Goal: Task Accomplishment & Management: Complete application form

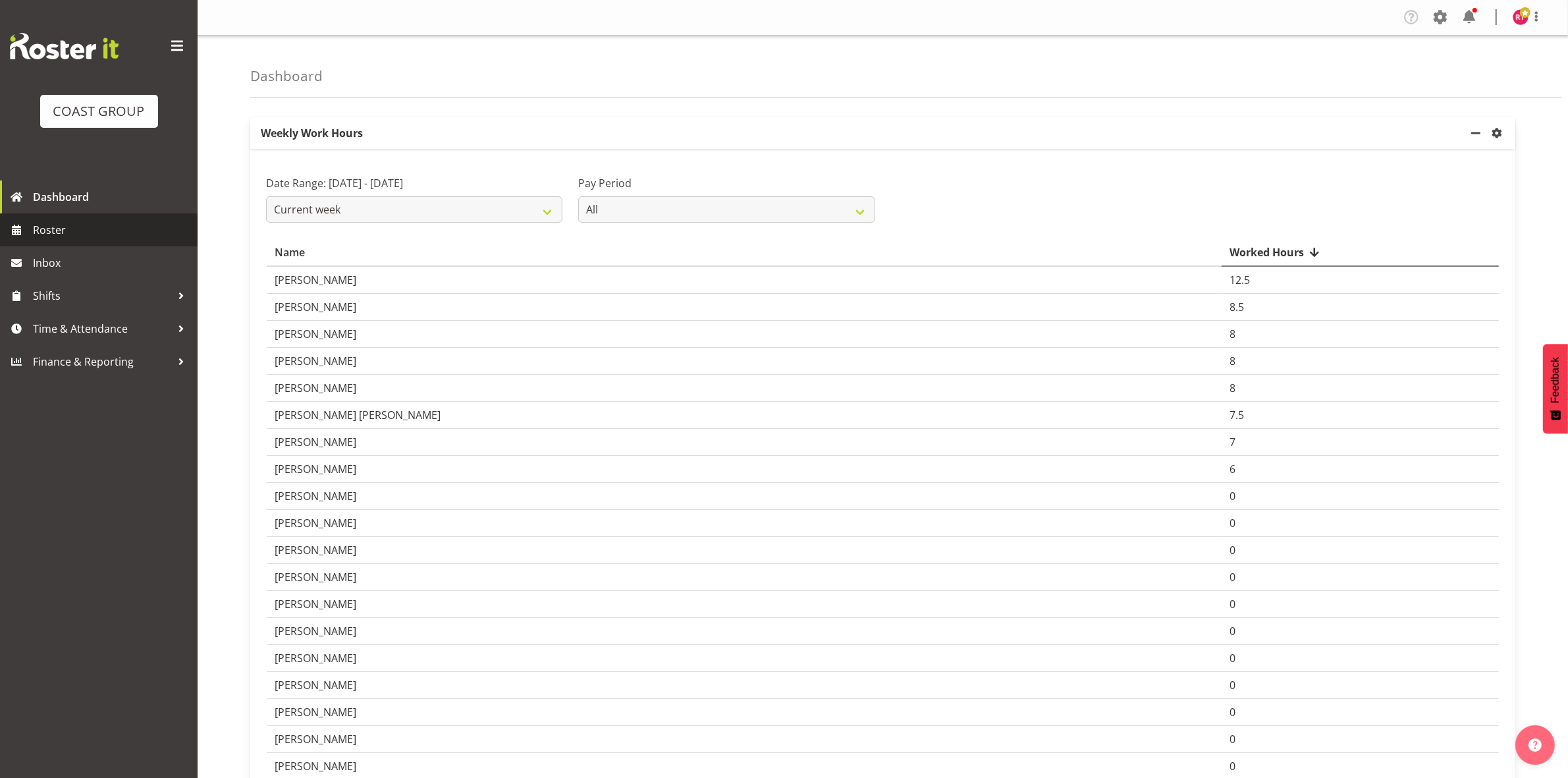
click at [68, 232] on span "Roster" at bounding box center [112, 230] width 158 height 20
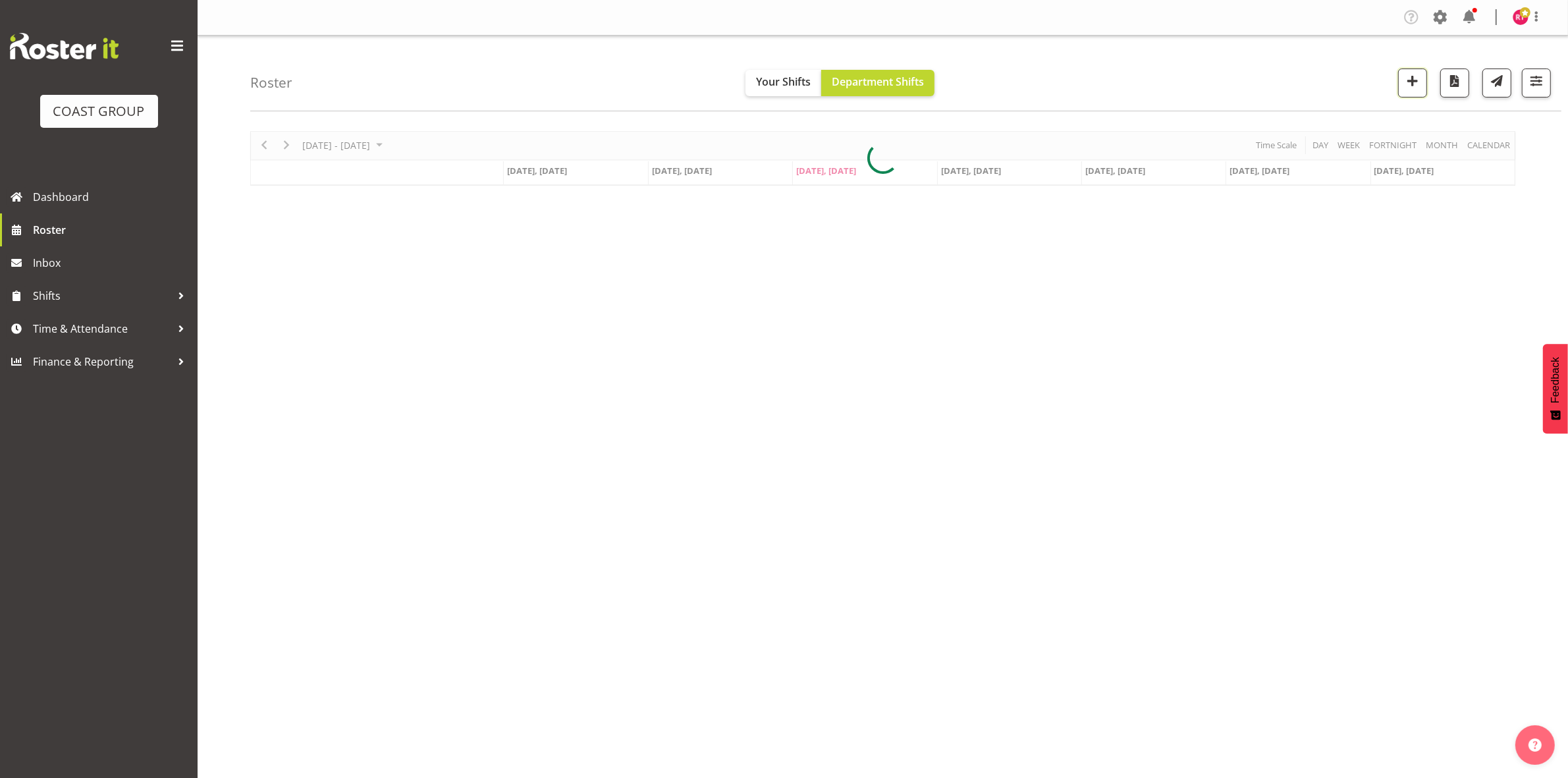
drag, startPoint x: 1408, startPoint y: 76, endPoint x: 1324, endPoint y: 142, distance: 106.8
click at [1408, 76] on span "button" at bounding box center [1412, 81] width 17 height 17
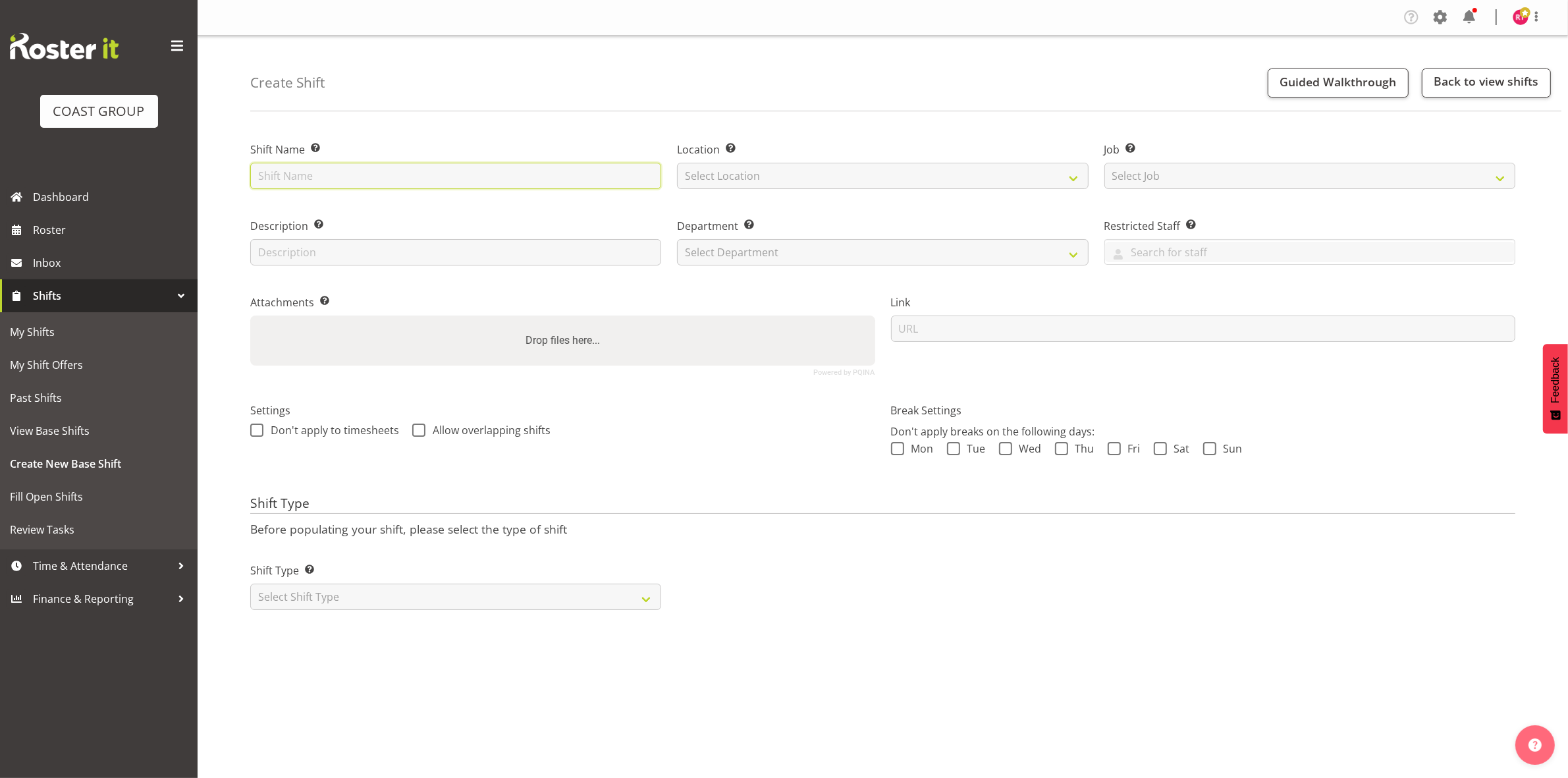
click at [393, 169] on input "text" at bounding box center [456, 175] width 411 height 26
type input "warehouse"
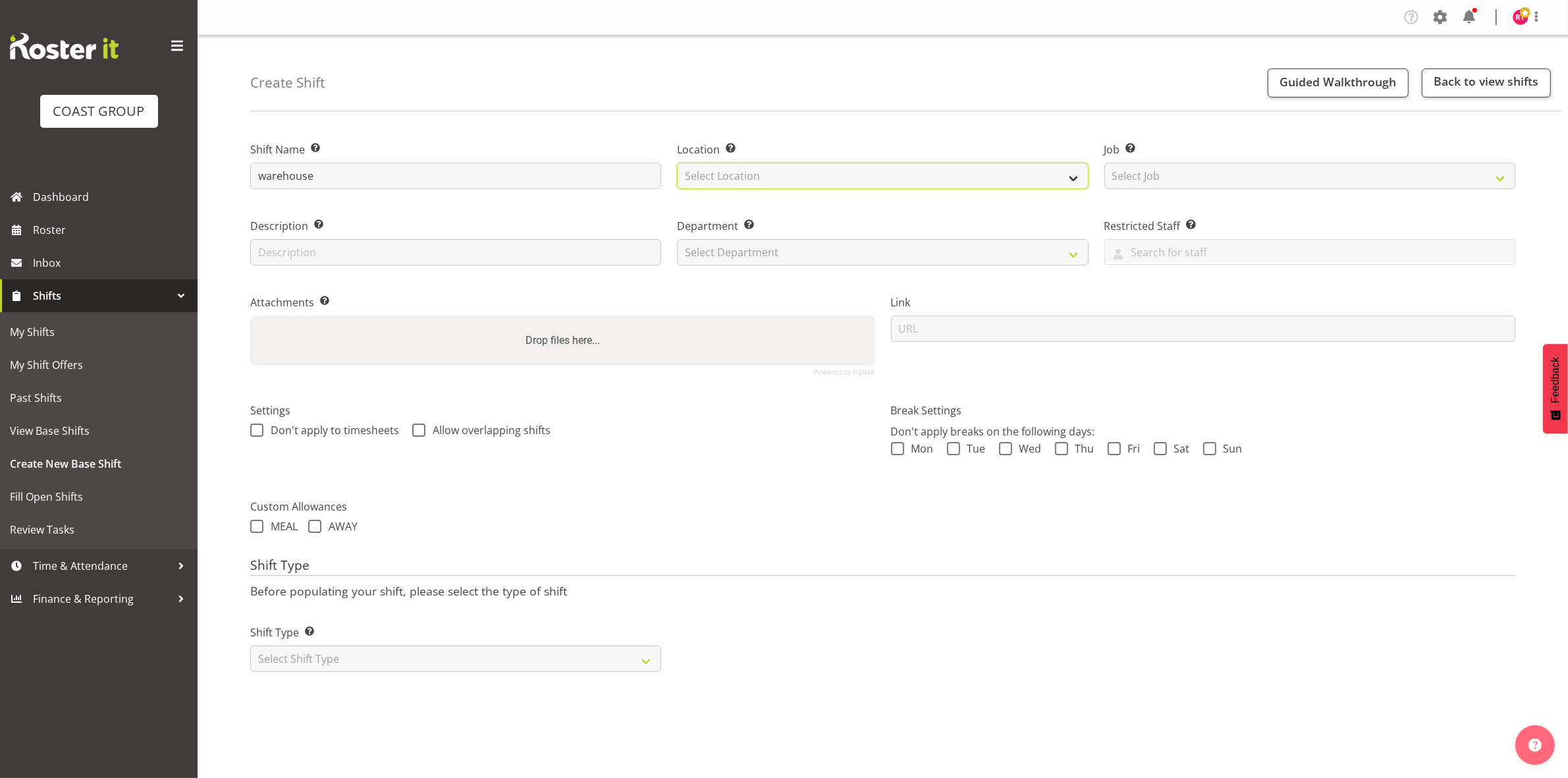
click at [764, 172] on select "Select Location" at bounding box center [883, 175] width 411 height 26
select select "107"
click at [677, 163] on select "Select Location EHS CHC" at bounding box center [883, 175] width 411 height 26
click at [1184, 172] on select "Select Job Create new job 1 Carlton Events 1 [PERSON_NAME][GEOGRAPHIC_DATA] 1 […" at bounding box center [1310, 175] width 411 height 26
select select "69"
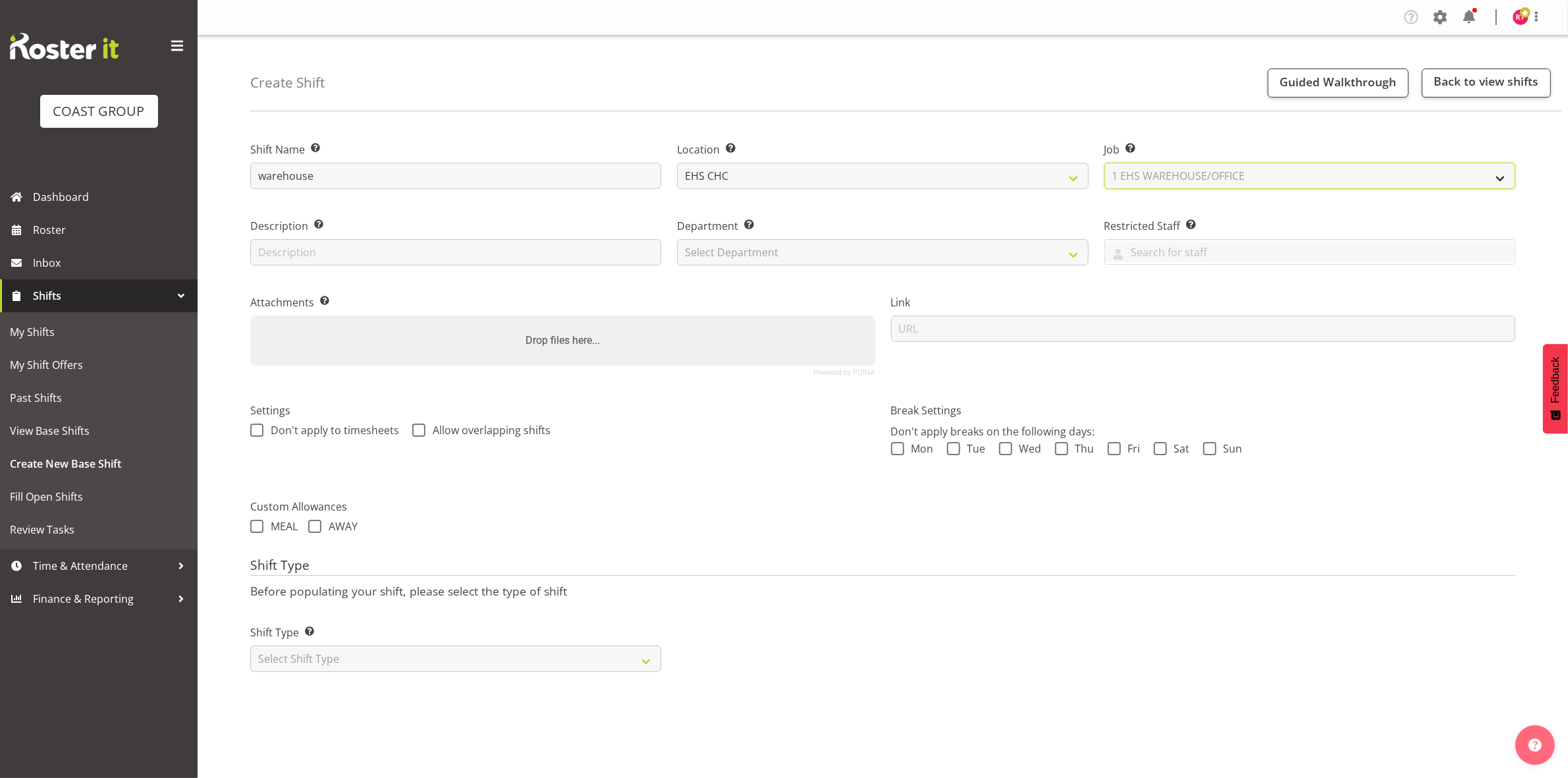
click at [1105, 163] on select "Select Job Create new job 1 Carlton Events 1 [PERSON_NAME][GEOGRAPHIC_DATA] 1 […" at bounding box center [1310, 175] width 411 height 26
click at [831, 249] on select "Select Department EHS CHC OPS" at bounding box center [883, 252] width 411 height 26
select select "41"
click at [677, 239] on select "Select Department EHS CHC OPS" at bounding box center [883, 252] width 411 height 26
drag, startPoint x: 396, startPoint y: 654, endPoint x: 394, endPoint y: 663, distance: 9.2
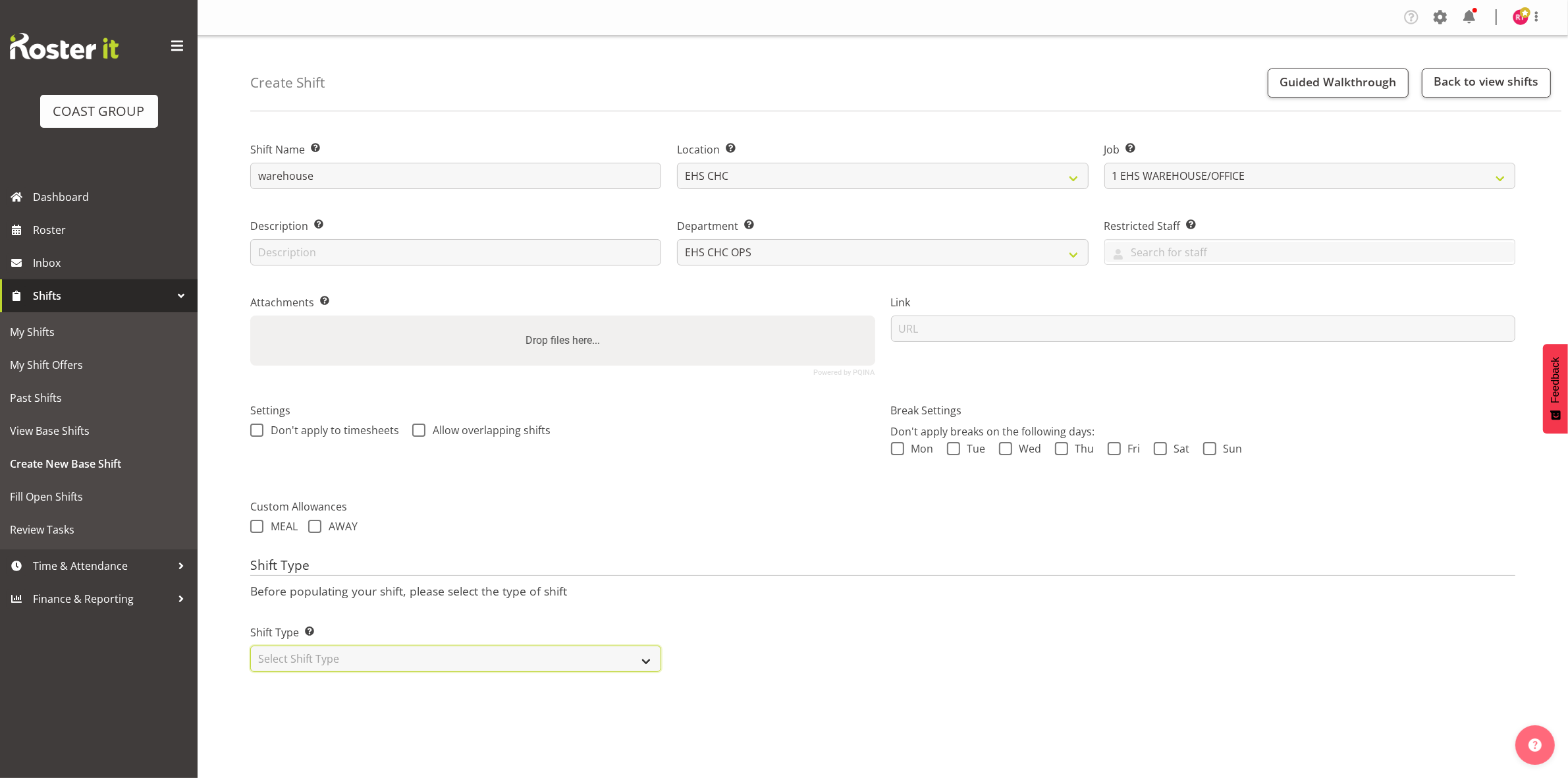
click at [396, 654] on select "Select Shift Type One Off Shift Recurring Shift Rotating Shift" at bounding box center [456, 658] width 411 height 26
click at [250, 647] on select "Select Shift Type One Off Shift Recurring Shift Rotating Shift" at bounding box center [456, 658] width 411 height 26
click at [382, 664] on select "One Off Shift Recurring Shift Rotating Shift" at bounding box center [456, 658] width 411 height 26
select select "one_off"
click at [250, 647] on select "One Off Shift Recurring Shift Rotating Shift" at bounding box center [456, 658] width 411 height 26
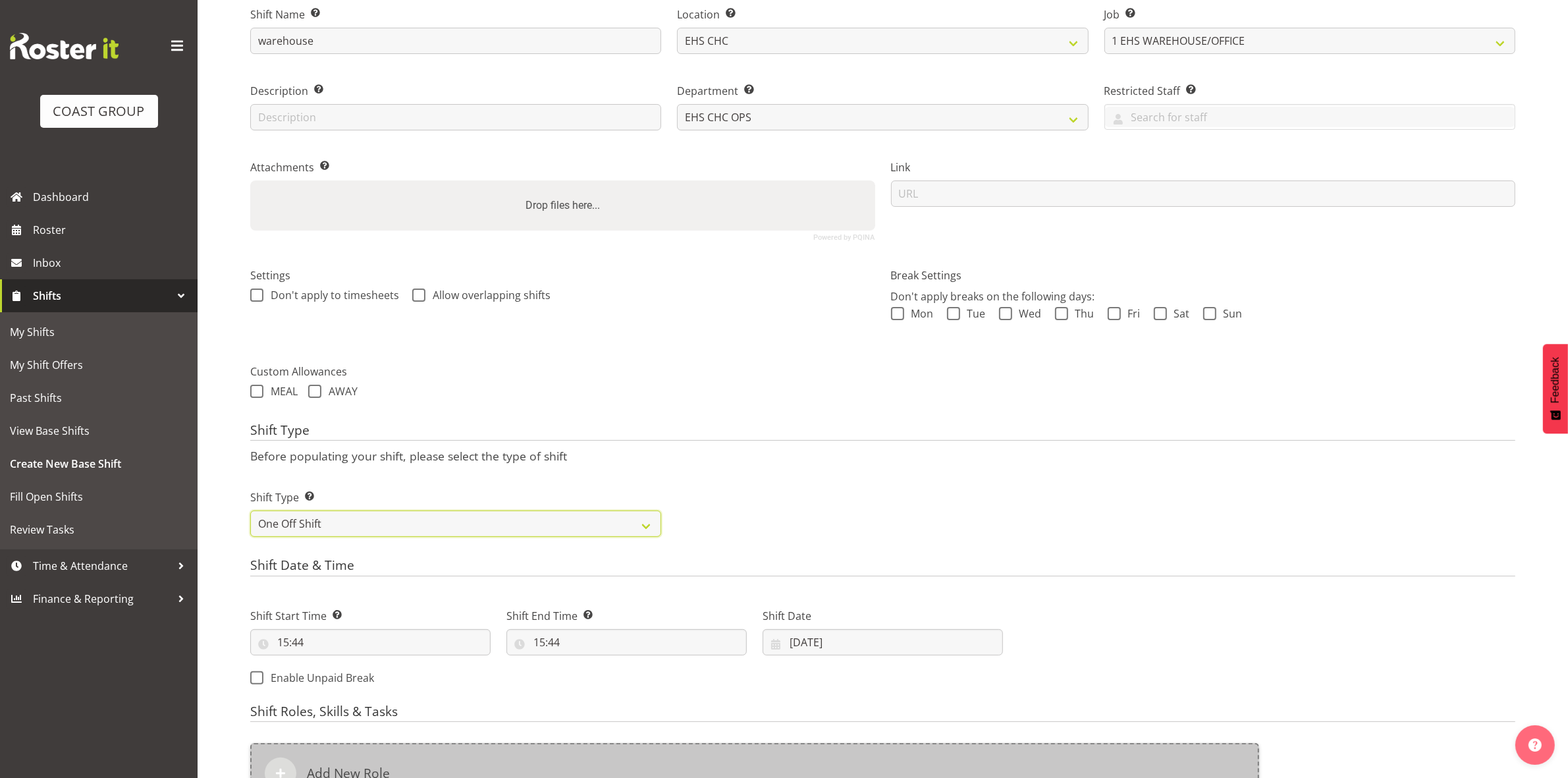
scroll to position [360, 0]
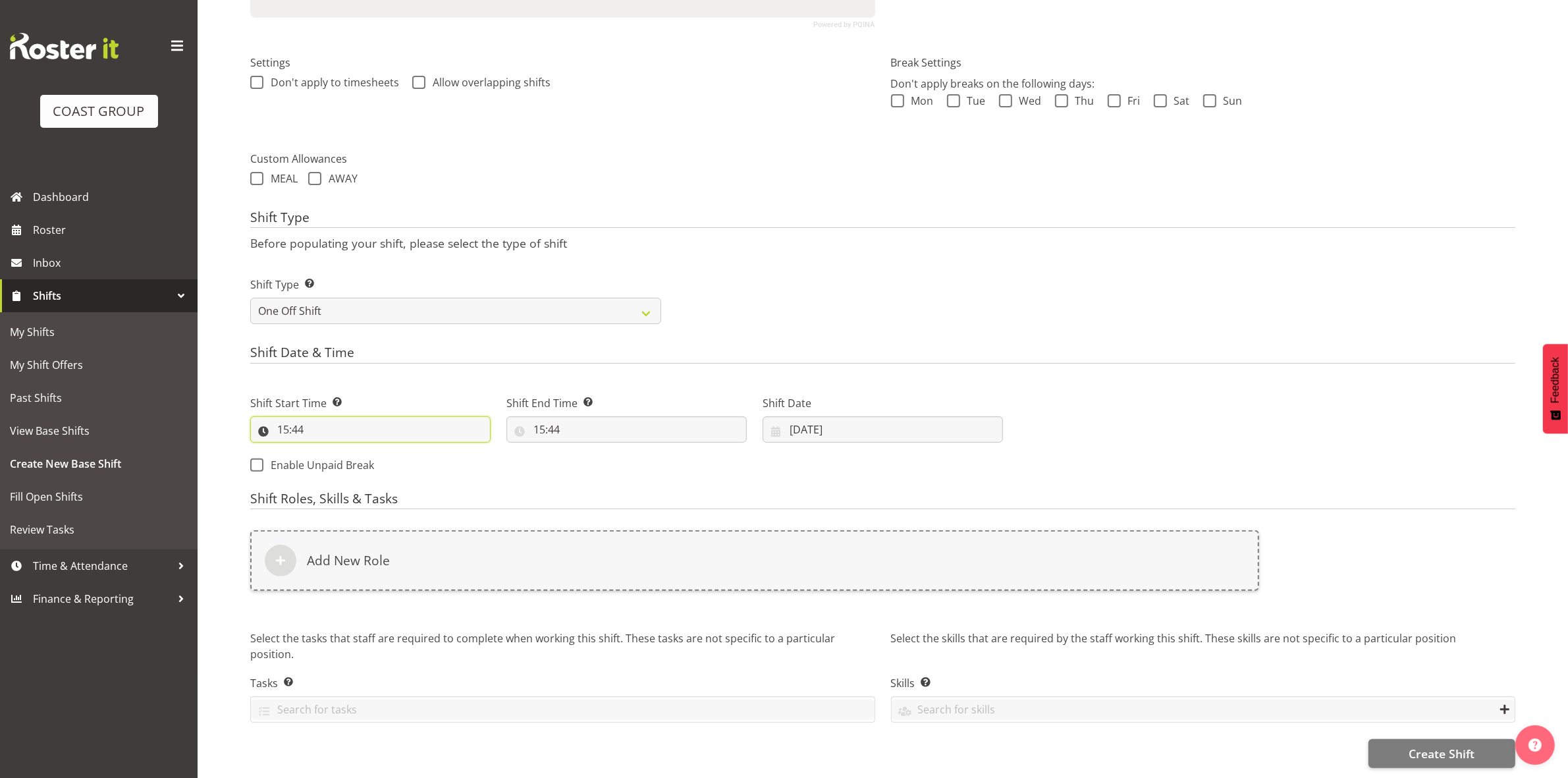
click at [287, 416] on input "15:44" at bounding box center [370, 429] width 240 height 26
drag, startPoint x: 334, startPoint y: 450, endPoint x: 324, endPoint y: 448, distance: 10.2
click at [334, 450] on select "00 01 02 03 04 05 06 07 08 09 10 11 12 13 14 15 16 17 18 19 20 21 22 23" at bounding box center [340, 463] width 29 height 26
select select "10"
click at [325, 450] on select "00 01 02 03 04 05 06 07 08 09 10 11 12 13 14 15 16 17 18 19 20 21 22 23" at bounding box center [340, 463] width 29 height 26
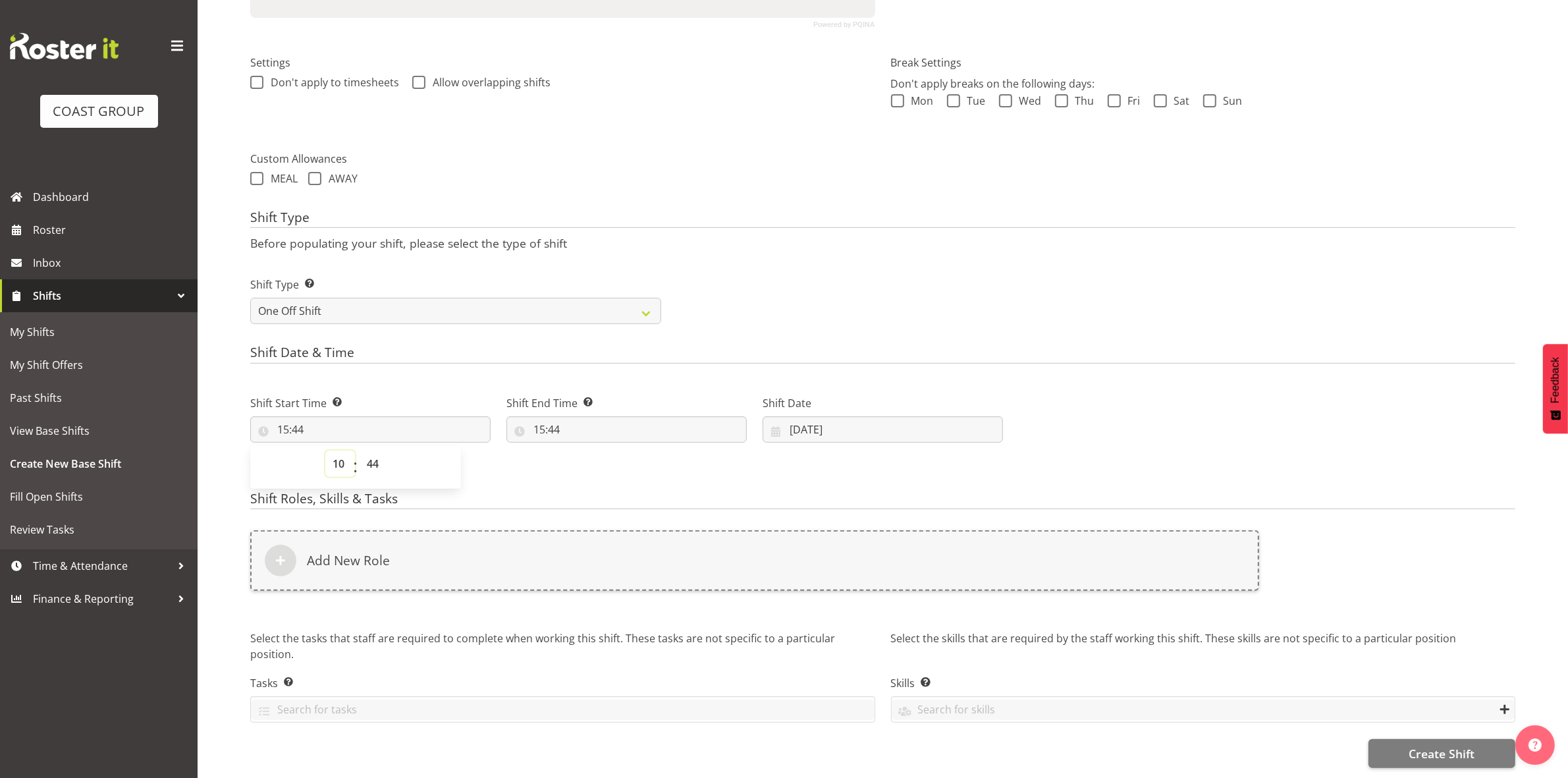
type input "10:44"
click at [369, 450] on select "00 01 02 03 04 05 06 07 08 09 10 11 12 13 14 15 16 17 18 19 20 21 22 23 24 25 2…" at bounding box center [374, 463] width 29 height 26
select select "0"
click at [359, 450] on select "00 01 02 03 04 05 06 07 08 09 10 11 12 13 14 15 16 17 18 19 20 21 22 23 24 25 2…" at bounding box center [374, 463] width 29 height 26
type input "10:00"
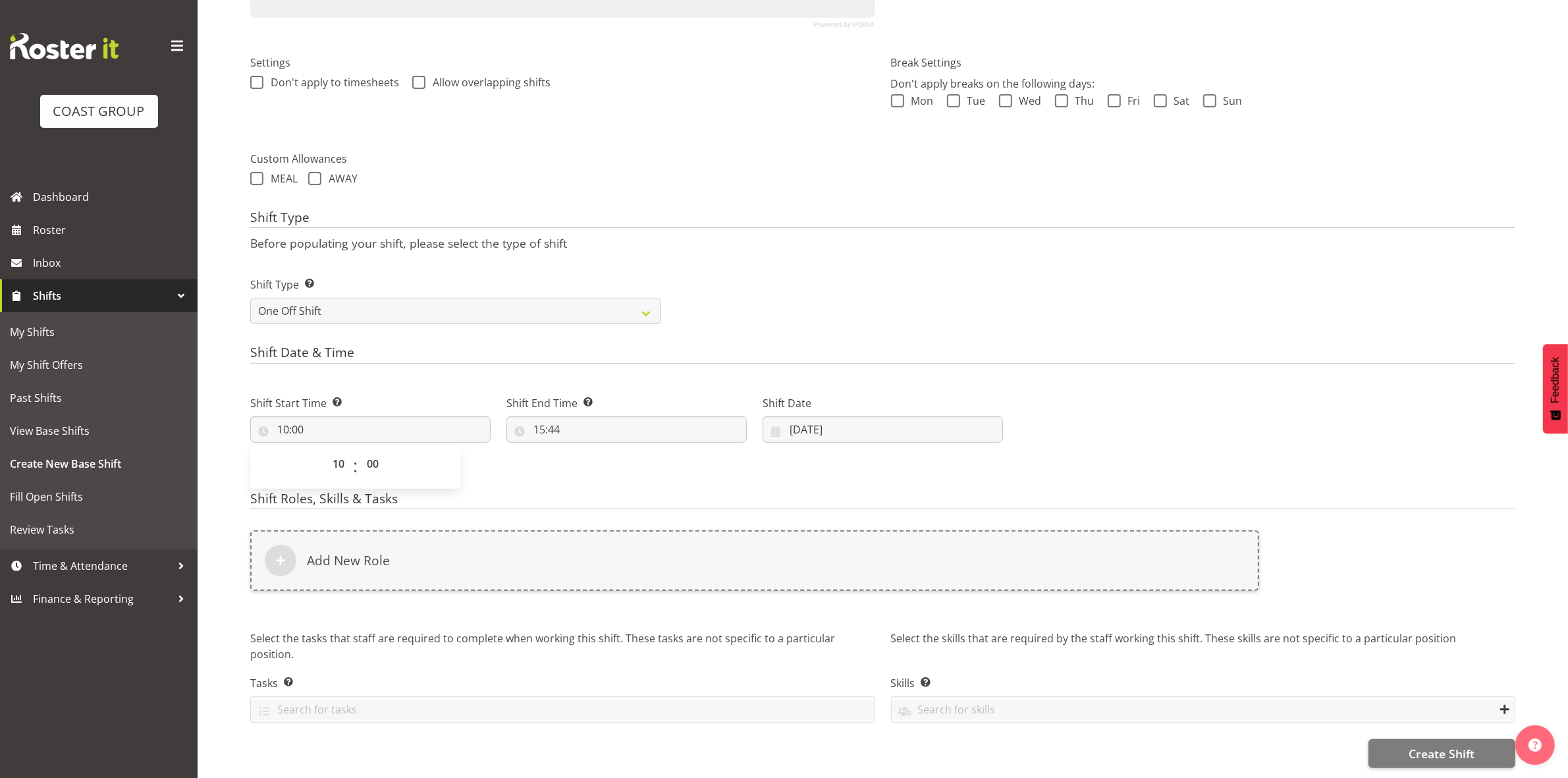
drag, startPoint x: 831, startPoint y: 232, endPoint x: 816, endPoint y: 239, distance: 16.6
click at [831, 236] on p "Before populating your shift, please select the type of shift" at bounding box center [883, 243] width 1265 height 14
click at [548, 417] on input "15:44" at bounding box center [626, 429] width 240 height 26
click at [598, 450] on select "00 01 02 03 04 05 06 07 08 09 10 11 12 13 14 15 16 17 18 19 20 21 22 23" at bounding box center [596, 463] width 29 height 26
select select "16"
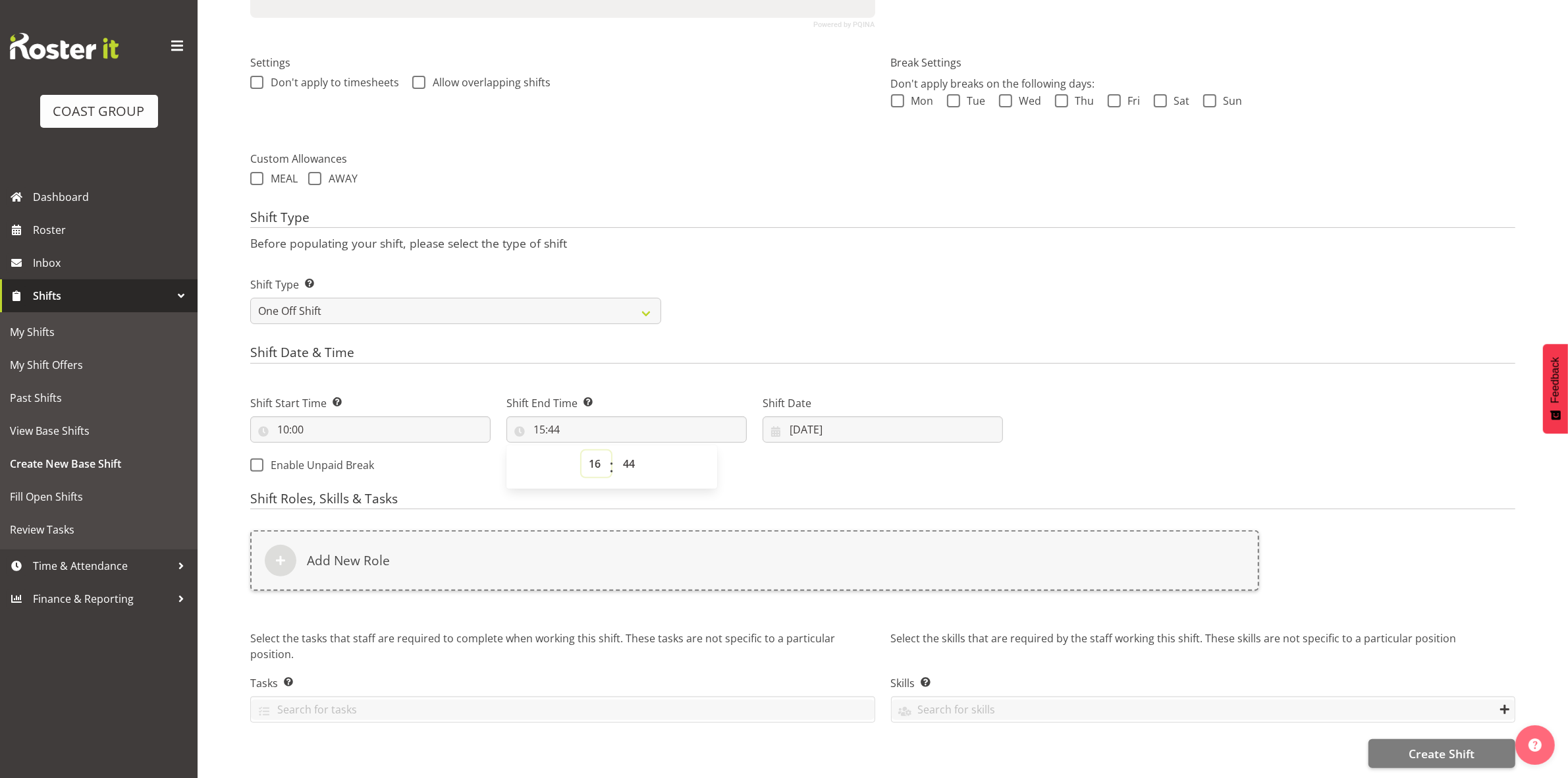
click at [581, 450] on select "00 01 02 03 04 05 06 07 08 09 10 11 12 13 14 15 16 17 18 19 20 21 22 23" at bounding box center [596, 463] width 29 height 26
type input "16:44"
click at [623, 445] on div "00 01 02 03 04 05 06 07 08 09 10 11 12 13 14 15 16 17 18 19 20 21 22 23 : 00 01…" at bounding box center [612, 467] width 211 height 44
click at [630, 450] on select "00 01 02 03 04 05 06 07 08 09 10 11 12 13 14 15 16 17 18 19 20 21 22 23 24 25 2…" at bounding box center [630, 463] width 29 height 26
select select "31"
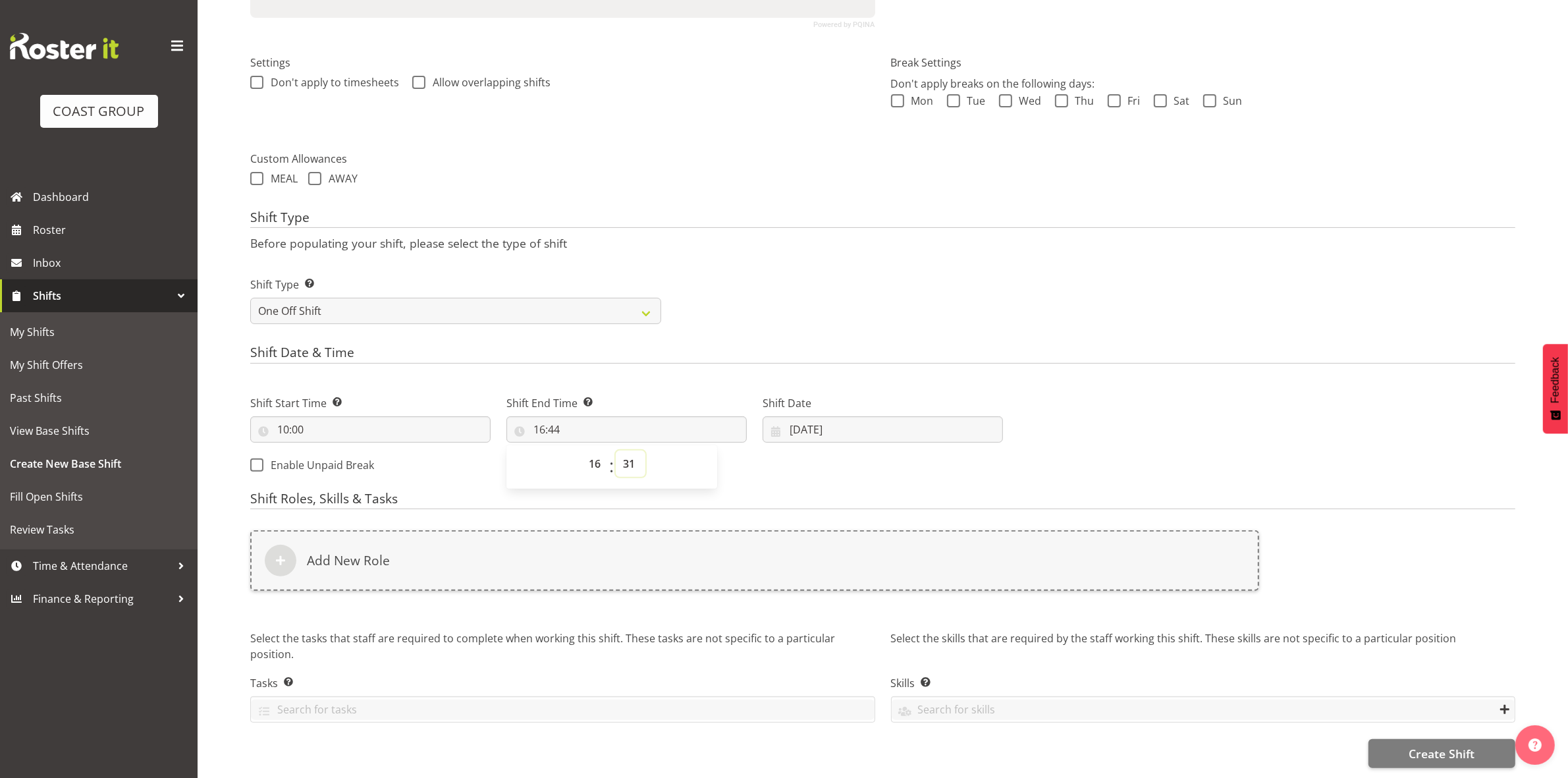
click at [616, 450] on select "00 01 02 03 04 05 06 07 08 09 10 11 12 13 14 15 16 17 18 19 20 21 22 23 24 25 2…" at bounding box center [630, 463] width 29 height 26
type input "16:31"
click at [633, 454] on select "00 01 02 03 04 05 06 07 08 09 10 11 12 13 14 15 16 17 18 19 20 21 22 23 24 25 2…" at bounding box center [630, 463] width 29 height 26
select select "30"
click at [616, 450] on select "00 01 02 03 04 05 06 07 08 09 10 11 12 13 14 15 16 17 18 19 20 21 22 23 24 25 2…" at bounding box center [630, 463] width 29 height 26
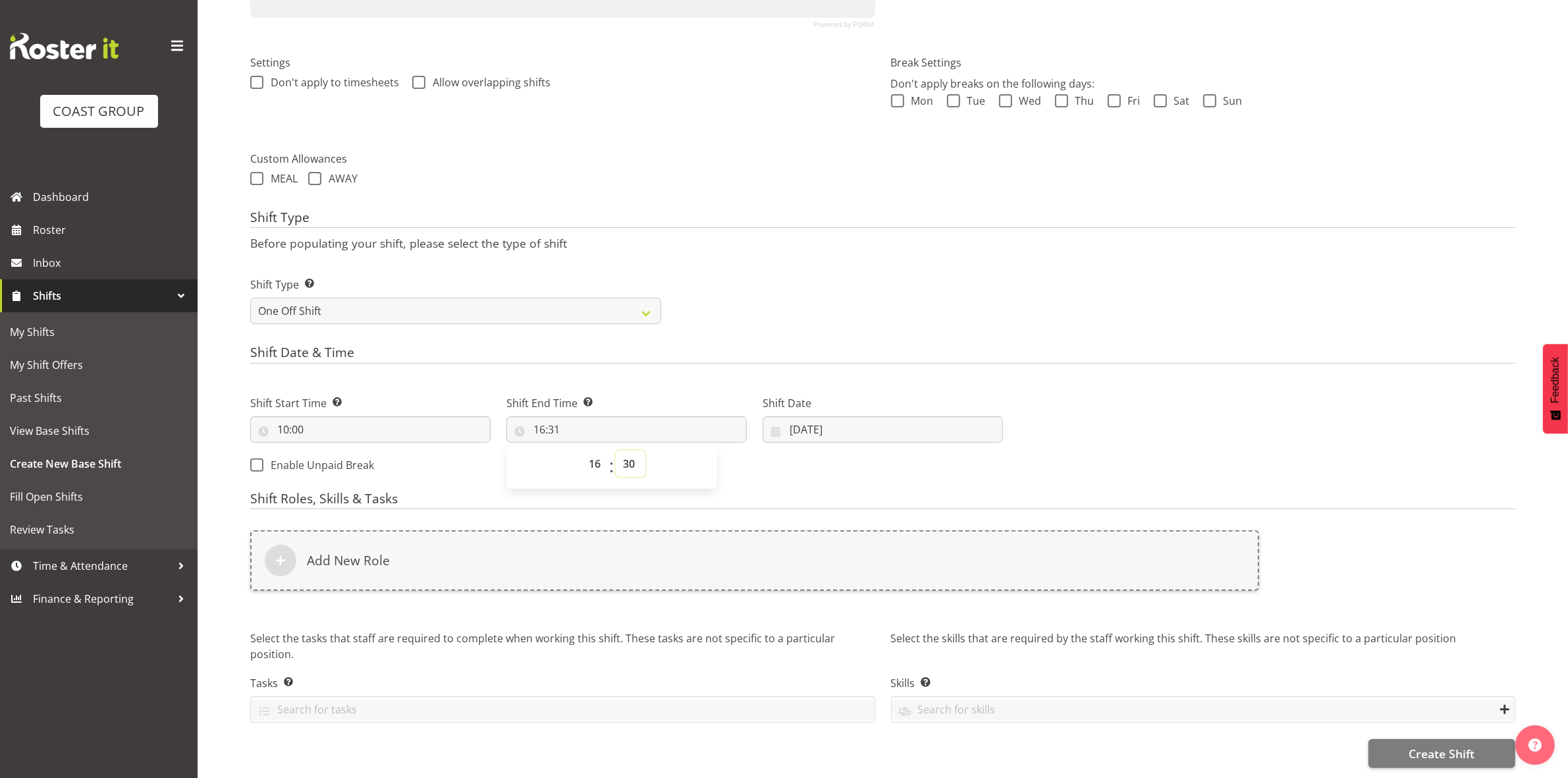
type input "16:30"
click at [702, 318] on div "Shift Type Shift Types: One Off – Select this if you would like a single shift …" at bounding box center [883, 295] width 1281 height 74
click at [795, 416] on input "[DATE]" at bounding box center [883, 429] width 240 height 26
click at [766, 345] on h4 "Shift Date & Time" at bounding box center [883, 354] width 1265 height 18
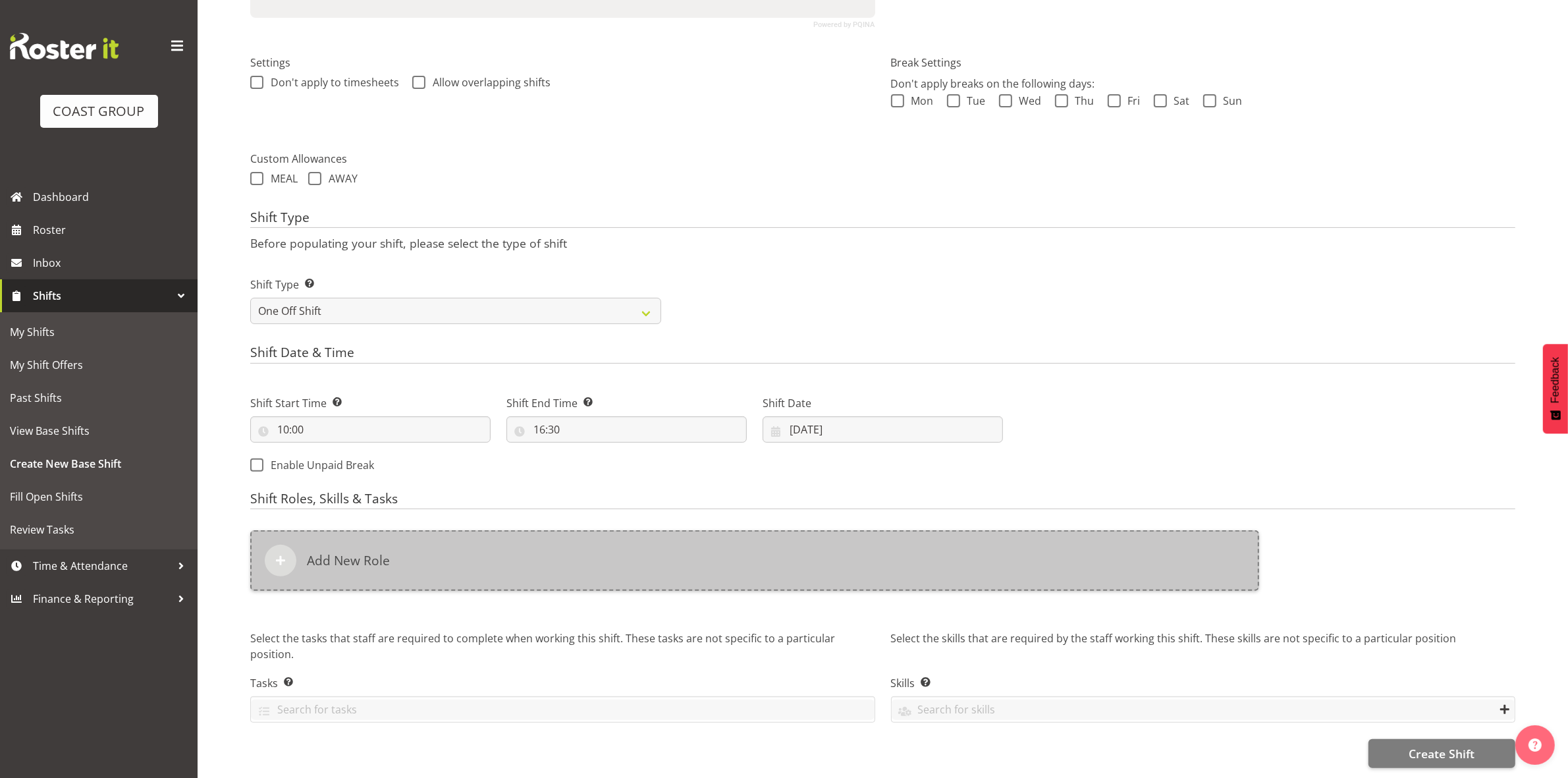
click at [403, 545] on div "Add New Role" at bounding box center [755, 560] width 1009 height 60
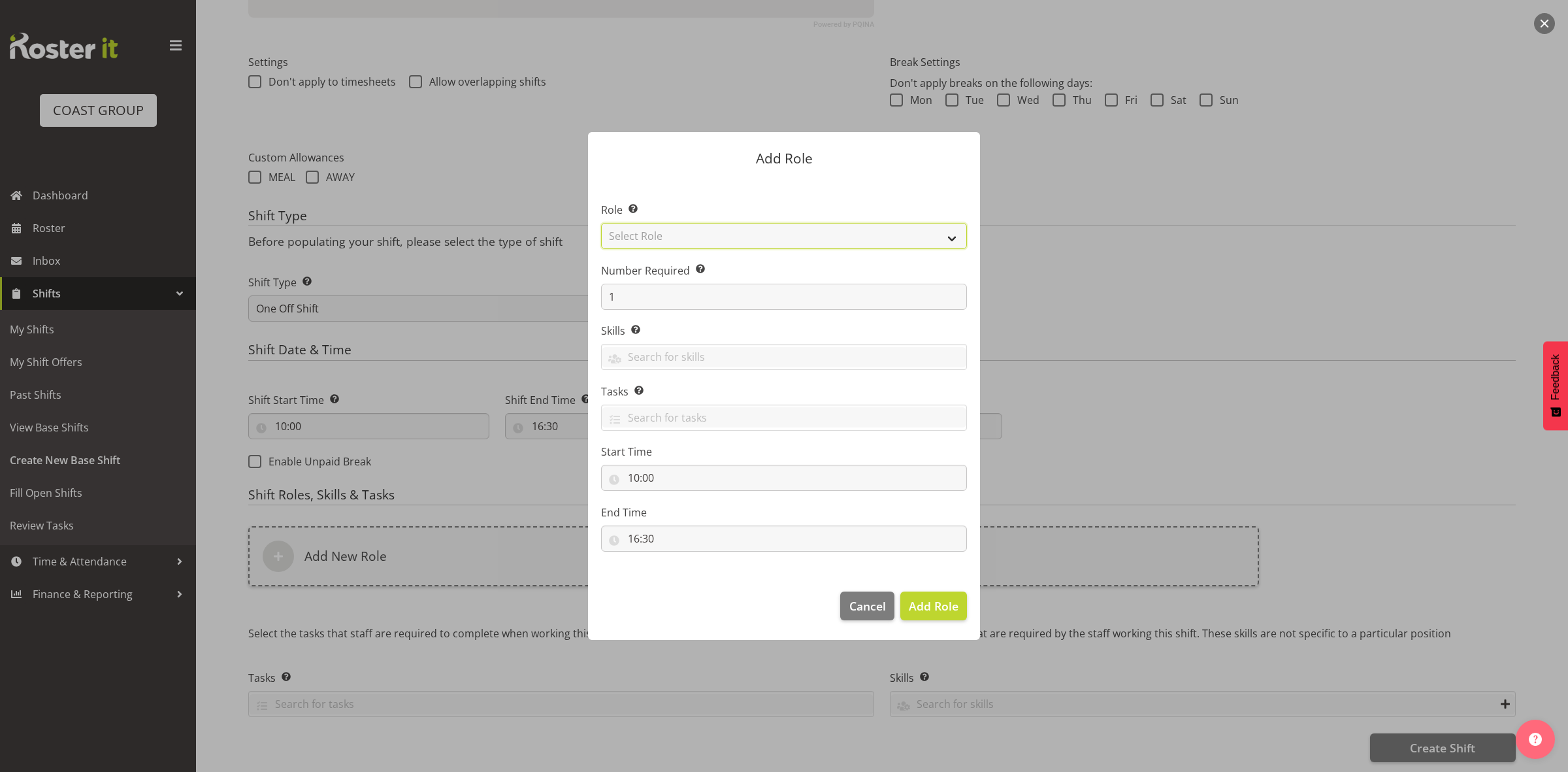
click at [699, 233] on select "Select Role ACCOUNT MANAGER ACCOUNT MANAGER DW ACCOUNTS AKL DIANNA VEHICLES AKL…" at bounding box center [784, 235] width 366 height 26
select select "192"
click at [601, 223] on select "Select Role ACCOUNT MANAGER ACCOUNT MANAGER DW ACCOUNTS AKL DIANNA VEHICLES AKL…" at bounding box center [784, 235] width 366 height 26
click at [648, 299] on input "1" at bounding box center [784, 297] width 366 height 26
type input "4"
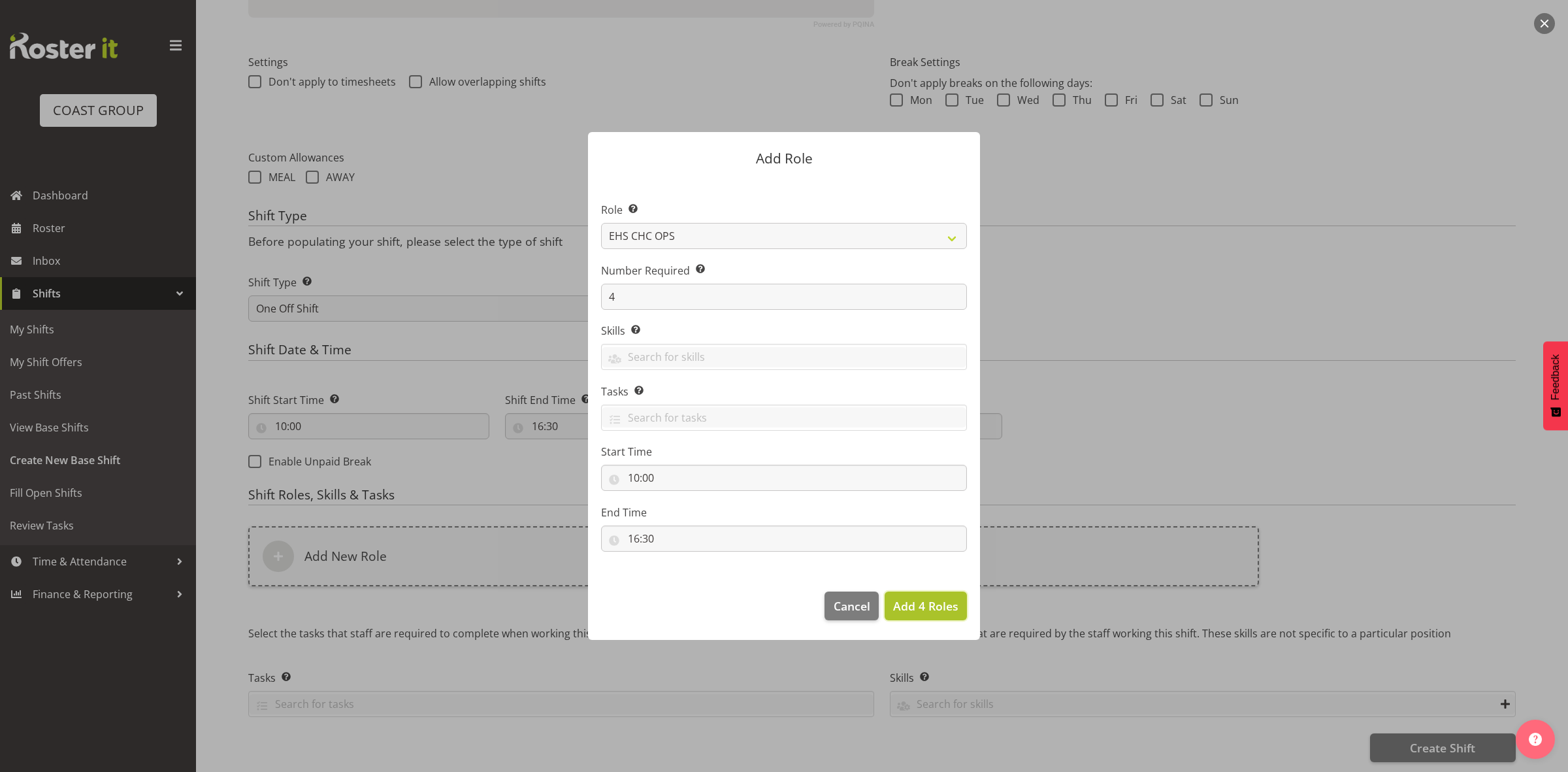
click at [931, 612] on span "Add 4 Roles" at bounding box center [925, 605] width 65 height 16
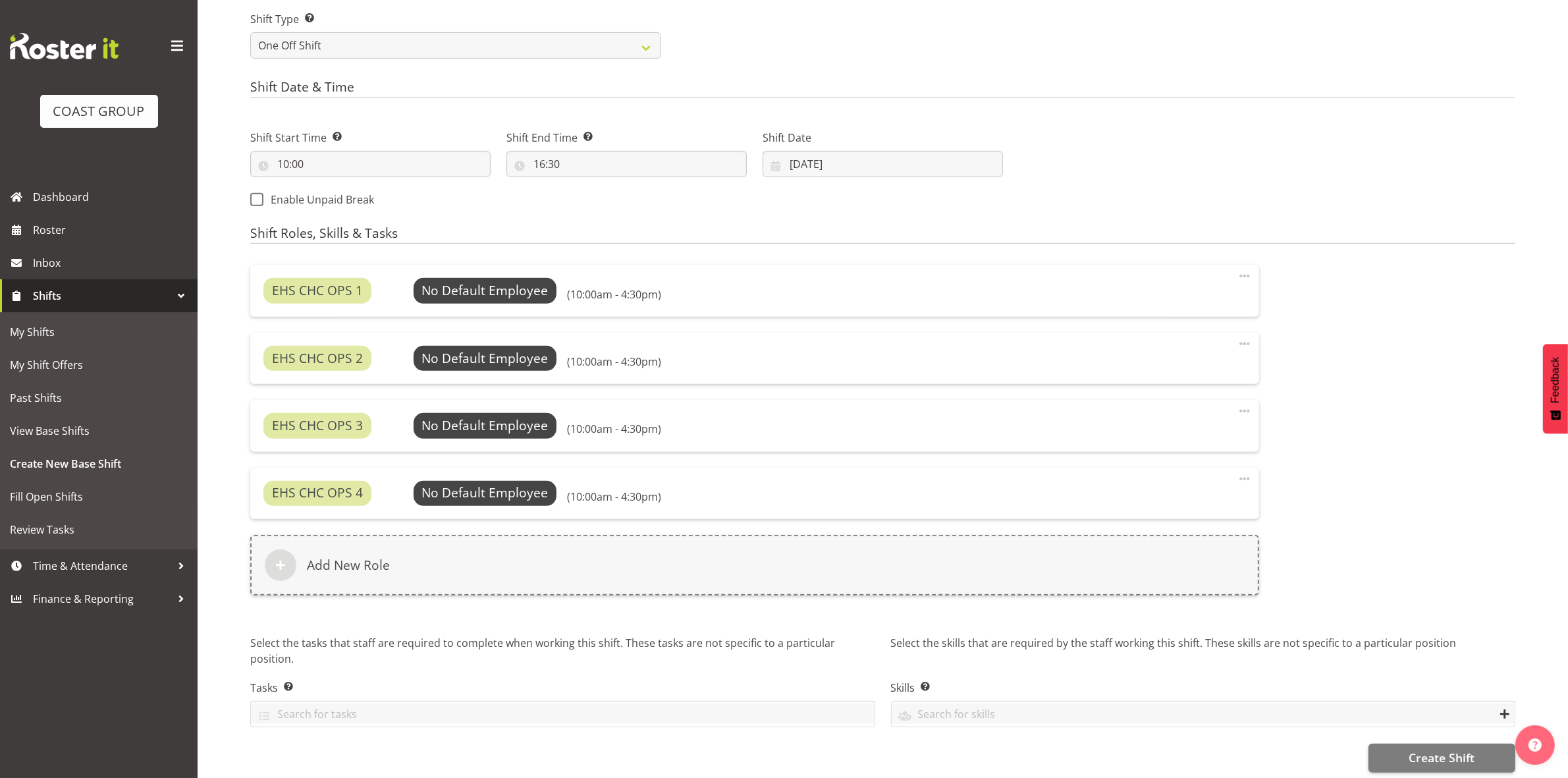
scroll to position [630, 0]
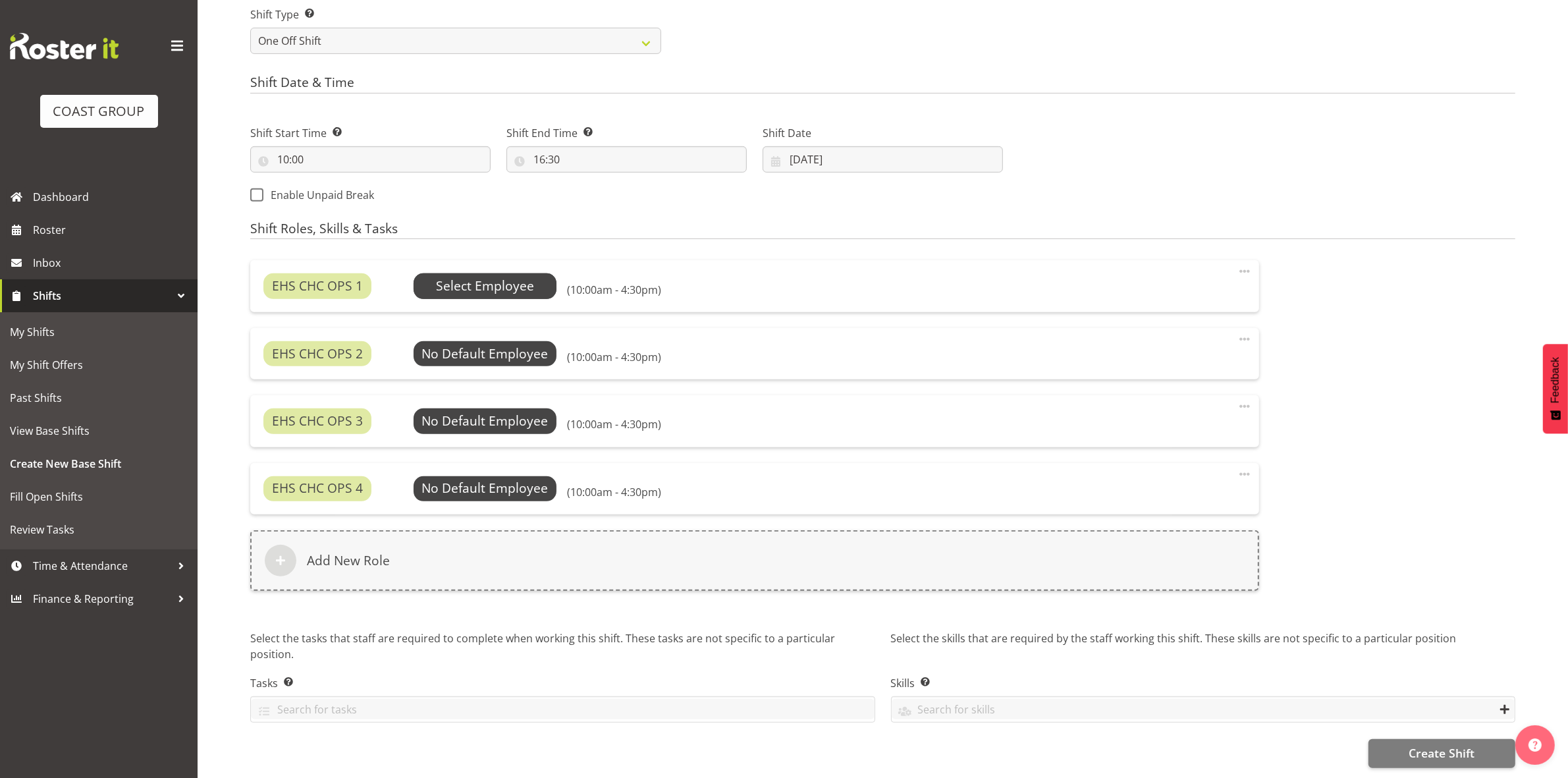
click at [469, 276] on span "Select Employee" at bounding box center [485, 285] width 98 height 19
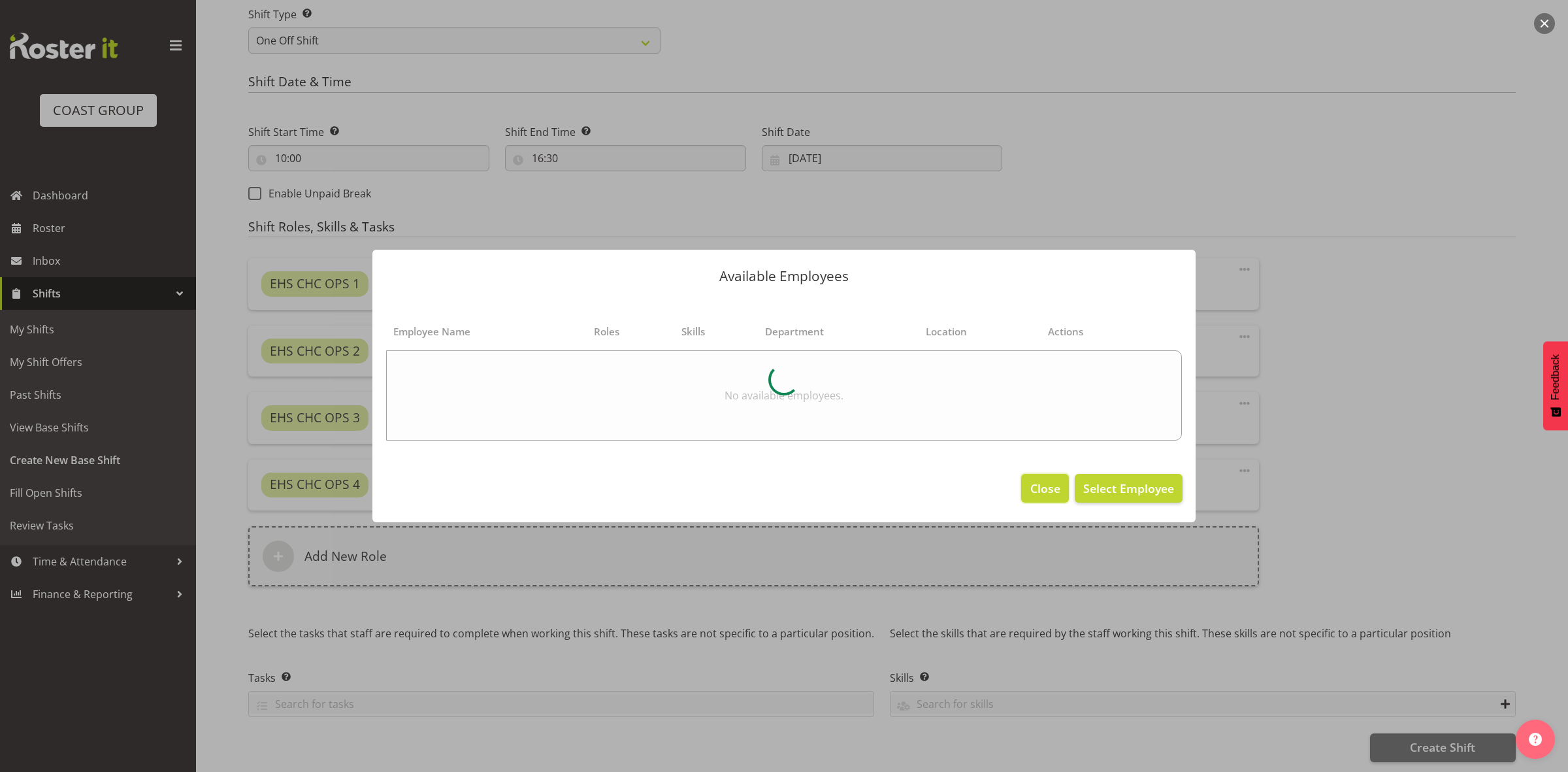
click at [1054, 492] on span "Close" at bounding box center [1045, 488] width 30 height 17
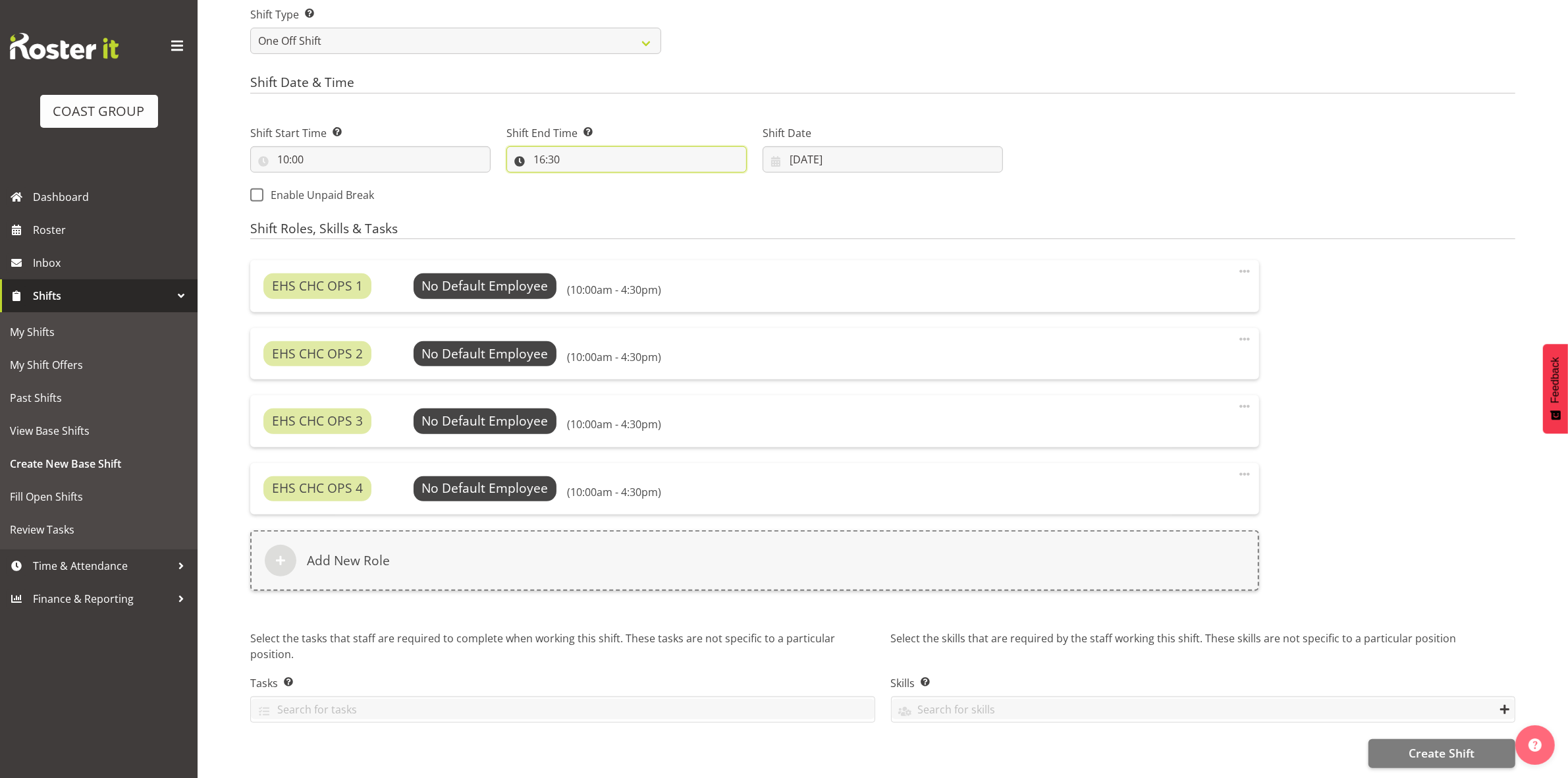
click at [538, 150] on input "16:30" at bounding box center [626, 159] width 240 height 26
click at [599, 190] on select "00 01 02 03 04 05 06 07 08 09 10 11 12 13 14 15 16 17 18 19 20 21 22 23" at bounding box center [596, 194] width 29 height 26
select select "17"
click at [581, 181] on select "00 01 02 03 04 05 06 07 08 09 10 11 12 13 14 15 16 17 18 19 20 21 22 23" at bounding box center [596, 194] width 29 height 26
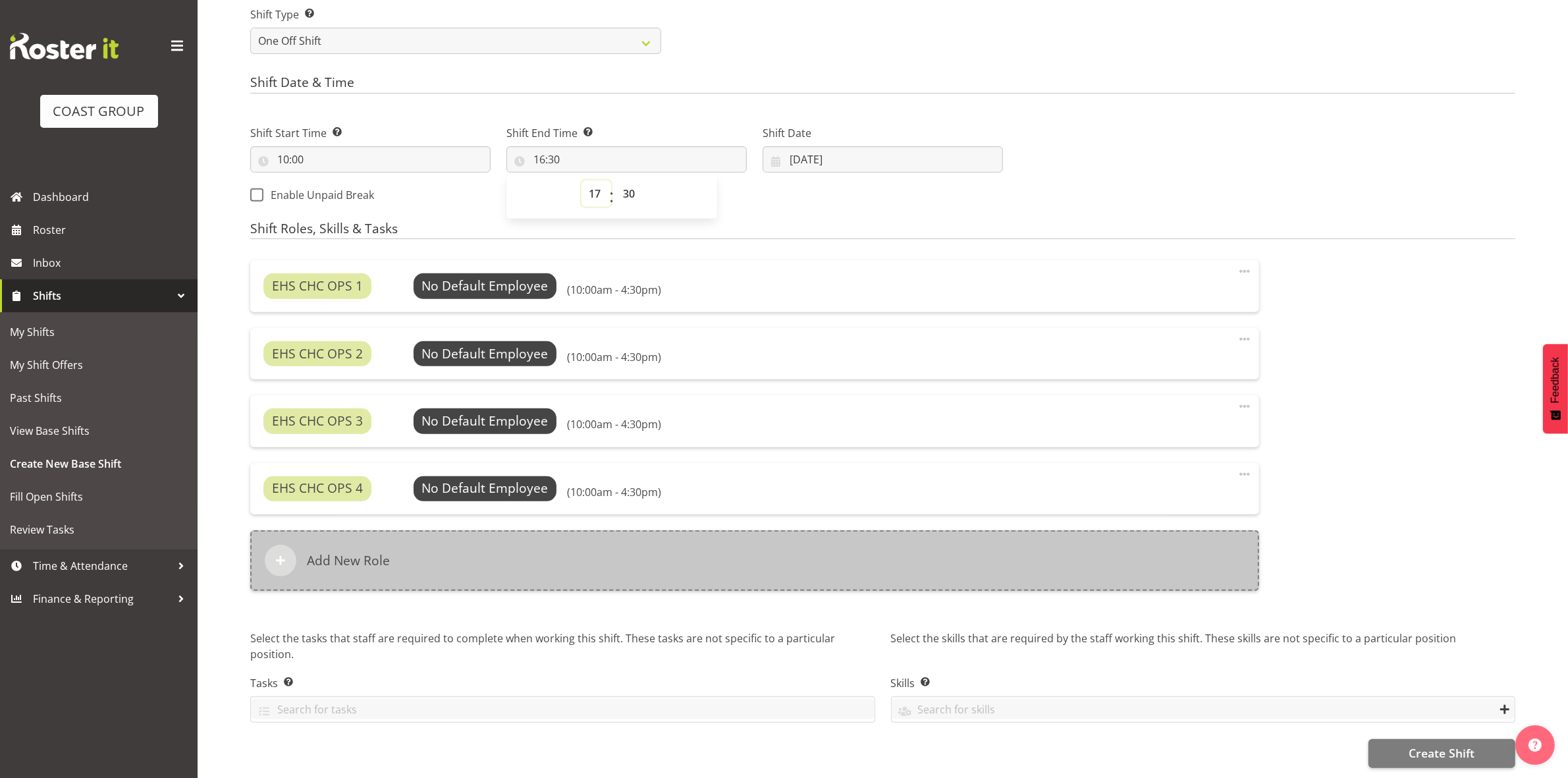
type input "17:30"
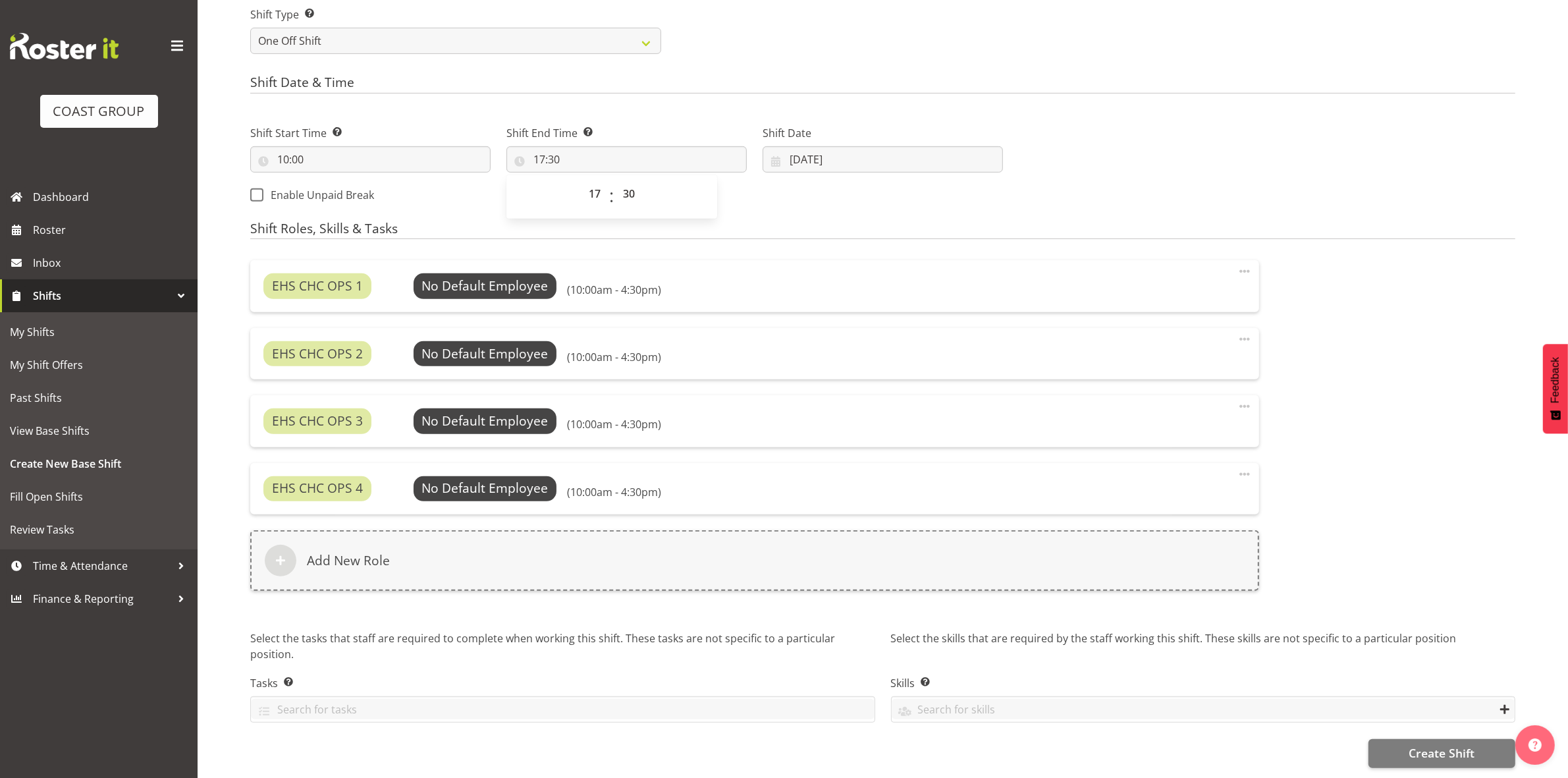
click at [784, 198] on div "Shift Start Time Set the time of the day you wish this shift to start 10:00 00 …" at bounding box center [627, 160] width 769 height 107
click at [524, 276] on span "Select Employee" at bounding box center [485, 285] width 98 height 19
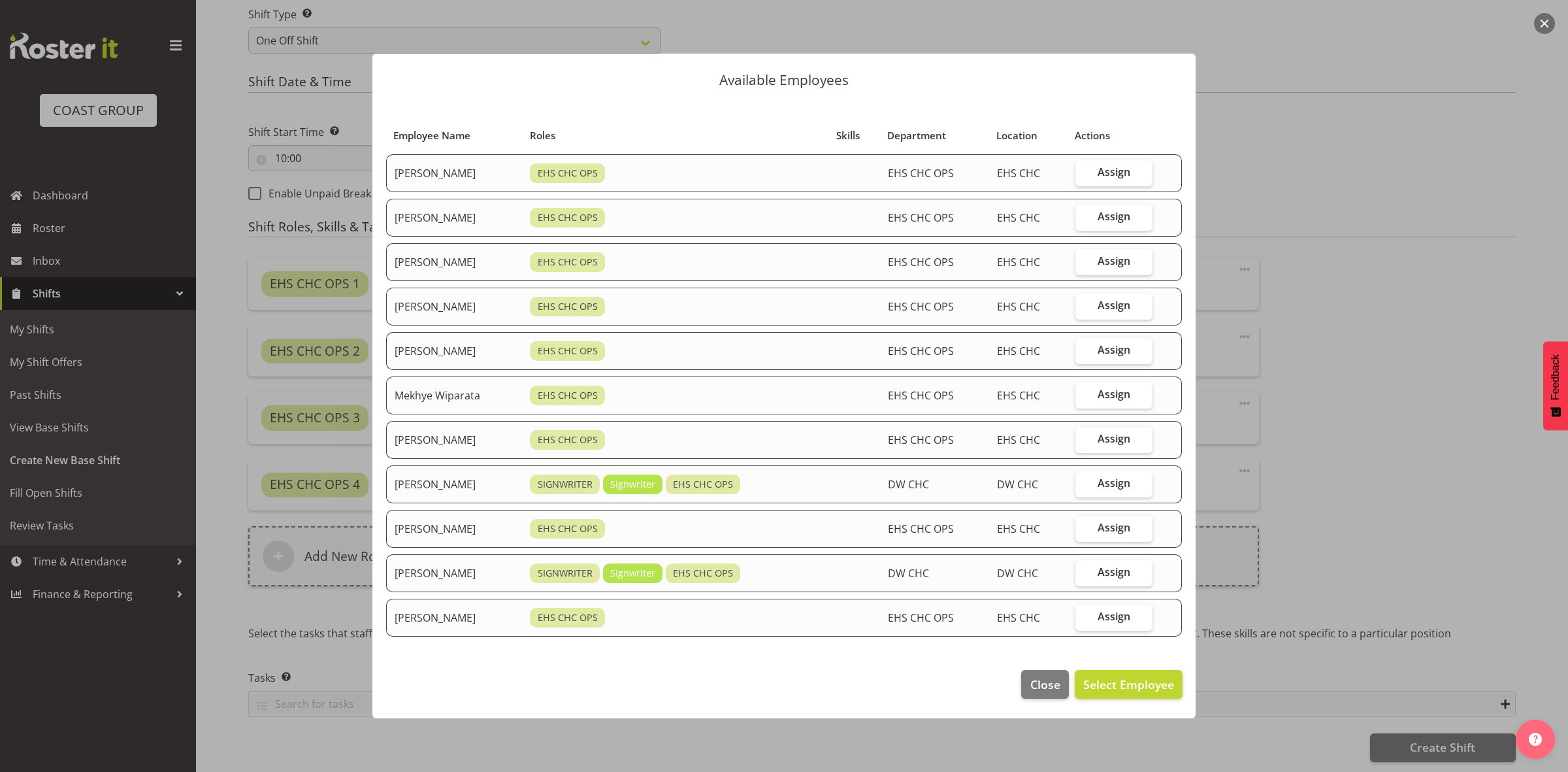
drag, startPoint x: 1105, startPoint y: 436, endPoint x: 1119, endPoint y: 546, distance: 110.9
click at [1105, 438] on span "Assign" at bounding box center [1114, 438] width 33 height 13
click at [1084, 438] on input "Assign" at bounding box center [1079, 439] width 8 height 8
checkbox input "true"
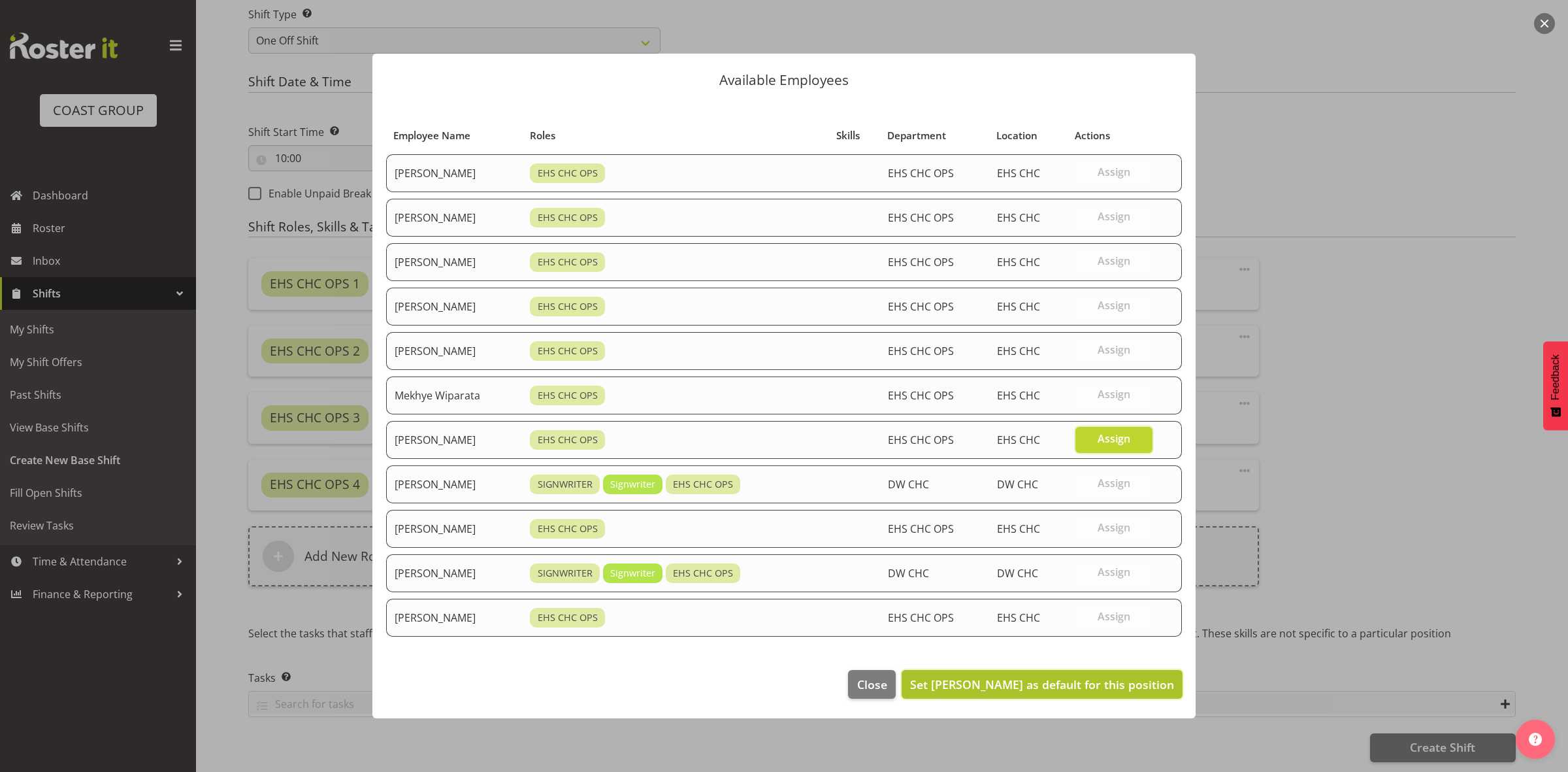
click at [1106, 676] on button "Set Reuben Bowe as default for this position" at bounding box center [1042, 684] width 281 height 28
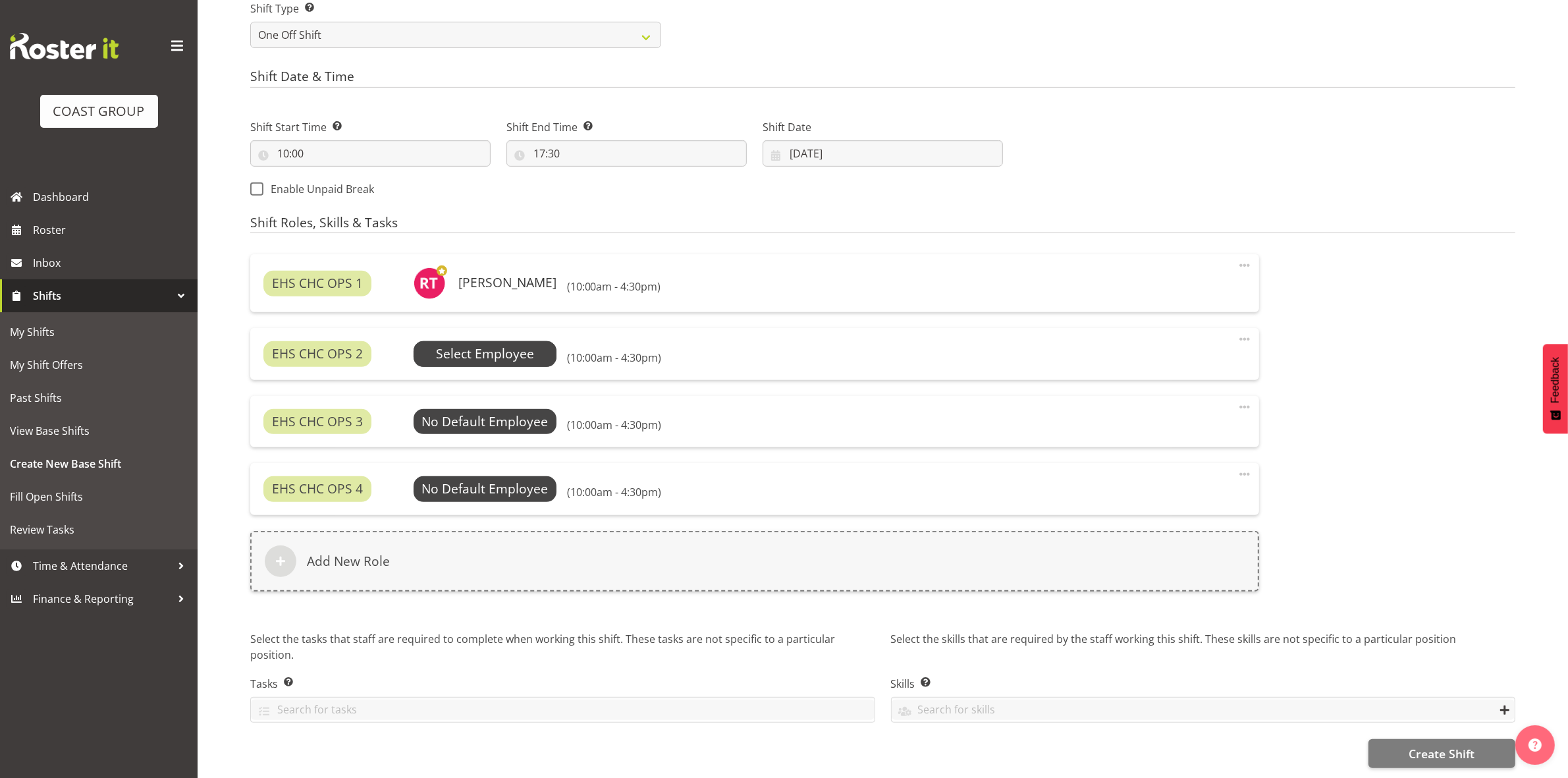
click at [519, 361] on span "Select Employee" at bounding box center [485, 353] width 144 height 25
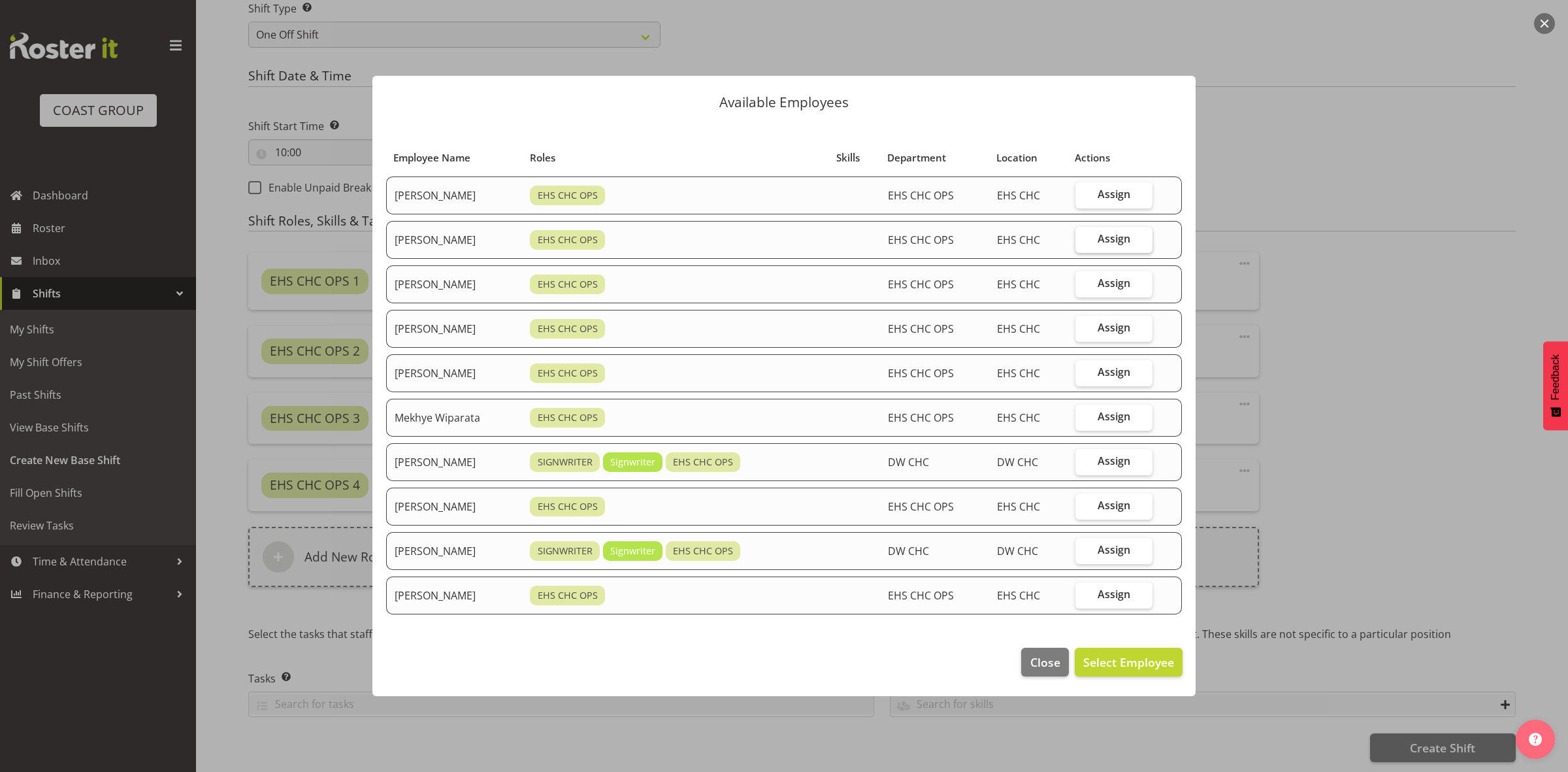
click at [1115, 247] on label "Assign" at bounding box center [1113, 239] width 77 height 26
click at [1084, 243] on input "Assign" at bounding box center [1079, 238] width 8 height 8
checkbox input "true"
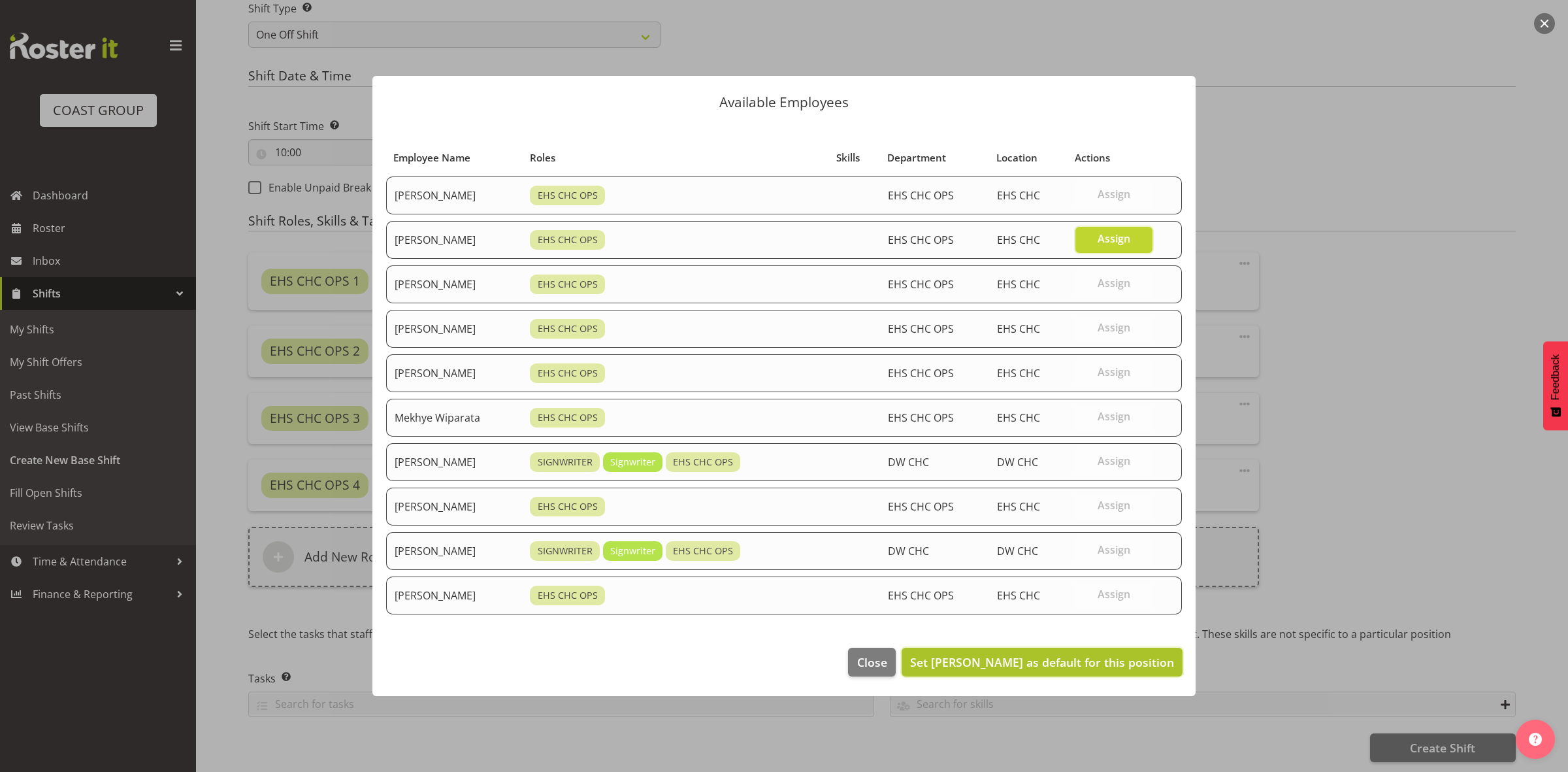
click at [1073, 664] on span "Set David Wiseman as default for this position" at bounding box center [1041, 661] width 264 height 16
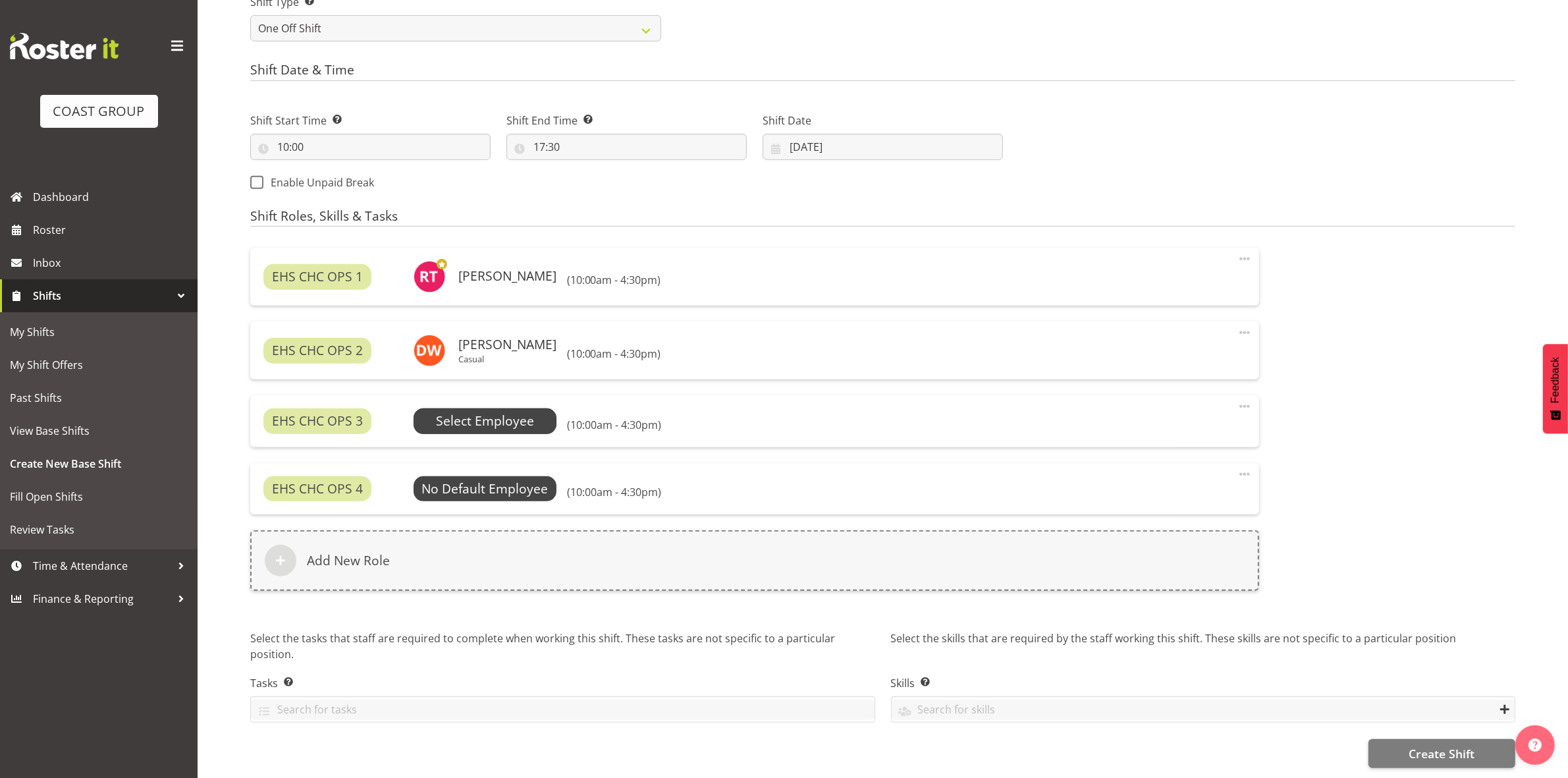
click at [522, 426] on span "Select Employee" at bounding box center [485, 421] width 98 height 19
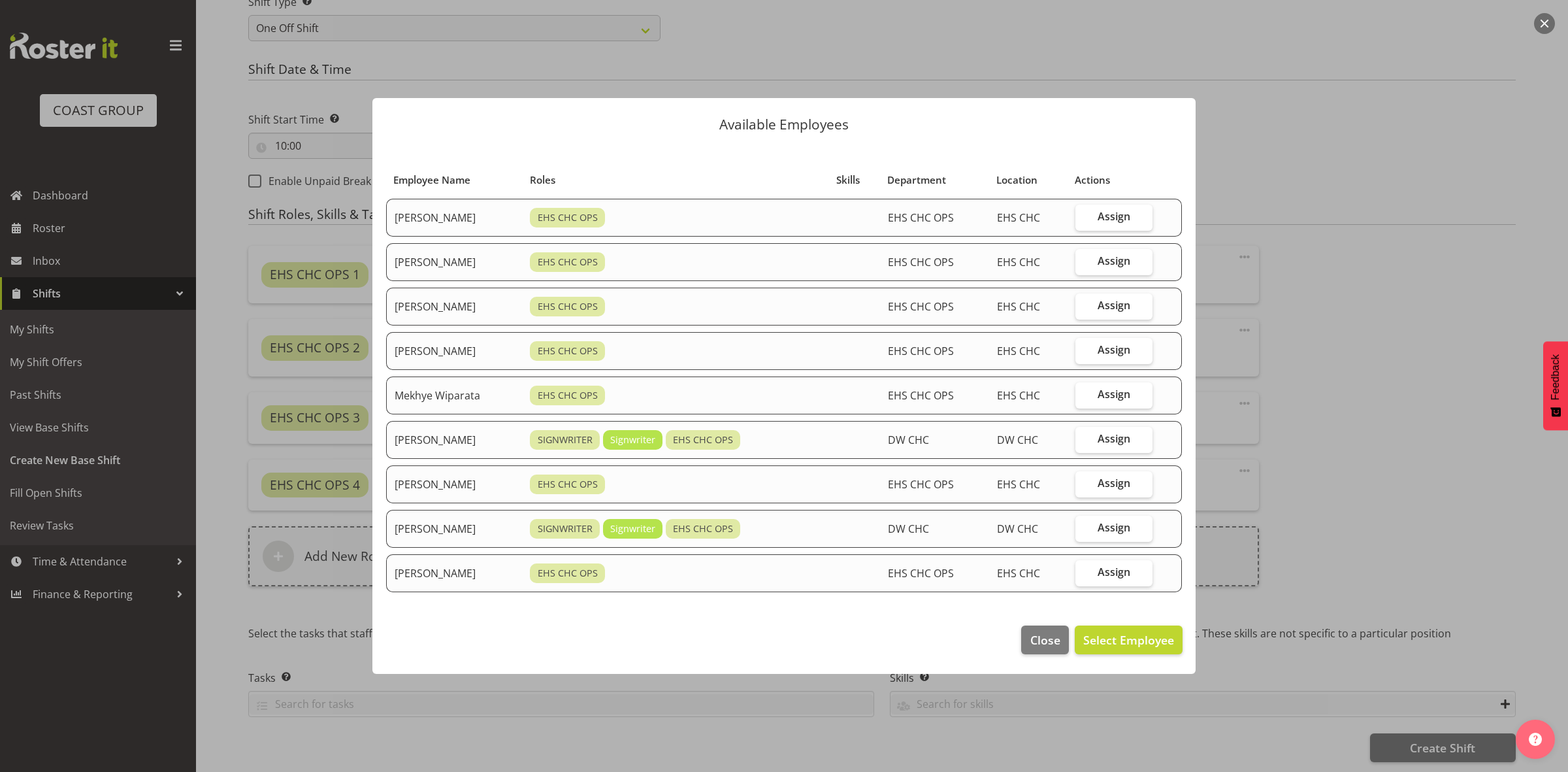
drag, startPoint x: 1097, startPoint y: 395, endPoint x: 1071, endPoint y: 510, distance: 117.9
click at [1098, 395] on label "Assign" at bounding box center [1113, 395] width 77 height 26
click at [1084, 395] on input "Assign" at bounding box center [1079, 394] width 8 height 8
checkbox input "true"
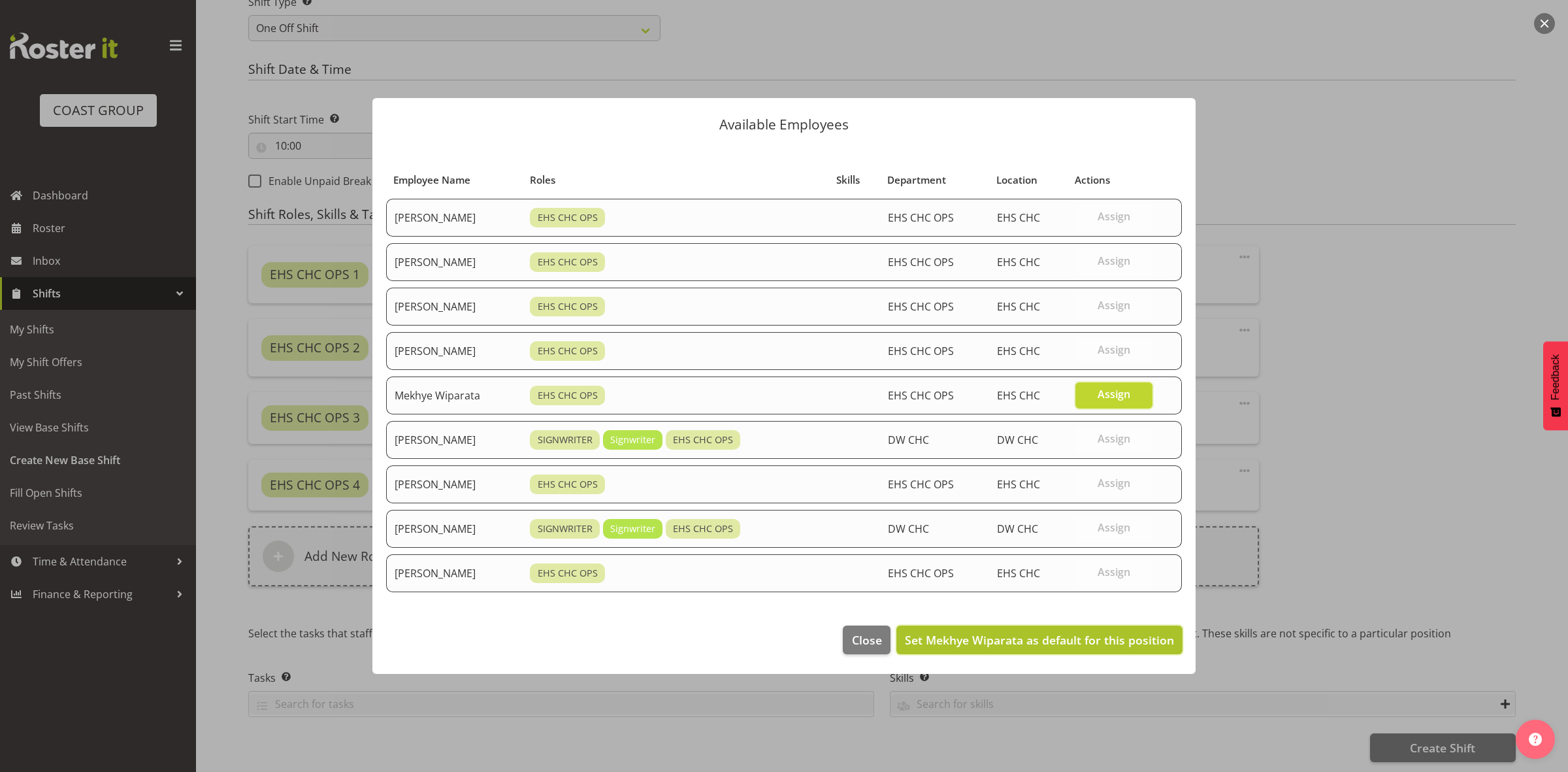
click at [1078, 643] on span "Set Mekhye Wiparata as default for this position" at bounding box center [1039, 640] width 269 height 16
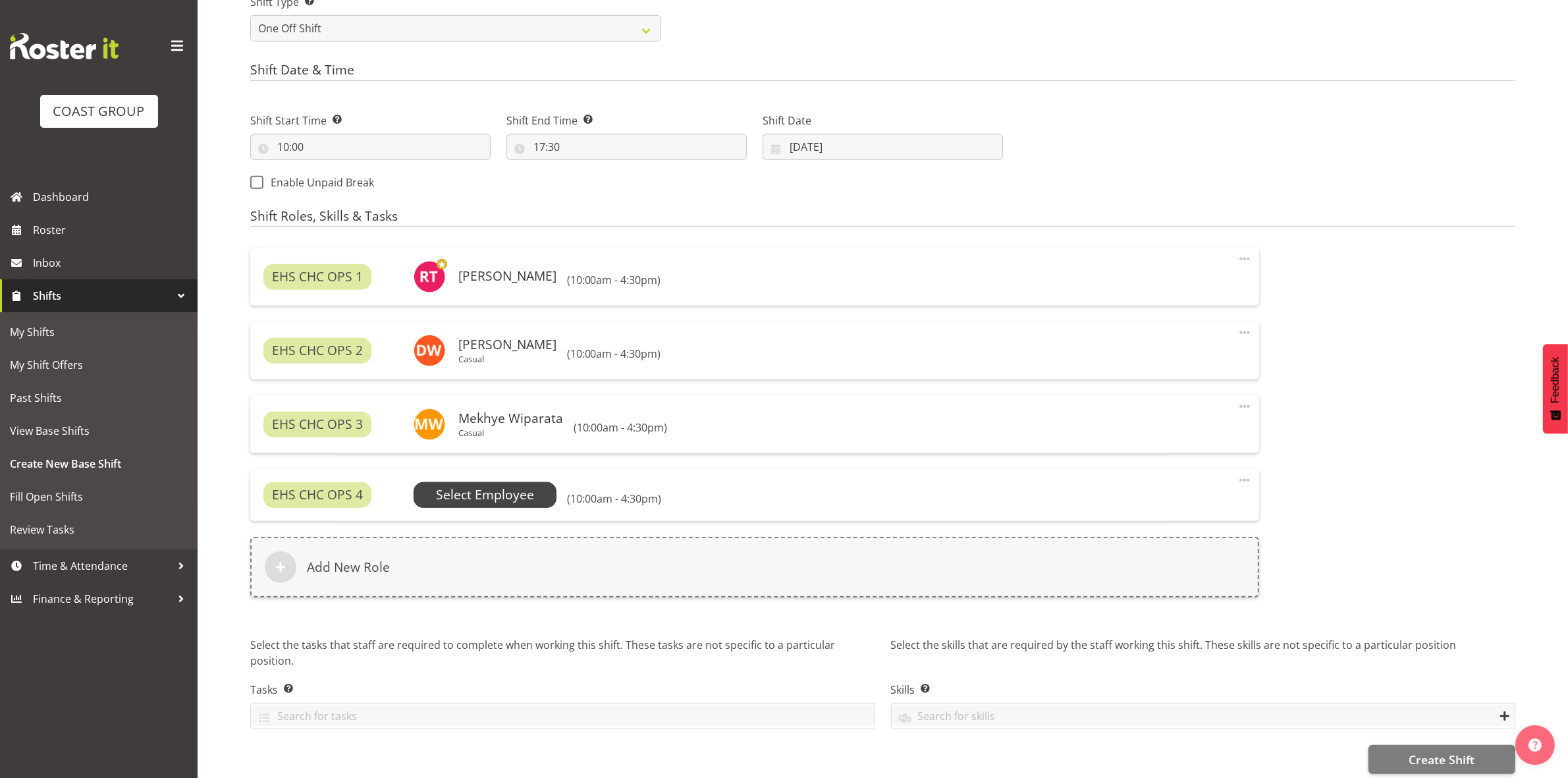
click at [527, 507] on span "Select Employee" at bounding box center [485, 494] width 144 height 25
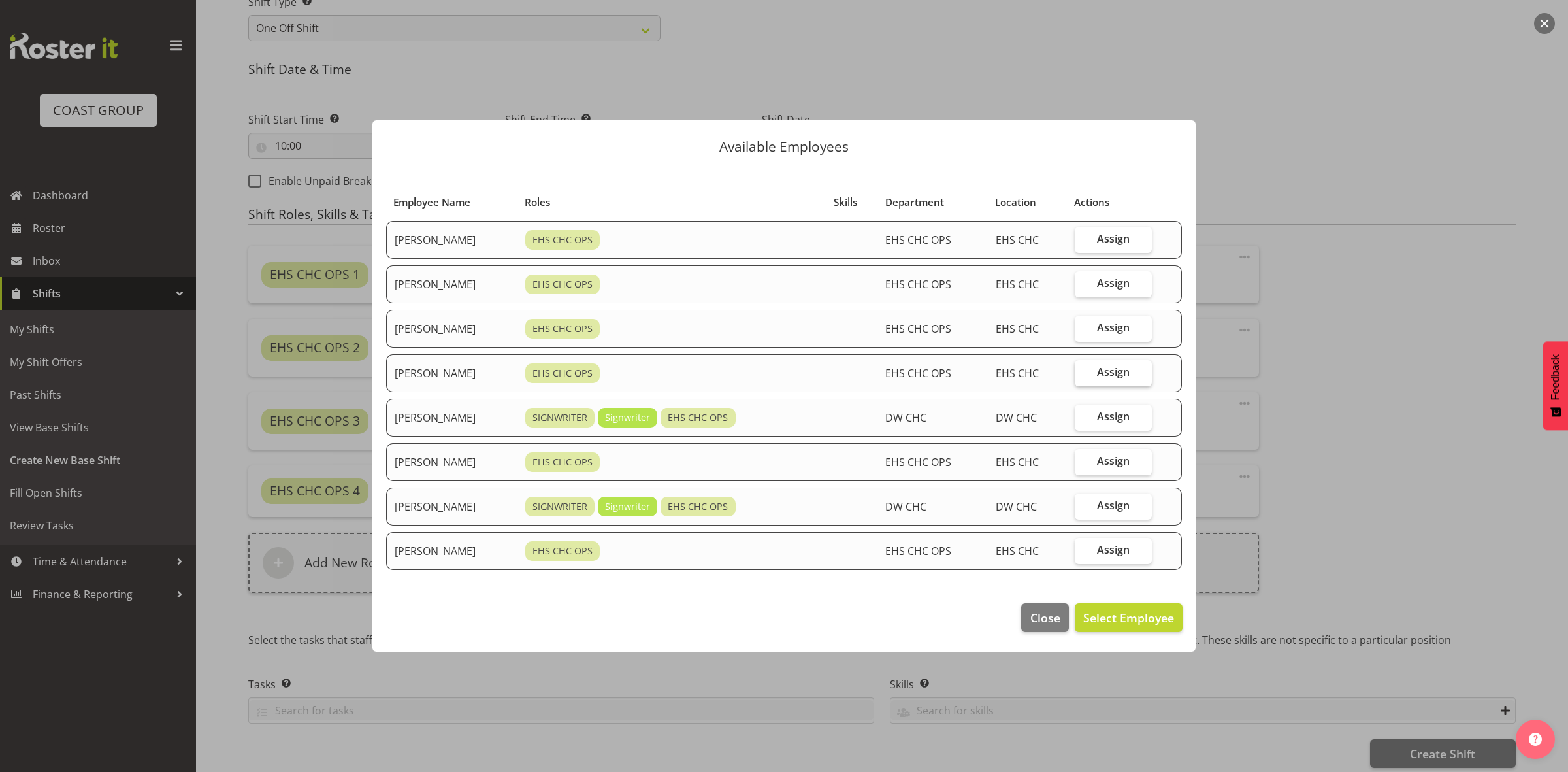
click at [1119, 371] on span "Assign" at bounding box center [1113, 371] width 33 height 13
click at [1083, 371] on input "Assign" at bounding box center [1079, 371] width 8 height 8
checkbox input "true"
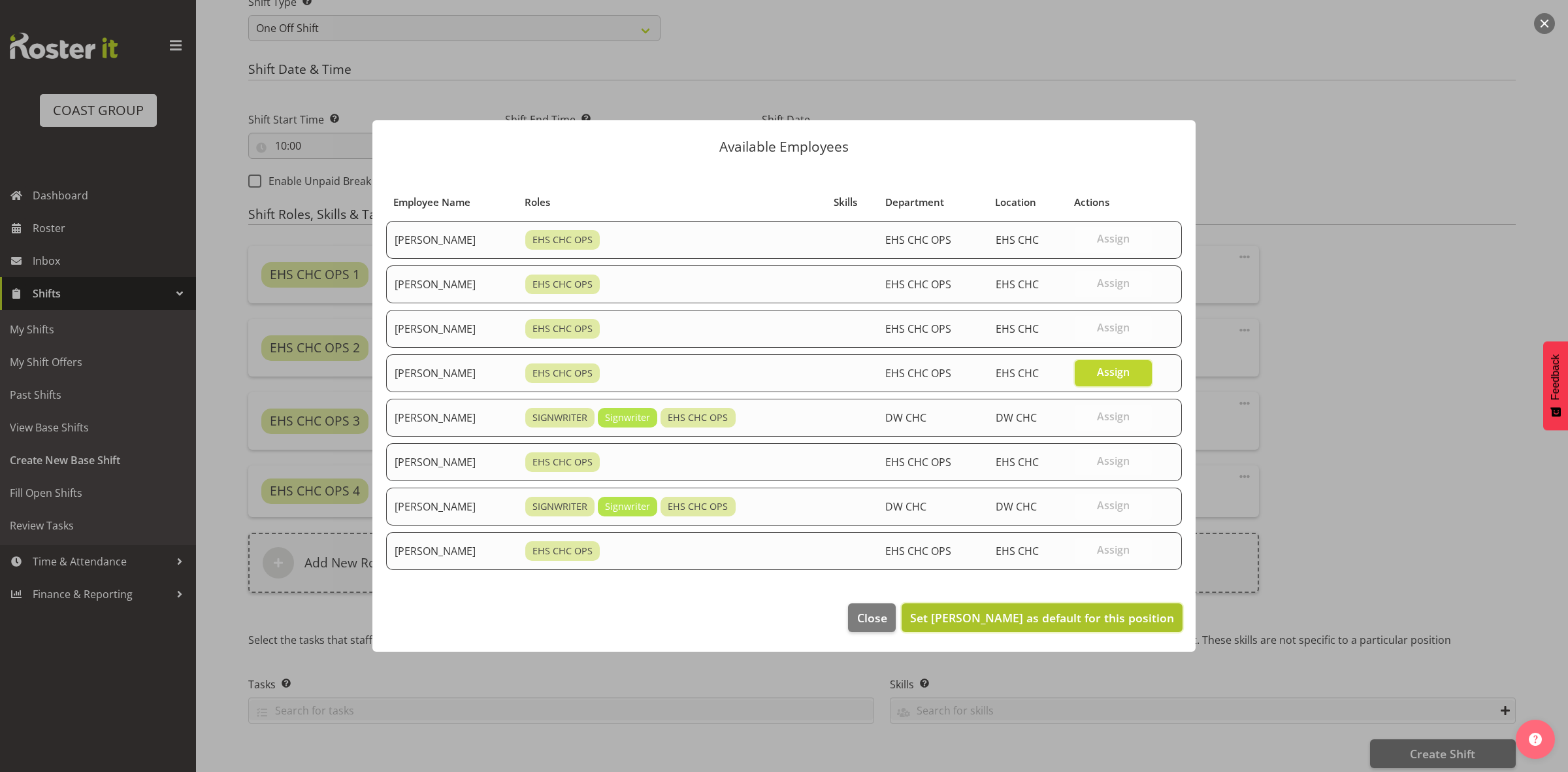
click at [1023, 626] on span "Set Martin Gorzeman as default for this position" at bounding box center [1041, 617] width 264 height 16
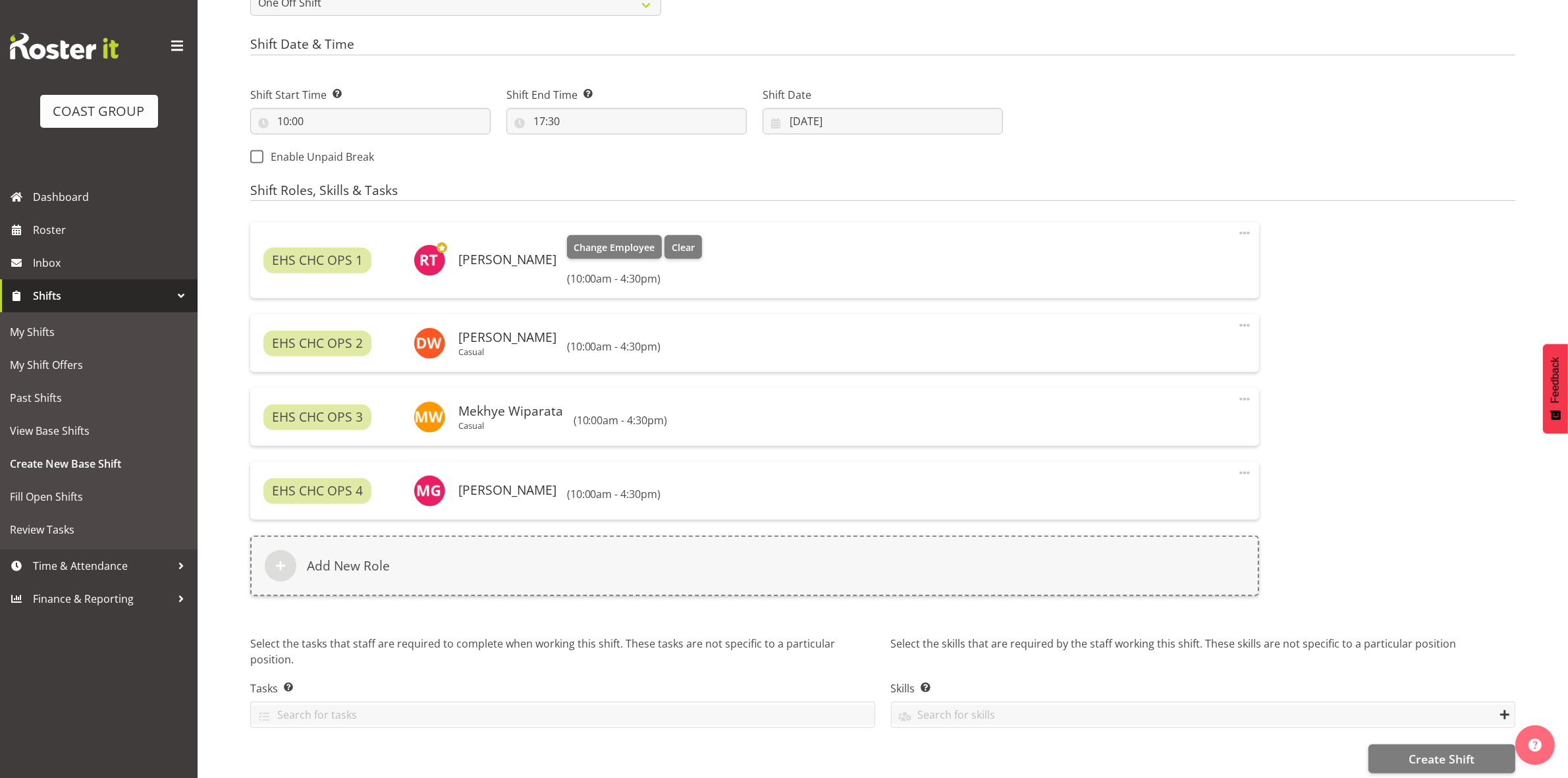
scroll to position [674, 0]
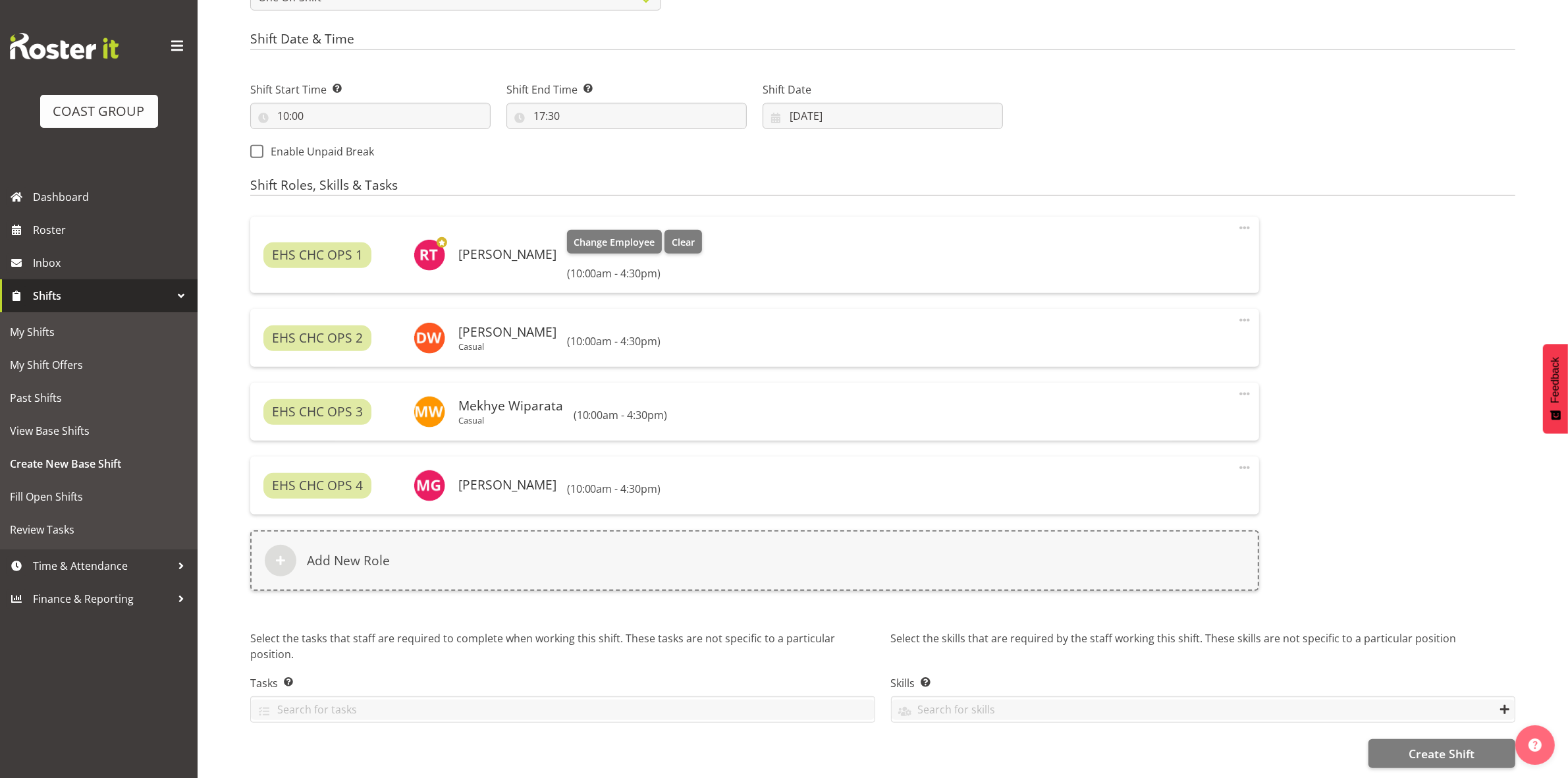
click at [1246, 220] on span at bounding box center [1244, 227] width 16 height 16
click at [1147, 245] on link "Edit" at bounding box center [1189, 256] width 127 height 23
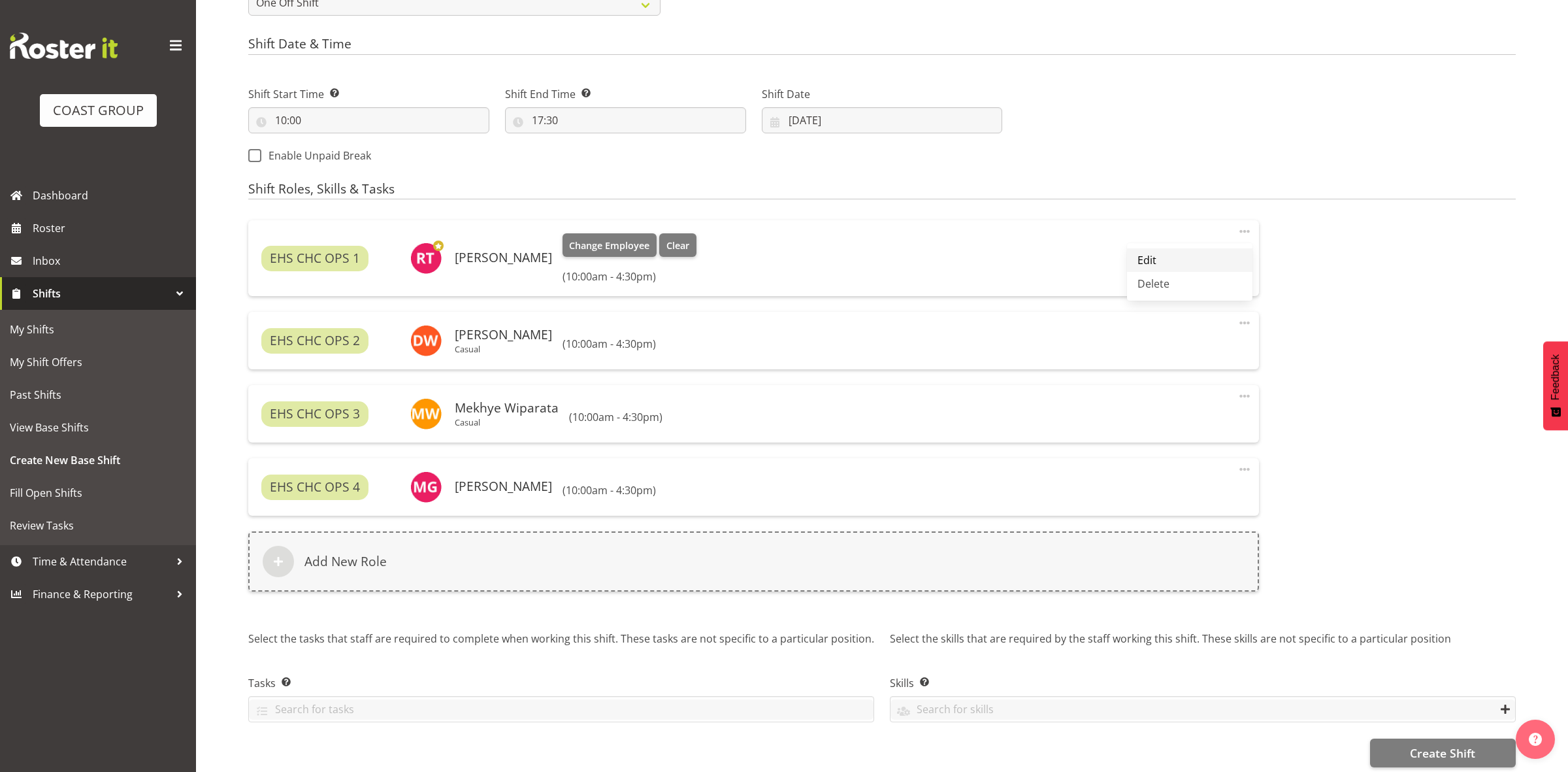
select select "10"
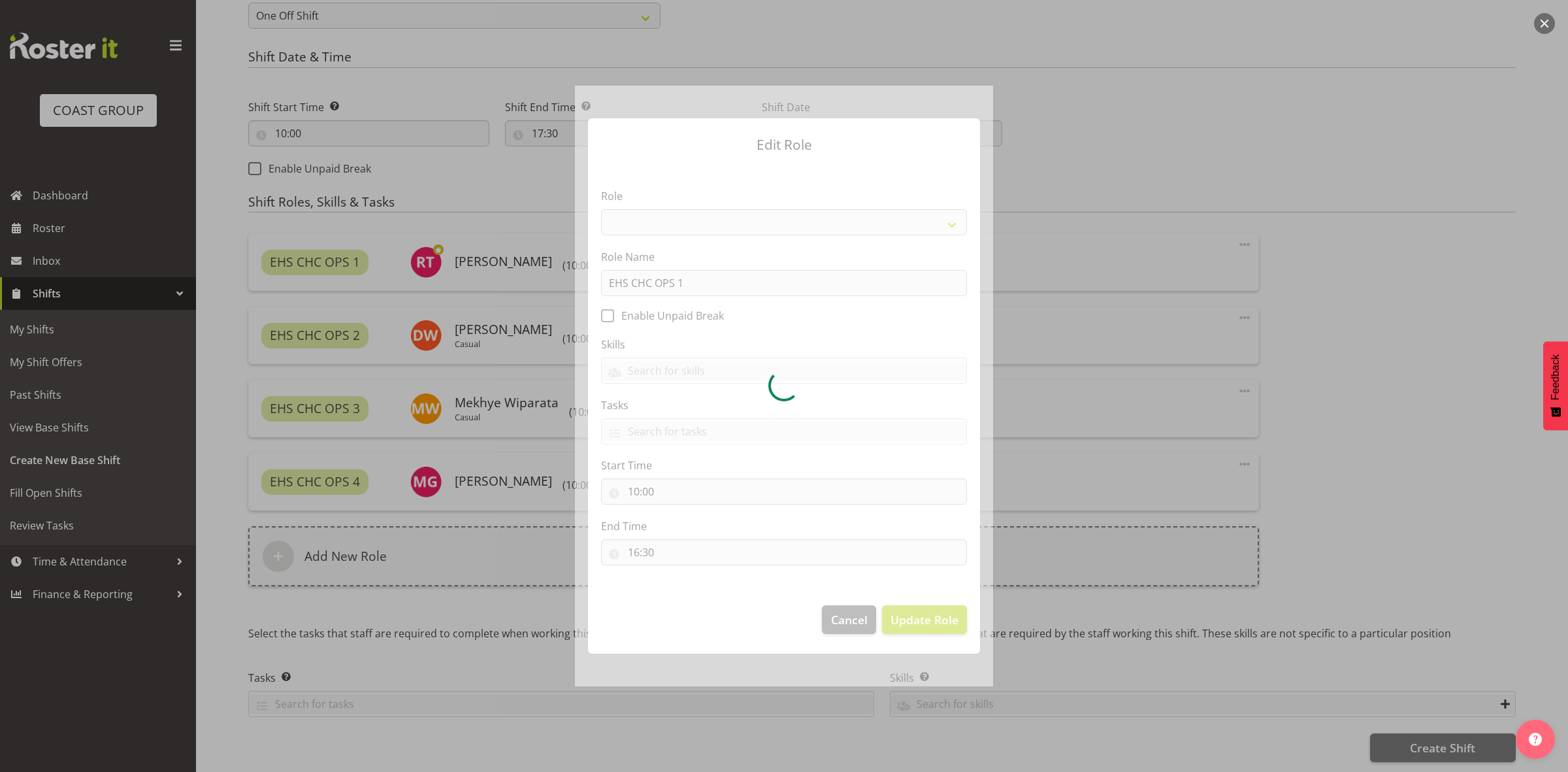
select select "192"
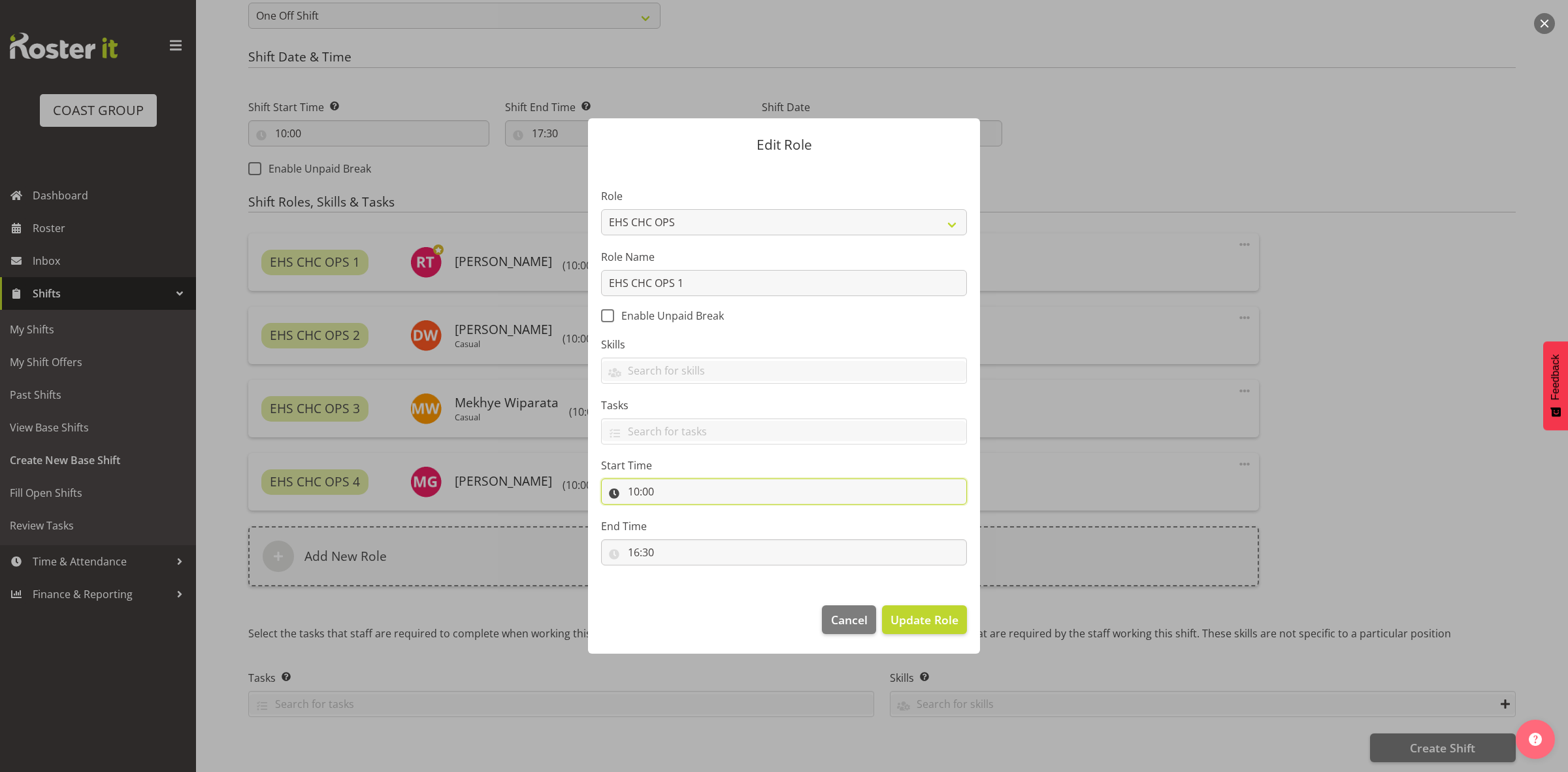
click at [636, 493] on input "10:00" at bounding box center [784, 491] width 366 height 26
click at [683, 527] on select "00 01 02 03 04 05 06 07 08 09 10 11 12 13 14 15 16 17 18 19 20 21 22 23" at bounding box center [690, 525] width 29 height 26
select select "14"
click at [675, 513] on select "00 01 02 03 04 05 06 07 08 09 10 11 12 13 14 15 16 17 18 19 20 21 22 23" at bounding box center [690, 525] width 29 height 26
type input "14:00"
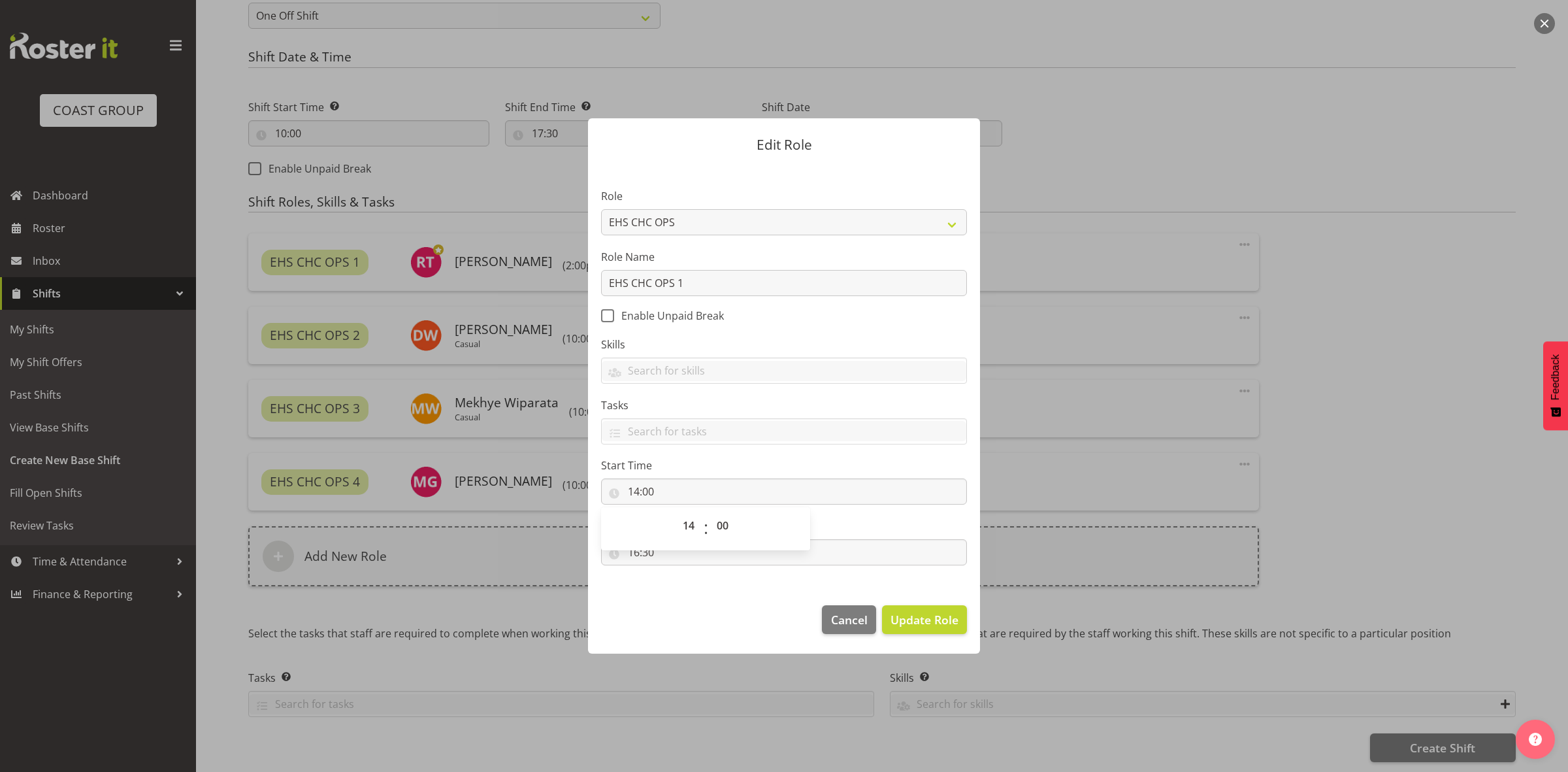
click at [748, 598] on footer "Cancel Update Role" at bounding box center [784, 623] width 392 height 61
click at [932, 616] on span "Update Role" at bounding box center [924, 620] width 68 height 17
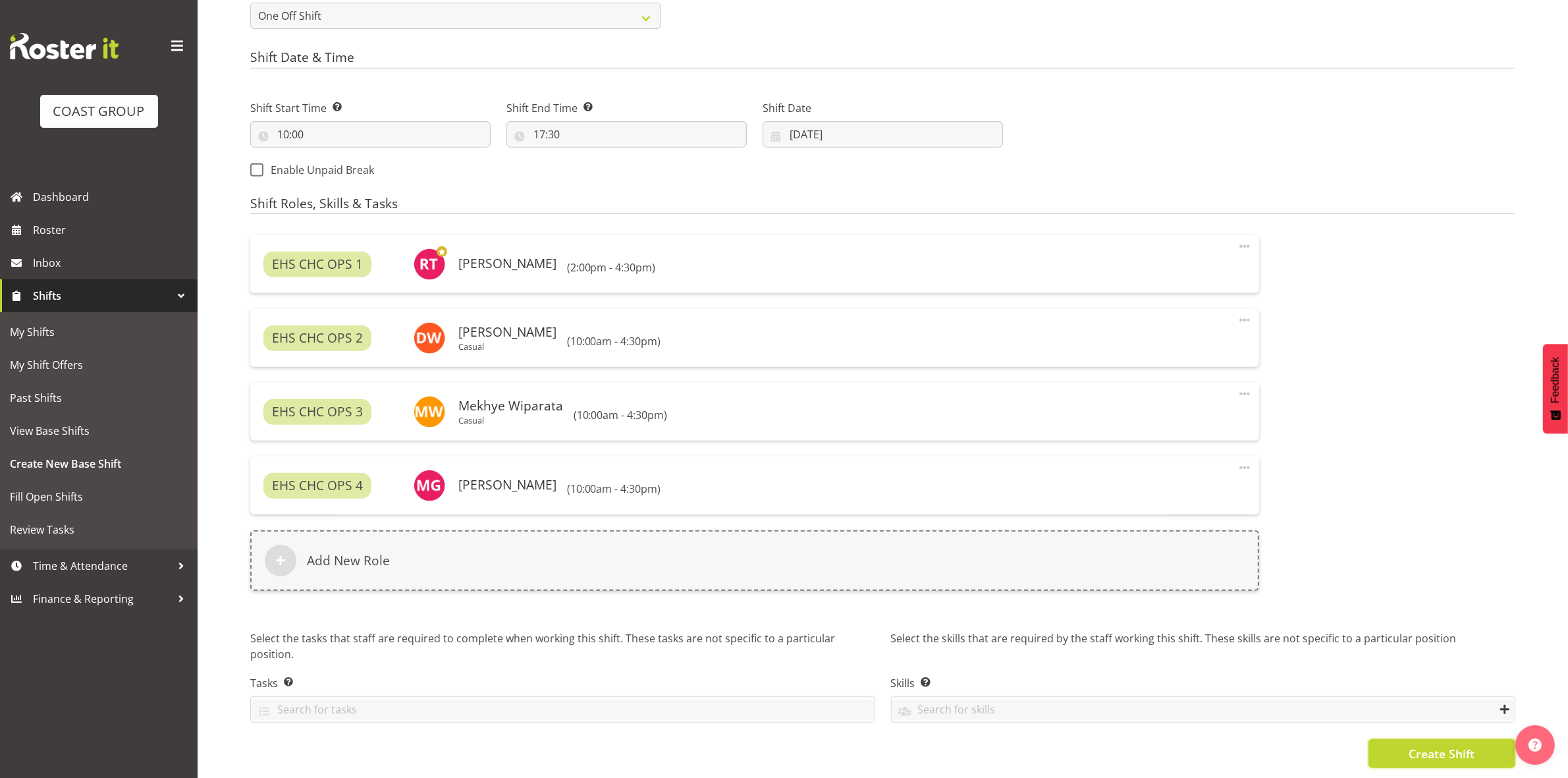
click at [1386, 742] on button "Create Shift" at bounding box center [1441, 753] width 147 height 29
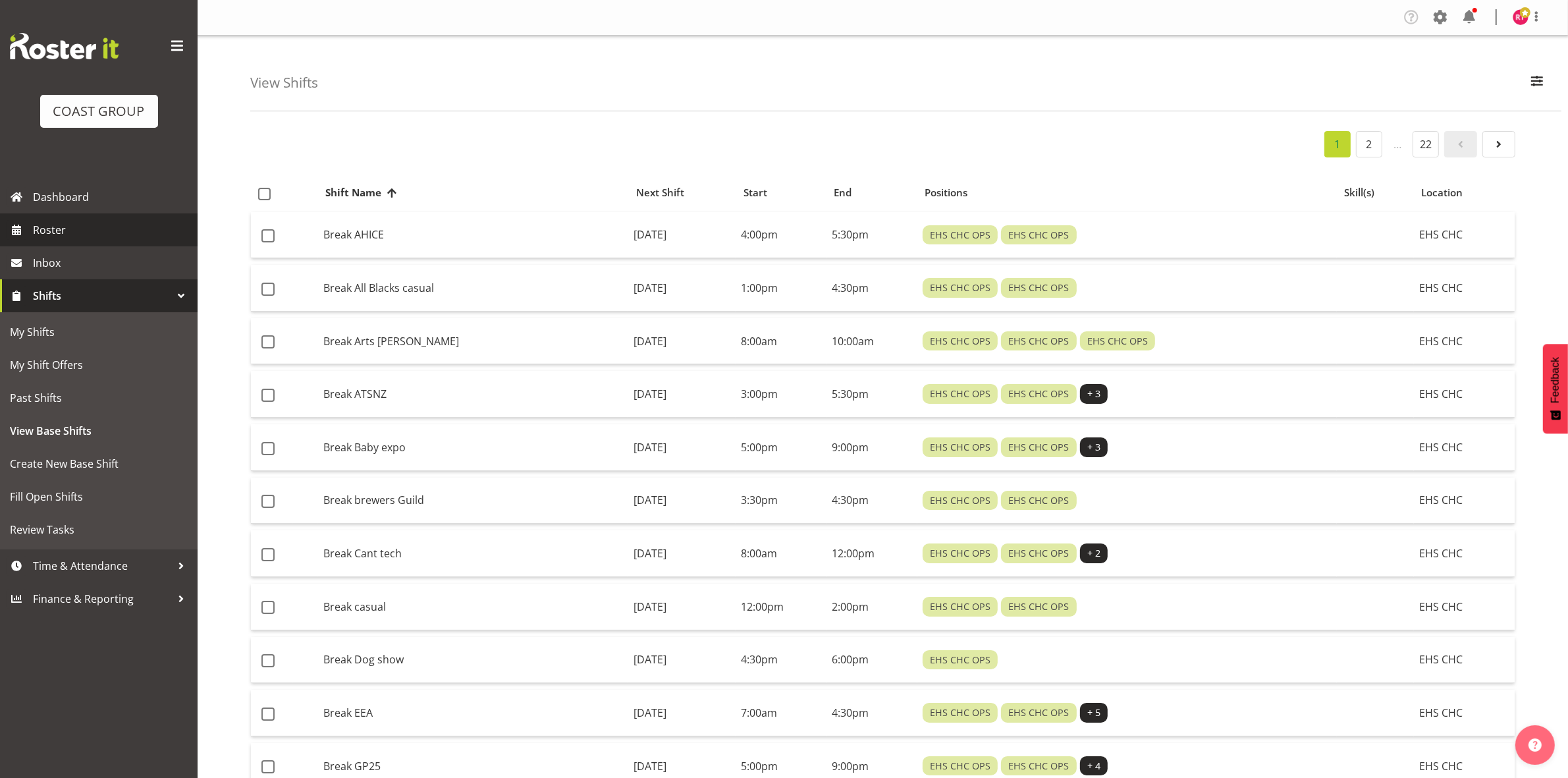
click at [56, 231] on span "Roster" at bounding box center [112, 230] width 158 height 20
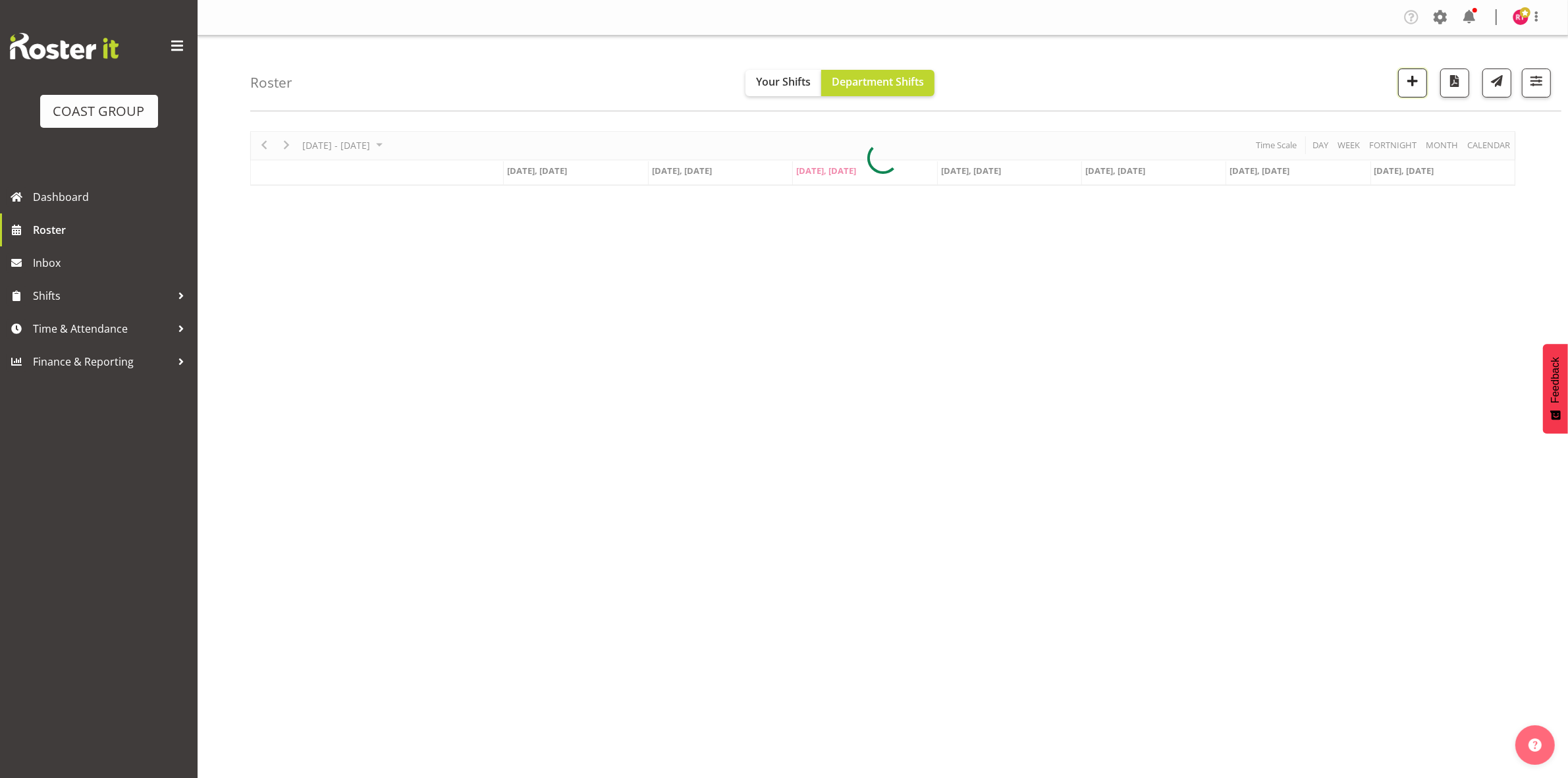
click at [1410, 80] on span "button" at bounding box center [1412, 81] width 17 height 17
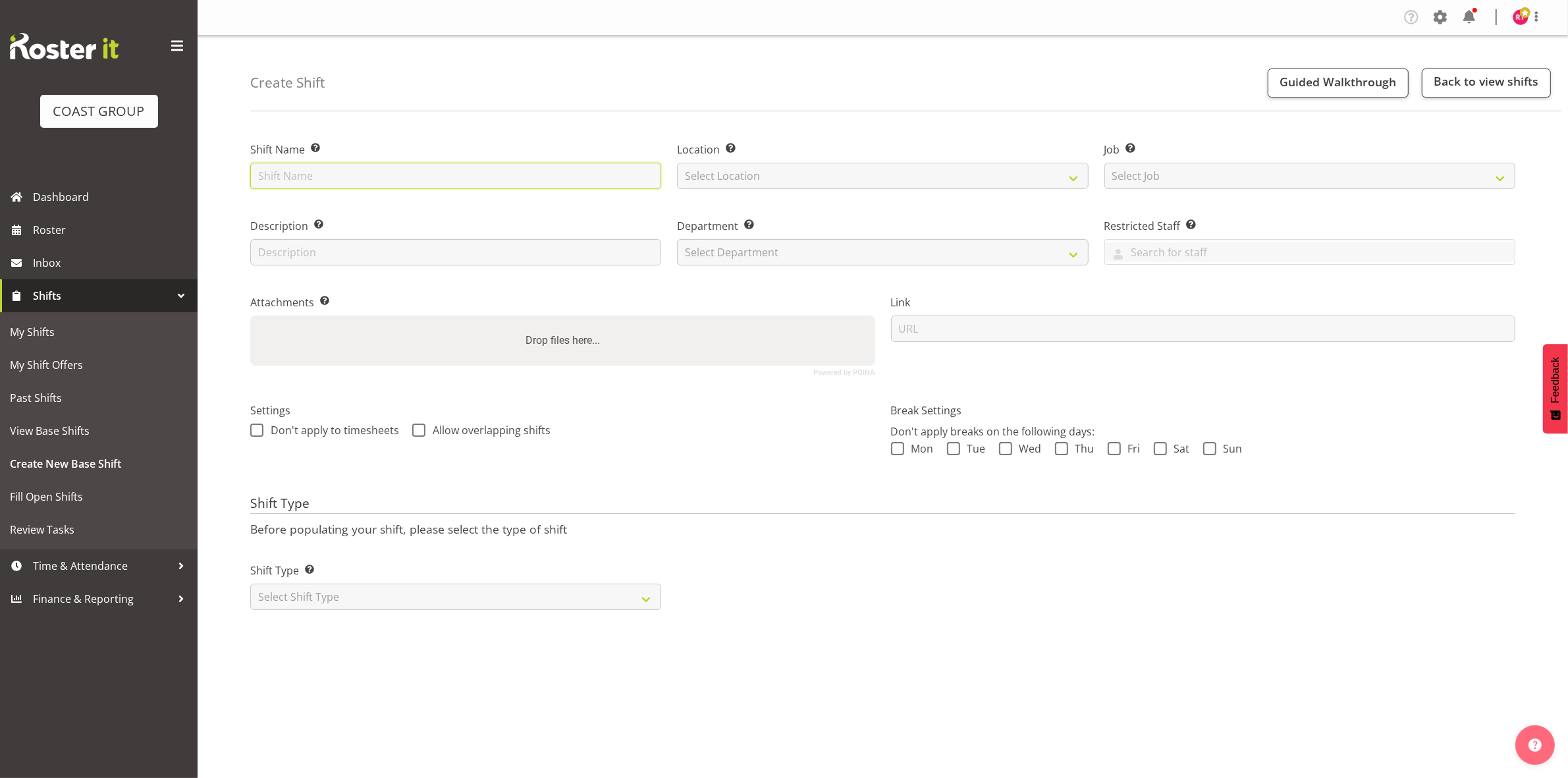
click at [561, 178] on input "text" at bounding box center [456, 175] width 411 height 26
type input "Break Upstairs Foyer (water nz)"
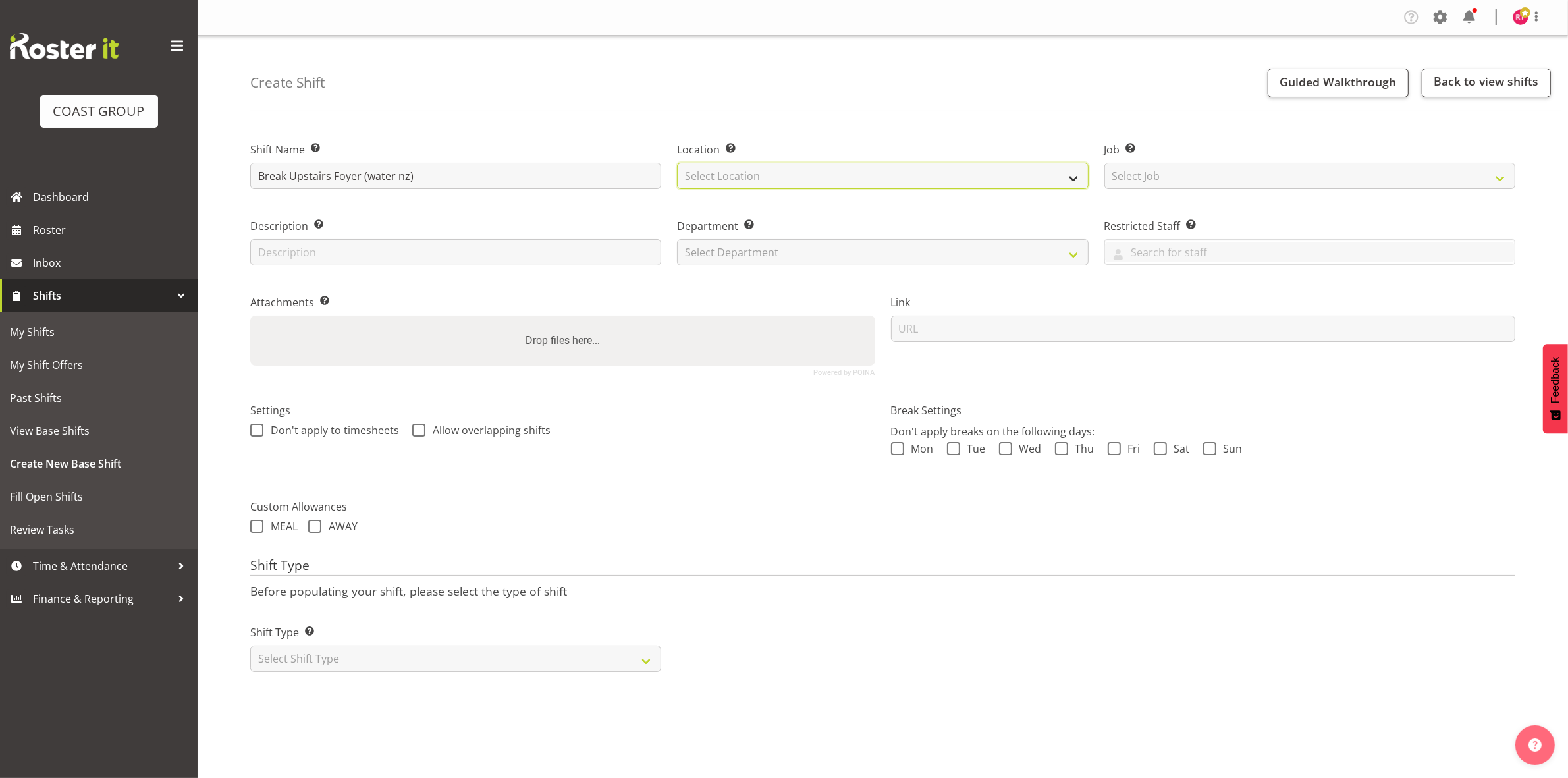
drag, startPoint x: 753, startPoint y: 175, endPoint x: 761, endPoint y: 188, distance: 15.3
click at [753, 175] on select "Select Location EHS CHC" at bounding box center [883, 175] width 411 height 26
select select "107"
click at [677, 163] on select "Select Location EHS CHC" at bounding box center [883, 175] width 411 height 26
click at [1213, 172] on select "Select Job Create new job 1 Carlton Events 1 [PERSON_NAME][GEOGRAPHIC_DATA] 1 […" at bounding box center [1310, 175] width 411 height 26
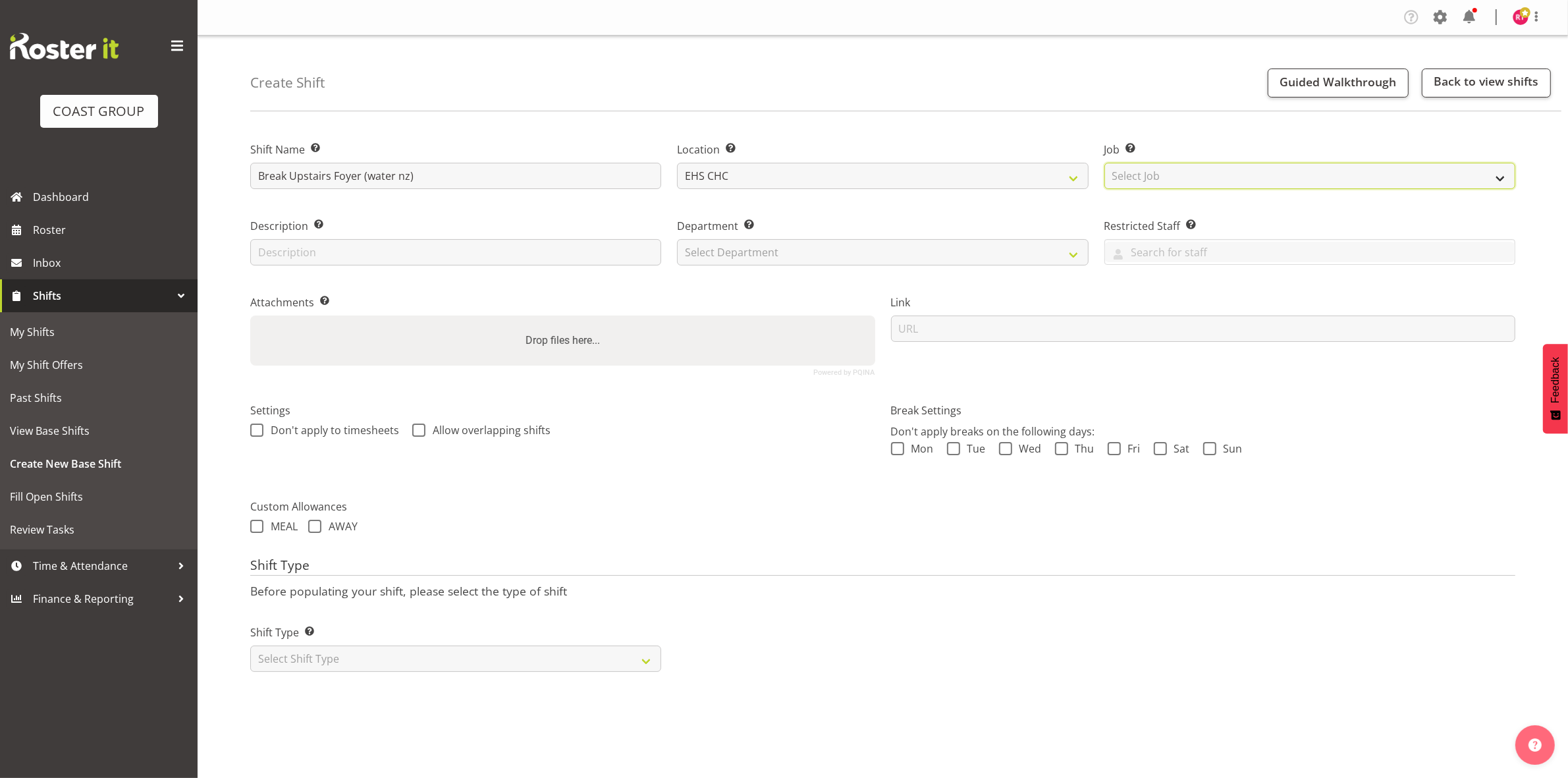
select select "9028"
click at [1105, 163] on select "Select Job Create new job 1 Carlton Events 1 Carlton Hamilton 1 Carlton Welling…" at bounding box center [1310, 175] width 411 height 26
click at [764, 262] on select "Select Department EHS CHC OPS" at bounding box center [883, 252] width 411 height 26
select select "41"
click at [677, 239] on select "Select Department EHS CHC OPS" at bounding box center [883, 252] width 411 height 26
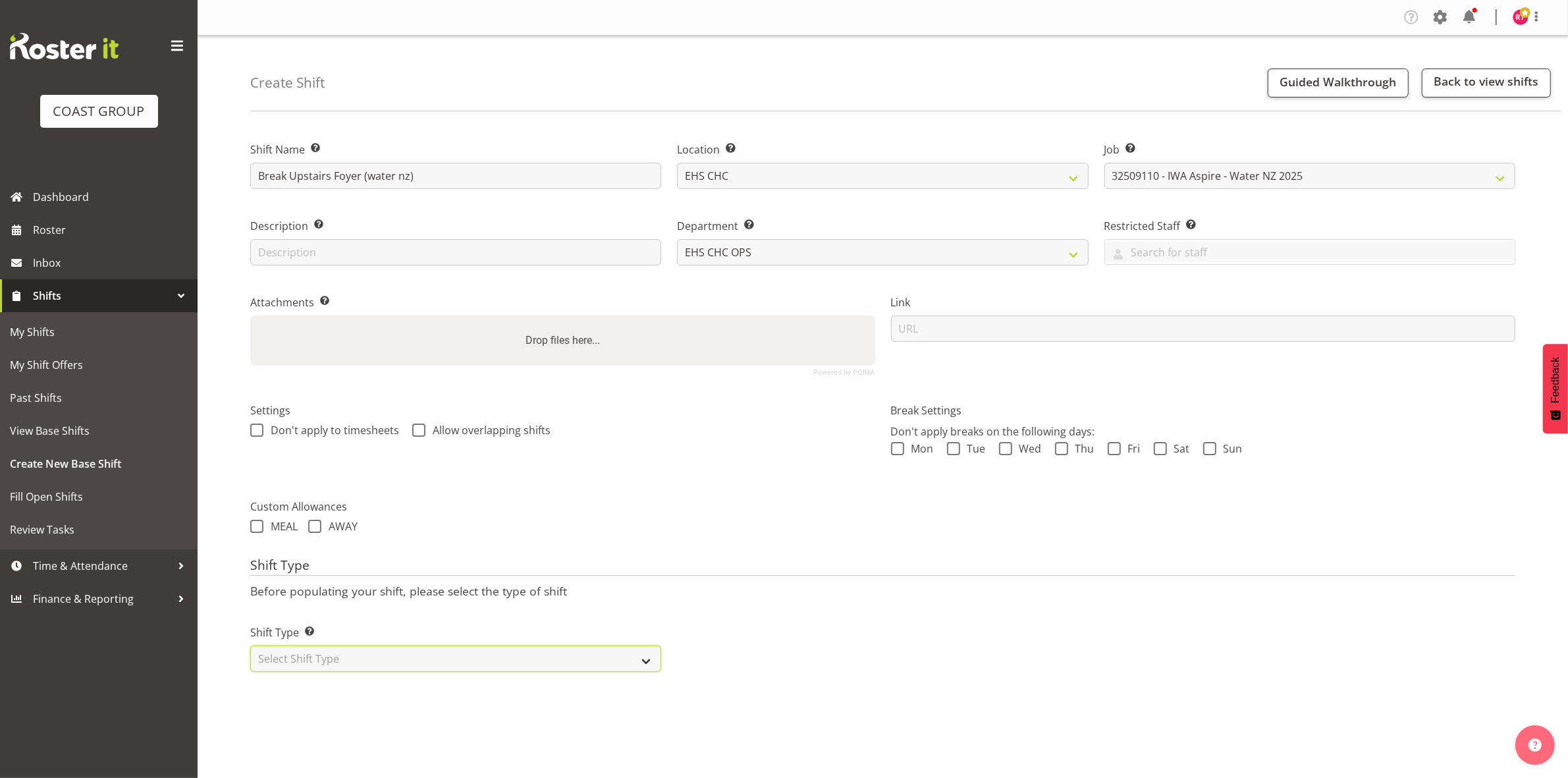
click at [314, 662] on select "Select Shift Type One Off Shift Recurring Shift Rotating Shift" at bounding box center [456, 658] width 411 height 26
click at [323, 682] on div "Shift Name Enter a name for the shift (e.g. Day Shift). Break Upstairs Foyer (w…" at bounding box center [909, 412] width 1318 height 582
click at [319, 663] on select "Select Shift Type One Off Shift Recurring Shift Rotating Shift" at bounding box center [456, 658] width 411 height 26
select select "one_off"
click at [250, 647] on select "Select Shift Type One Off Shift Recurring Shift Rotating Shift" at bounding box center [456, 658] width 411 height 26
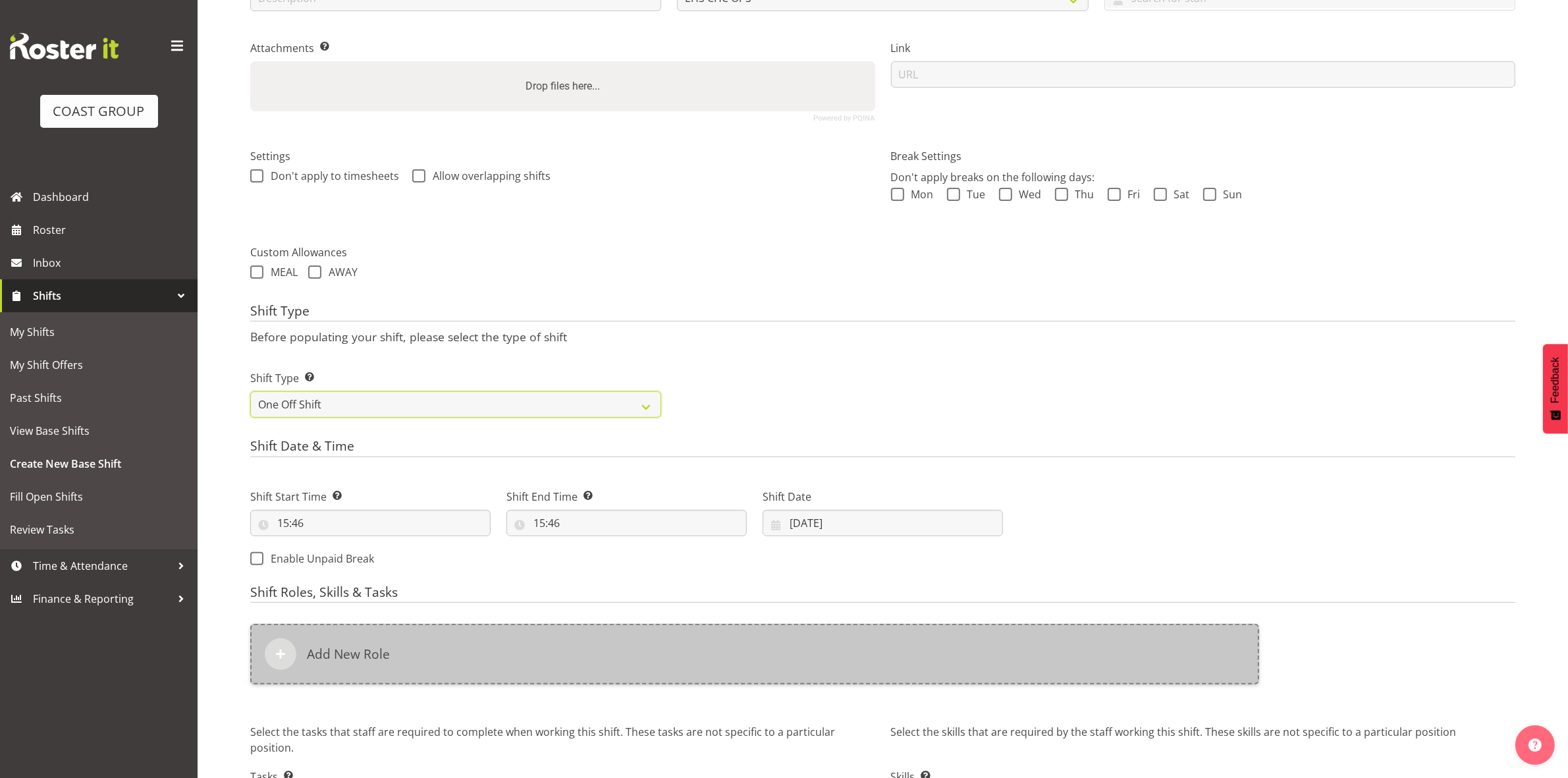
scroll to position [360, 0]
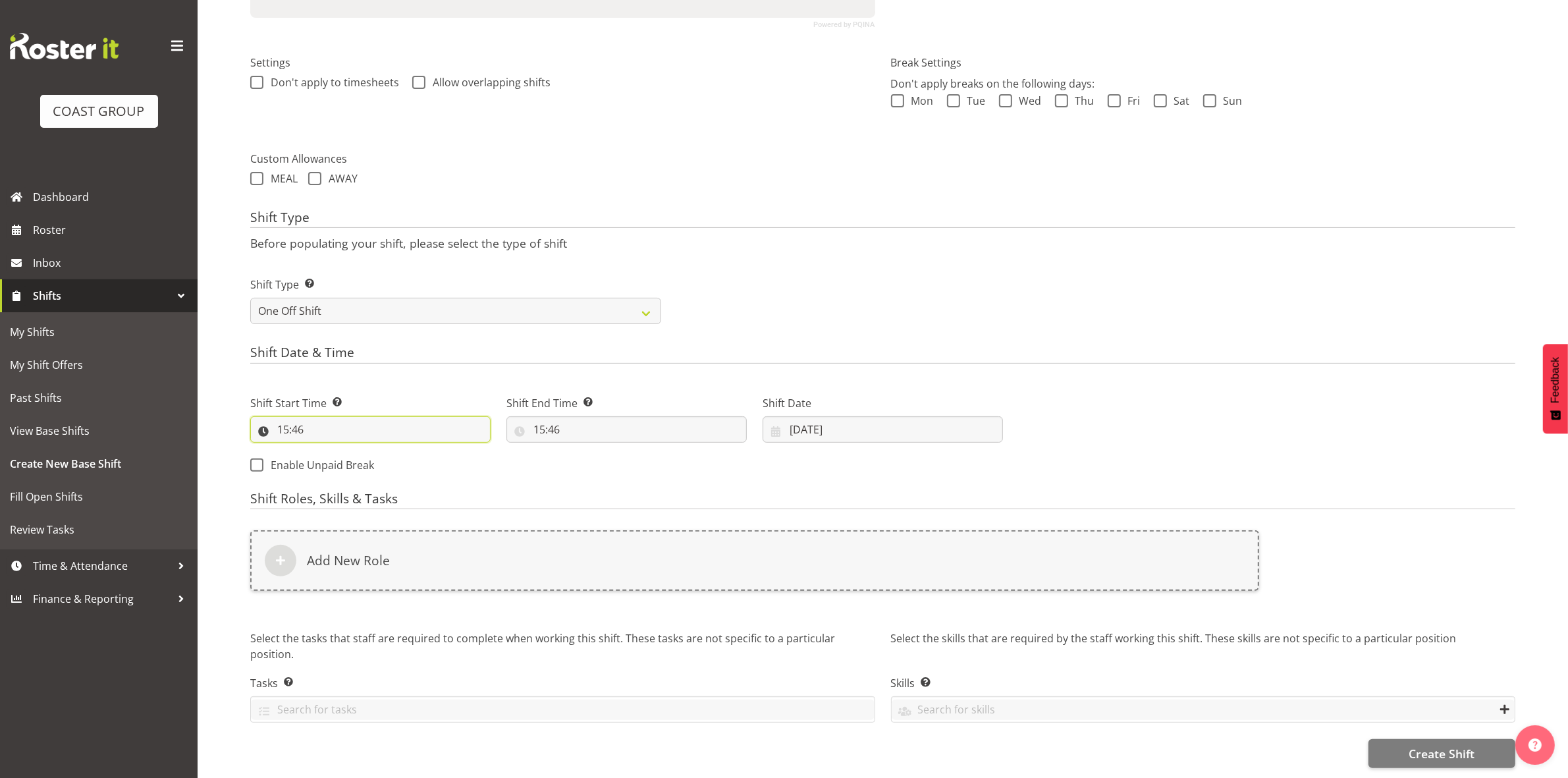
click at [285, 420] on input "15:46" at bounding box center [370, 429] width 240 height 26
click at [346, 450] on select "00 01 02 03 04 05 06 07 08 09 10 11 12 13 14 15 16 17 18 19 20 21 22 23" at bounding box center [340, 463] width 29 height 26
select select "17"
click at [325, 450] on select "00 01 02 03 04 05 06 07 08 09 10 11 12 13 14 15 16 17 18 19 20 21 22 23" at bounding box center [340, 463] width 29 height 26
type input "17:46"
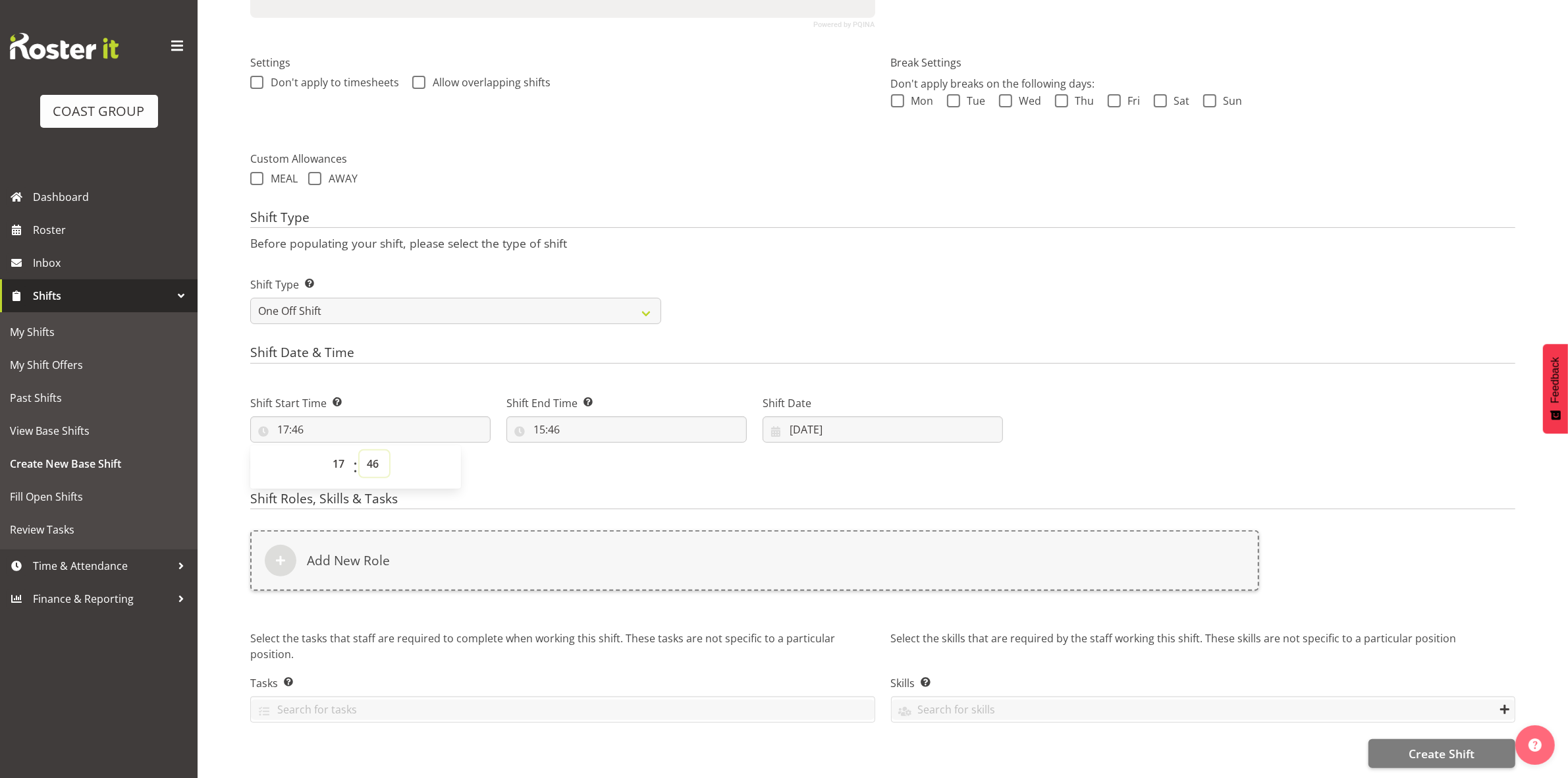
click at [374, 450] on select "00 01 02 03 04 05 06 07 08 09 10 11 12 13 14 15 16 17 18 19 20 21 22 23 24 25 2…" at bounding box center [374, 463] width 29 height 26
select select "30"
click at [359, 450] on select "00 01 02 03 04 05 06 07 08 09 10 11 12 13 14 15 16 17 18 19 20 21 22 23 24 25 2…" at bounding box center [374, 463] width 29 height 26
type input "17:30"
click at [496, 346] on h4 "Shift Date & Time" at bounding box center [883, 354] width 1265 height 18
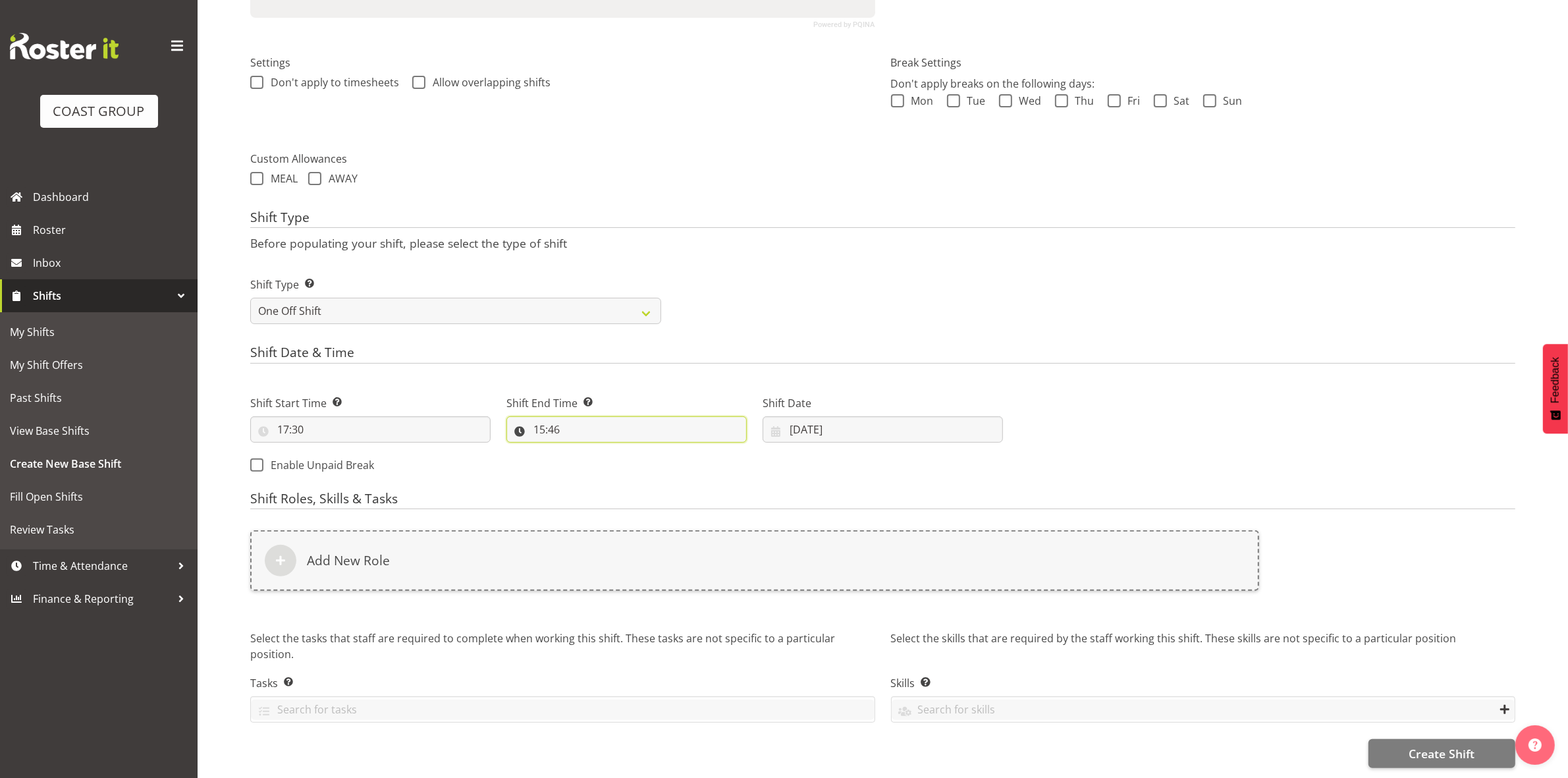
click at [541, 416] on input "15:46" at bounding box center [626, 429] width 240 height 26
click at [591, 453] on select "00 01 02 03 04 05 06 07 08 09 10 11 12 13 14 15 16 17 18 19 20 21 22 23" at bounding box center [596, 463] width 29 height 26
select select "19"
click at [581, 450] on select "00 01 02 03 04 05 06 07 08 09 10 11 12 13 14 15 16 17 18 19 20 21 22 23" at bounding box center [596, 463] width 29 height 26
type input "19:46"
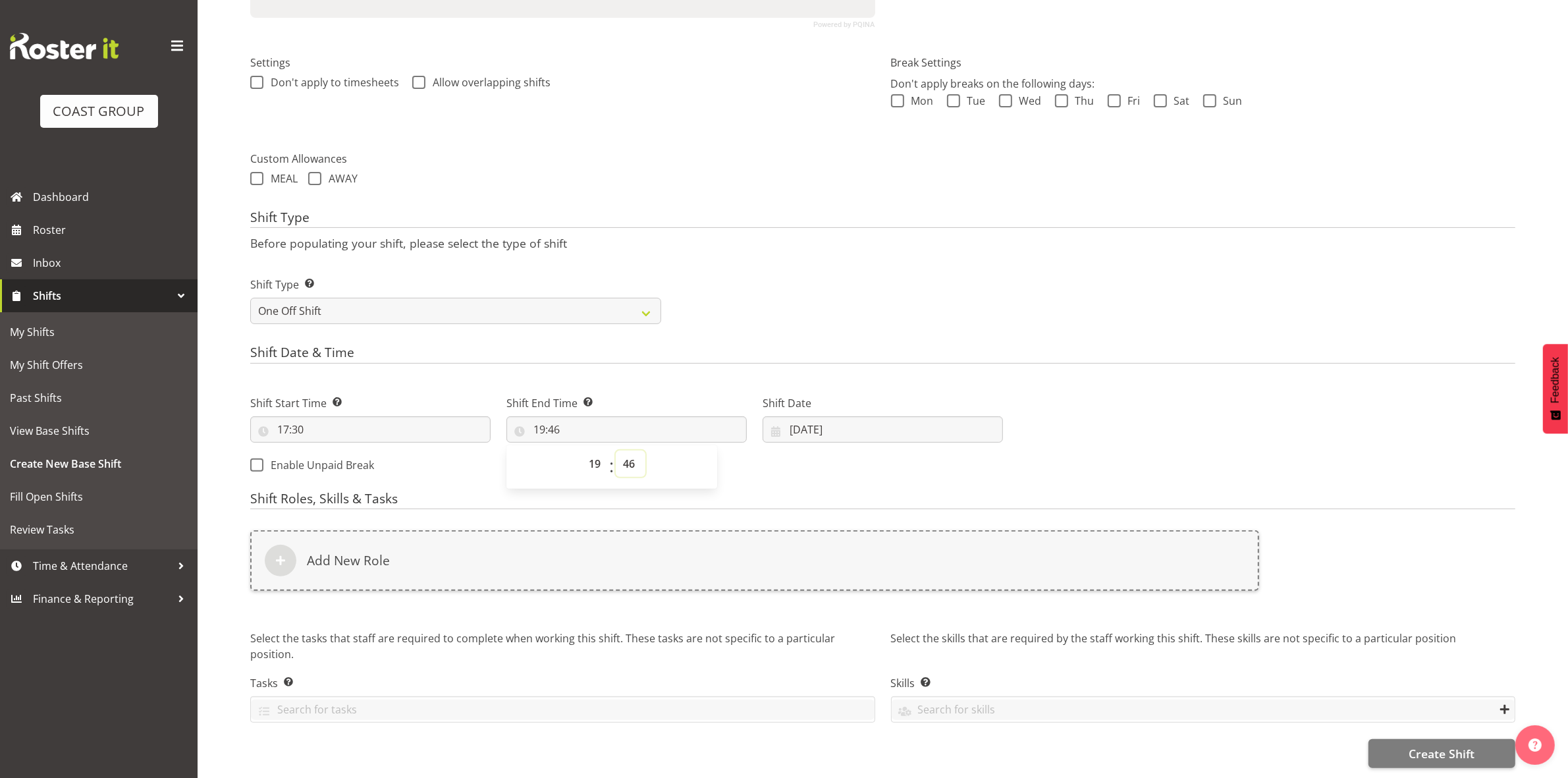
click at [630, 450] on select "00 01 02 03 04 05 06 07 08 09 10 11 12 13 14 15 16 17 18 19 20 21 22 23 24 25 2…" at bounding box center [630, 463] width 29 height 26
select select "0"
click at [616, 450] on select "00 01 02 03 04 05 06 07 08 09 10 11 12 13 14 15 16 17 18 19 20 21 22 23 24 25 2…" at bounding box center [630, 463] width 29 height 26
type input "19:00"
click at [798, 314] on div "Shift Type Shift Types: One Off – Select this if you would like a single shift …" at bounding box center [883, 295] width 1281 height 74
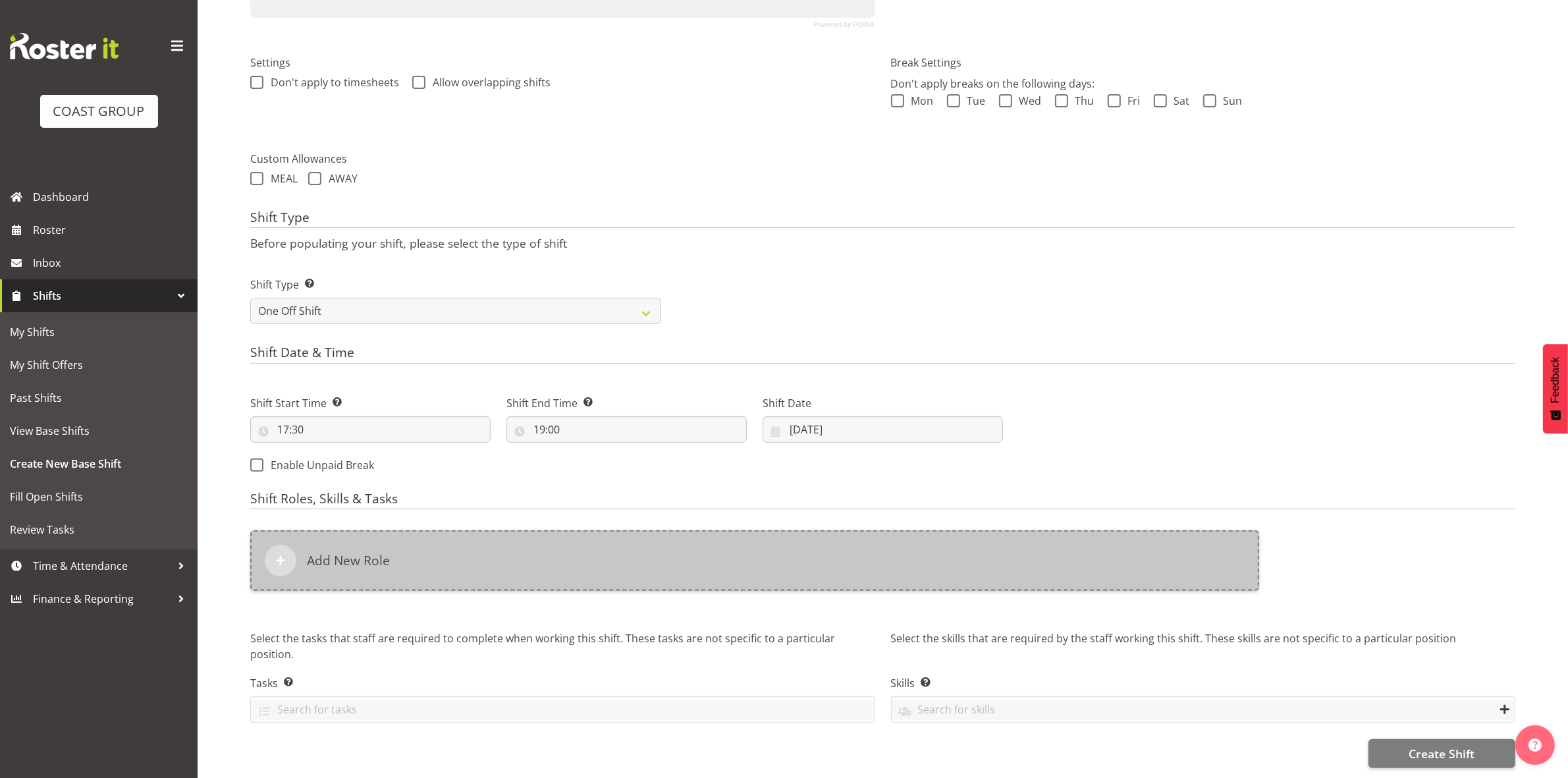
click at [462, 538] on div "Add New Role" at bounding box center [755, 560] width 1009 height 60
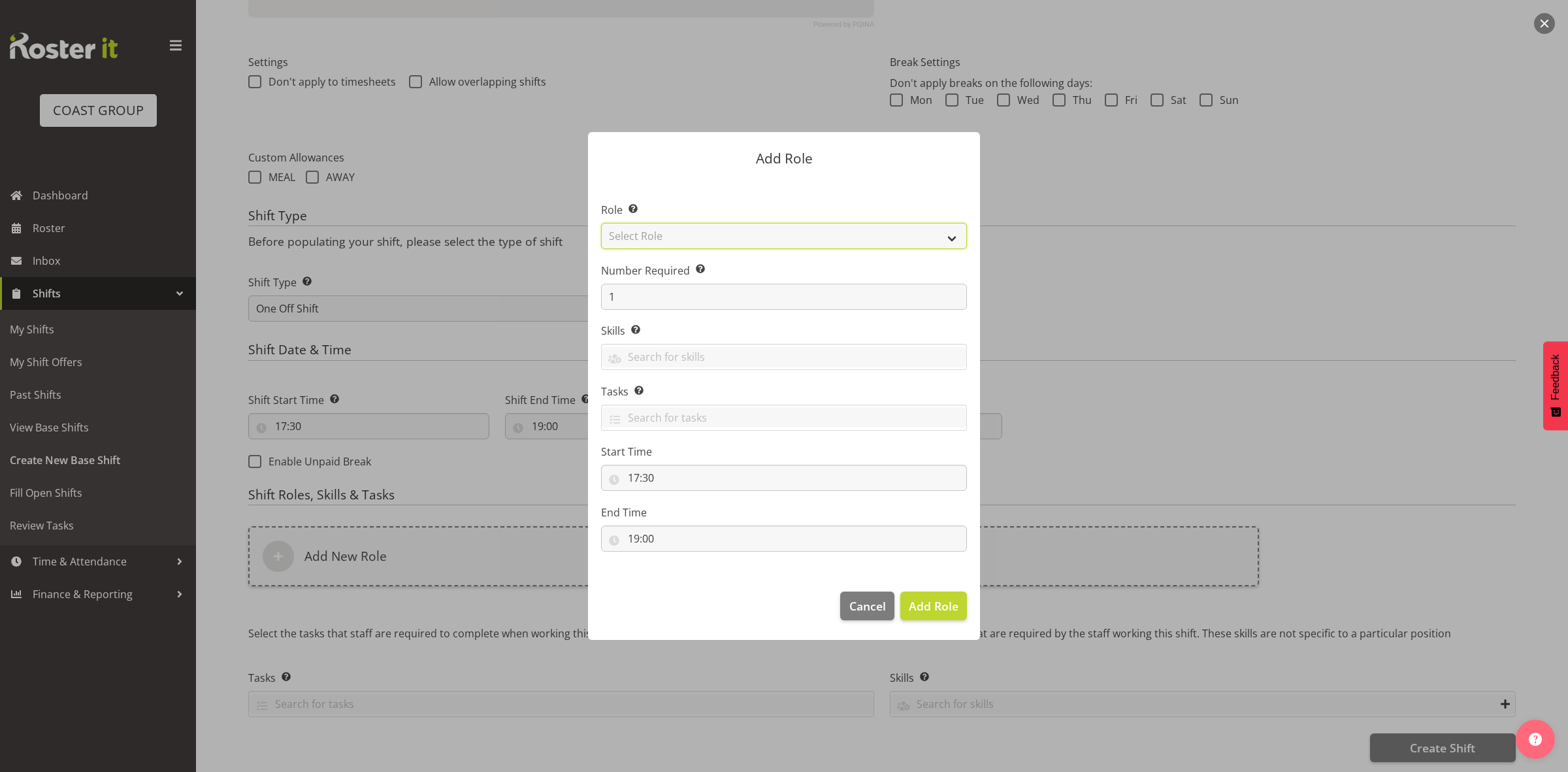
click at [658, 234] on select "Select Role ACCOUNT MANAGER ACCOUNT MANAGER DW ACCOUNTS [PERSON_NAME] VEHICLES …" at bounding box center [784, 235] width 366 height 26
select select "192"
click at [601, 223] on select "Select Role ACCOUNT MANAGER ACCOUNT MANAGER DW ACCOUNTS [PERSON_NAME] VEHICLES …" at bounding box center [784, 235] width 366 height 26
click at [638, 299] on input "1" at bounding box center [784, 297] width 366 height 26
type input "4"
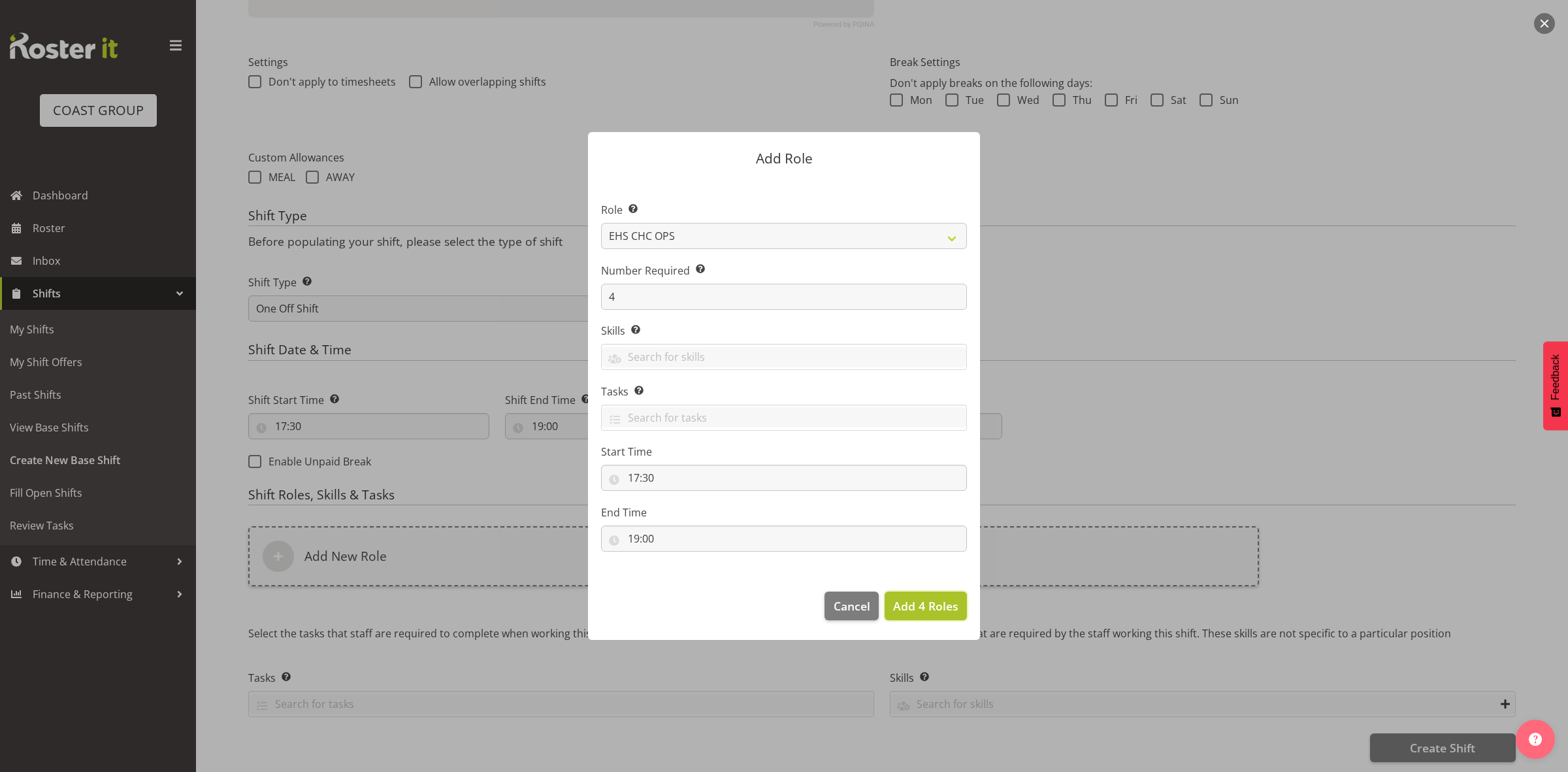
click at [944, 605] on span "Add 4 Roles" at bounding box center [925, 605] width 65 height 16
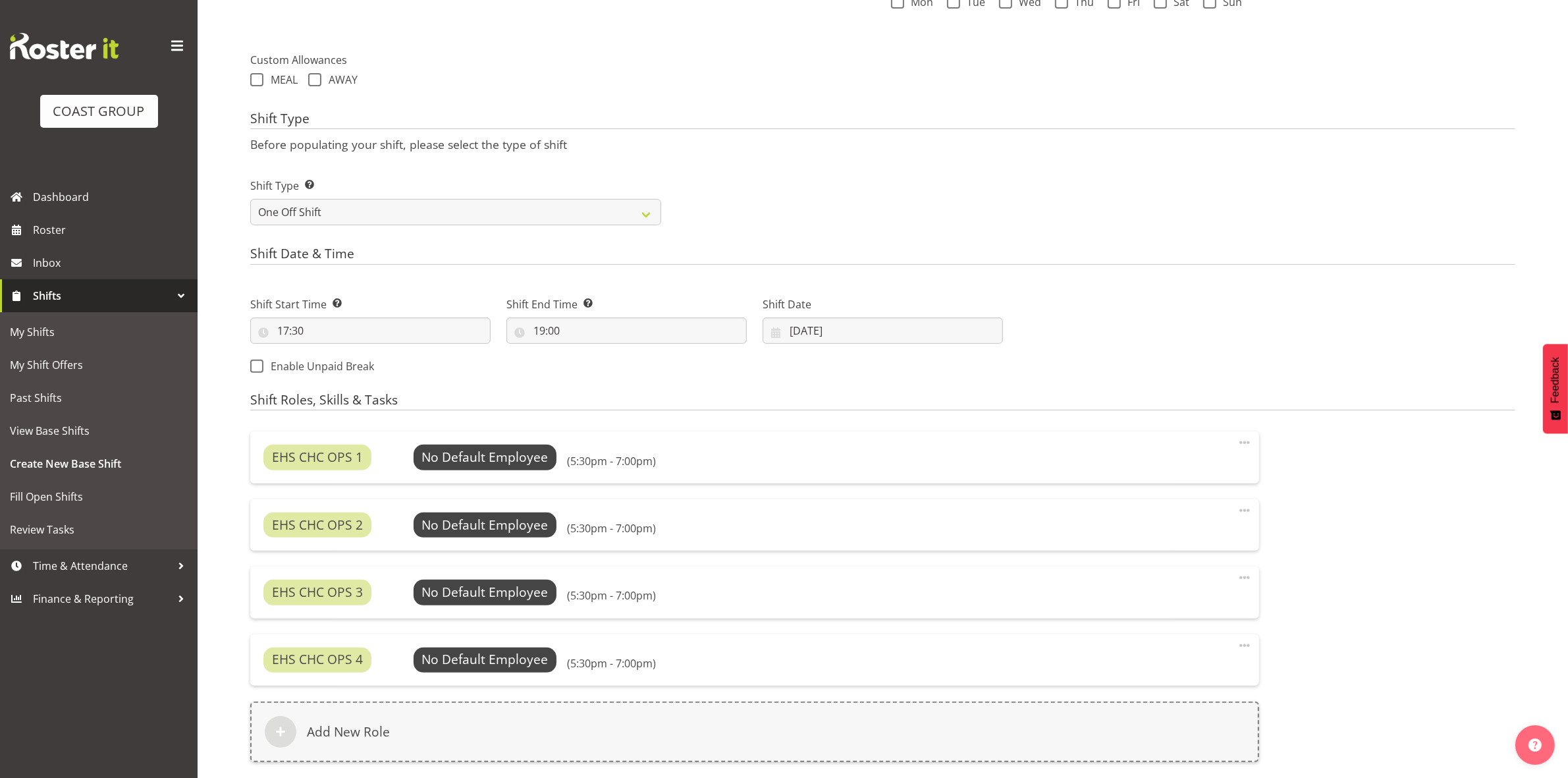
scroll to position [630, 0]
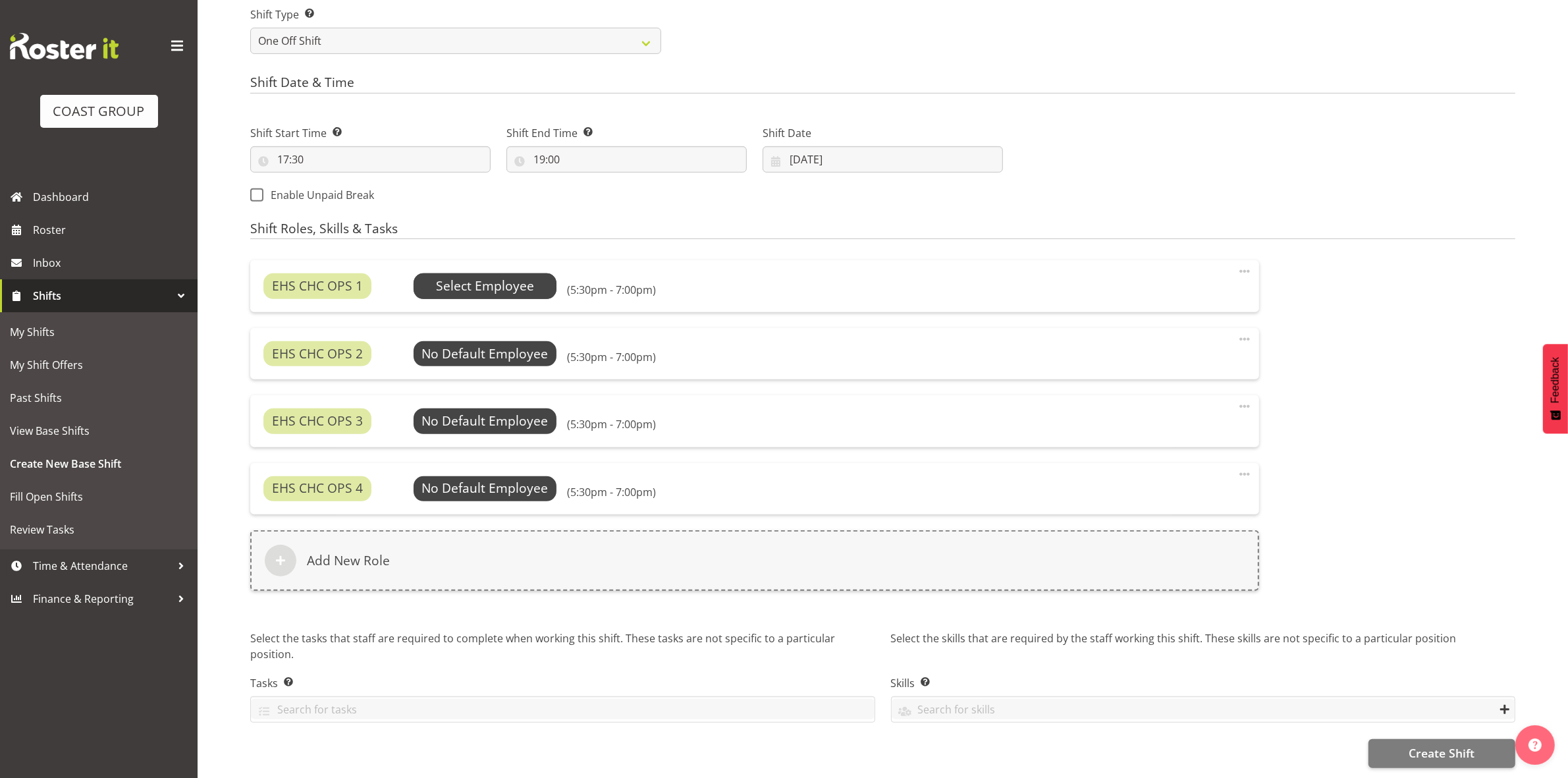
click at [475, 276] on span "Select Employee" at bounding box center [485, 285] width 98 height 19
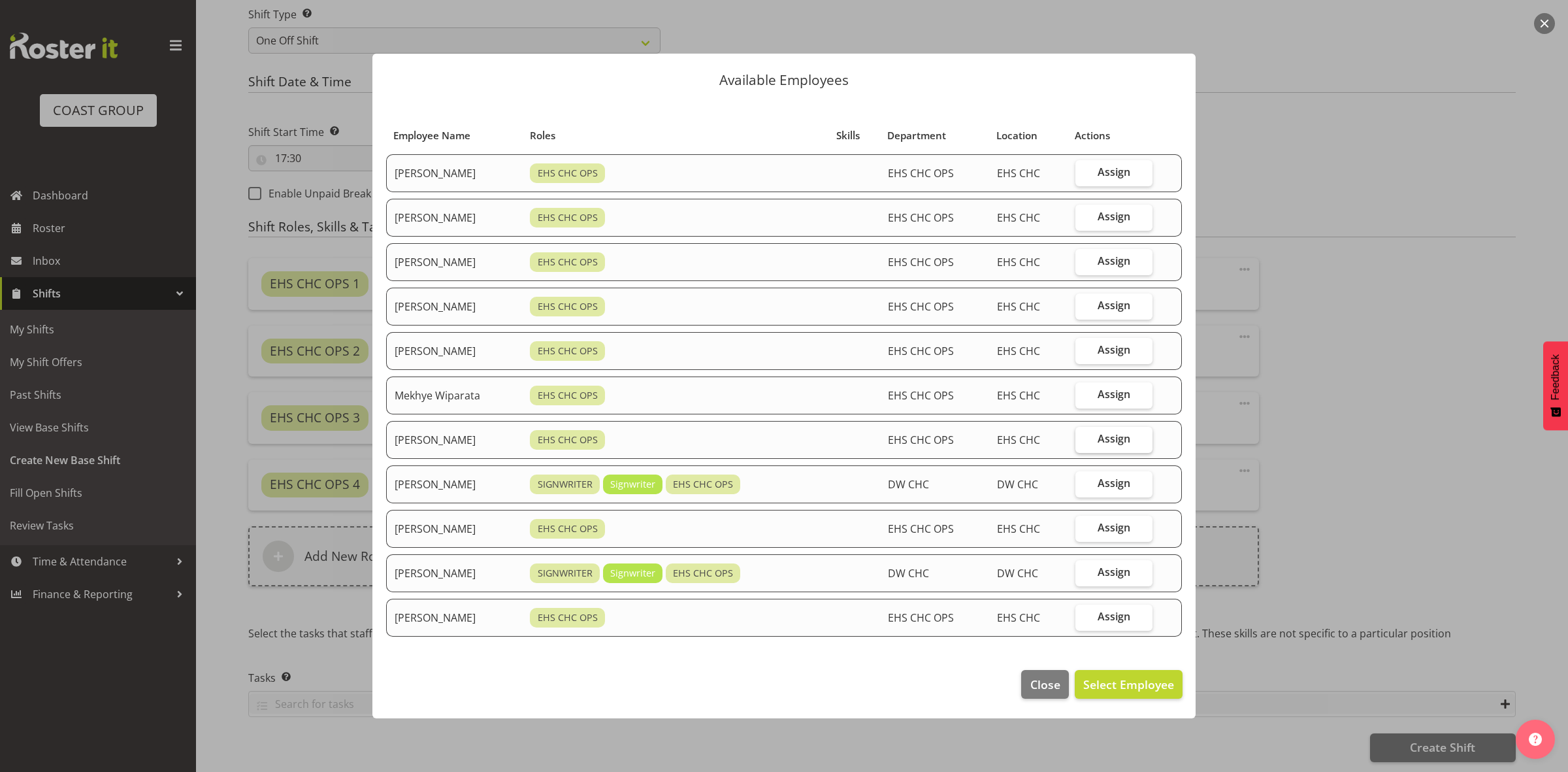
click at [1112, 445] on span "Assign" at bounding box center [1114, 438] width 33 height 13
click at [1084, 443] on input "Assign" at bounding box center [1079, 439] width 8 height 8
checkbox input "true"
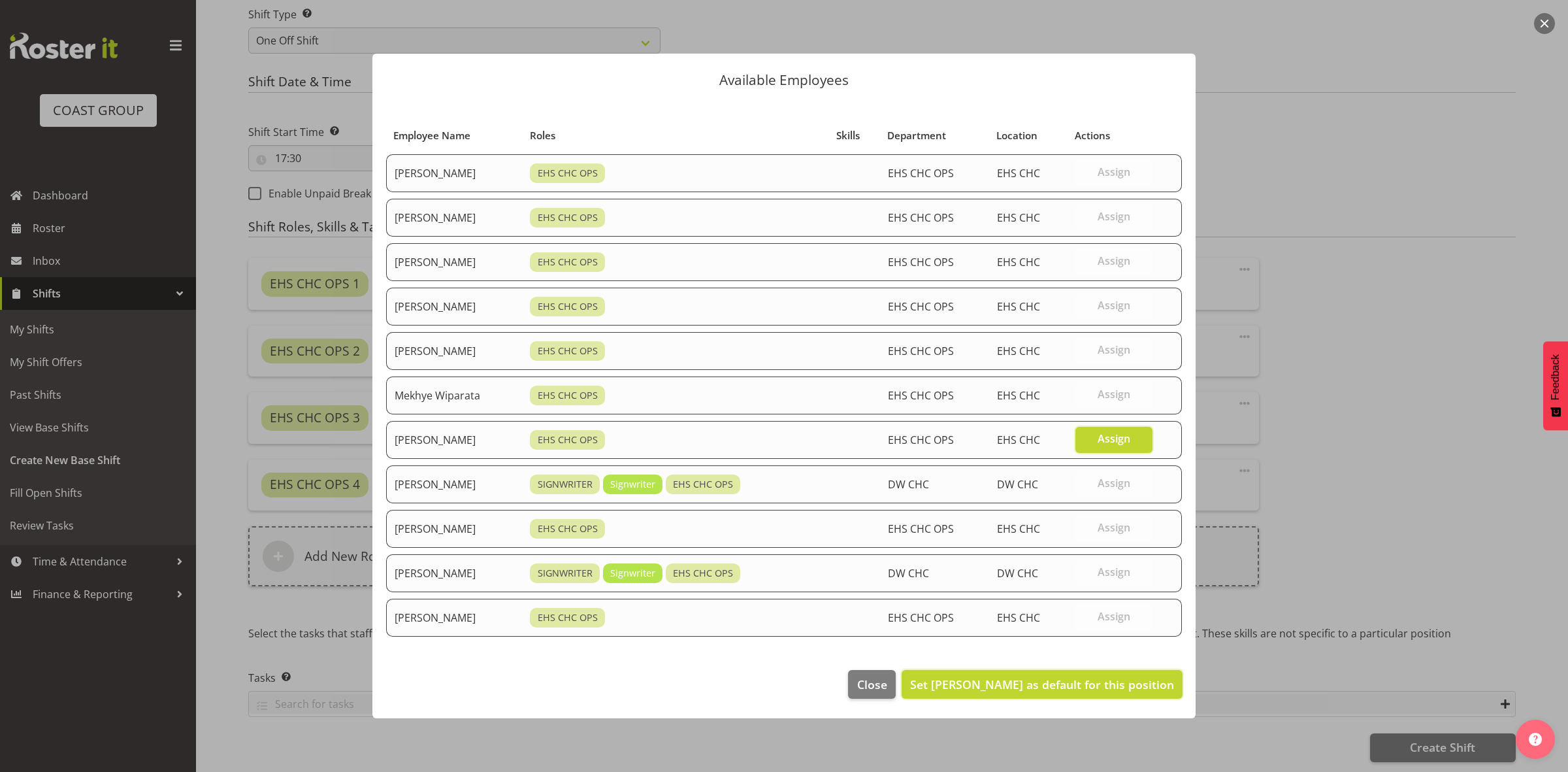
drag, startPoint x: 1069, startPoint y: 683, endPoint x: 1049, endPoint y: 673, distance: 22.4
click at [1069, 684] on span "Set [PERSON_NAME] as default for this position" at bounding box center [1041, 684] width 264 height 16
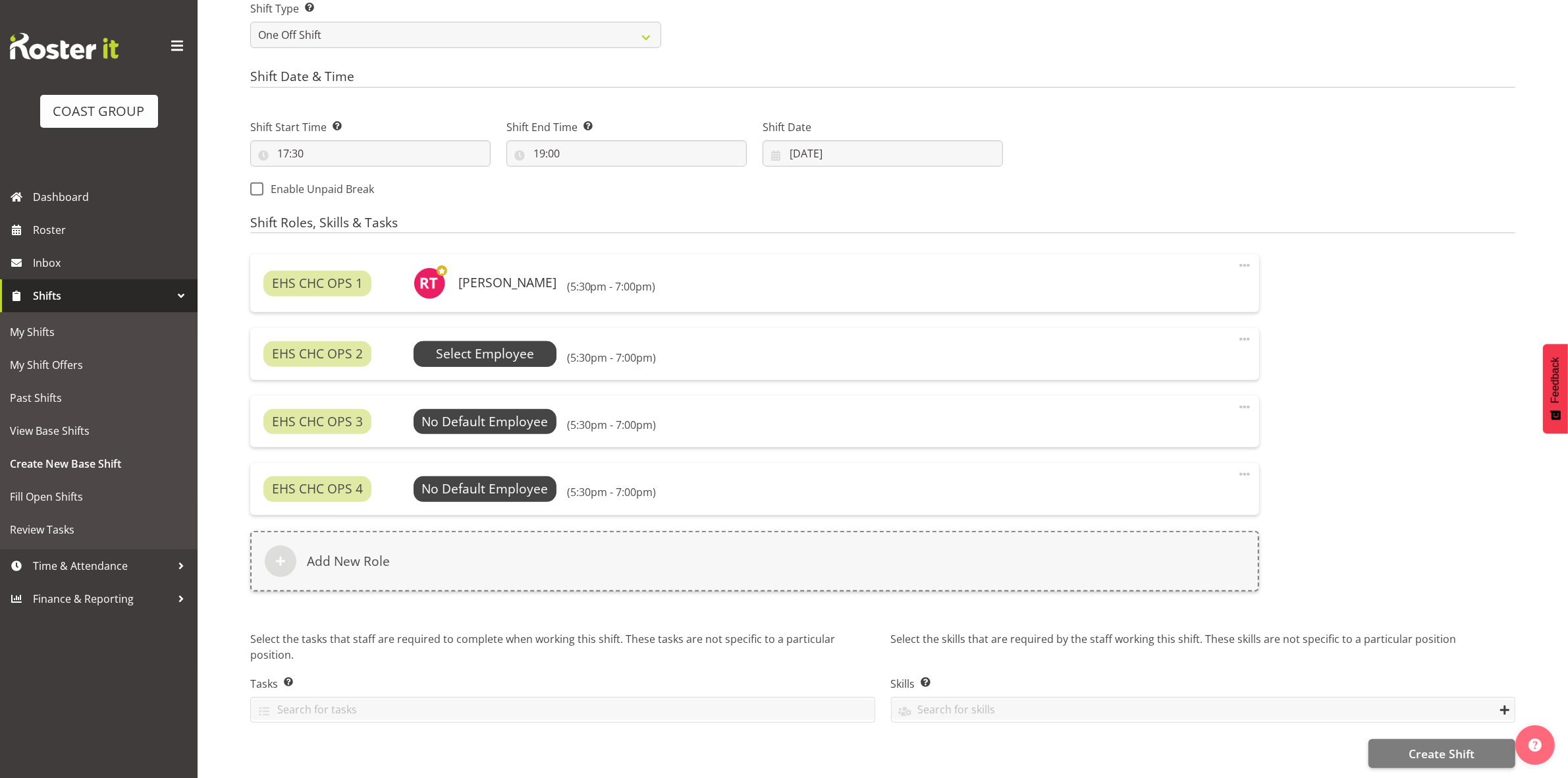
click at [509, 350] on span "Select Employee" at bounding box center [485, 353] width 98 height 19
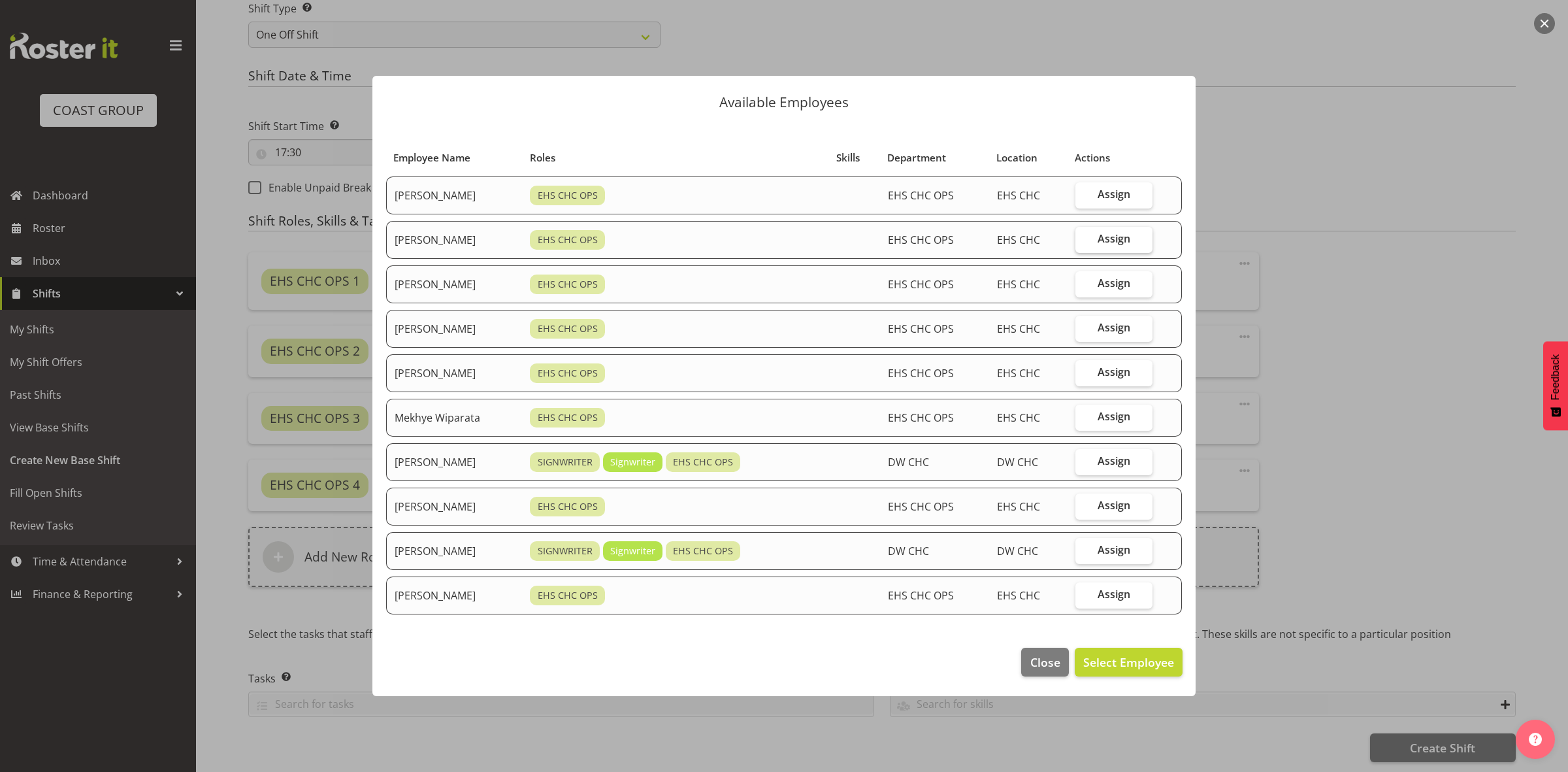
click at [1092, 236] on label "Assign" at bounding box center [1113, 239] width 77 height 26
click at [1084, 236] on input "Assign" at bounding box center [1079, 238] width 8 height 8
checkbox input "true"
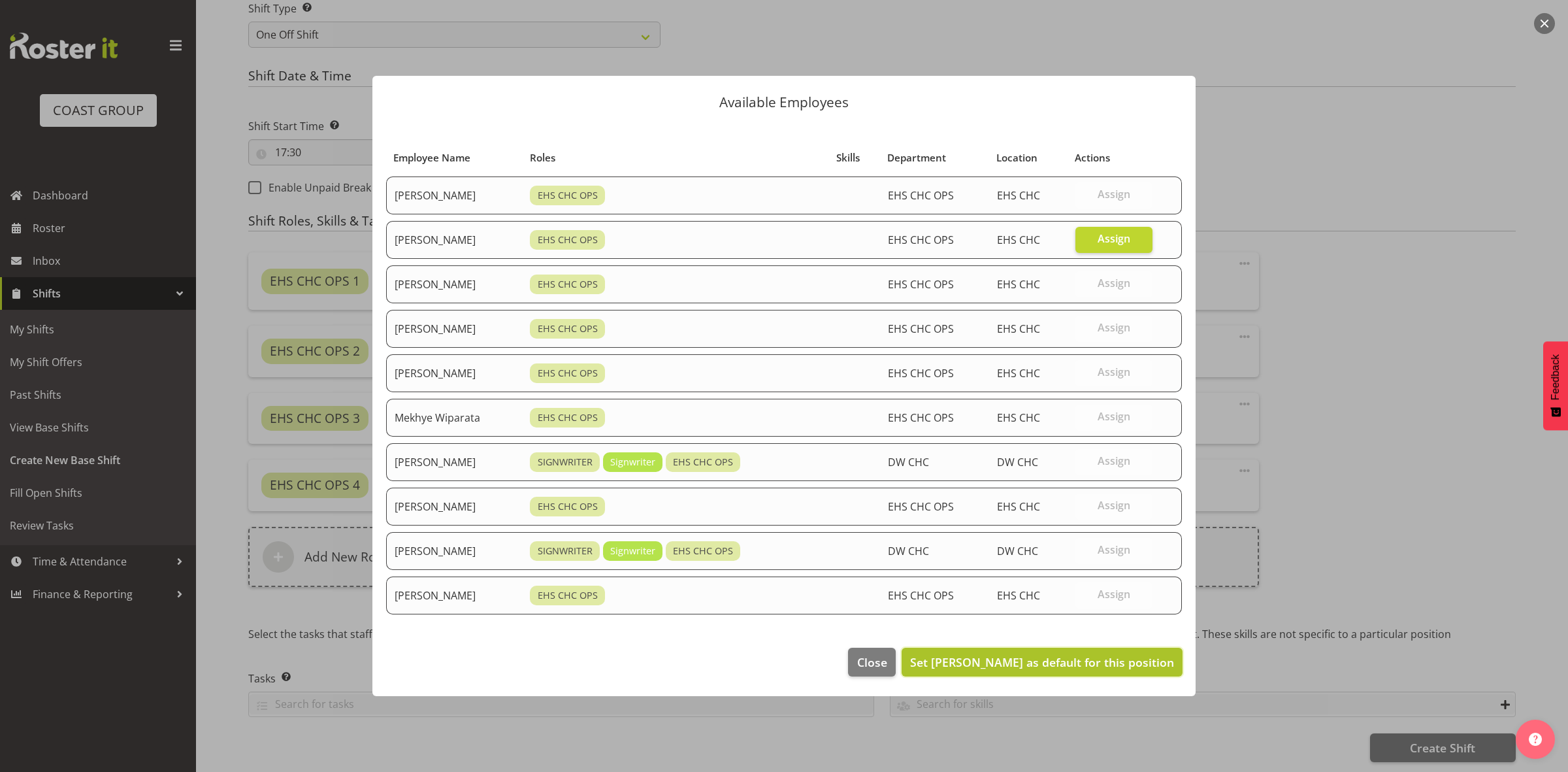
click at [998, 669] on span "Set [PERSON_NAME] as default for this position" at bounding box center [1041, 661] width 264 height 16
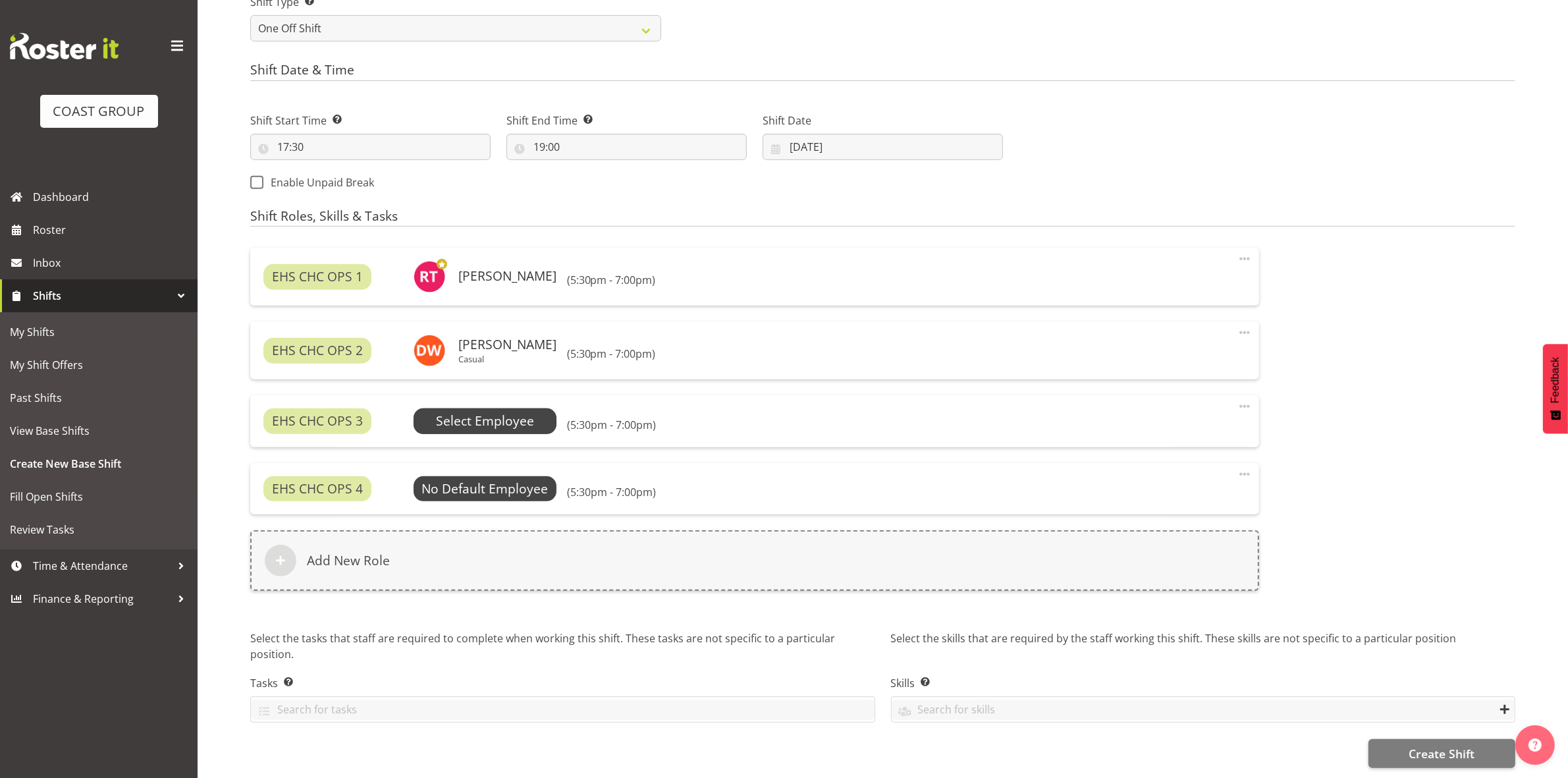
click at [477, 419] on span "Select Employee" at bounding box center [485, 421] width 98 height 19
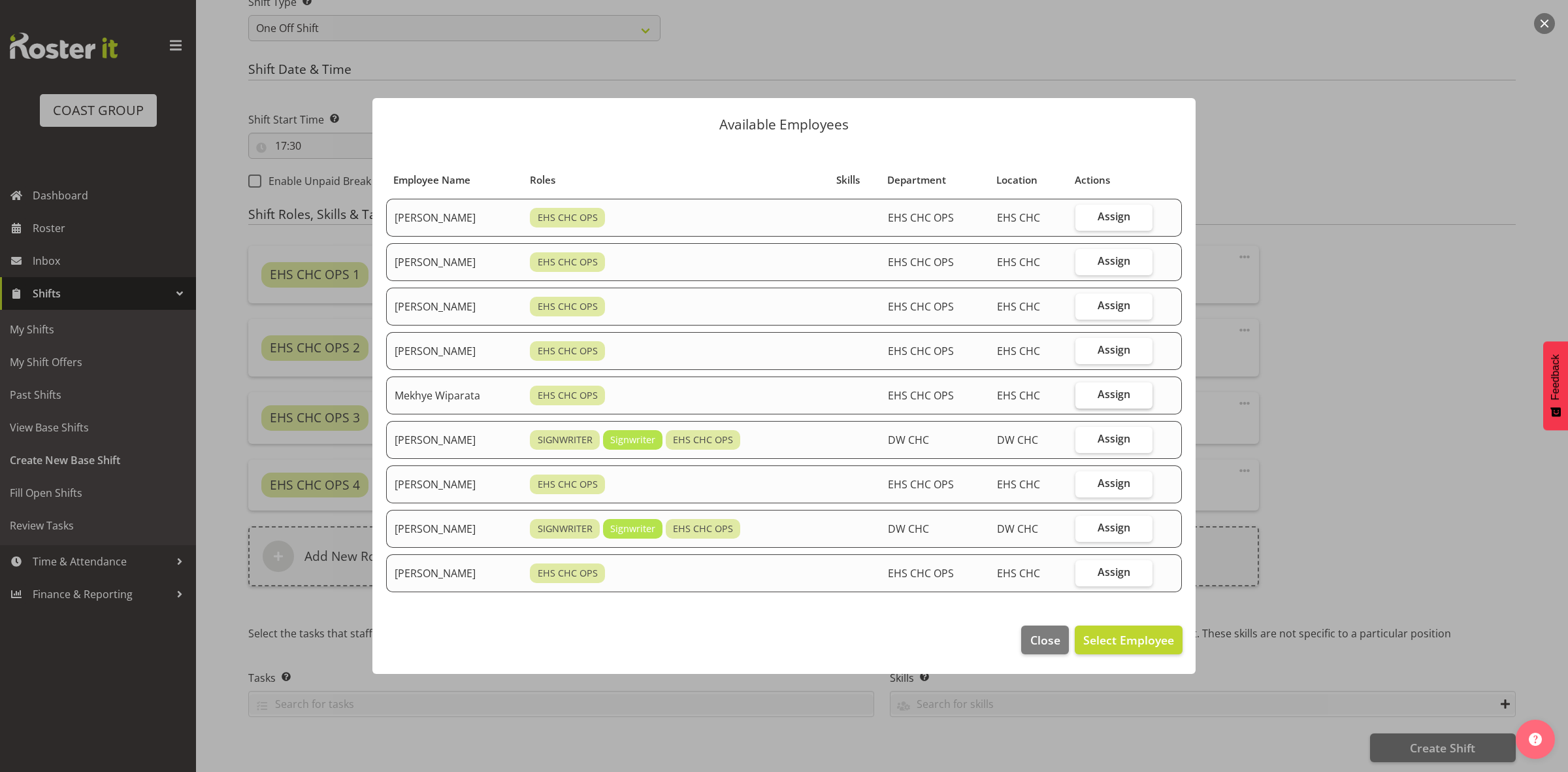
click at [1108, 398] on span "Assign" at bounding box center [1114, 394] width 33 height 13
click at [1084, 398] on input "Assign" at bounding box center [1079, 394] width 8 height 8
checkbox input "true"
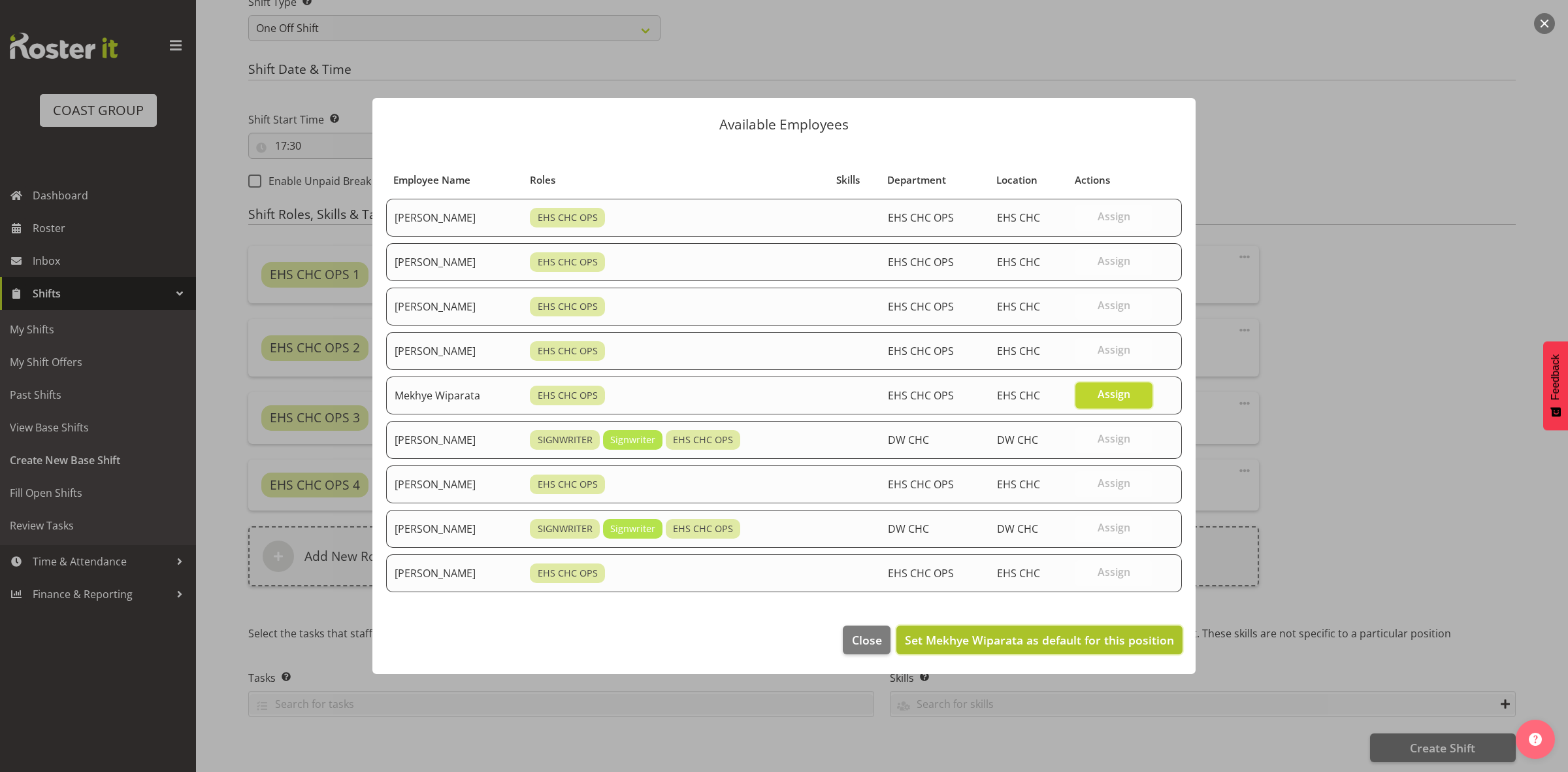
click at [1033, 632] on button "Set Mekhye Wiparata as default for this position" at bounding box center [1039, 640] width 286 height 28
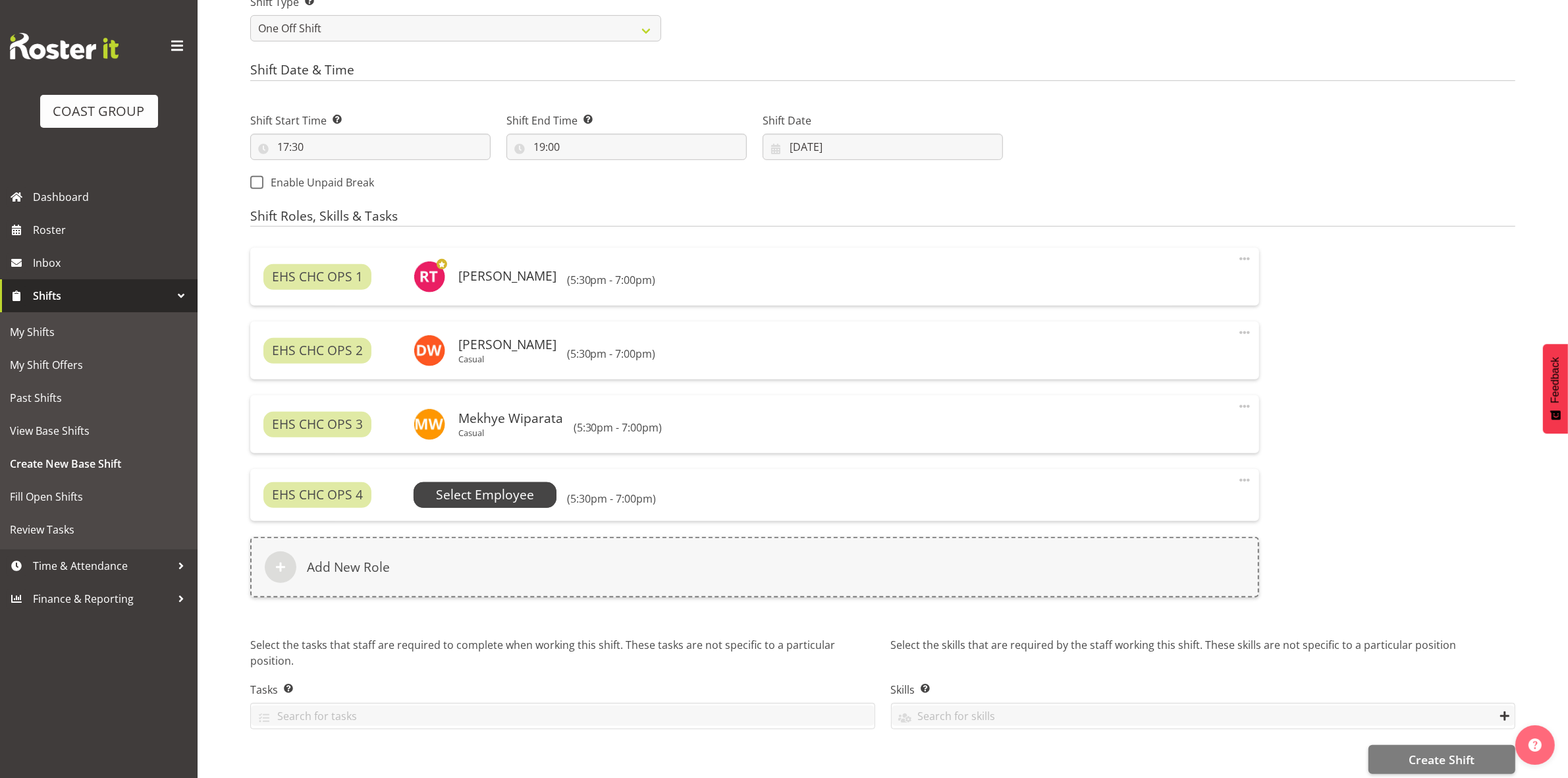
click at [524, 499] on span "Select Employee" at bounding box center [485, 495] width 98 height 19
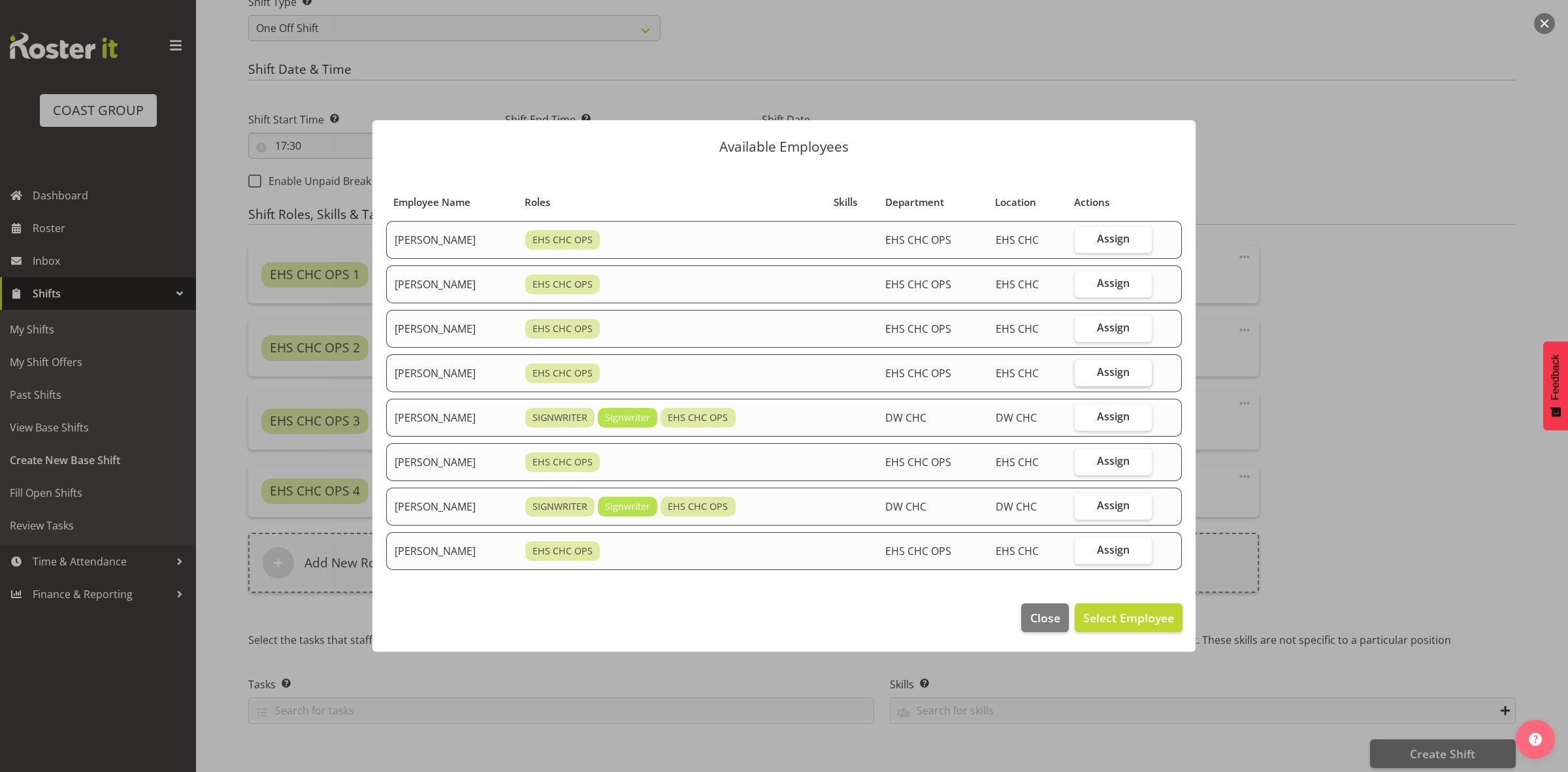
click at [1089, 371] on label "Assign" at bounding box center [1114, 373] width 78 height 26
click at [1083, 371] on input "Assign" at bounding box center [1079, 371] width 8 height 8
checkbox input "true"
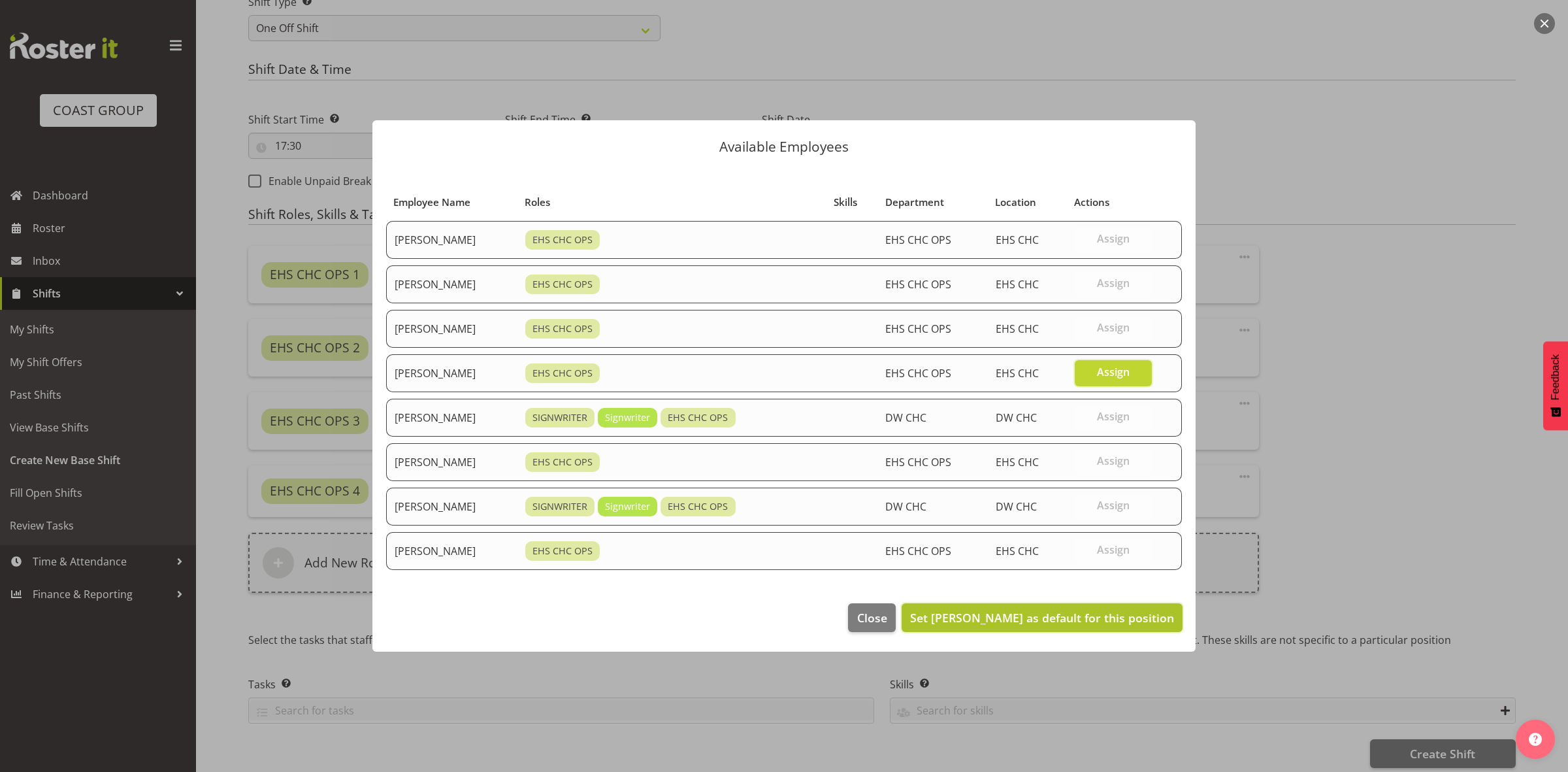
click at [1035, 619] on span "Set [PERSON_NAME] as default for this position" at bounding box center [1041, 617] width 264 height 16
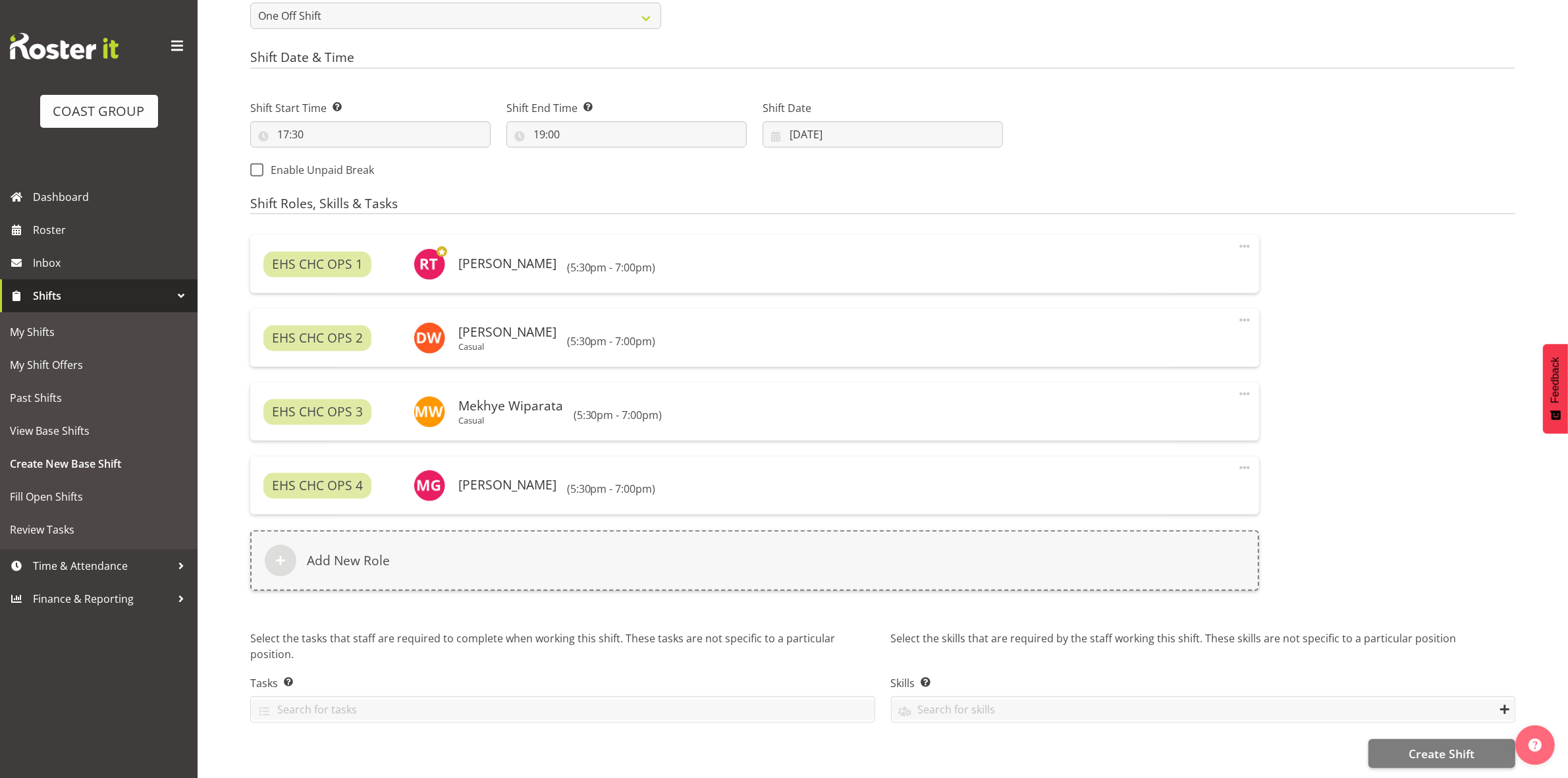
scroll to position [656, 0]
click at [1408, 741] on button "Create Shift" at bounding box center [1441, 753] width 147 height 29
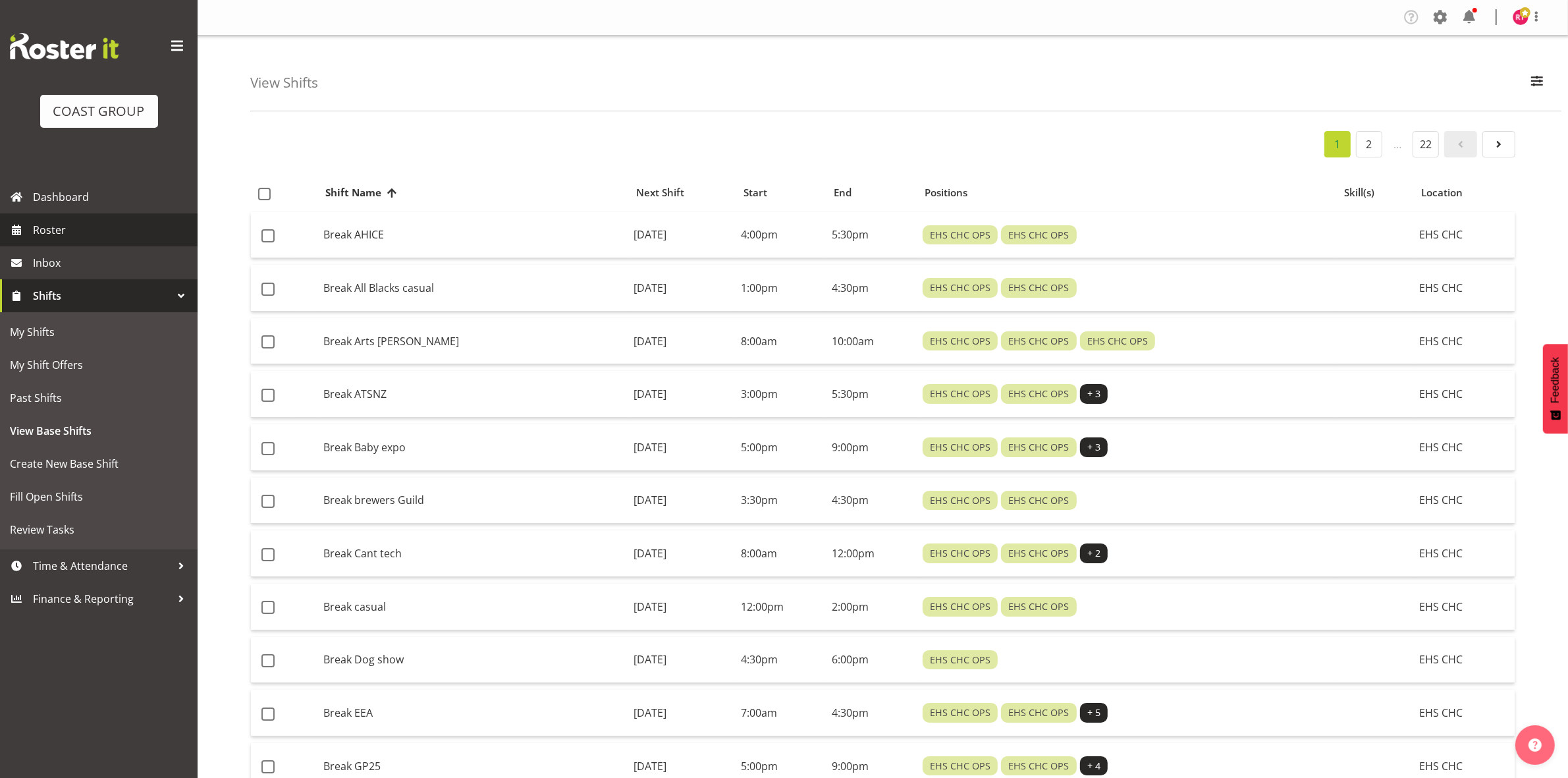
click at [63, 241] on link "Roster" at bounding box center [99, 230] width 197 height 33
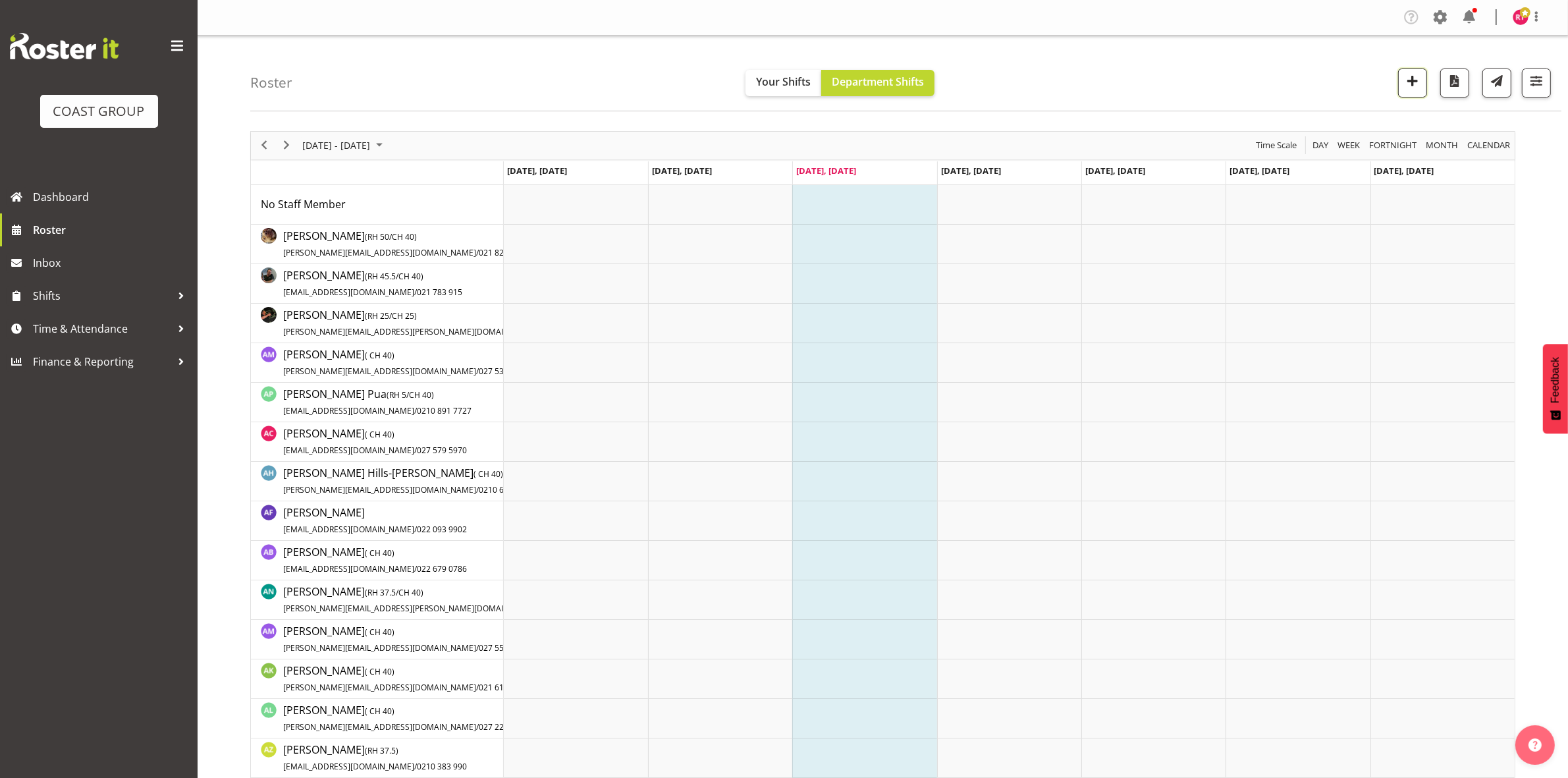
click at [1414, 81] on span "button" at bounding box center [1412, 81] width 17 height 17
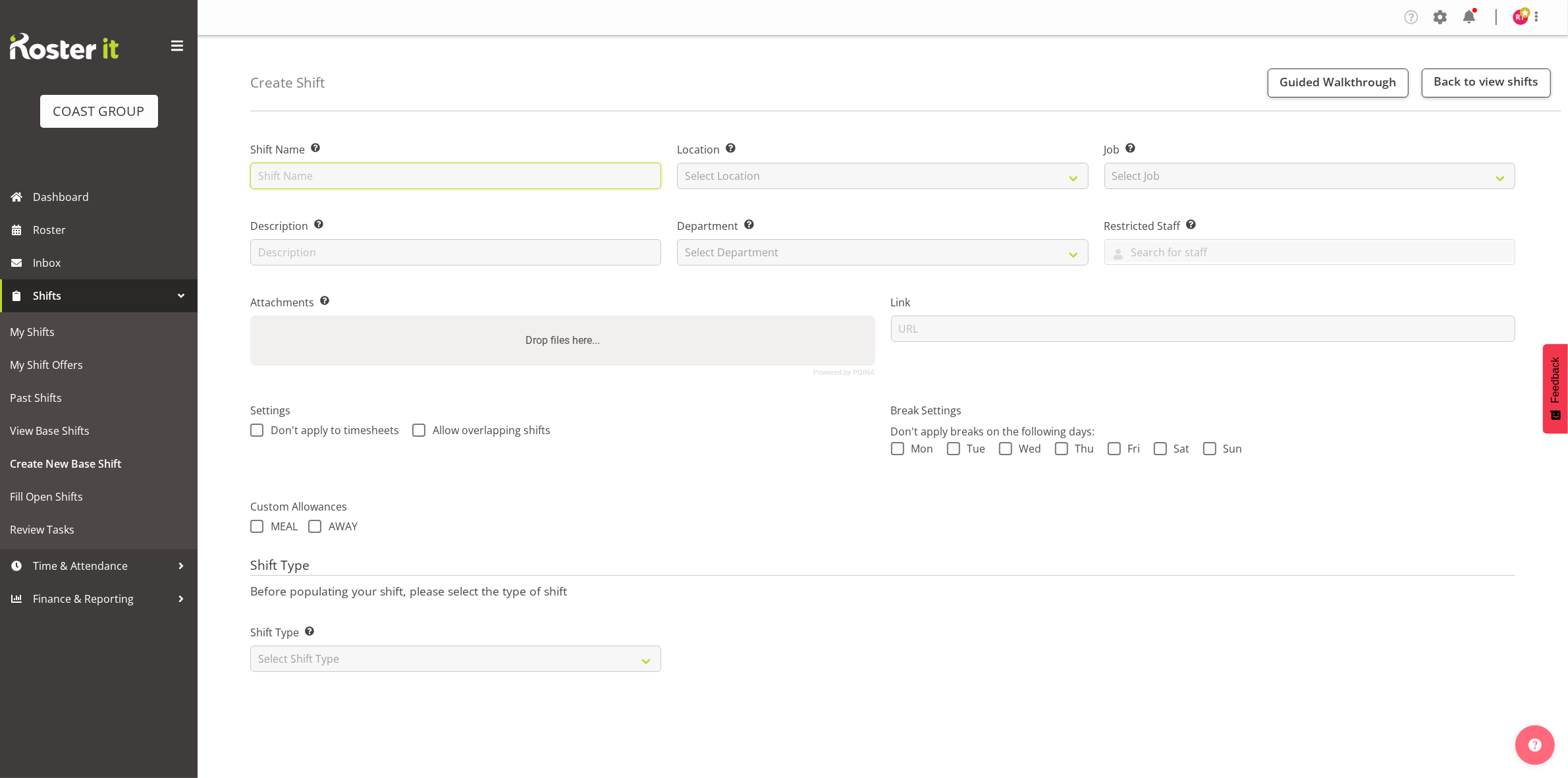
click at [337, 179] on input "text" at bounding box center [456, 175] width 411 height 26
type input "warehouse"
click at [719, 181] on select "Select Location EHS CHC" at bounding box center [883, 175] width 411 height 26
select select "107"
click at [677, 163] on select "Select Location EHS CHC" at bounding box center [883, 175] width 411 height 26
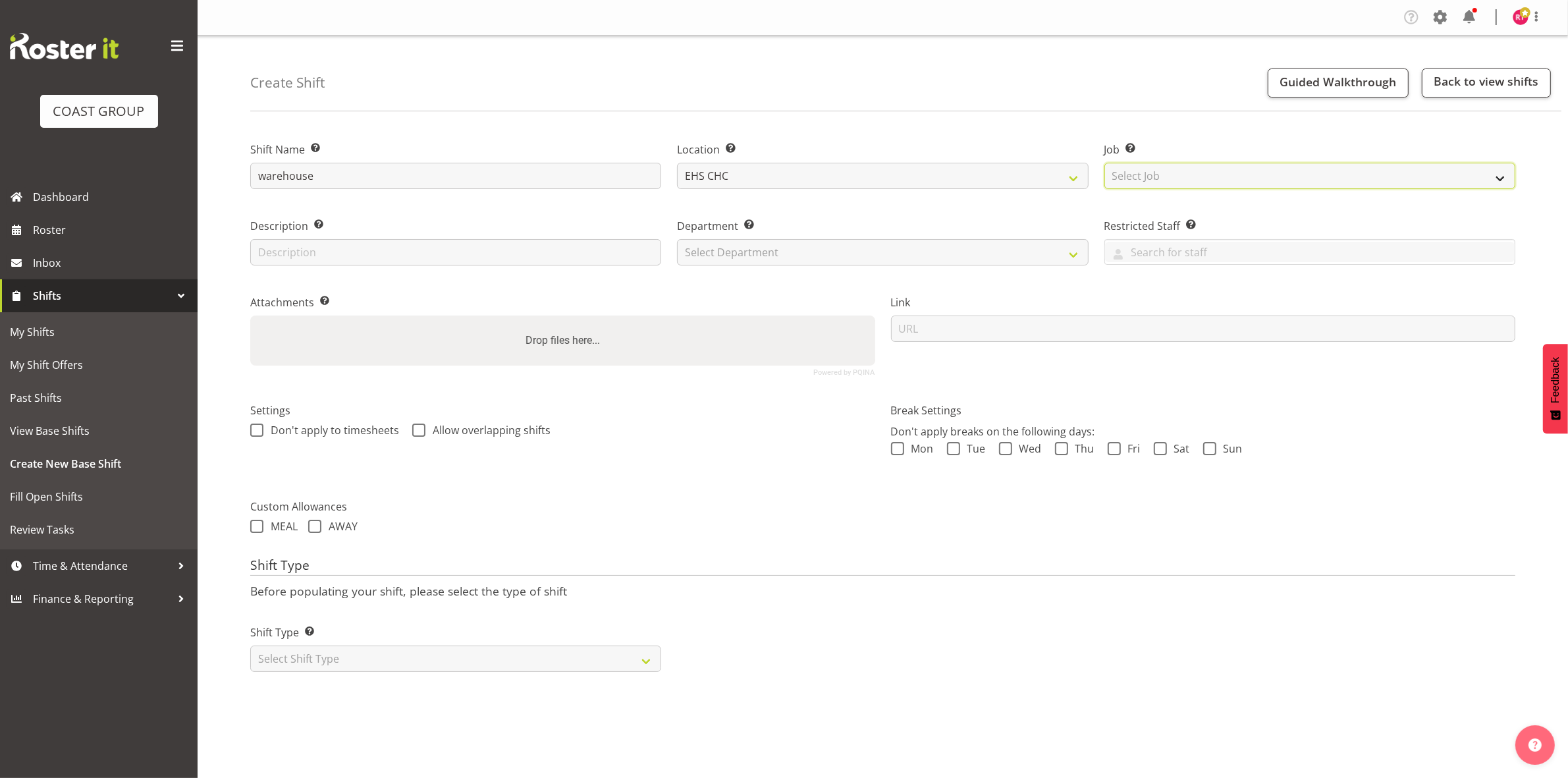
click at [1179, 169] on select "Select Job Create new job 1 Carlton Events 1 Carlton Hamilton 1 Carlton Welling…" at bounding box center [1310, 175] width 411 height 26
select select "69"
click at [1105, 163] on select "Select Job Create new job 1 Carlton Events 1 Carlton Hamilton 1 Carlton Welling…" at bounding box center [1310, 175] width 411 height 26
drag, startPoint x: 837, startPoint y: 244, endPoint x: 833, endPoint y: 260, distance: 16.5
click at [837, 244] on select "Select Department EHS CHC OPS" at bounding box center [883, 252] width 411 height 26
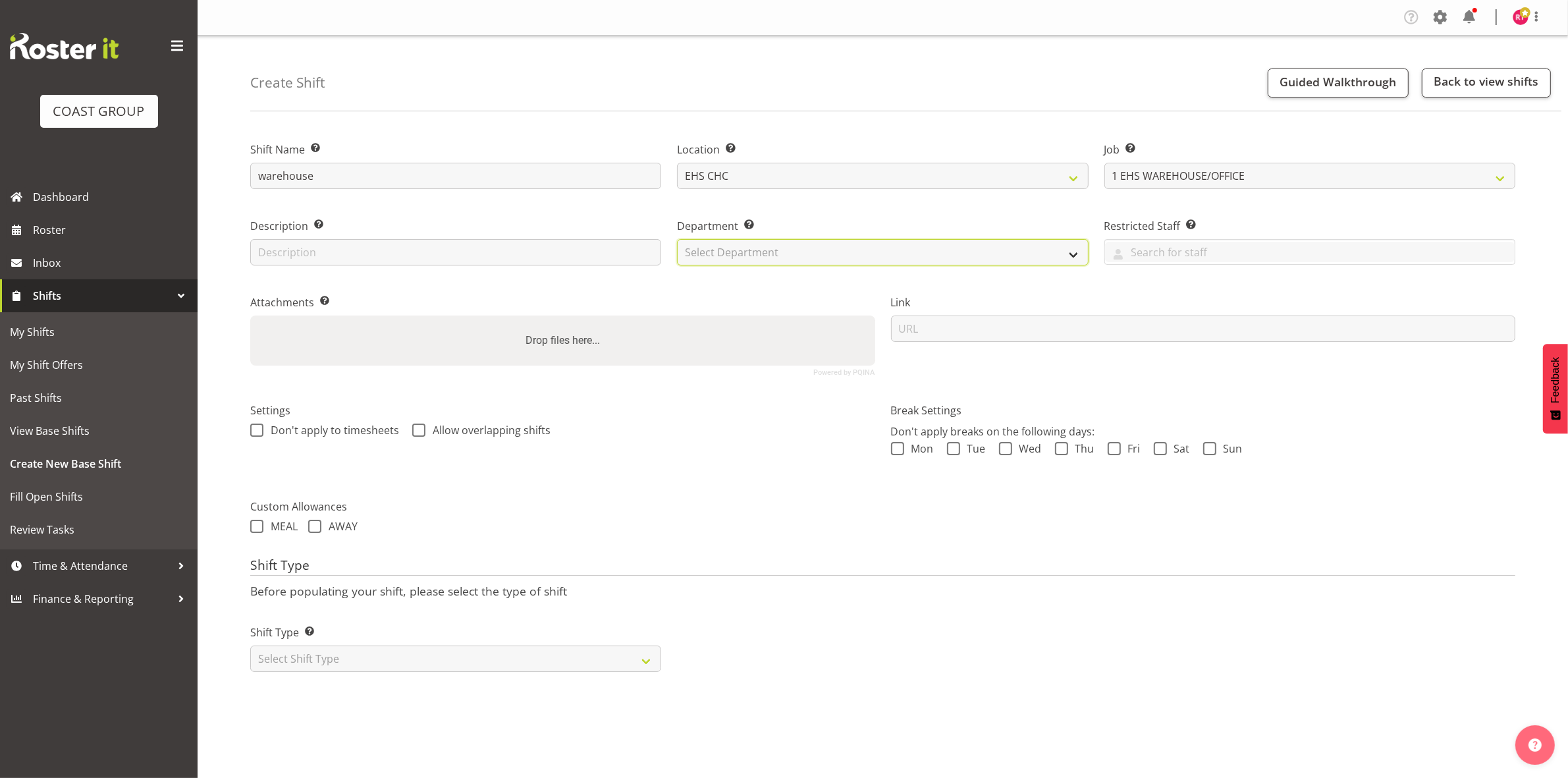
select select "41"
click at [677, 239] on select "Select Department EHS CHC OPS" at bounding box center [883, 252] width 411 height 26
click at [360, 653] on select "Select Shift Type One Off Shift Recurring Shift Rotating Shift" at bounding box center [456, 658] width 411 height 26
select select "one_off"
click at [250, 647] on select "Select Shift Type One Off Shift Recurring Shift Rotating Shift" at bounding box center [456, 658] width 411 height 26
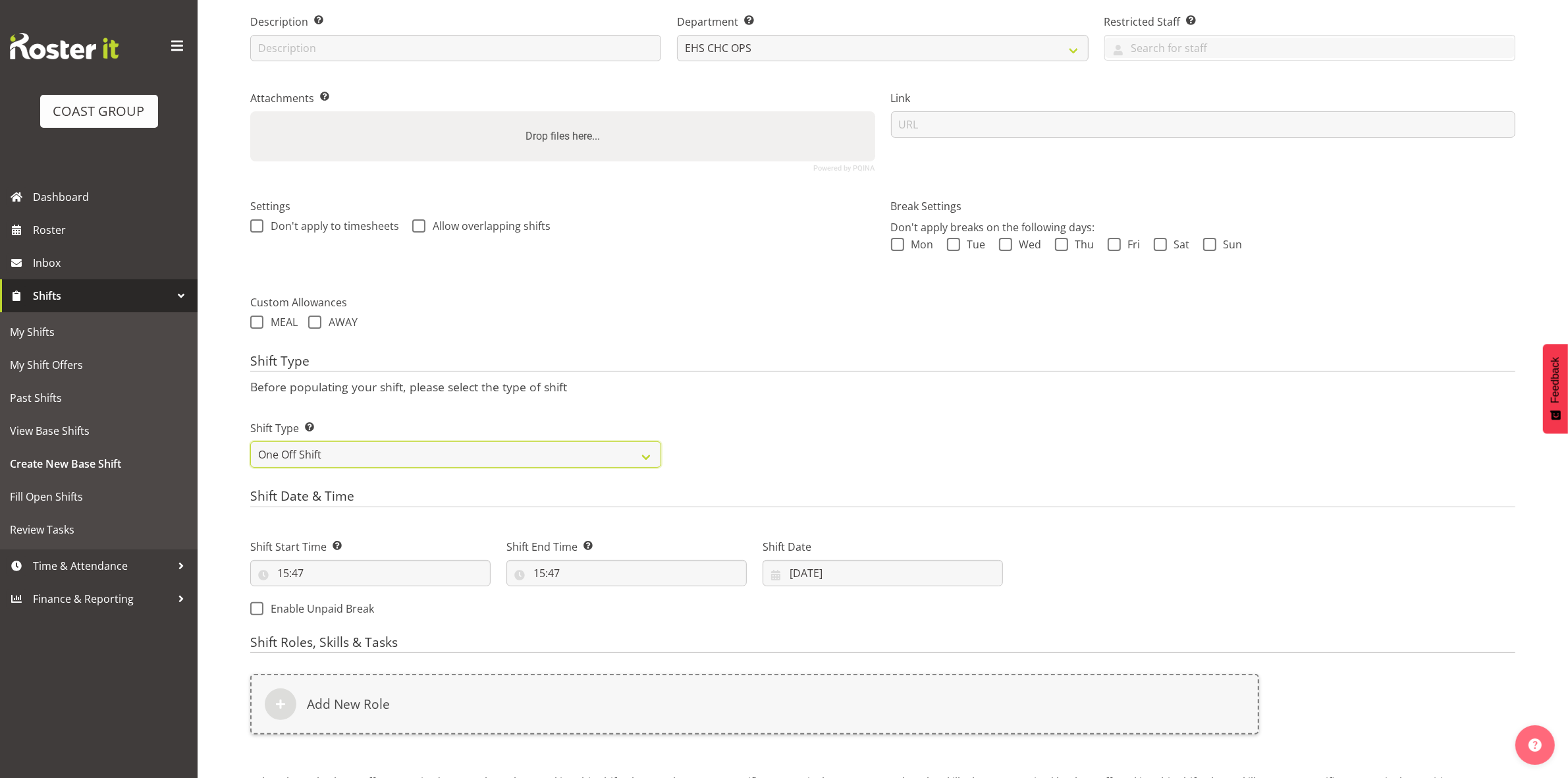
scroll to position [360, 0]
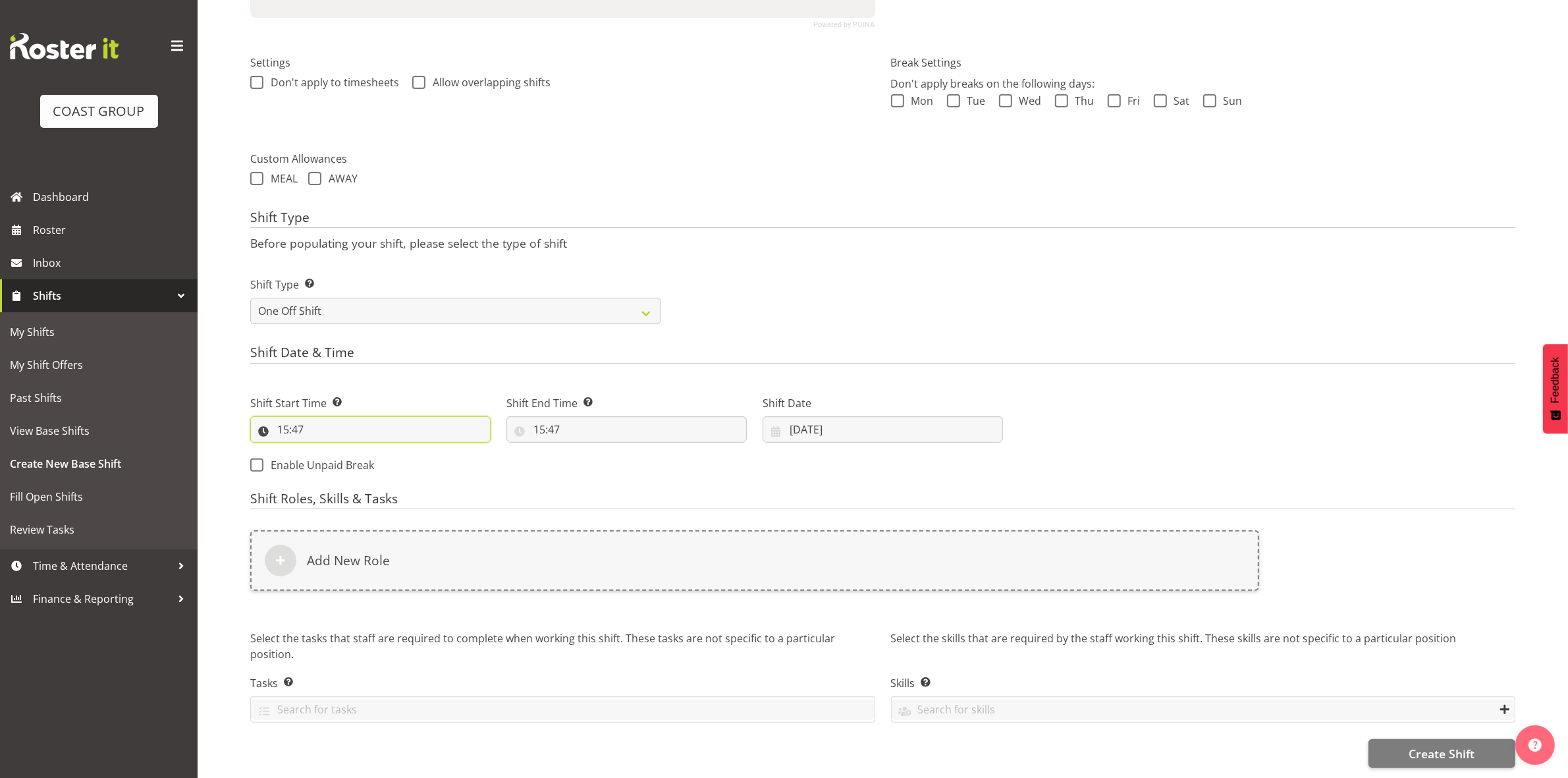
click at [282, 422] on input "15:47" at bounding box center [370, 429] width 240 height 26
click at [337, 452] on select "00 01 02 03 04 05 06 07 08 09 10 11 12 13 14 15 16 17 18 19 20 21 22 23" at bounding box center [340, 463] width 29 height 26
select select "8"
click at [325, 450] on select "00 01 02 03 04 05 06 07 08 09 10 11 12 13 14 15 16 17 18 19 20 21 22 23" at bounding box center [340, 463] width 29 height 26
type input "08:47"
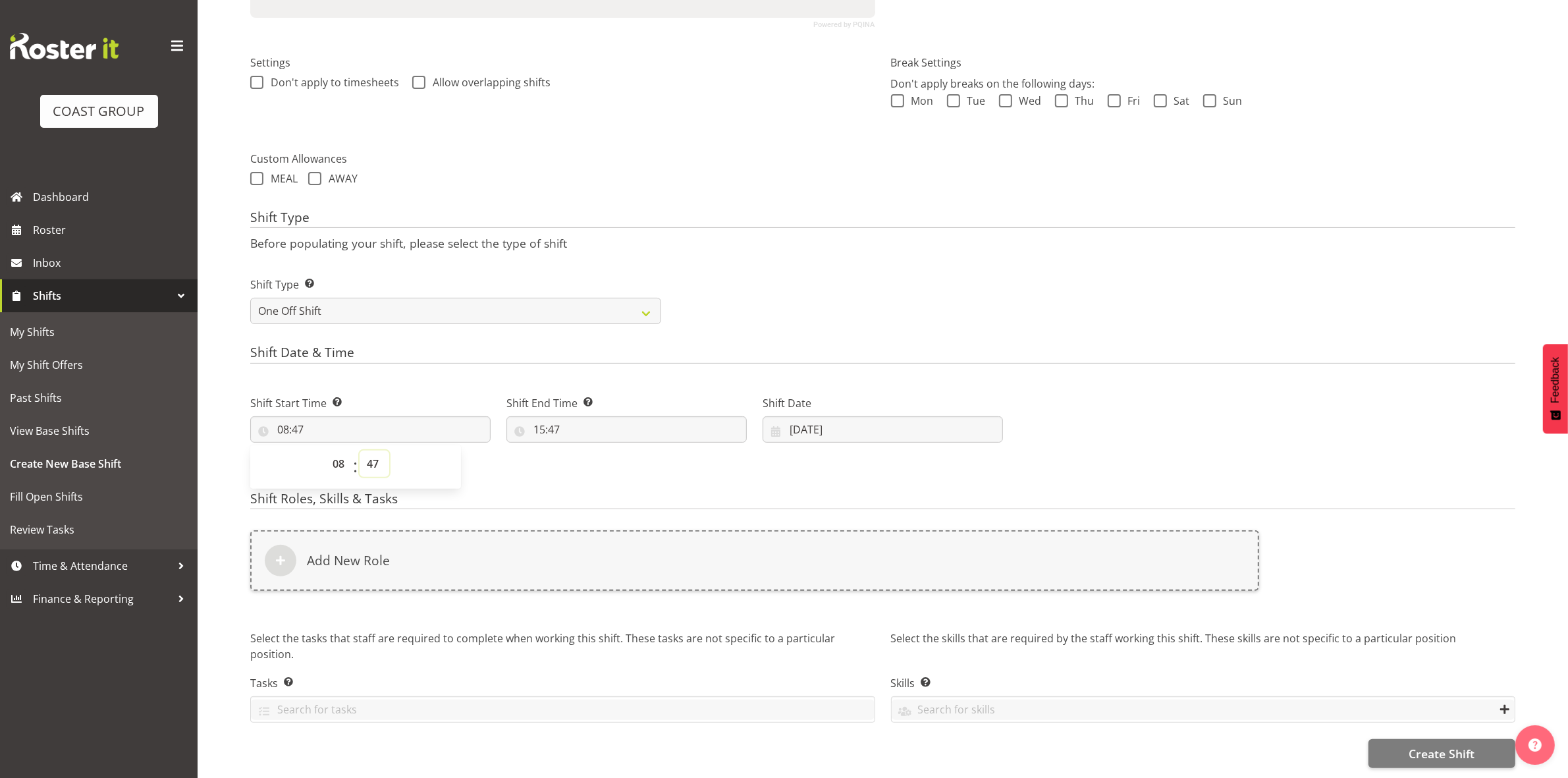
click at [368, 450] on select "00 01 02 03 04 05 06 07 08 09 10 11 12 13 14 15 16 17 18 19 20 21 22 23 24 25 2…" at bounding box center [374, 463] width 29 height 26
select select "0"
click at [359, 450] on select "00 01 02 03 04 05 06 07 08 09 10 11 12 13 14 15 16 17 18 19 20 21 22 23 24 25 2…" at bounding box center [374, 463] width 29 height 26
type input "08:00"
drag, startPoint x: 819, startPoint y: 265, endPoint x: 754, endPoint y: 285, distance: 68.0
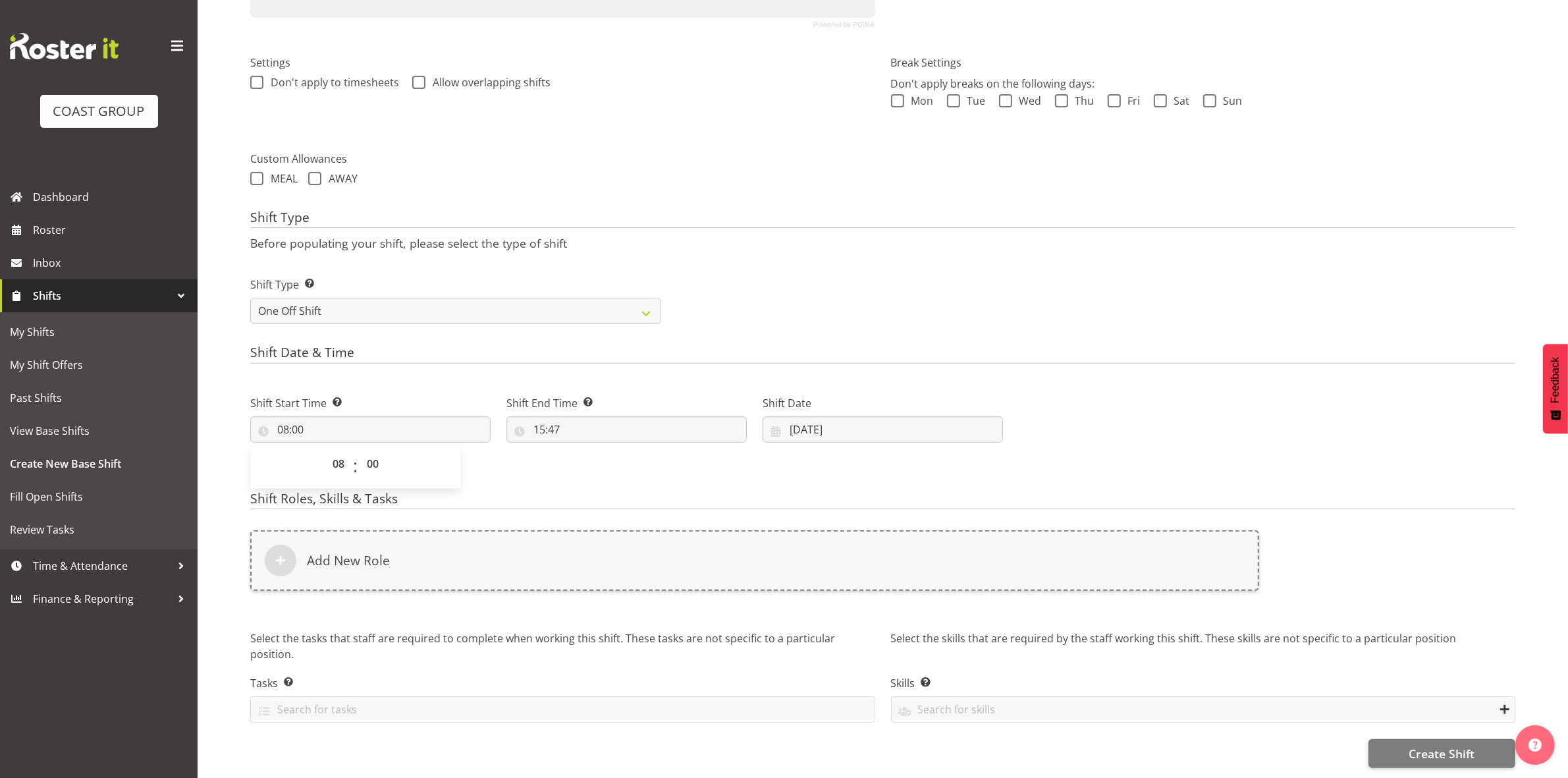
click at [811, 264] on div "Shift Type Shift Types: One Off – Select this if you would like a single shift …" at bounding box center [883, 295] width 1281 height 74
click at [540, 418] on input "15:47" at bounding box center [626, 429] width 240 height 26
click at [590, 451] on select "00 01 02 03 04 05 06 07 08 09 10 11 12 13 14 15 16 17 18 19 20 21 22 23" at bounding box center [596, 463] width 29 height 26
select select "14"
click at [581, 450] on select "00 01 02 03 04 05 06 07 08 09 10 11 12 13 14 15 16 17 18 19 20 21 22 23" at bounding box center [596, 463] width 29 height 26
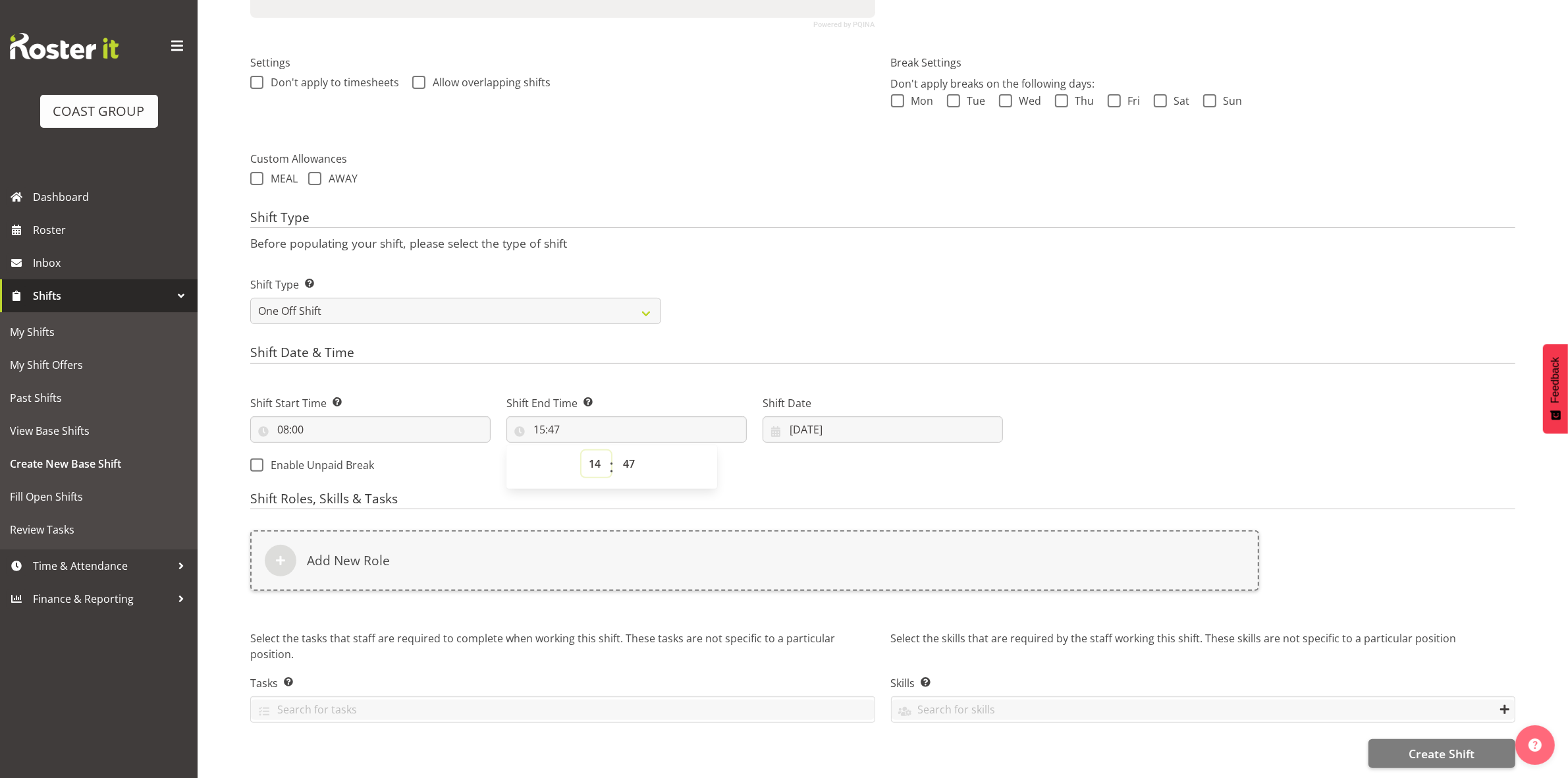
type input "14:47"
click at [627, 450] on select "00 01 02 03 04 05 06 07 08 09 10 11 12 13 14 15 16 17 18 19 20 21 22 23 24 25 2…" at bounding box center [630, 463] width 29 height 26
select select "30"
click at [616, 450] on select "00 01 02 03 04 05 06 07 08 09 10 11 12 13 14 15 16 17 18 19 20 21 22 23 24 25 2…" at bounding box center [630, 463] width 29 height 26
type input "14:30"
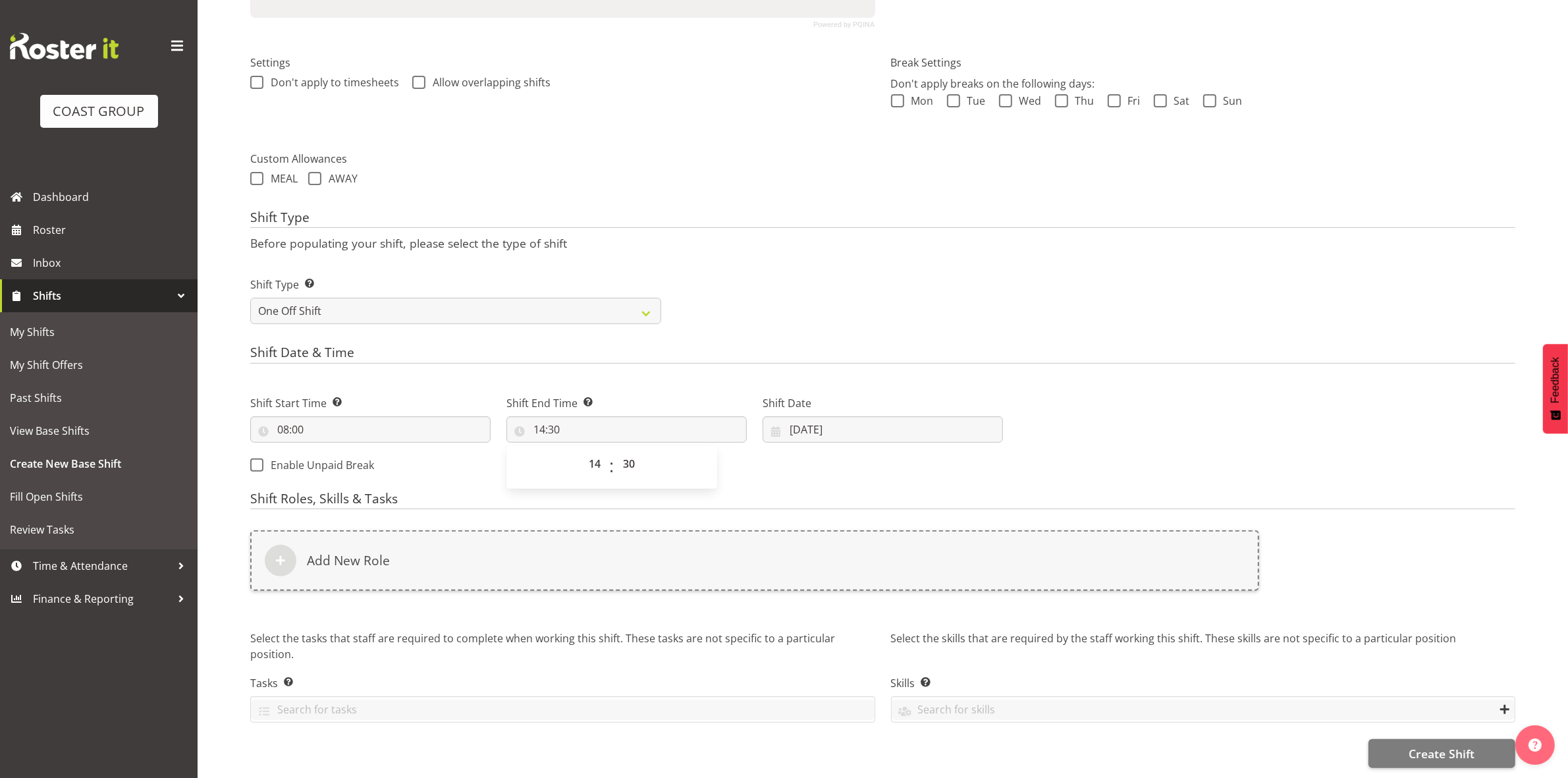
click at [853, 308] on div "Shift Type Shift Types: One Off – Select this if you would like a single shift …" at bounding box center [883, 295] width 1281 height 74
click at [799, 416] on input "[DATE]" at bounding box center [883, 429] width 240 height 26
click at [908, 531] on span "2" at bounding box center [908, 537] width 5 height 13
type input "[DATE]"
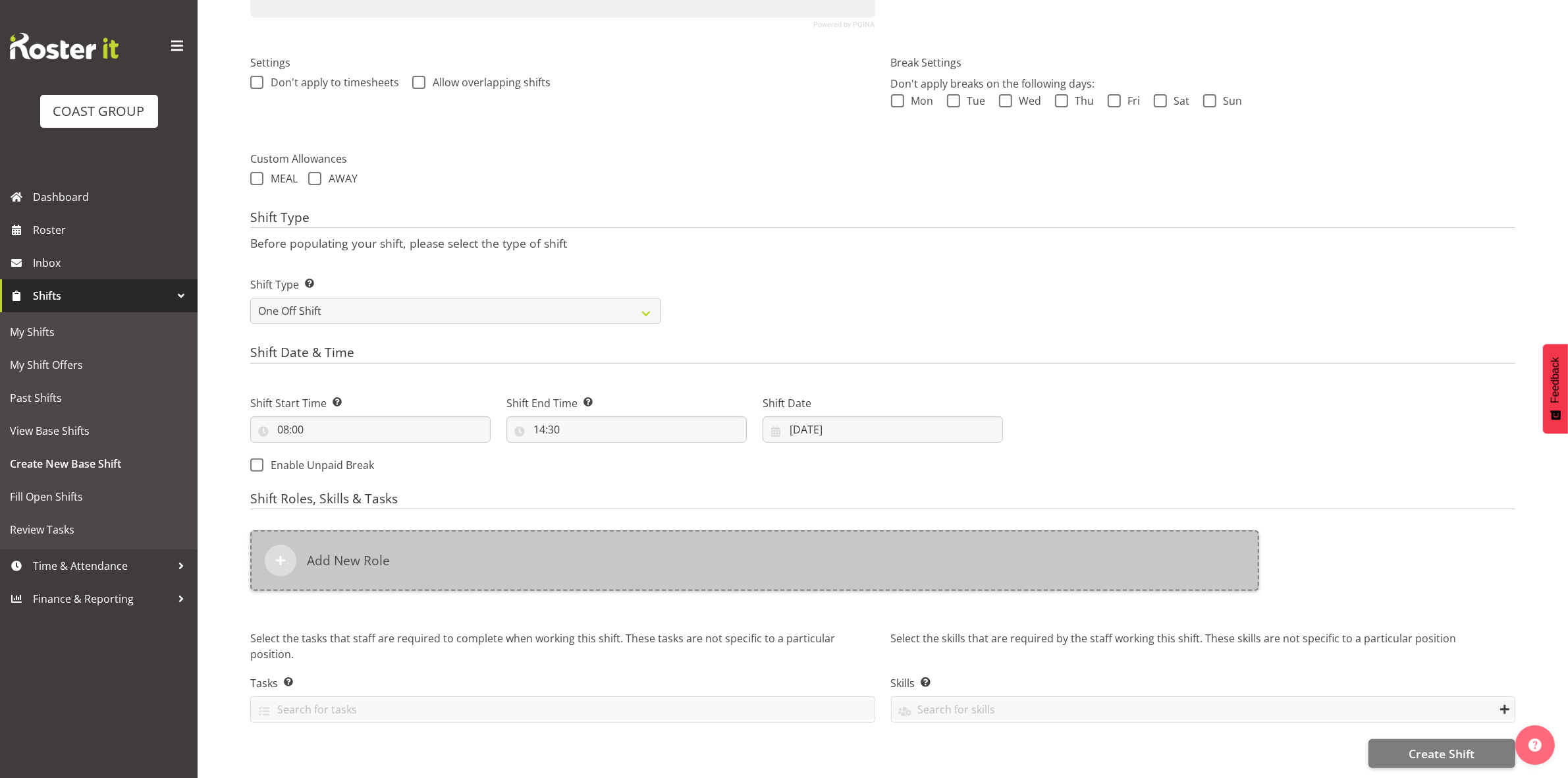
click at [587, 548] on div "Add New Role" at bounding box center [755, 560] width 1009 height 60
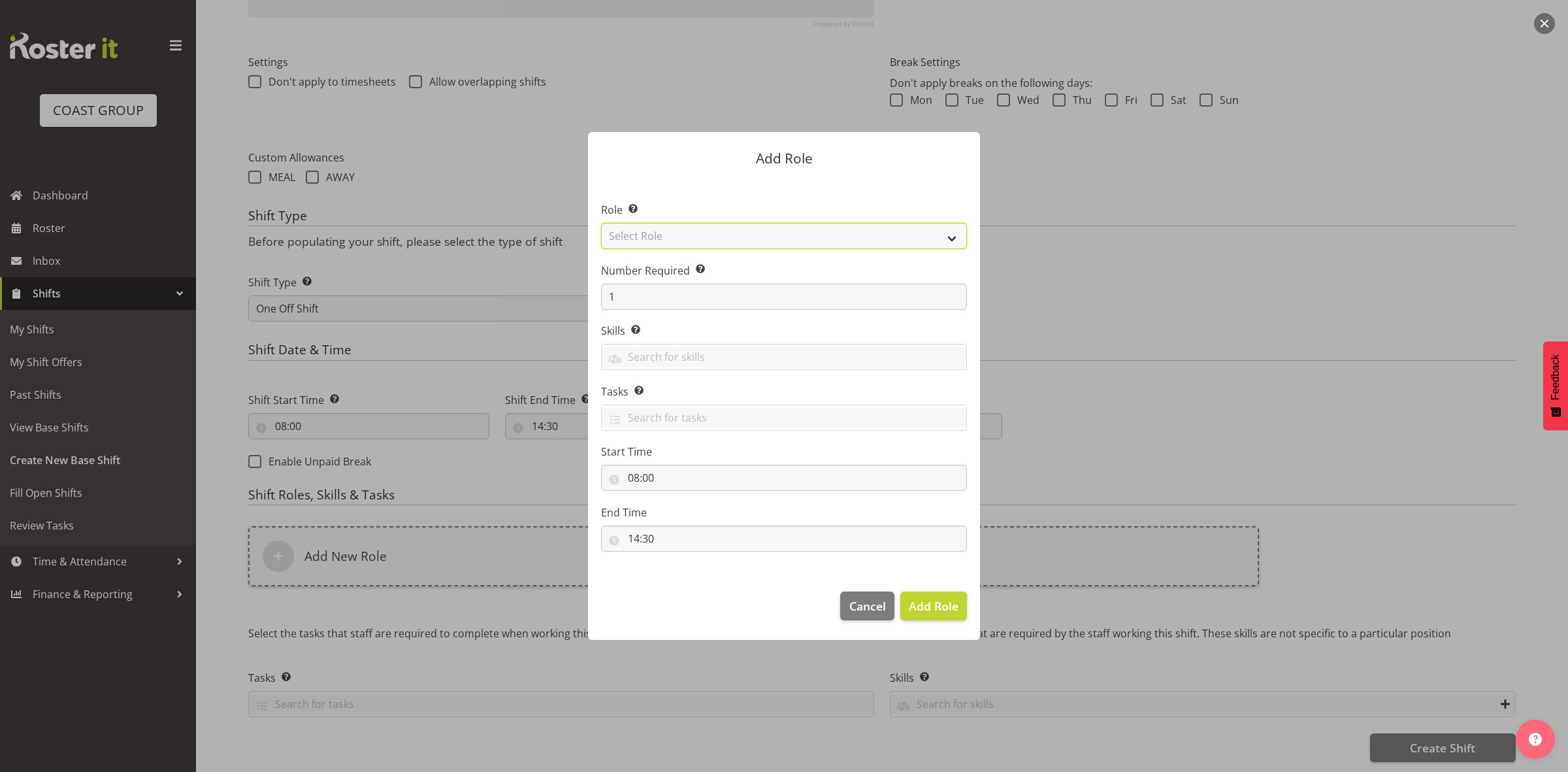
click at [671, 232] on select "Select Role ACCOUNT MANAGER ACCOUNT MANAGER DW ACCOUNTS [PERSON_NAME] VEHICLES …" at bounding box center [784, 235] width 366 height 26
select select "192"
click at [601, 223] on select "Select Role ACCOUNT MANAGER ACCOUNT MANAGER DW ACCOUNTS [PERSON_NAME] VEHICLES …" at bounding box center [784, 235] width 366 height 26
click at [664, 304] on input "1" at bounding box center [784, 297] width 366 height 26
type input "4"
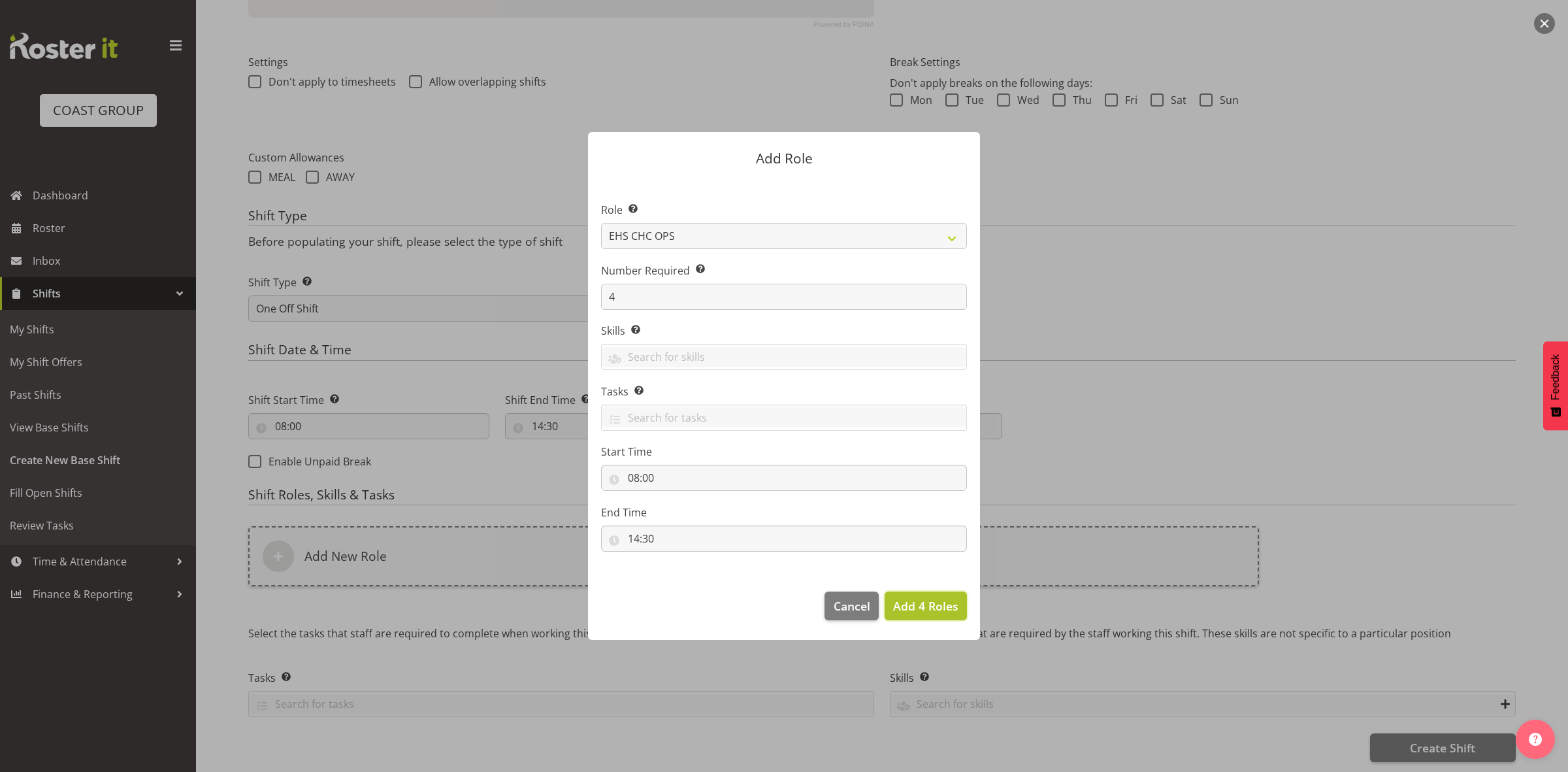
click at [928, 605] on span "Add 4 Roles" at bounding box center [925, 605] width 65 height 16
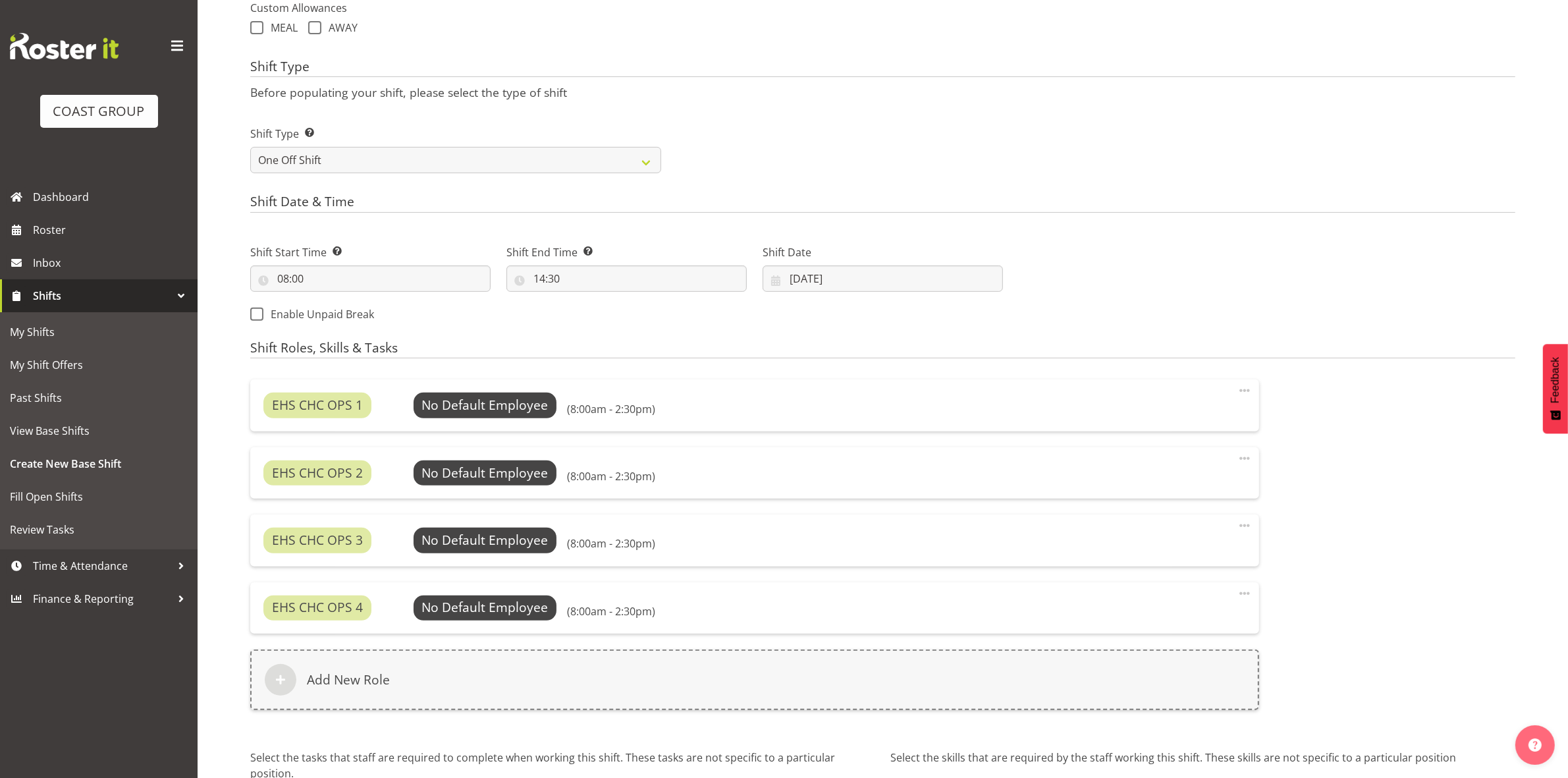
scroll to position [630, 0]
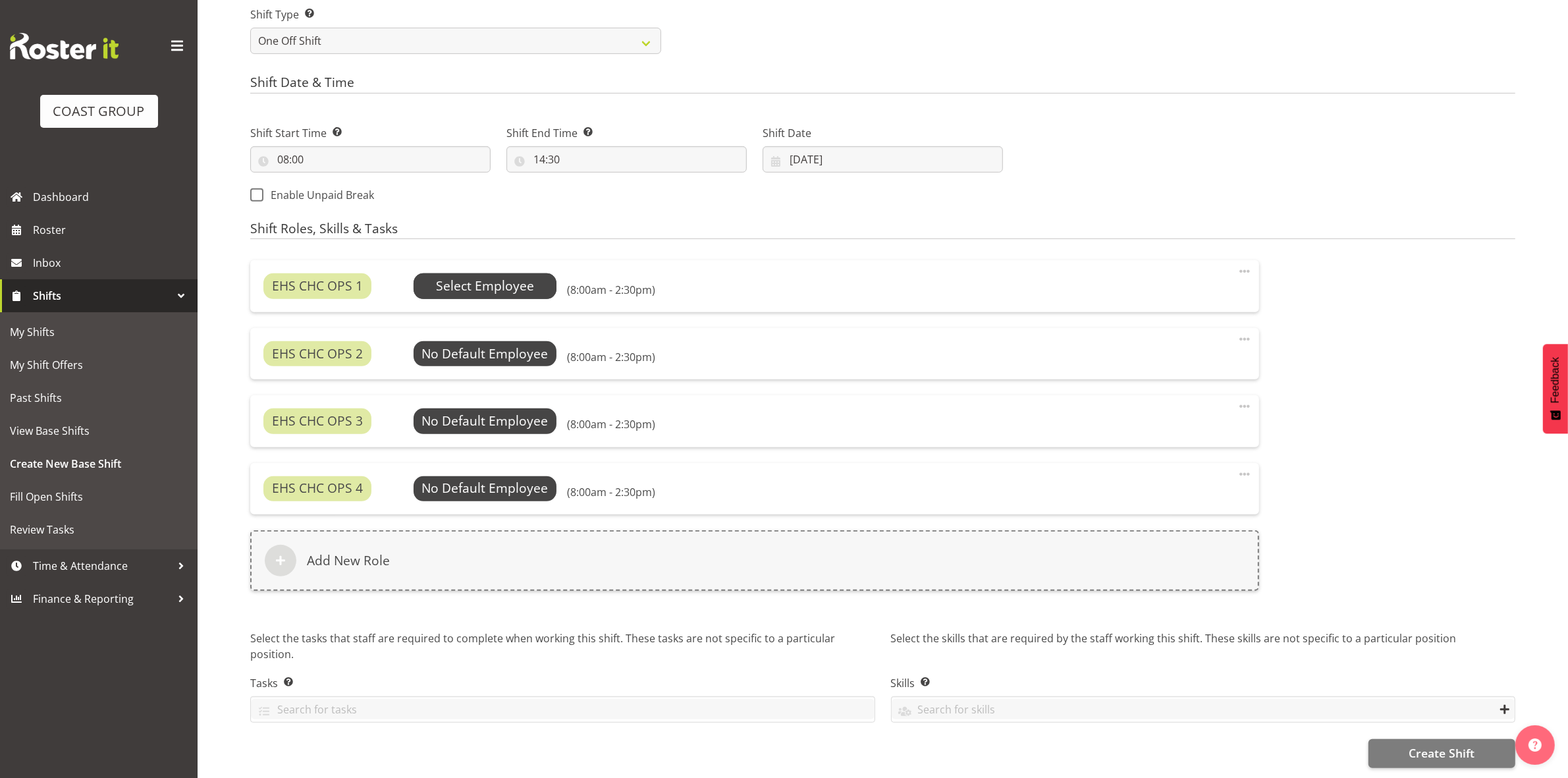
click at [473, 276] on span "Select Employee" at bounding box center [485, 285] width 98 height 19
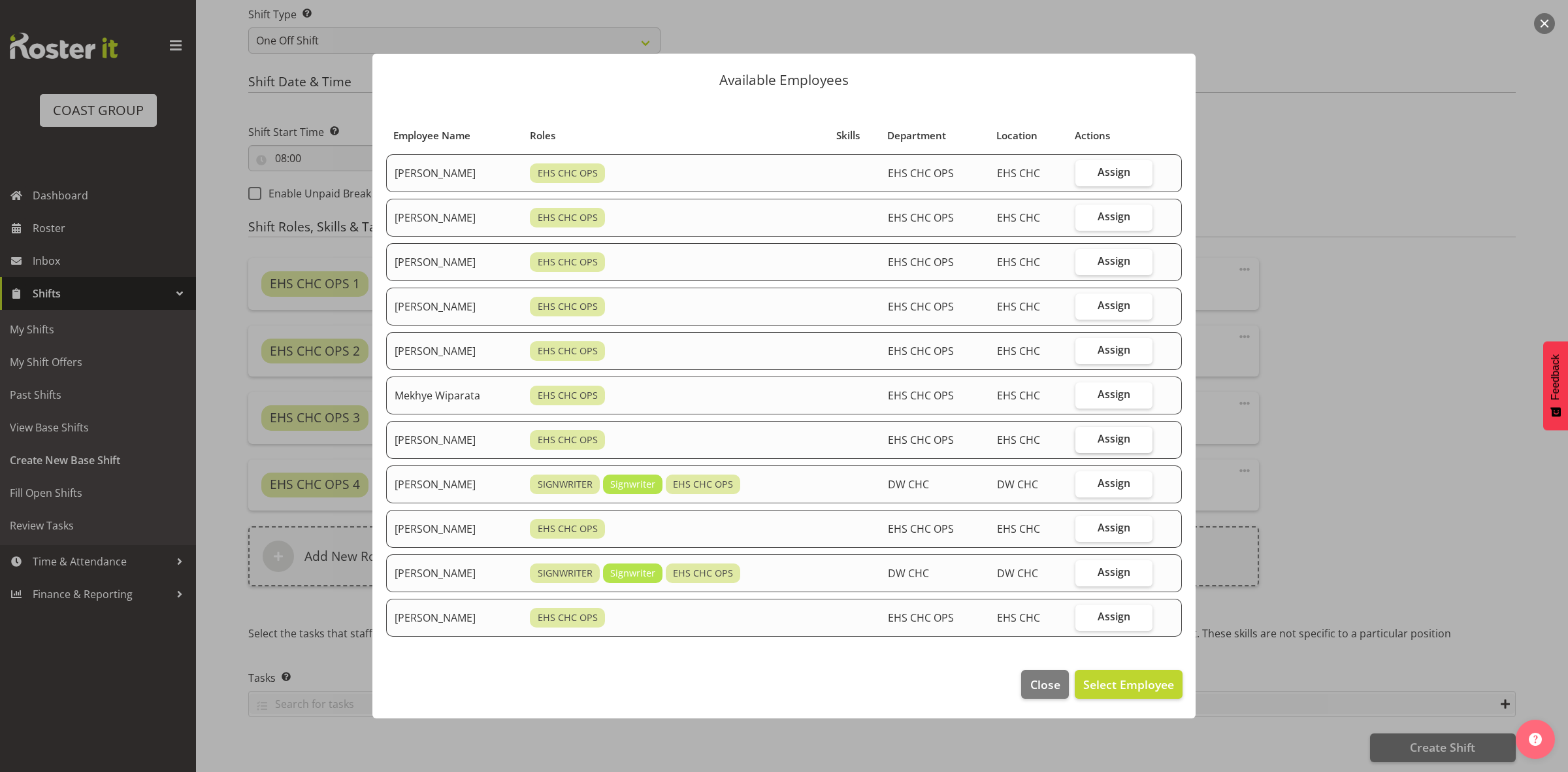
click at [1127, 439] on span "Assign" at bounding box center [1114, 438] width 33 height 13
click at [1084, 439] on input "Assign" at bounding box center [1079, 439] width 8 height 8
checkbox input "true"
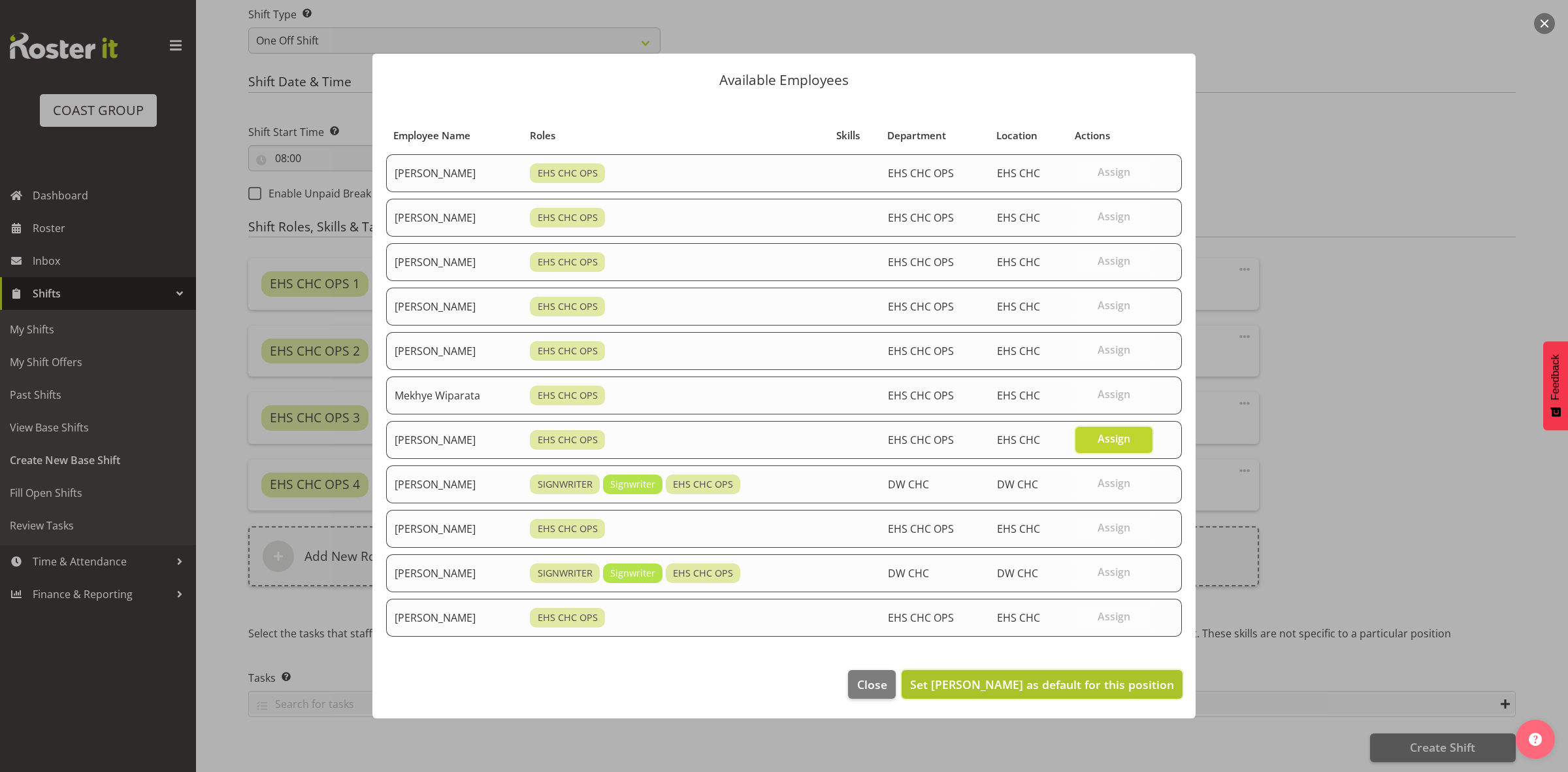
click at [1102, 677] on span "Set [PERSON_NAME] as default for this position" at bounding box center [1041, 684] width 264 height 17
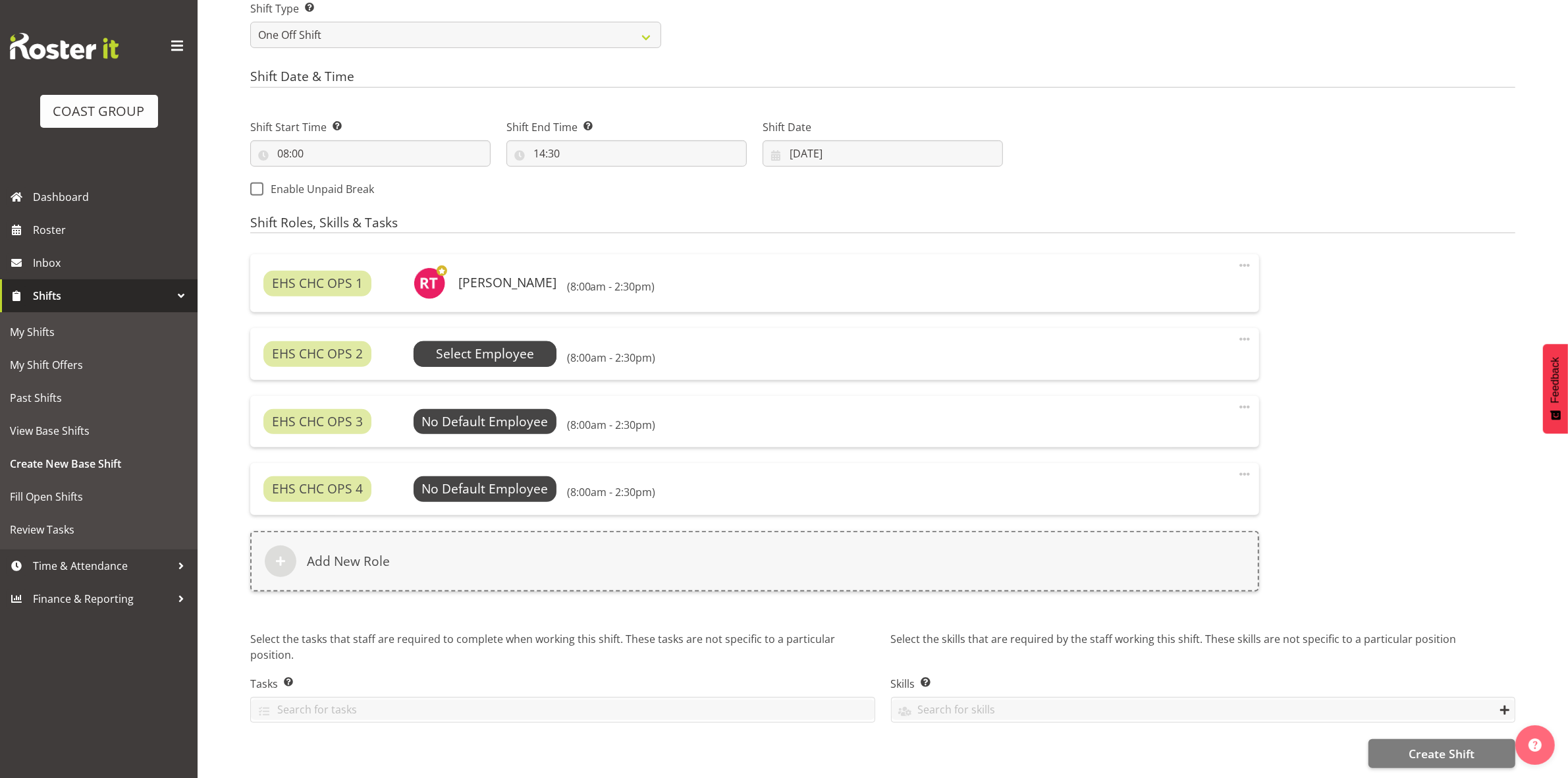
click at [486, 344] on span "Select Employee" at bounding box center [485, 353] width 98 height 19
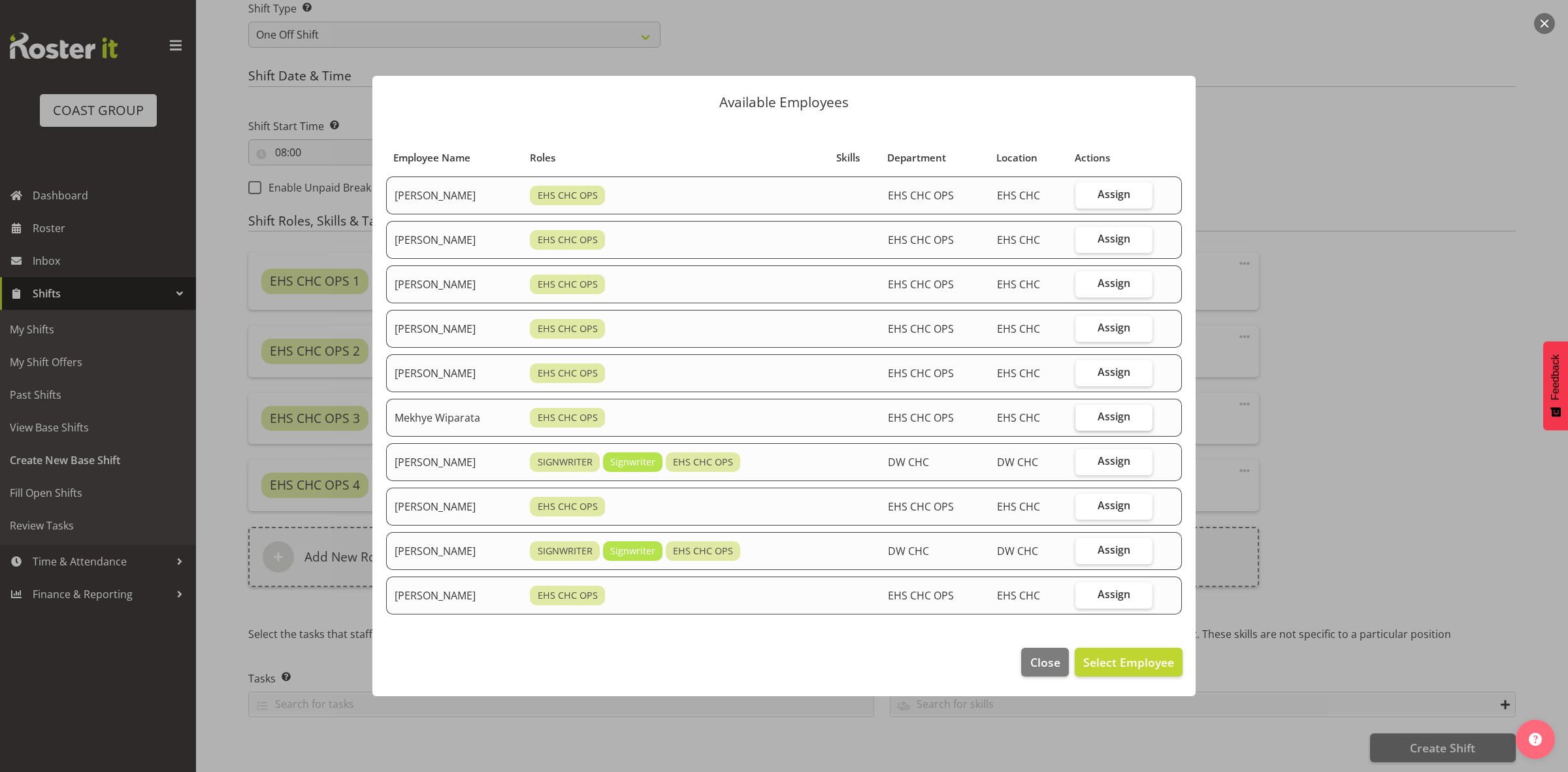
click at [1126, 423] on span "Assign" at bounding box center [1114, 416] width 33 height 13
click at [1084, 421] on input "Assign" at bounding box center [1079, 416] width 8 height 8
checkbox input "true"
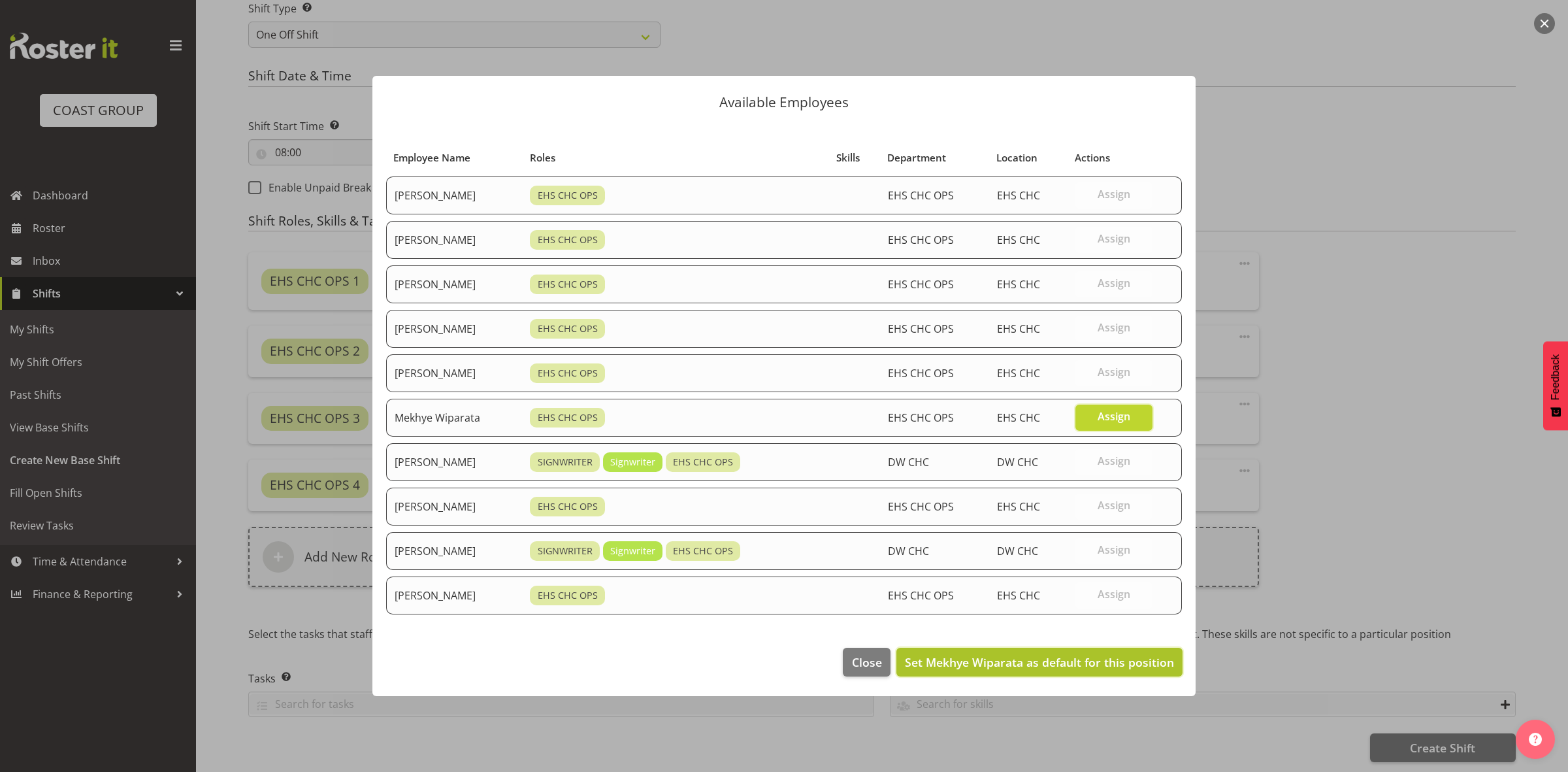
drag, startPoint x: 1079, startPoint y: 660, endPoint x: 1023, endPoint y: 651, distance: 56.7
click at [1079, 661] on span "Set Mekhye Wiparata as default for this position" at bounding box center [1039, 661] width 269 height 16
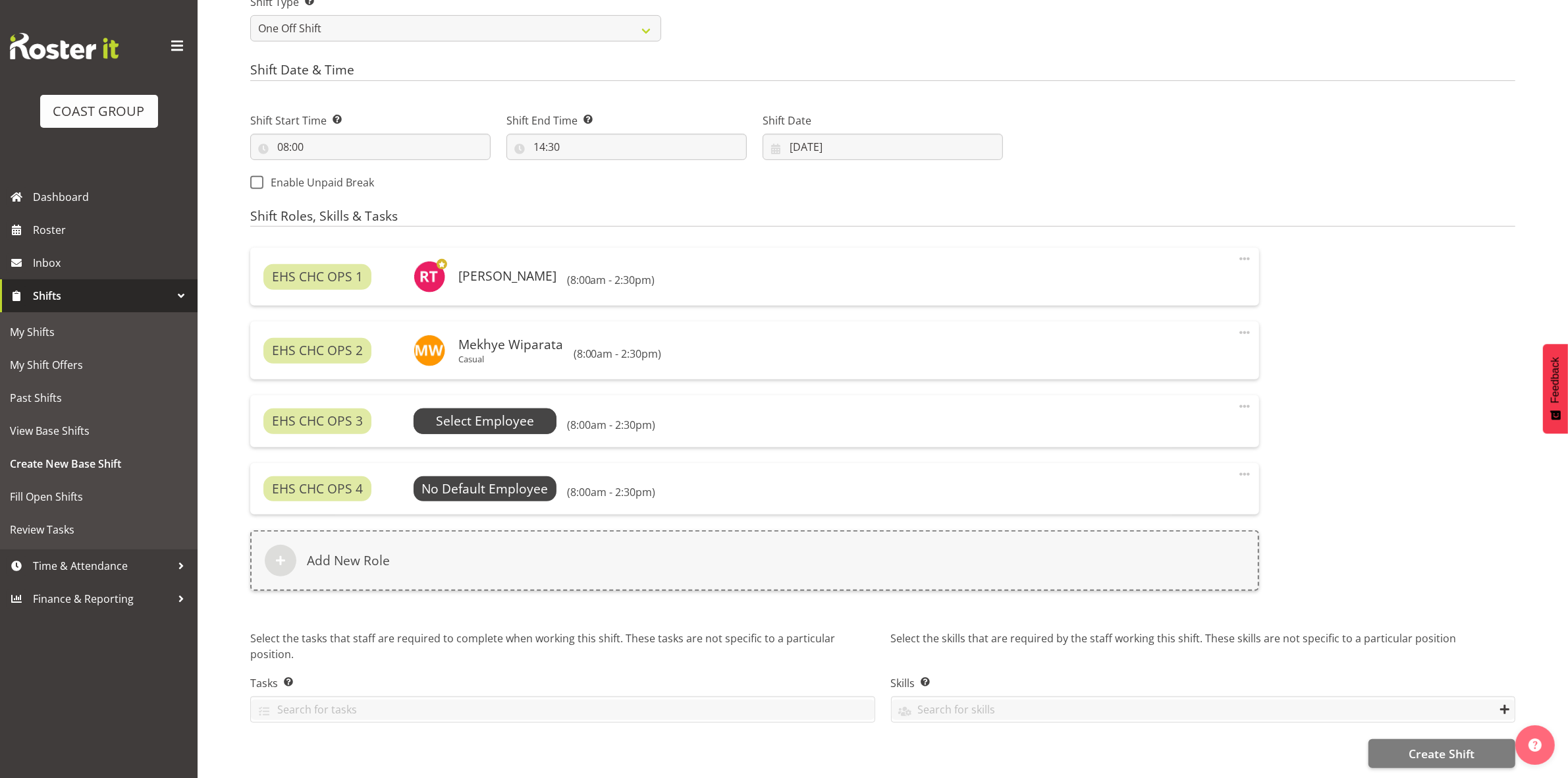
click at [505, 433] on span "Select Employee" at bounding box center [485, 420] width 144 height 25
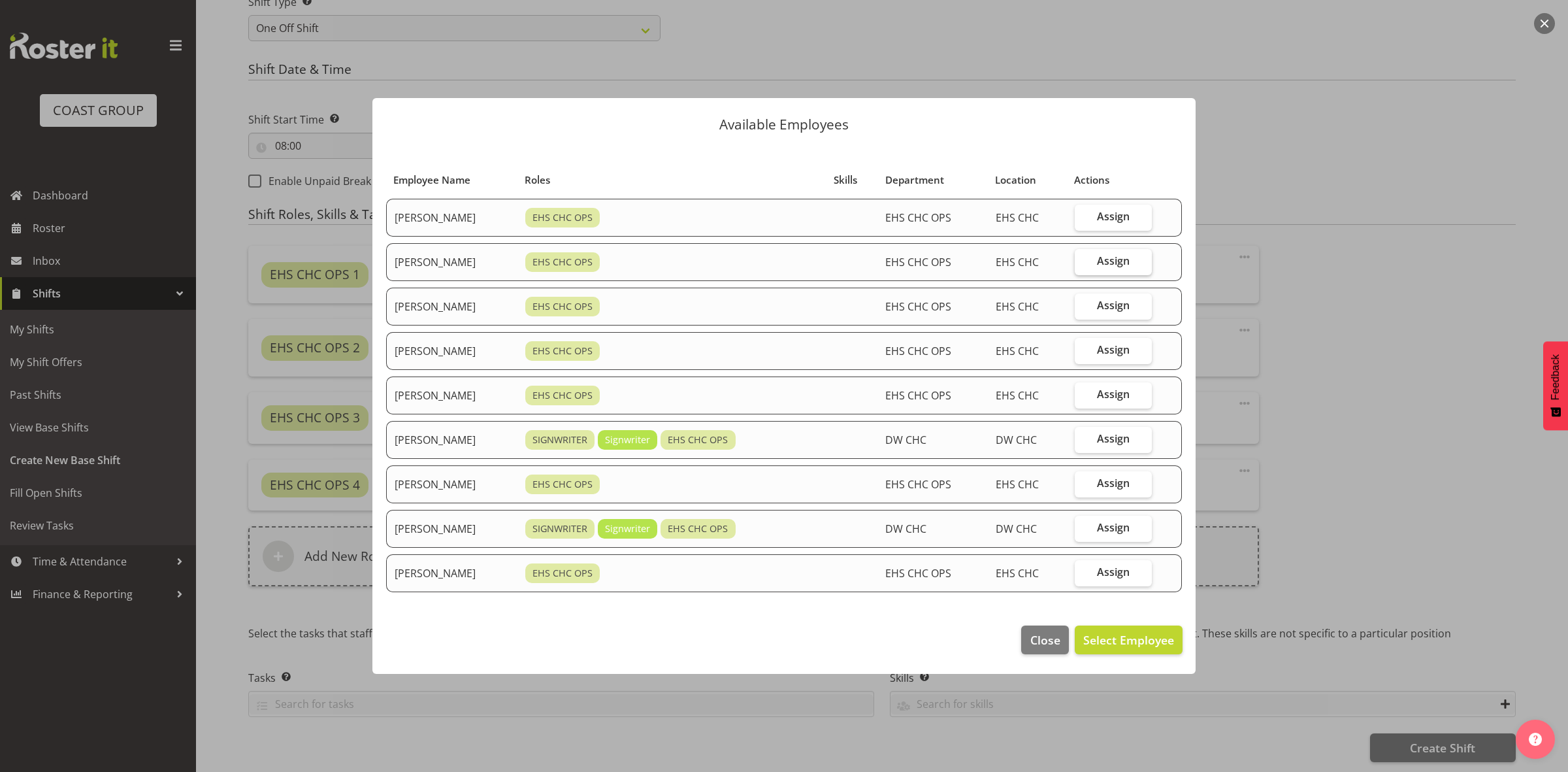
click at [1094, 256] on label "Assign" at bounding box center [1114, 262] width 78 height 26
click at [1083, 257] on input "Assign" at bounding box center [1079, 261] width 8 height 8
checkbox input "true"
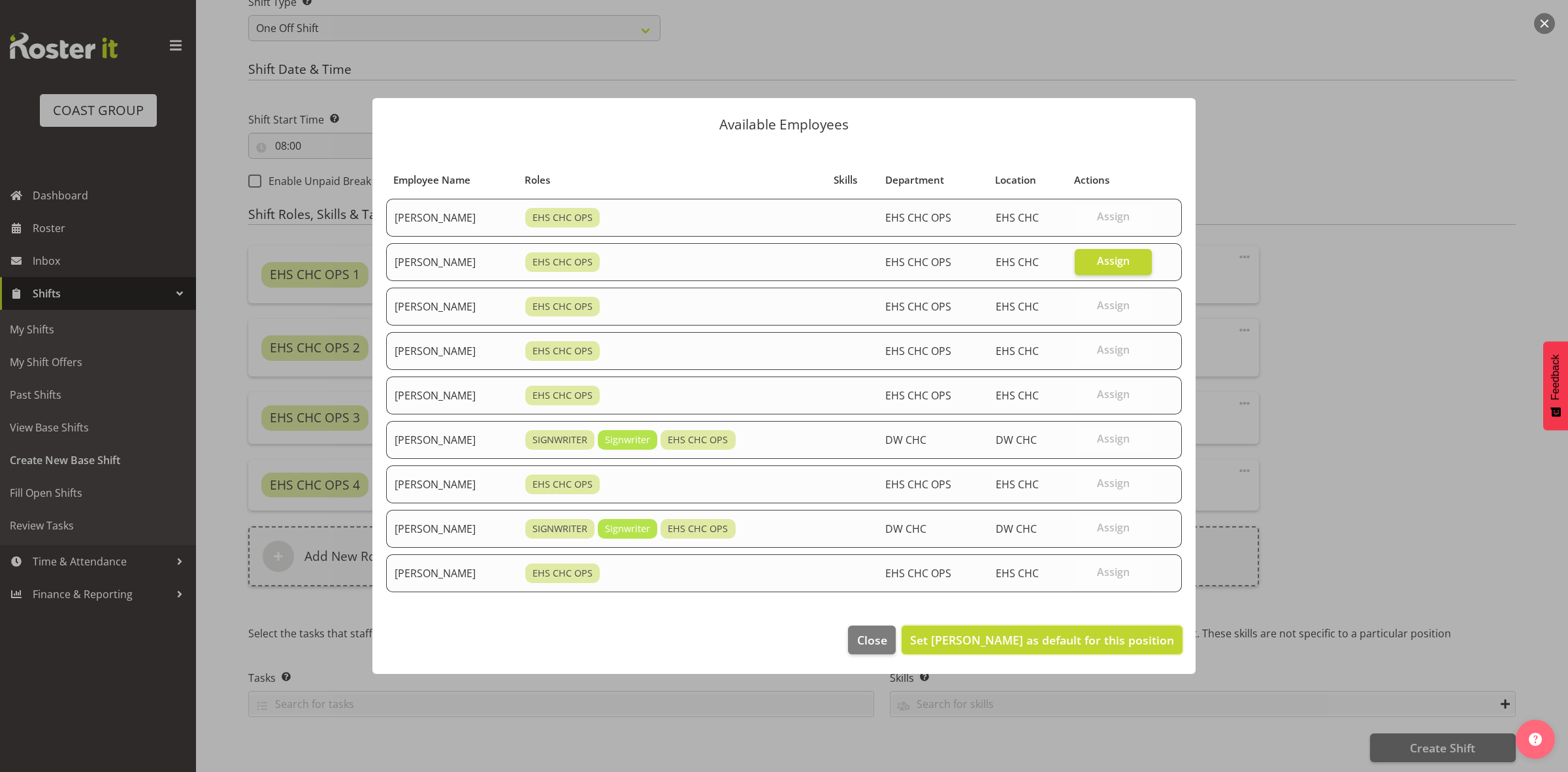
drag, startPoint x: 990, startPoint y: 643, endPoint x: 815, endPoint y: 639, distance: 175.0
click at [990, 643] on span "Set [PERSON_NAME] as default for this position" at bounding box center [1041, 640] width 264 height 16
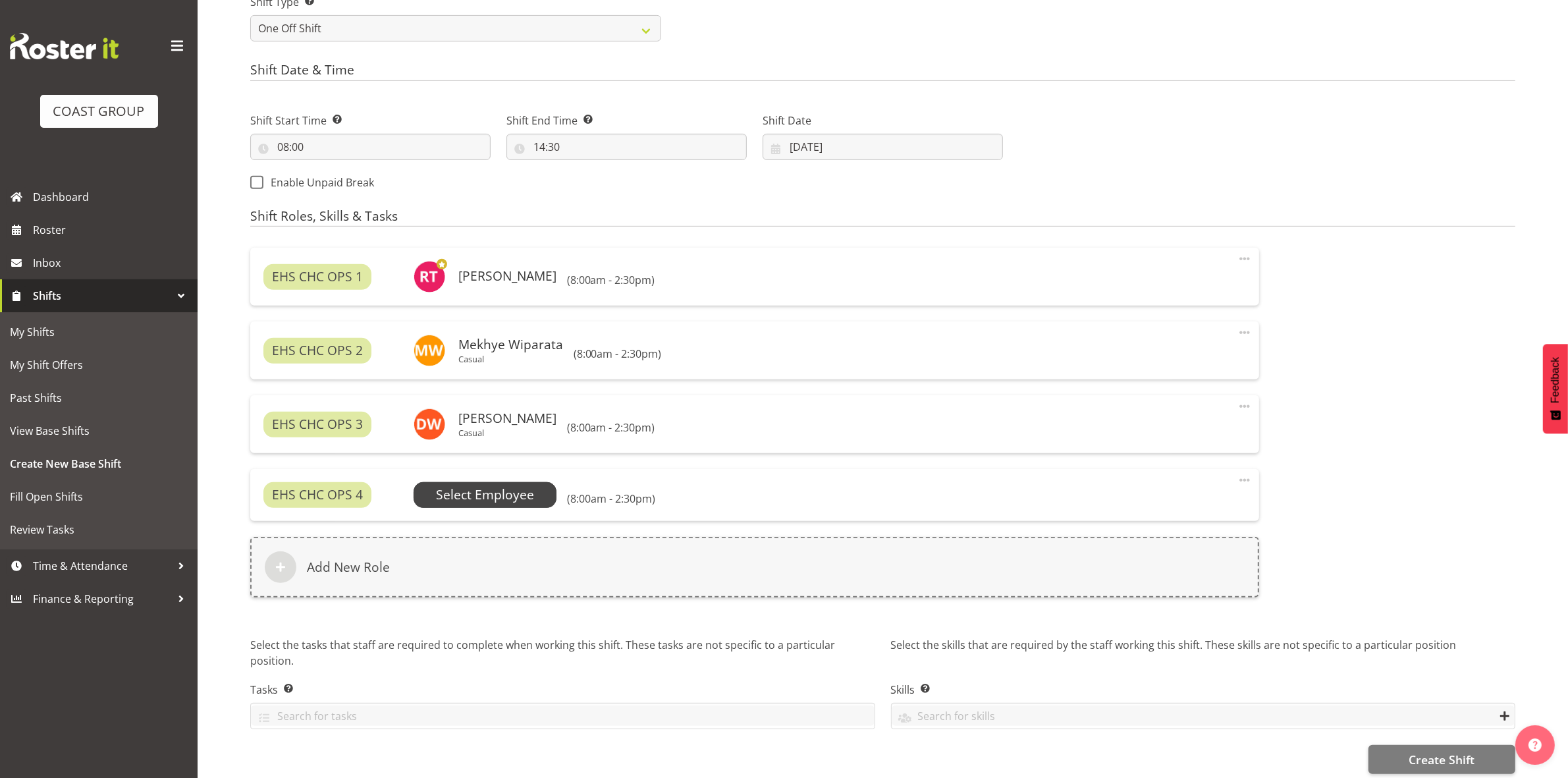
click at [492, 499] on span "Select Employee" at bounding box center [485, 495] width 98 height 19
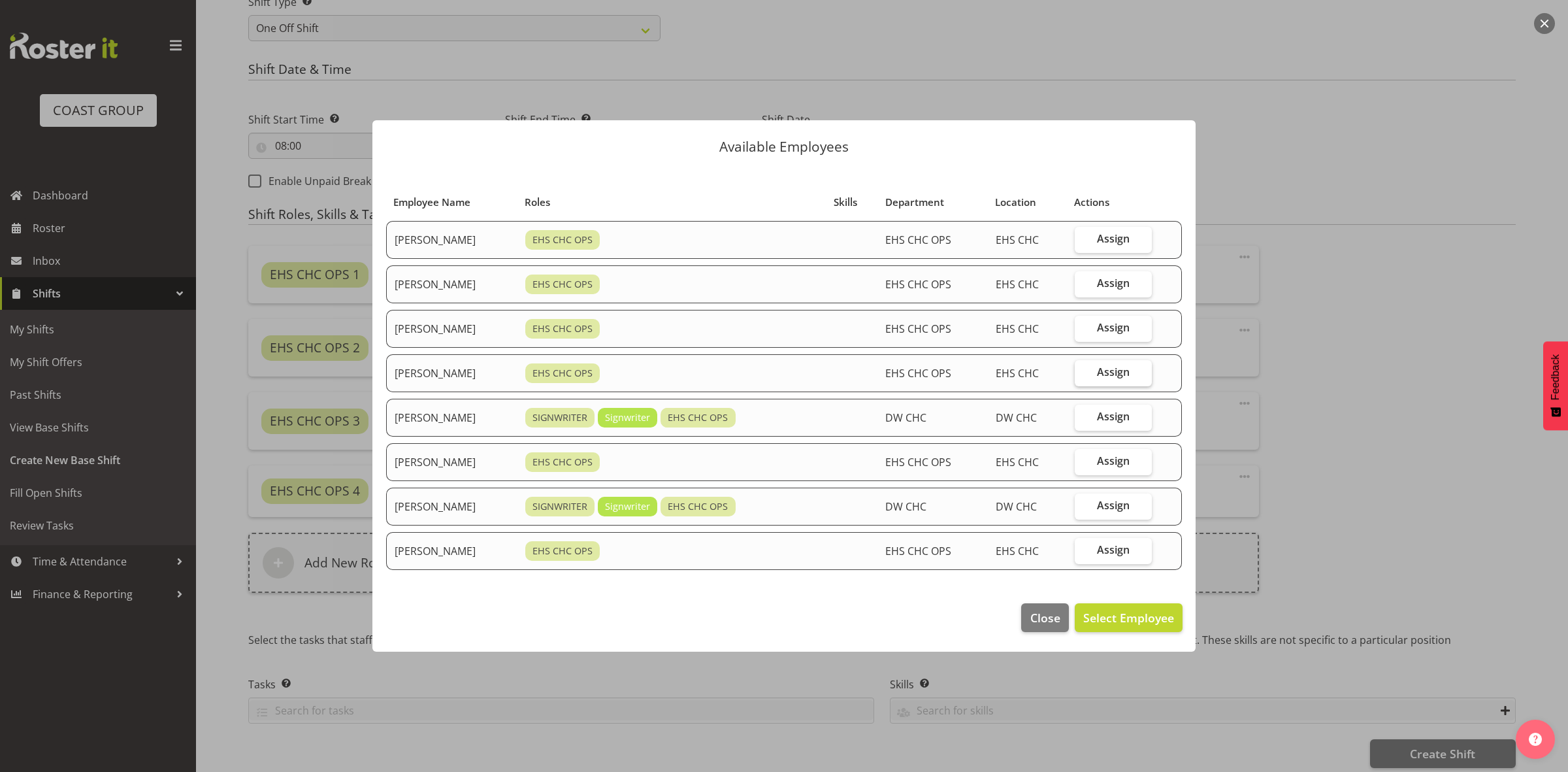
click at [1116, 367] on span "Assign" at bounding box center [1113, 371] width 33 height 13
click at [1083, 368] on input "Assign" at bounding box center [1079, 371] width 8 height 8
checkbox input "true"
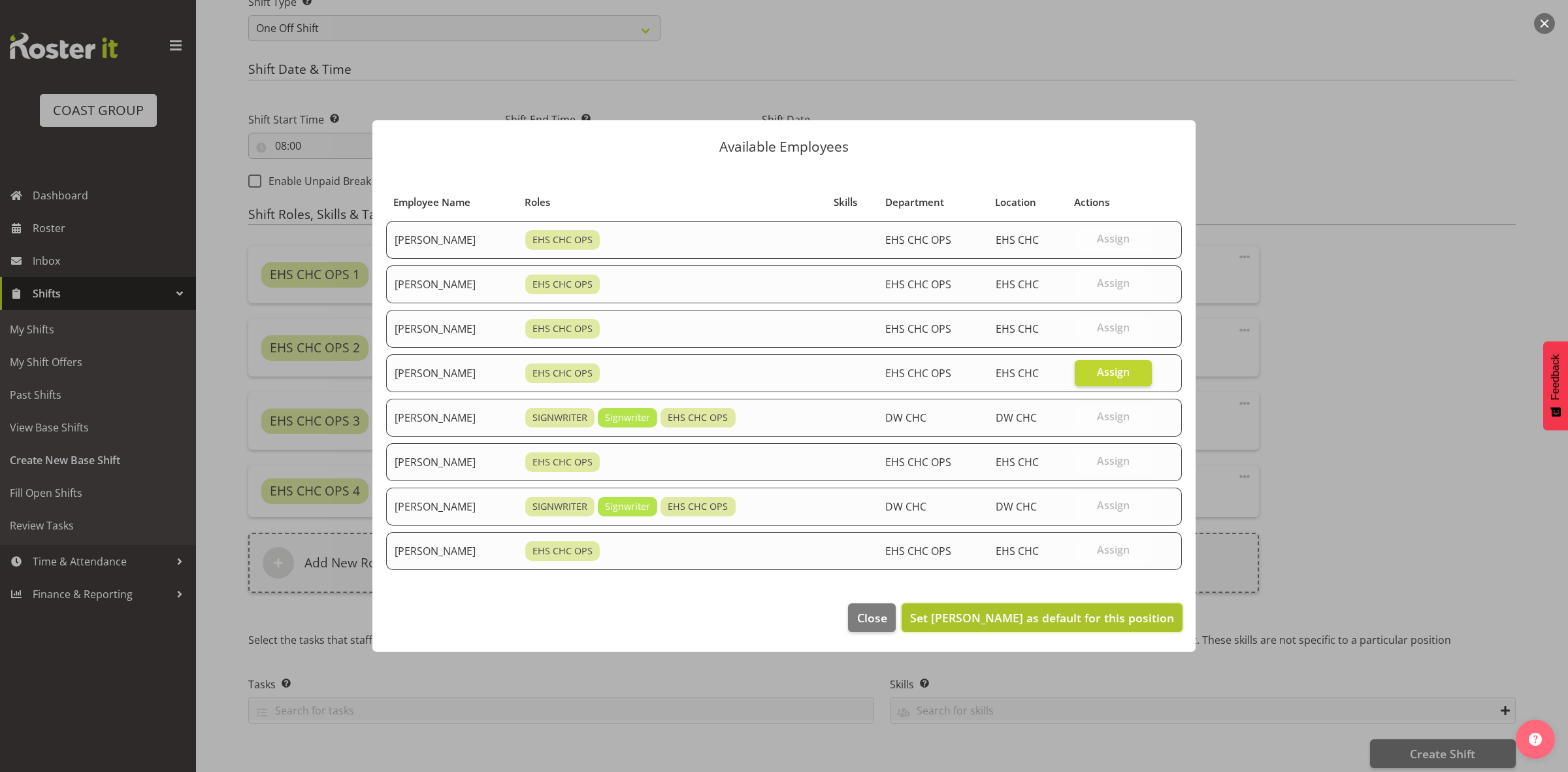
click at [1052, 614] on span "Set [PERSON_NAME] as default for this position" at bounding box center [1041, 617] width 264 height 16
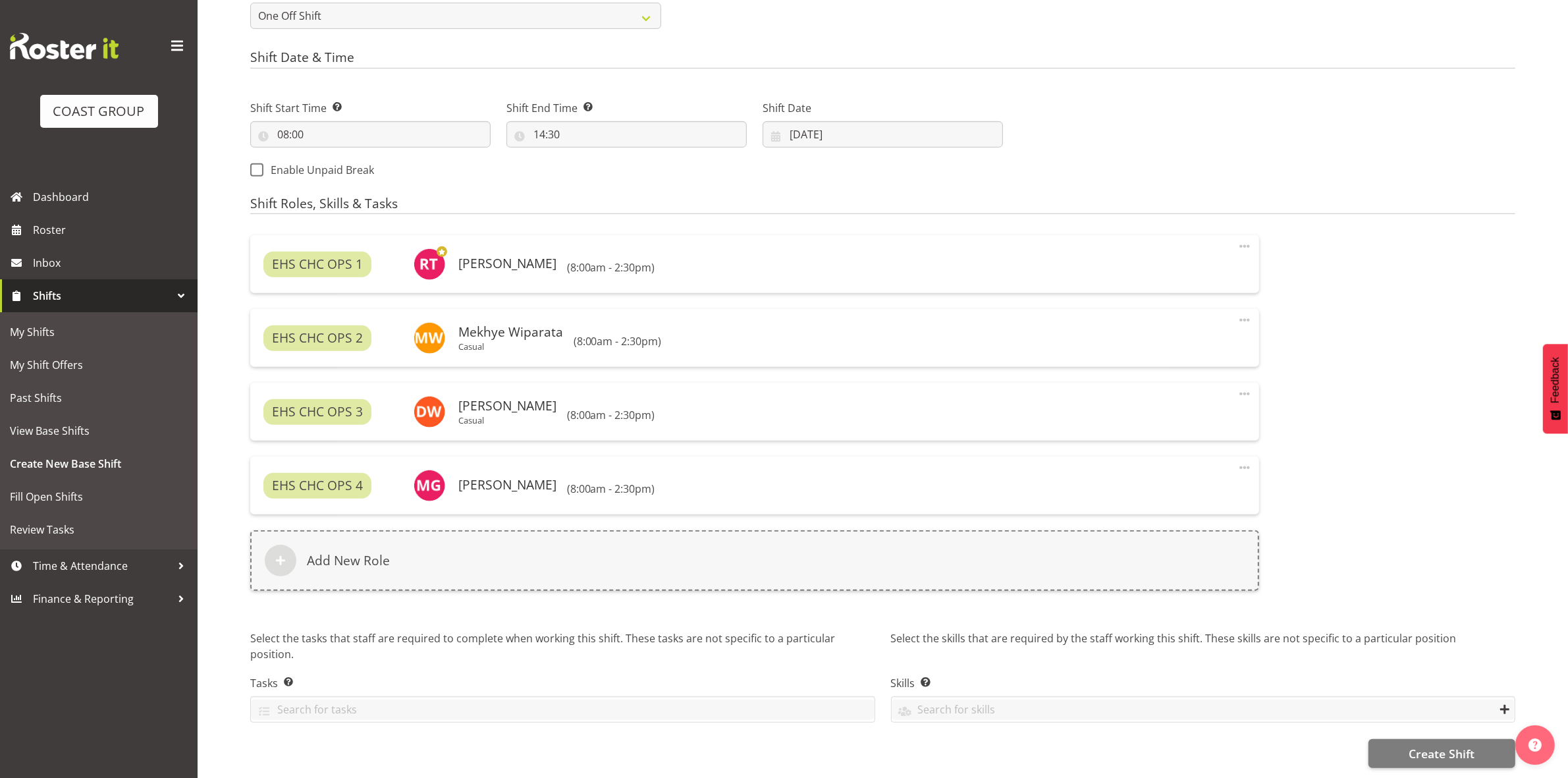
scroll to position [656, 0]
click at [1396, 739] on button "Create Shift" at bounding box center [1441, 753] width 147 height 29
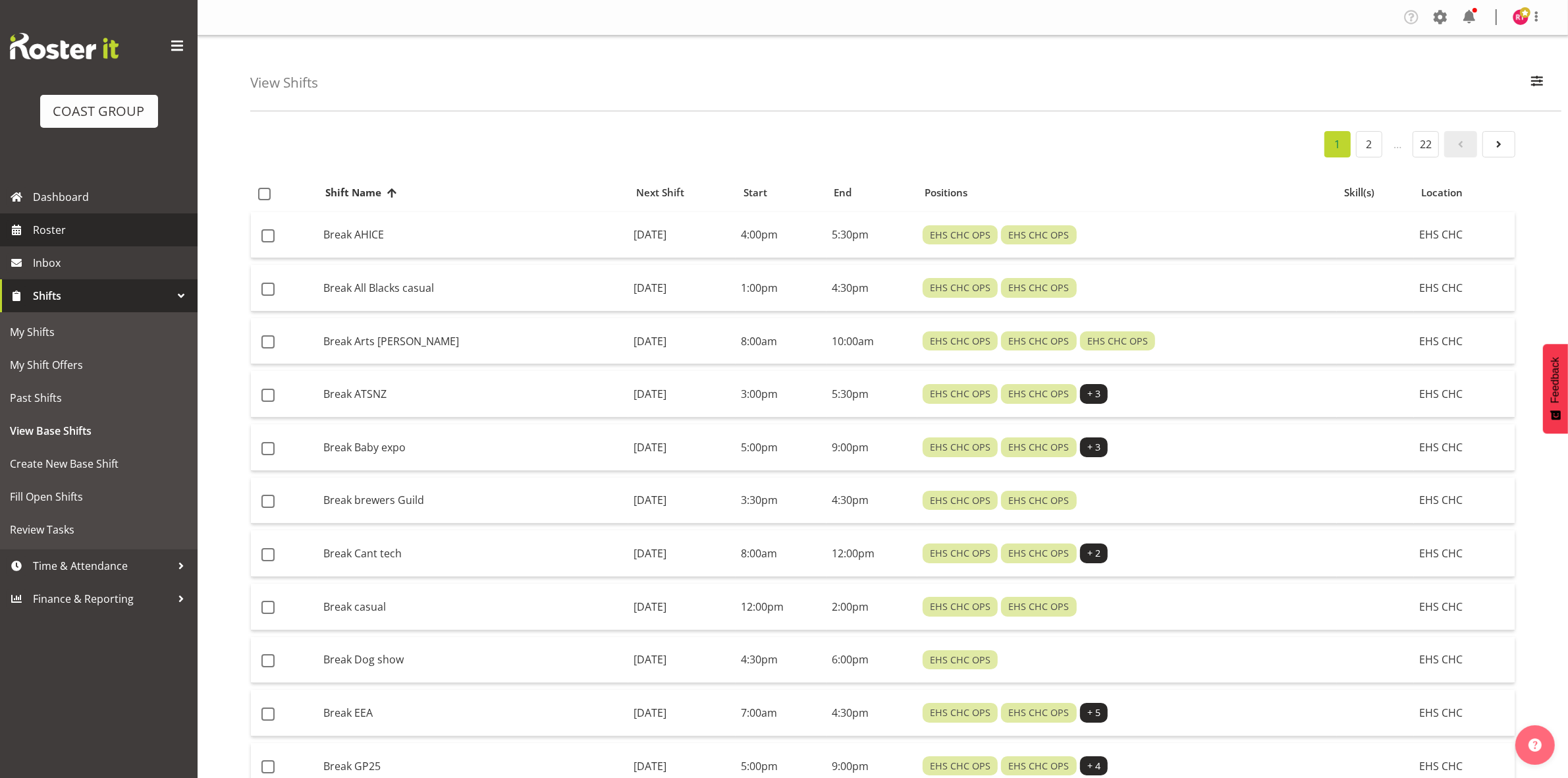
click at [71, 227] on span "Roster" at bounding box center [112, 230] width 158 height 20
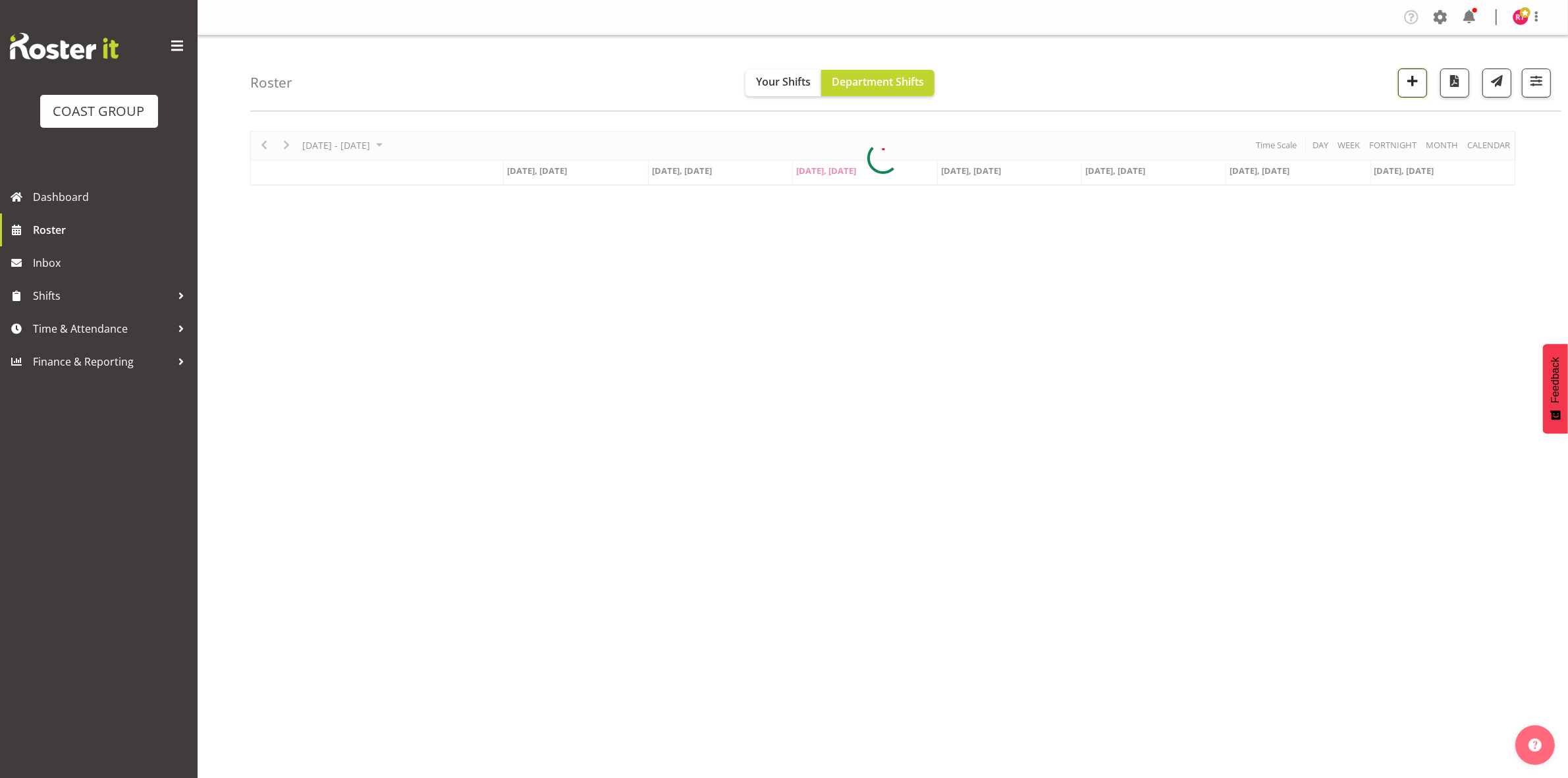
click at [1411, 89] on span "button" at bounding box center [1412, 81] width 17 height 17
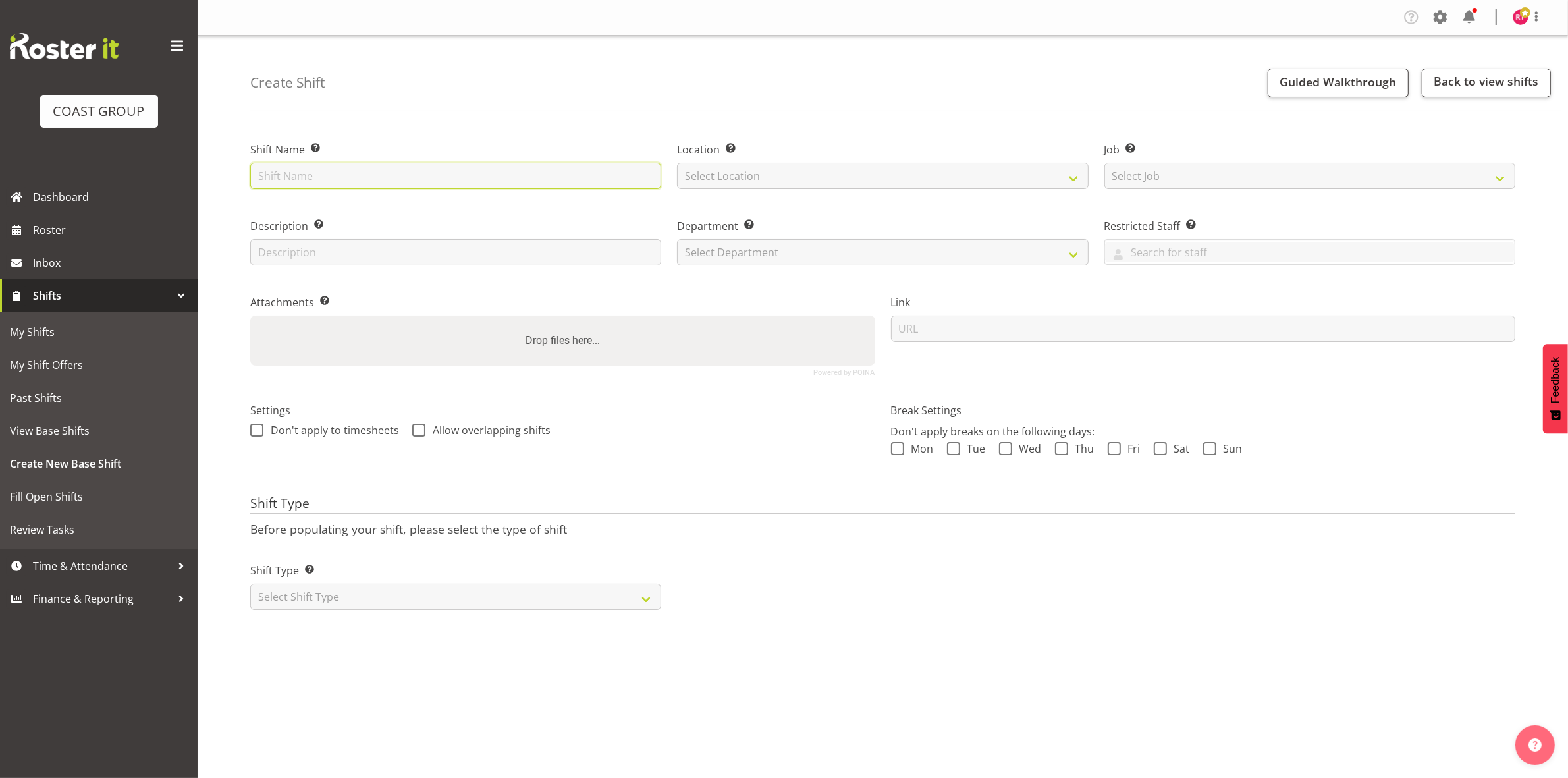
click at [368, 175] on input "text" at bounding box center [456, 175] width 411 height 26
click at [498, 176] on input "Break rest of foyer (water nz(" at bounding box center [456, 175] width 411 height 26
type input "Break rest of foyer (water nz)"
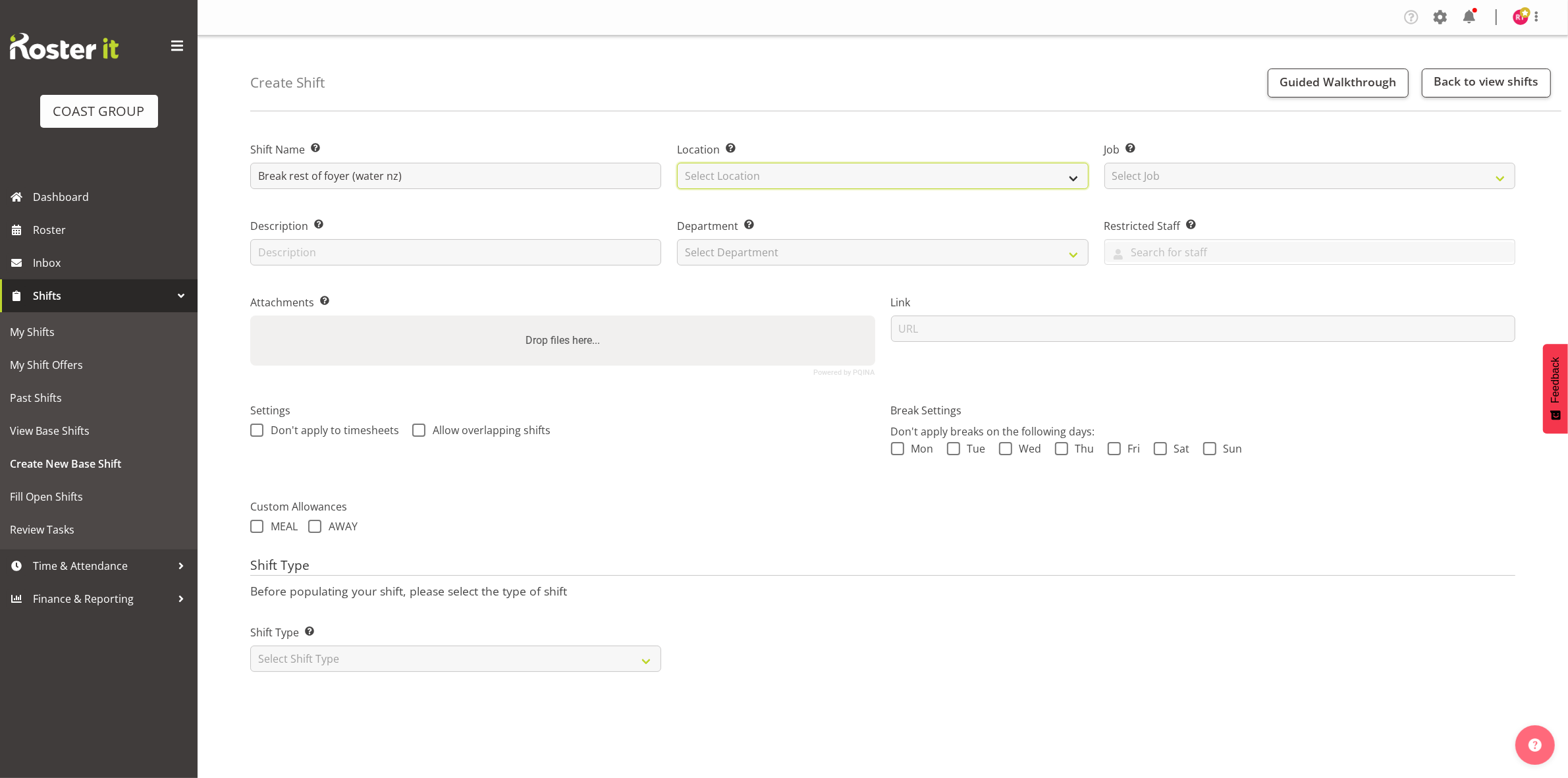
drag, startPoint x: 735, startPoint y: 170, endPoint x: 752, endPoint y: 188, distance: 24.8
click at [736, 170] on select "Select Location EHS CHC" at bounding box center [883, 175] width 411 height 26
select select "107"
click at [677, 163] on select "Select Location EHS CHC" at bounding box center [883, 175] width 411 height 26
click at [1252, 179] on select "Select Job Create new job 1 Carlton Events 1 [PERSON_NAME][GEOGRAPHIC_DATA] 1 […" at bounding box center [1310, 175] width 411 height 26
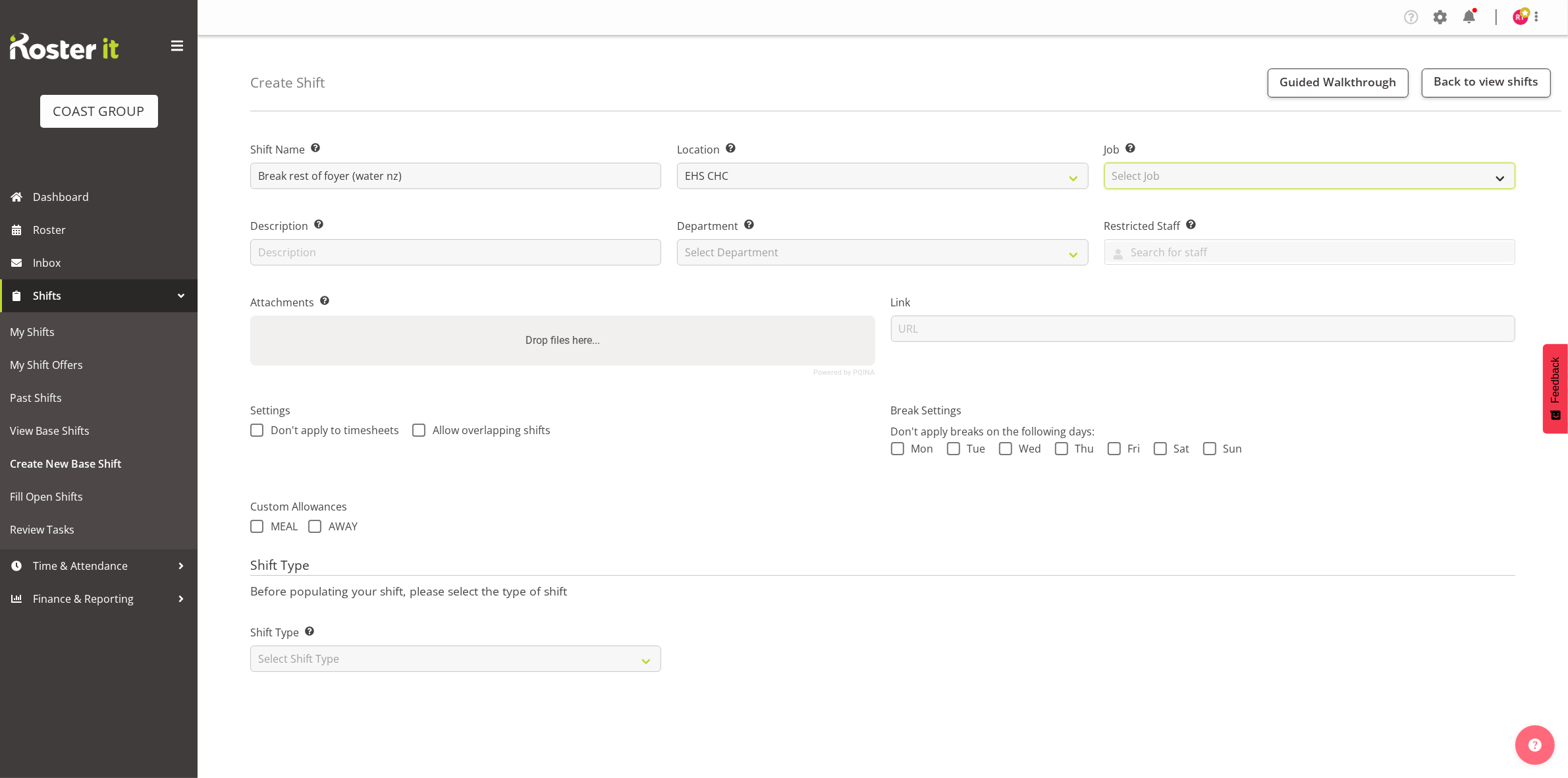
select select "9028"
click at [1105, 163] on select "Select Job Create new job 1 Carlton Events 1 Carlton Hamilton 1 Carlton Welling…" at bounding box center [1310, 175] width 411 height 26
click at [746, 244] on select "Select Department EHS CHC OPS" at bounding box center [883, 252] width 411 height 26
select select "41"
click at [677, 239] on select "Select Department EHS CHC OPS" at bounding box center [883, 252] width 411 height 26
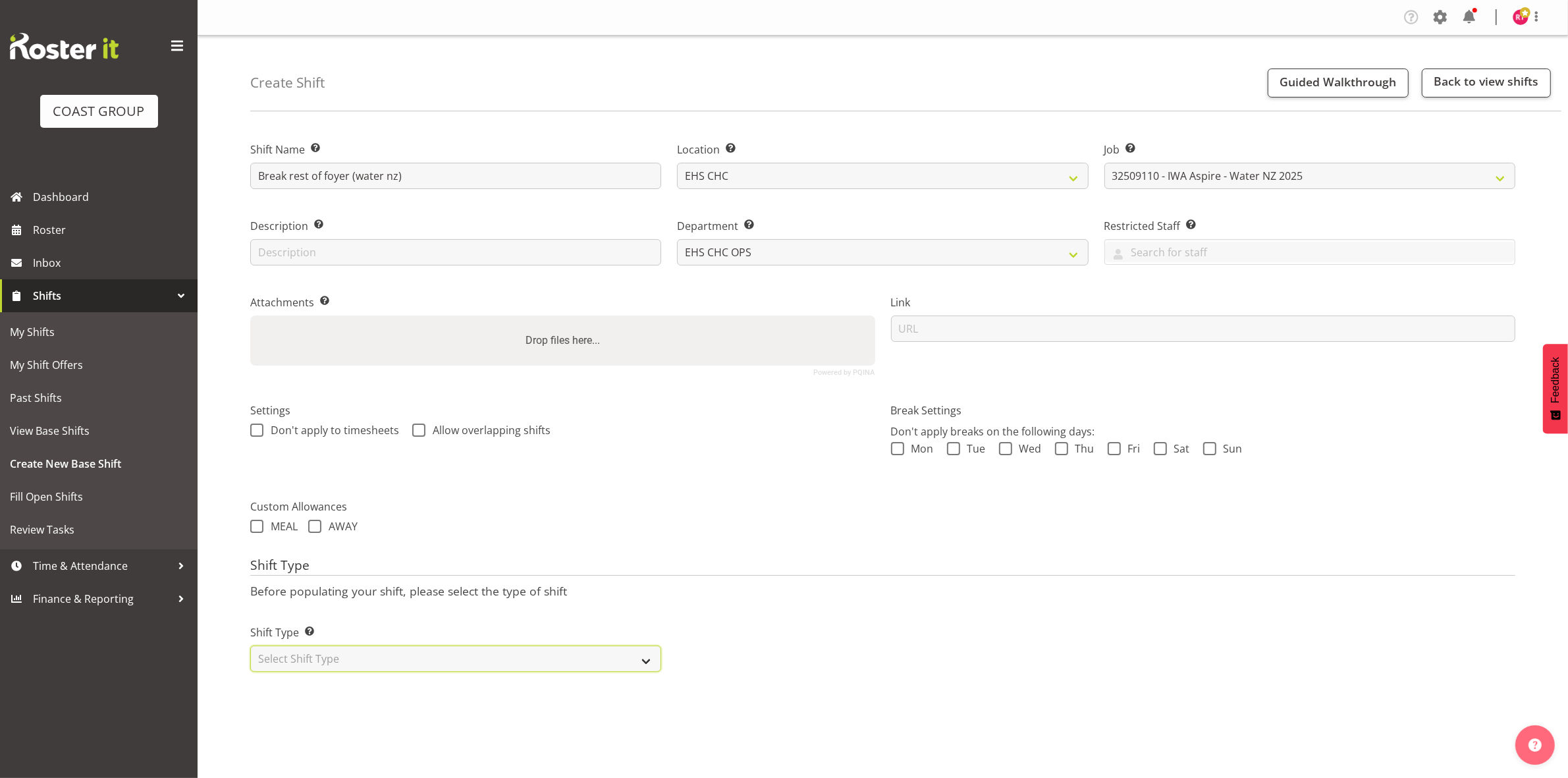
drag, startPoint x: 382, startPoint y: 655, endPoint x: 382, endPoint y: 666, distance: 11.0
click at [382, 655] on select "Select Shift Type One Off Shift Recurring Shift Rotating Shift" at bounding box center [456, 658] width 411 height 26
select select "one_off"
click at [250, 647] on select "Select Shift Type One Off Shift Recurring Shift Rotating Shift" at bounding box center [456, 658] width 411 height 26
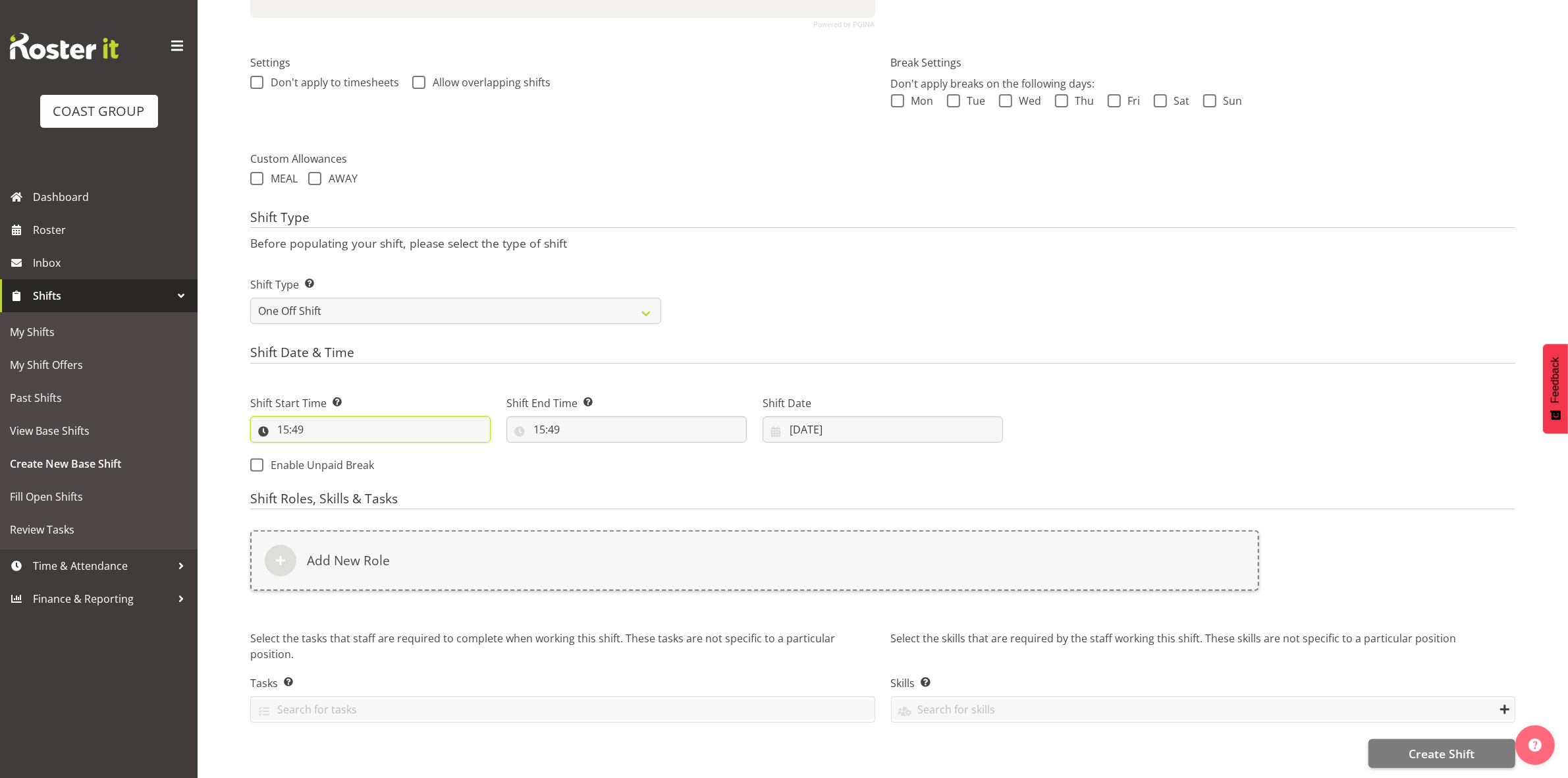
click at [282, 416] on input "15:49" at bounding box center [370, 429] width 240 height 26
click at [331, 450] on select "00 01 02 03 04 05 06 07 08 09 10 11 12 13 14 15 16 17 18 19 20 21 22 23" at bounding box center [340, 463] width 29 height 26
select select "14"
click at [325, 450] on select "00 01 02 03 04 05 06 07 08 09 10 11 12 13 14 15 16 17 18 19 20 21 22 23" at bounding box center [340, 463] width 29 height 26
type input "14:49"
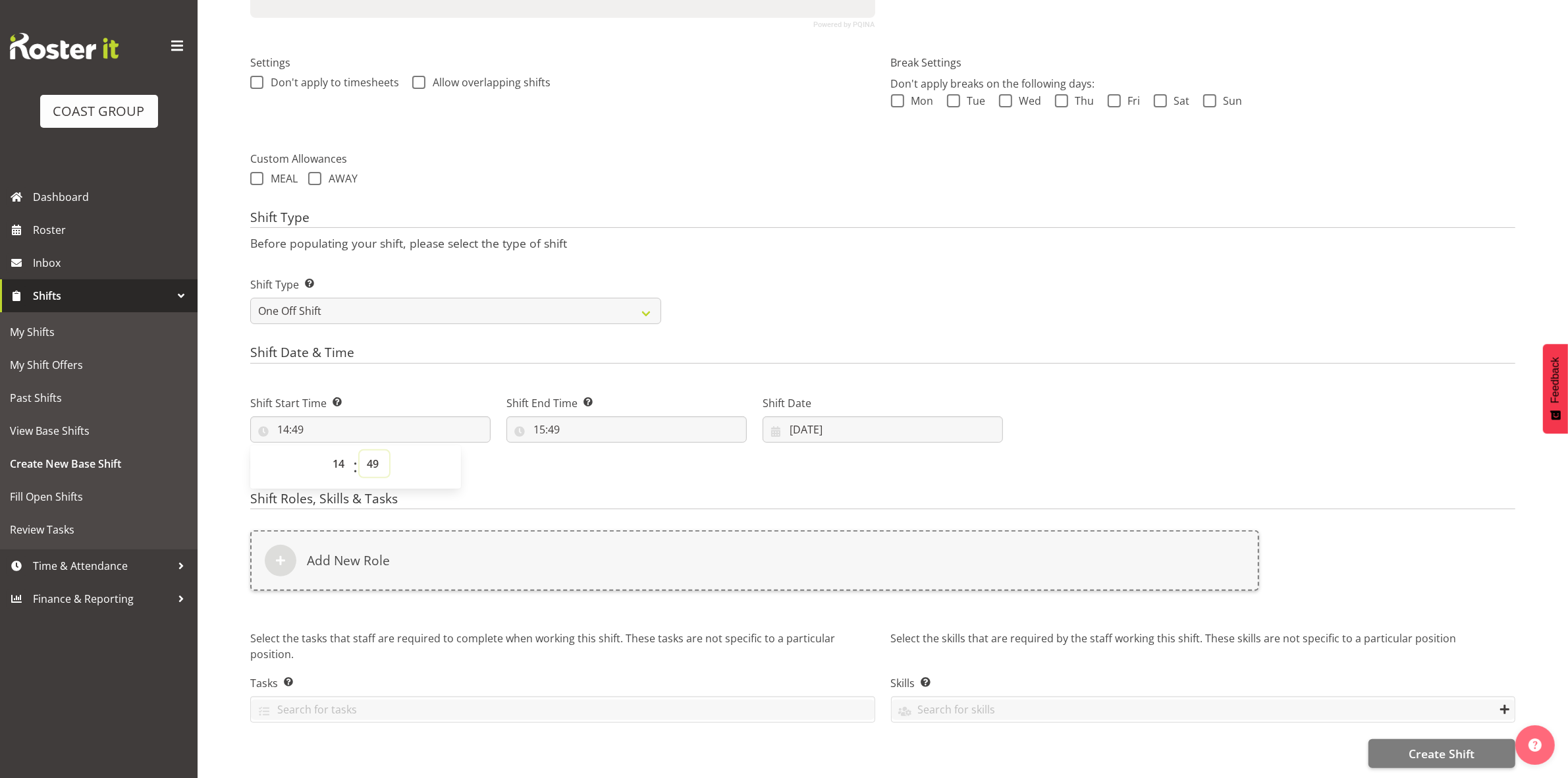
click at [368, 450] on select "00 01 02 03 04 05 06 07 08 09 10 11 12 13 14 15 16 17 18 19 20 21 22 23 24 25 2…" at bounding box center [374, 463] width 29 height 26
select select "30"
click at [359, 450] on select "00 01 02 03 04 05 06 07 08 09 10 11 12 13 14 15 16 17 18 19 20 21 22 23 24 25 2…" at bounding box center [374, 463] width 29 height 26
type input "14:30"
click at [792, 236] on p "Before populating your shift, please select the type of shift" at bounding box center [883, 243] width 1265 height 14
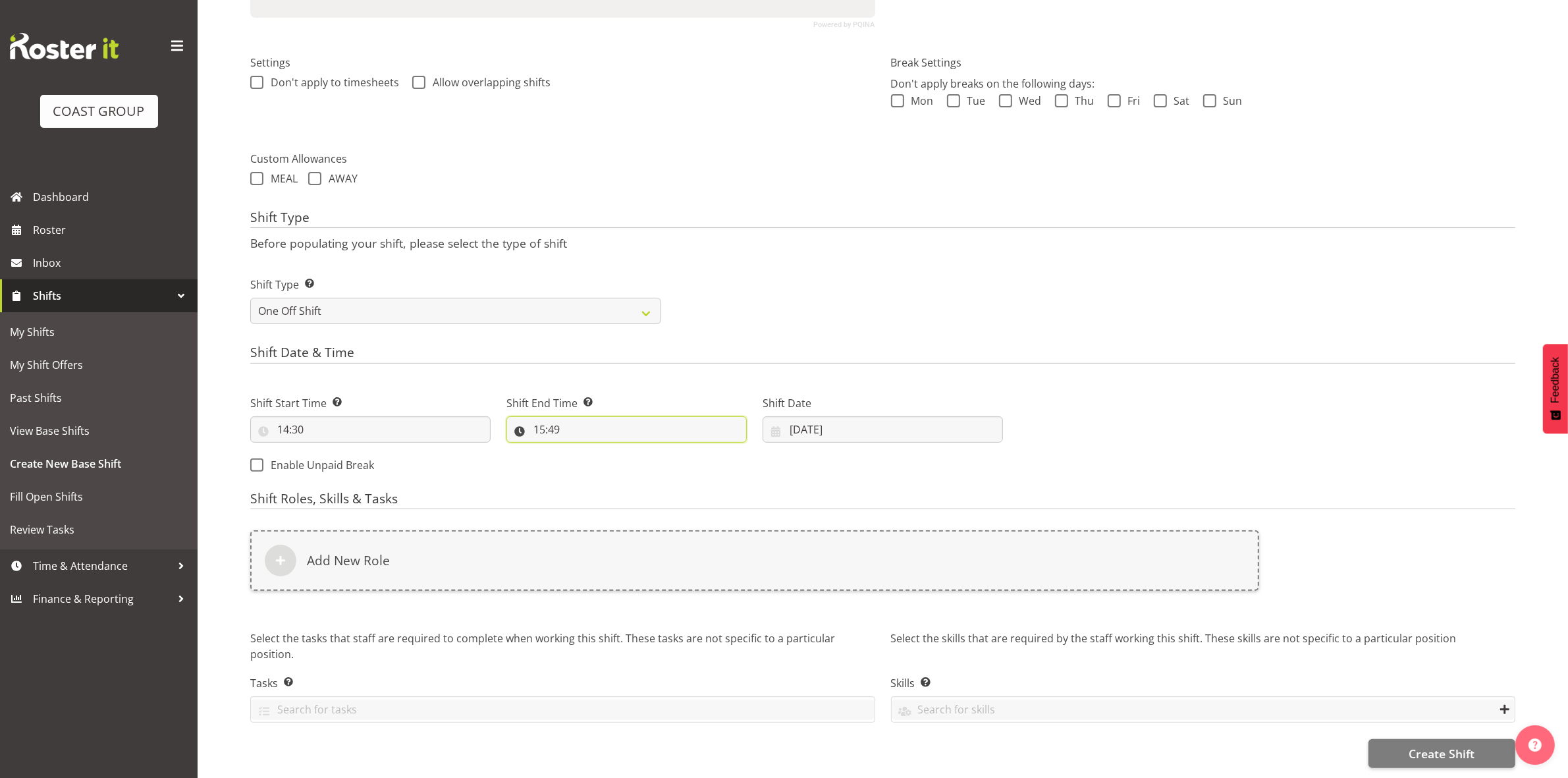
click at [538, 416] on input "15:49" at bounding box center [626, 429] width 240 height 26
click at [594, 452] on select "00 01 02 03 04 05 06 07 08 09 10 11 12 13 14 15 16 17 18 19 20 21 22 23" at bounding box center [596, 463] width 29 height 26
select select "17"
click at [581, 450] on select "00 01 02 03 04 05 06 07 08 09 10 11 12 13 14 15 16 17 18 19 20 21 22 23" at bounding box center [596, 463] width 29 height 26
type input "17:49"
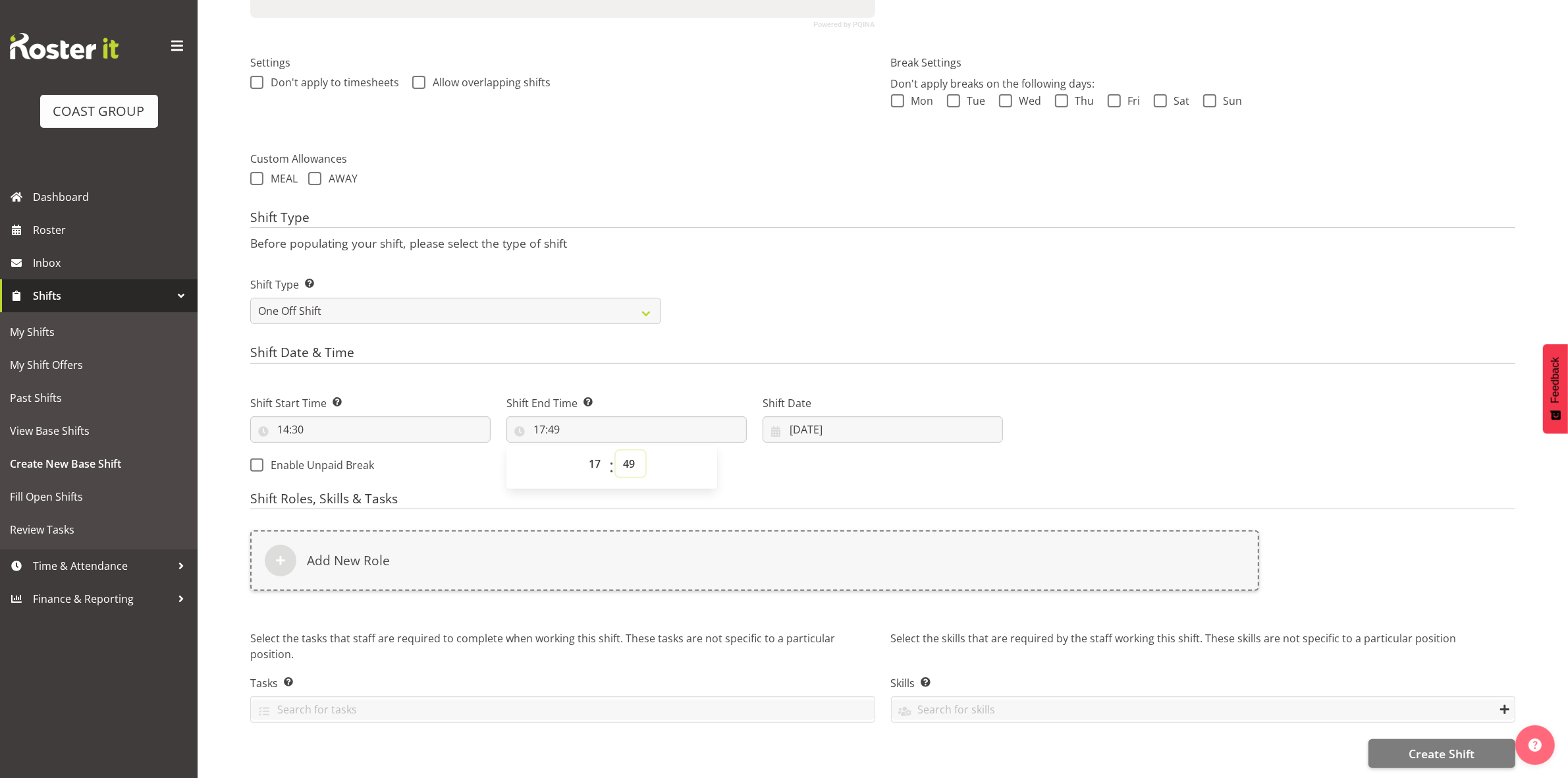
drag, startPoint x: 630, startPoint y: 449, endPoint x: 627, endPoint y: 440, distance: 9.5
click at [630, 450] on select "00 01 02 03 04 05 06 07 08 09 10 11 12 13 14 15 16 17 18 19 20 21 22 23 24 25 2…" at bounding box center [630, 463] width 29 height 26
select select "0"
click at [616, 450] on select "00 01 02 03 04 05 06 07 08 09 10 11 12 13 14 15 16 17 18 19 20 21 22 23 24 25 2…" at bounding box center [630, 463] width 29 height 26
type input "17:00"
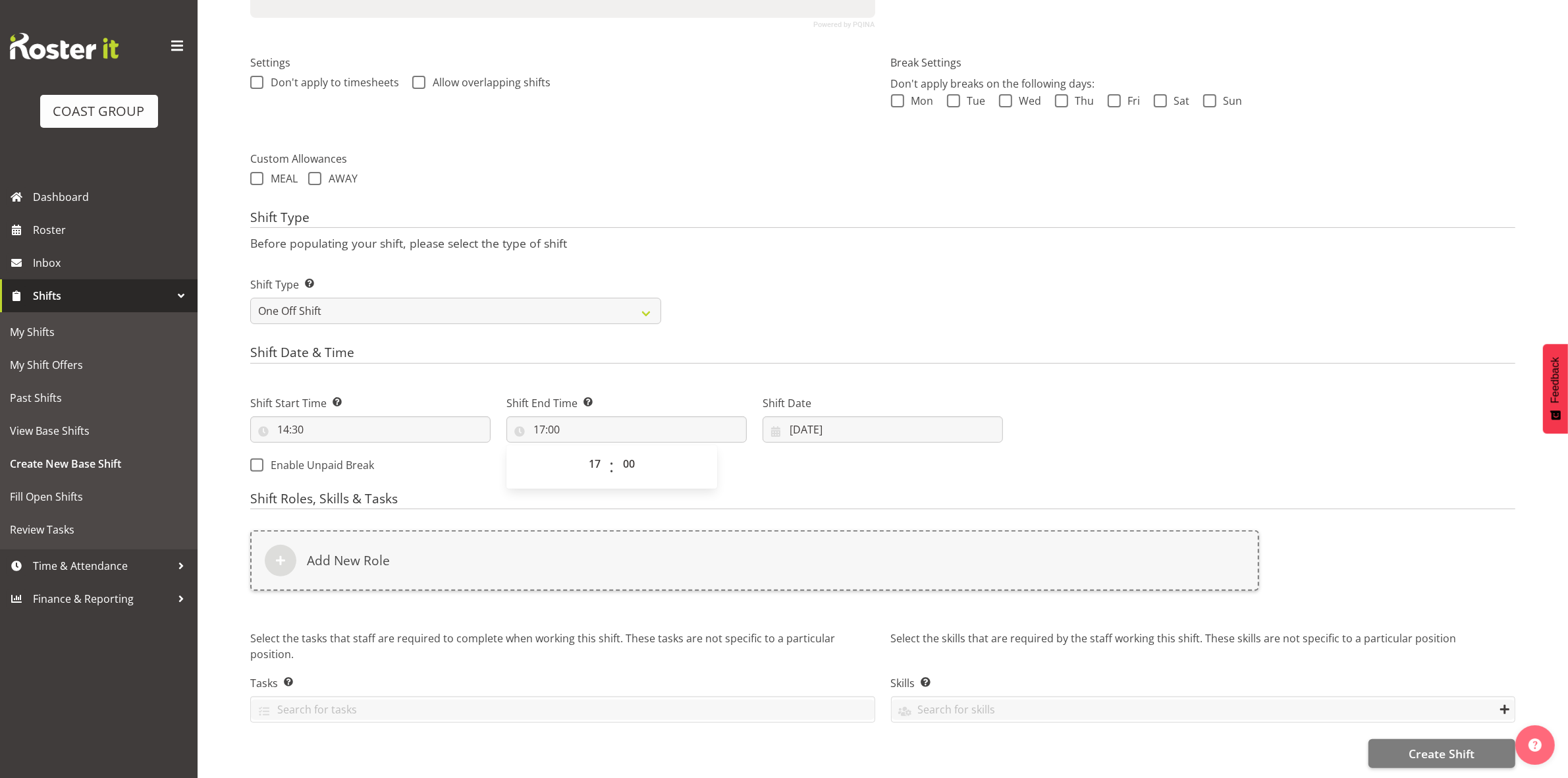
click at [779, 284] on div "Shift Type Shift Types: One Off – Select this if you would like a single shift …" at bounding box center [883, 295] width 1281 height 74
click at [798, 416] on input "[DATE]" at bounding box center [883, 429] width 240 height 26
click at [916, 527] on link "2" at bounding box center [908, 537] width 26 height 26
type input "02/10/2025"
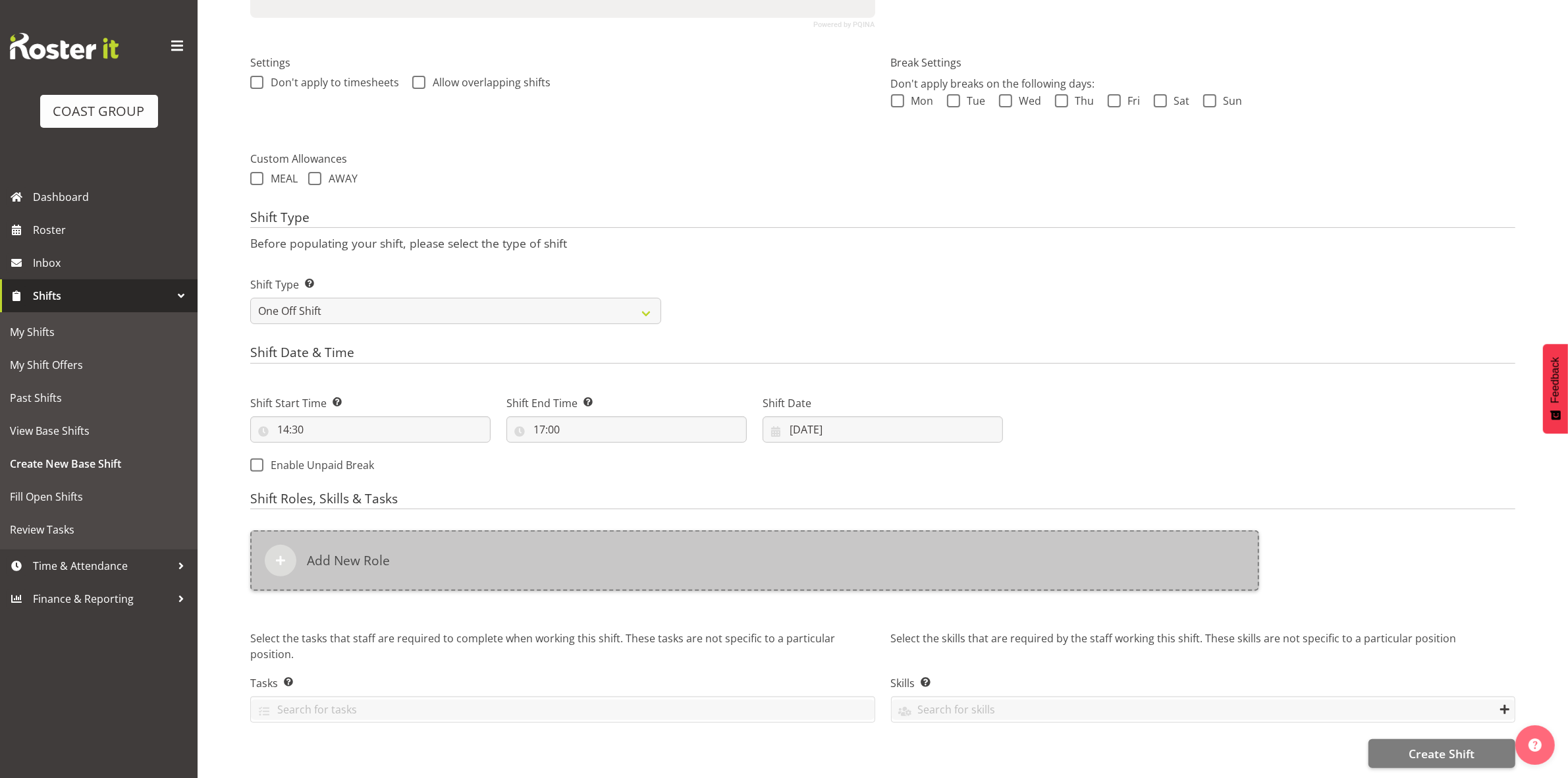
click at [612, 555] on div "Add New Role" at bounding box center [755, 560] width 1009 height 60
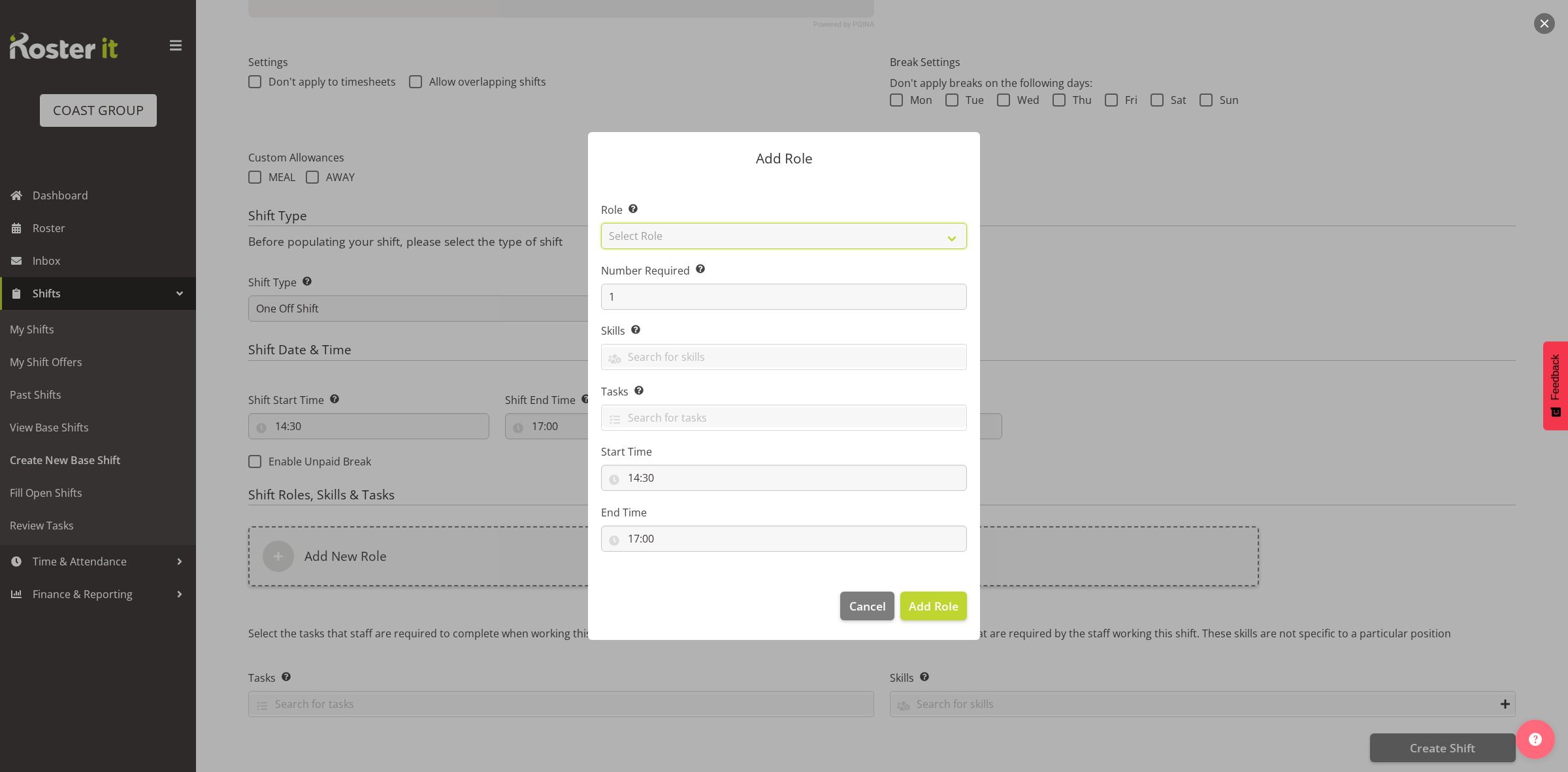
click at [683, 232] on select "Select Role ACCOUNT MANAGER ACCOUNT MANAGER DW ACCOUNTS AKL DIANNA VEHICLES AKL…" at bounding box center [784, 235] width 366 height 26
select select "192"
click at [601, 223] on select "Select Role ACCOUNT MANAGER ACCOUNT MANAGER DW ACCOUNTS AKL DIANNA VEHICLES AKL…" at bounding box center [784, 235] width 366 height 26
click at [648, 301] on input "1" at bounding box center [784, 297] width 366 height 26
type input "4"
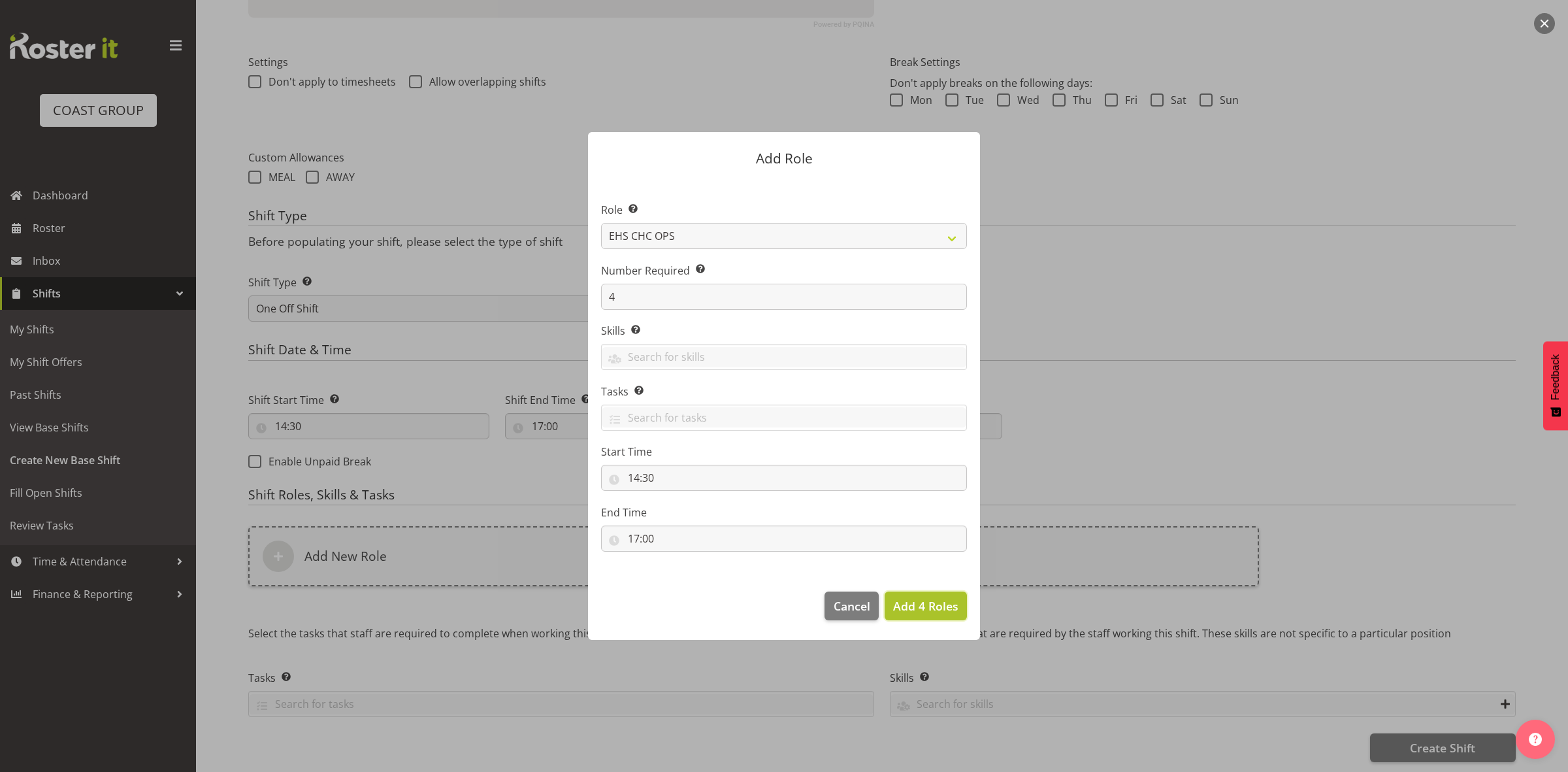
drag, startPoint x: 908, startPoint y: 602, endPoint x: 899, endPoint y: 596, distance: 10.8
click at [908, 602] on span "Add 4 Roles" at bounding box center [925, 605] width 65 height 16
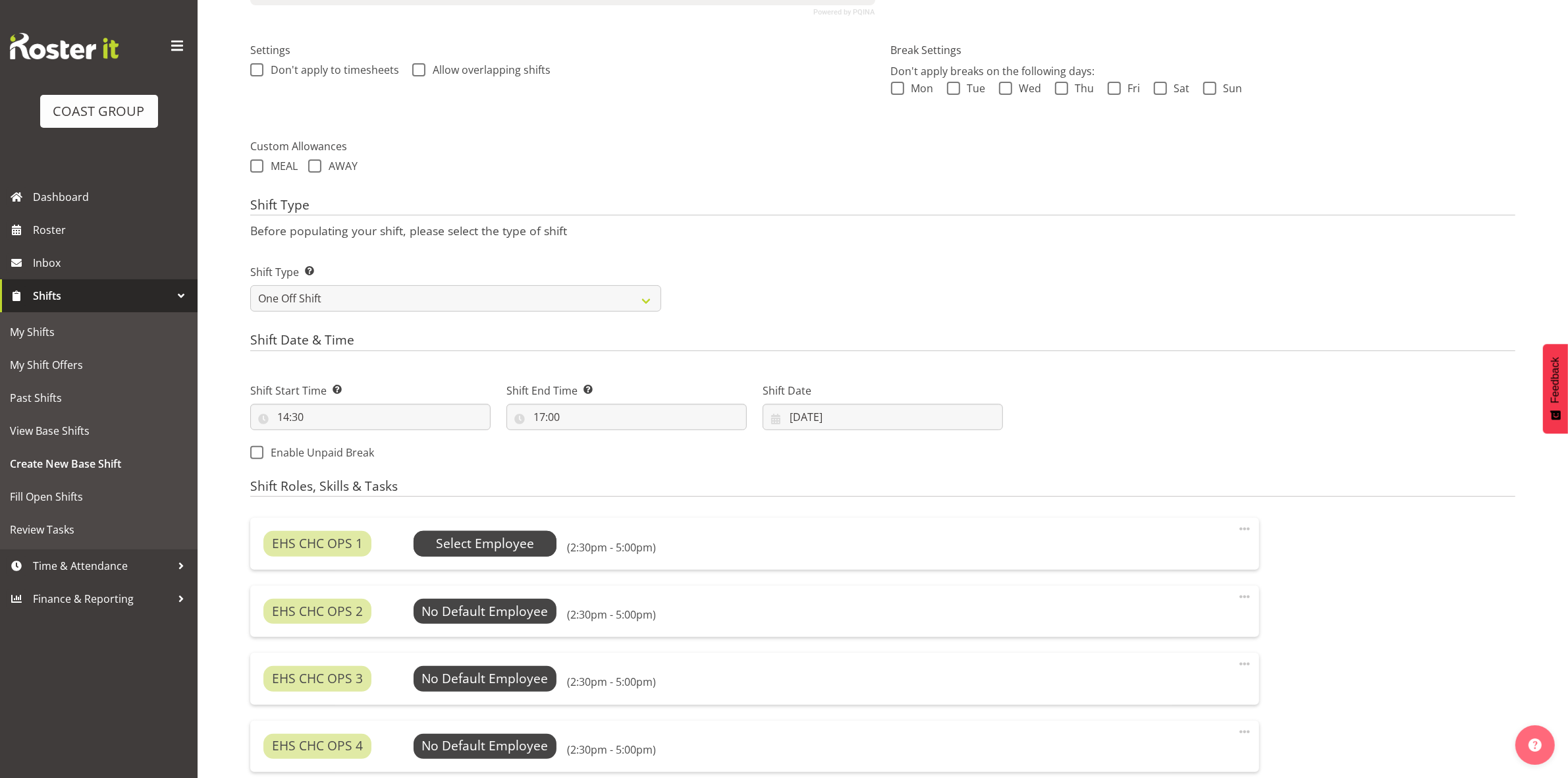
click at [478, 542] on span "Select Employee" at bounding box center [485, 543] width 98 height 19
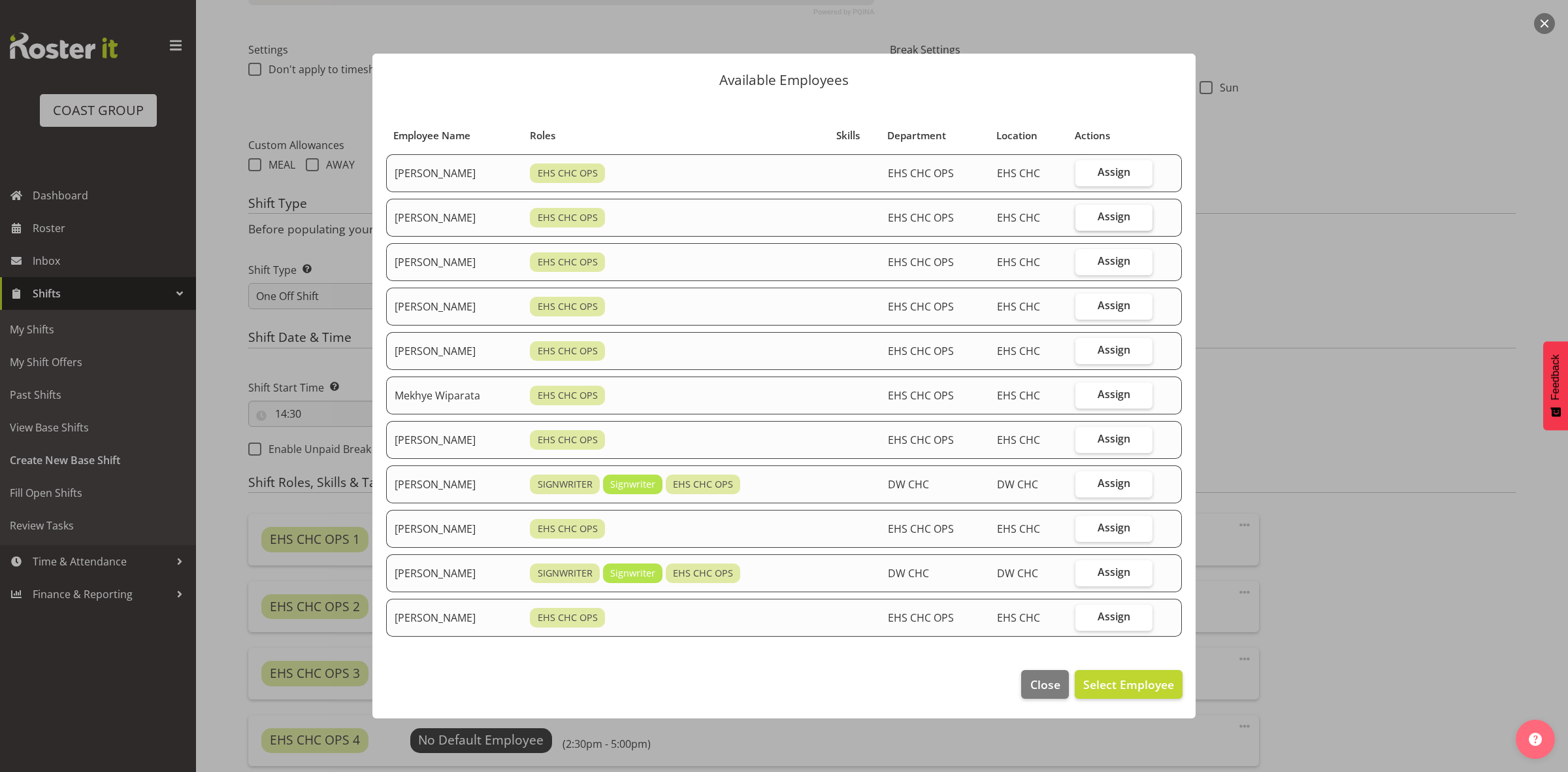
click at [1127, 213] on span "Assign" at bounding box center [1114, 216] width 33 height 13
click at [1084, 213] on input "Assign" at bounding box center [1079, 216] width 8 height 8
checkbox input "true"
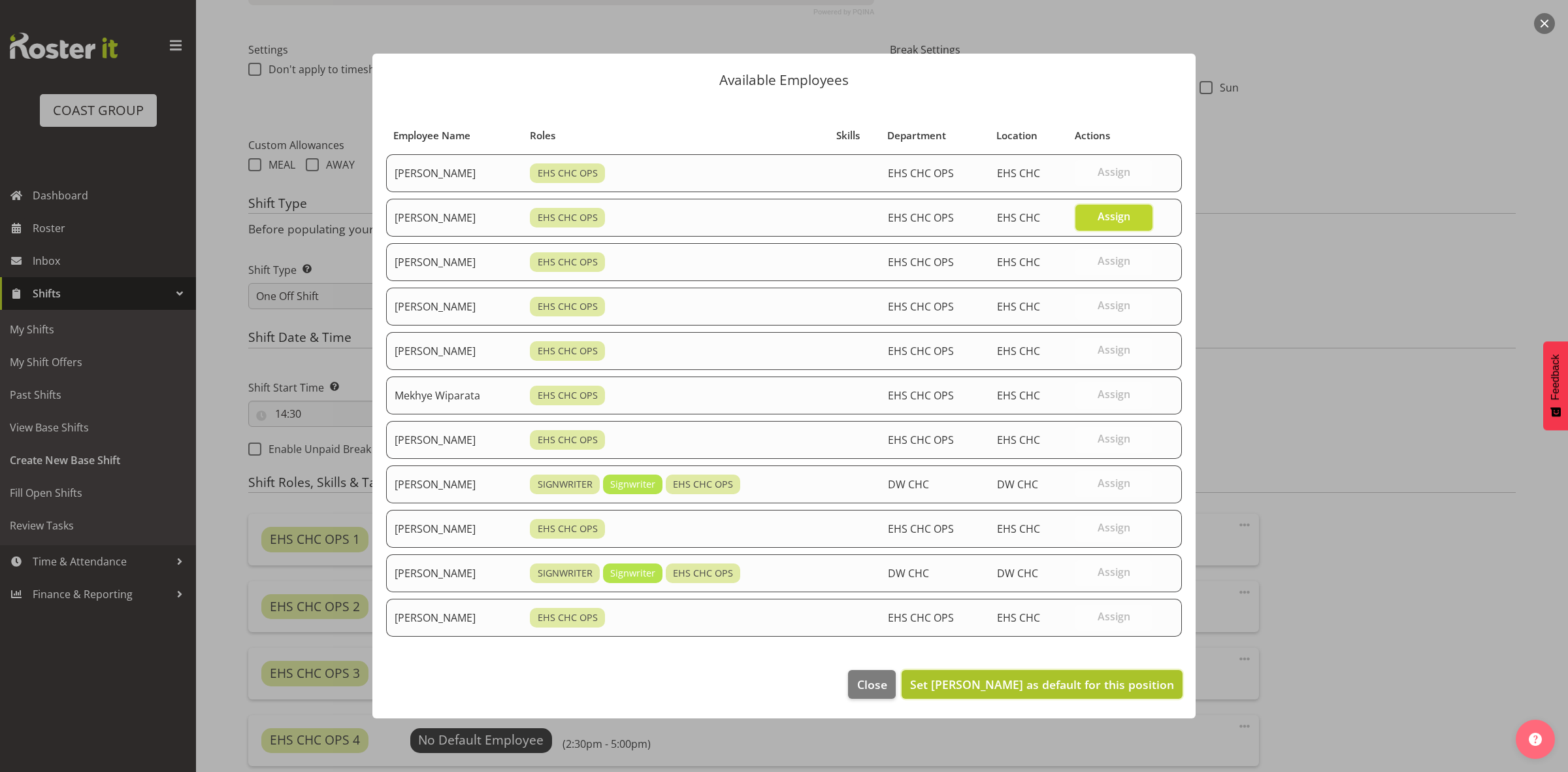
click at [1062, 680] on span "Set [PERSON_NAME] as default for this position" at bounding box center [1041, 684] width 264 height 16
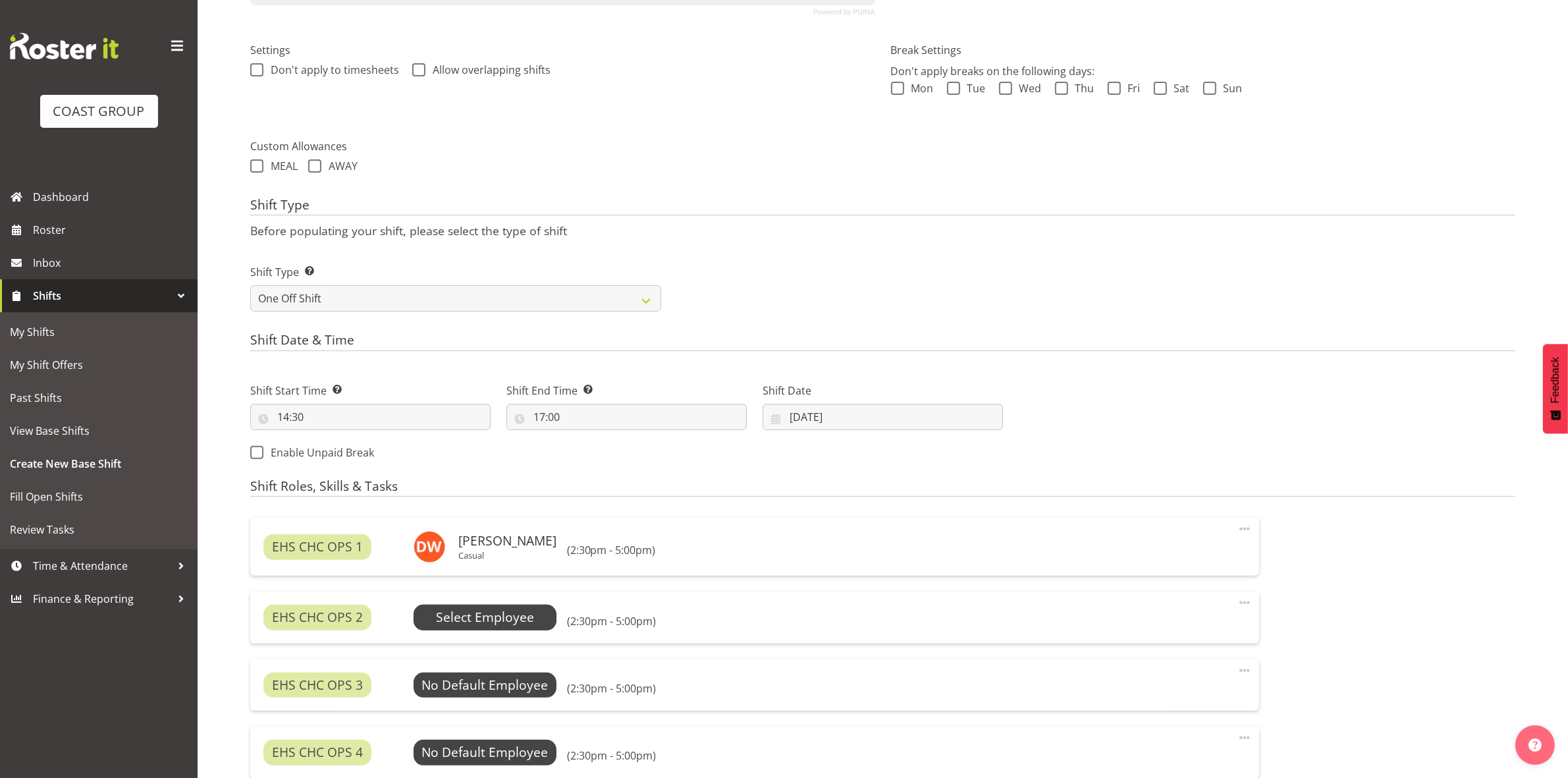
click at [505, 619] on span "Select Employee" at bounding box center [485, 617] width 98 height 19
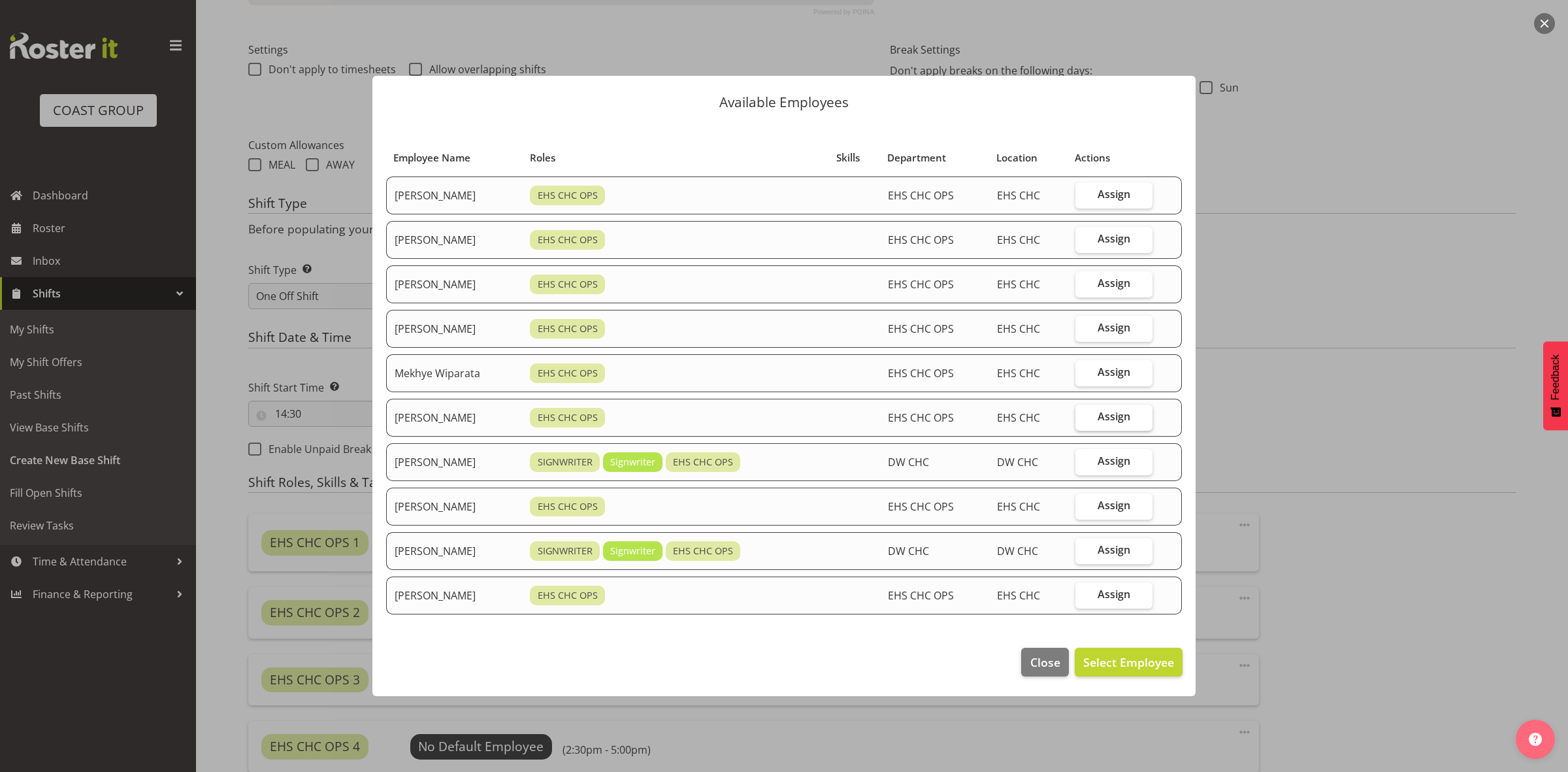
click at [1122, 419] on span "Assign" at bounding box center [1114, 416] width 33 height 13
click at [1084, 419] on input "Assign" at bounding box center [1079, 416] width 8 height 8
checkbox input "true"
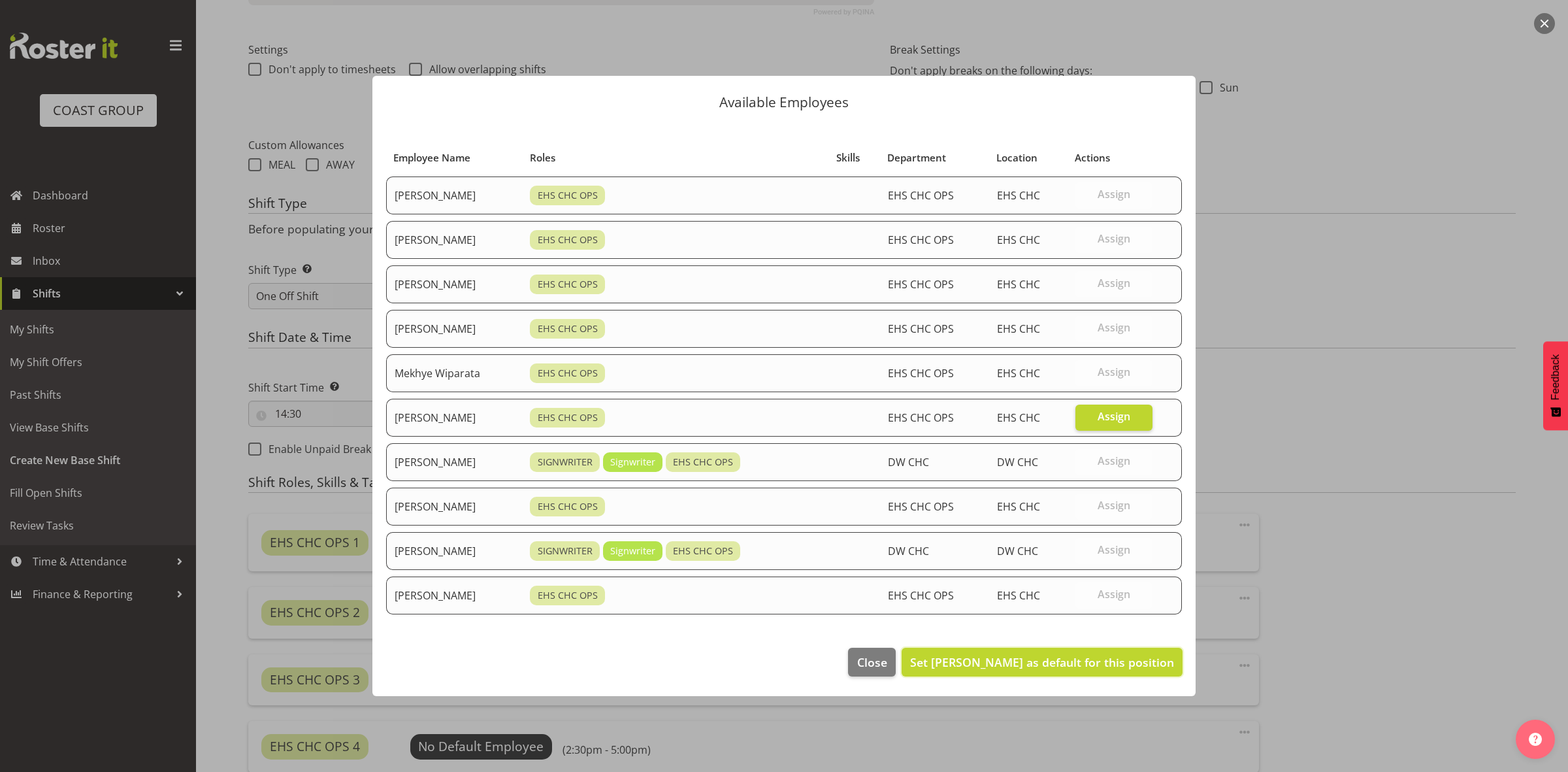
drag, startPoint x: 1033, startPoint y: 658, endPoint x: 793, endPoint y: 644, distance: 240.4
click at [1032, 658] on span "Set [PERSON_NAME] as default for this position" at bounding box center [1041, 661] width 264 height 16
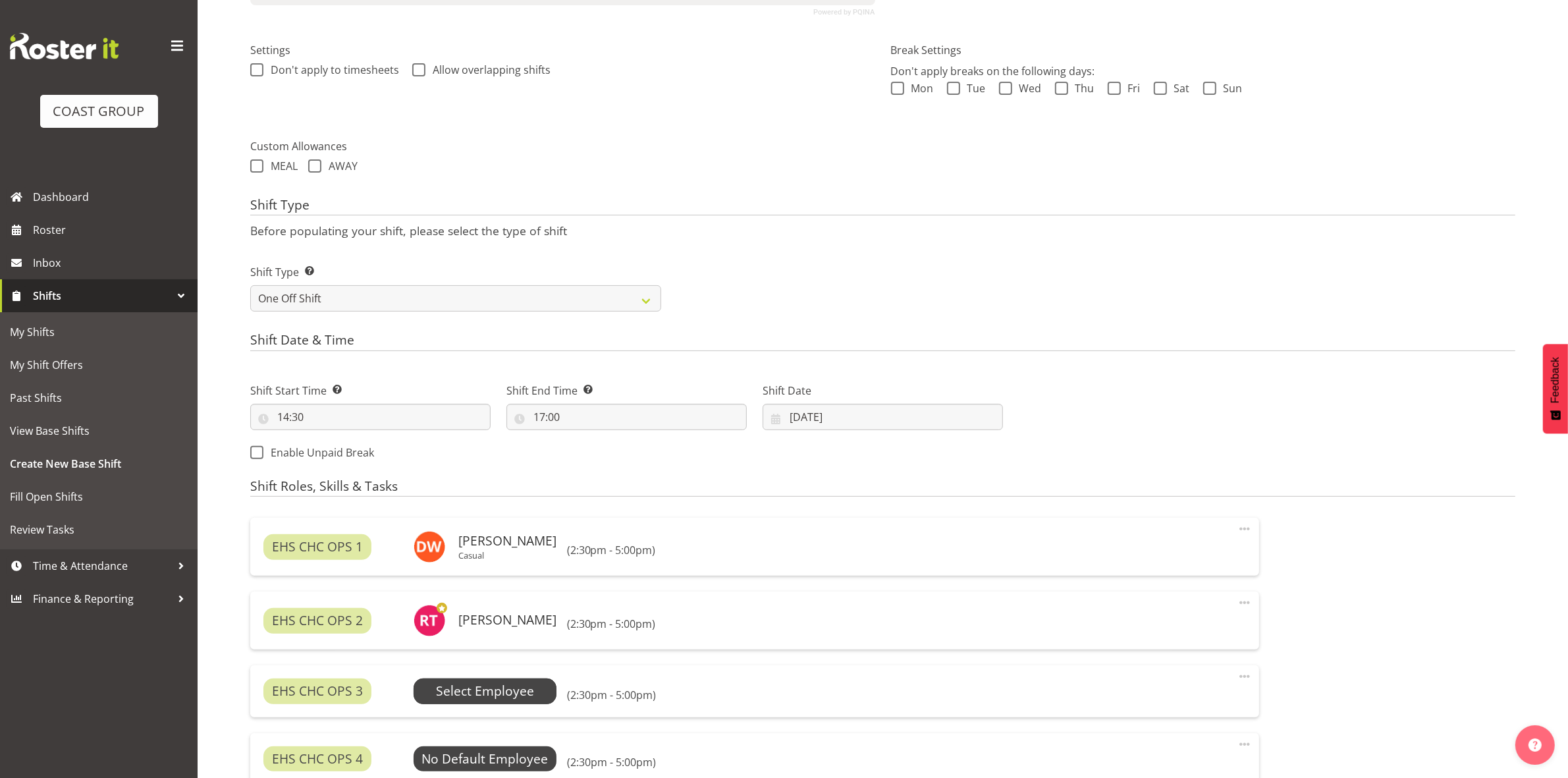
click at [453, 686] on span "Select Employee" at bounding box center [485, 691] width 98 height 19
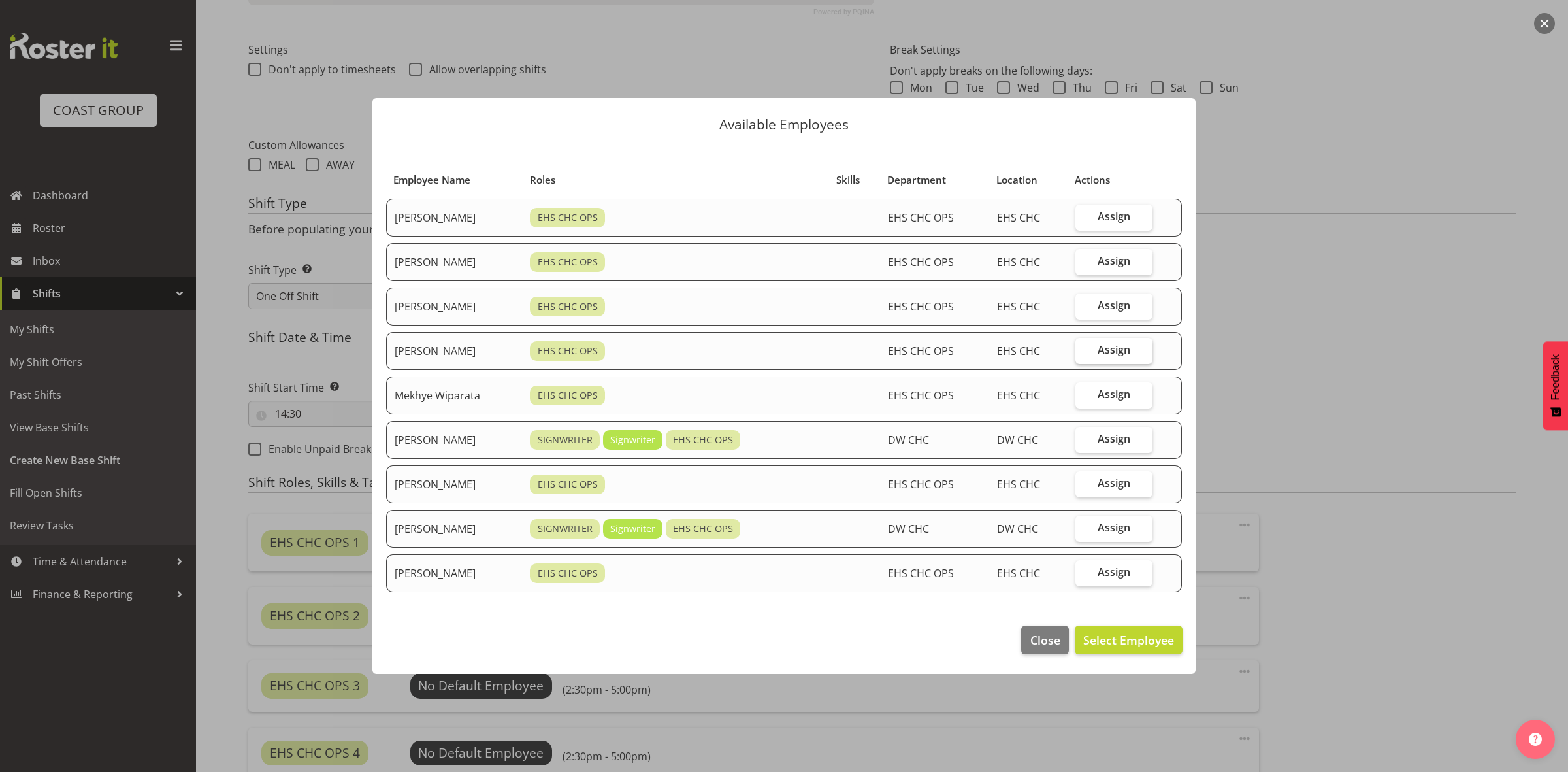
click at [1118, 348] on span "Assign" at bounding box center [1114, 349] width 33 height 13
click at [1084, 348] on input "Assign" at bounding box center [1079, 350] width 8 height 8
checkbox input "true"
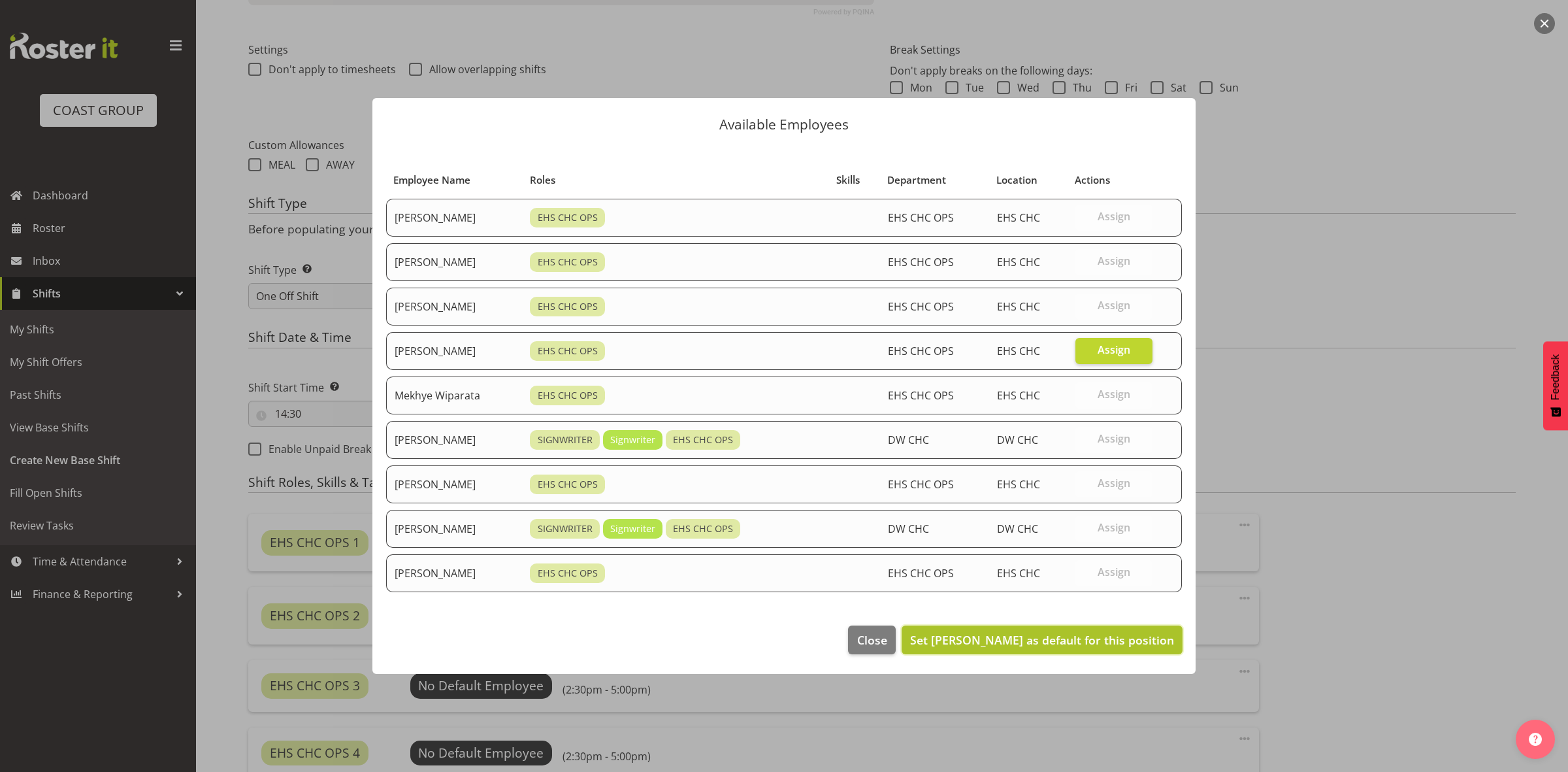
click at [991, 632] on button "Set [PERSON_NAME] as default for this position" at bounding box center [1042, 640] width 281 height 28
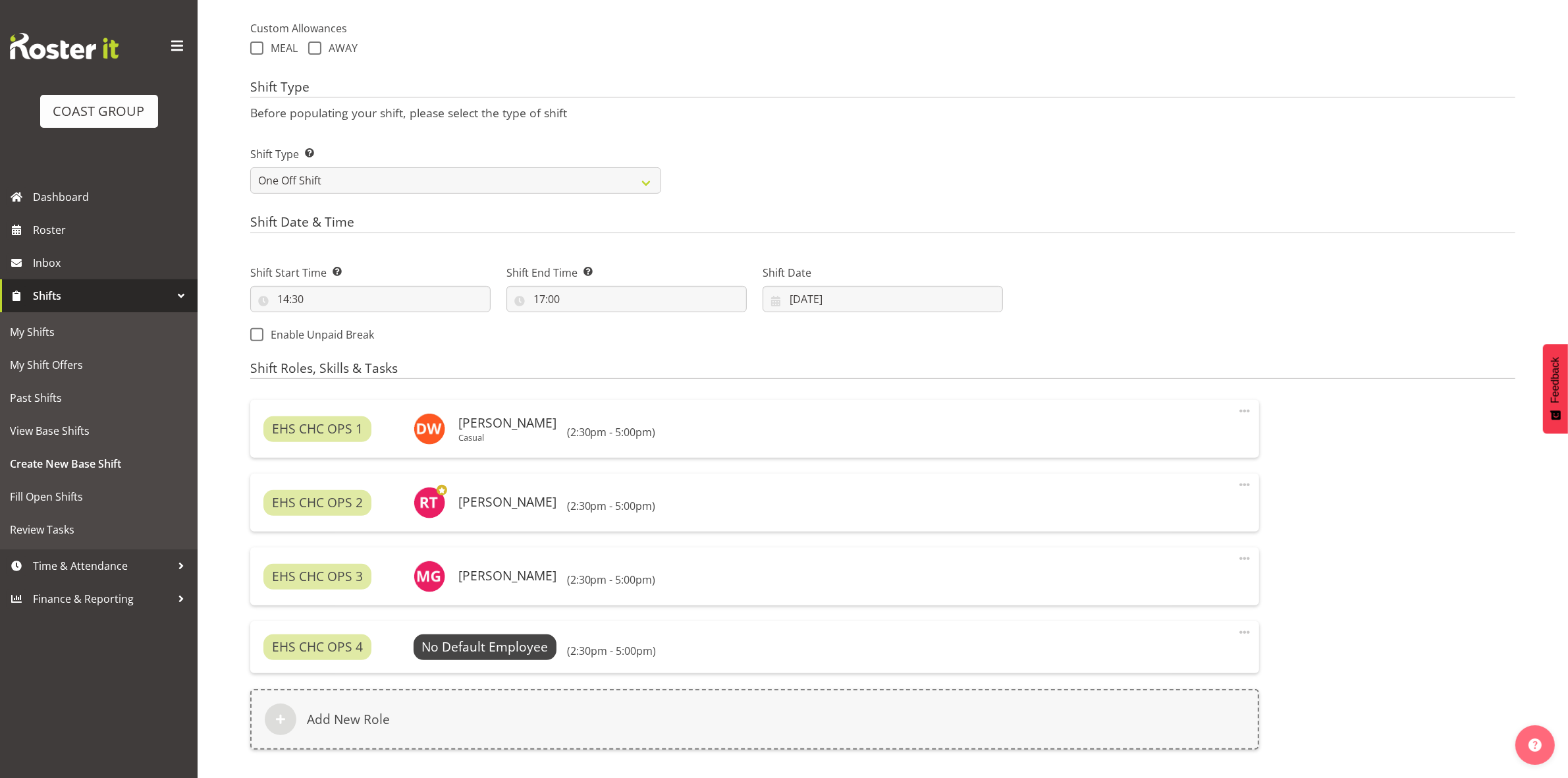
scroll to position [649, 0]
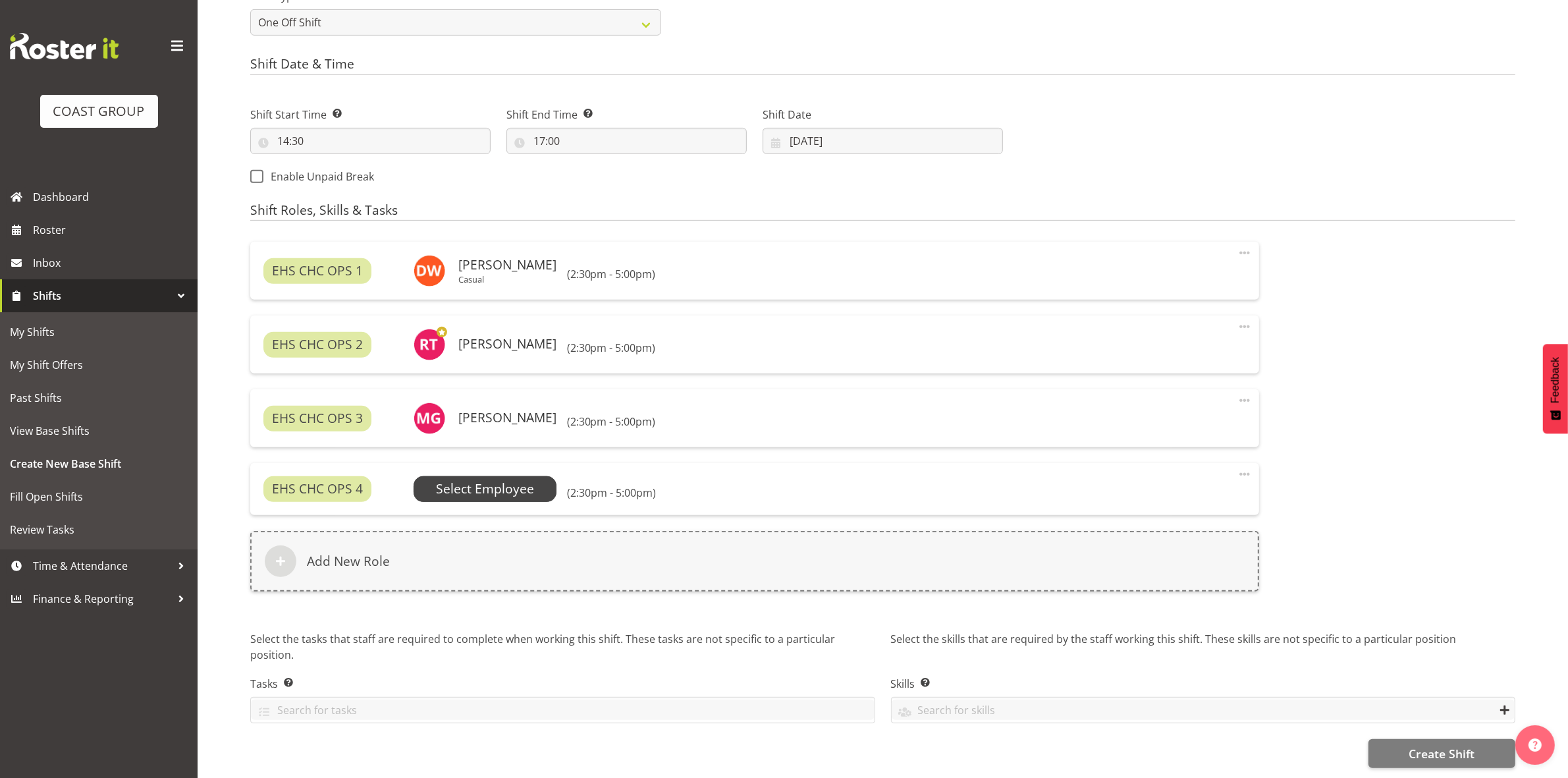
click at [489, 481] on span "Select Employee" at bounding box center [485, 489] width 98 height 19
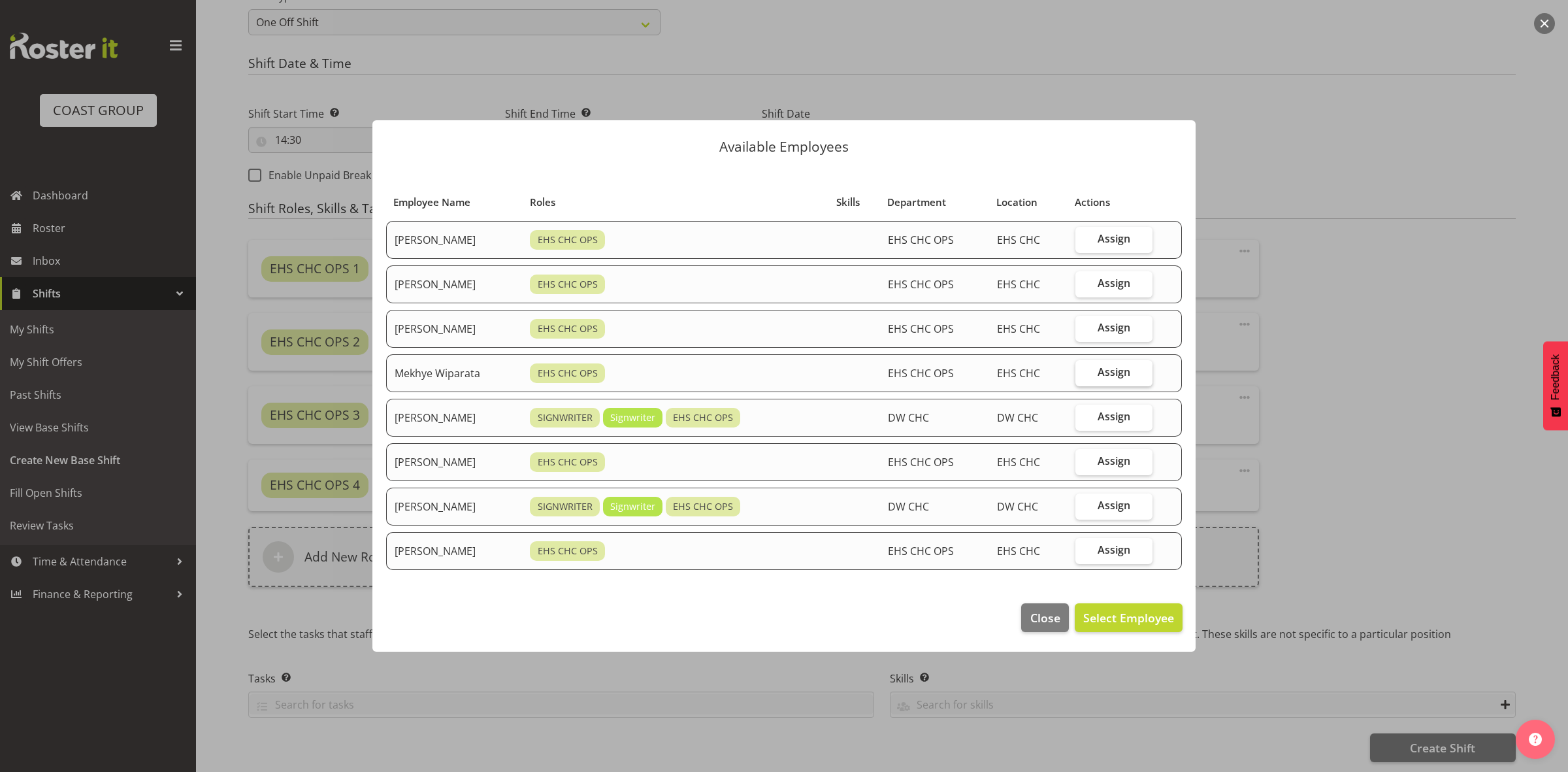
click at [1090, 367] on label "Assign" at bounding box center [1113, 373] width 77 height 26
click at [1084, 368] on input "Assign" at bounding box center [1079, 371] width 8 height 8
checkbox input "true"
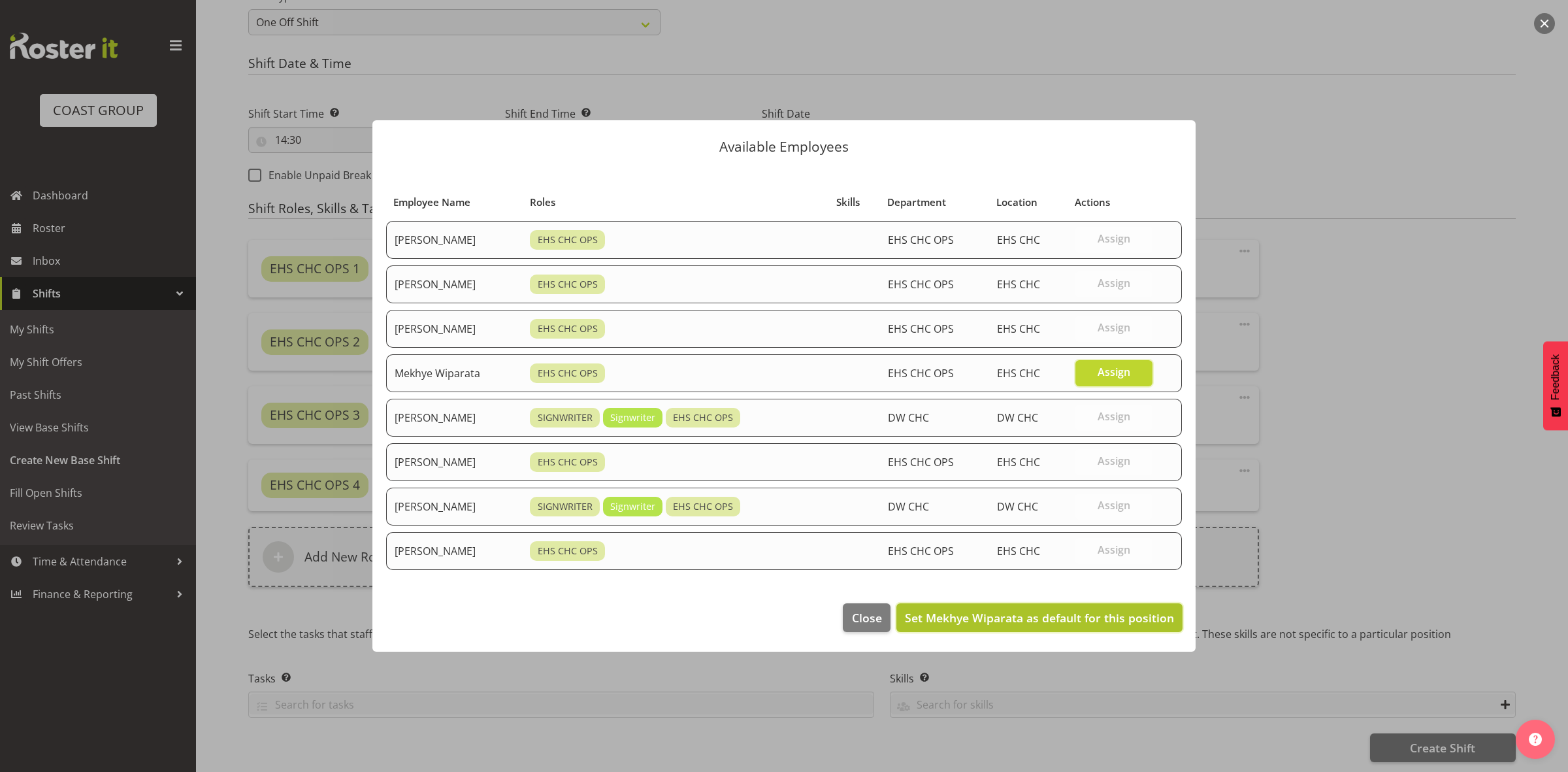
click at [1028, 629] on button "Set Mekhye Wiparata as default for this position" at bounding box center [1039, 617] width 286 height 28
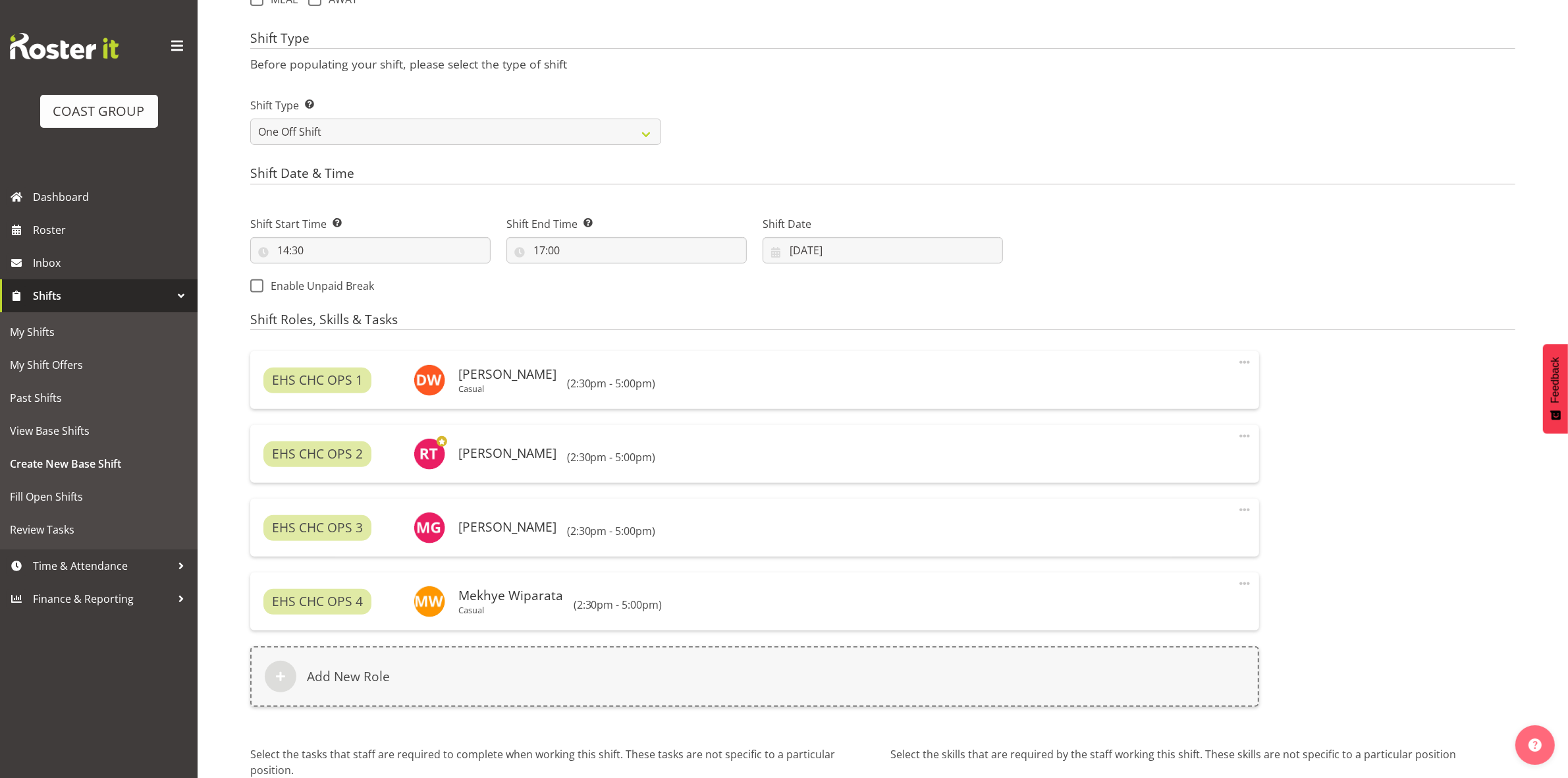
scroll to position [509, 0]
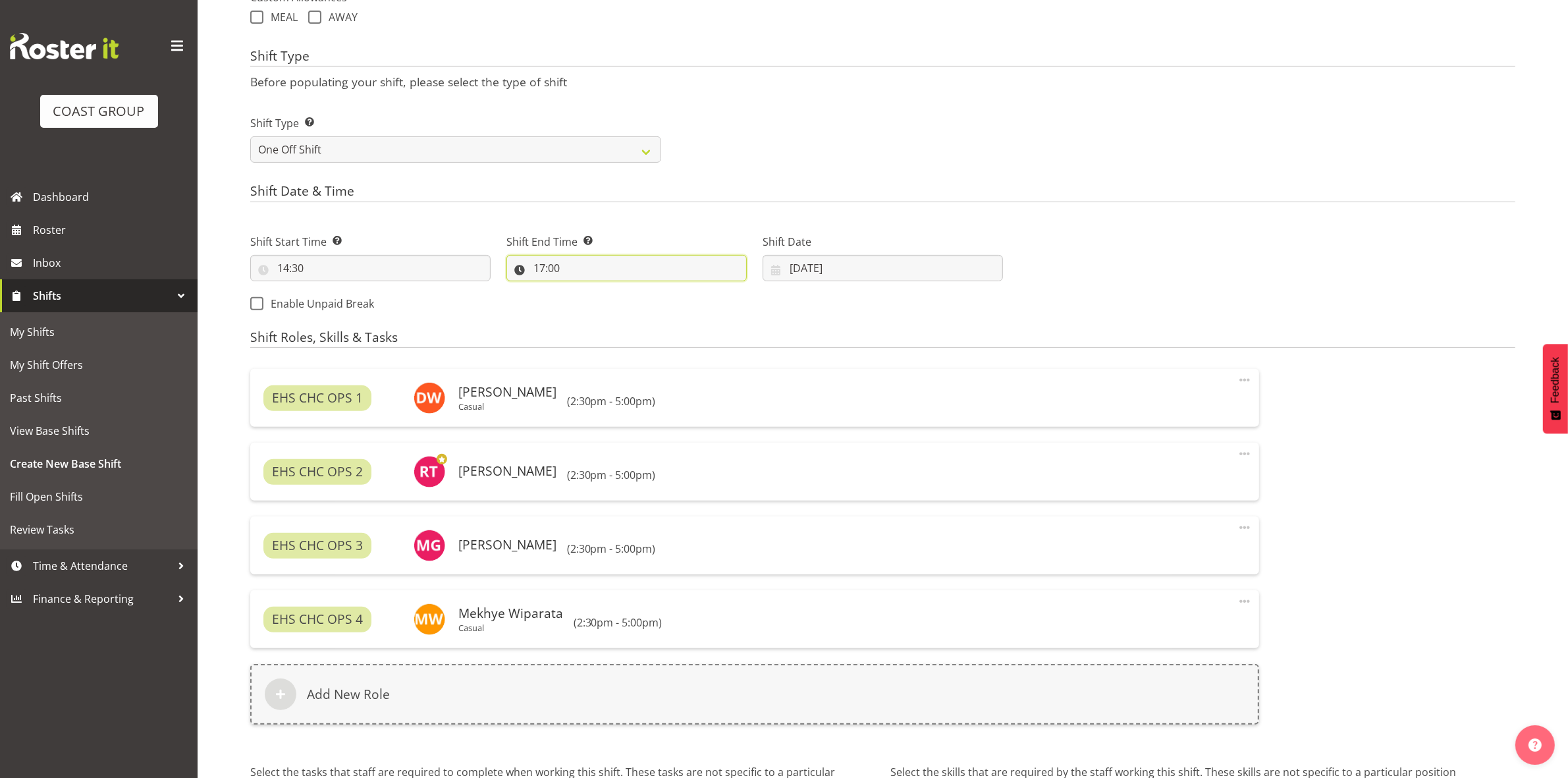
click at [537, 269] on input "17:00" at bounding box center [626, 267] width 240 height 26
click at [590, 307] on select "00 01 02 03 04 05 06 07 08 09 10 11 12 13 14 15 16 17 18 19 20 21 22 23" at bounding box center [596, 302] width 29 height 26
select select "18"
click at [581, 290] on select "00 01 02 03 04 05 06 07 08 09 10 11 12 13 14 15 16 17 18 19 20 21 22 23" at bounding box center [596, 302] width 29 height 26
type input "18:00"
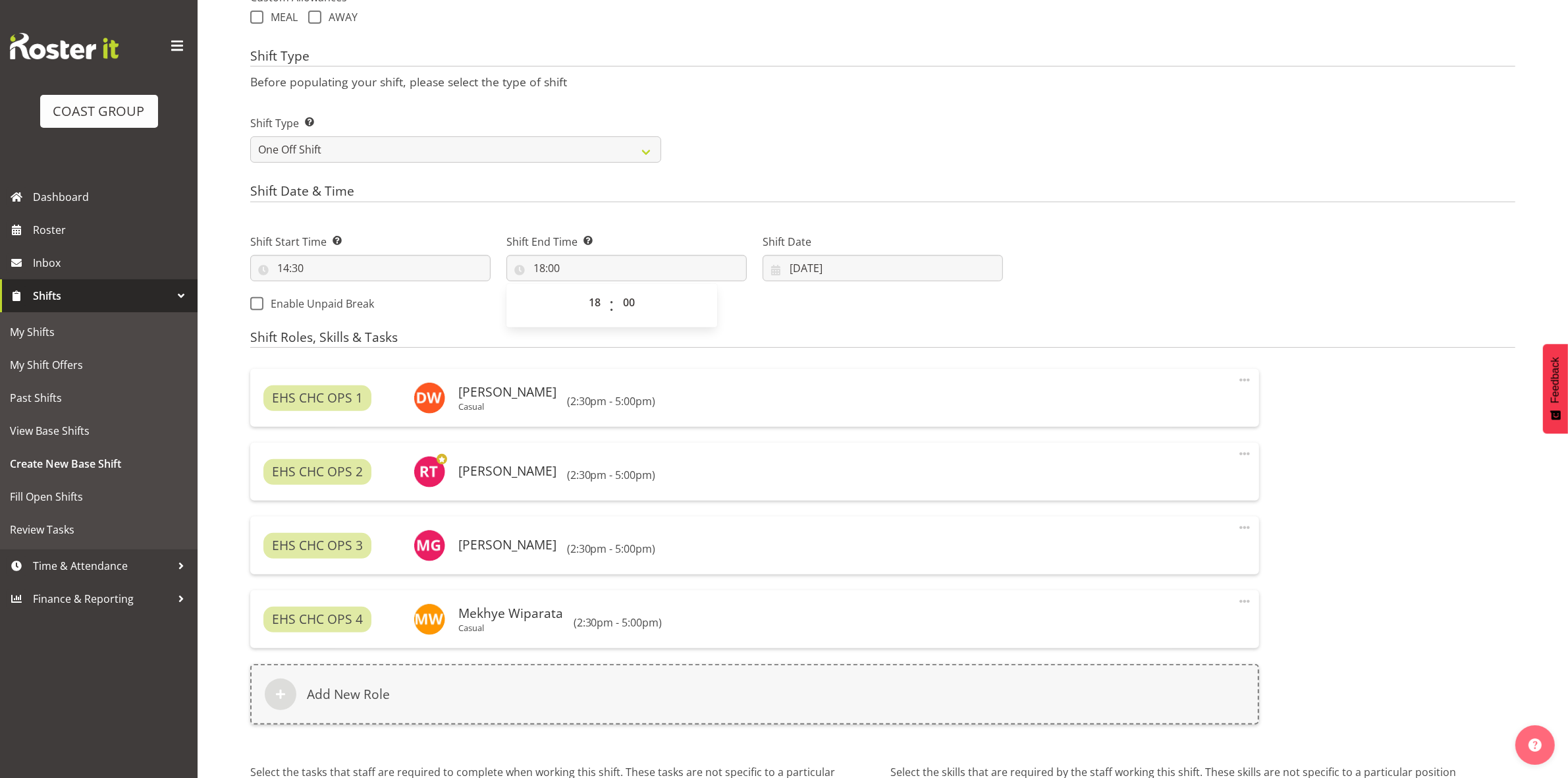
click at [807, 308] on div "Shift Start Time Set the time of the day you wish this shift to start 14:30 00 …" at bounding box center [627, 269] width 769 height 107
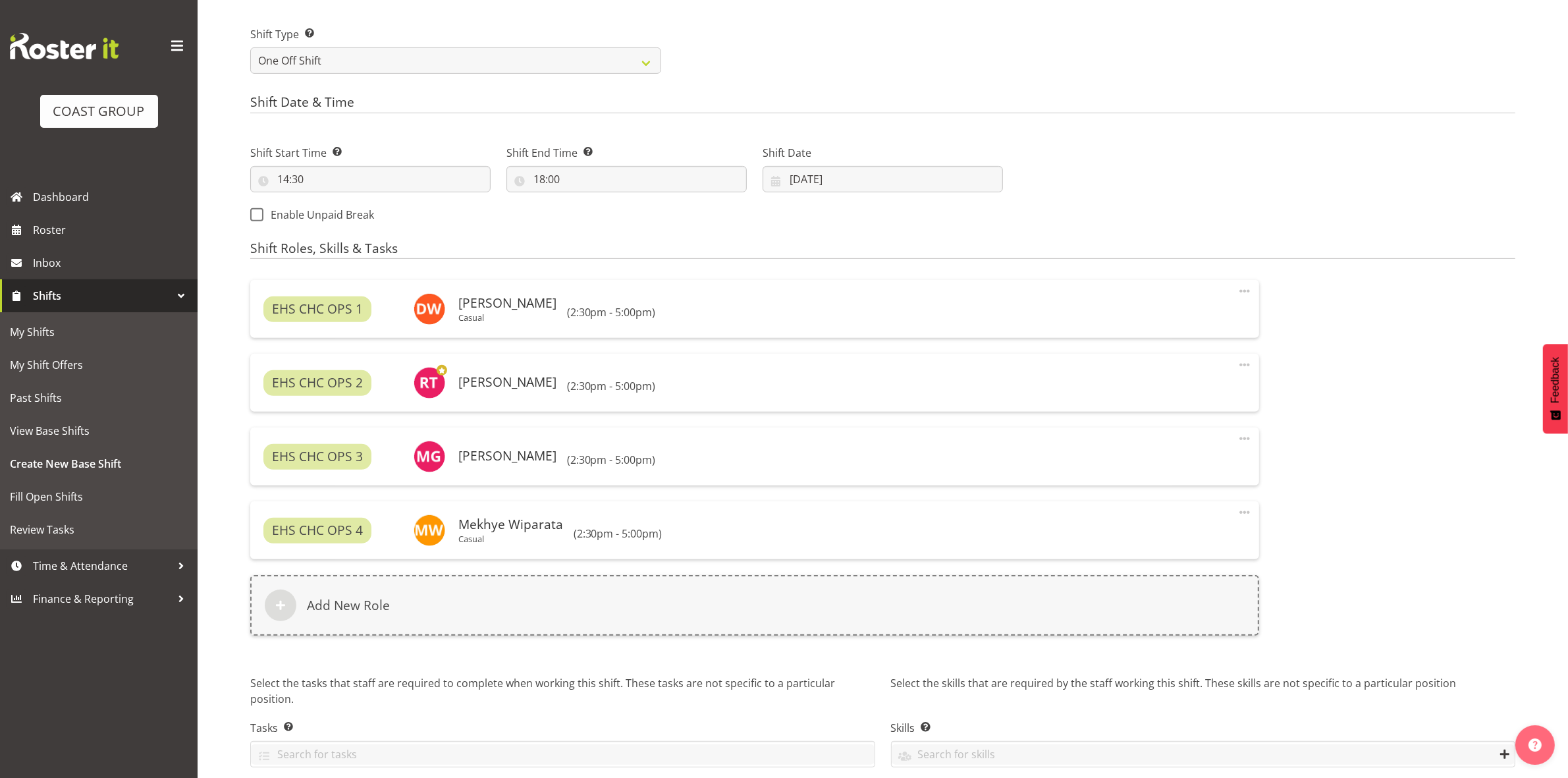
scroll to position [656, 0]
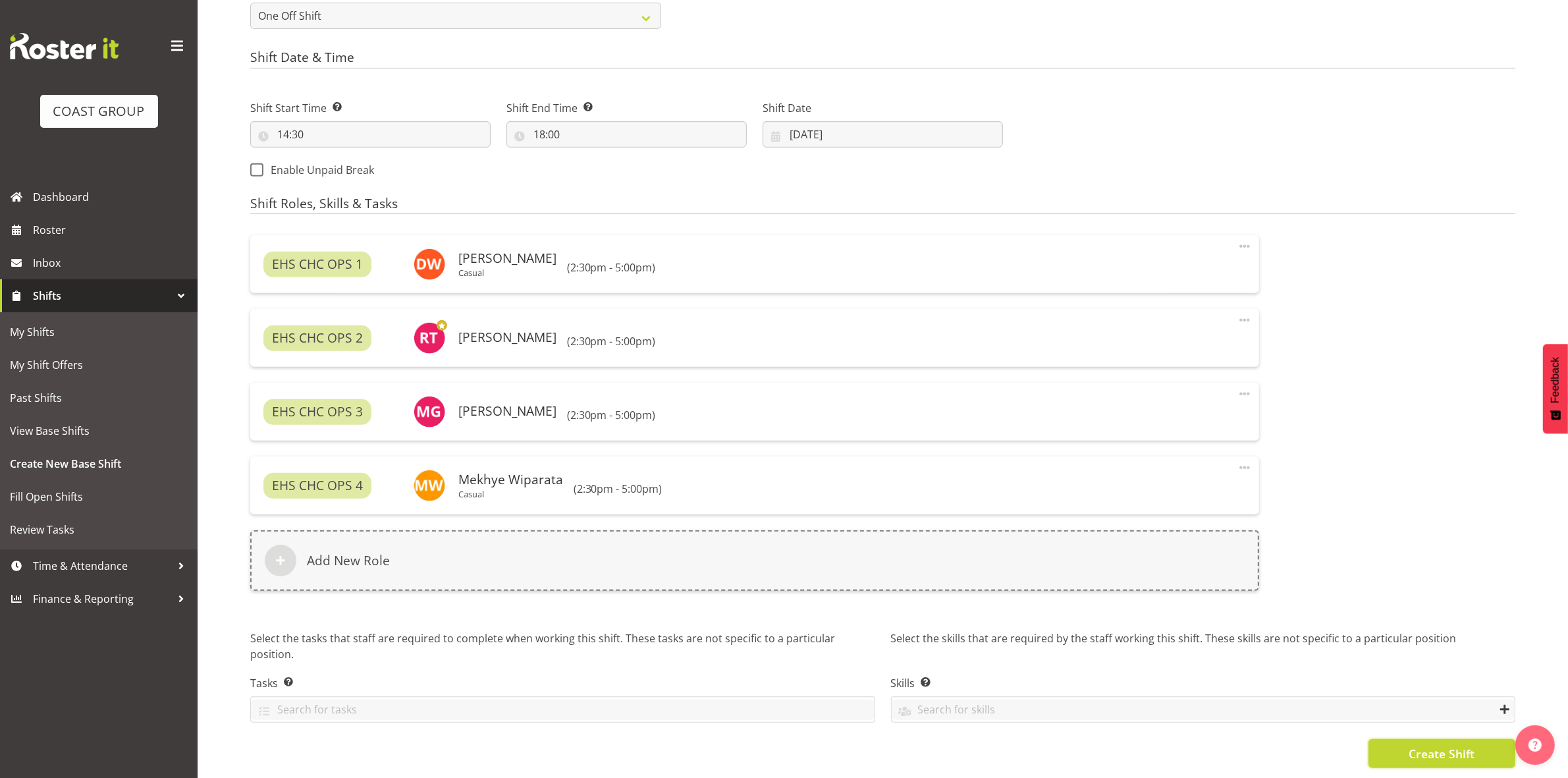
click at [1431, 745] on span "Create Shift" at bounding box center [1441, 753] width 66 height 17
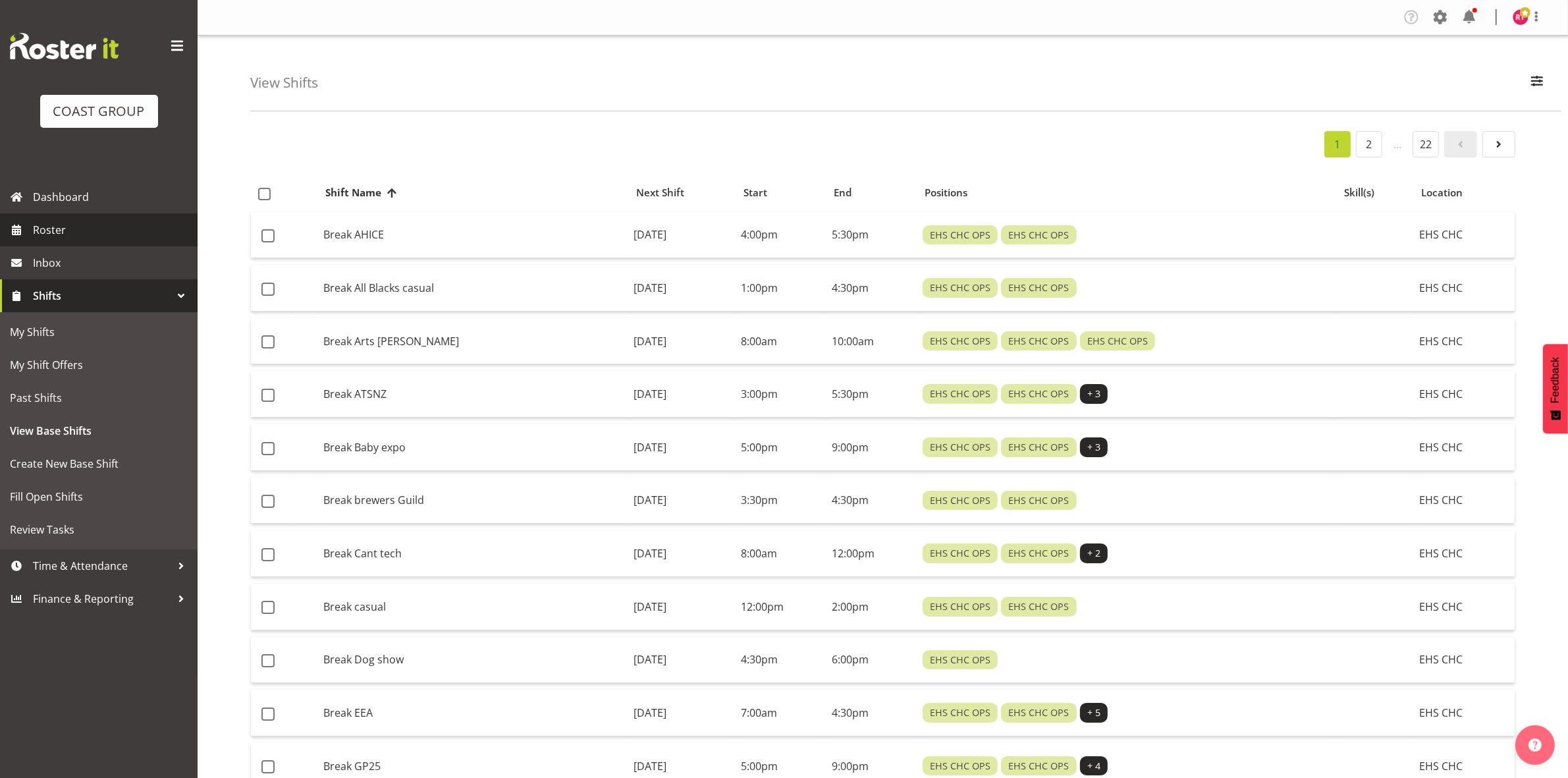
click at [55, 233] on span "Roster" at bounding box center [112, 230] width 158 height 20
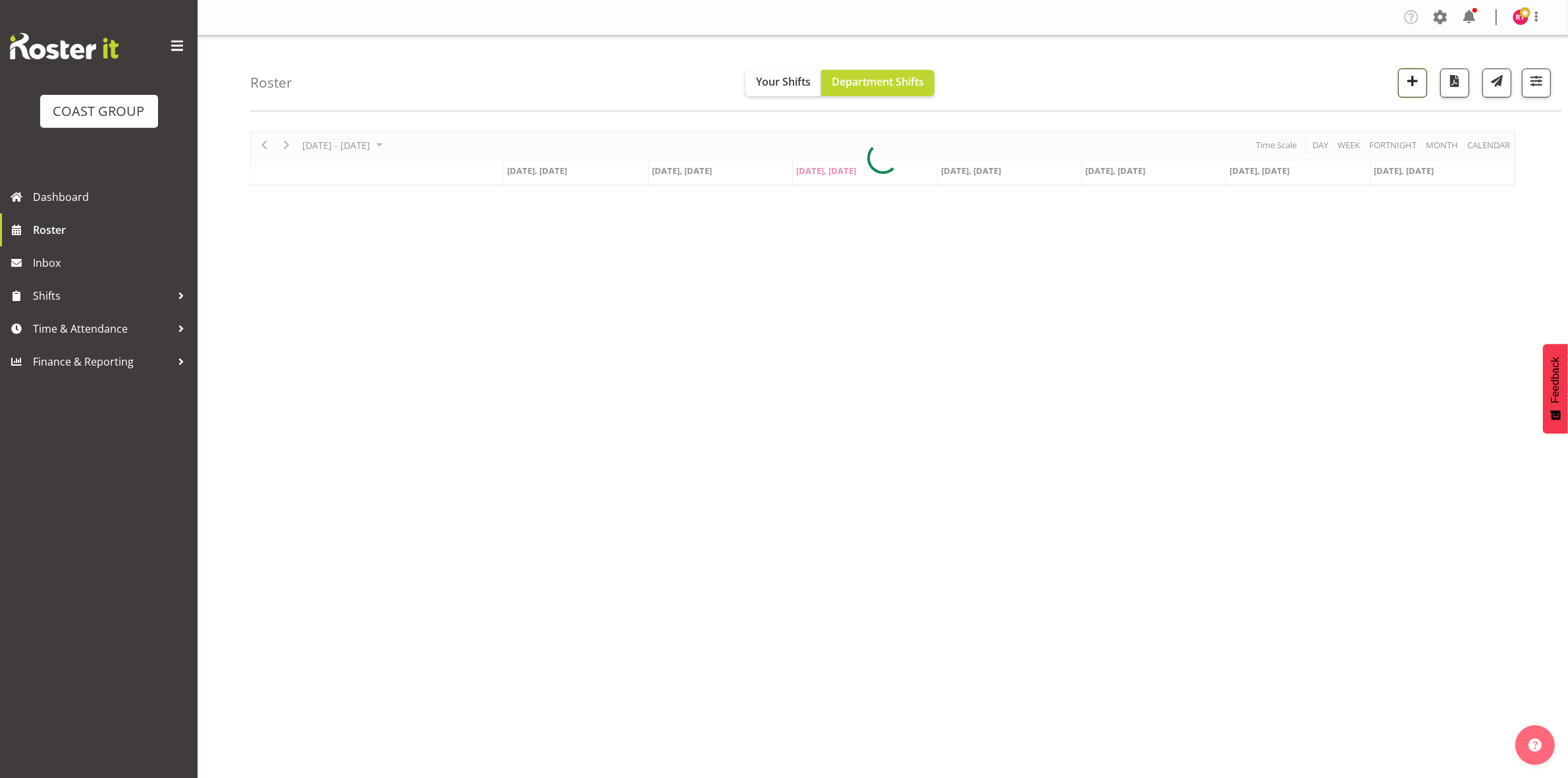
click at [1411, 90] on button "button" at bounding box center [1413, 83] width 29 height 29
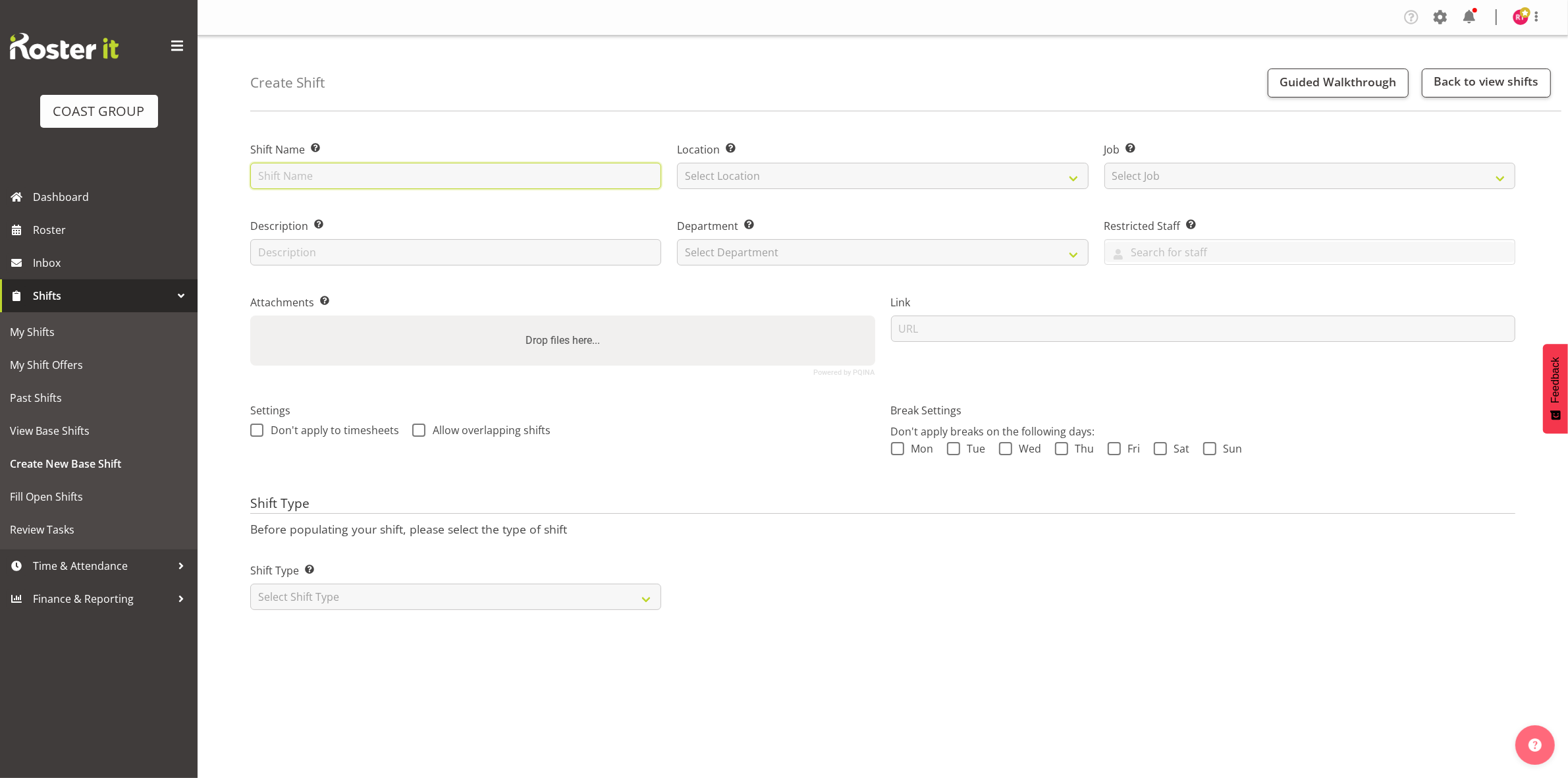
click at [374, 183] on input "text" at bounding box center [456, 175] width 411 height 26
type input "Break Water NZ"
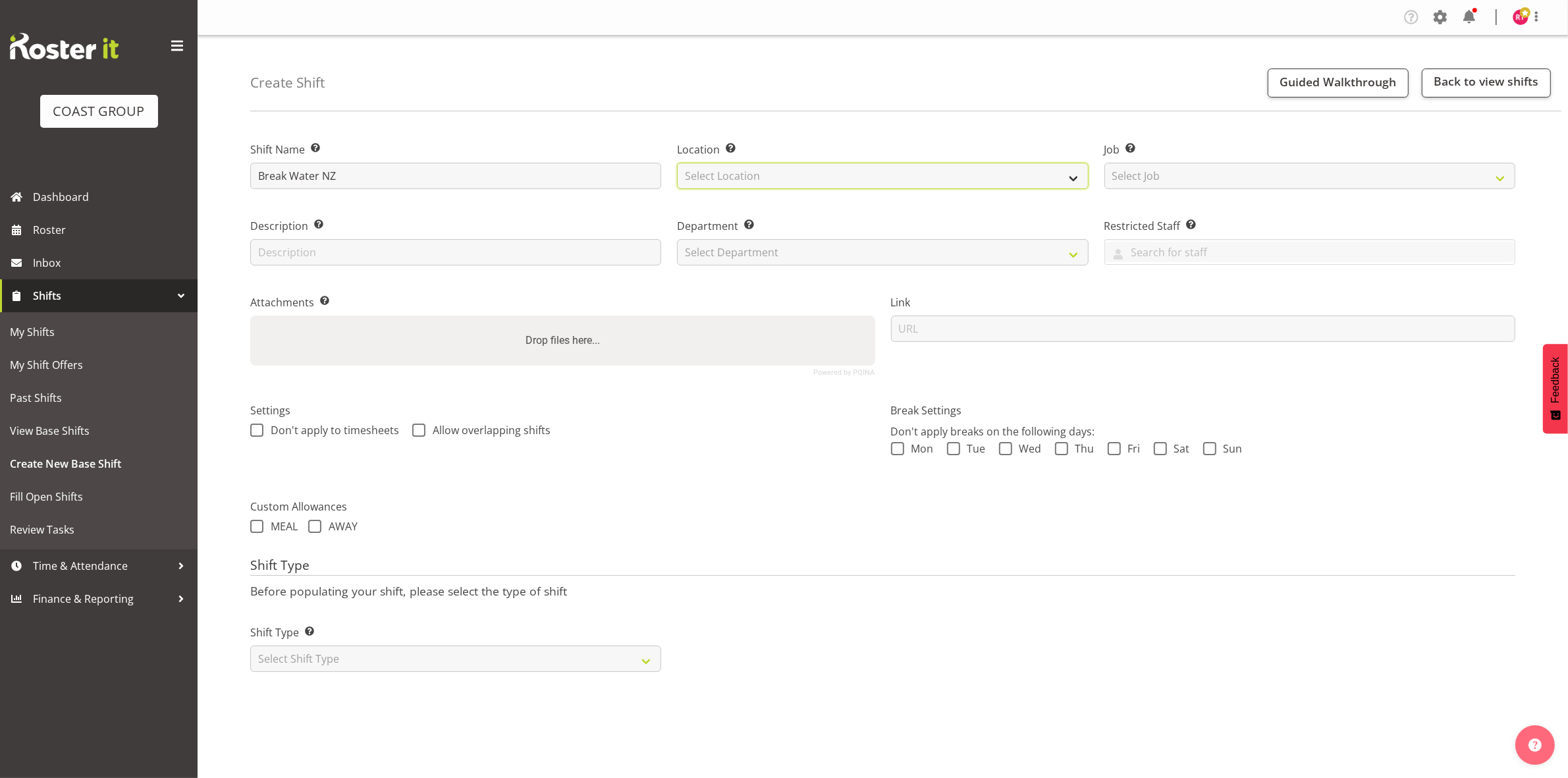
click at [765, 171] on select "Select Location EHS CHC" at bounding box center [883, 175] width 411 height 26
select select "107"
click at [677, 163] on select "Select Location EHS CHC" at bounding box center [883, 175] width 411 height 26
click at [1162, 182] on select "Select Job Create new job 1 Carlton Events 1 [PERSON_NAME][GEOGRAPHIC_DATA] 1 […" at bounding box center [1310, 175] width 411 height 26
select select "9028"
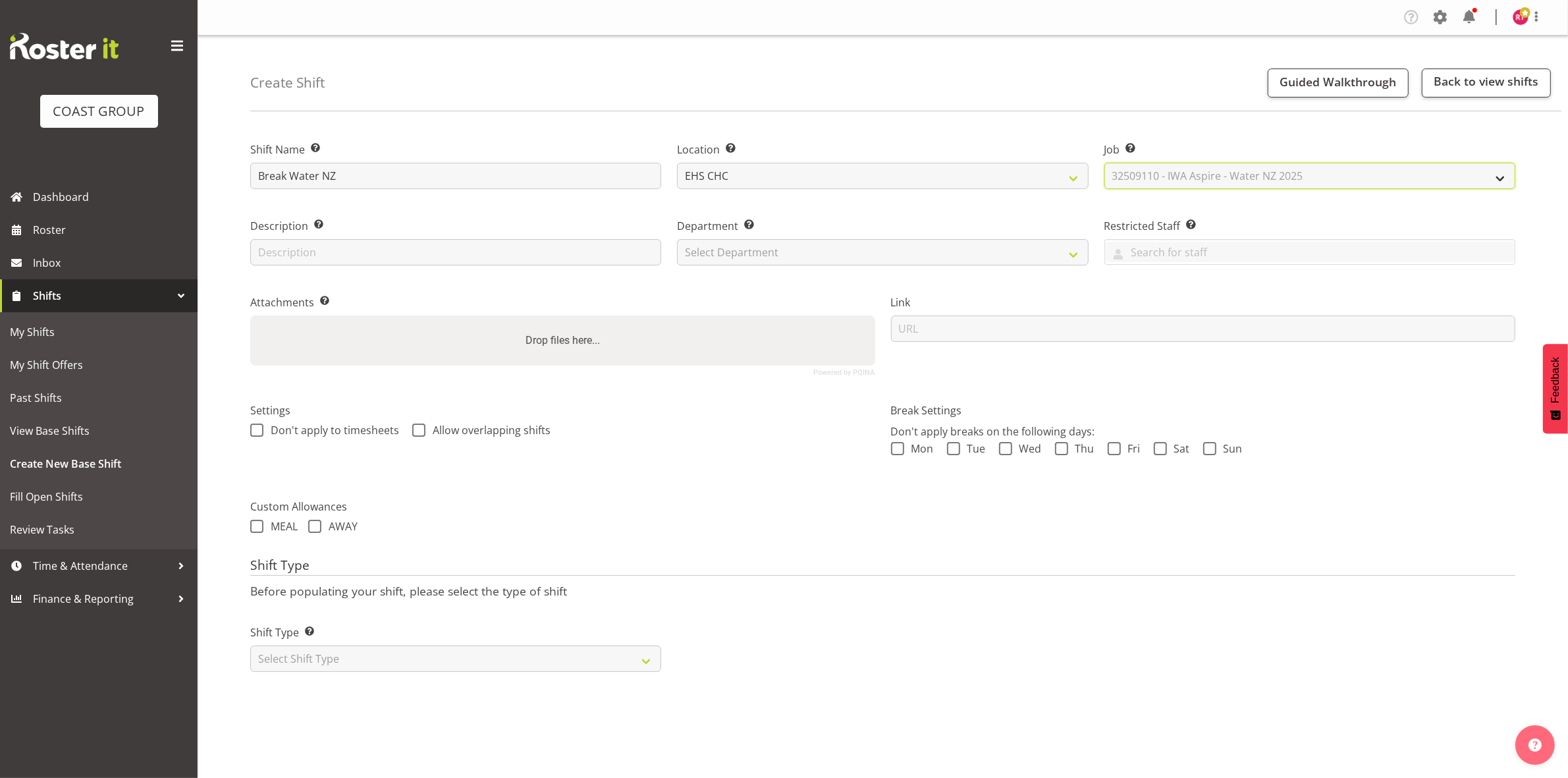
click at [1105, 163] on select "Select Job Create new job 1 Carlton Events 1 [PERSON_NAME][GEOGRAPHIC_DATA] 1 […" at bounding box center [1310, 175] width 411 height 26
click at [749, 247] on select "Select Department EHS CHC OPS" at bounding box center [883, 252] width 411 height 26
click at [752, 264] on select "Select Department EHS CHC OPS" at bounding box center [883, 252] width 411 height 26
drag, startPoint x: 755, startPoint y: 246, endPoint x: 756, endPoint y: 254, distance: 8.1
click at [755, 246] on select "Select Department EHS CHC OPS" at bounding box center [883, 252] width 411 height 26
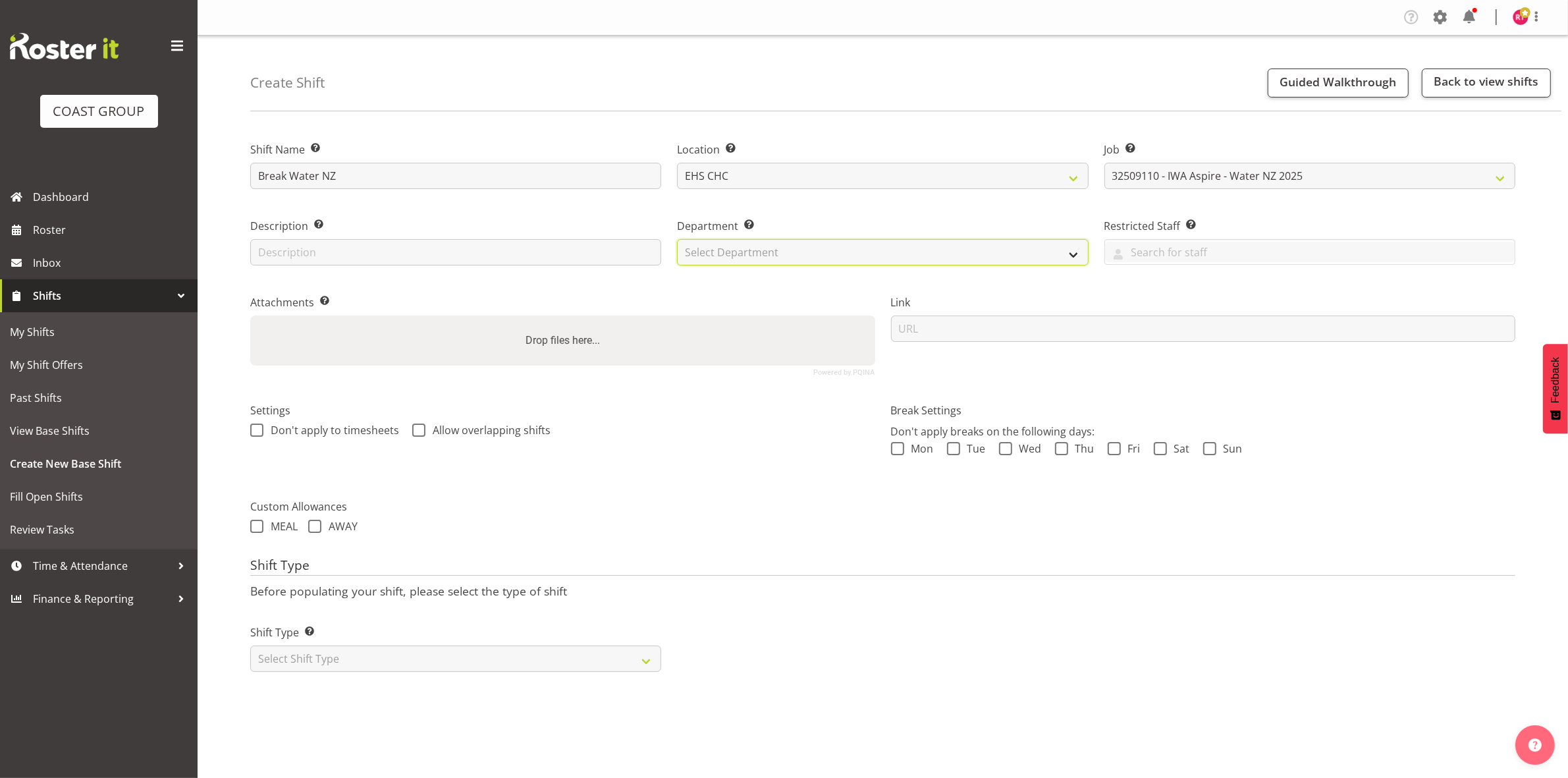
select select "41"
click at [677, 239] on select "Select Department EHS CHC OPS" at bounding box center [883, 252] width 411 height 26
drag, startPoint x: 354, startPoint y: 653, endPoint x: 350, endPoint y: 660, distance: 8.1
click at [354, 653] on select "Select Shift Type One Off Shift Recurring Shift Rotating Shift" at bounding box center [456, 658] width 411 height 26
select select "one_off"
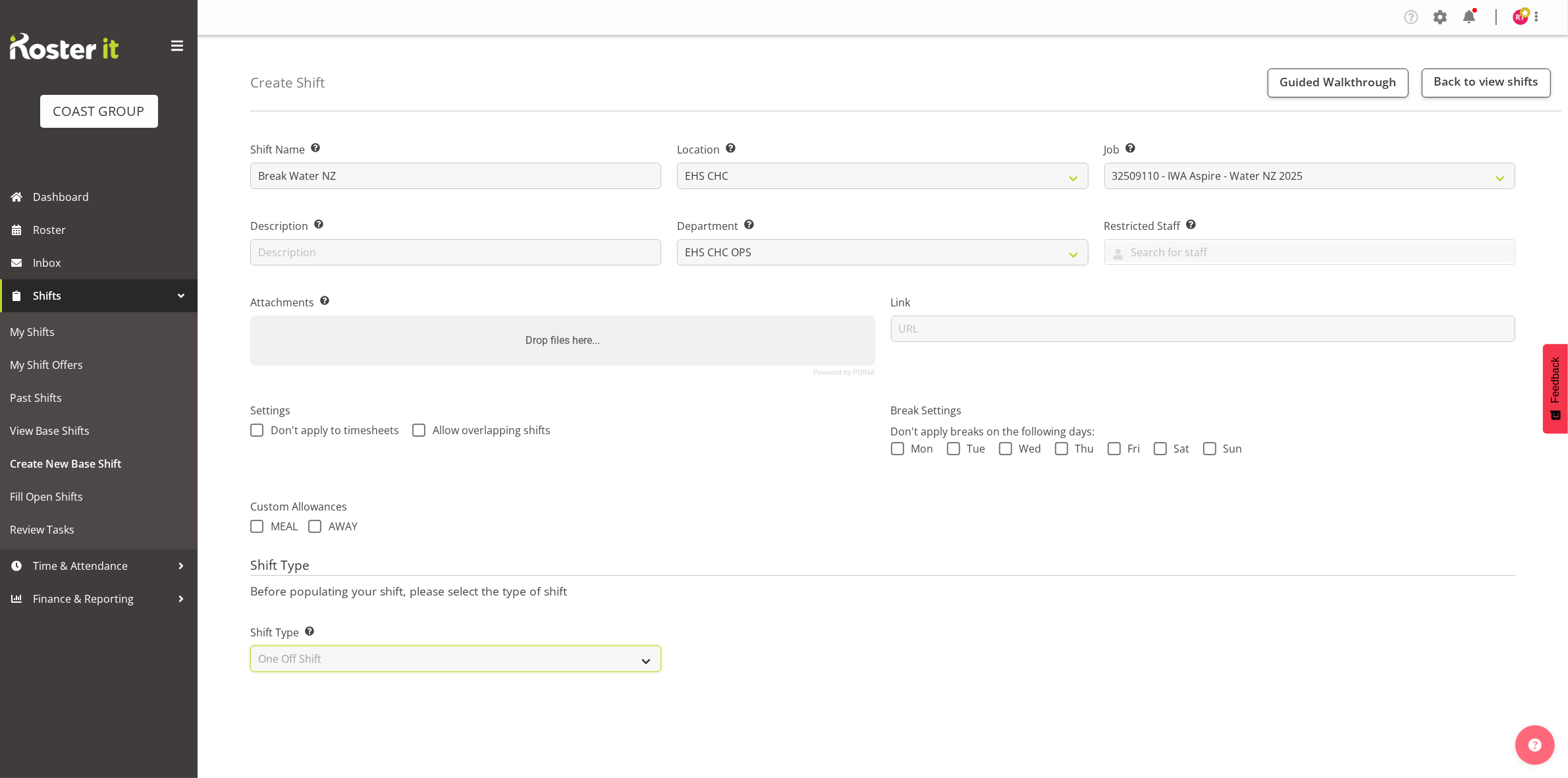
click at [250, 647] on select "Select Shift Type One Off Shift Recurring Shift Rotating Shift" at bounding box center [456, 658] width 411 height 26
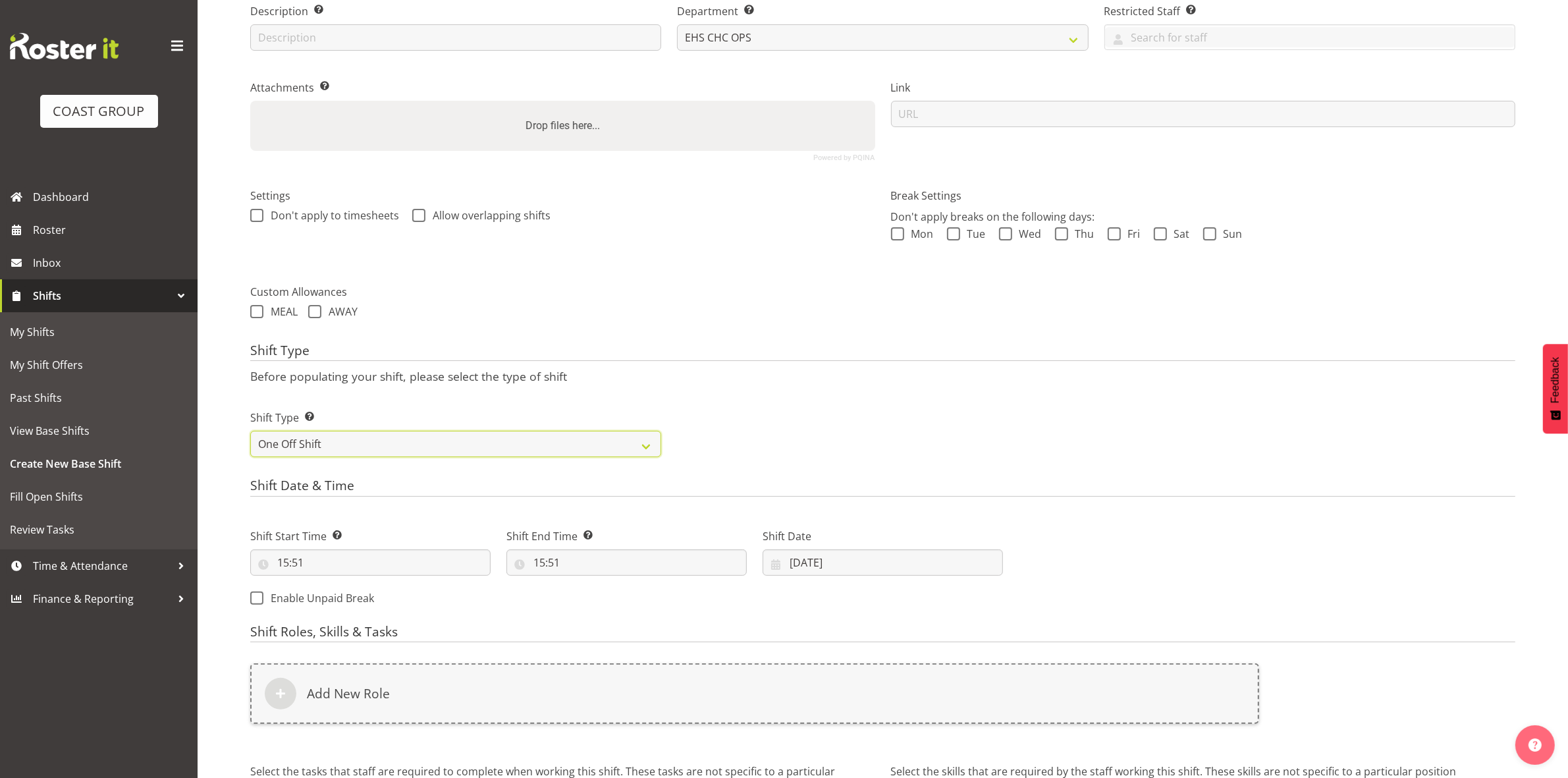
scroll to position [360, 0]
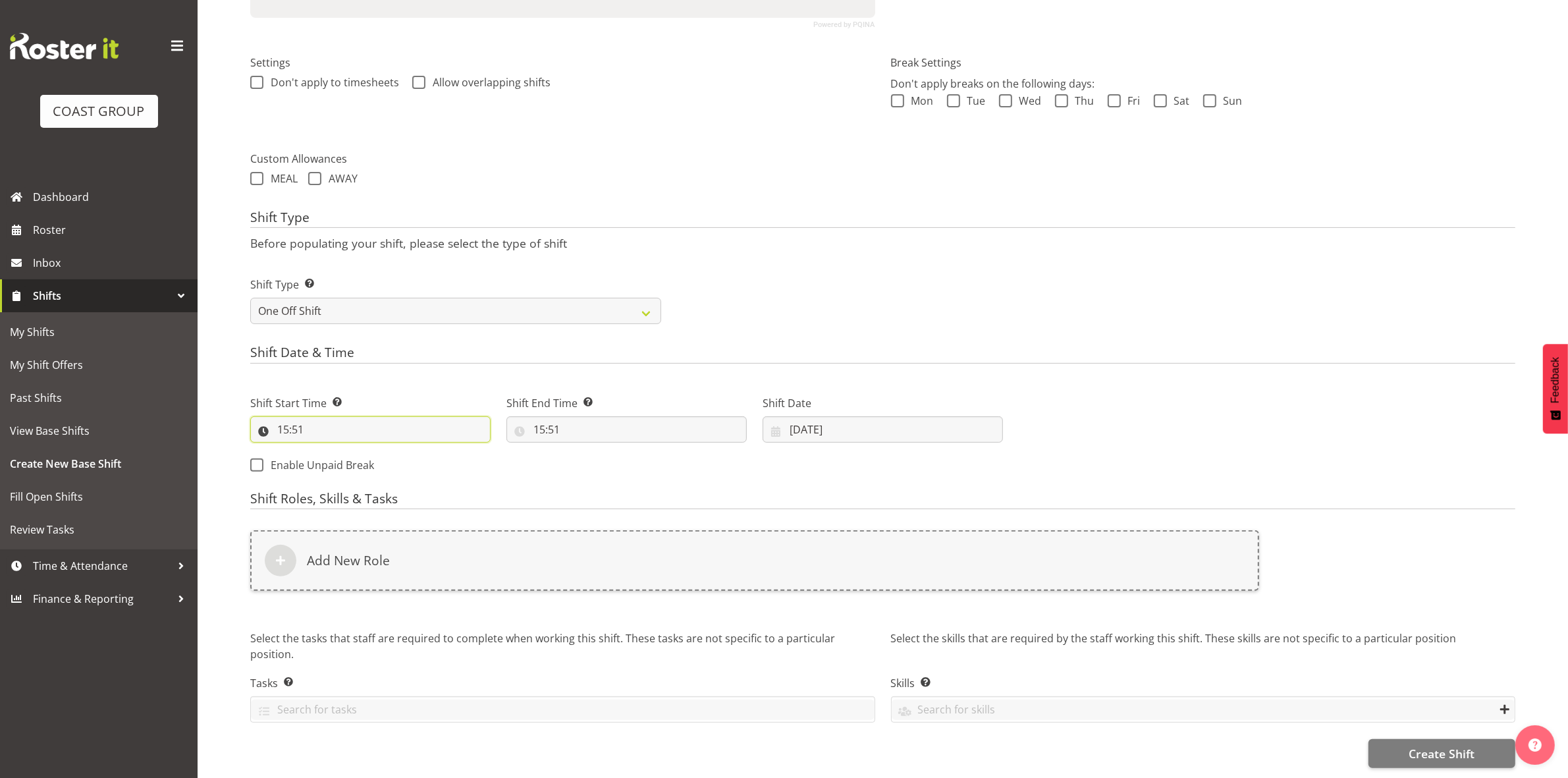
click at [283, 416] on input "15:51" at bounding box center [370, 429] width 240 height 26
click at [333, 450] on select "00 01 02 03 04 05 06 07 08 09 10 11 12 13 14 15 16 17 18 19 20 21 22 23" at bounding box center [340, 463] width 29 height 26
select select "7"
click at [325, 450] on select "00 01 02 03 04 05 06 07 08 09 10 11 12 13 14 15 16 17 18 19 20 21 22 23" at bounding box center [340, 463] width 29 height 26
type input "07:51"
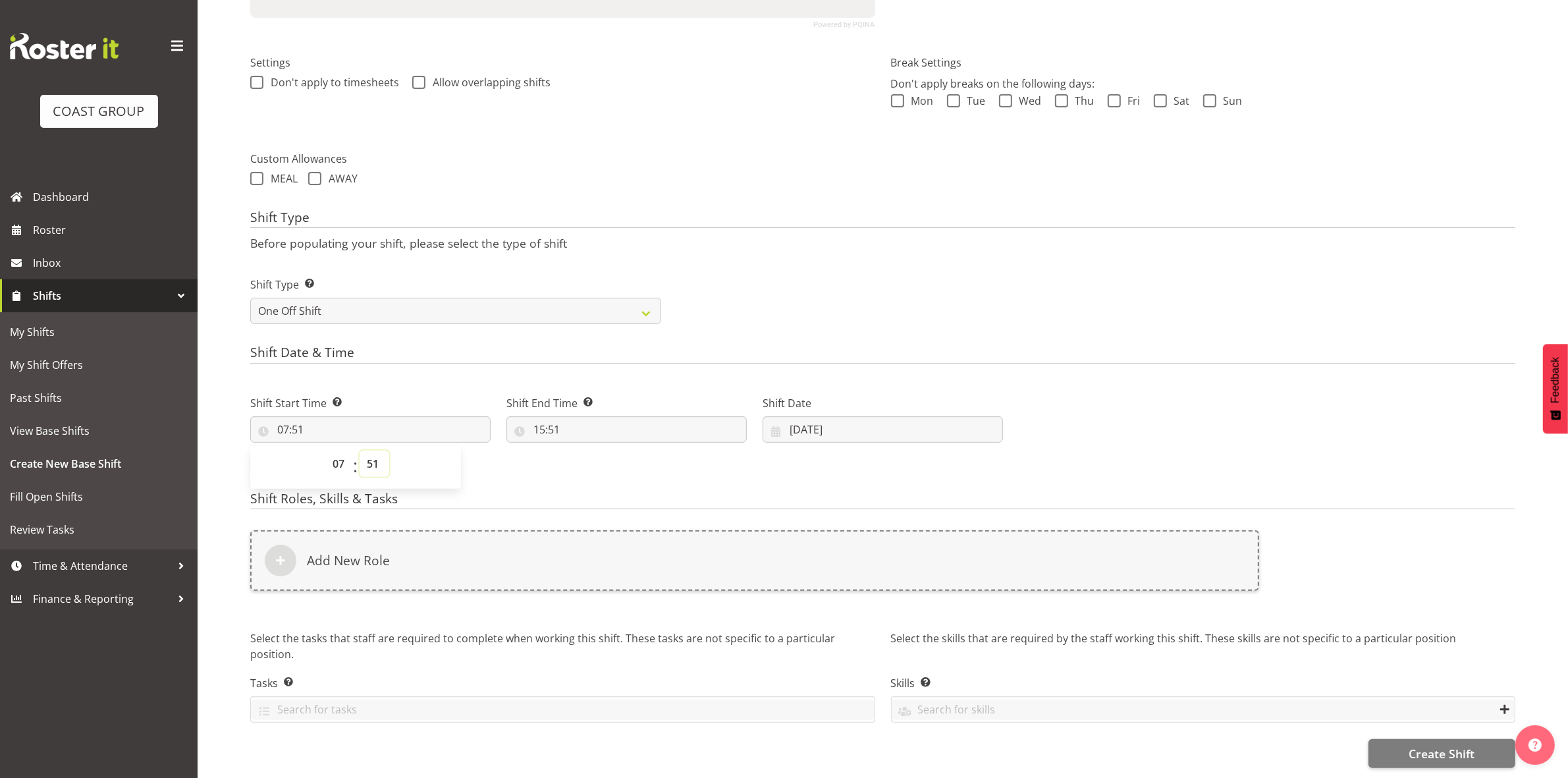
click at [366, 451] on select "00 01 02 03 04 05 06 07 08 09 10 11 12 13 14 15 16 17 18 19 20 21 22 23 24 25 2…" at bounding box center [374, 463] width 29 height 26
click at [343, 450] on select "00 01 02 03 04 05 06 07 08 09 10 11 12 13 14 15 16 17 18 19 20 21 22 23" at bounding box center [340, 463] width 29 height 26
select select "8"
click at [325, 450] on select "00 01 02 03 04 05 06 07 08 09 10 11 12 13 14 15 16 17 18 19 20 21 22 23" at bounding box center [340, 463] width 29 height 26
type input "08:51"
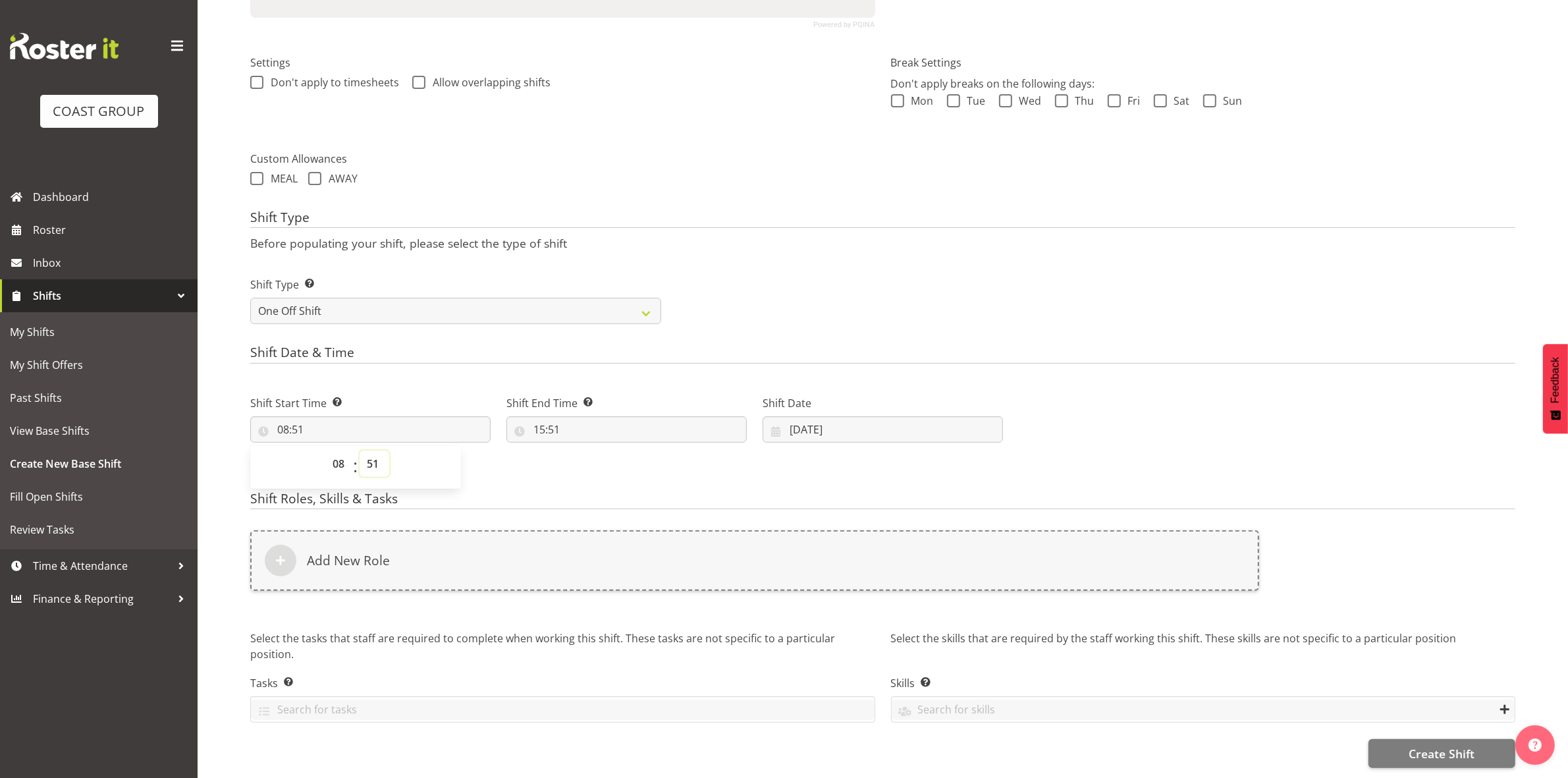
click at [370, 450] on select "00 01 02 03 04 05 06 07 08 09 10 11 12 13 14 15 16 17 18 19 20 21 22 23 24 25 2…" at bounding box center [374, 463] width 29 height 26
select select "0"
click at [359, 450] on select "00 01 02 03 04 05 06 07 08 09 10 11 12 13 14 15 16 17 18 19 20 21 22 23 24 25 2…" at bounding box center [374, 463] width 29 height 26
type input "08:00"
click at [761, 278] on div "Shift Type Shift Types: One Off – Select this if you would like a single shift …" at bounding box center [883, 295] width 1281 height 74
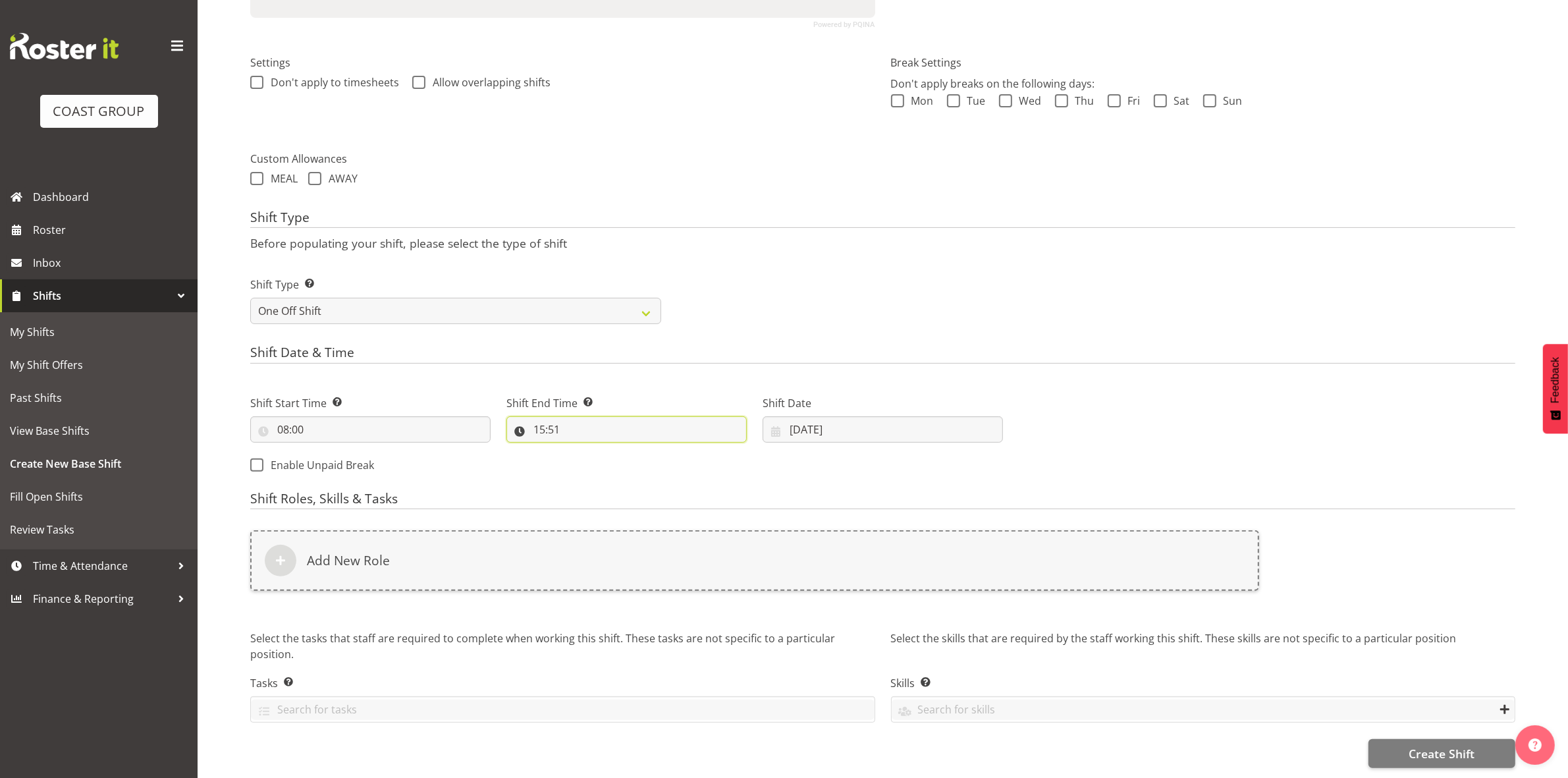
click at [541, 416] on input "15:51" at bounding box center [626, 429] width 240 height 26
click at [585, 454] on select "00 01 02 03 04 05 06 07 08 09 10 11 12 13 14 15 16 17 18 19 20 21 22 23" at bounding box center [596, 463] width 29 height 26
select select "16"
click at [581, 450] on select "00 01 02 03 04 05 06 07 08 09 10 11 12 13 14 15 16 17 18 19 20 21 22 23" at bounding box center [596, 463] width 29 height 26
type input "16:51"
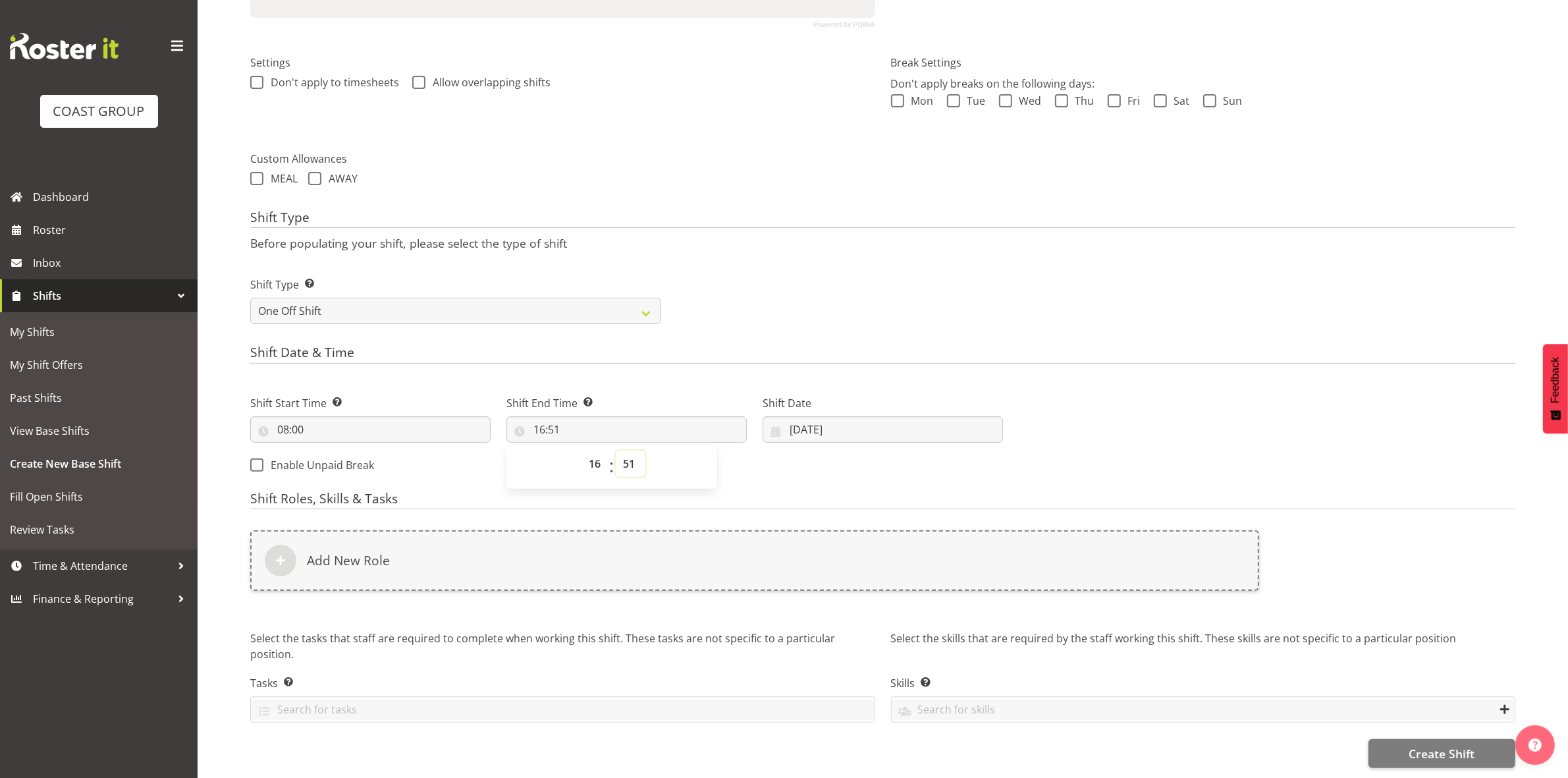
click at [627, 453] on select "00 01 02 03 04 05 06 07 08 09 10 11 12 13 14 15 16 17 18 19 20 21 22 23 24 25 2…" at bounding box center [630, 463] width 29 height 26
select select "30"
click at [616, 450] on select "00 01 02 03 04 05 06 07 08 09 10 11 12 13 14 15 16 17 18 19 20 21 22 23 24 25 2…" at bounding box center [630, 463] width 29 height 26
type input "16:30"
click at [787, 236] on p "Before populating your shift, please select the type of shift" at bounding box center [883, 243] width 1265 height 14
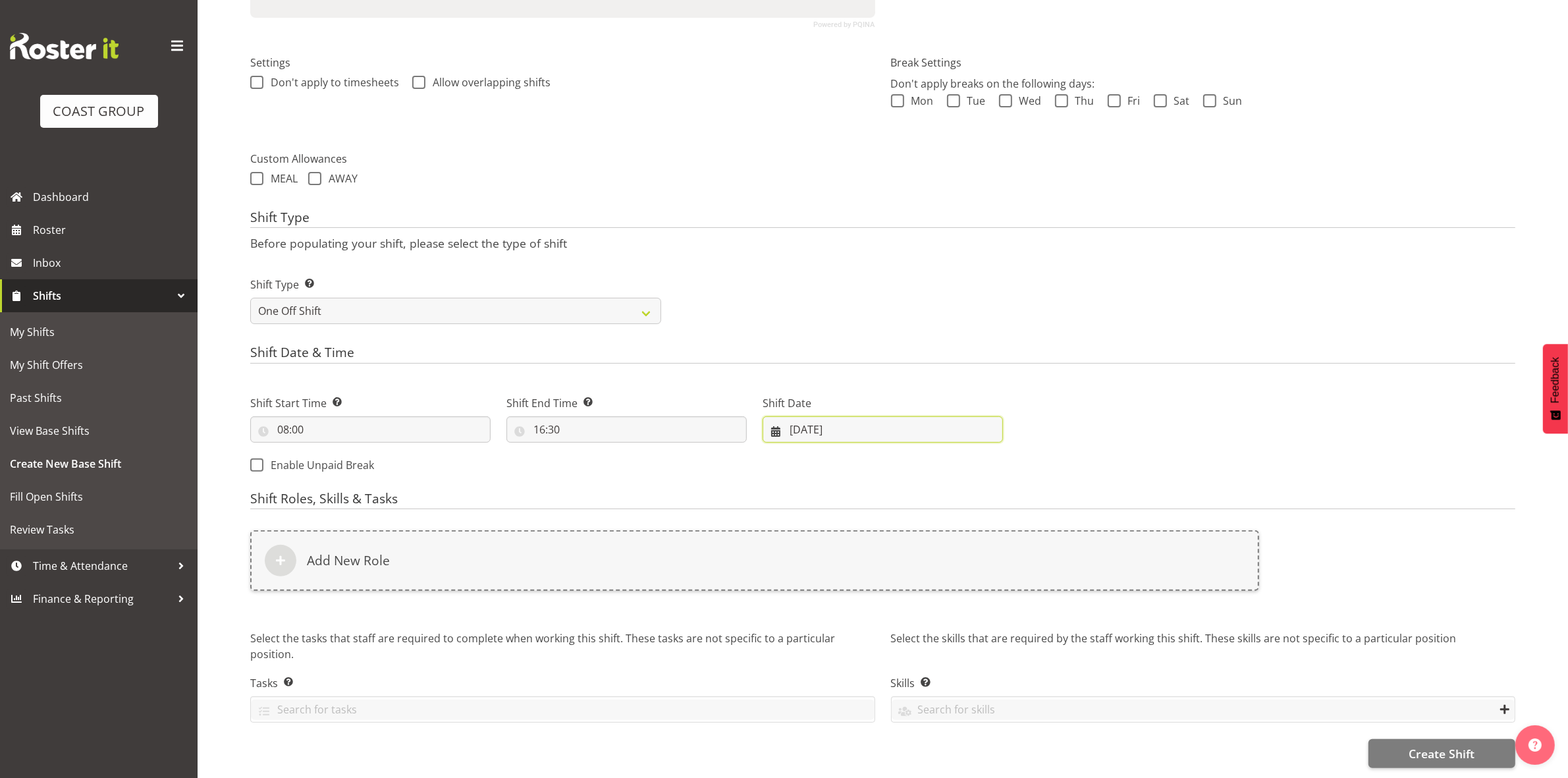
click at [791, 420] on input "[DATE]" at bounding box center [883, 429] width 240 height 26
click at [941, 527] on link "3" at bounding box center [935, 537] width 26 height 26
type input "[DATE]"
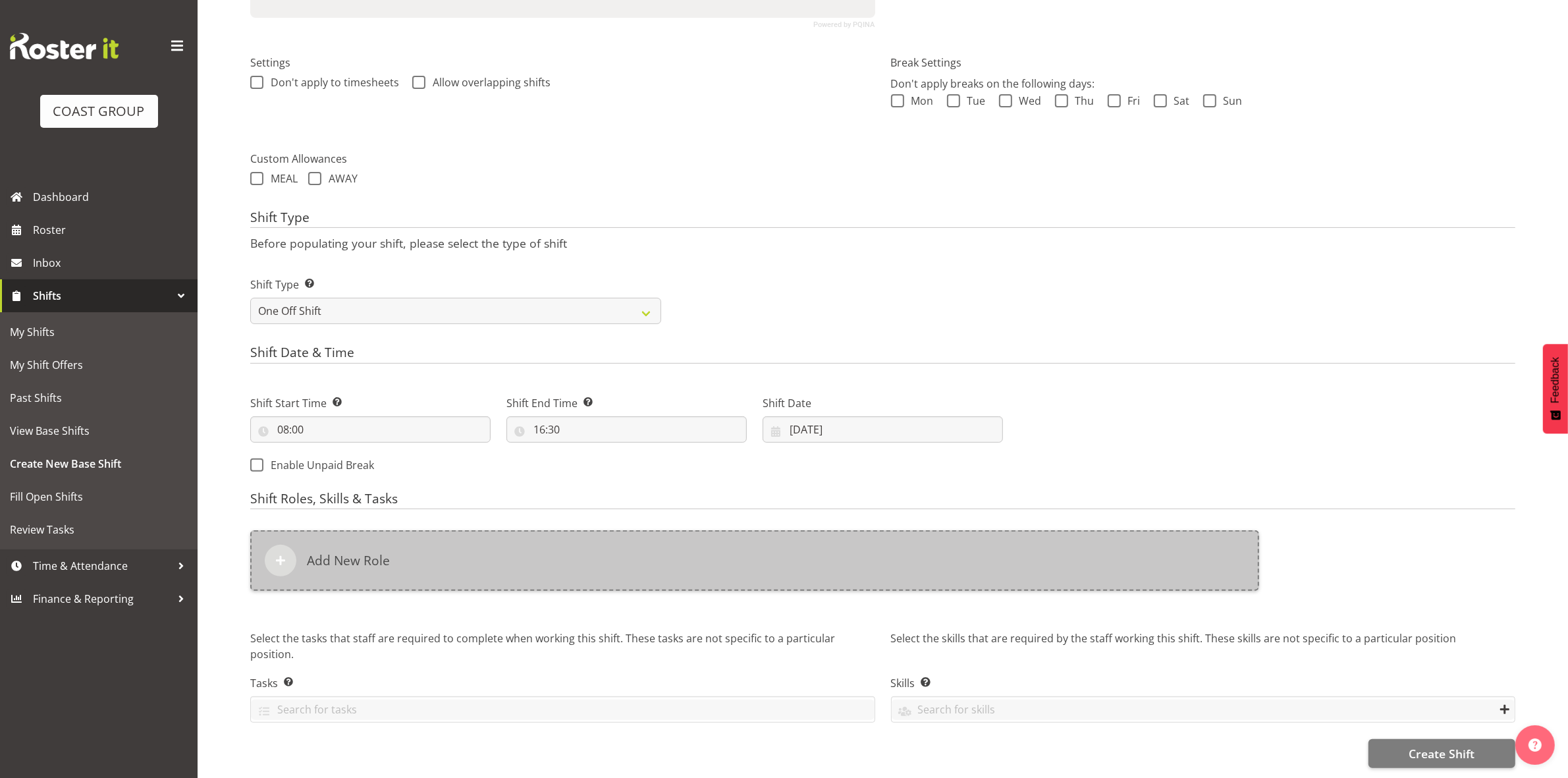
click at [498, 557] on div "Add New Role" at bounding box center [755, 560] width 1009 height 60
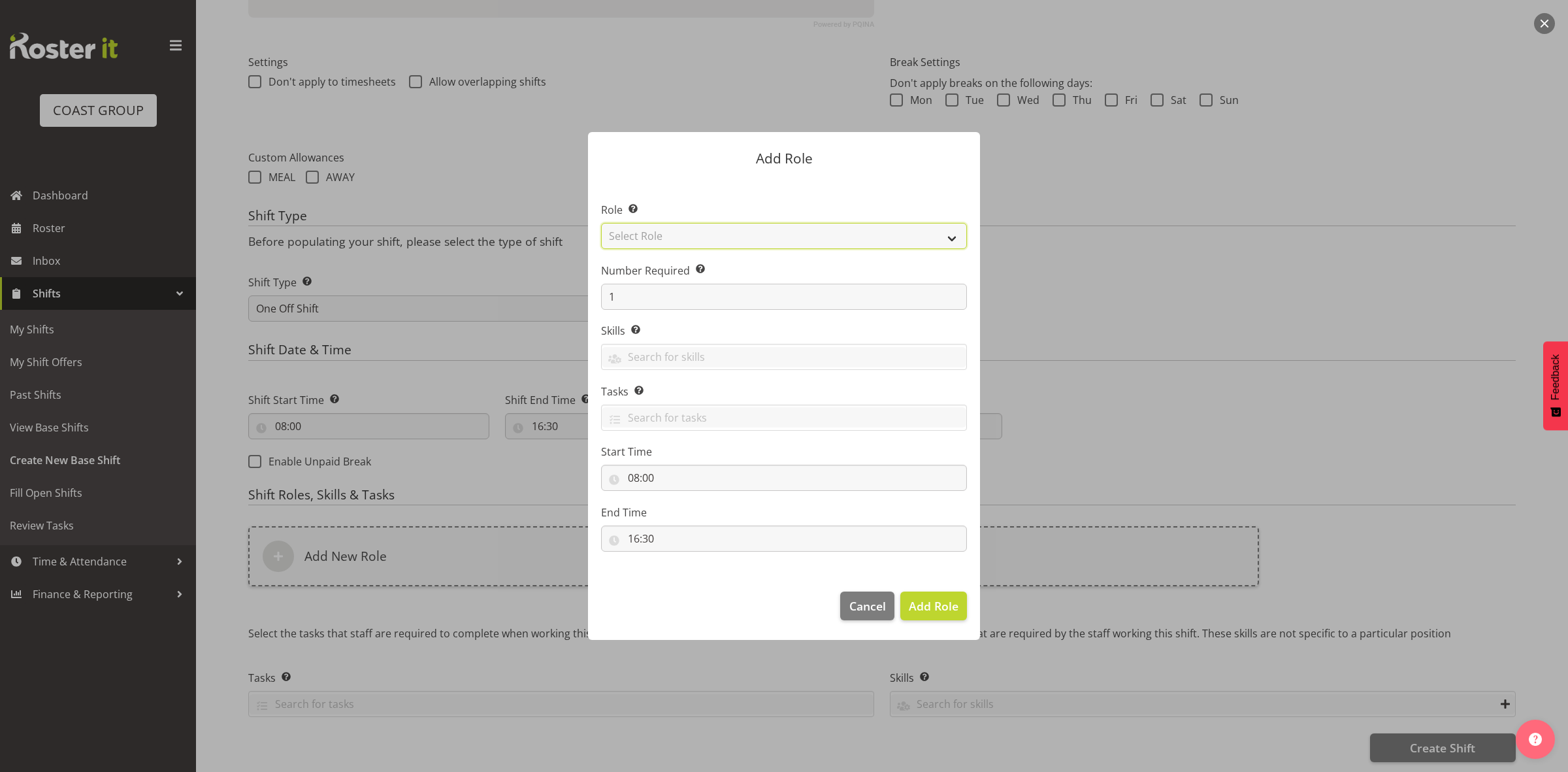
click at [769, 231] on select "Select Role ACCOUNT MANAGER ACCOUNT MANAGER DW ACCOUNTS AKL DIANNA VEHICLES AKL…" at bounding box center [784, 235] width 366 height 26
click at [601, 223] on select "Select Role ACCOUNT MANAGER ACCOUNT MANAGER DW ACCOUNTS AKL DIANNA VEHICLES AKL…" at bounding box center [784, 235] width 366 height 26
click at [729, 233] on select "ACCOUNT MANAGER ACCOUNT MANAGER DW ACCOUNTS AKL DIANNA VEHICLES AKL RYMER VEHIC…" at bounding box center [784, 235] width 366 height 26
select select "192"
click at [601, 223] on select "ACCOUNT MANAGER ACCOUNT MANAGER DW ACCOUNTS AKL DIANNA VEHICLES AKL RYMER VEHIC…" at bounding box center [784, 235] width 366 height 26
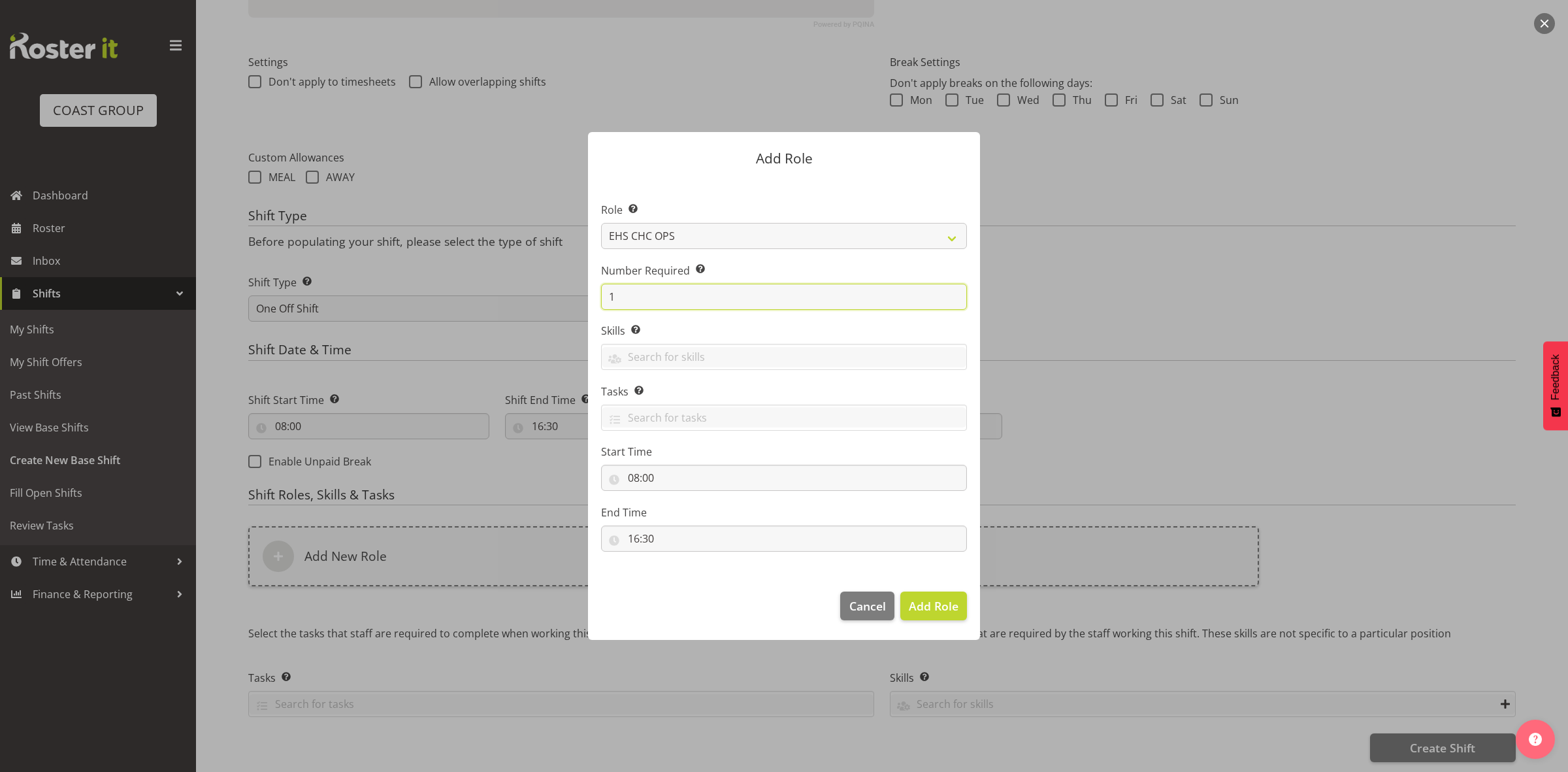
click at [648, 298] on input "1" at bounding box center [784, 297] width 366 height 26
type input "6"
click at [912, 602] on span "Add 6 Roles" at bounding box center [925, 605] width 65 height 16
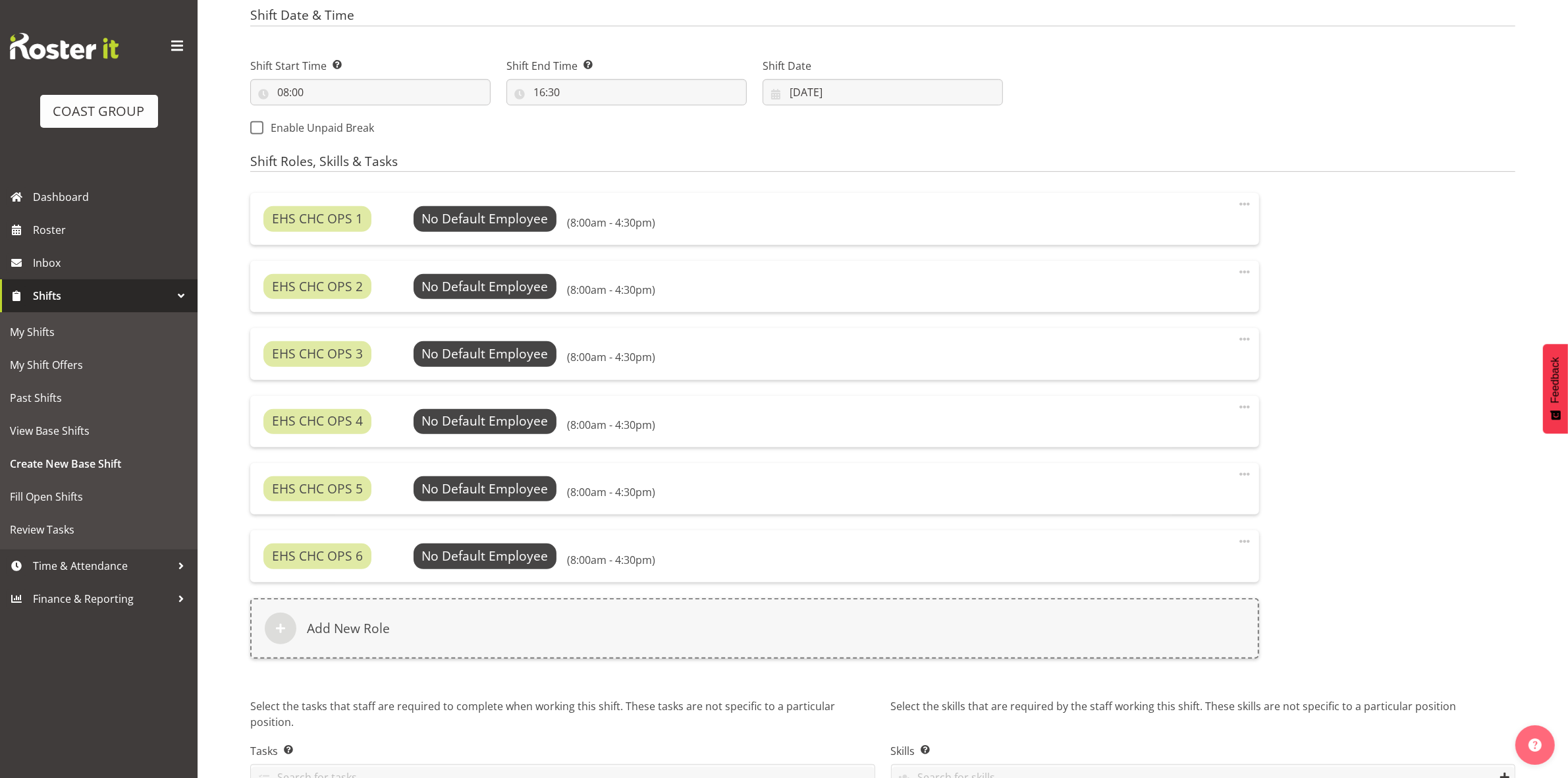
scroll to position [765, 0]
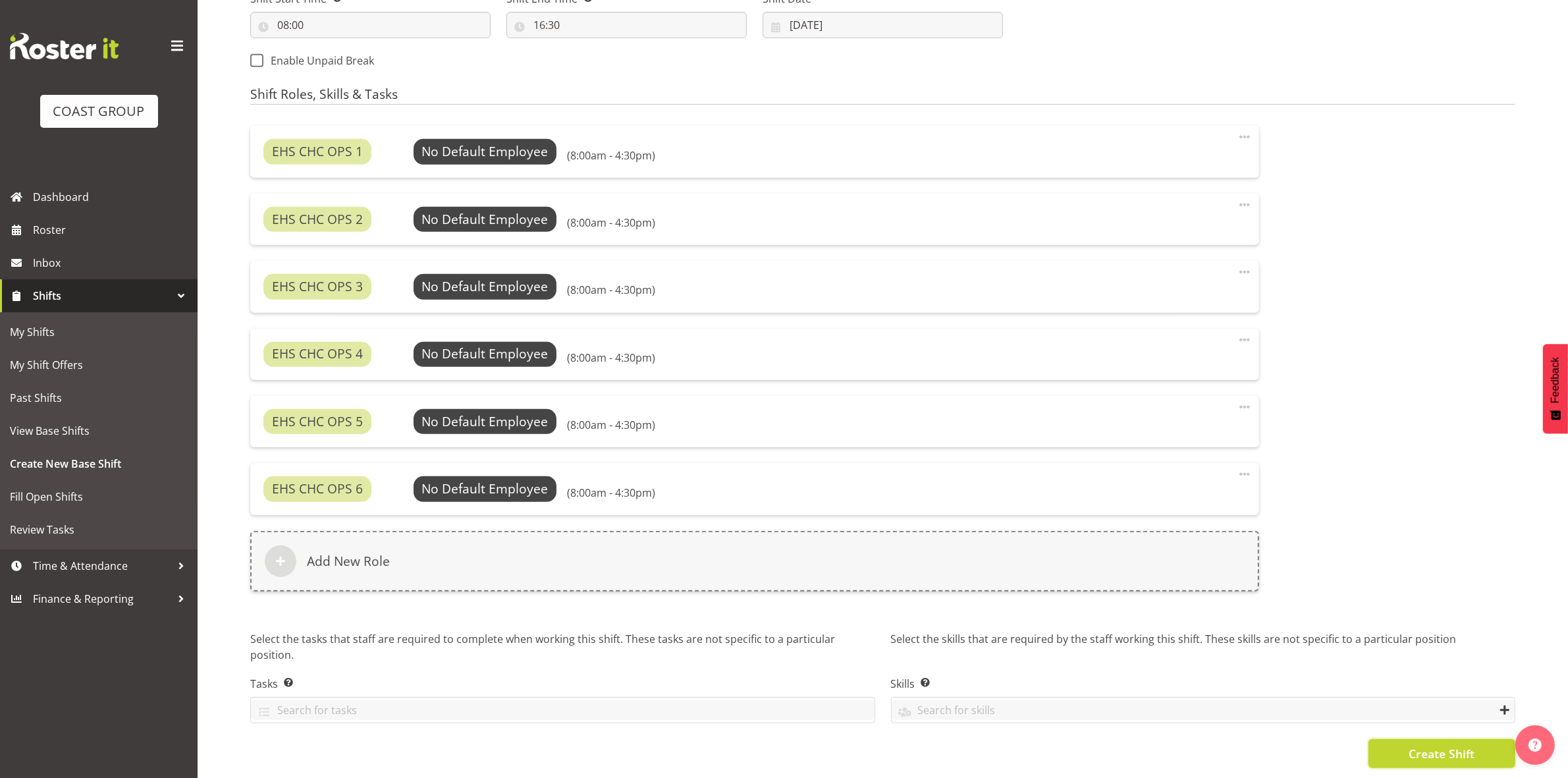
click at [1405, 739] on button "Create Shift" at bounding box center [1441, 753] width 147 height 29
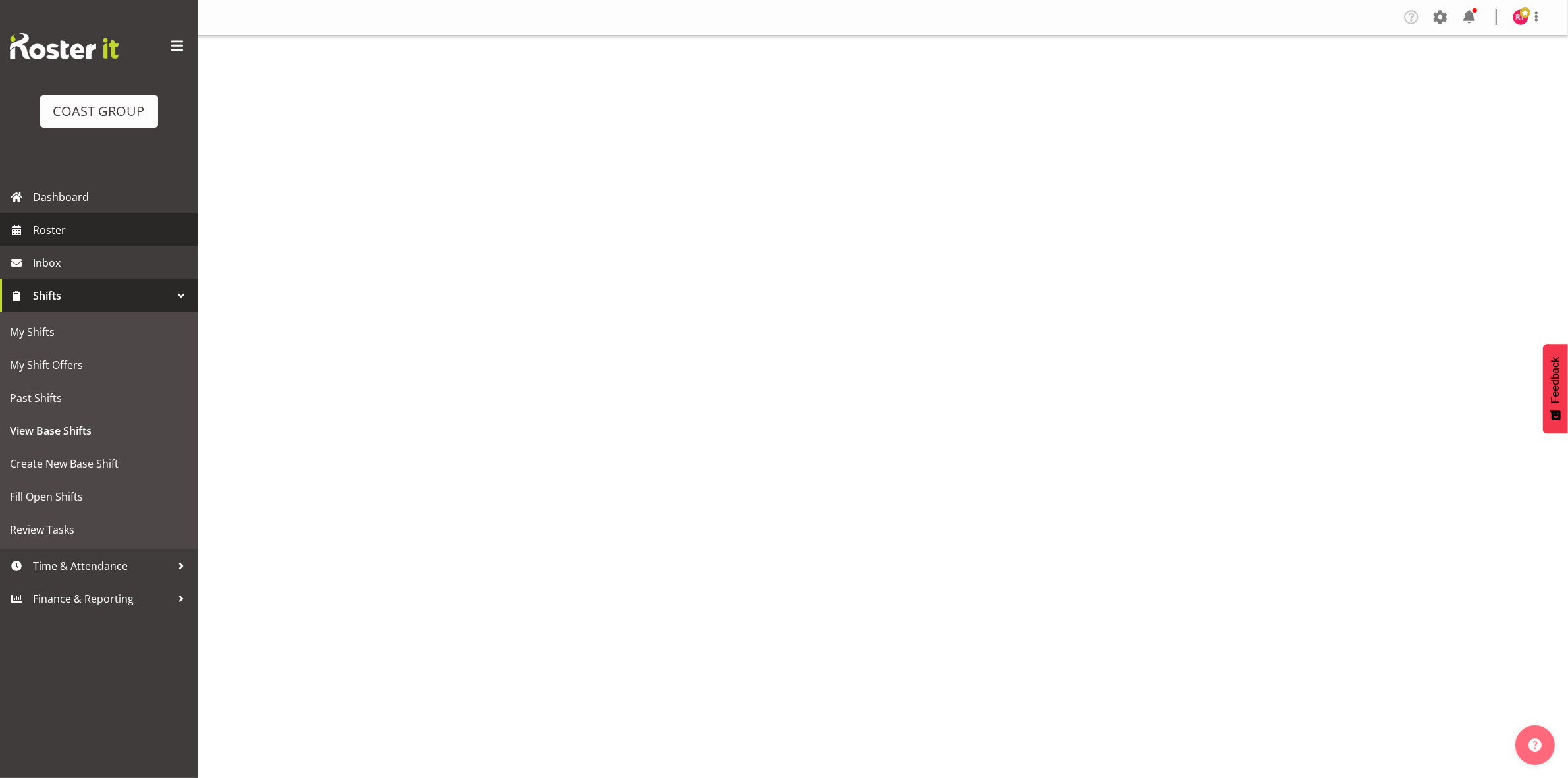
drag, startPoint x: 0, startPoint y: 0, endPoint x: 60, endPoint y: 232, distance: 239.6
click at [60, 232] on span "Roster" at bounding box center [112, 230] width 158 height 20
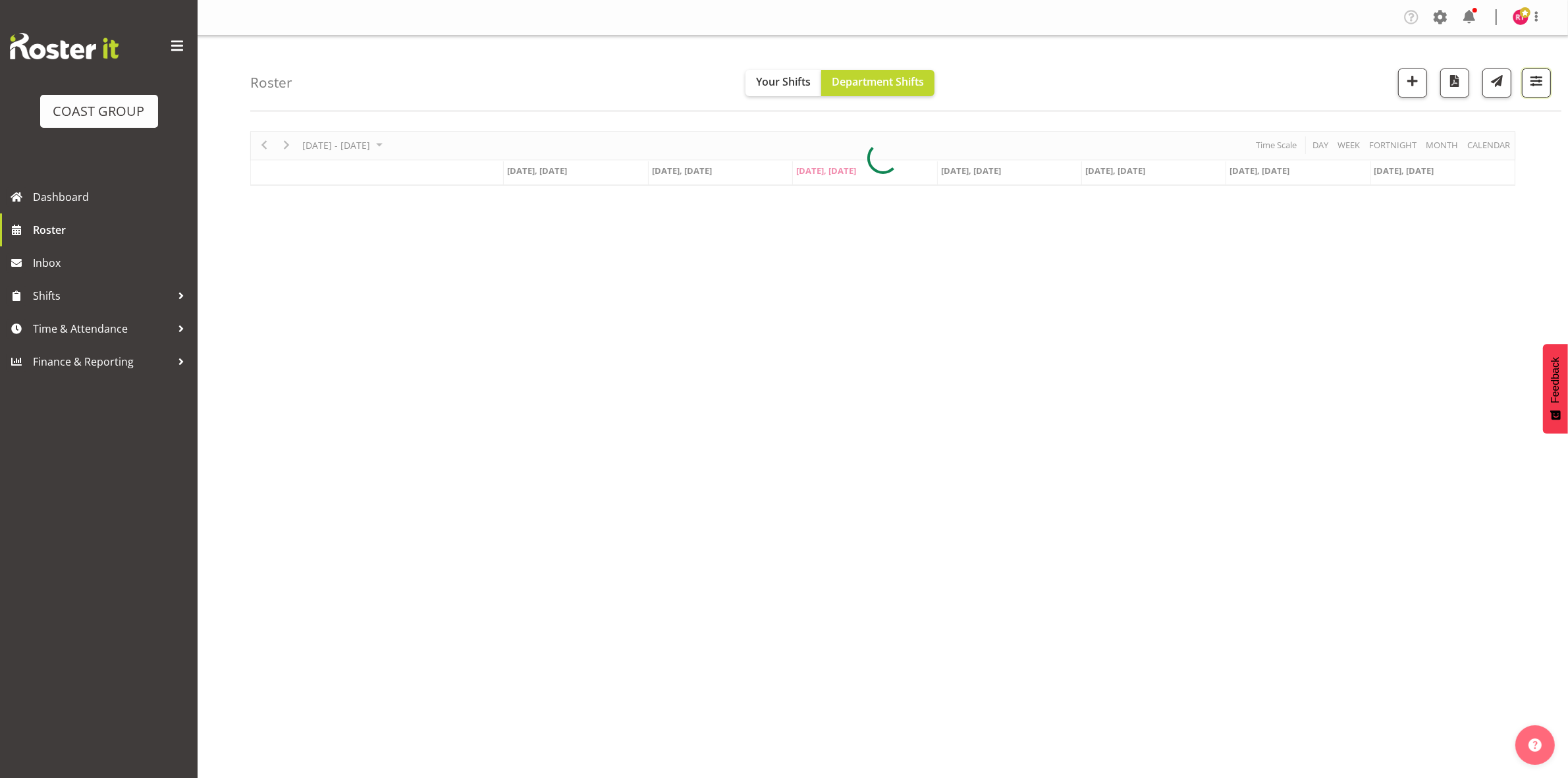
click at [1536, 83] on span "button" at bounding box center [1536, 81] width 17 height 17
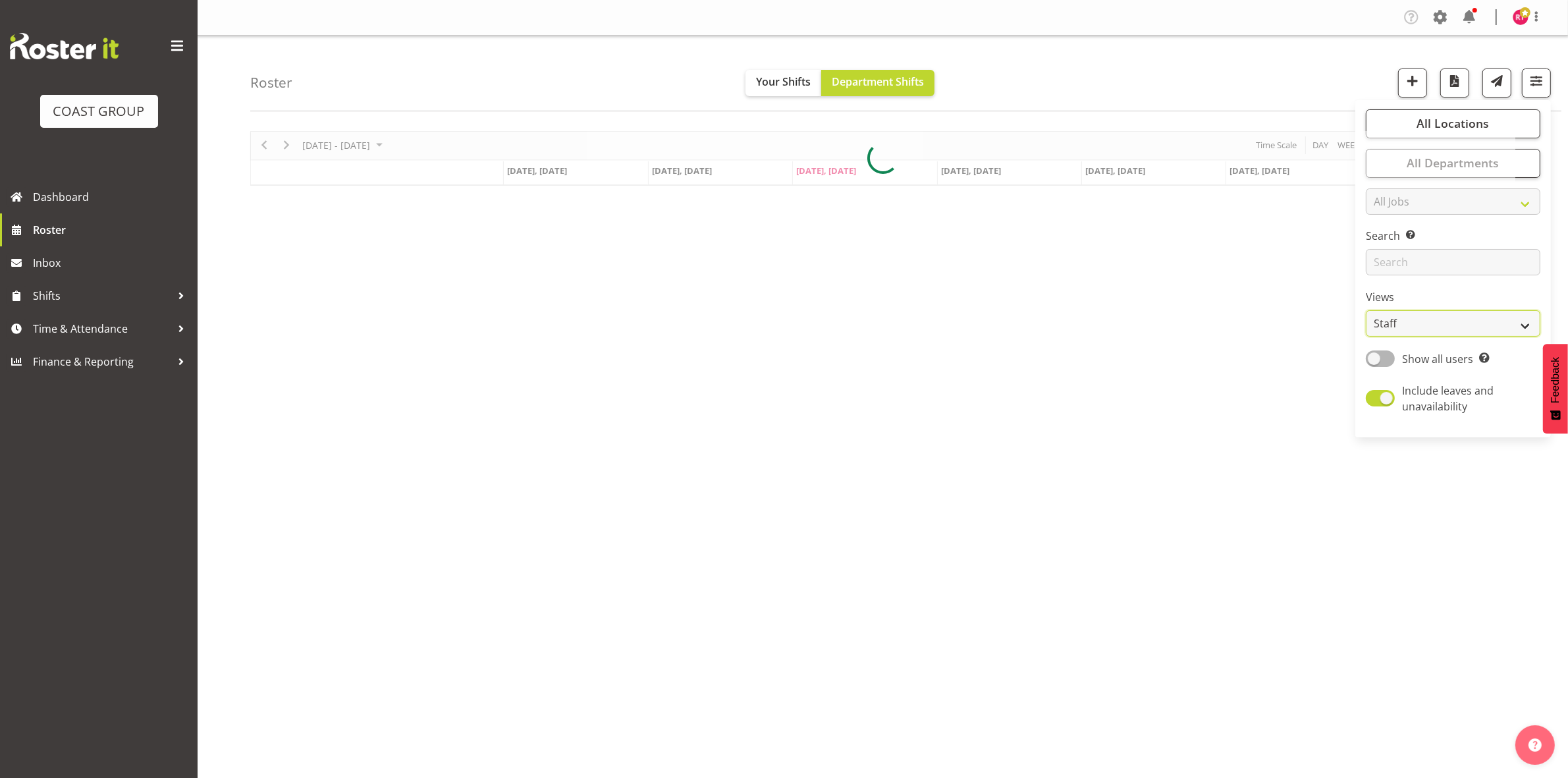
drag, startPoint x: 1407, startPoint y: 323, endPoint x: 1402, endPoint y: 333, distance: 11.2
click at [1407, 323] on select "Staff Role Shift - Horizontal Shift - Vertical Staff - Location" at bounding box center [1454, 323] width 175 height 26
select select "shift"
click at [1367, 310] on select "Staff Role Shift - Horizontal Shift - Vertical Staff - Location" at bounding box center [1454, 323] width 175 height 26
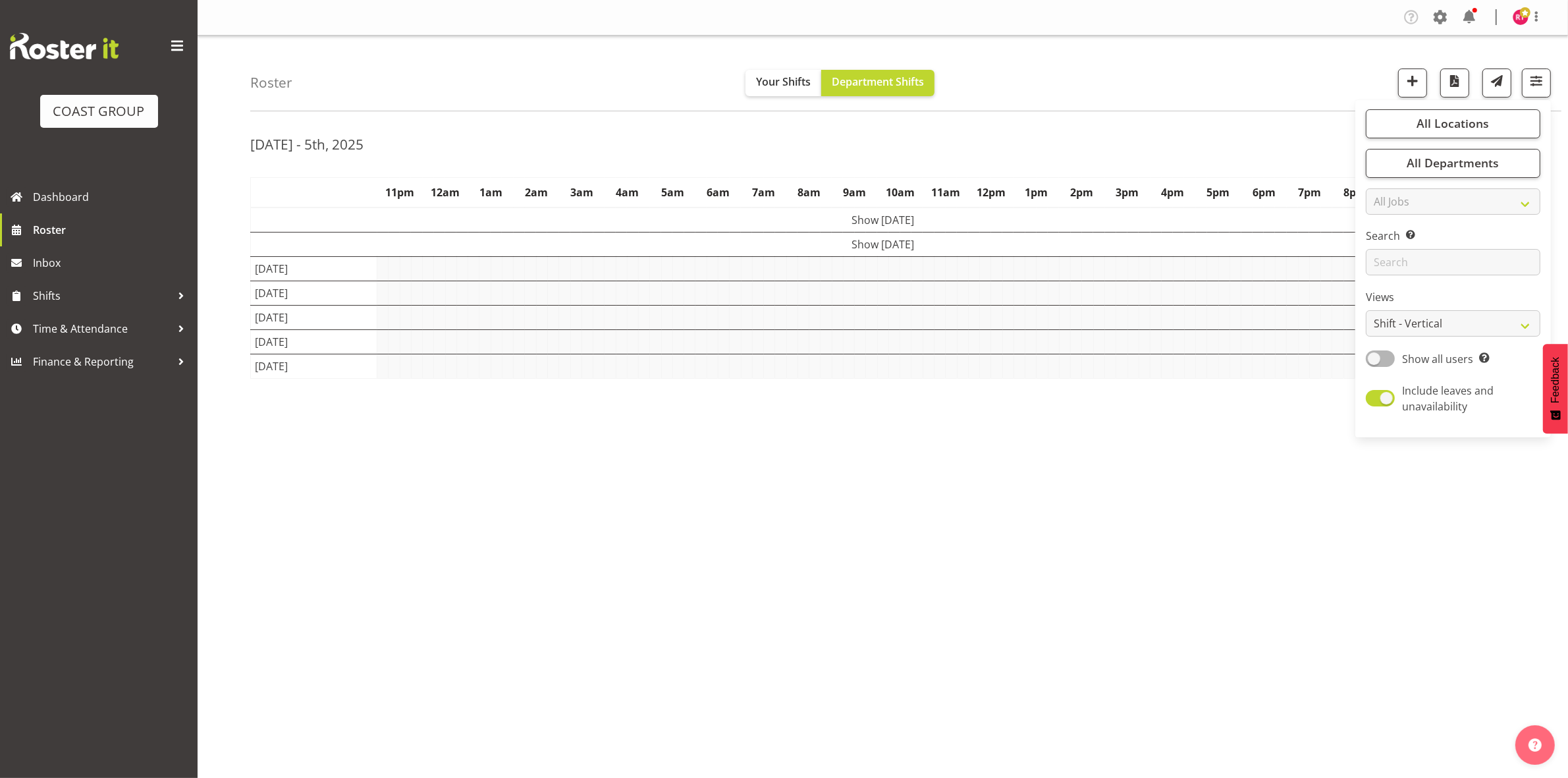
click at [1060, 102] on div "Roster Your Shifts Department Shifts All Locations Clear CARLTON EVENTS Carlton…" at bounding box center [905, 73] width 1311 height 76
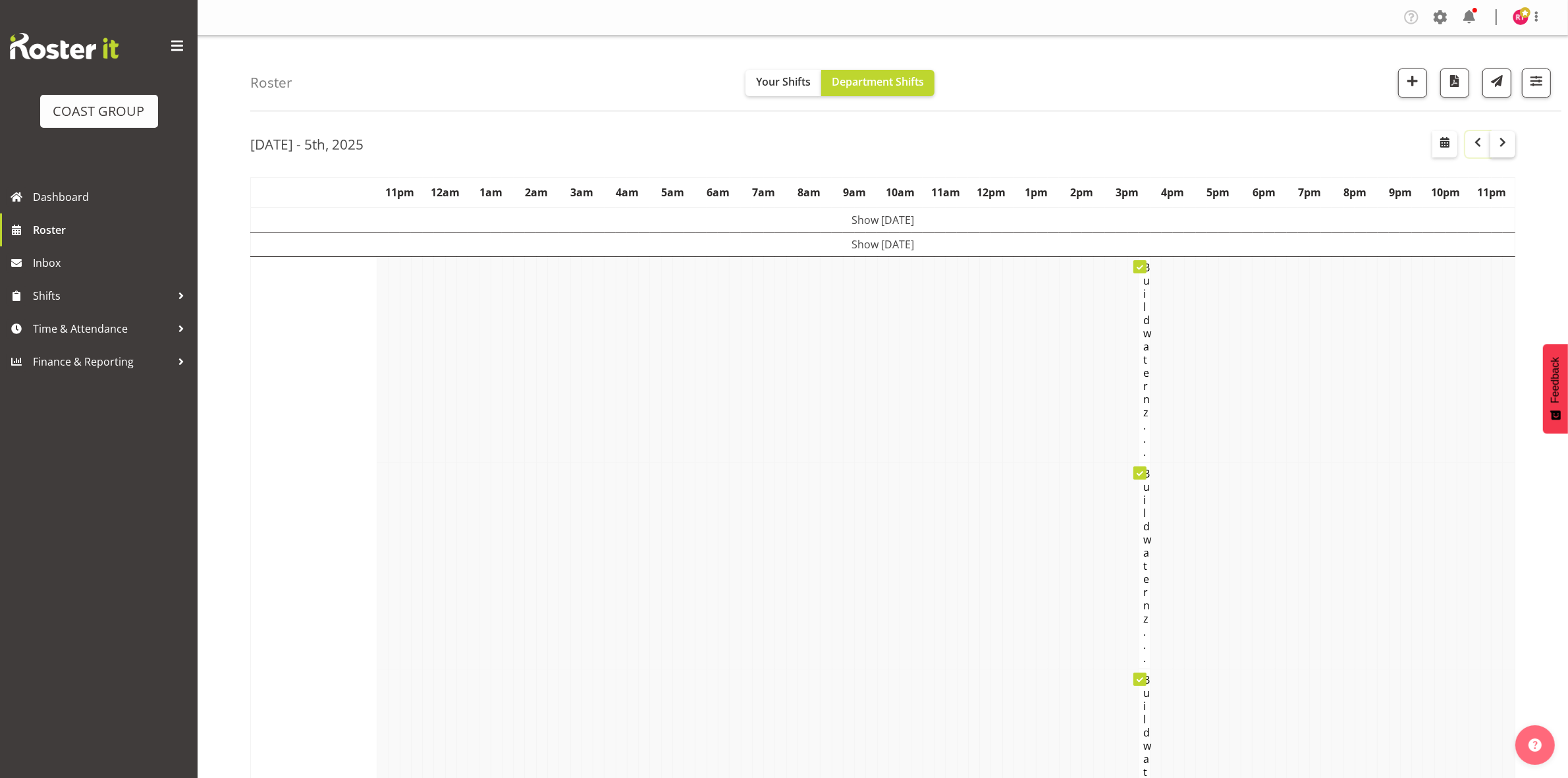
drag, startPoint x: 1482, startPoint y: 145, endPoint x: 1498, endPoint y: 150, distance: 16.8
click at [1482, 145] on span "button" at bounding box center [1478, 142] width 16 height 16
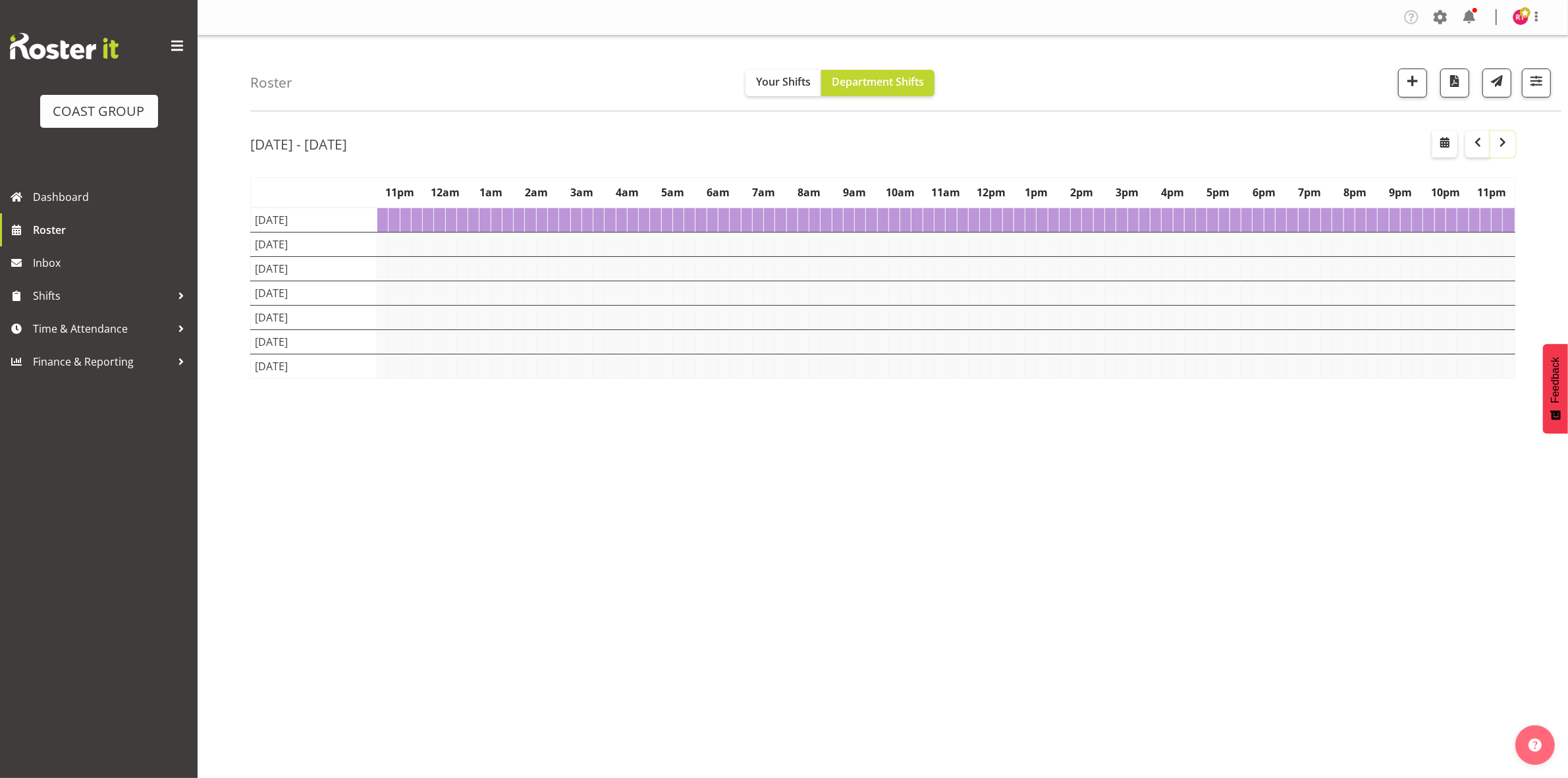
click at [1510, 149] on span "button" at bounding box center [1502, 142] width 16 height 16
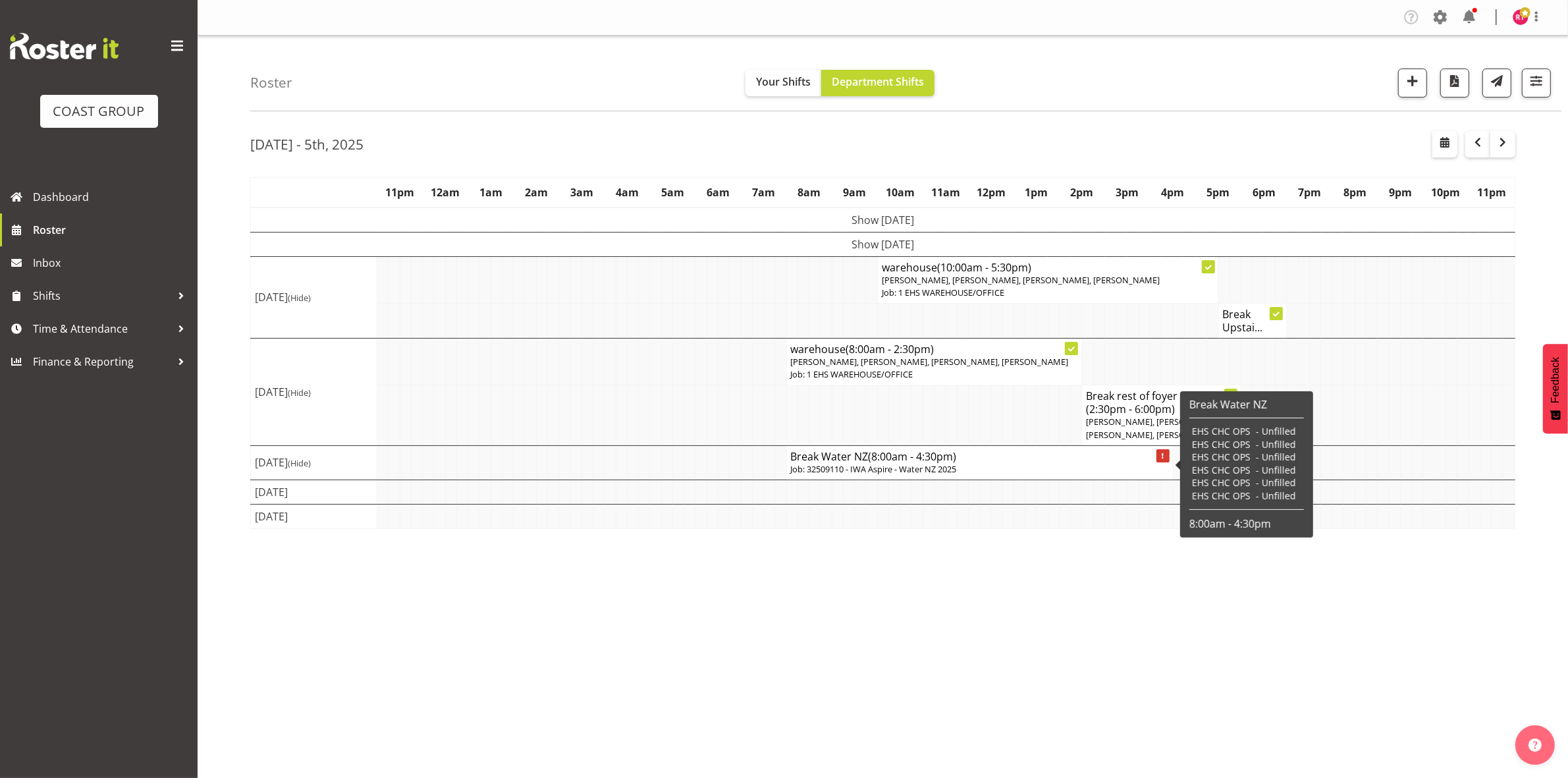
click at [879, 463] on p "Job: 32509110 - IWA Aspire - Water NZ 2025" at bounding box center [980, 469] width 378 height 13
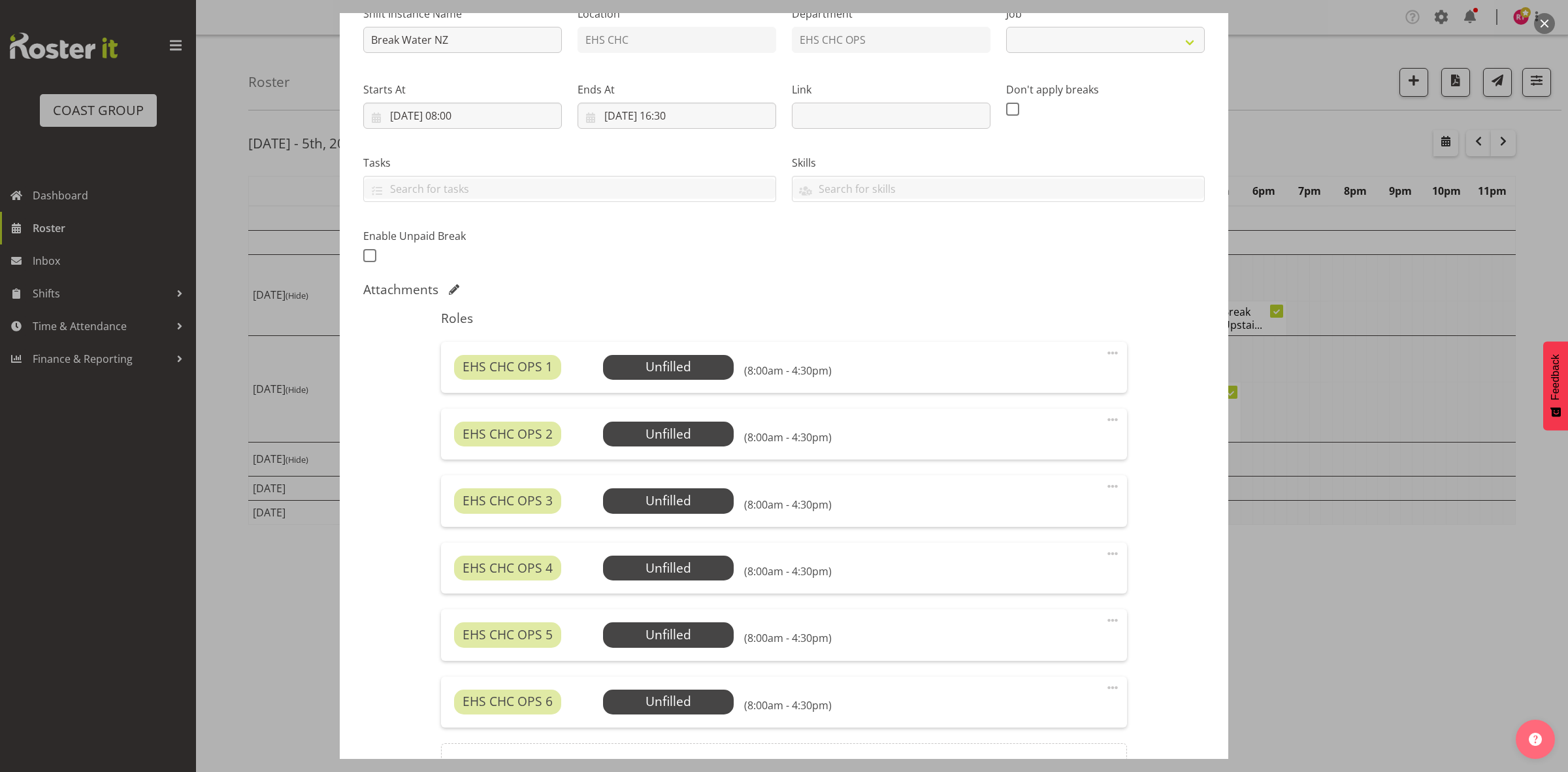
scroll to position [293, 0]
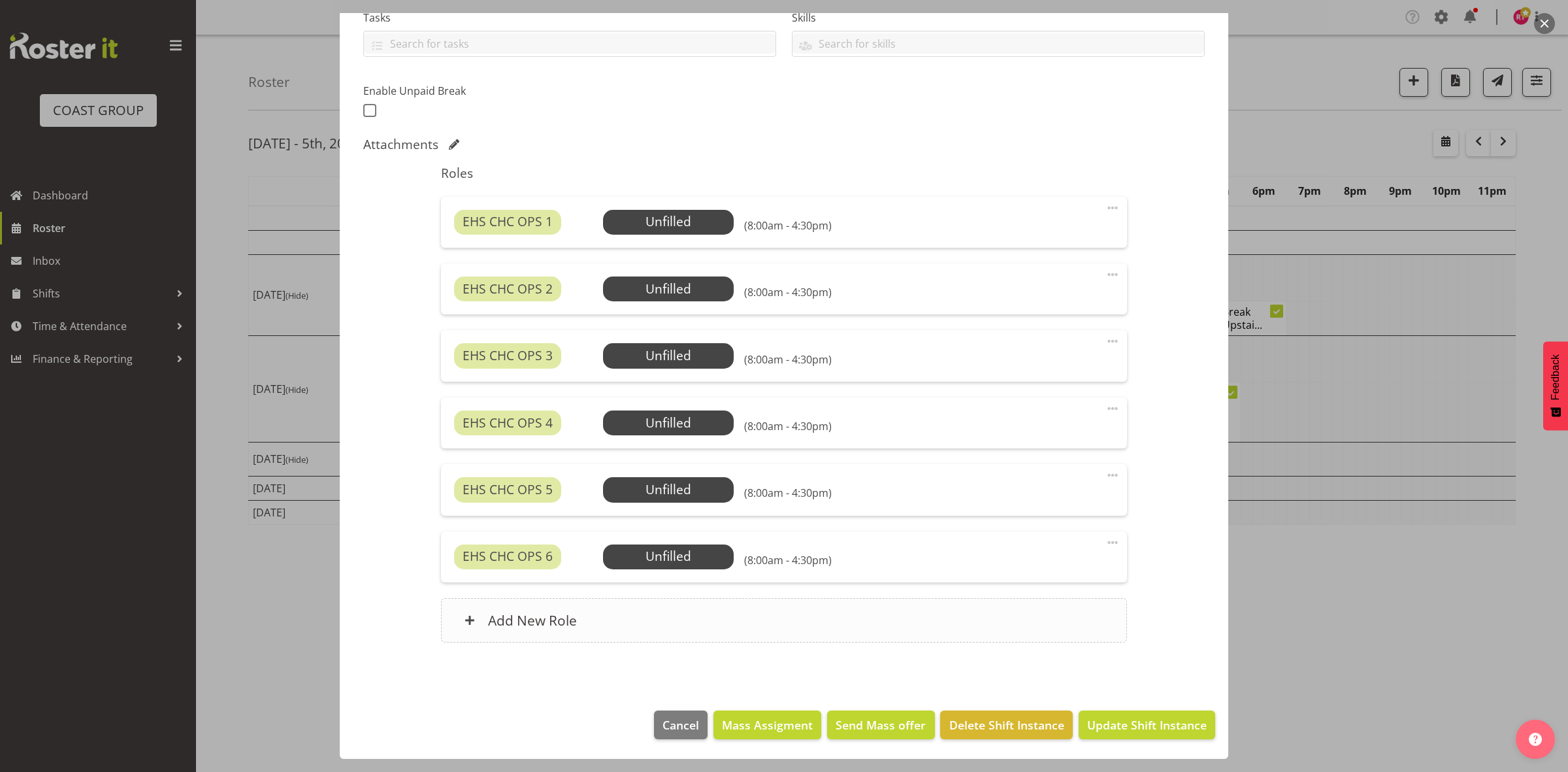
select select "9028"
click at [737, 727] on span "Mass Assigment" at bounding box center [767, 724] width 91 height 17
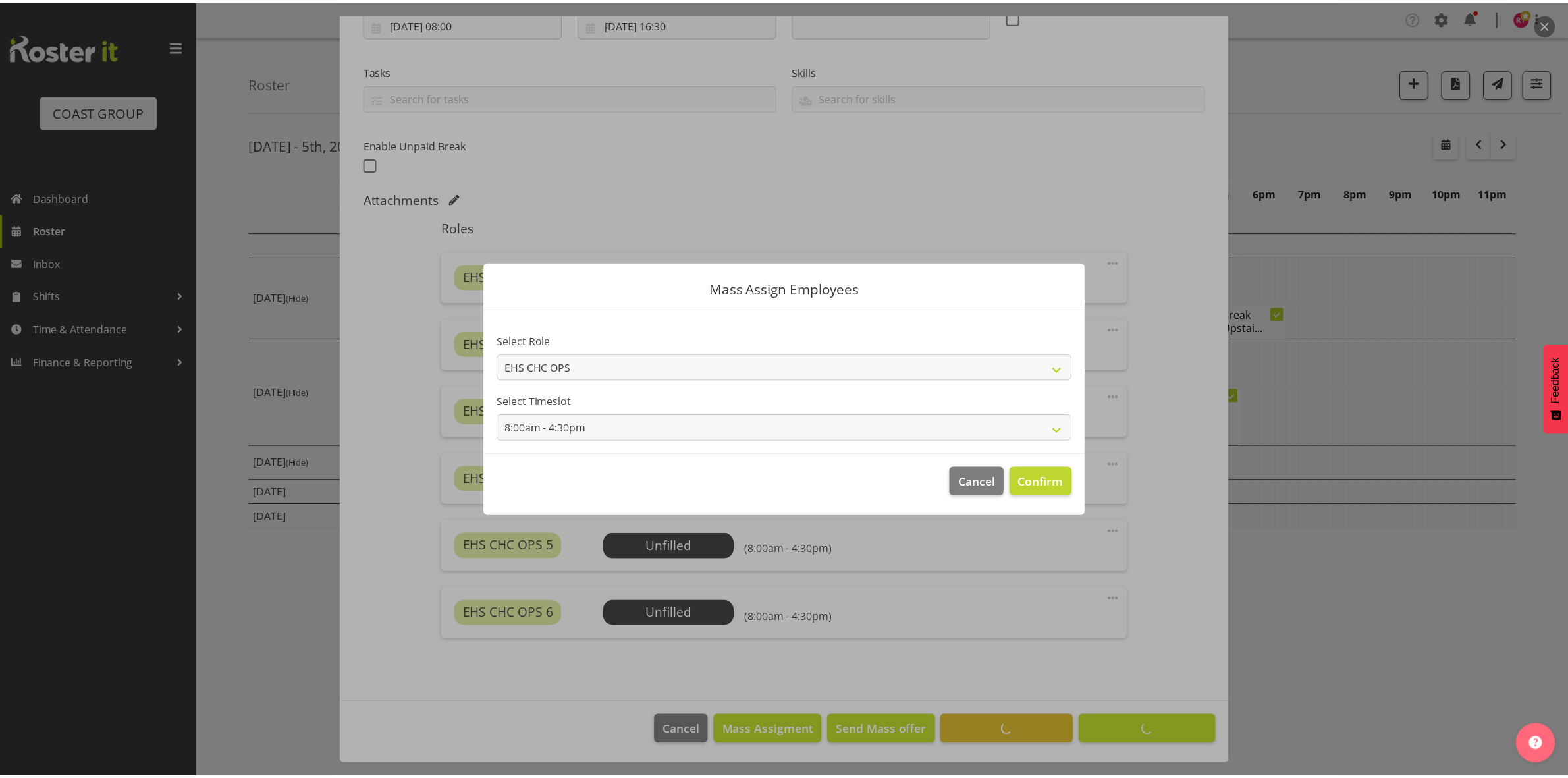
scroll to position [242, 0]
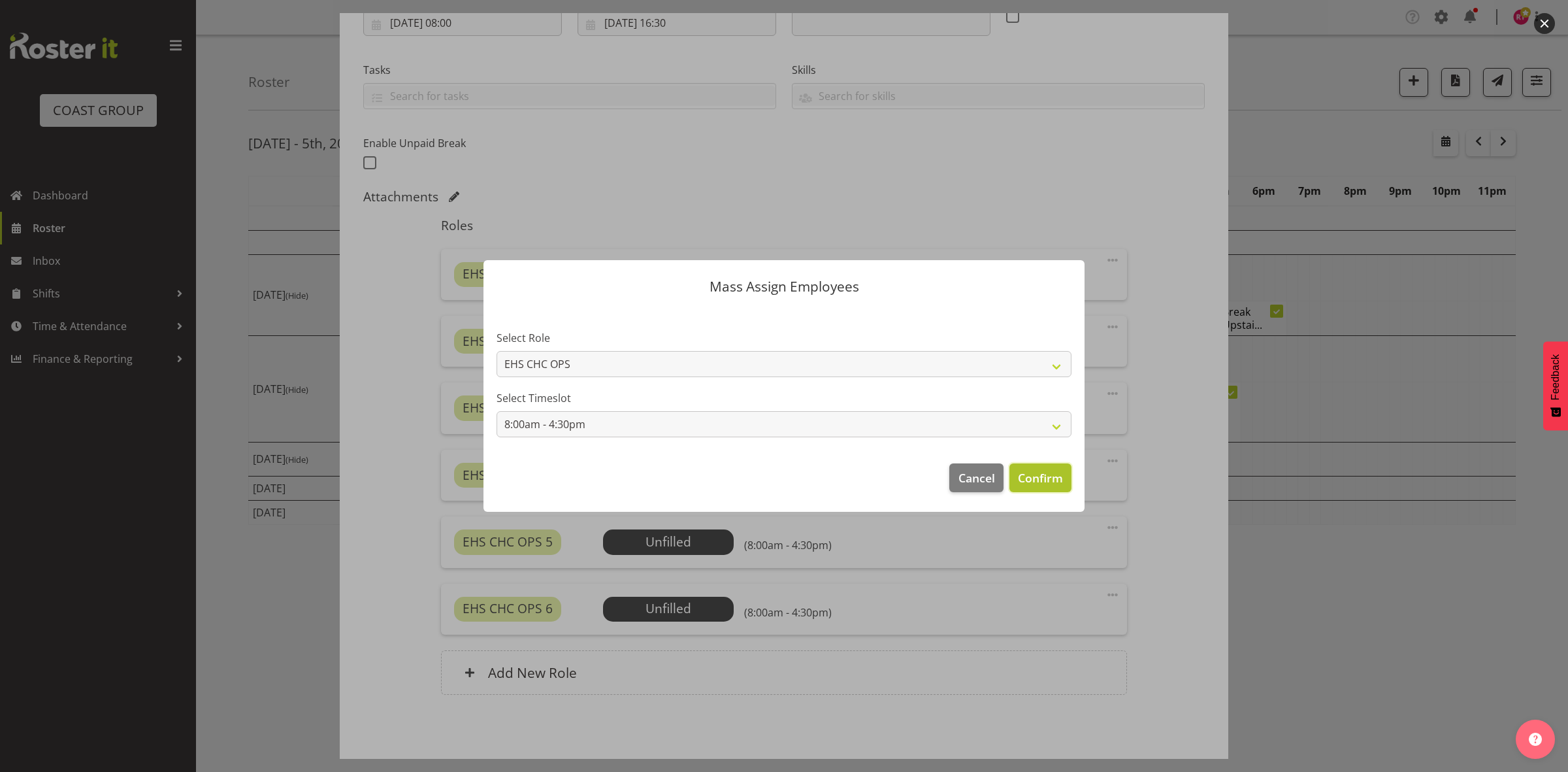
click at [1035, 475] on span "Confirm" at bounding box center [1040, 478] width 45 height 17
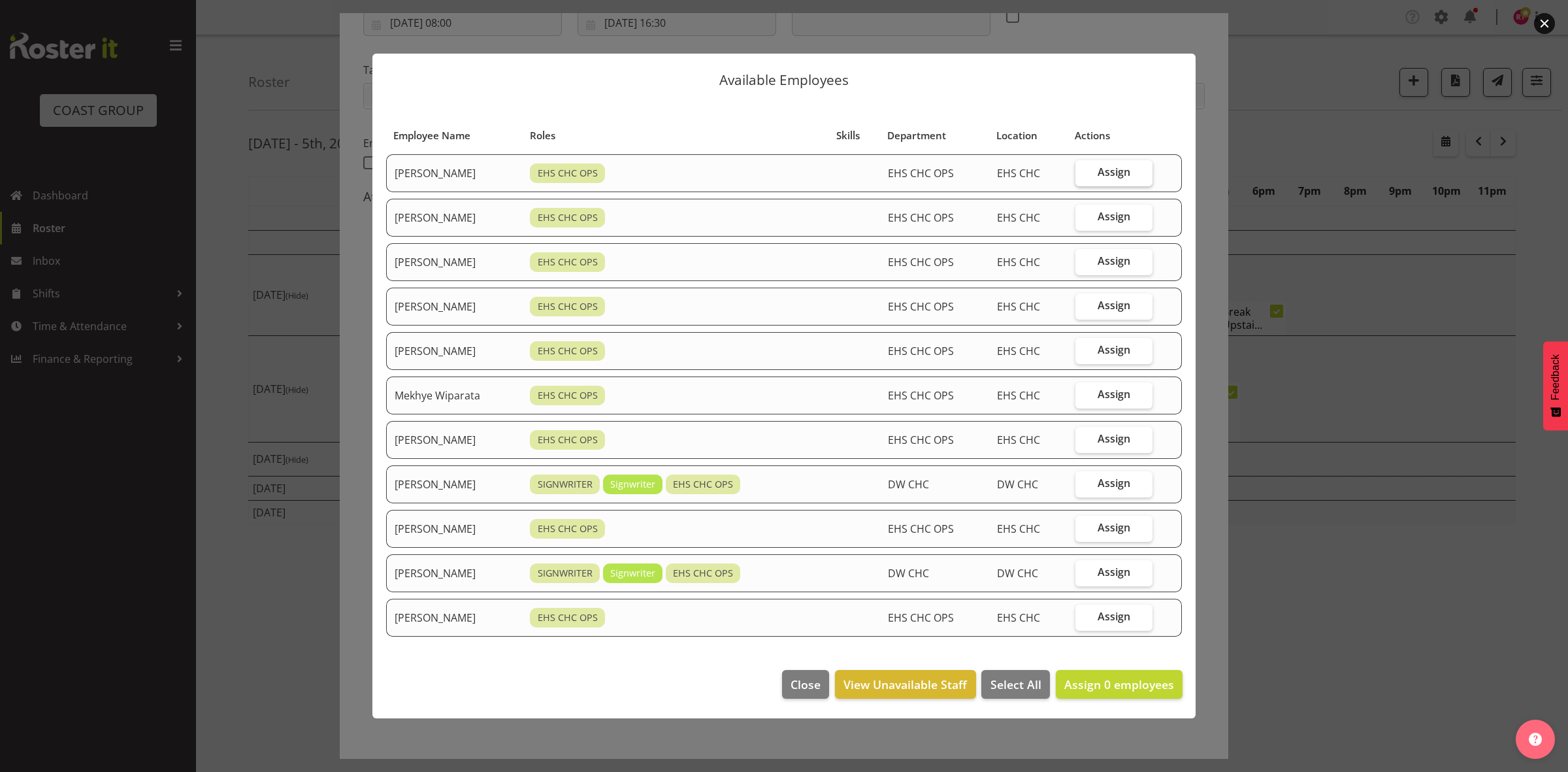
click at [1112, 169] on span "Assign" at bounding box center [1114, 171] width 33 height 13
click at [1084, 169] on input "Assign" at bounding box center [1079, 172] width 8 height 8
checkbox input "true"
click at [1111, 207] on label "Assign" at bounding box center [1113, 217] width 77 height 26
click at [1084, 212] on input "Assign" at bounding box center [1079, 216] width 8 height 8
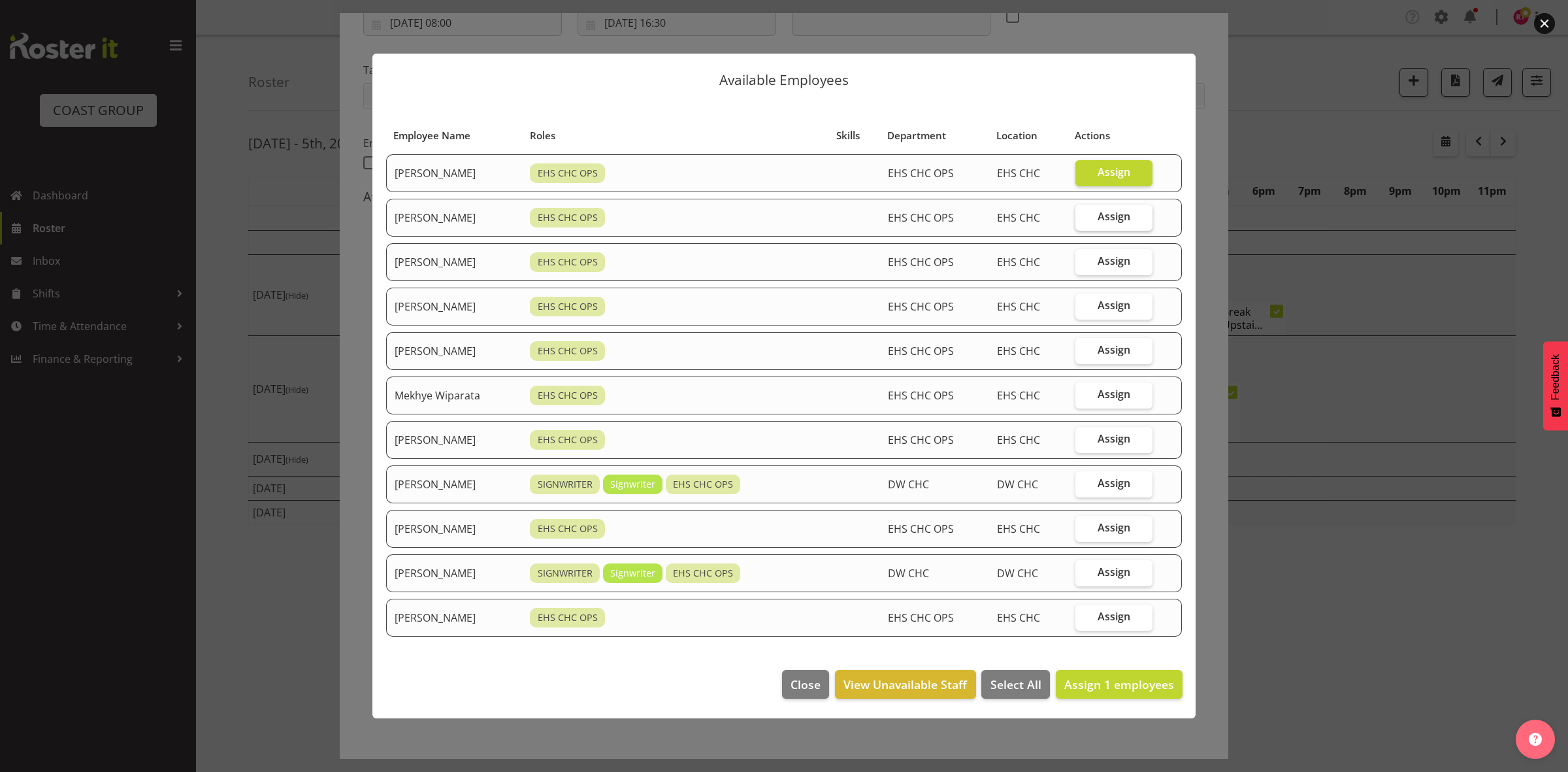
checkbox input "true"
click at [1112, 351] on span "Assign" at bounding box center [1114, 349] width 33 height 13
click at [1084, 351] on input "Assign" at bounding box center [1079, 350] width 8 height 8
checkbox input "true"
click at [1112, 399] on span "Assign" at bounding box center [1114, 394] width 33 height 13
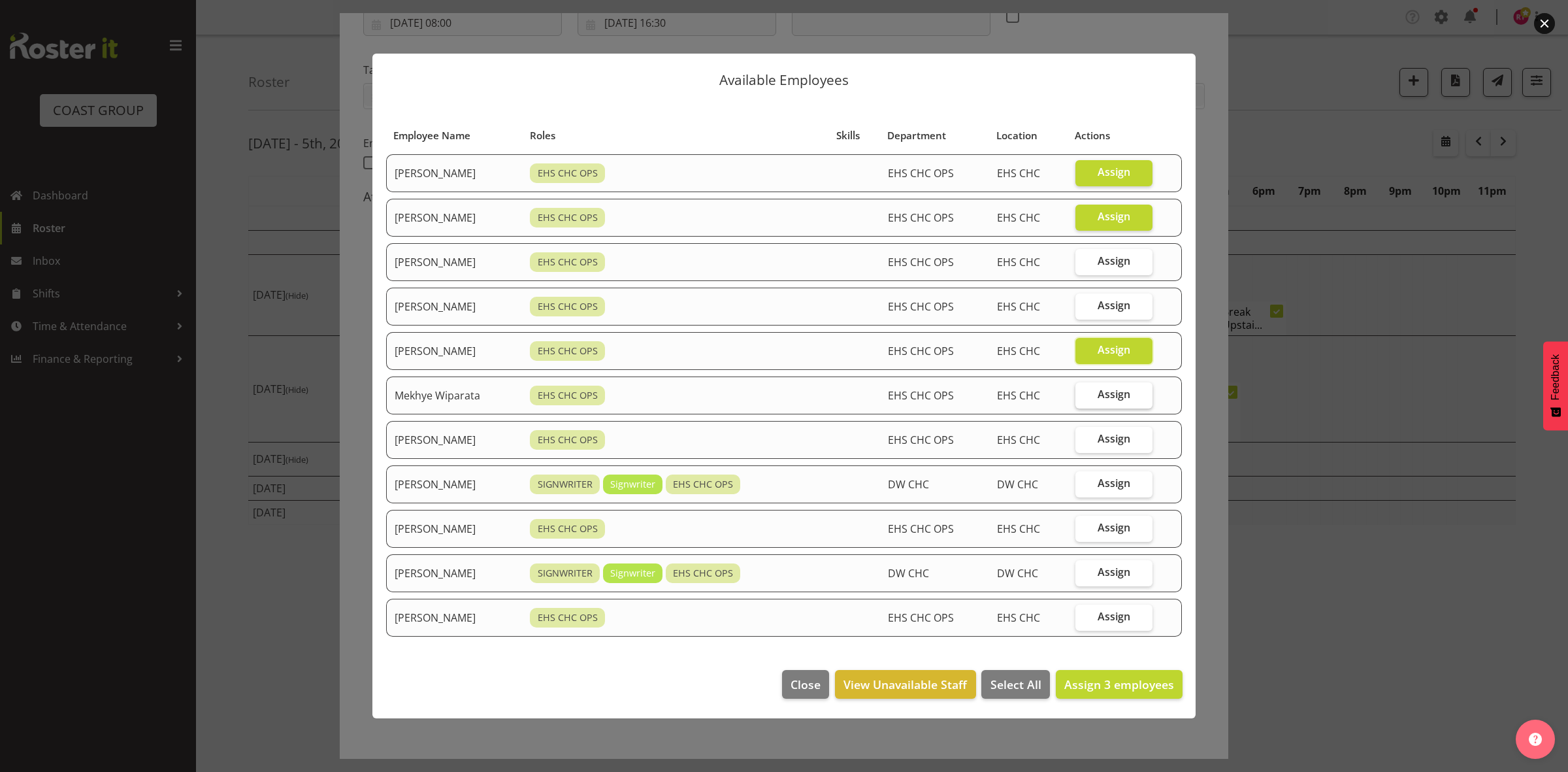
click at [1084, 398] on input "Assign" at bounding box center [1079, 394] width 8 height 8
checkbox input "true"
click at [1096, 440] on label "Assign" at bounding box center [1113, 439] width 77 height 26
click at [1084, 440] on input "Assign" at bounding box center [1079, 439] width 8 height 8
checkbox input "true"
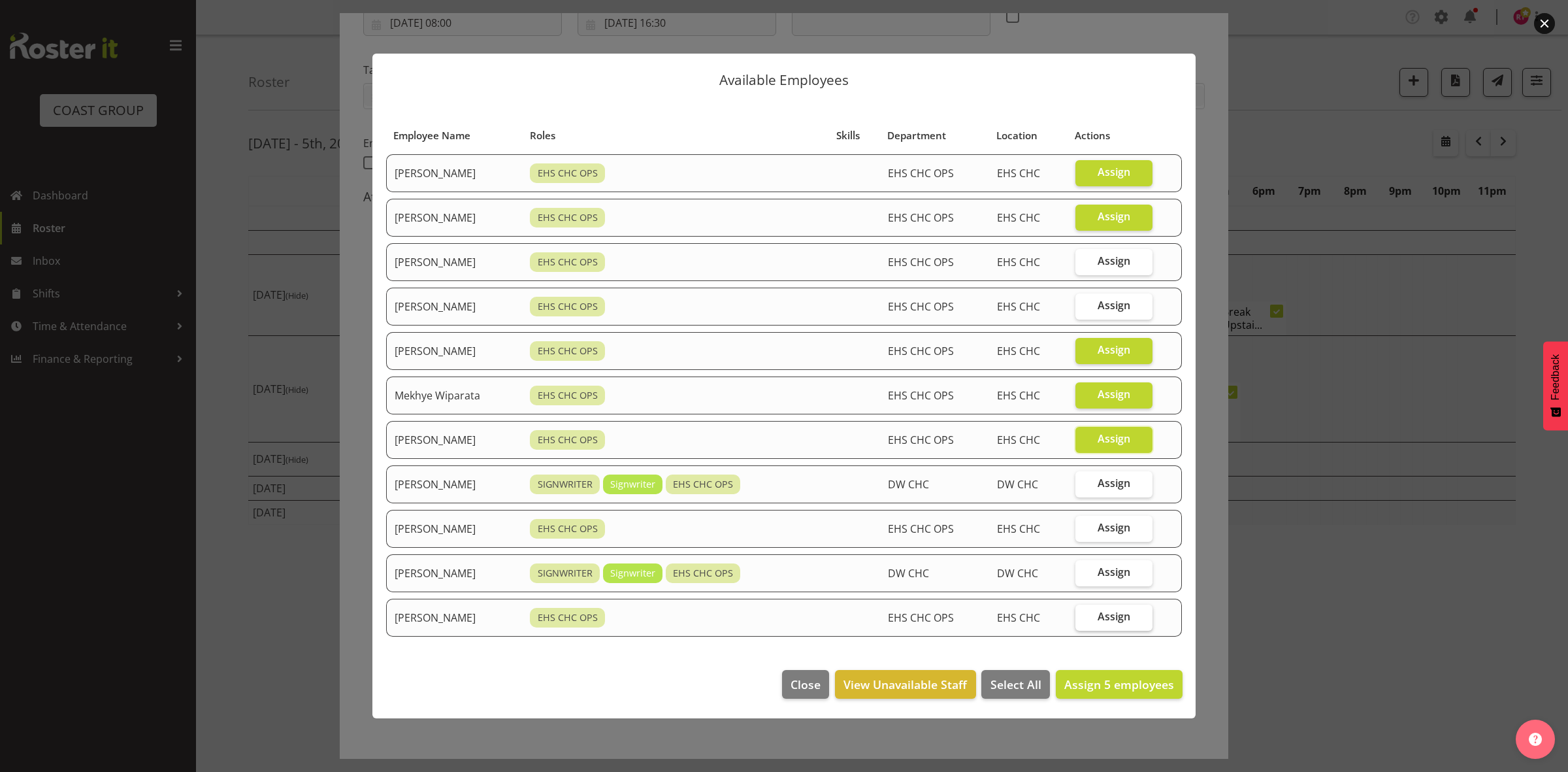
click at [1117, 617] on span "Assign" at bounding box center [1114, 616] width 33 height 13
click at [1084, 617] on input "Assign" at bounding box center [1079, 616] width 8 height 8
checkbox input "true"
click at [1090, 692] on span "Assign 6 employees" at bounding box center [1119, 684] width 110 height 16
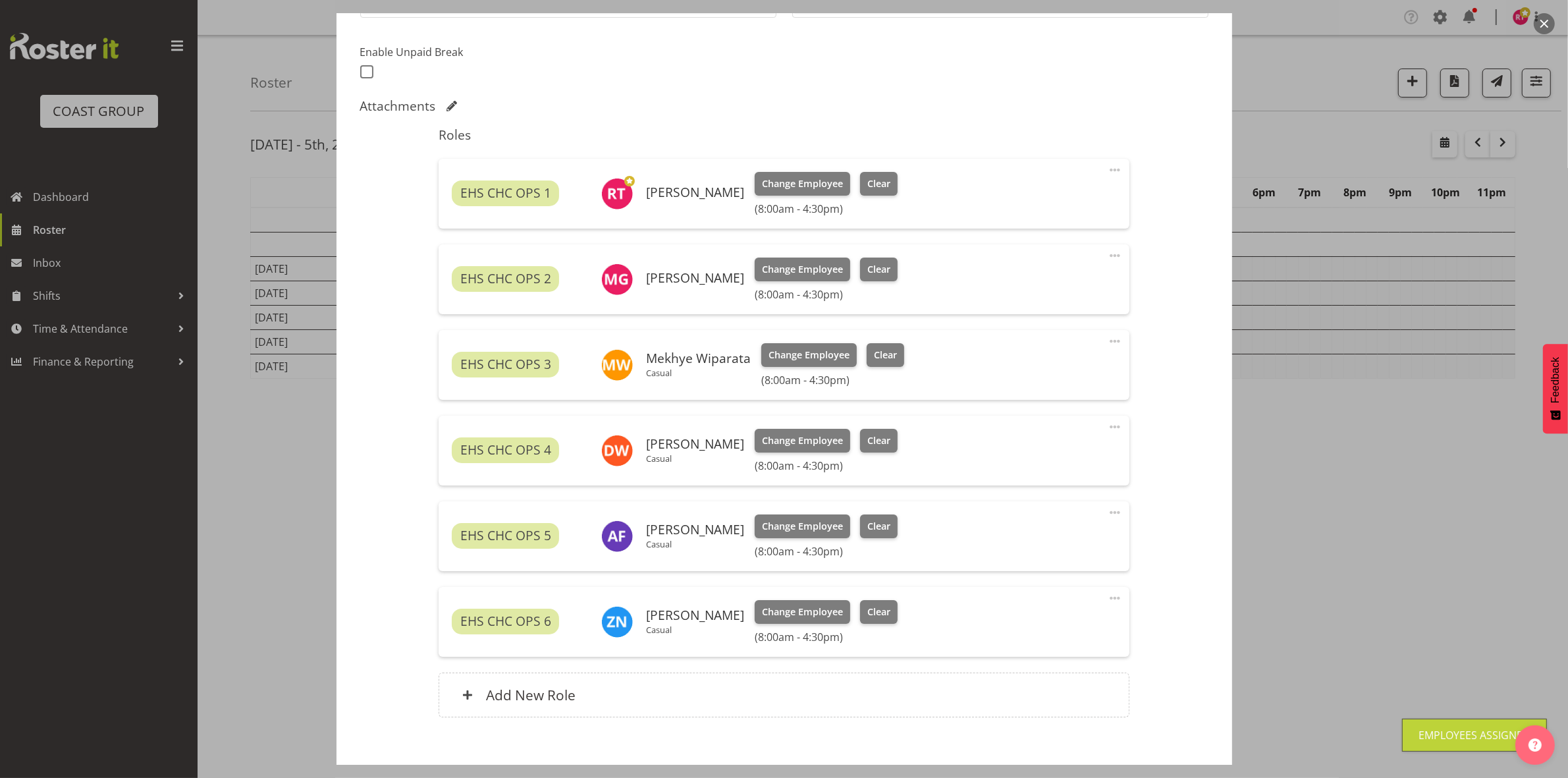
scroll to position [404, 0]
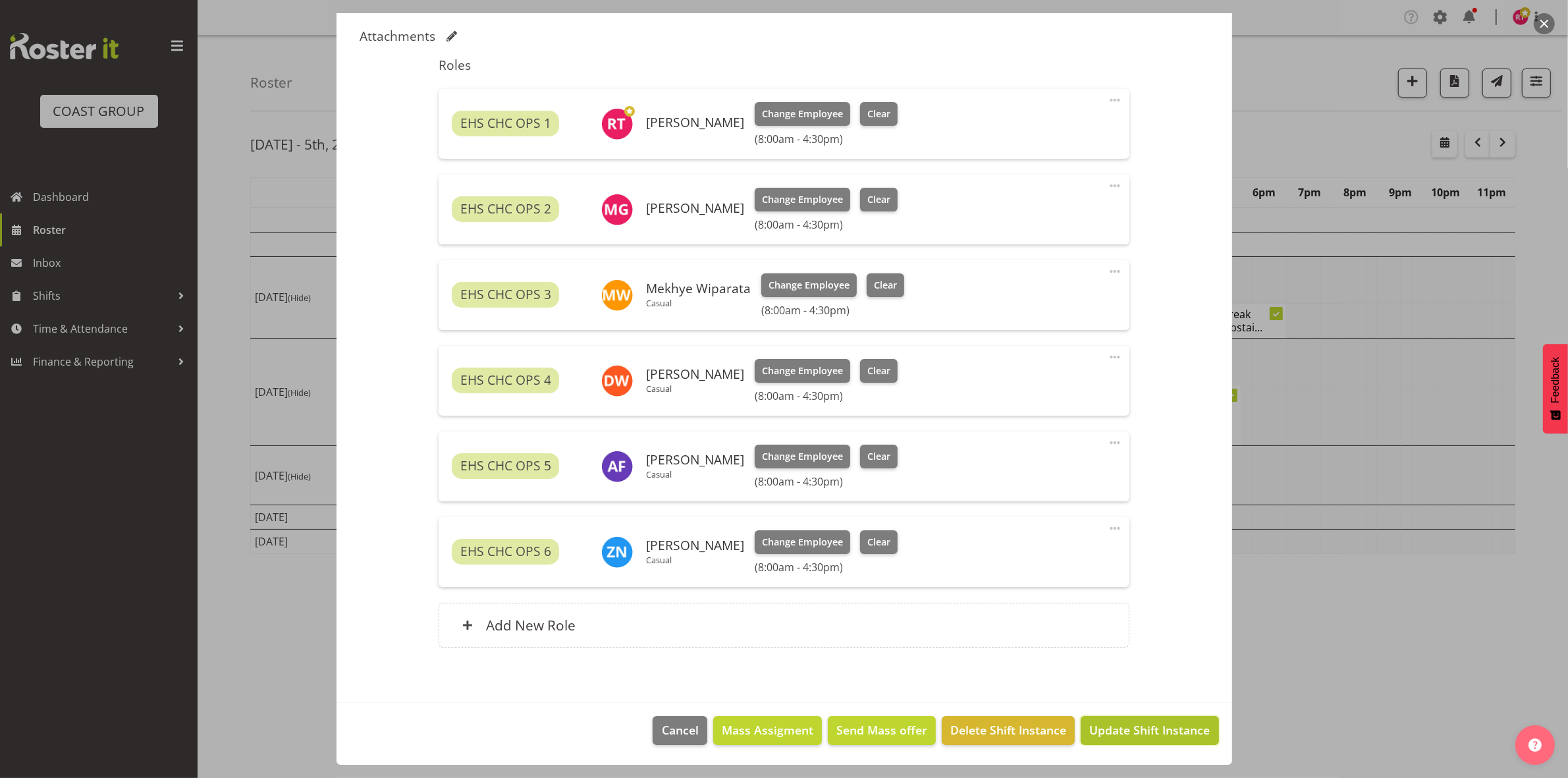
click at [1127, 723] on span "Update Shift Instance" at bounding box center [1149, 730] width 120 height 17
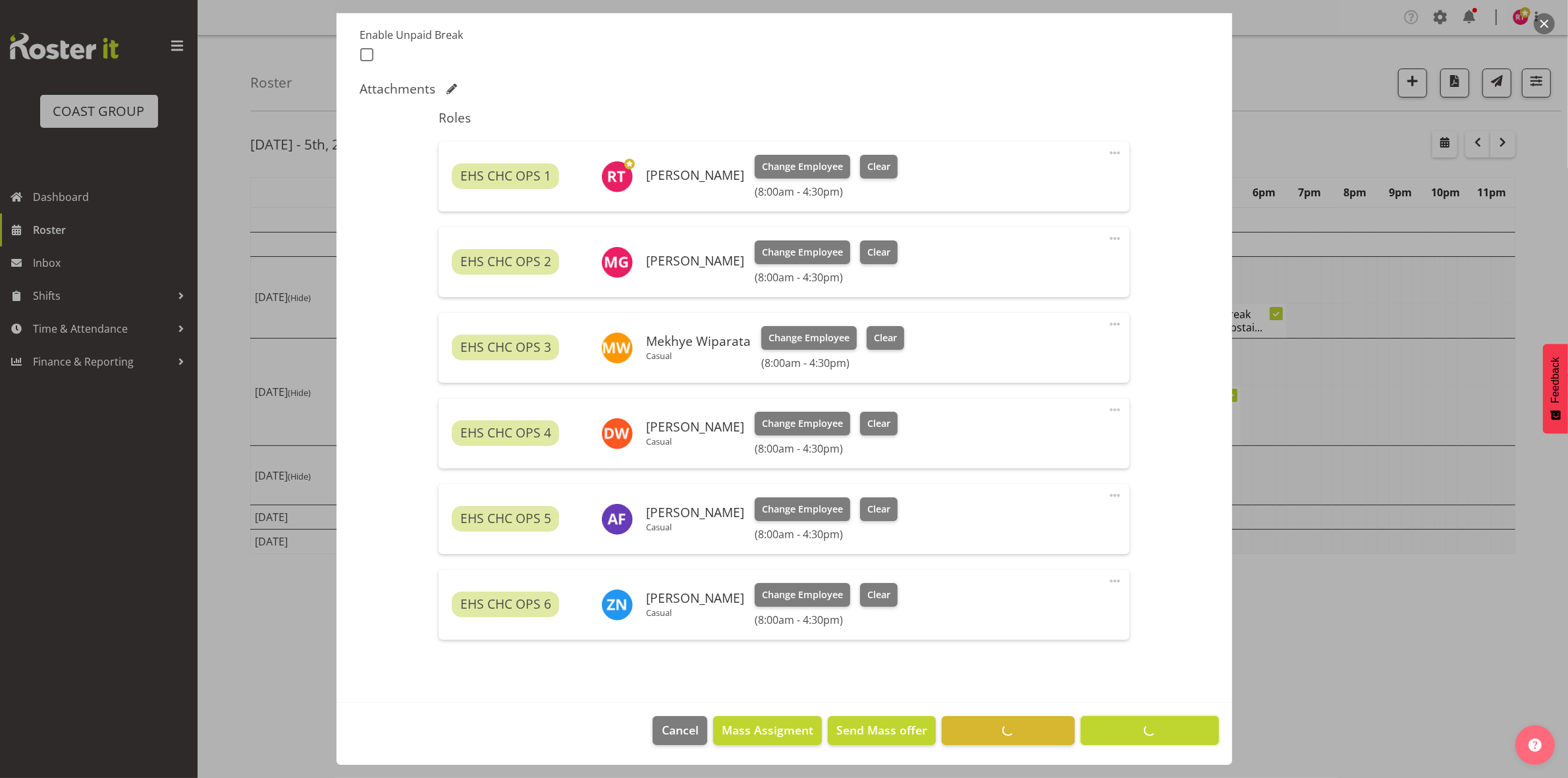
scroll to position [351, 0]
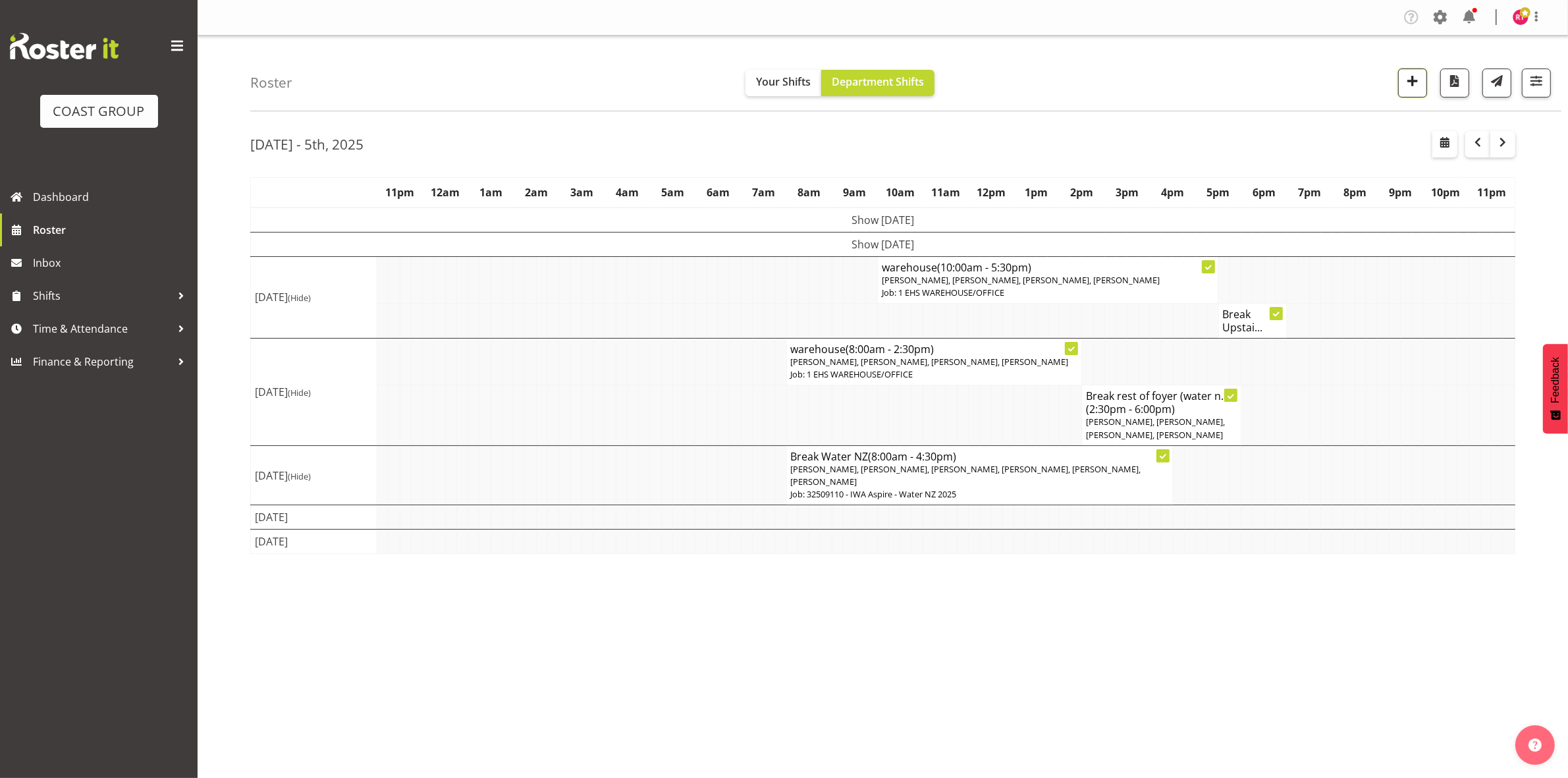
click at [1417, 84] on span "button" at bounding box center [1412, 81] width 17 height 17
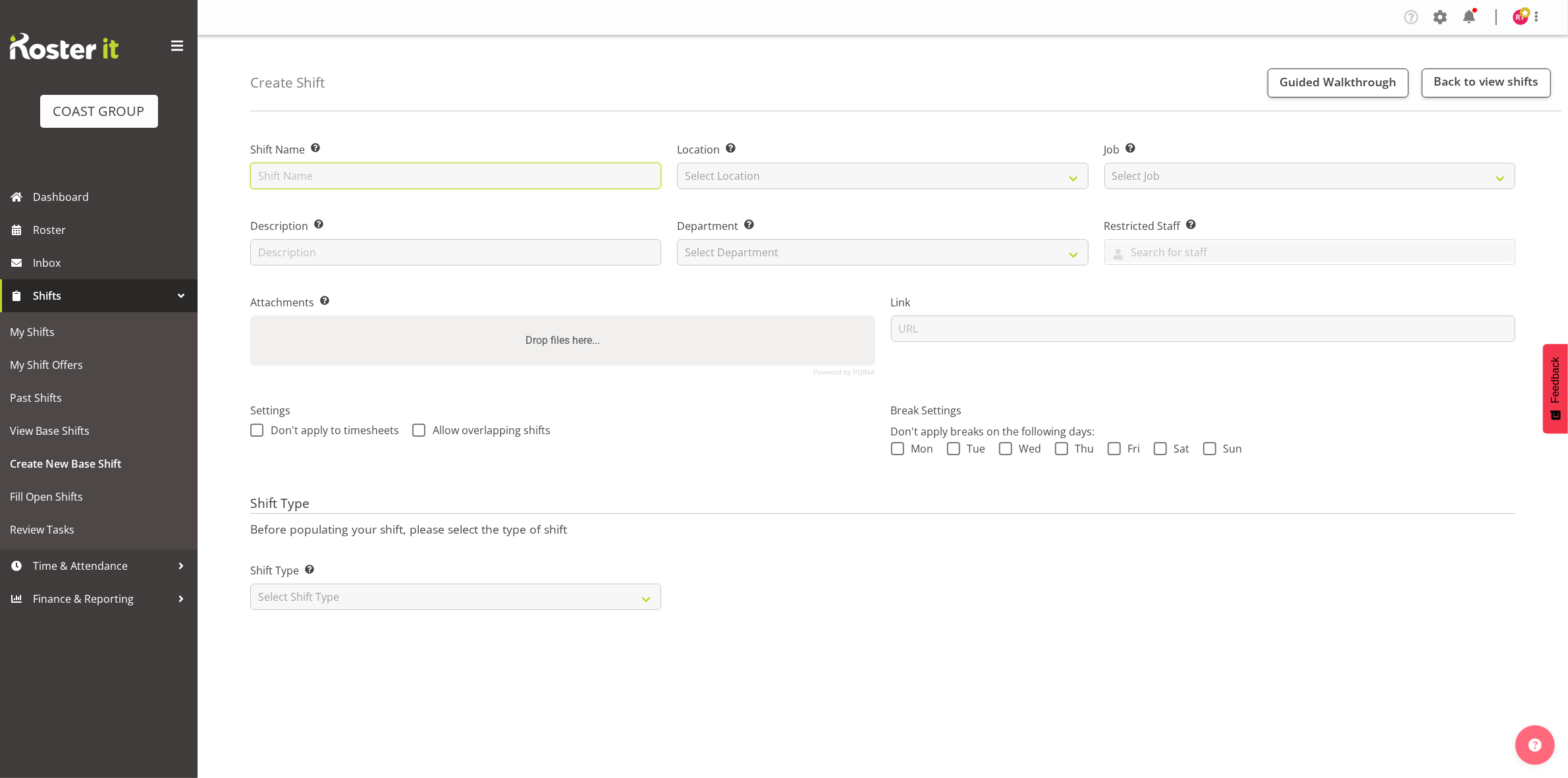
click at [461, 175] on input "text" at bounding box center [456, 175] width 411 height 26
type input "Build Aerospace"
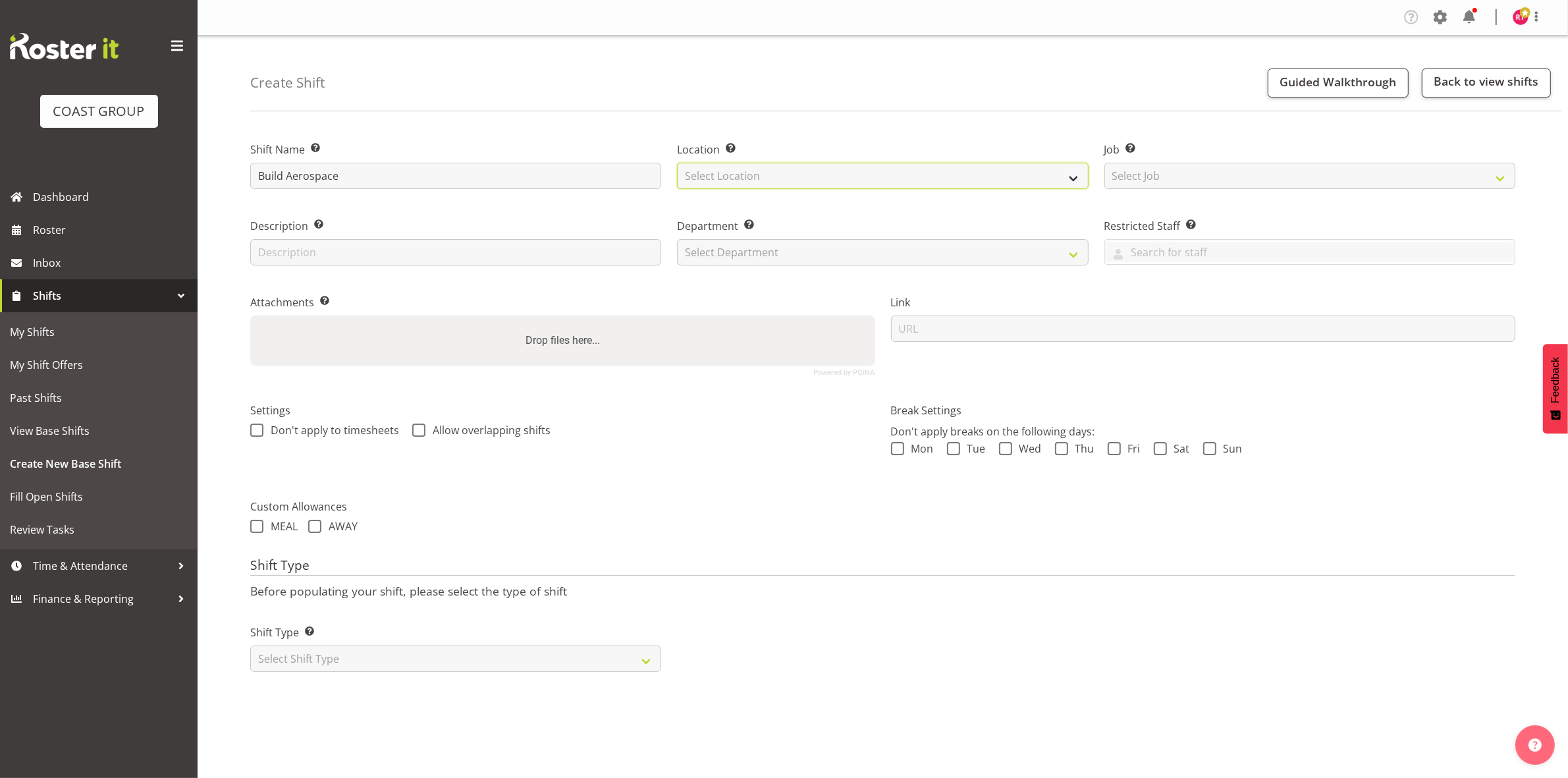
click at [827, 166] on select "Select Location EHS CHC" at bounding box center [883, 175] width 411 height 26
select select "107"
click at [677, 163] on select "Select Location EHS CHC" at bounding box center [883, 175] width 411 height 26
click at [1139, 163] on select "Select Job Create new job 1 Carlton Events 1 [PERSON_NAME][GEOGRAPHIC_DATA] 1 […" at bounding box center [1310, 175] width 411 height 26
select select "9901"
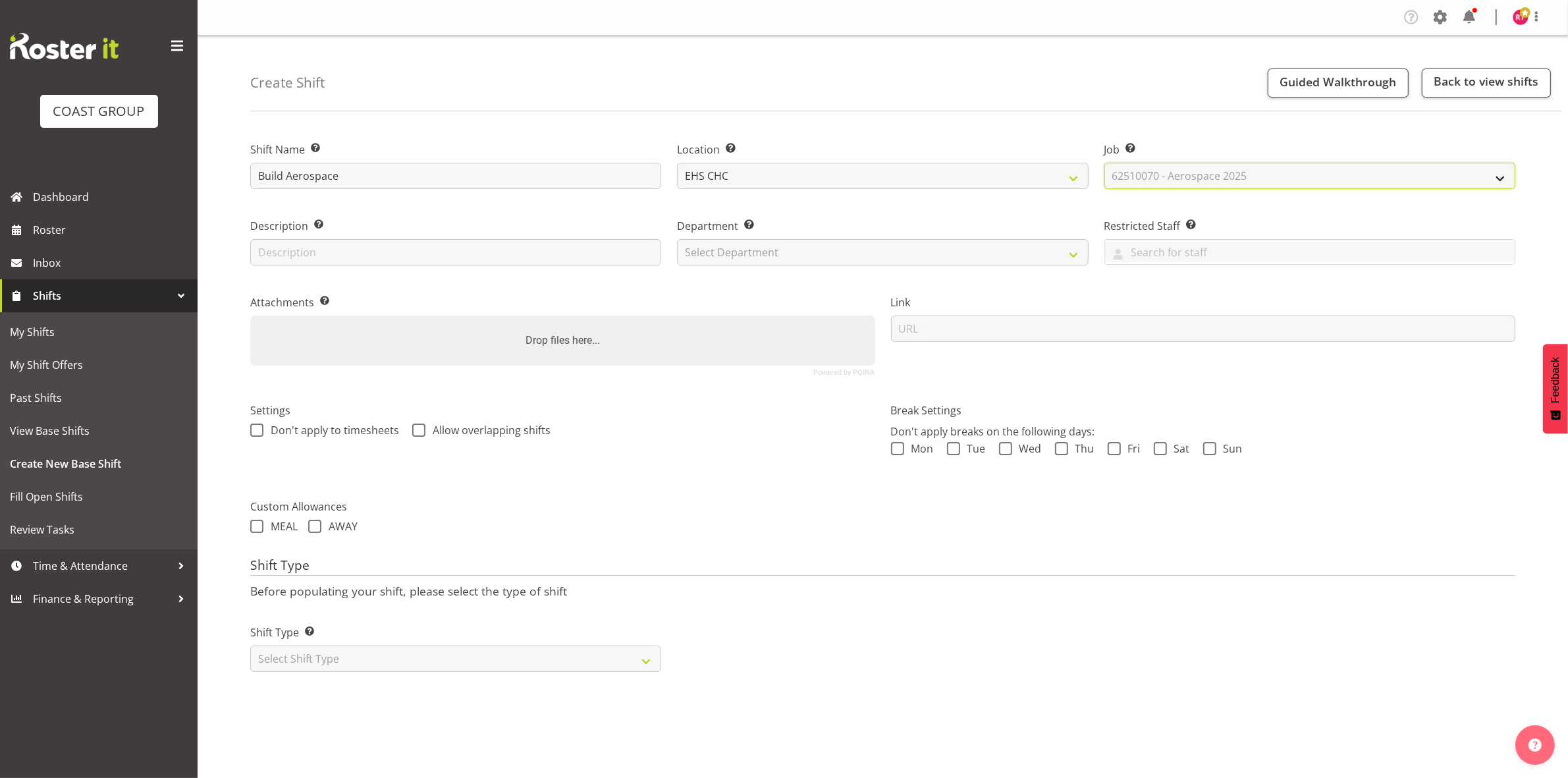
click at [1105, 163] on select "Select Job Create new job 1 Carlton Events 1 [PERSON_NAME][GEOGRAPHIC_DATA] 1 […" at bounding box center [1310, 175] width 411 height 26
click at [888, 249] on select "Select Department EHS CHC OPS" at bounding box center [883, 252] width 411 height 26
select select "41"
click at [677, 239] on select "Select Department EHS CHC OPS" at bounding box center [883, 252] width 411 height 26
click at [396, 669] on select "Select Shift Type One Off Shift Recurring Shift Rotating Shift" at bounding box center [456, 658] width 411 height 26
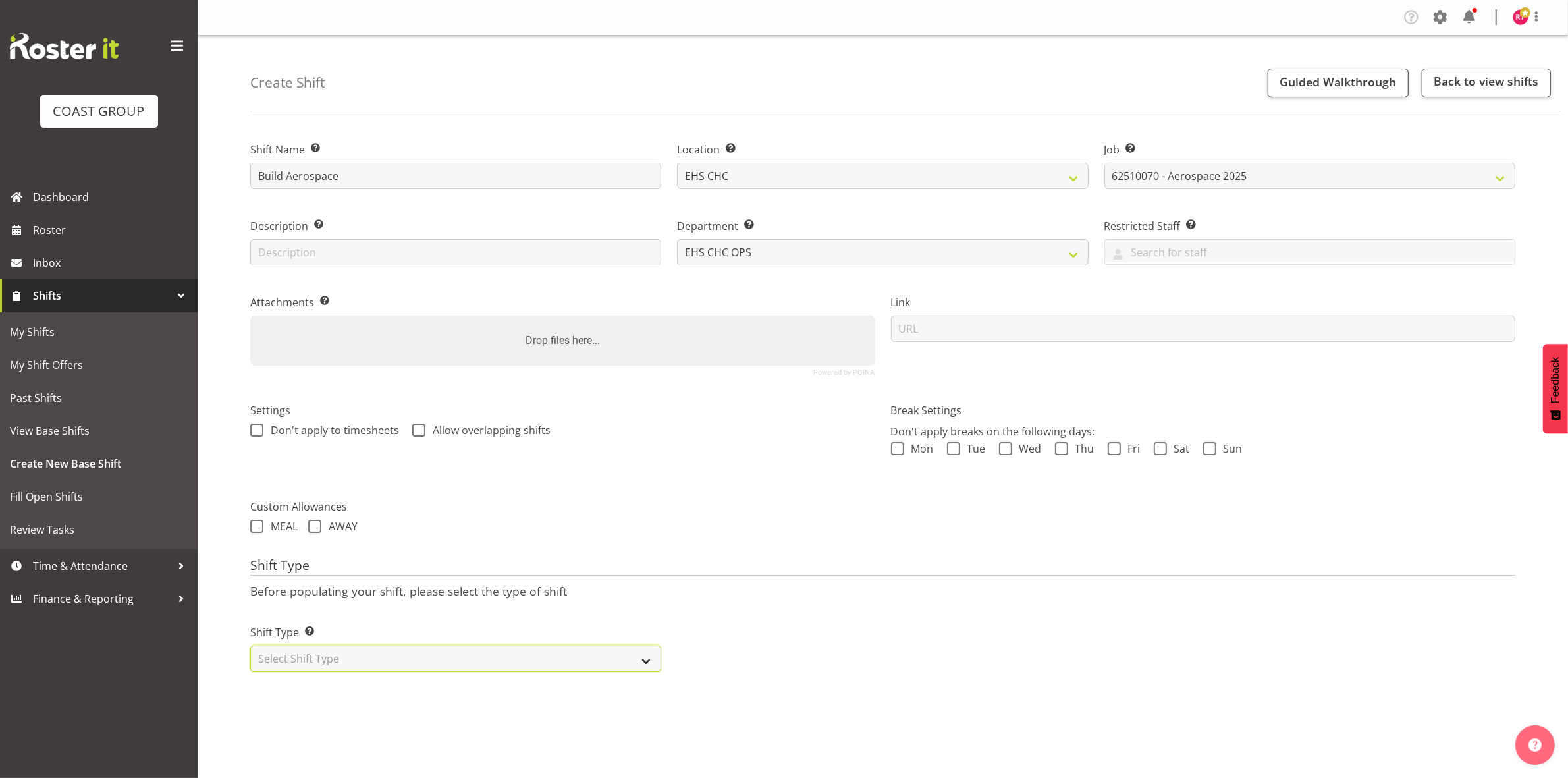
select select "one_off"
click at [250, 647] on select "Select Shift Type One Off Shift Recurring Shift Rotating Shift" at bounding box center [456, 658] width 411 height 26
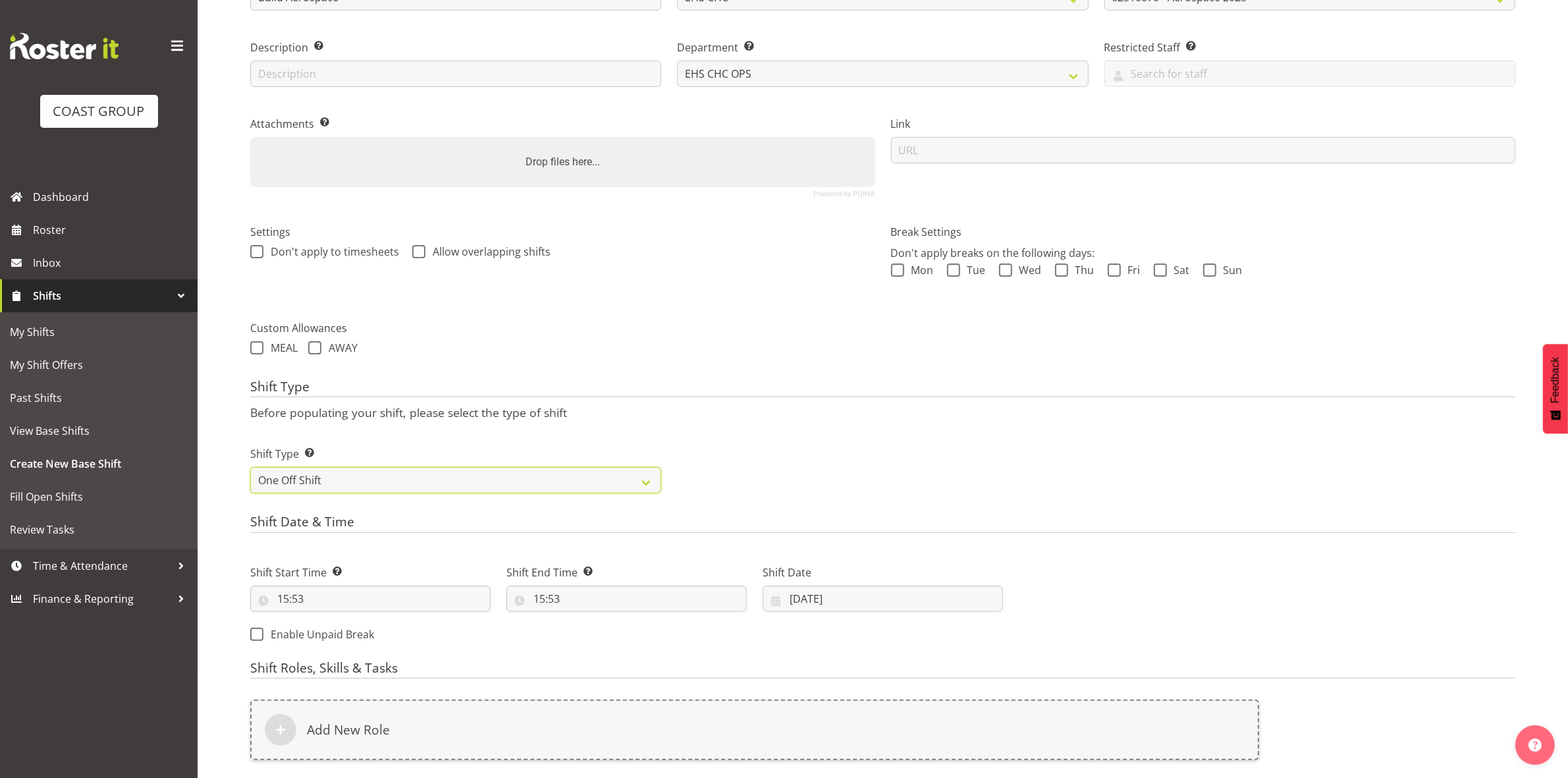
scroll to position [360, 0]
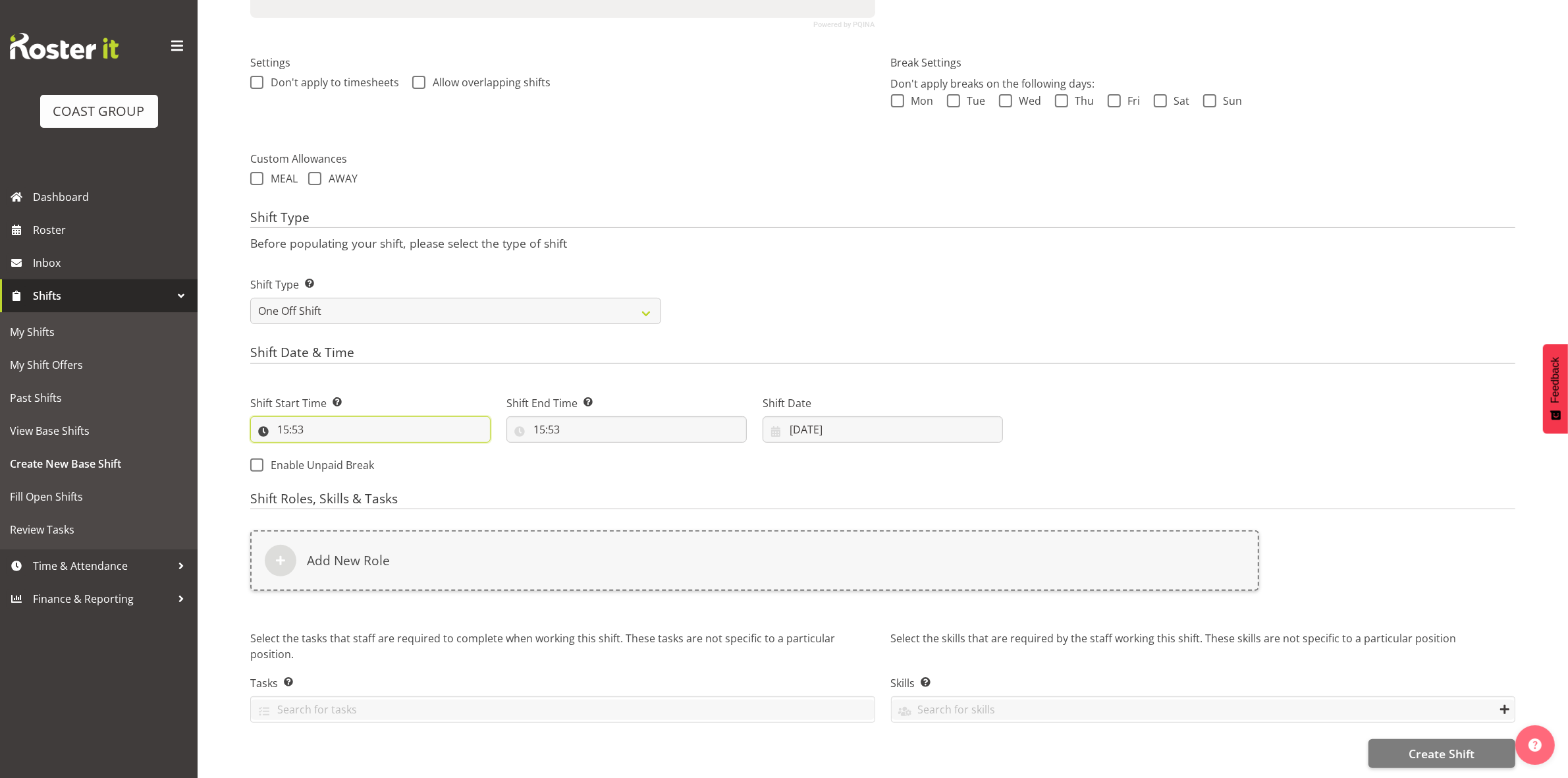
click at [288, 420] on input "15:53" at bounding box center [370, 429] width 240 height 26
click at [343, 450] on select "00 01 02 03 04 05 06 07 08 09 10 11 12 13 14 15 16 17 18 19 20 21 22 23" at bounding box center [340, 463] width 29 height 26
select select "8"
click at [325, 450] on select "00 01 02 03 04 05 06 07 08 09 10 11 12 13 14 15 16 17 18 19 20 21 22 23" at bounding box center [340, 463] width 29 height 26
type input "08:53"
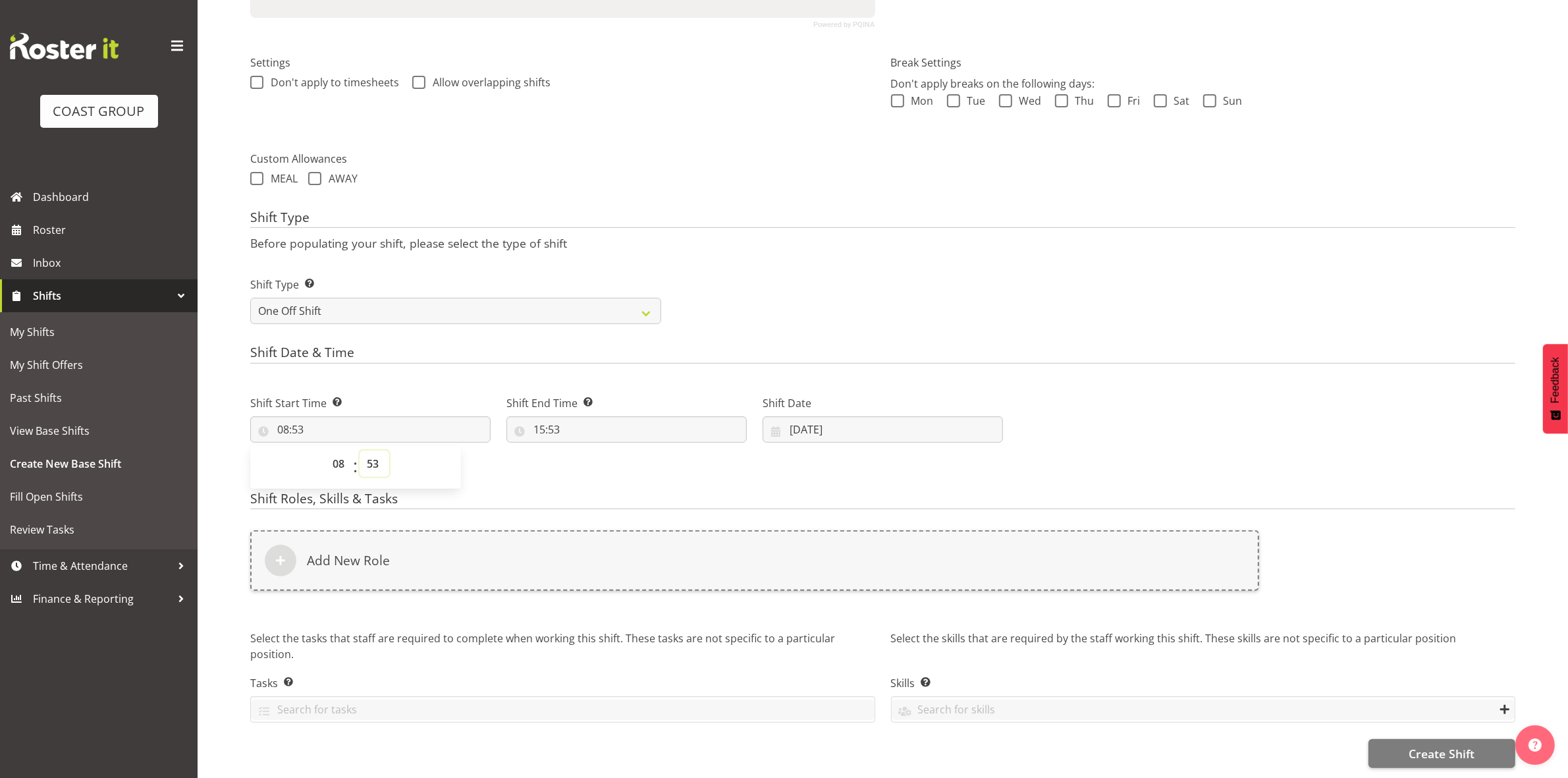
click at [372, 452] on select "00 01 02 03 04 05 06 07 08 09 10 11 12 13 14 15 16 17 18 19 20 21 22 23 24 25 2…" at bounding box center [374, 463] width 29 height 26
select select "0"
click at [359, 450] on select "00 01 02 03 04 05 06 07 08 09 10 11 12 13 14 15 16 17 18 19 20 21 22 23 24 25 2…" at bounding box center [374, 463] width 29 height 26
type input "08:00"
click at [725, 236] on p "Before populating your shift, please select the type of shift" at bounding box center [883, 243] width 1265 height 14
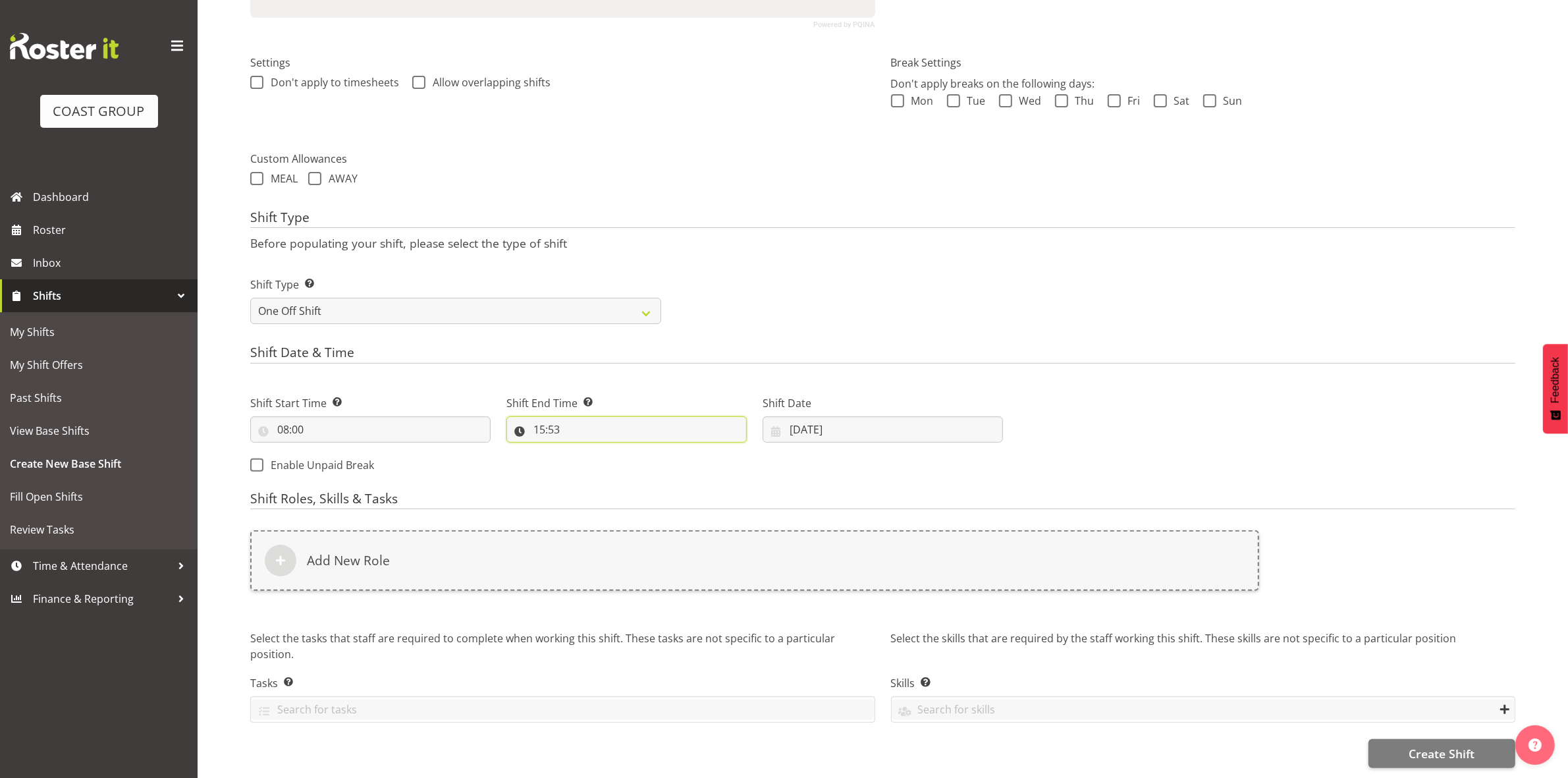
drag, startPoint x: 540, startPoint y: 422, endPoint x: 551, endPoint y: 429, distance: 13.0
click at [540, 420] on input "15:53" at bounding box center [626, 429] width 240 height 26
click at [593, 454] on select "00 01 02 03 04 05 06 07 08 09 10 11 12 13 14 15 16 17 18 19 20 21 22 23" at bounding box center [596, 463] width 29 height 26
select select "16"
click at [581, 450] on select "00 01 02 03 04 05 06 07 08 09 10 11 12 13 14 15 16 17 18 19 20 21 22 23" at bounding box center [596, 463] width 29 height 26
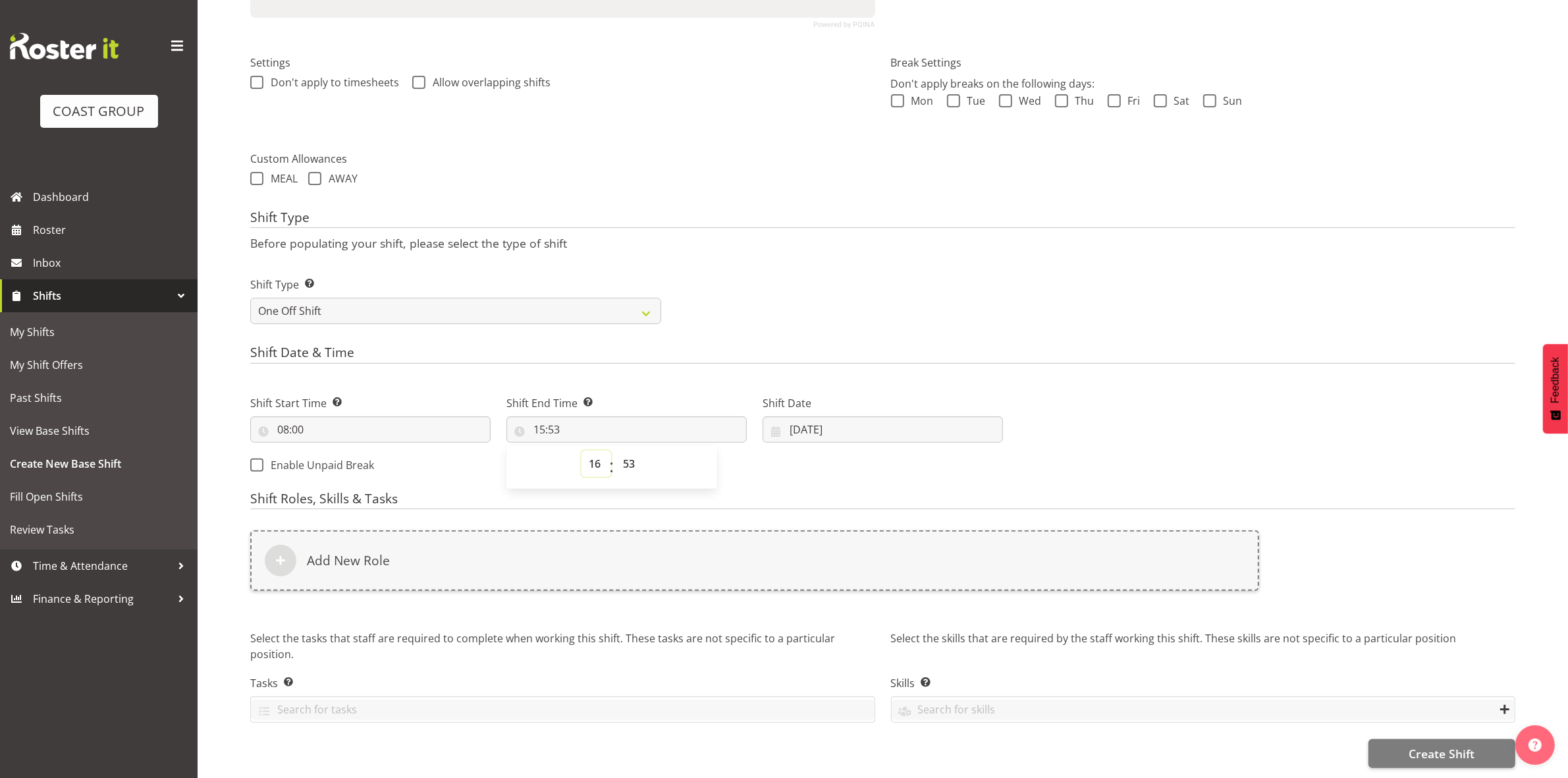
type input "16:53"
click at [642, 463] on select "00 01 02 03 04 05 06 07 08 09 10 11 12 13 14 15 16 17 18 19 20 21 22 23 24 25 2…" at bounding box center [630, 463] width 29 height 26
select select "30"
click at [616, 450] on select "00 01 02 03 04 05 06 07 08 09 10 11 12 13 14 15 16 17 18 19 20 21 22 23 24 25 2…" at bounding box center [630, 463] width 29 height 26
type input "16:30"
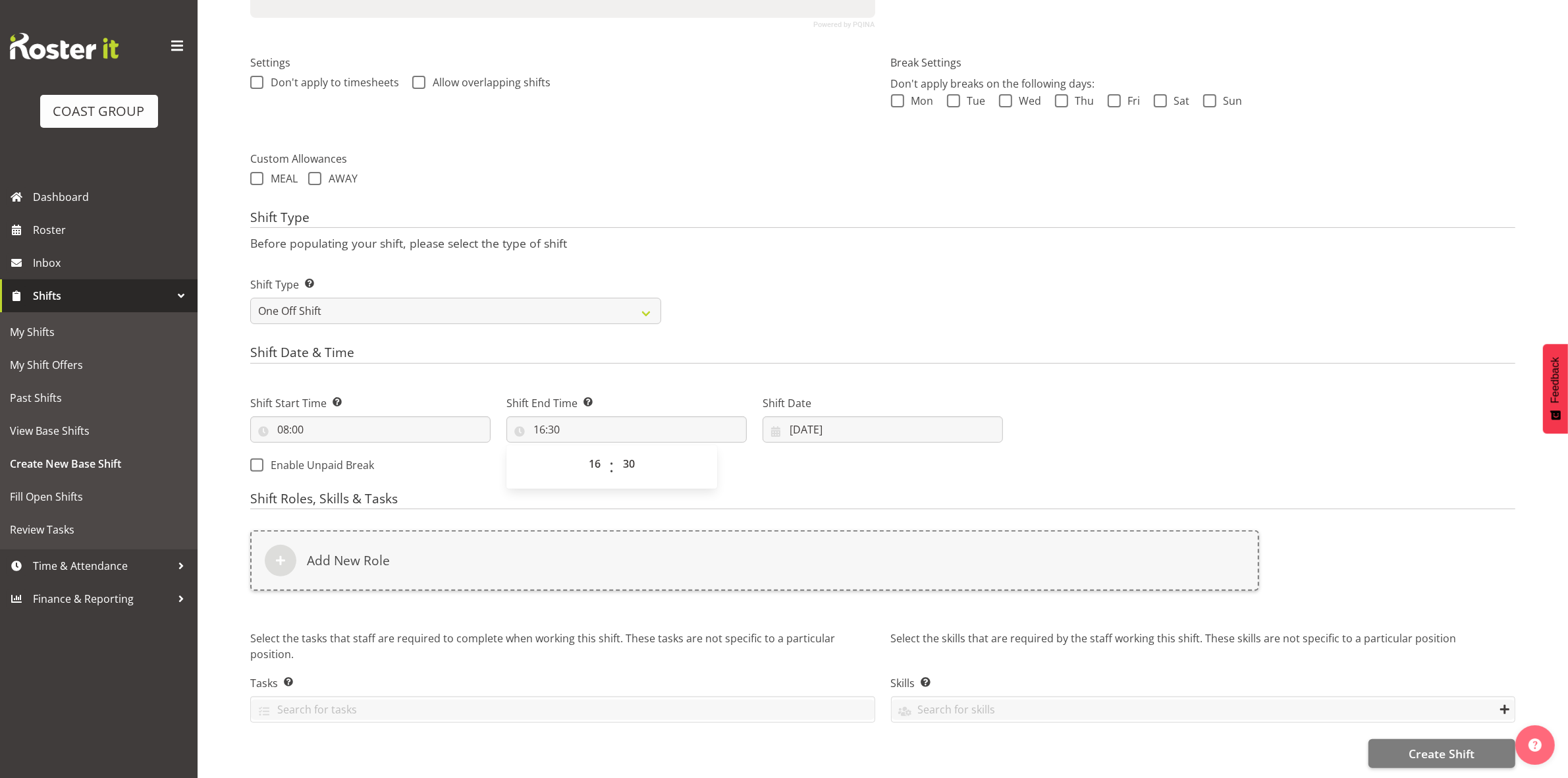
click at [837, 258] on div "Shift Type Shift Types: One Off – Select this if you would like a single shift …" at bounding box center [883, 295] width 1281 height 74
click at [792, 416] on input "01/10/2025" at bounding box center [883, 429] width 240 height 26
click at [825, 552] on link "6" at bounding box center [829, 562] width 26 height 24
type input "06/10/2025"
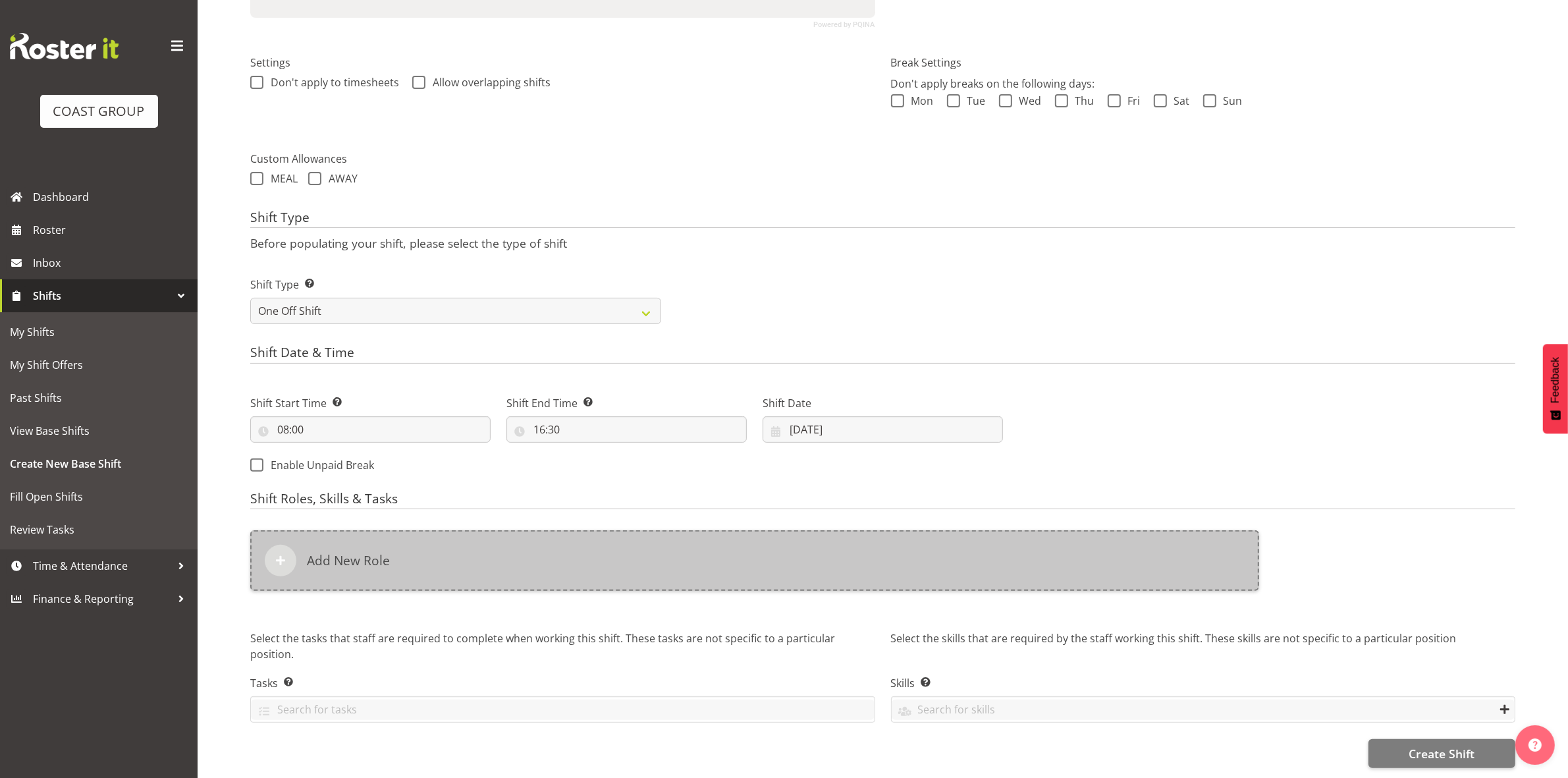
click at [679, 538] on div "Add New Role" at bounding box center [755, 560] width 1009 height 60
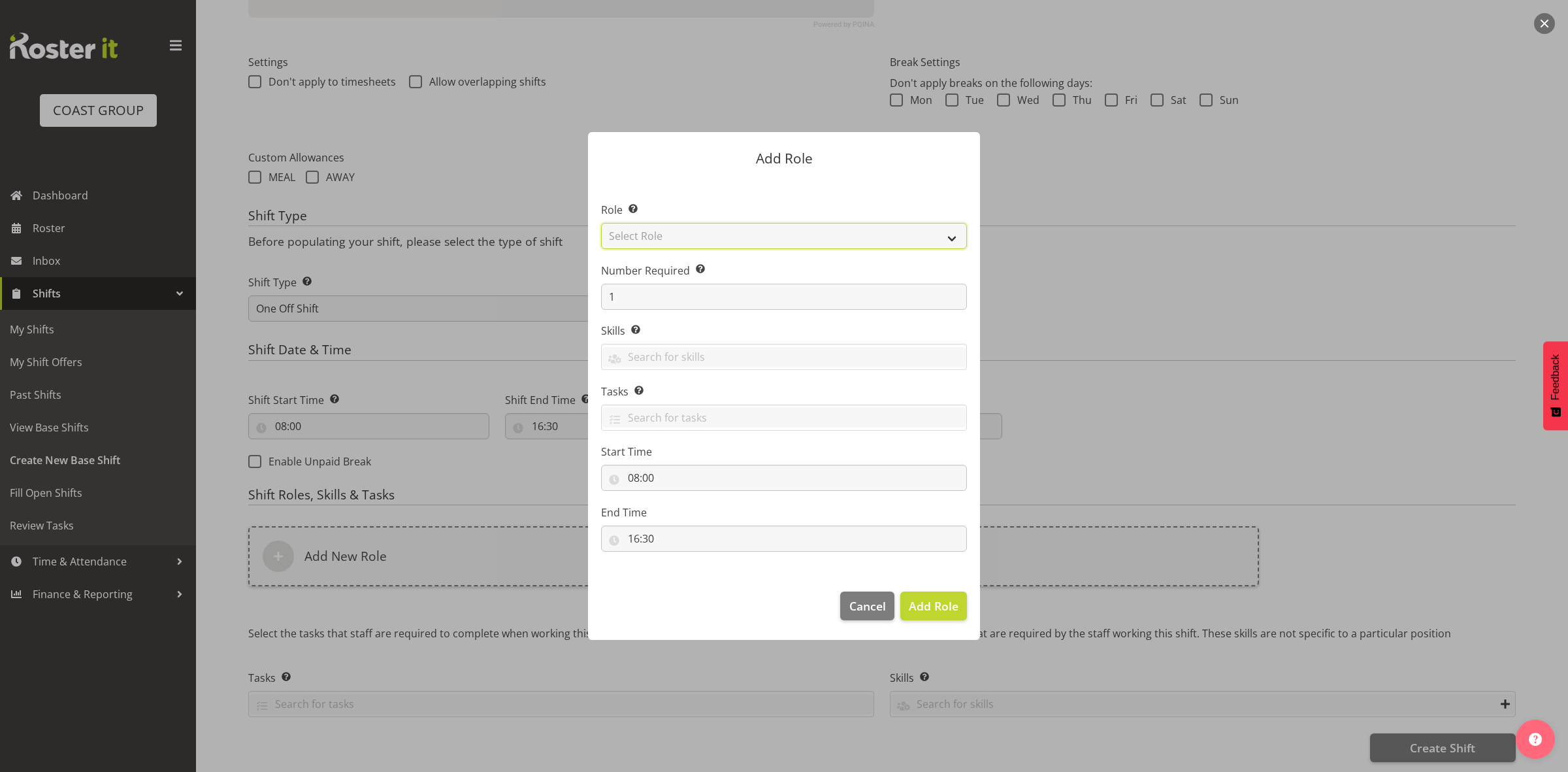
click at [728, 229] on select "Select Role ACCOUNT MANAGER ACCOUNT MANAGER DW ACCOUNTS AKL DIANNA VEHICLES AKL…" at bounding box center [784, 235] width 366 height 26
select select "192"
click at [601, 223] on select "Select Role ACCOUNT MANAGER ACCOUNT MANAGER DW ACCOUNTS AKL DIANNA VEHICLES AKL…" at bounding box center [784, 235] width 366 height 26
click at [643, 300] on input "1" at bounding box center [784, 297] width 366 height 26
type input "4"
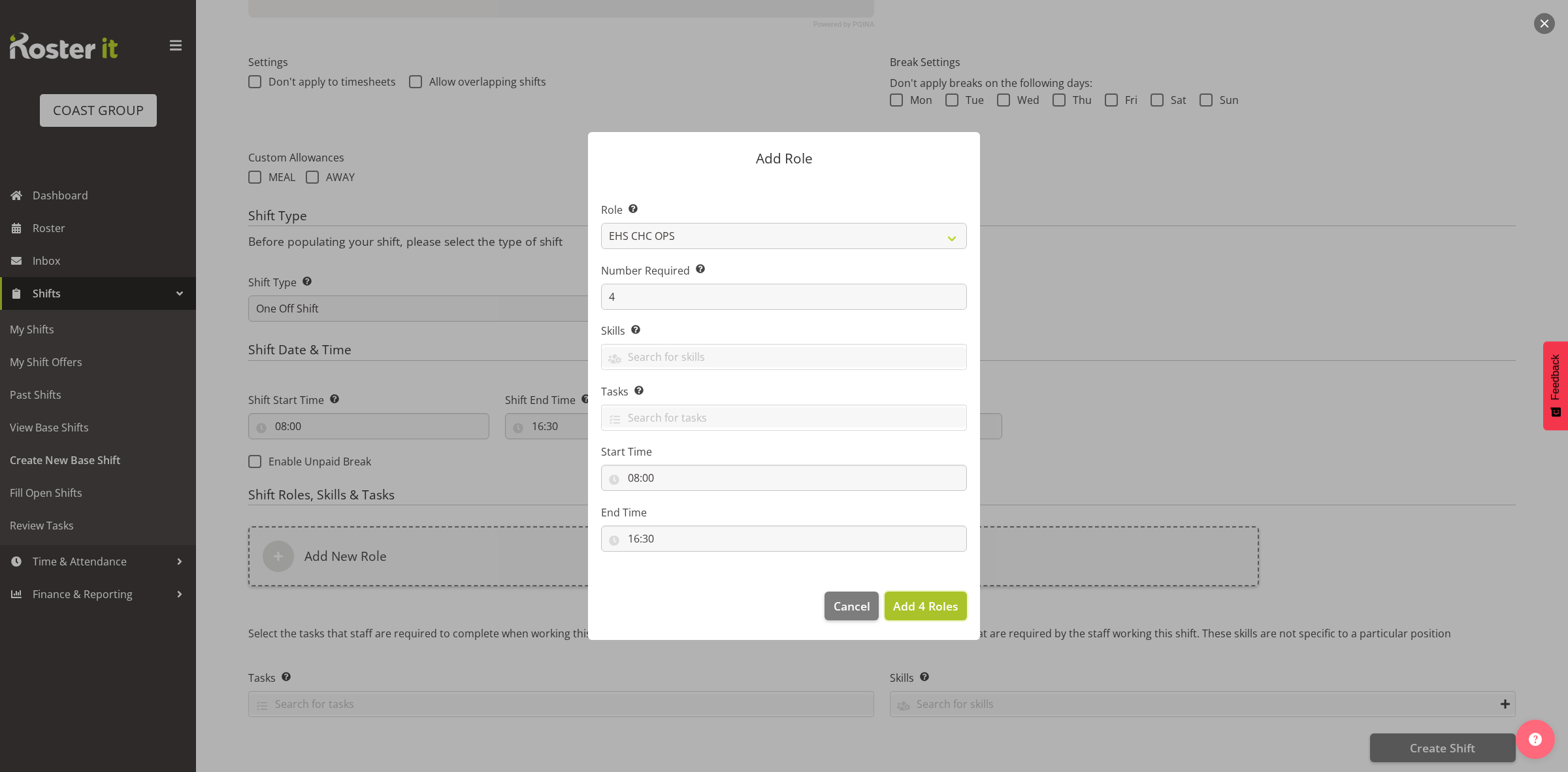
click at [915, 608] on span "Add 4 Roles" at bounding box center [925, 605] width 65 height 16
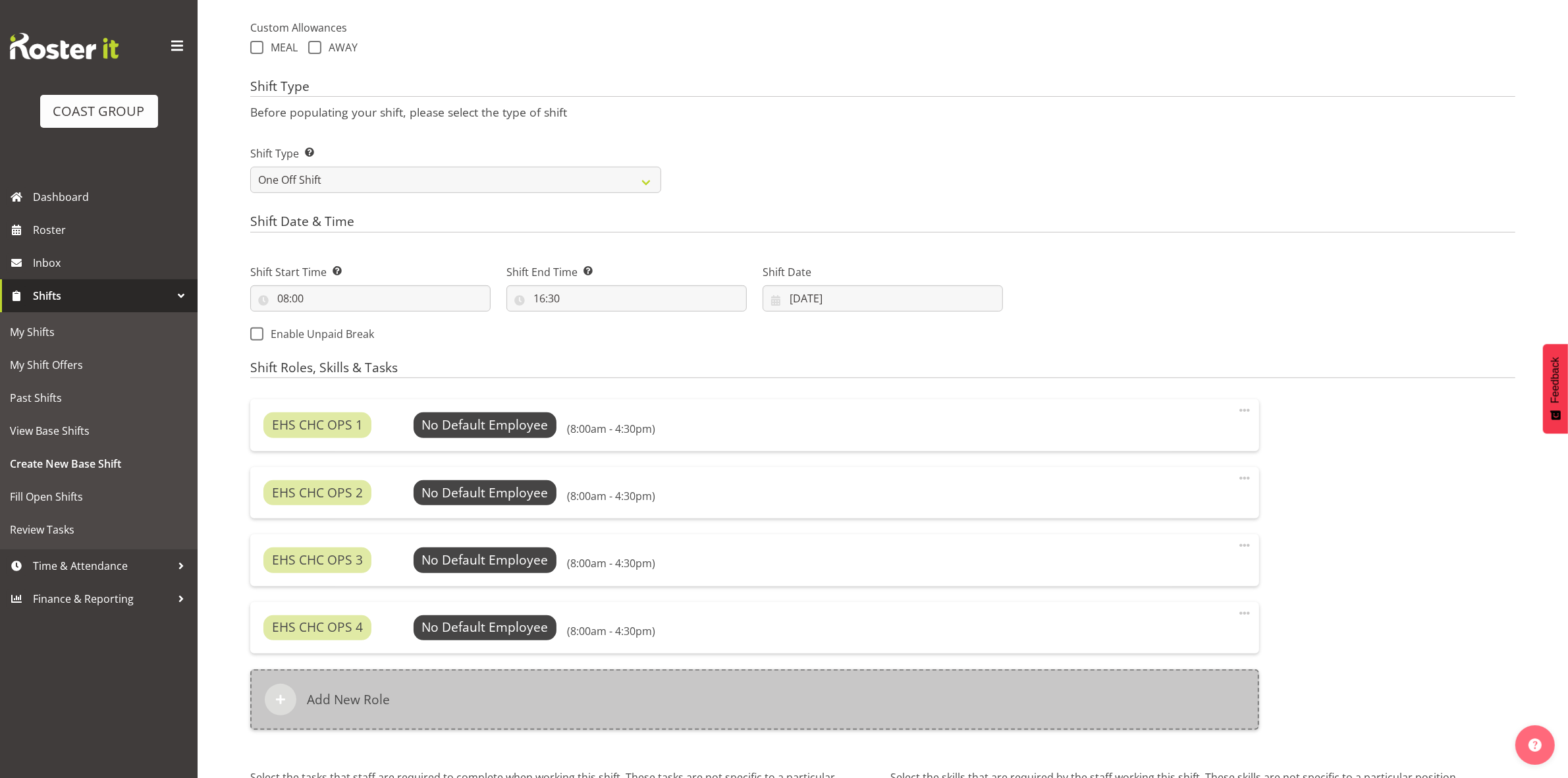
scroll to position [630, 0]
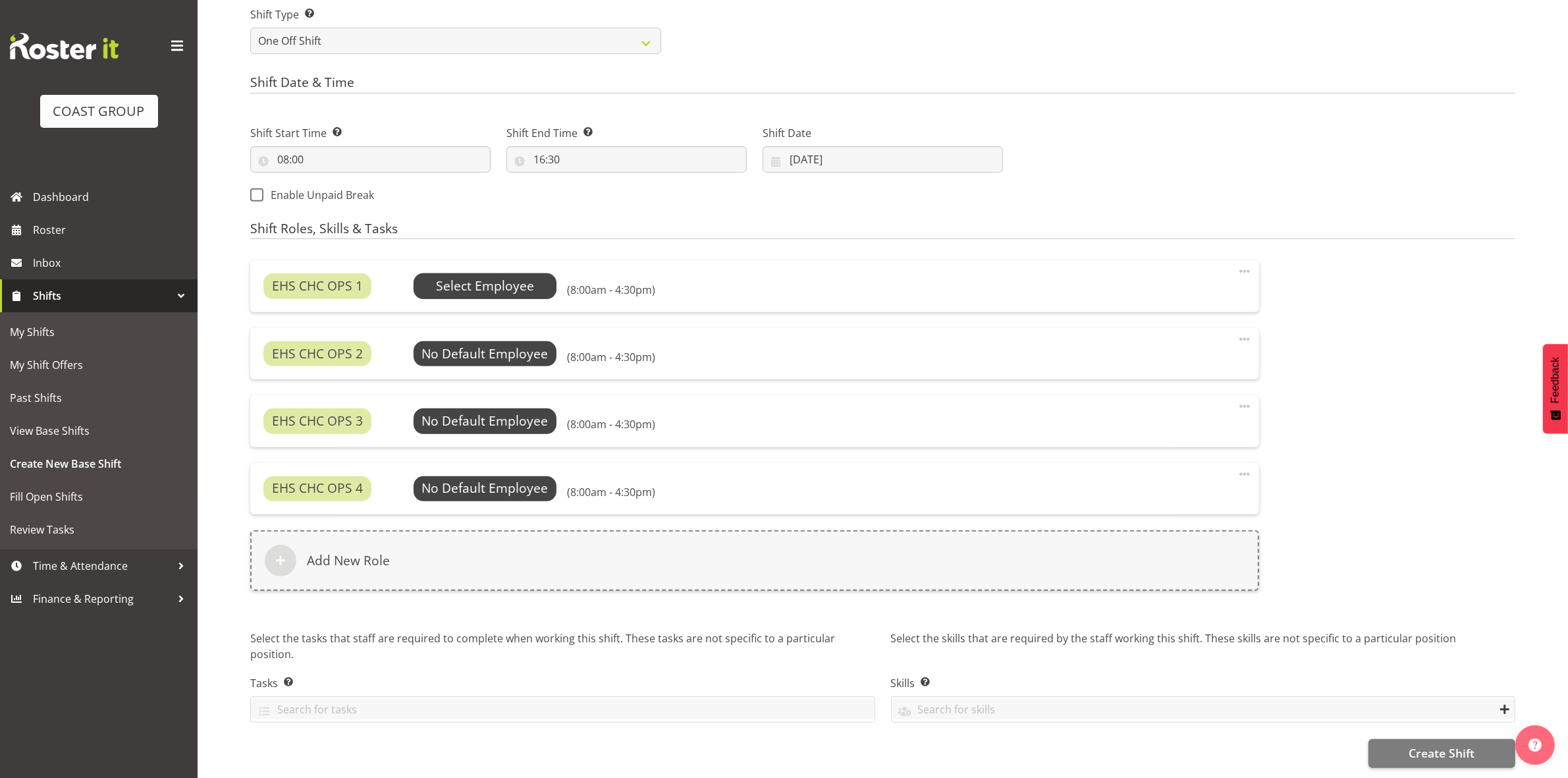
click at [505, 276] on span "Select Employee" at bounding box center [485, 285] width 98 height 19
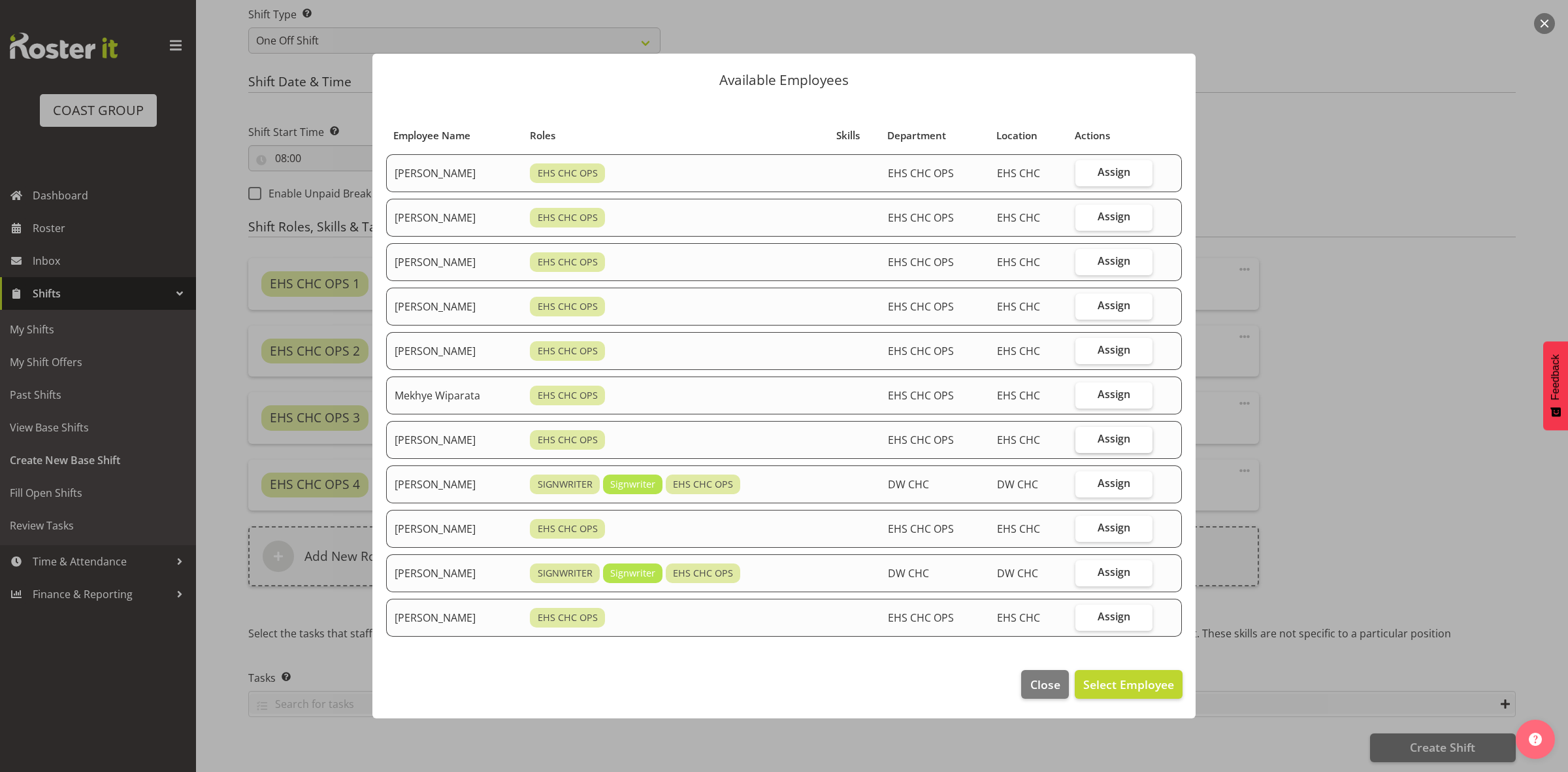
click at [1096, 445] on label "Assign" at bounding box center [1113, 439] width 77 height 26
click at [1084, 443] on input "Assign" at bounding box center [1079, 439] width 8 height 8
checkbox input "true"
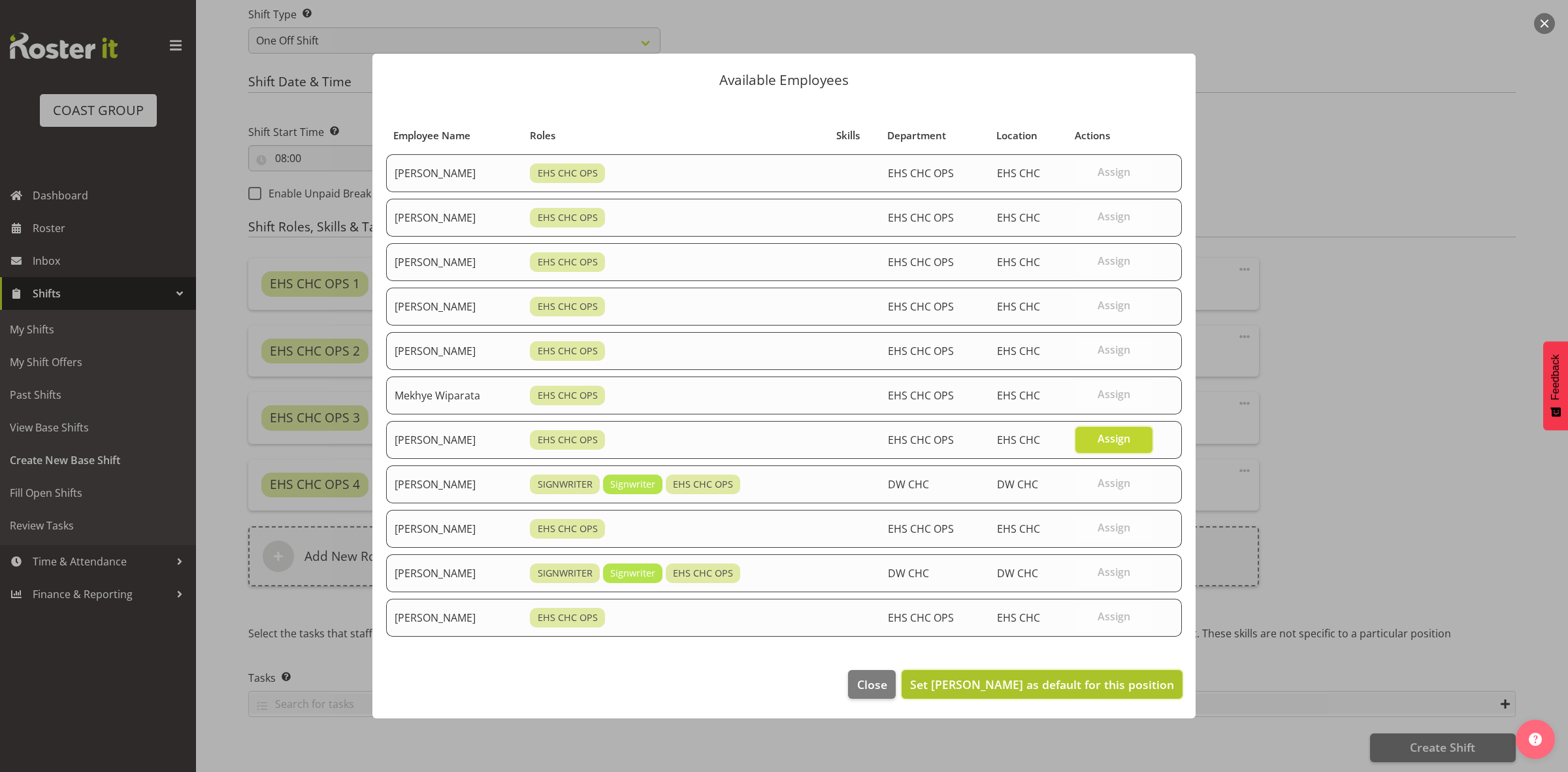
click at [1085, 685] on span "Set Reuben Bowe as default for this position" at bounding box center [1041, 684] width 264 height 16
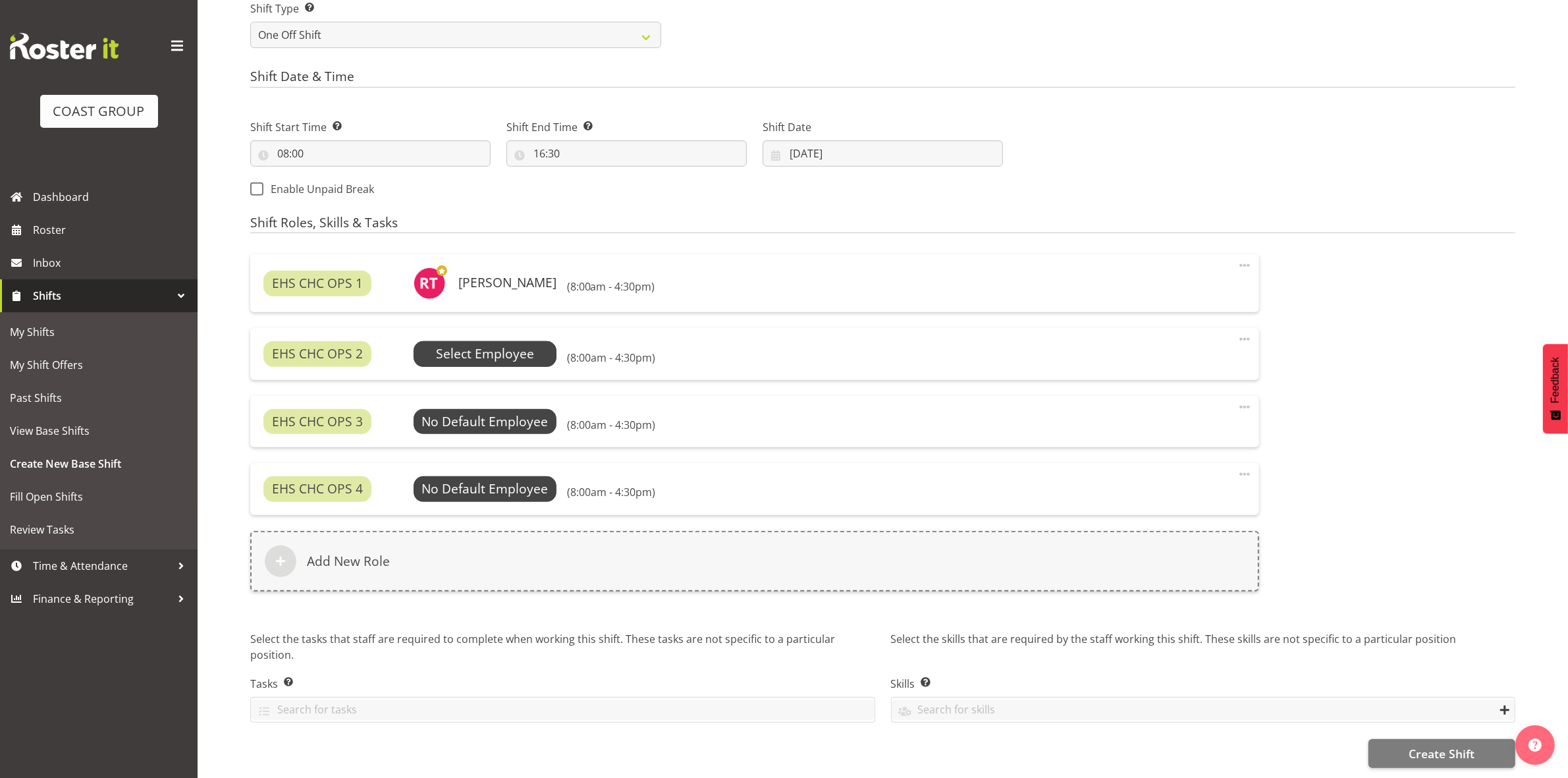
click at [505, 357] on span "Select Employee" at bounding box center [485, 353] width 98 height 19
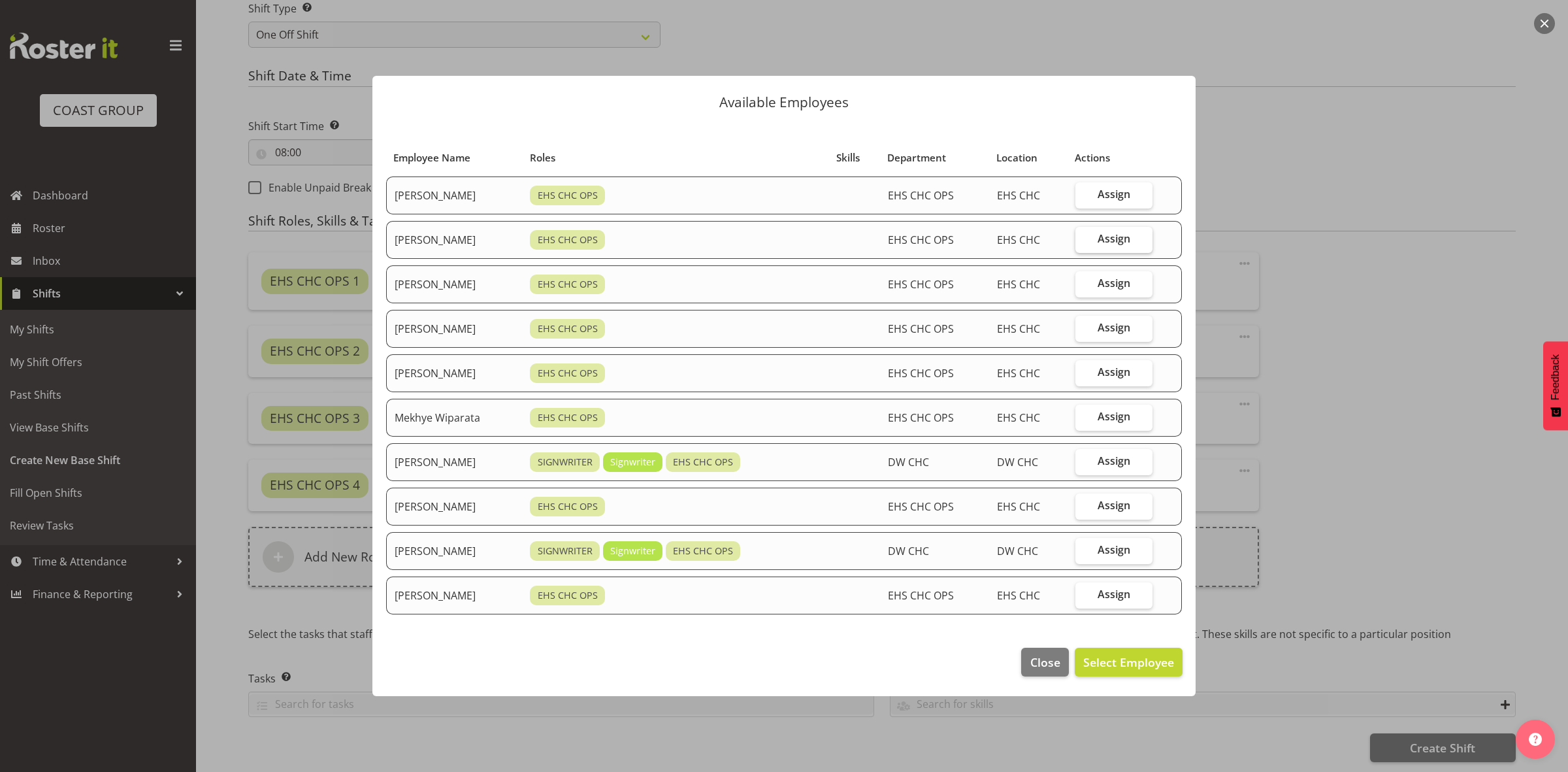
drag, startPoint x: 1111, startPoint y: 237, endPoint x: 1103, endPoint y: 253, distance: 17.9
click at [1112, 237] on span "Assign" at bounding box center [1114, 238] width 33 height 13
click at [1084, 237] on input "Assign" at bounding box center [1079, 238] width 8 height 8
checkbox input "true"
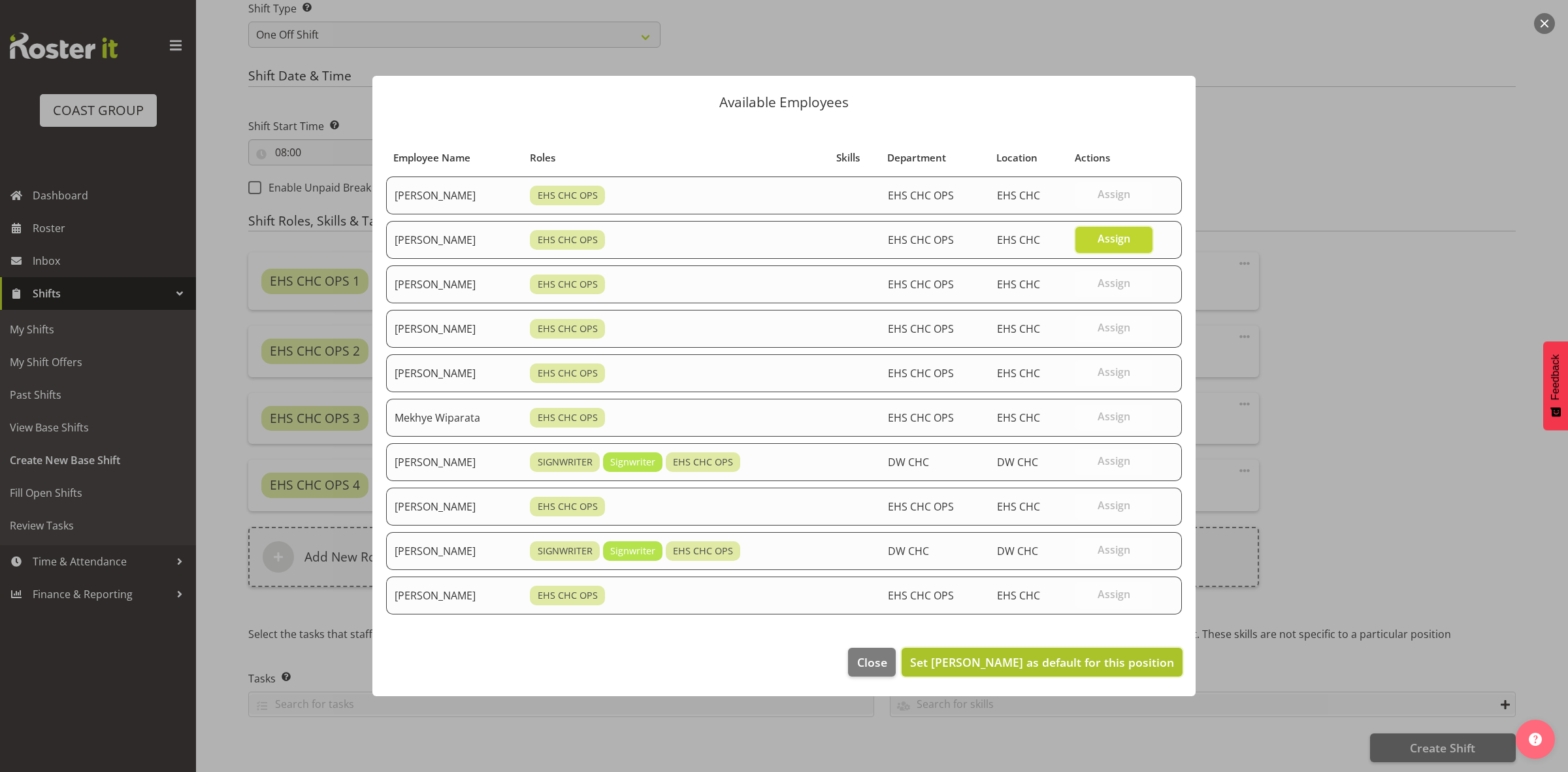
click at [1070, 661] on span "Set David Wiseman as default for this position" at bounding box center [1041, 661] width 264 height 16
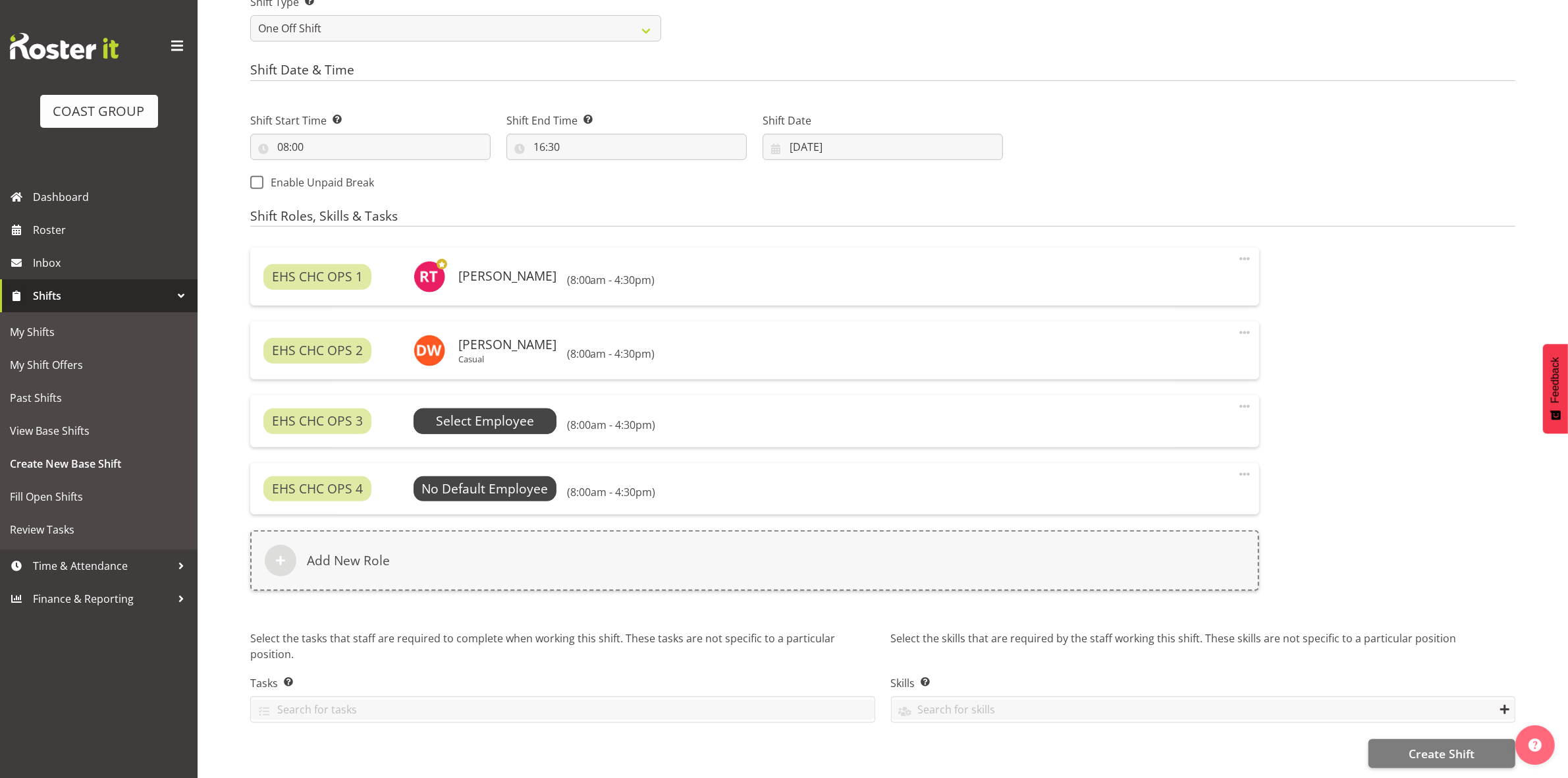
click at [535, 427] on span "Select Employee" at bounding box center [485, 420] width 144 height 25
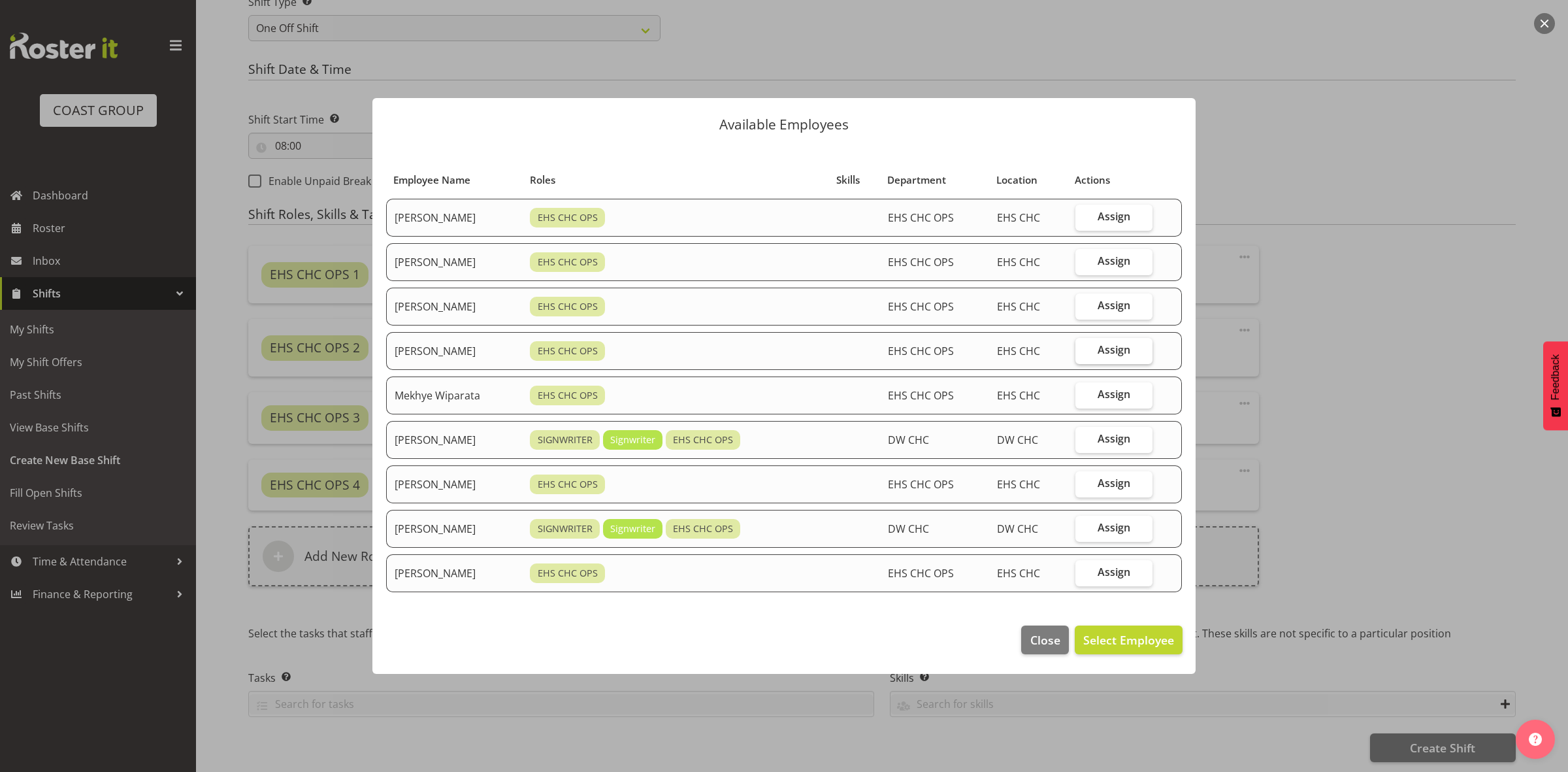
click at [1100, 348] on label "Assign" at bounding box center [1113, 351] width 77 height 26
click at [1084, 348] on input "Assign" at bounding box center [1079, 350] width 8 height 8
checkbox input "true"
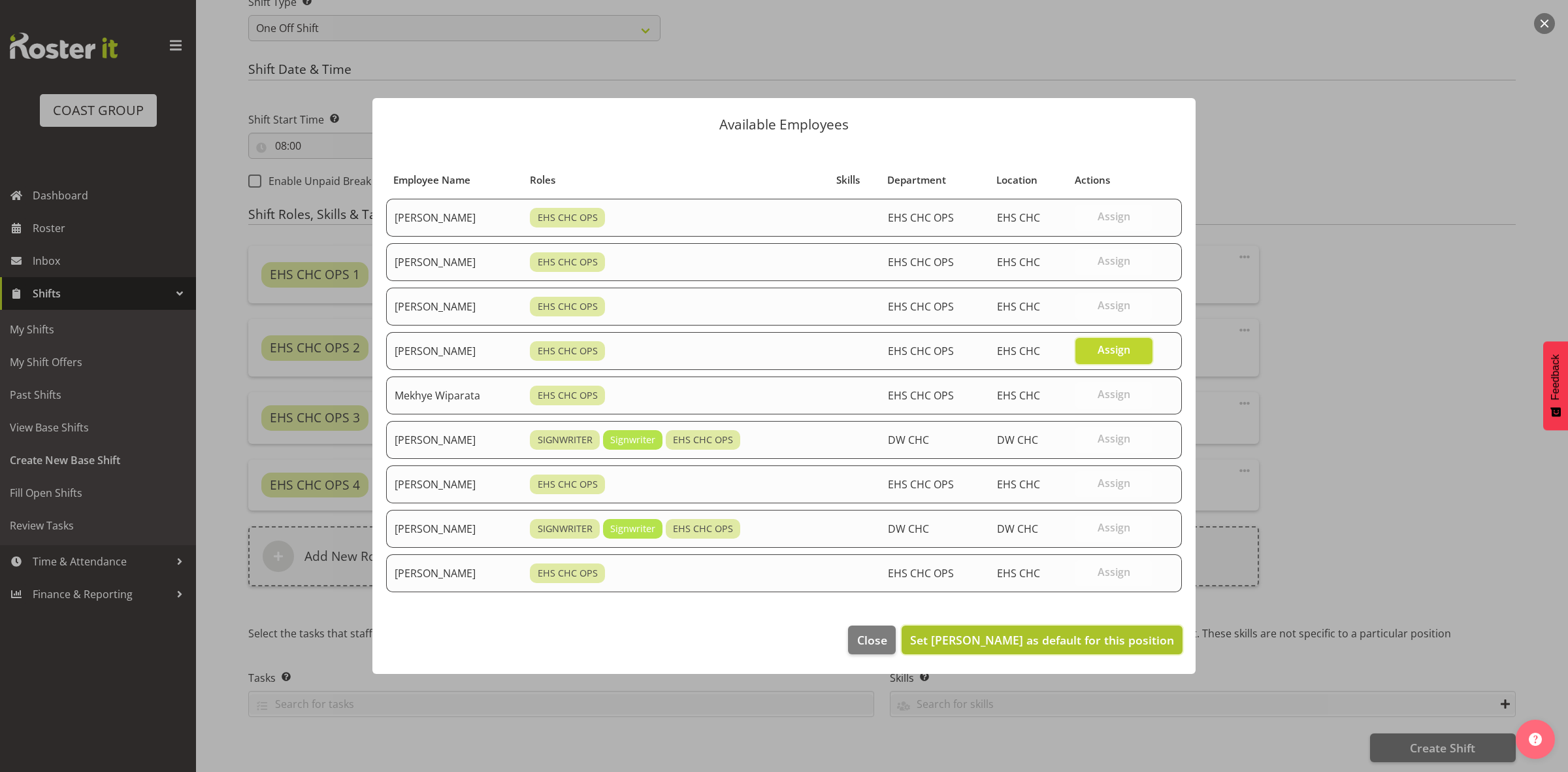
click at [1071, 644] on span "Set Martin Gorzeman as default for this position" at bounding box center [1041, 640] width 264 height 16
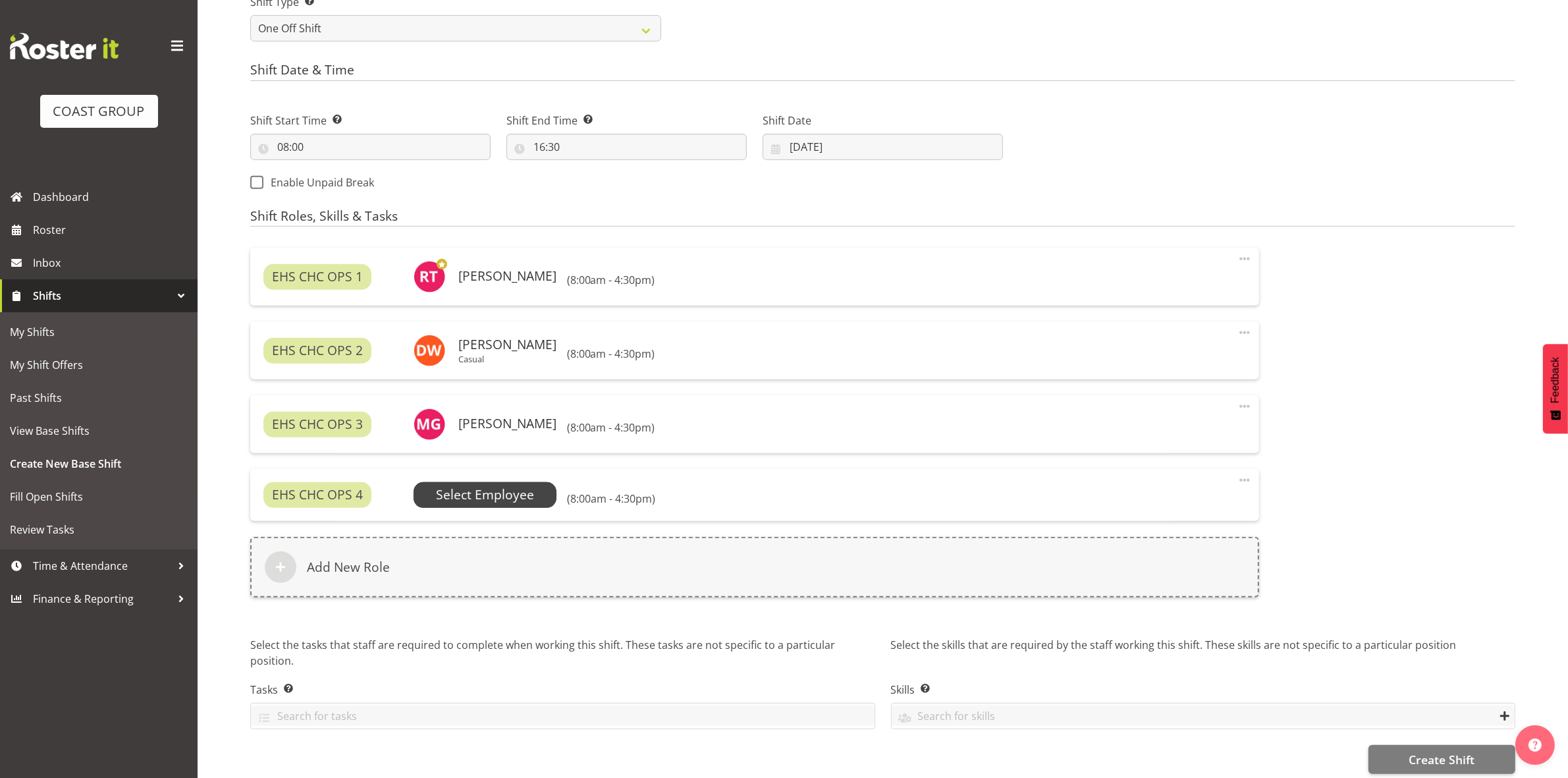
click at [491, 496] on span "Select Employee" at bounding box center [485, 495] width 98 height 19
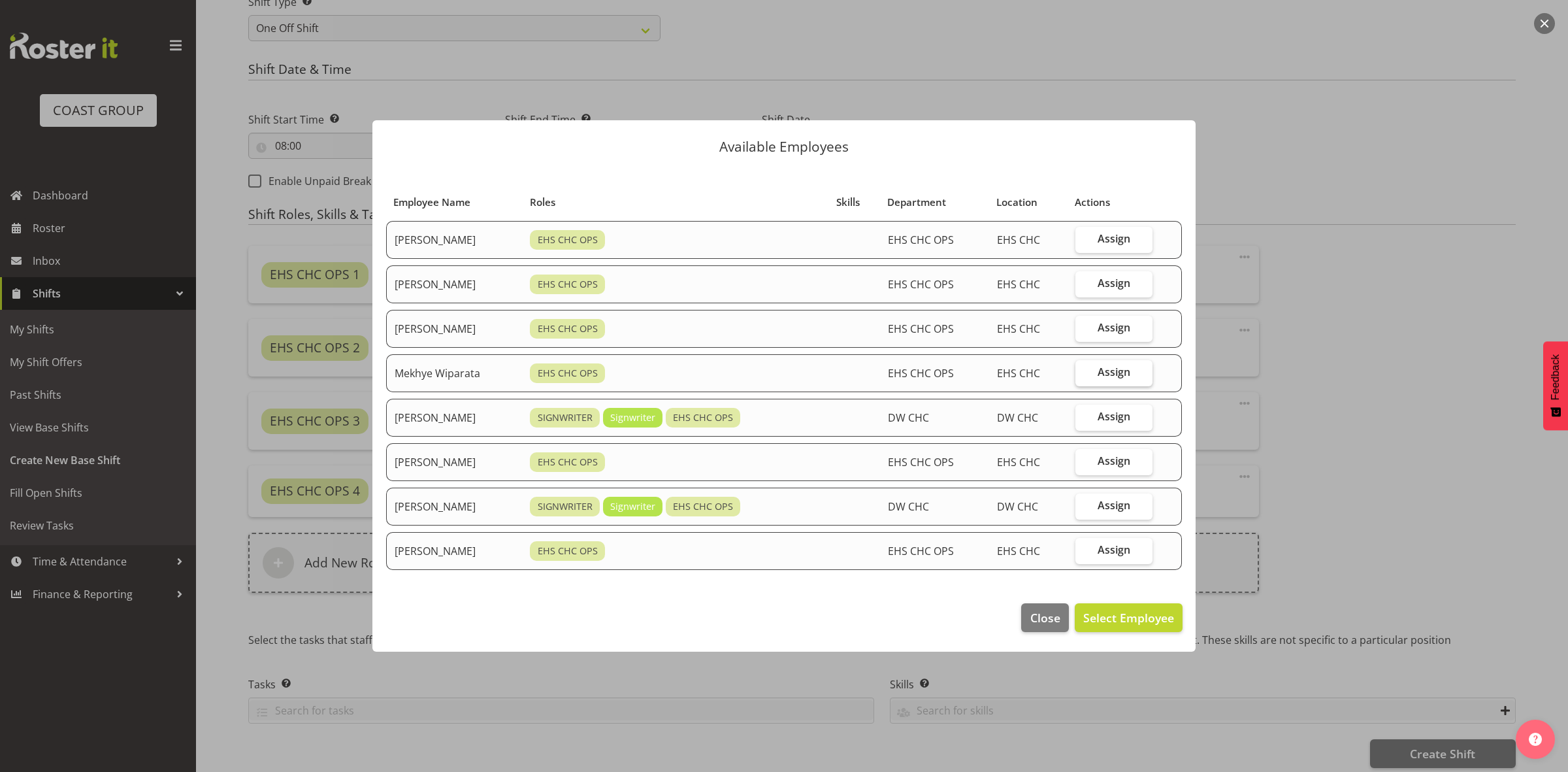
click at [1093, 372] on label "Assign" at bounding box center [1113, 373] width 77 height 26
click at [1084, 372] on input "Assign" at bounding box center [1079, 371] width 8 height 8
checkbox input "true"
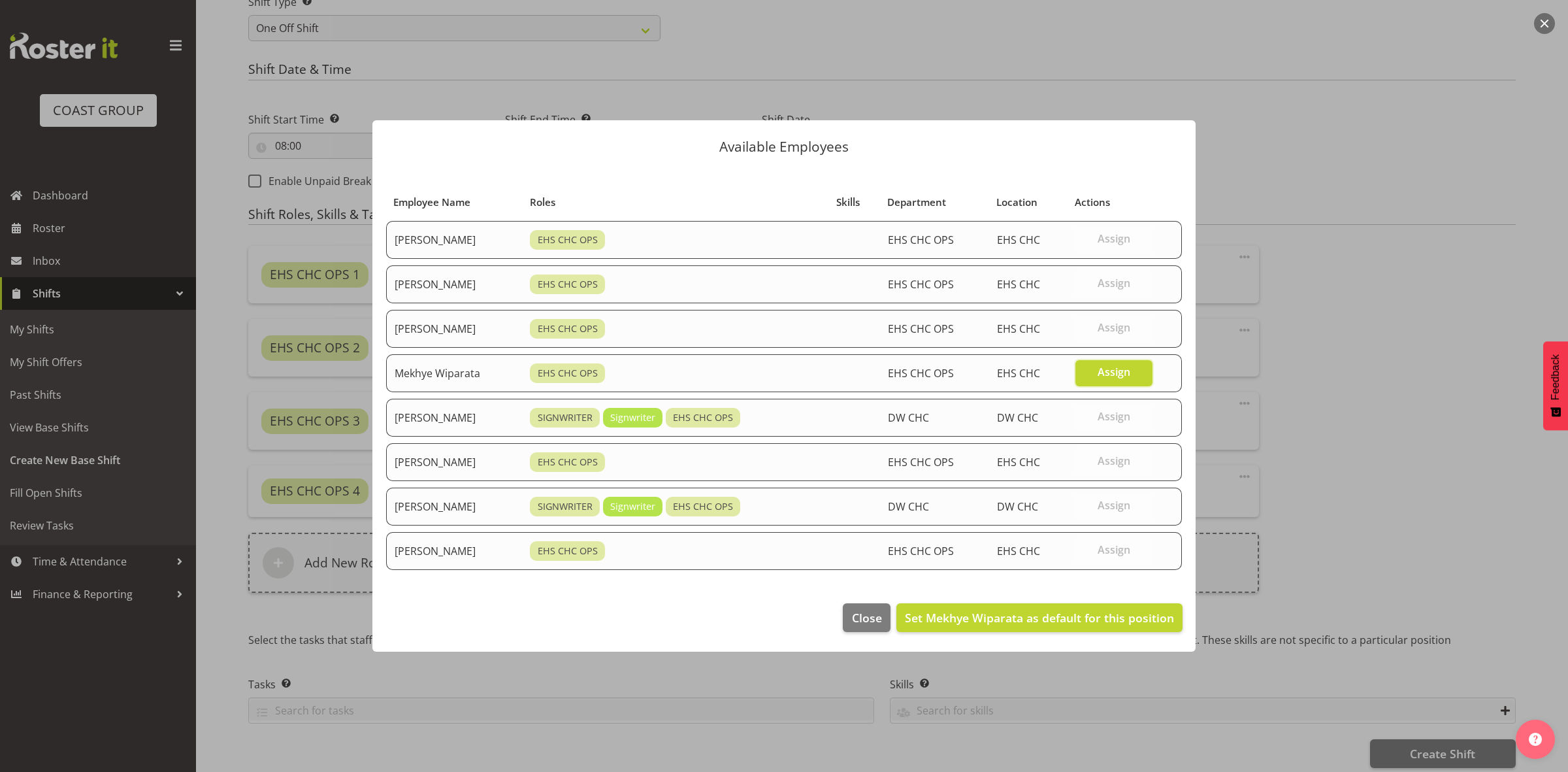
click at [1054, 641] on footer "Close Set Mekhye Wiparata as default for this position" at bounding box center [784, 621] width 823 height 61
click at [1050, 626] on span "Set Mekhye Wiparata as default for this position" at bounding box center [1039, 617] width 269 height 16
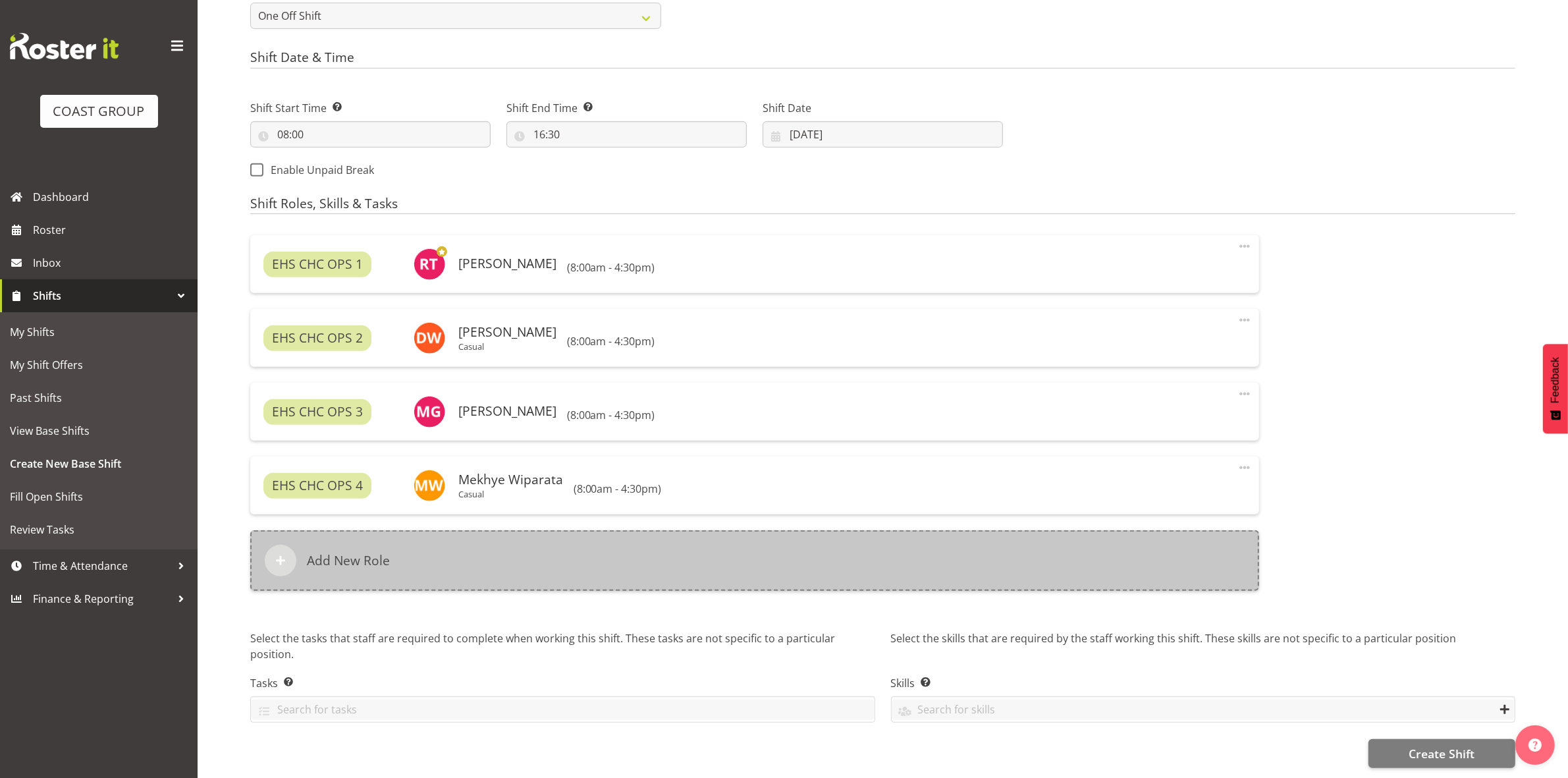
scroll to position [656, 0]
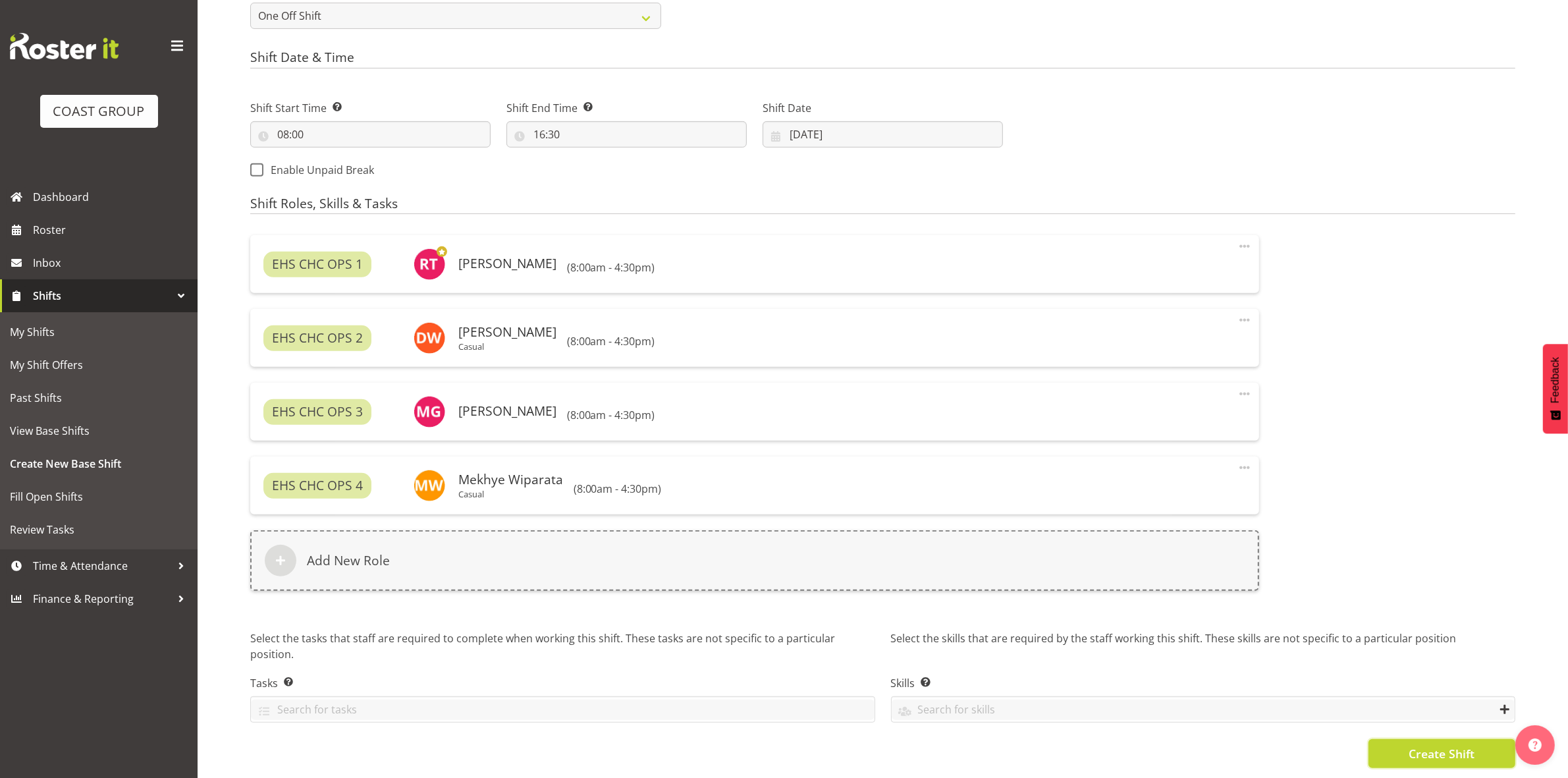
click at [1398, 739] on button "Create Shift" at bounding box center [1441, 753] width 147 height 29
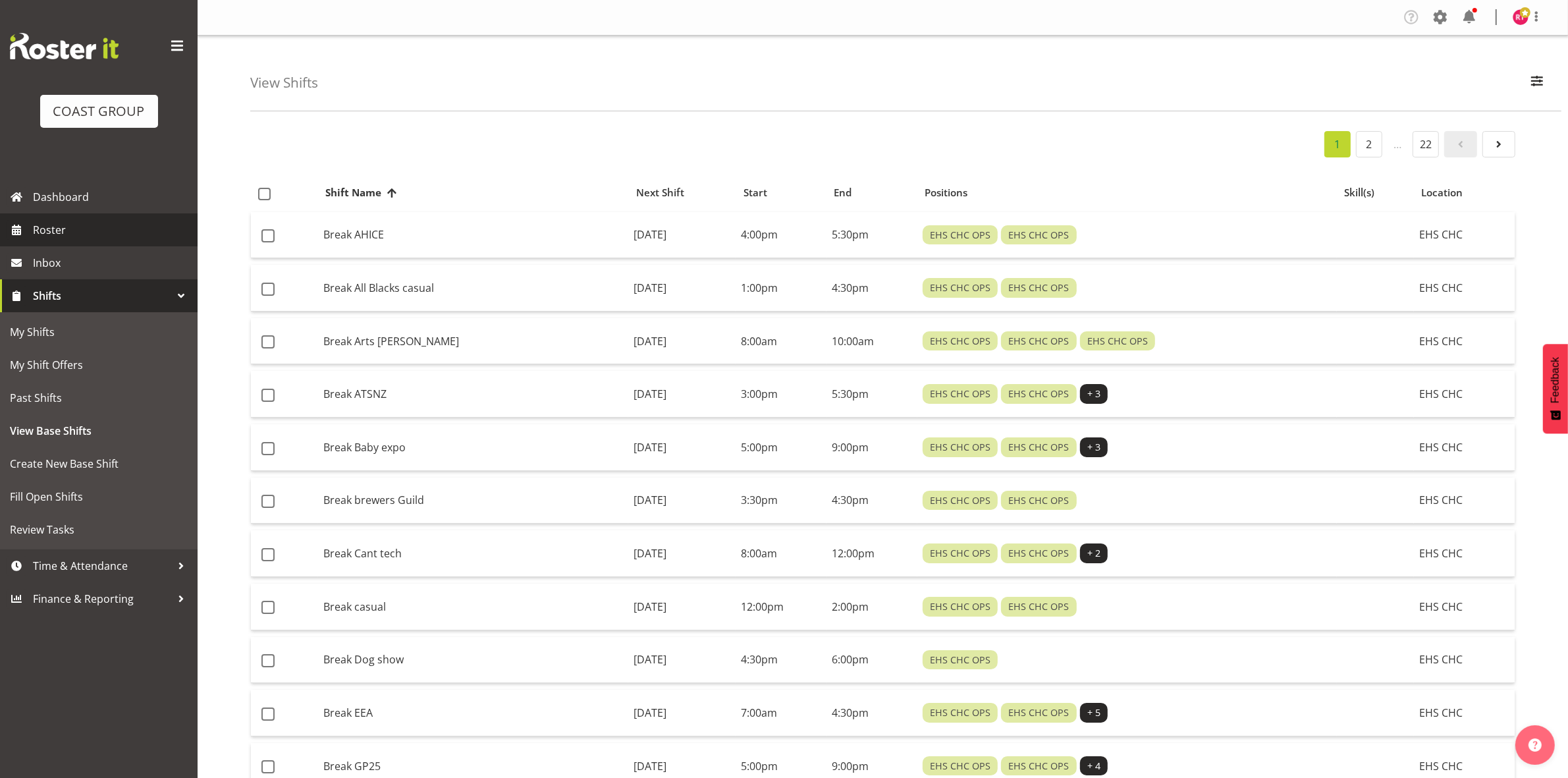
click at [94, 233] on span "Roster" at bounding box center [112, 230] width 158 height 20
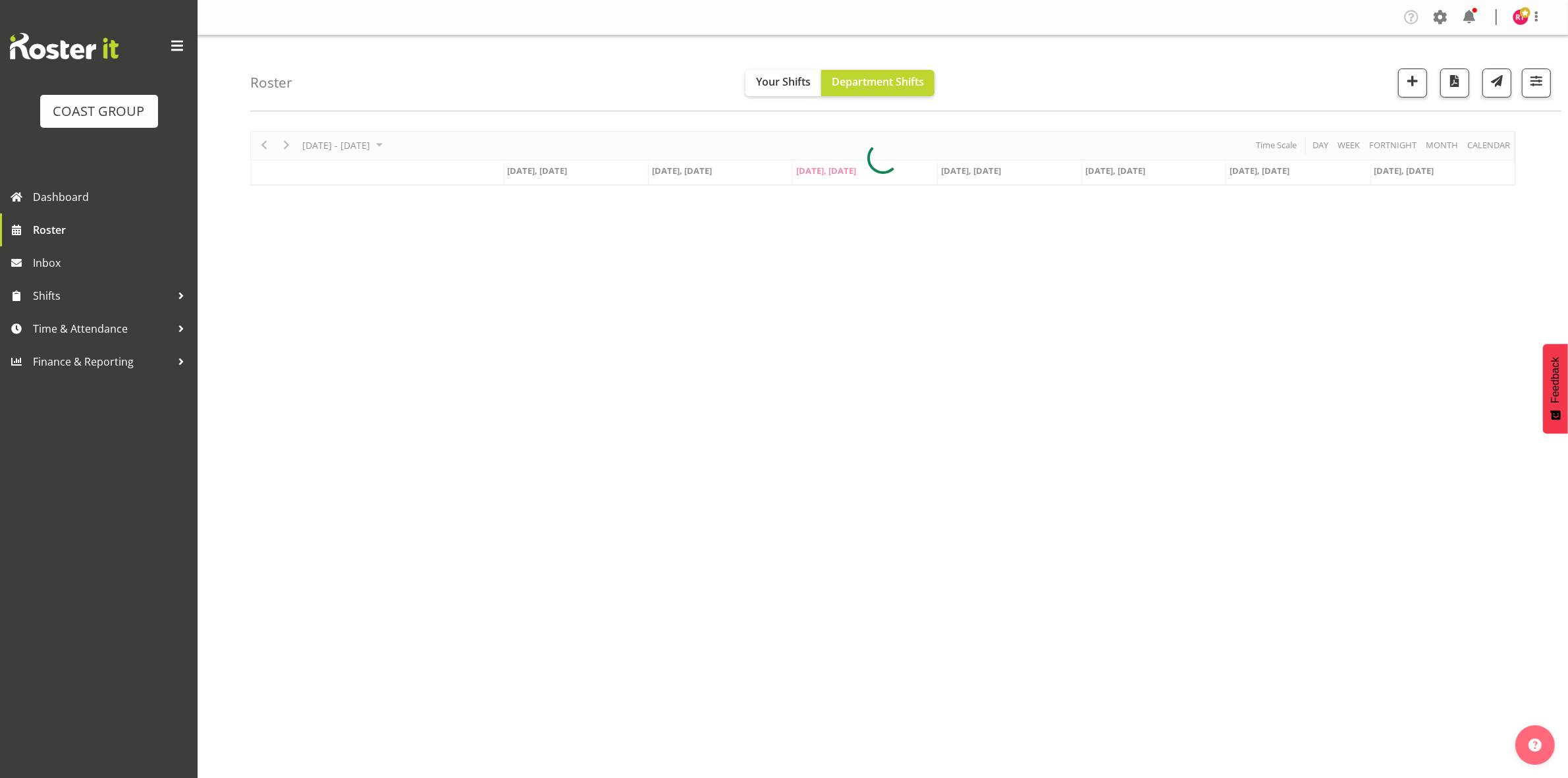
click at [1408, 90] on button "button" at bounding box center [1413, 83] width 29 height 29
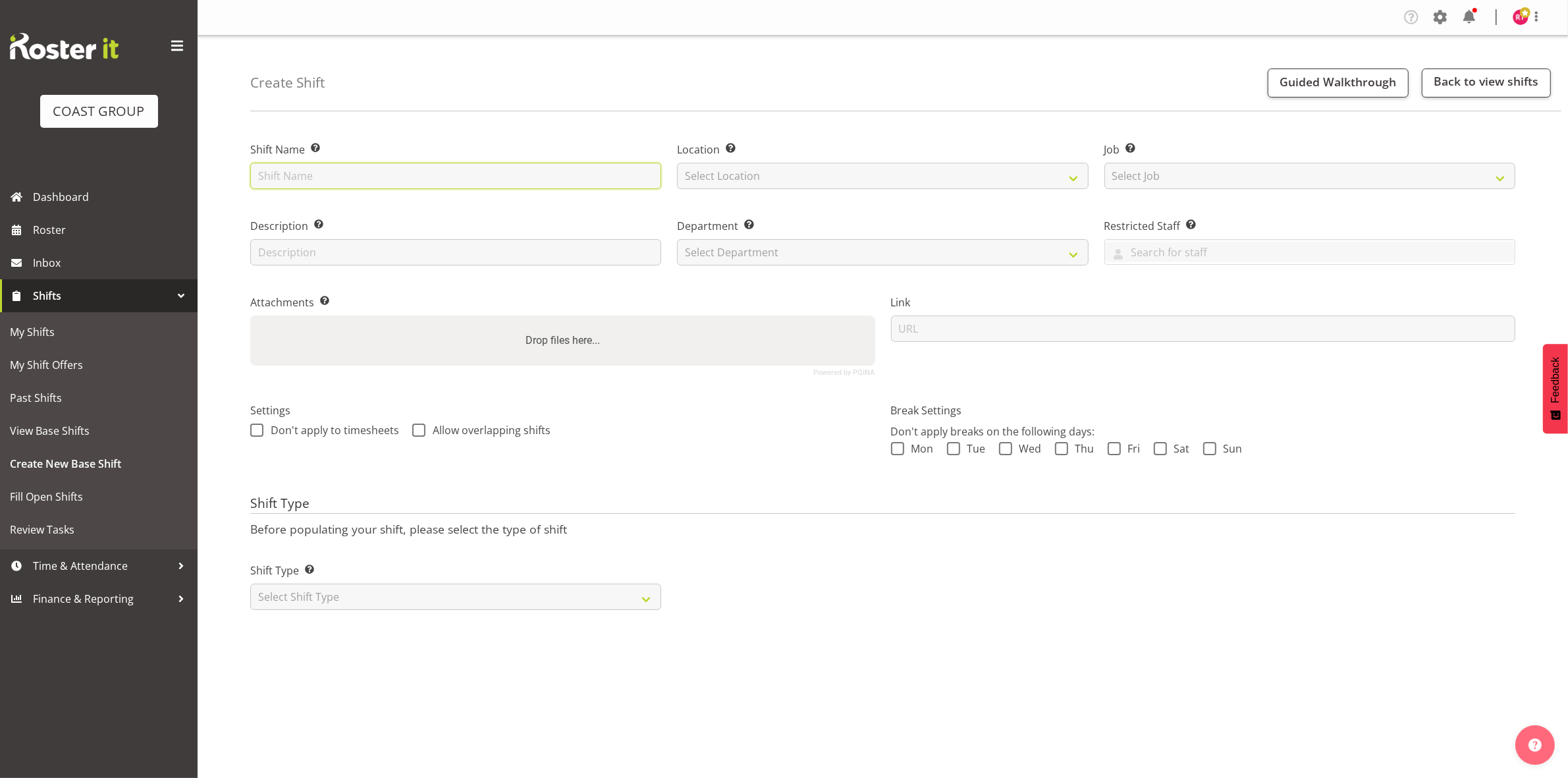
click at [422, 173] on input "text" at bounding box center [456, 175] width 411 height 26
type input "Exhibitor Build Aerospace"
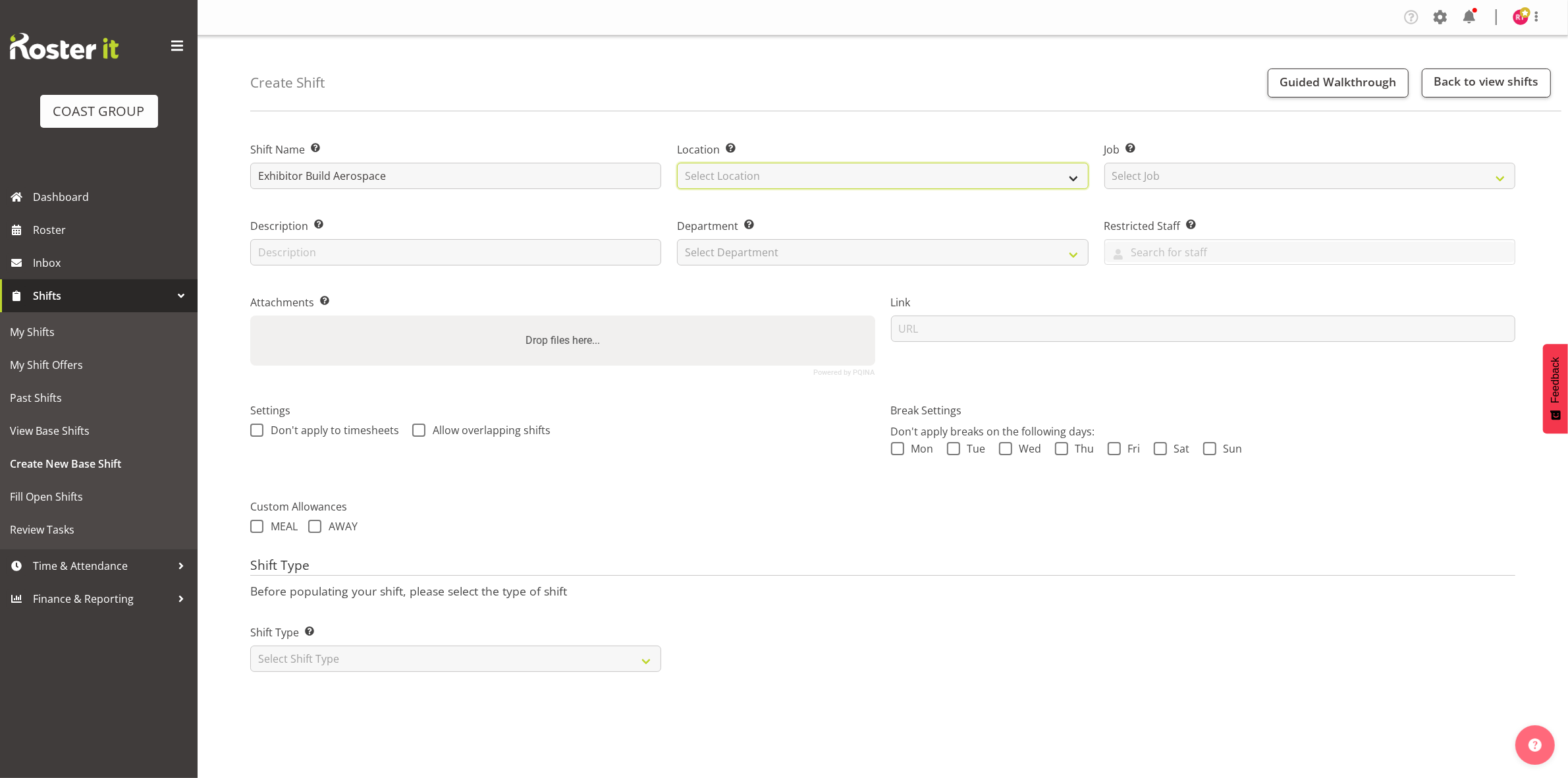
click at [762, 168] on select "Select Location EHS CHC" at bounding box center [883, 175] width 411 height 26
select select "107"
click at [677, 163] on select "Select Location EHS CHC" at bounding box center [883, 175] width 411 height 26
click at [1192, 182] on select "Select Job Create new job 1 Carlton Events 1 [PERSON_NAME][GEOGRAPHIC_DATA] 1 […" at bounding box center [1310, 175] width 411 height 26
select select "9901"
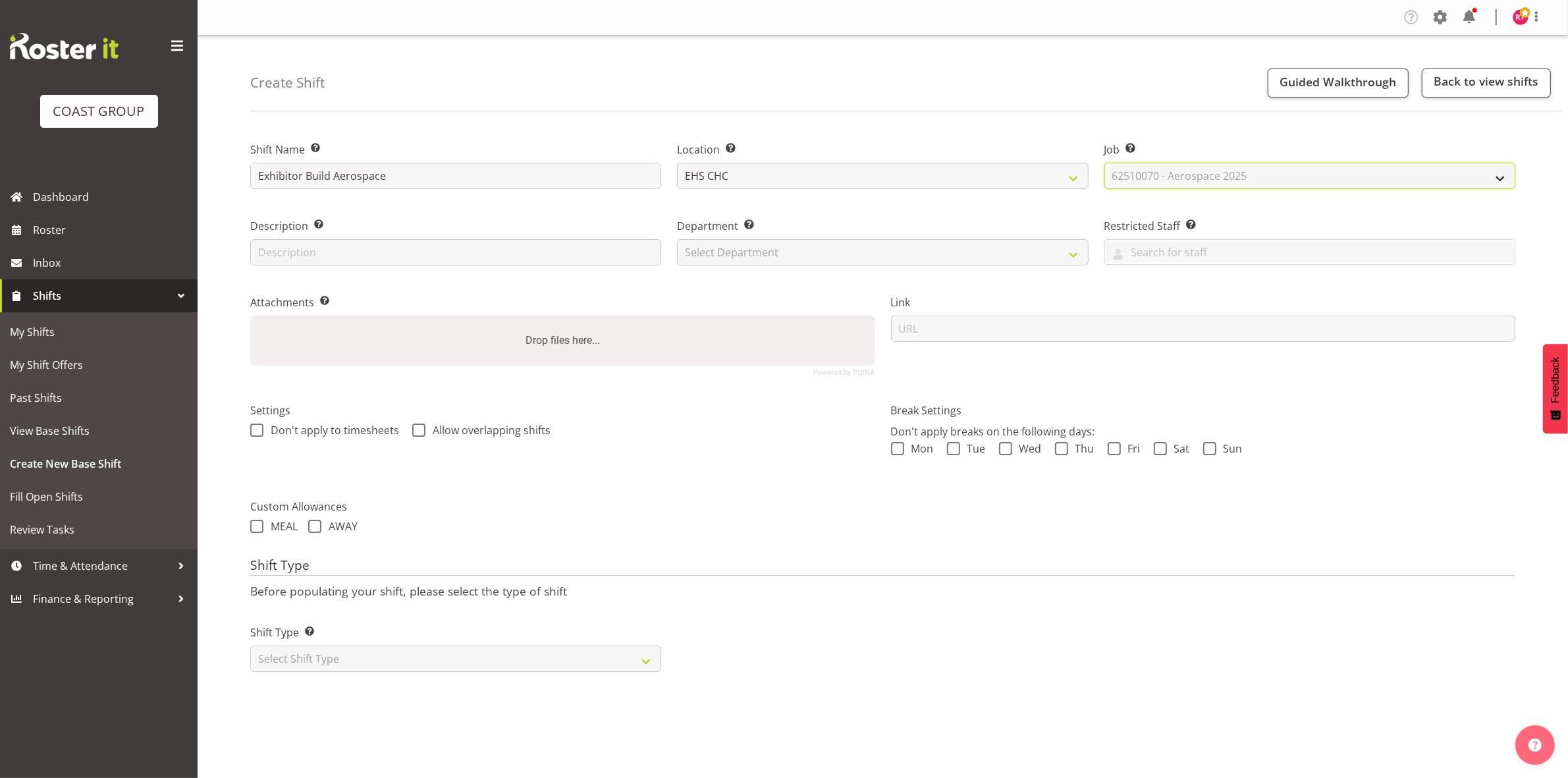
click at [1105, 163] on select "Select Job Create new job 1 Carlton Events 1 [PERSON_NAME][GEOGRAPHIC_DATA] 1 […" at bounding box center [1310, 175] width 411 height 26
drag, startPoint x: 770, startPoint y: 246, endPoint x: 758, endPoint y: 264, distance: 21.6
click at [770, 247] on select "Select Department EHS CHC OPS" at bounding box center [883, 252] width 411 height 26
click at [744, 290] on div "Attachments Add any relevant attachments to the shift (e.g. Health & Safety Pla…" at bounding box center [563, 329] width 641 height 108
drag, startPoint x: 752, startPoint y: 244, endPoint x: 753, endPoint y: 258, distance: 14.0
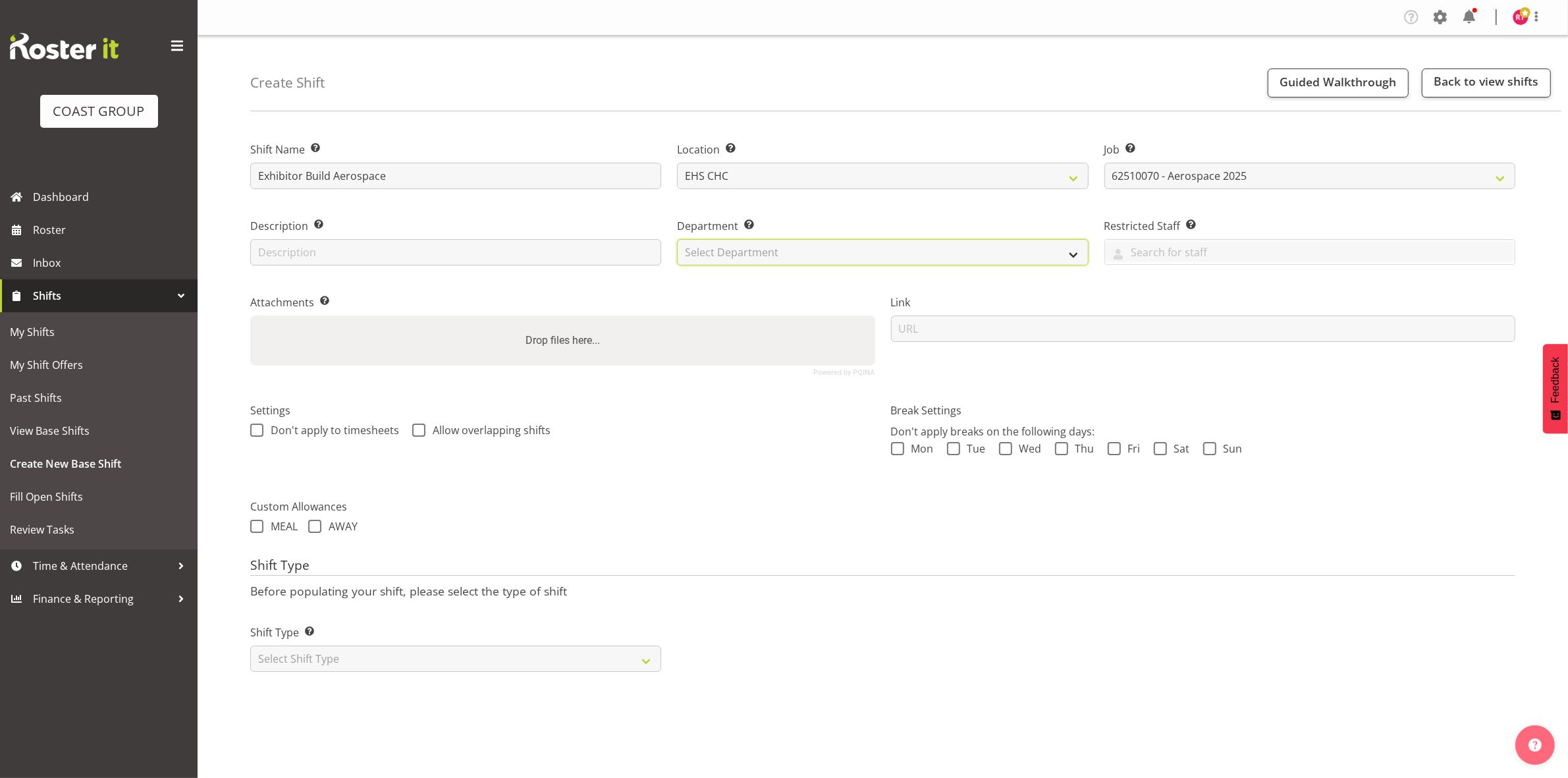
click at [753, 244] on select "Select Department EHS CHC OPS" at bounding box center [883, 252] width 411 height 26
select select "41"
click at [677, 239] on select "Select Department EHS CHC OPS" at bounding box center [883, 252] width 411 height 26
click at [491, 663] on select "Select Shift Type One Off Shift Recurring Shift Rotating Shift" at bounding box center [456, 658] width 411 height 26
drag, startPoint x: 481, startPoint y: 652, endPoint x: 488, endPoint y: 657, distance: 8.6
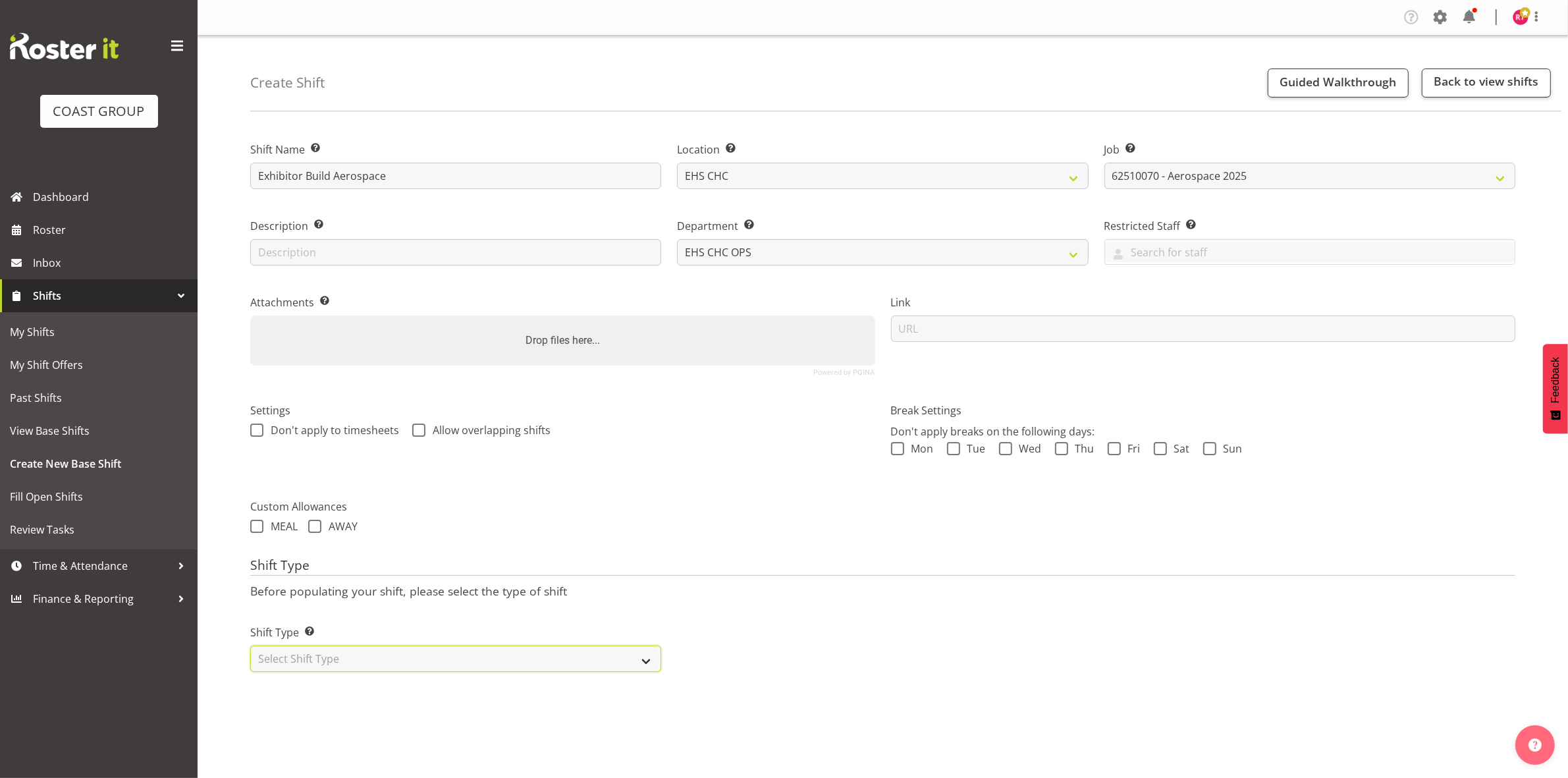
click at [482, 652] on select "Select Shift Type One Off Shift Recurring Shift Rotating Shift" at bounding box center [456, 658] width 411 height 26
select select "one_off"
click at [250, 647] on select "Select Shift Type One Off Shift Recurring Shift Rotating Shift" at bounding box center [456, 658] width 411 height 26
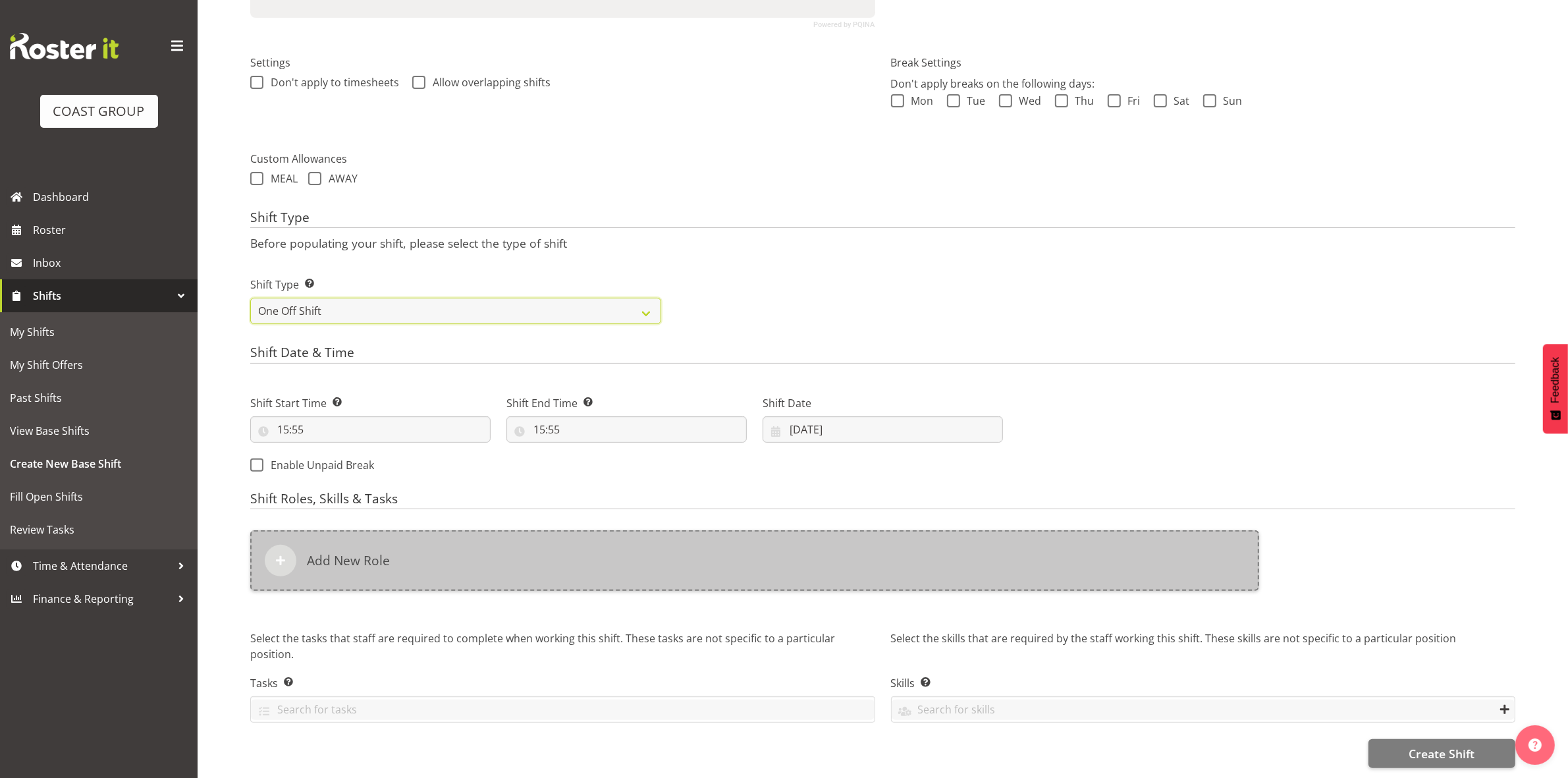
scroll to position [360, 0]
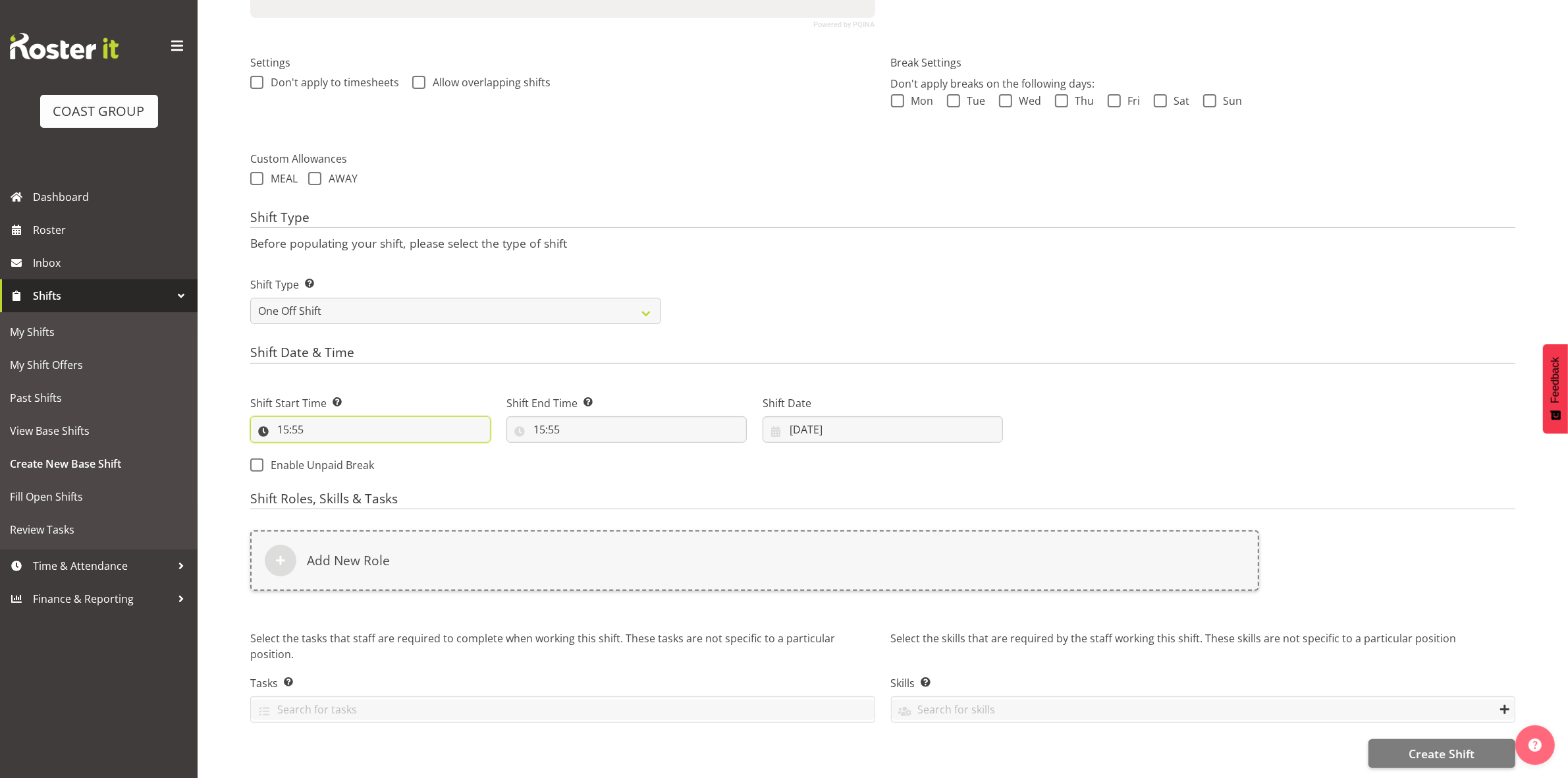
click at [284, 416] on input "15:55" at bounding box center [370, 429] width 240 height 26
click at [328, 450] on select "00 01 02 03 04 05 06 07 08 09 10 11 12 13 14 15 16 17 18 19 20 21 22 23" at bounding box center [340, 463] width 29 height 26
select select "8"
click at [325, 450] on select "00 01 02 03 04 05 06 07 08 09 10 11 12 13 14 15 16 17 18 19 20 21 22 23" at bounding box center [340, 463] width 29 height 26
type input "08:55"
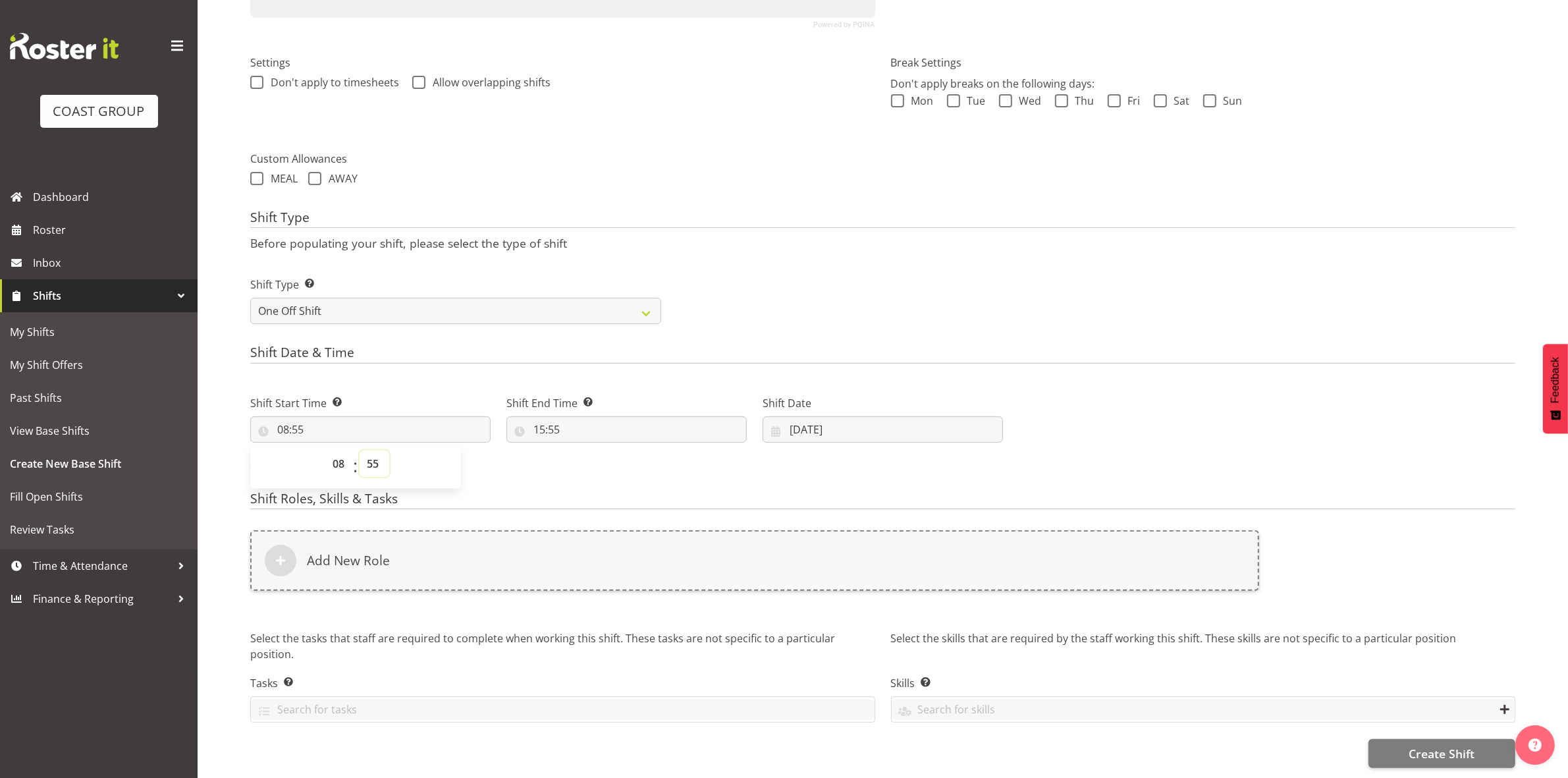
click at [380, 451] on select "00 01 02 03 04 05 06 07 08 09 10 11 12 13 14 15 16 17 18 19 20 21 22 23 24 25 2…" at bounding box center [374, 463] width 29 height 26
select select "0"
click at [359, 450] on select "00 01 02 03 04 05 06 07 08 09 10 11 12 13 14 15 16 17 18 19 20 21 22 23 24 25 2…" at bounding box center [374, 463] width 29 height 26
type input "08:00"
click at [499, 330] on form "Shift Name Enter a name for the shift (e.g. Day Shift). Exhibitor Build Aerospa…" at bounding box center [883, 272] width 1265 height 993
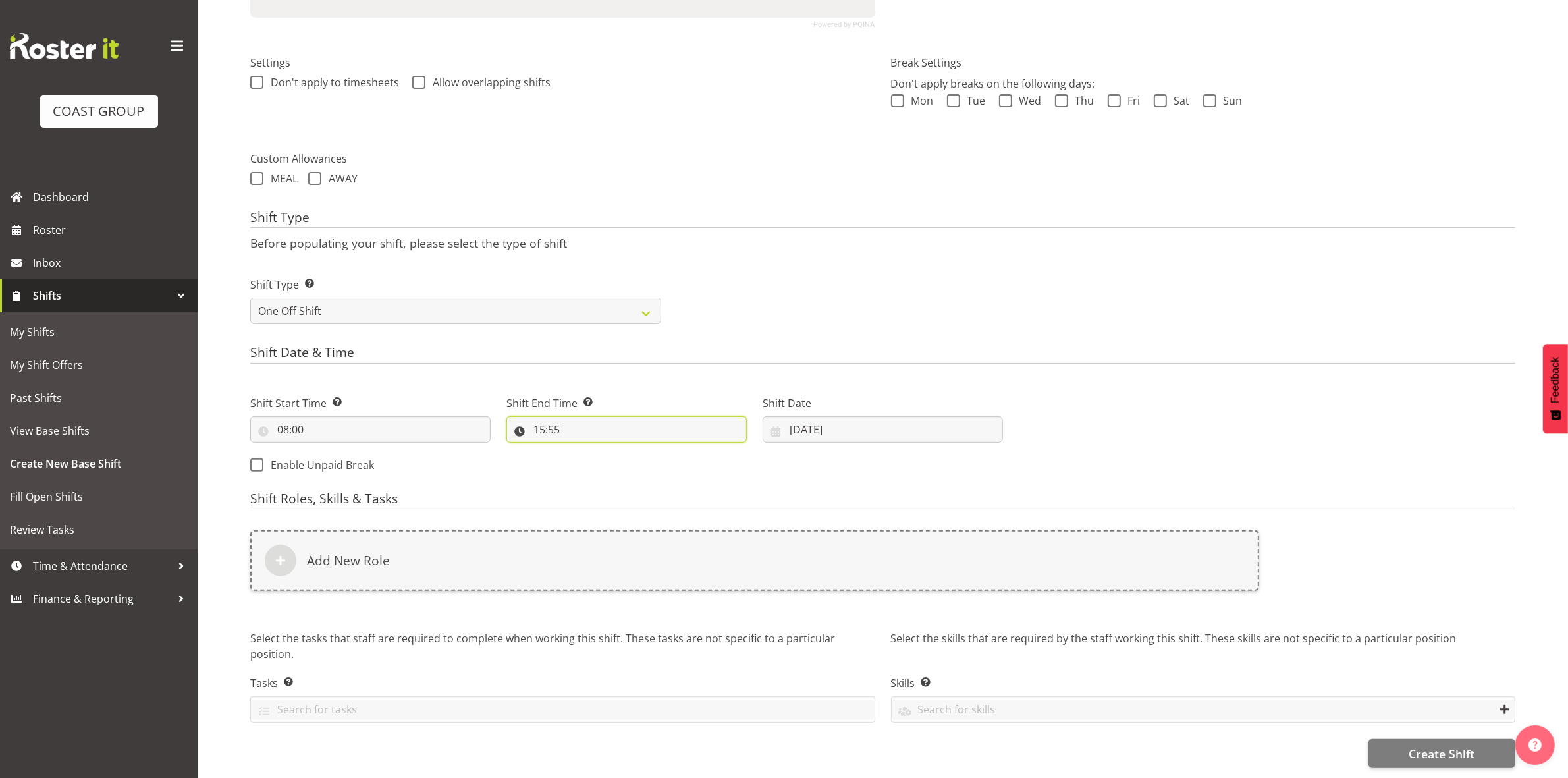
click at [547, 420] on input "15:55" at bounding box center [626, 429] width 240 height 26
click at [590, 450] on select "00 01 02 03 04 05 06 07 08 09 10 11 12 13 14 15 16 17 18 19 20 21 22 23" at bounding box center [596, 463] width 29 height 26
select select "16"
click at [581, 450] on select "00 01 02 03 04 05 06 07 08 09 10 11 12 13 14 15 16 17 18 19 20 21 22 23" at bounding box center [596, 463] width 29 height 26
type input "16:55"
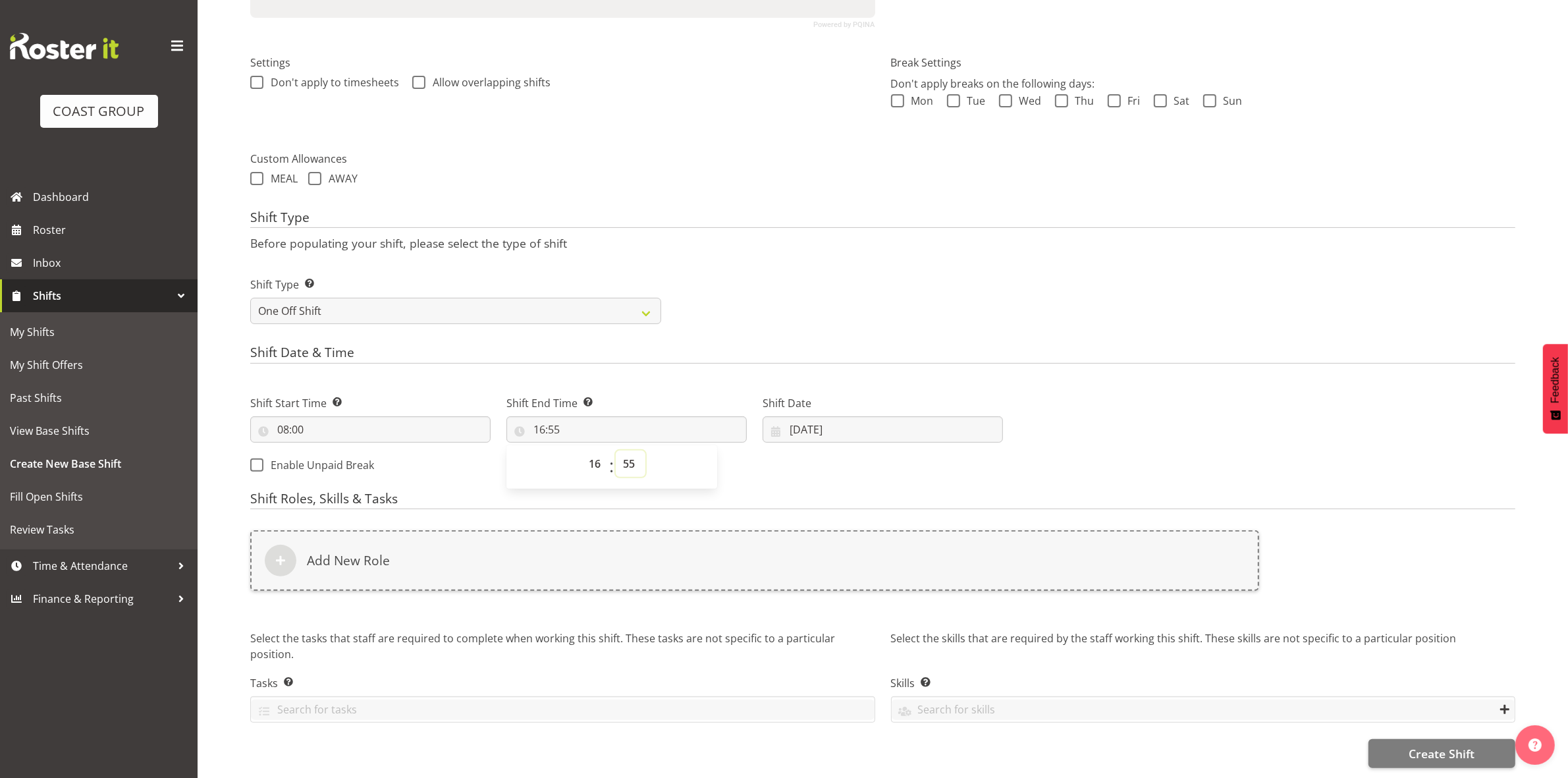
click at [633, 453] on select "00 01 02 03 04 05 06 07 08 09 10 11 12 13 14 15 16 17 18 19 20 21 22 23 24 25 2…" at bounding box center [630, 463] width 29 height 26
select select "30"
click at [616, 450] on select "00 01 02 03 04 05 06 07 08 09 10 11 12 13 14 15 16 17 18 19 20 21 22 23 24 25 2…" at bounding box center [630, 463] width 29 height 26
type input "16:30"
click at [774, 258] on div "Shift Type Shift Types: One Off – Select this if you would like a single shift …" at bounding box center [883, 295] width 1281 height 74
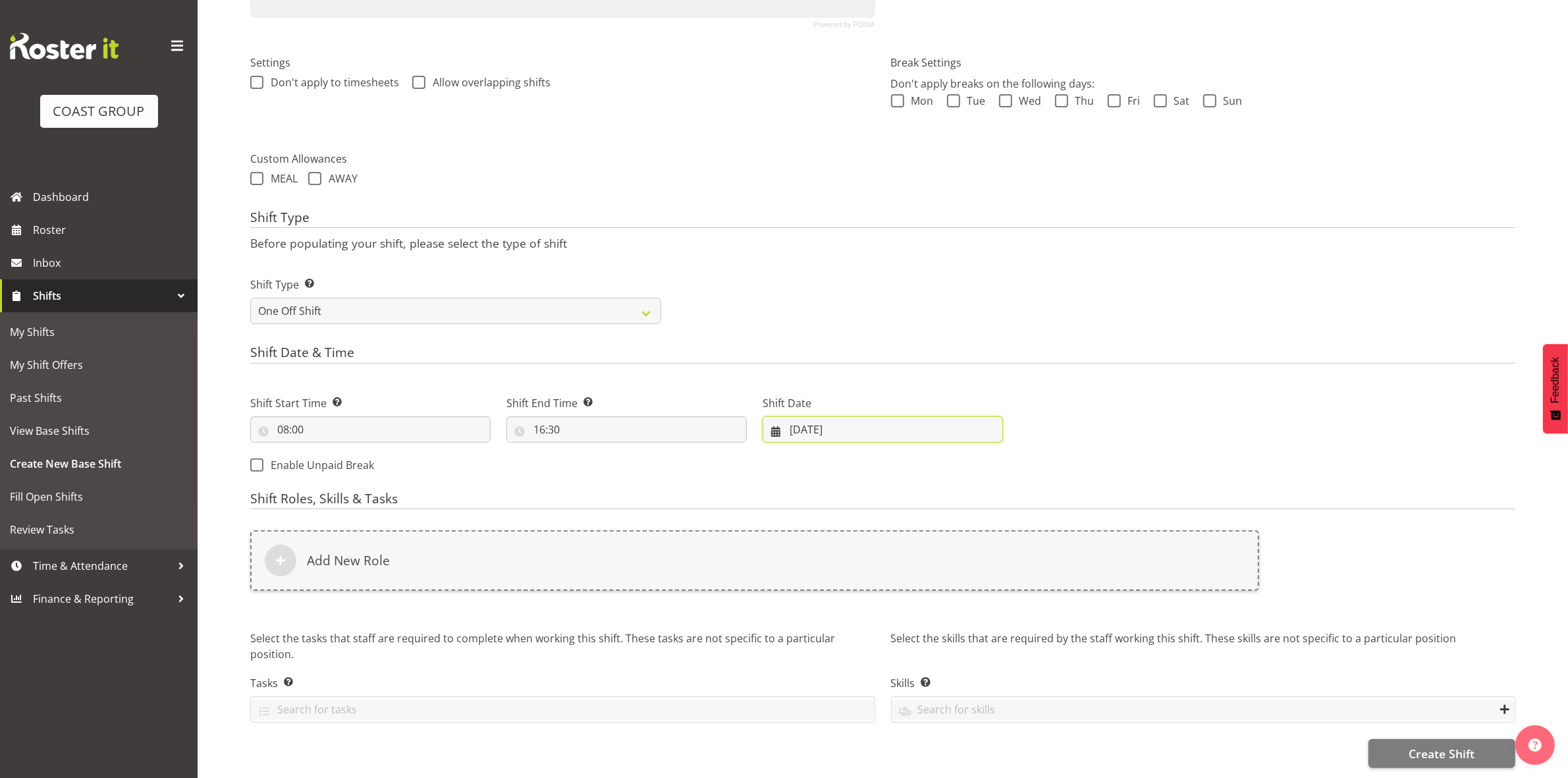
click at [795, 416] on input "[DATE]" at bounding box center [883, 429] width 240 height 26
click at [852, 554] on link "7" at bounding box center [856, 562] width 26 height 24
type input "[DATE]"
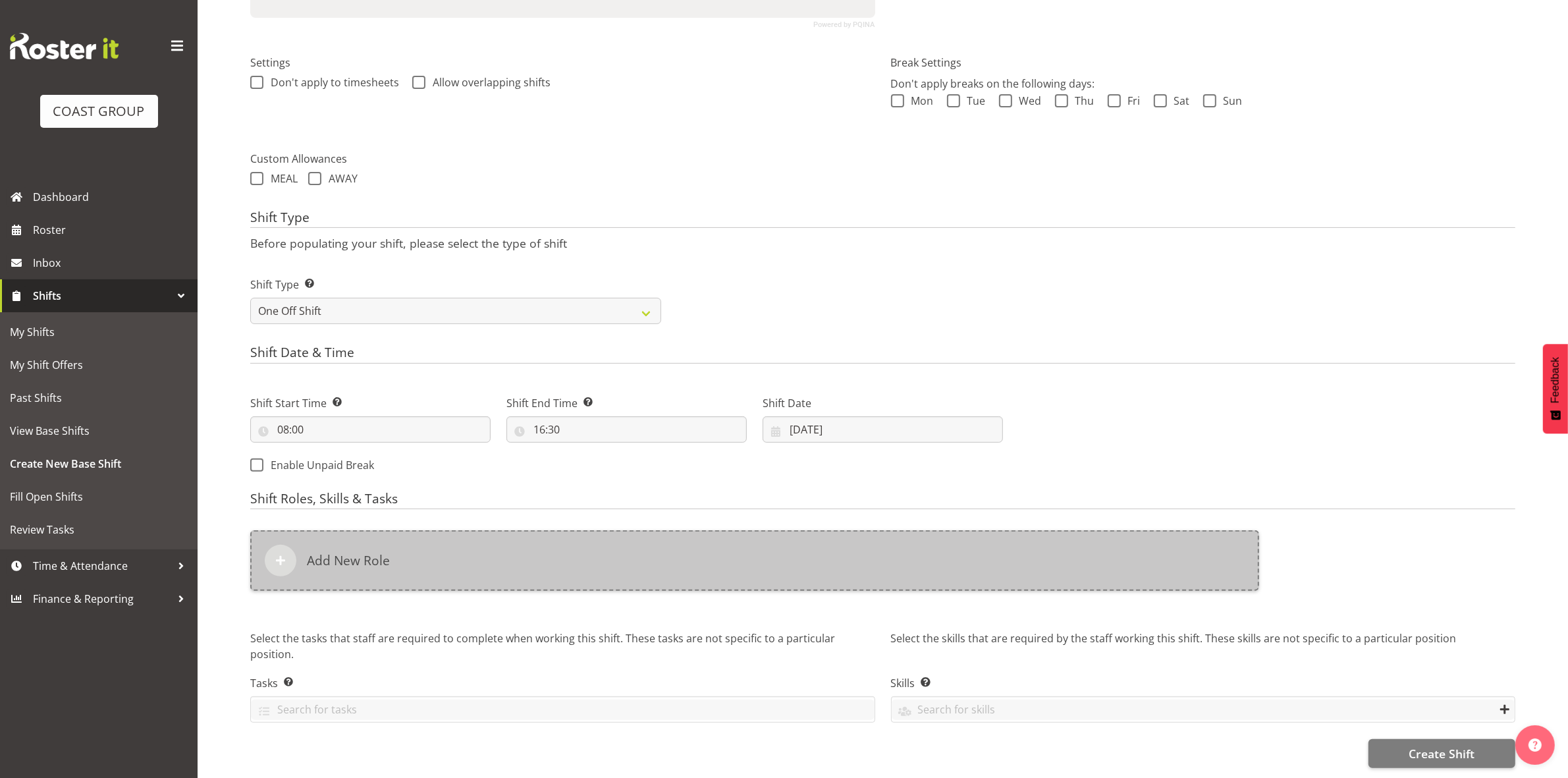
click at [651, 551] on div "Add New Role" at bounding box center [755, 560] width 1009 height 60
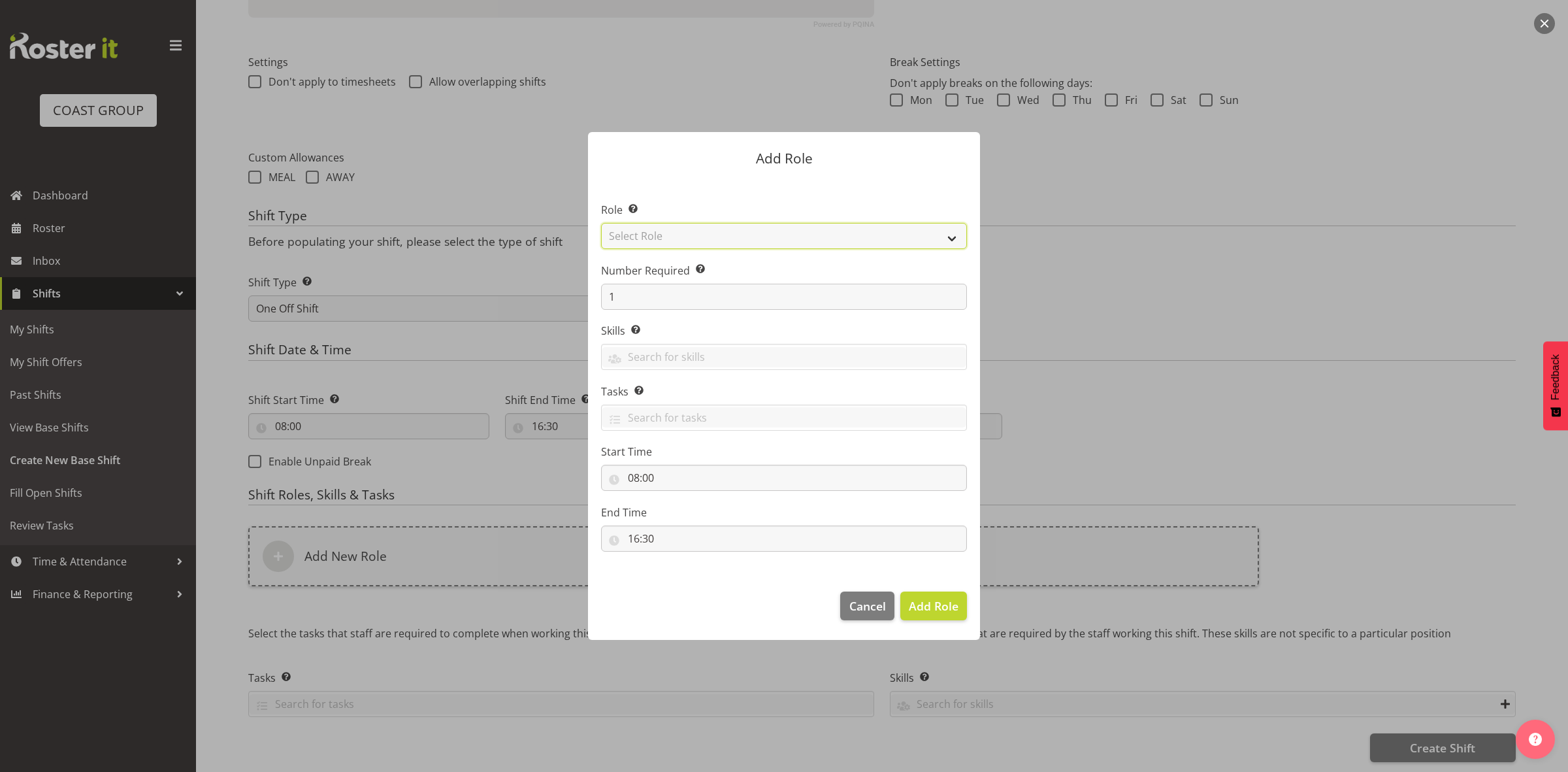
click at [676, 237] on select "Select Role ACCOUNT MANAGER ACCOUNT MANAGER DW ACCOUNTS [PERSON_NAME] VEHICLES …" at bounding box center [784, 235] width 366 height 26
select select "192"
click at [601, 223] on select "Select Role ACCOUNT MANAGER ACCOUNT MANAGER DW ACCOUNTS [PERSON_NAME] VEHICLES …" at bounding box center [784, 235] width 366 height 26
click at [681, 299] on input "1" at bounding box center [784, 297] width 366 height 26
type input "4"
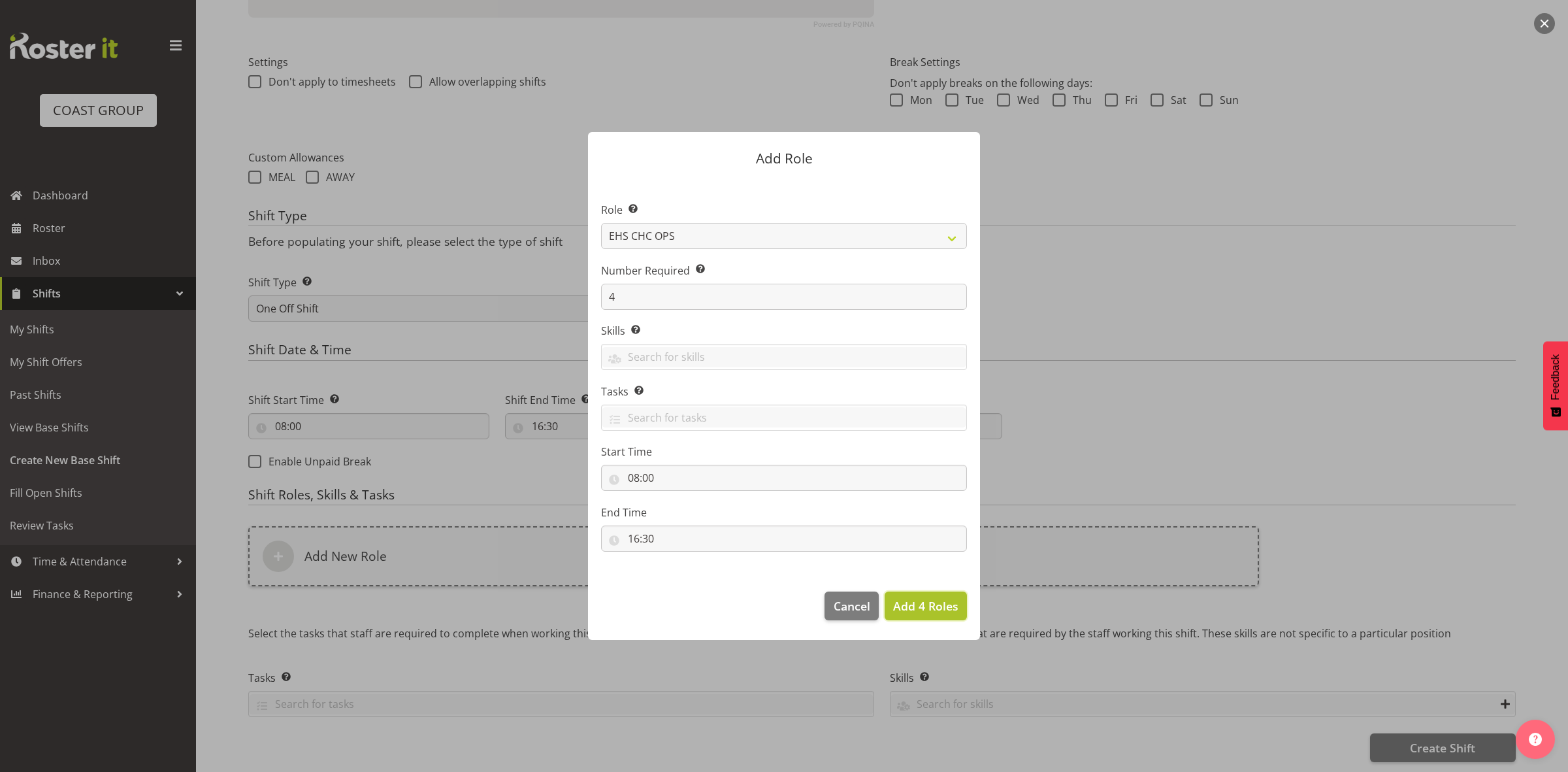
click at [902, 603] on span "Add 4 Roles" at bounding box center [925, 605] width 65 height 16
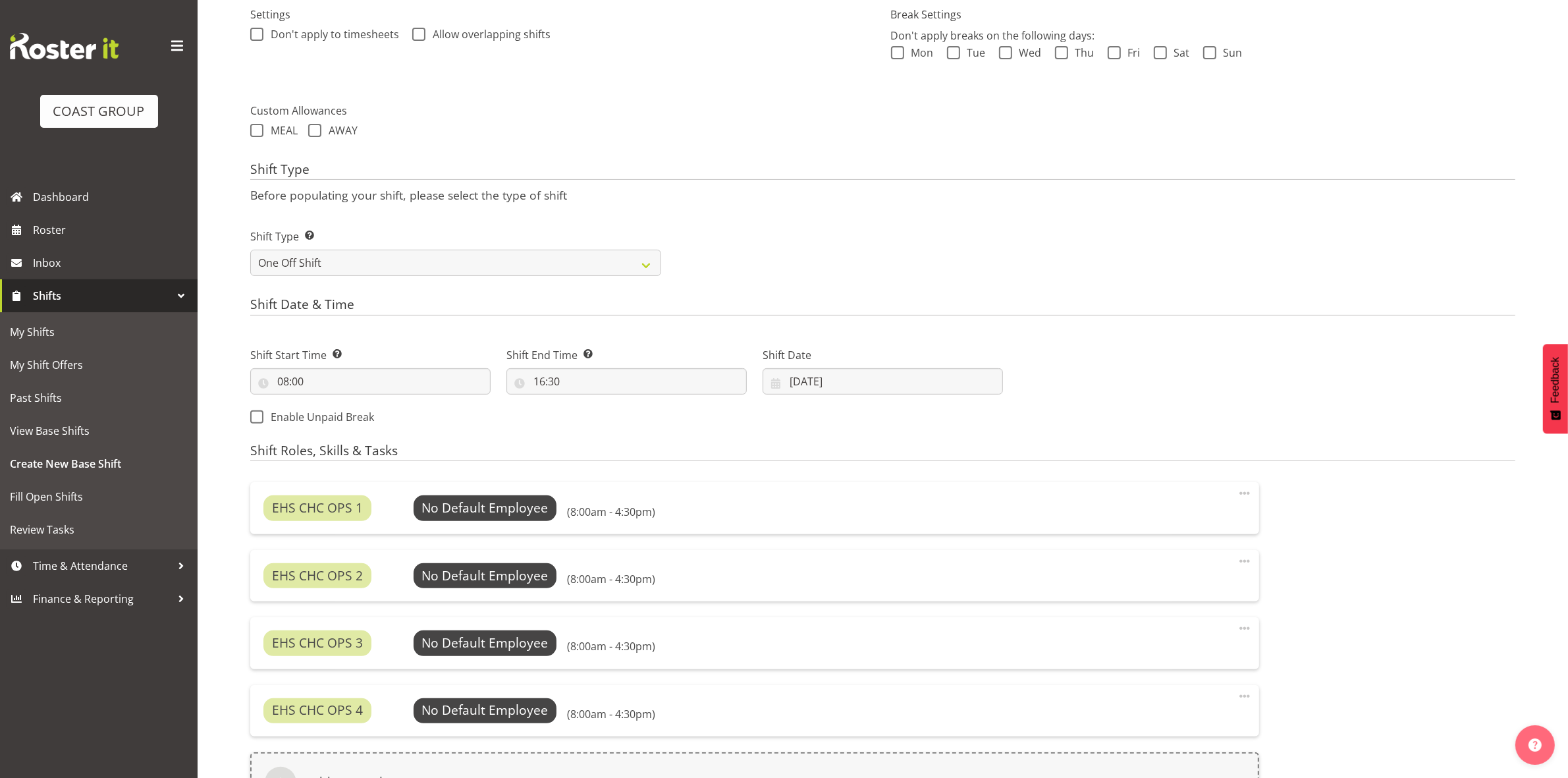
scroll to position [548, 0]
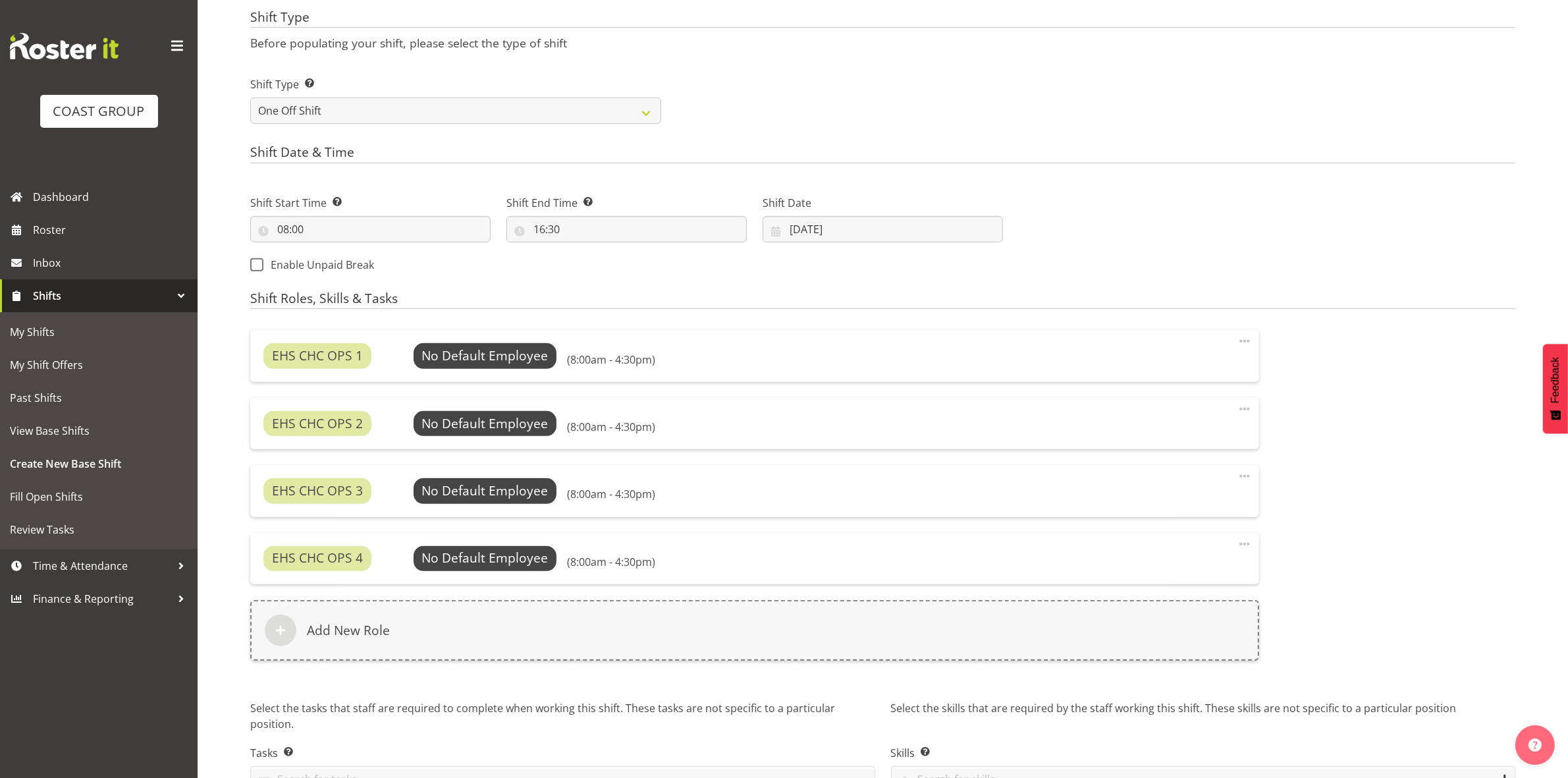
click at [1241, 542] on span at bounding box center [1244, 544] width 16 height 16
click at [1164, 572] on link "Edit" at bounding box center [1189, 572] width 127 height 23
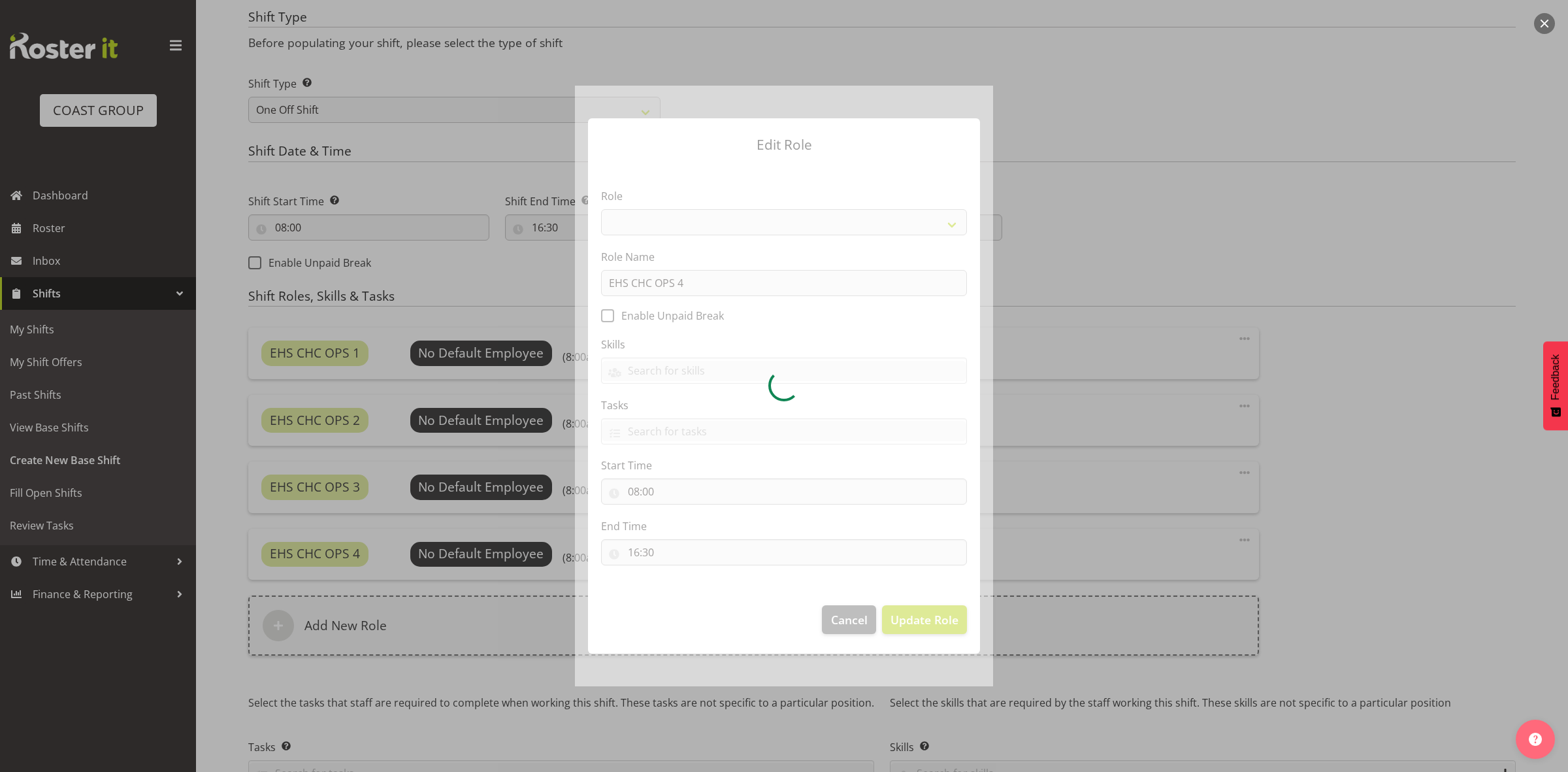
click at [837, 623] on div at bounding box center [784, 386] width 418 height 601
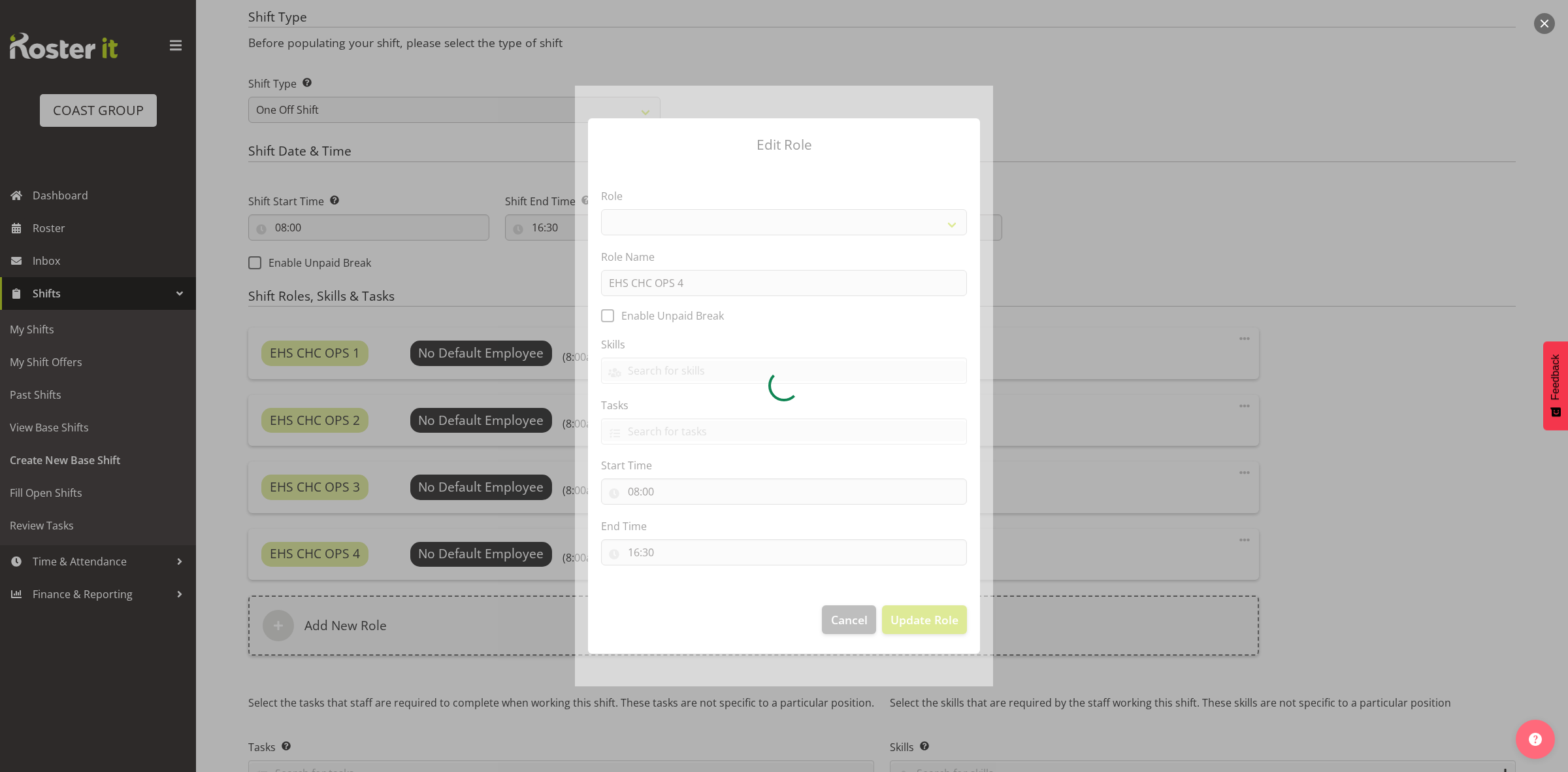
click at [837, 623] on div at bounding box center [784, 386] width 418 height 601
select select "192"
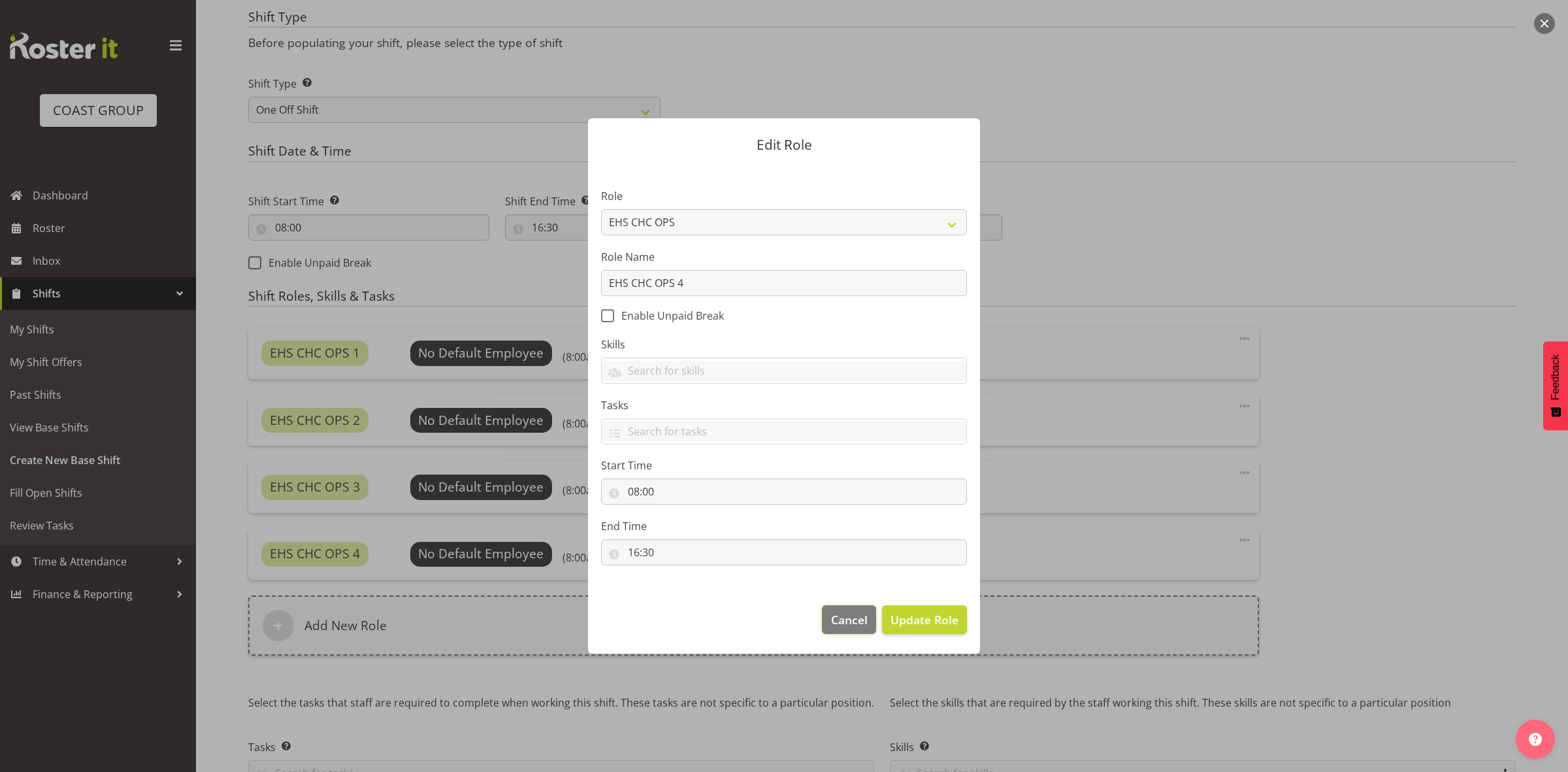
click at [843, 621] on span "Cancel" at bounding box center [849, 620] width 37 height 17
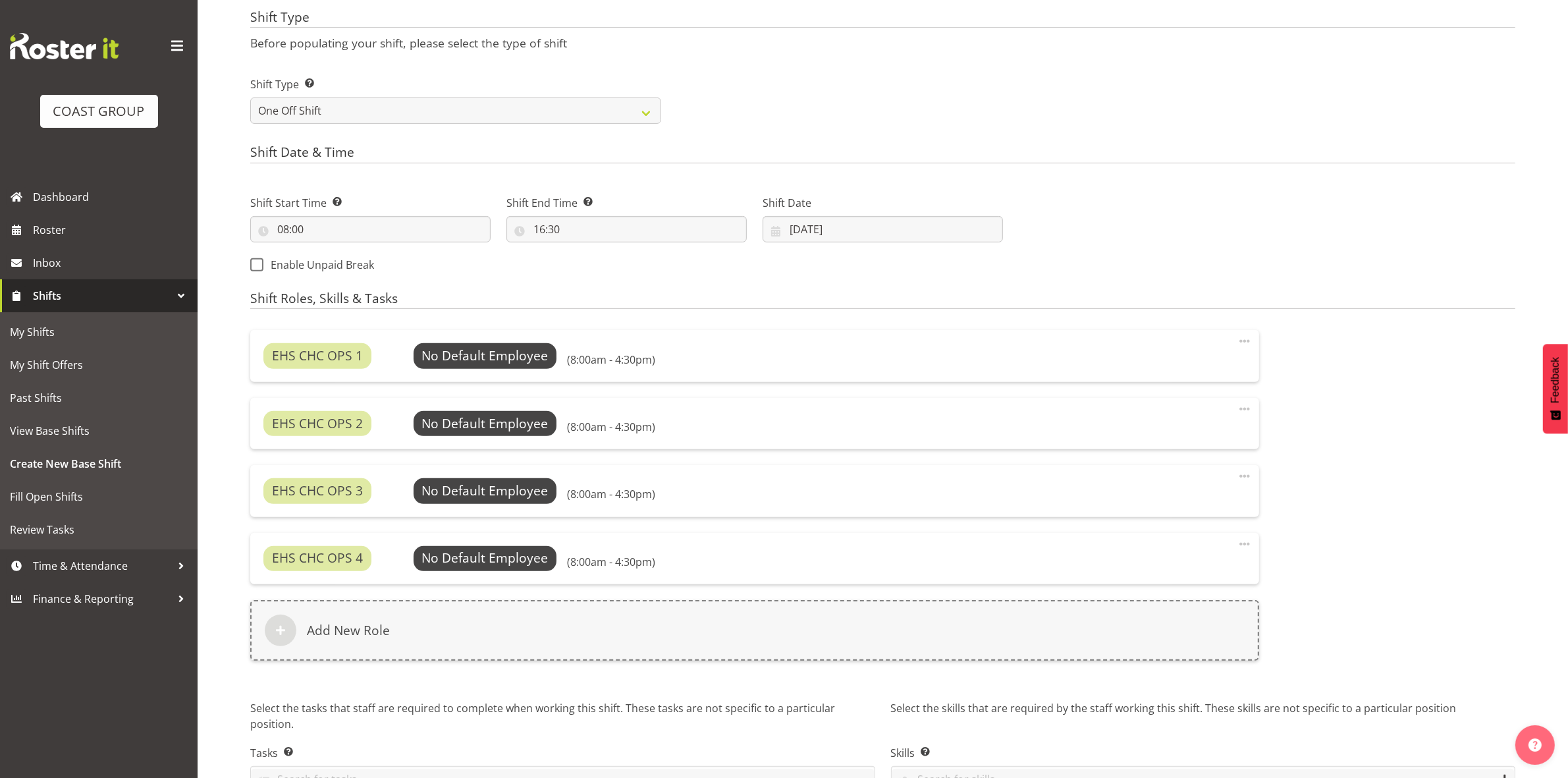
click at [1248, 405] on span at bounding box center [1244, 409] width 16 height 16
click at [1167, 459] on link "Delete" at bounding box center [1189, 461] width 127 height 23
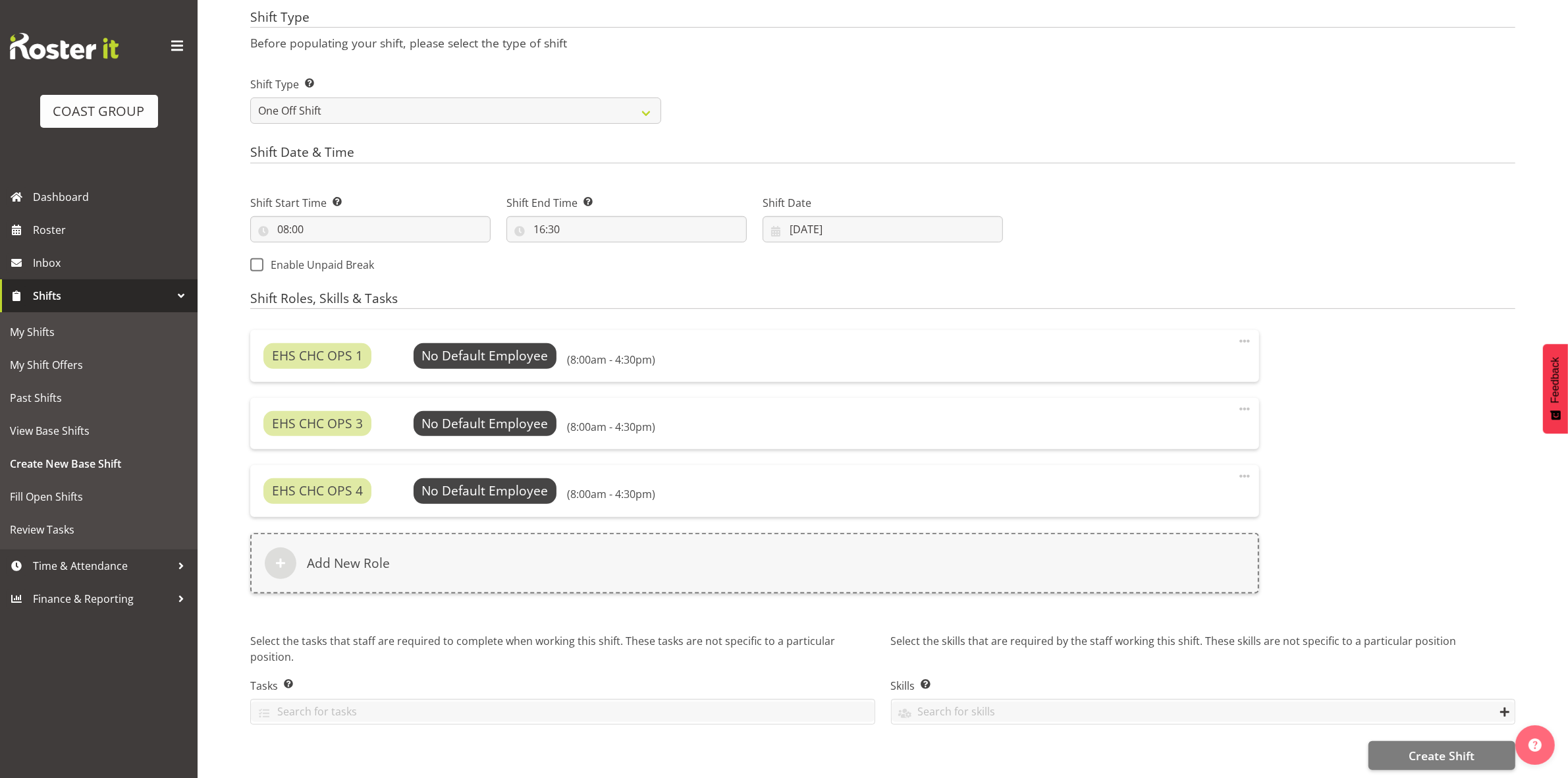
click at [1240, 407] on span at bounding box center [1244, 409] width 16 height 16
click at [1179, 458] on link "Delete" at bounding box center [1189, 461] width 127 height 23
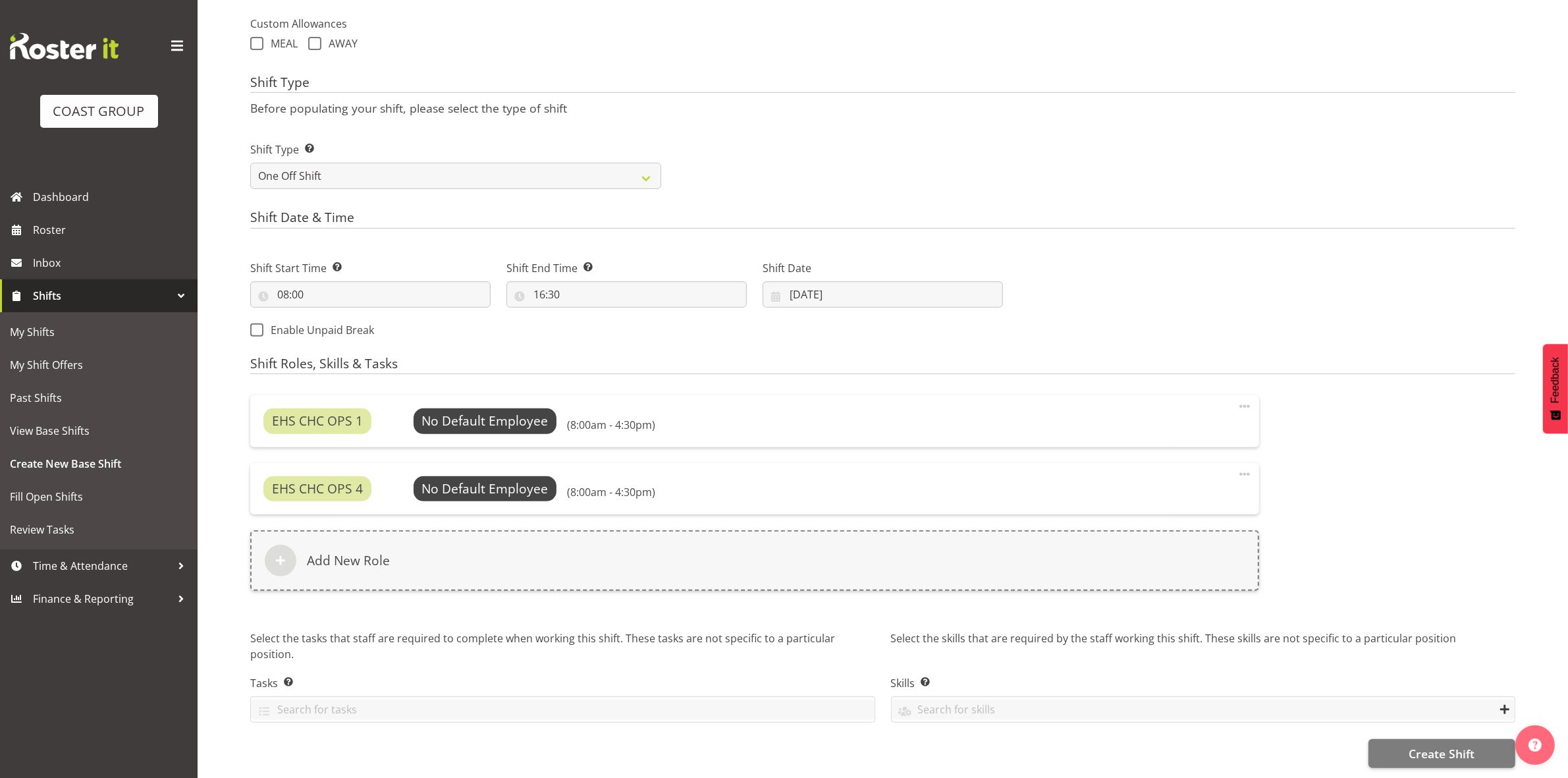
click at [1241, 466] on span at bounding box center [1244, 474] width 16 height 16
click at [1167, 519] on link "Delete" at bounding box center [1189, 526] width 127 height 23
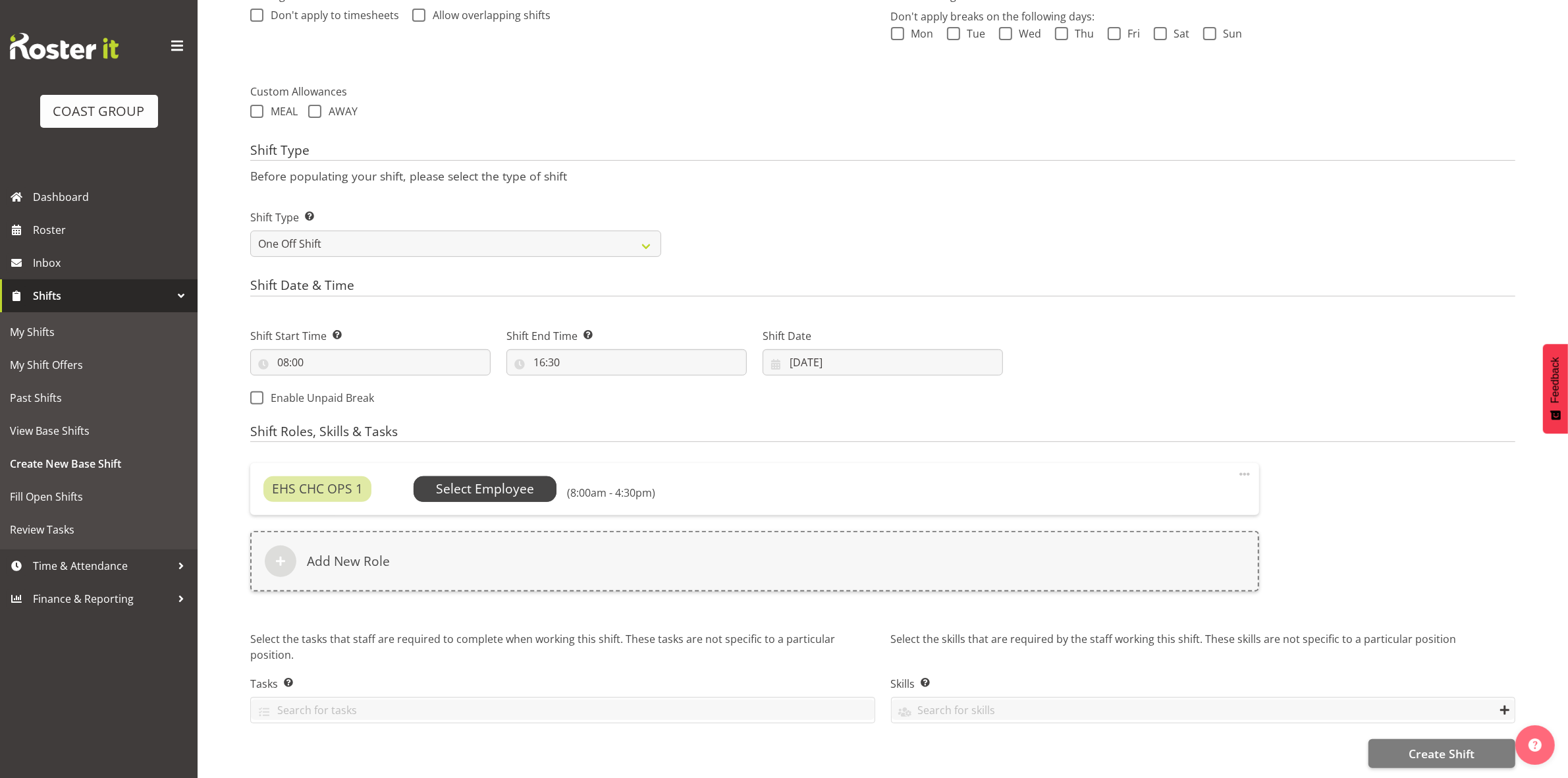
click at [529, 480] on span "Select Employee" at bounding box center [485, 489] width 98 height 19
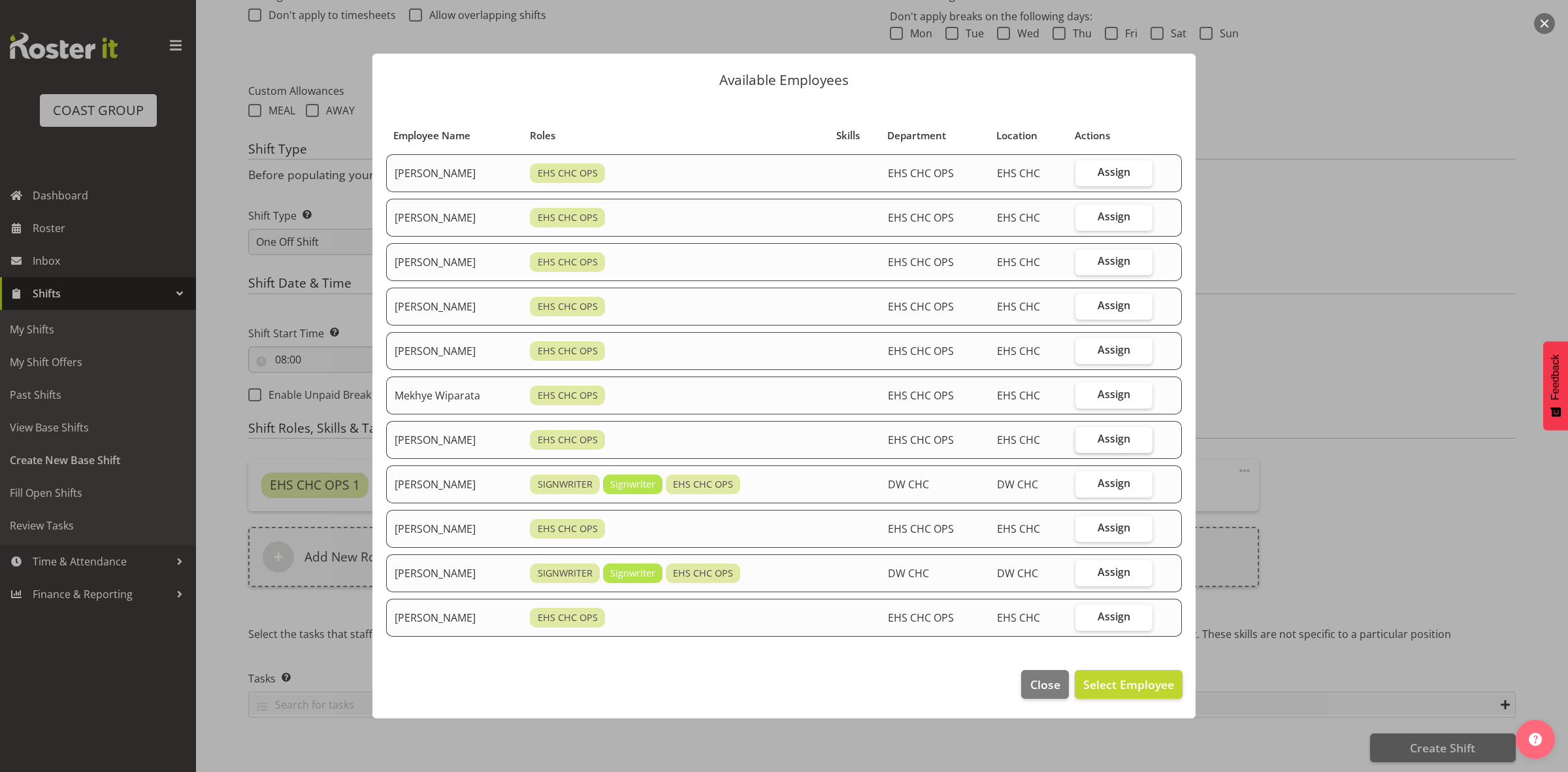
click at [1091, 433] on label "Assign" at bounding box center [1113, 439] width 77 height 26
click at [1084, 435] on input "Assign" at bounding box center [1079, 439] width 8 height 8
checkbox input "true"
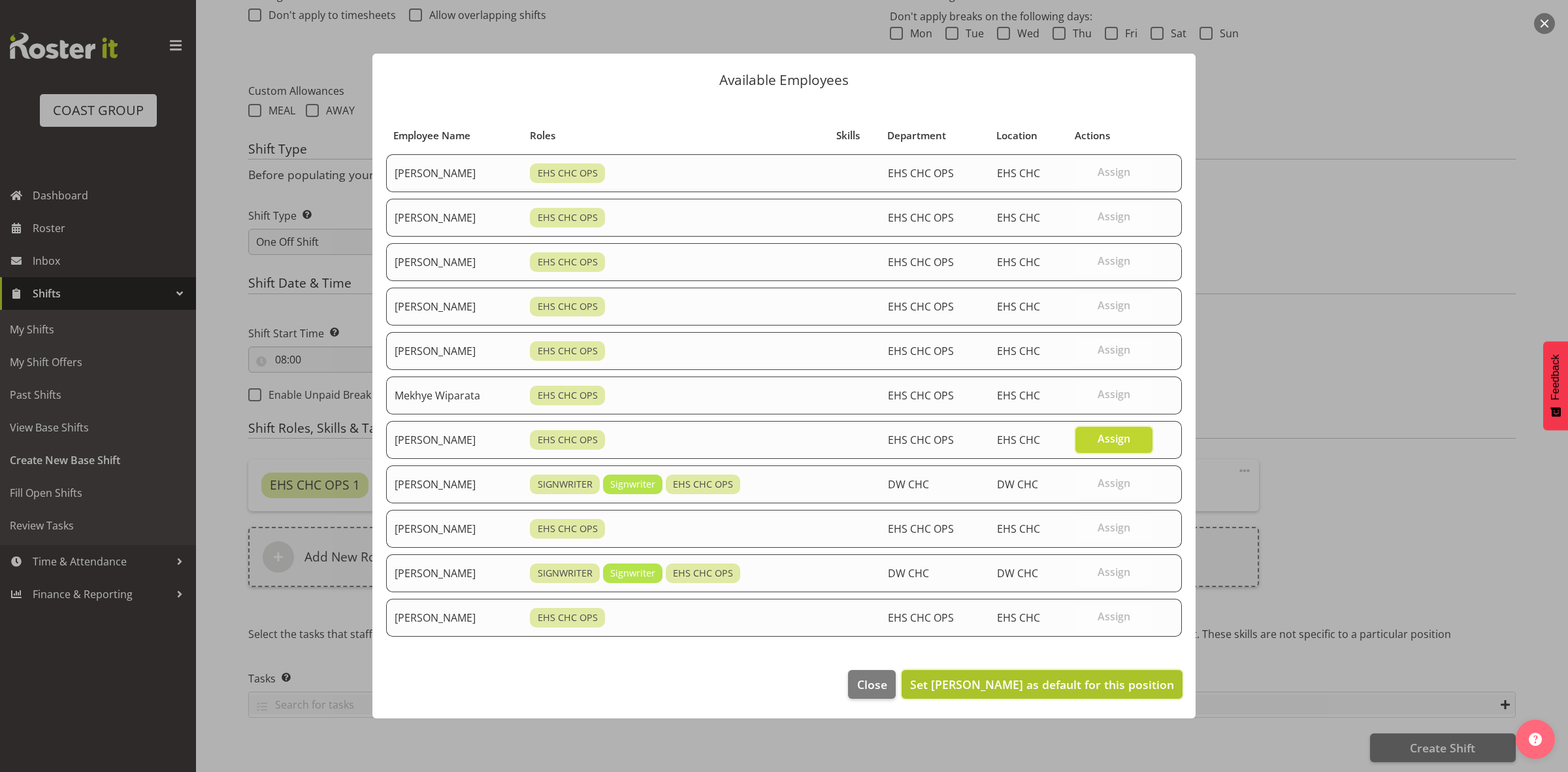
click at [1029, 685] on span "Set [PERSON_NAME] as default for this position" at bounding box center [1041, 684] width 264 height 16
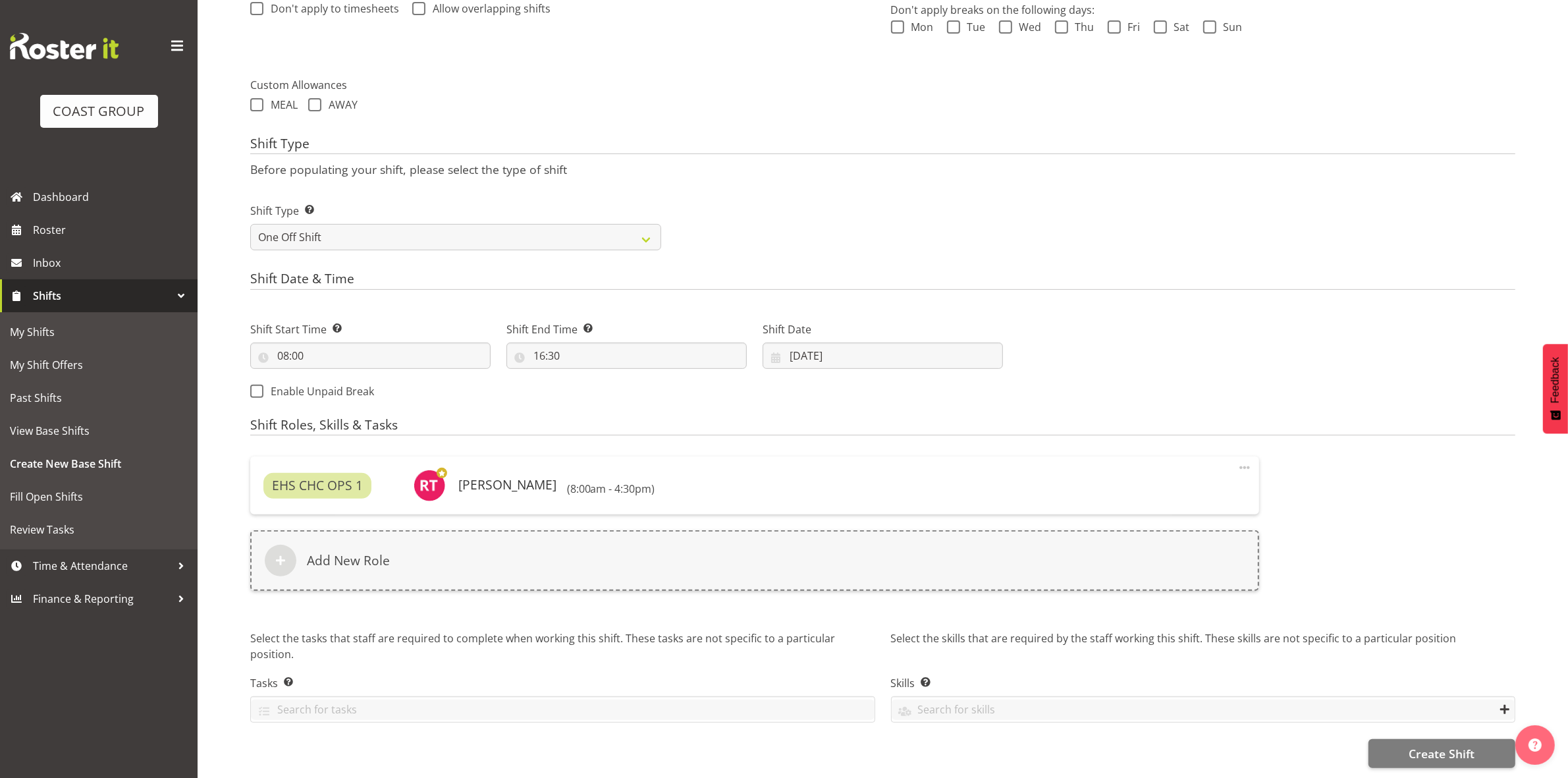
scroll to position [435, 0]
click at [1416, 745] on span "Create Shift" at bounding box center [1441, 753] width 66 height 17
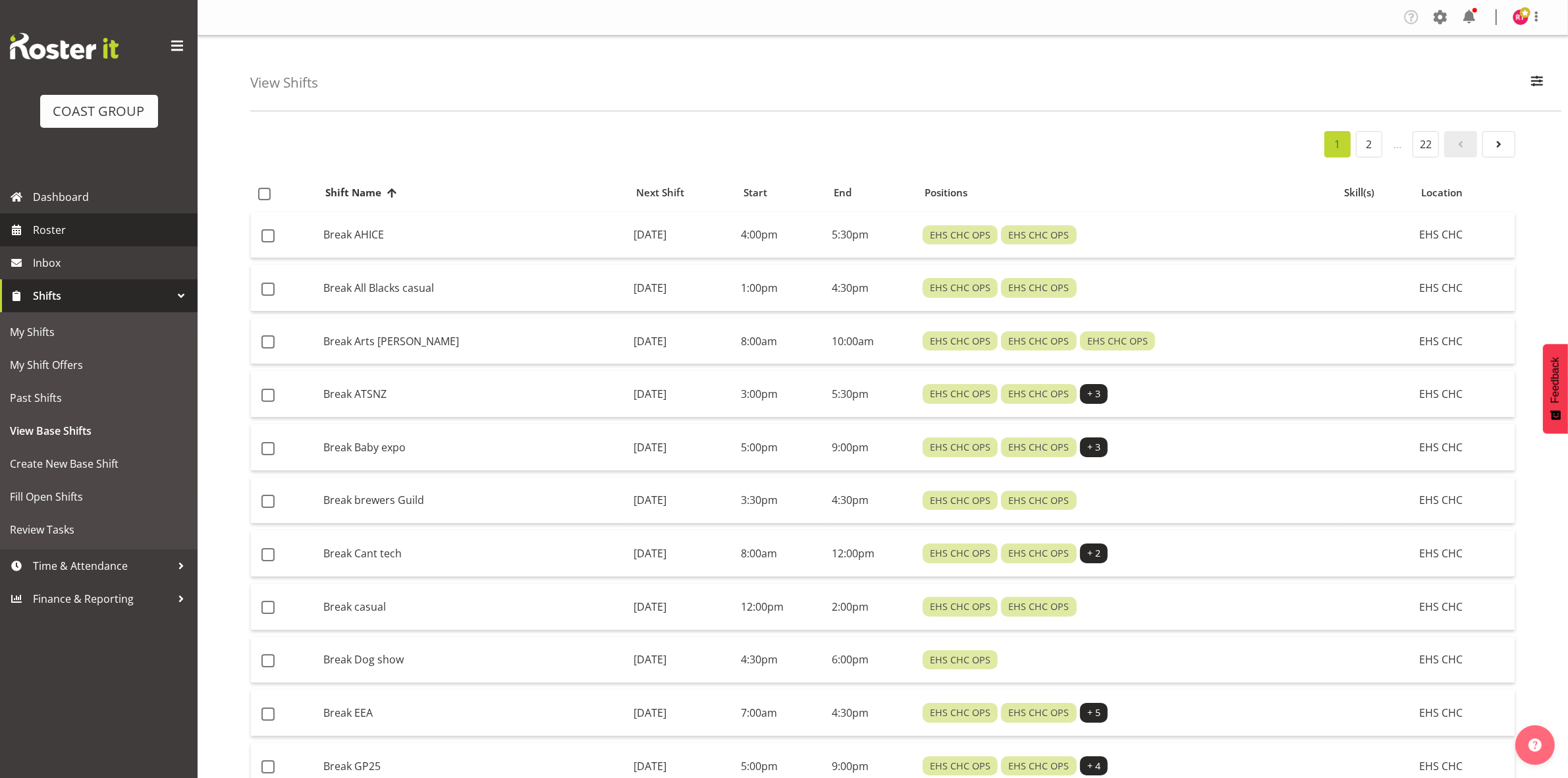
click at [81, 227] on span "Roster" at bounding box center [112, 230] width 158 height 20
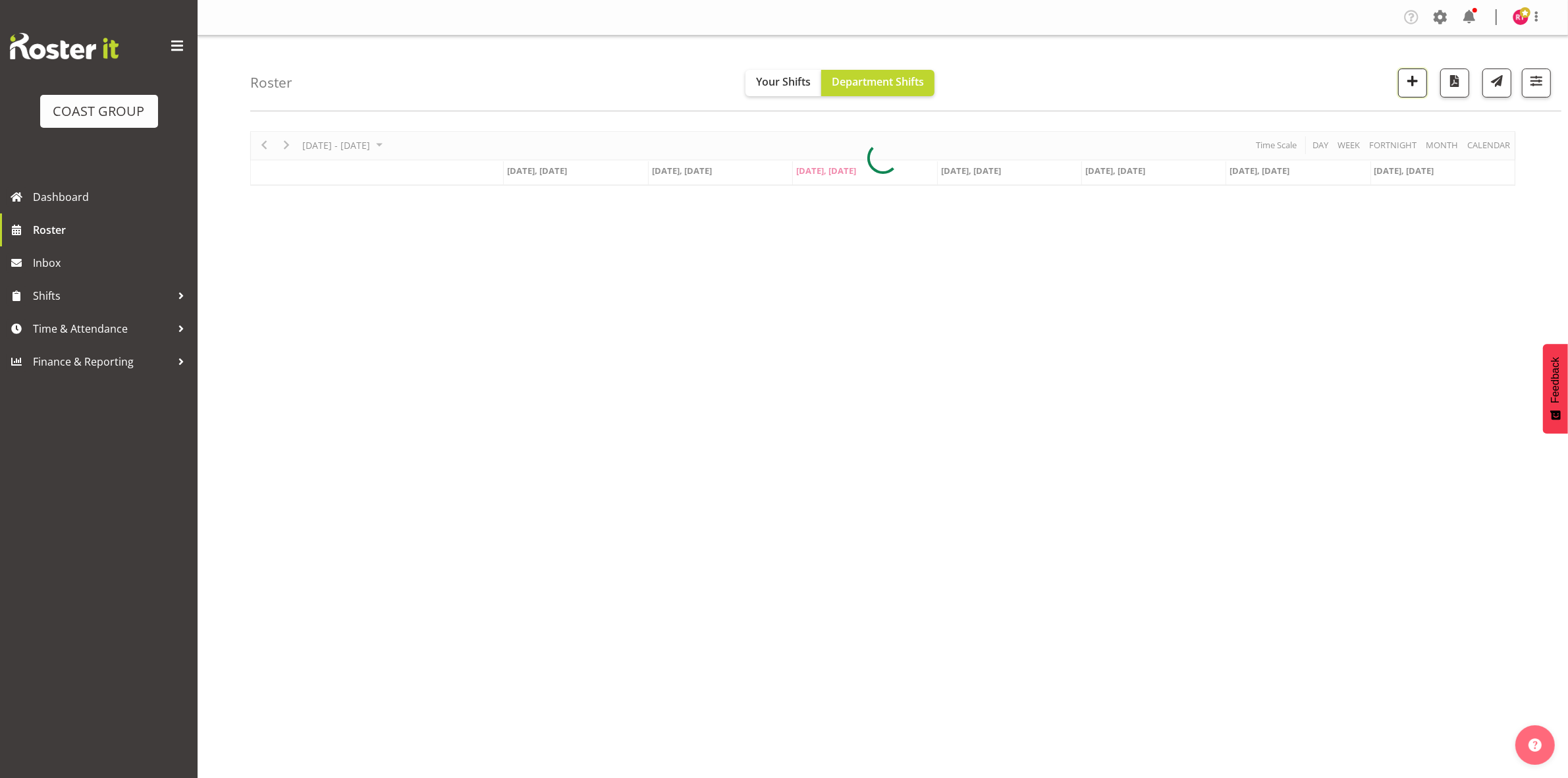
click at [1417, 79] on span "button" at bounding box center [1412, 81] width 17 height 17
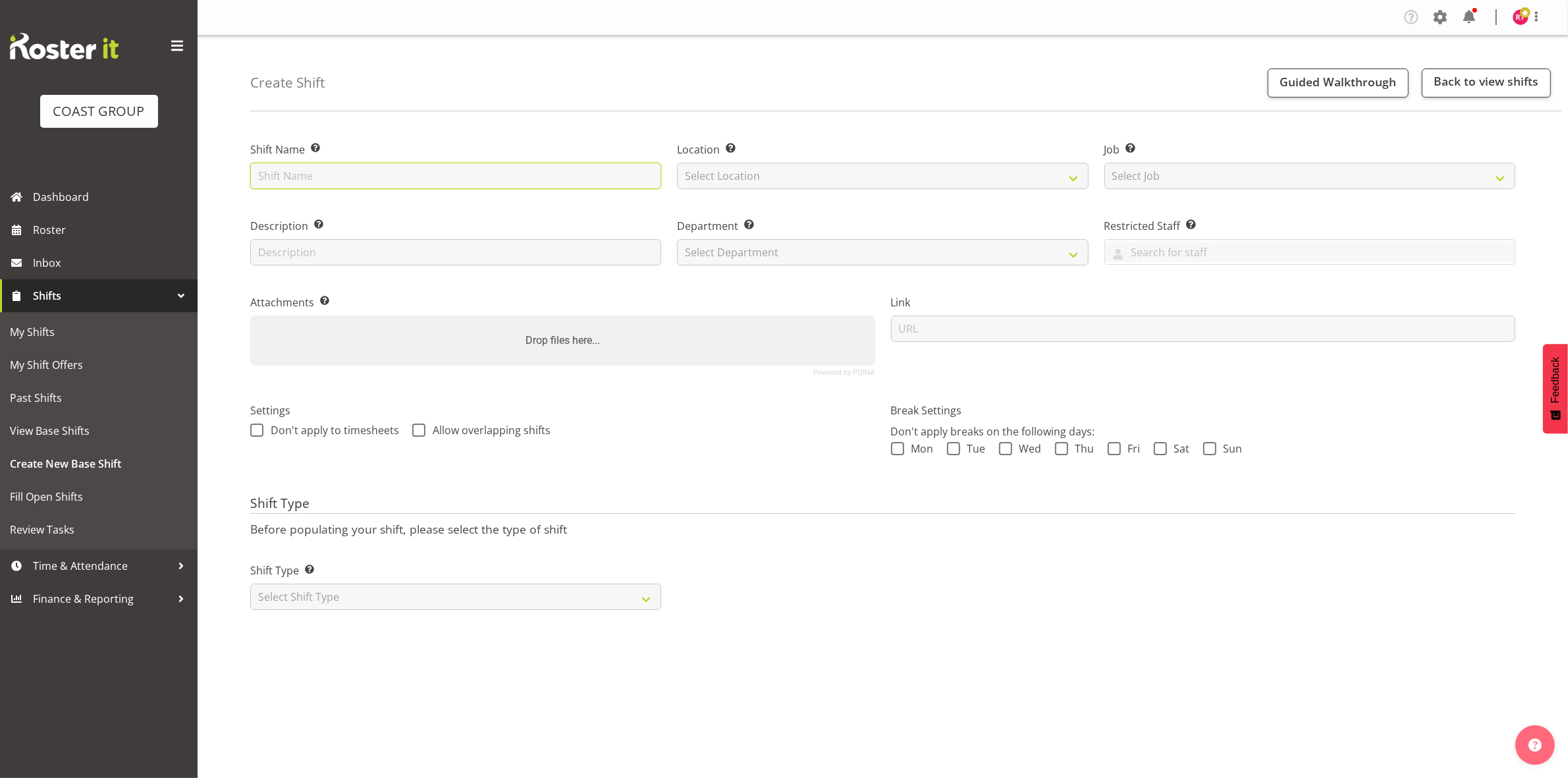
click at [333, 182] on input "text" at bounding box center [456, 175] width 411 height 26
type input "warehouse"
click at [811, 172] on select "Select Location" at bounding box center [883, 175] width 411 height 26
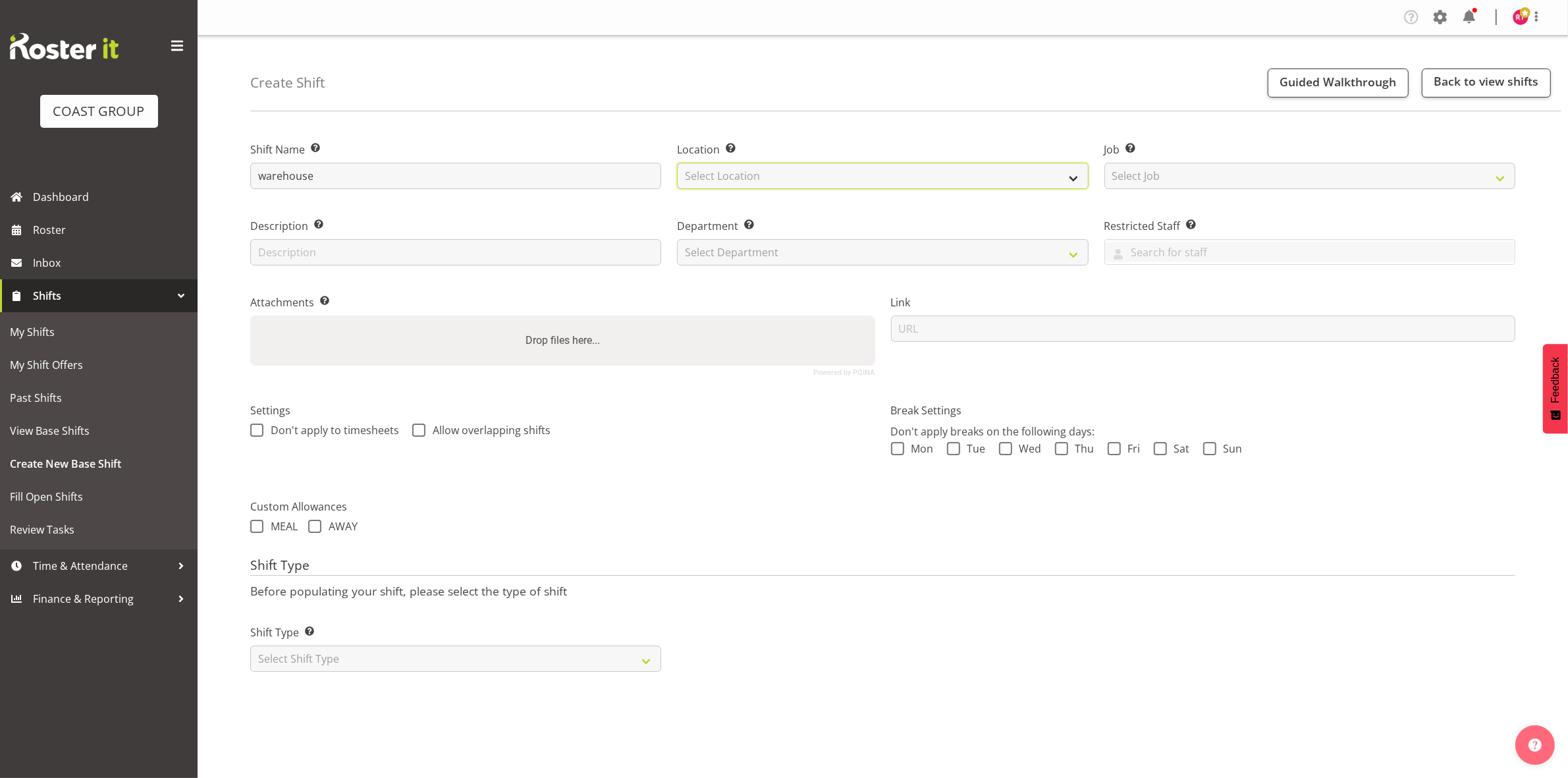
select select "107"
click at [677, 163] on select "Select Location EHS CHC" at bounding box center [883, 175] width 411 height 26
click at [1177, 182] on select "Select Job Create new job 1 Carlton Events 1 [PERSON_NAME][GEOGRAPHIC_DATA] 1 […" at bounding box center [1310, 175] width 411 height 26
select select "69"
click at [1105, 163] on select "Select Job Create new job 1 Carlton Events 1 [PERSON_NAME][GEOGRAPHIC_DATA] 1 […" at bounding box center [1310, 175] width 411 height 26
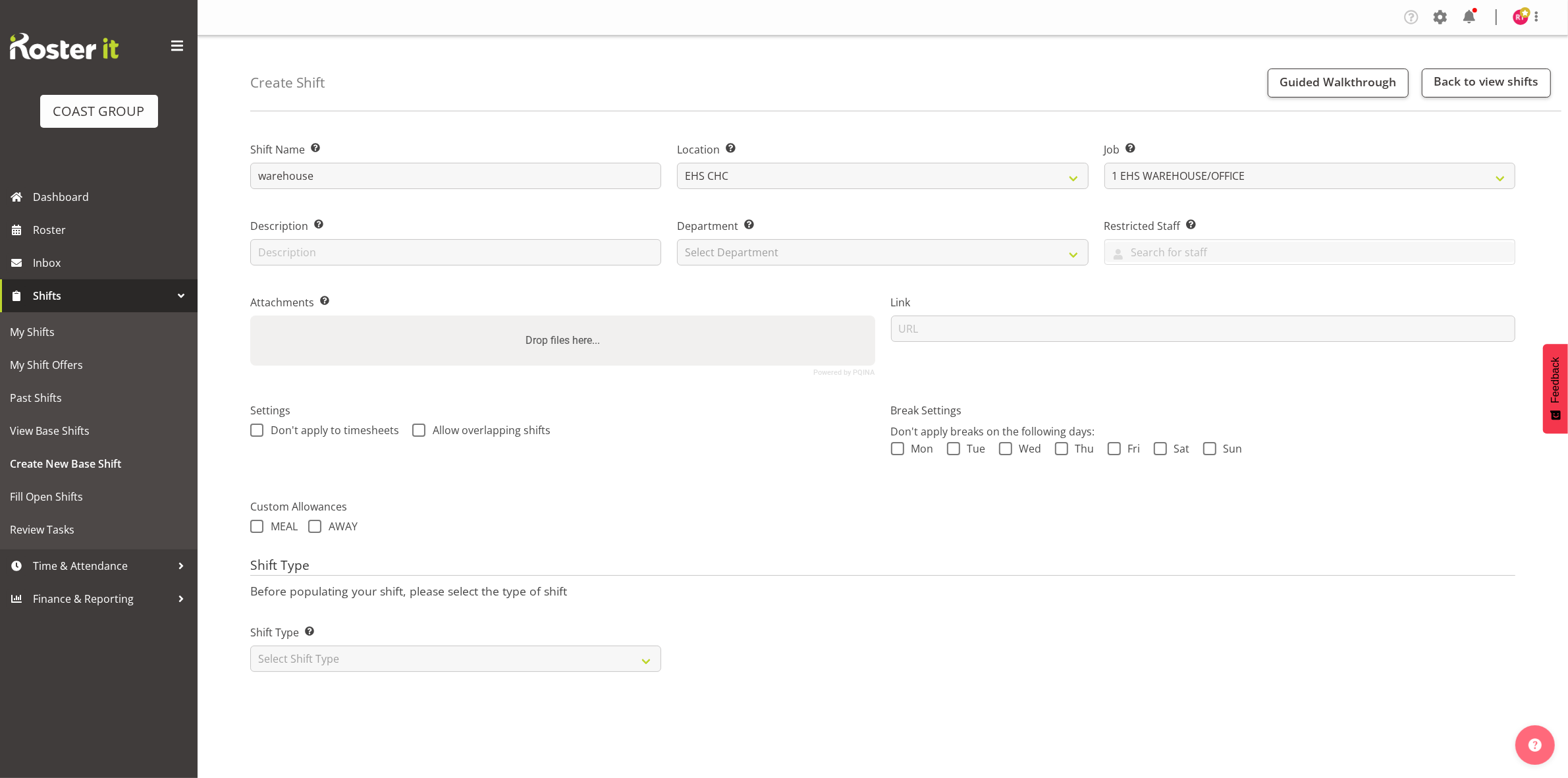
click at [831, 267] on div "Department Set the department that the shift relates to. Select Department" at bounding box center [882, 237] width 427 height 76
click at [818, 251] on select "Select Department" at bounding box center [883, 252] width 411 height 26
select select "41"
click at [677, 239] on select "Select Department EHS CHC OPS" at bounding box center [883, 252] width 411 height 26
click at [389, 672] on select "Select Shift Type One Off Shift Recurring Shift Rotating Shift" at bounding box center [456, 658] width 411 height 26
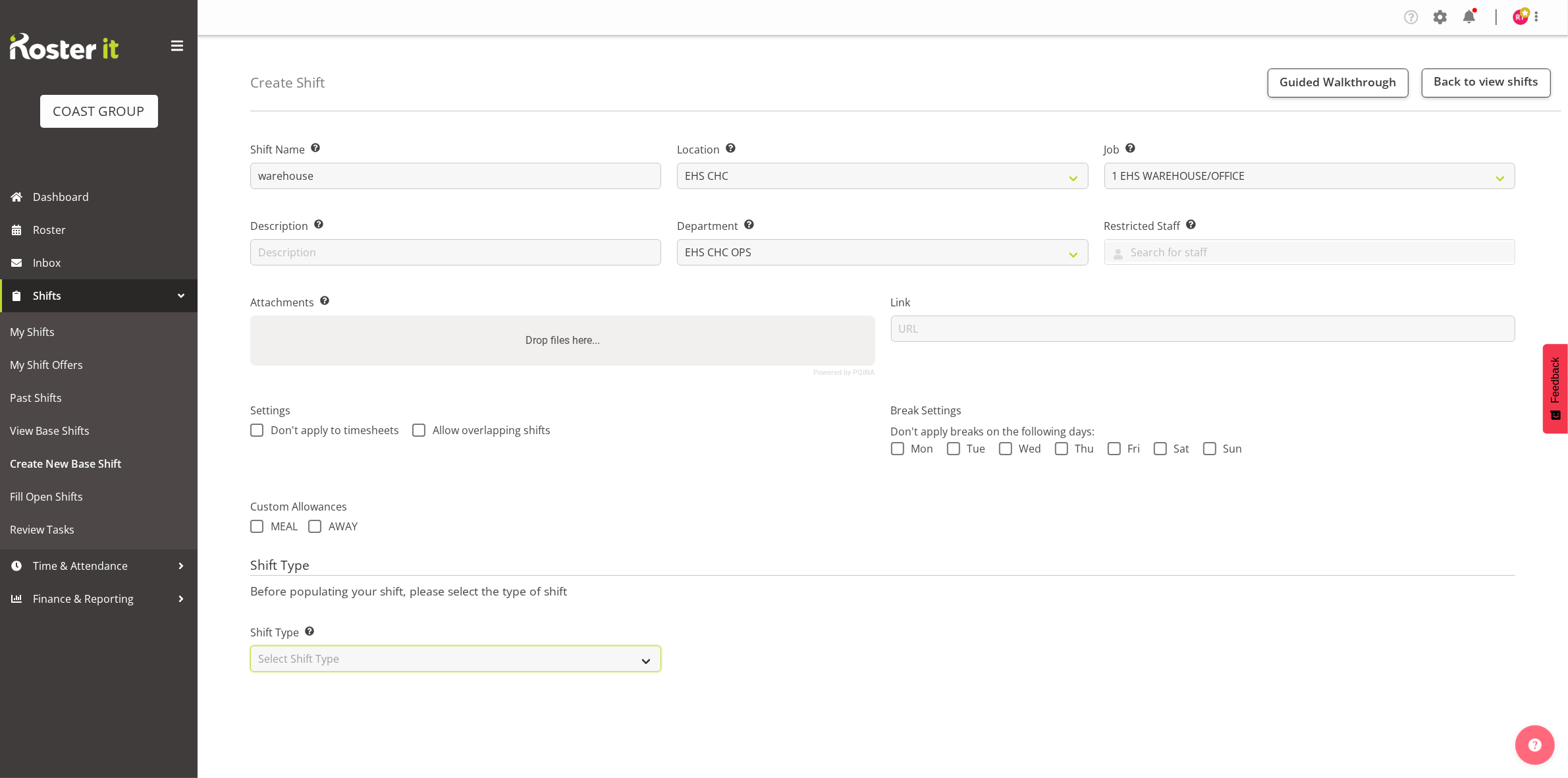
select select "one_off"
click at [250, 647] on select "Select Shift Type One Off Shift Recurring Shift Rotating Shift" at bounding box center [456, 658] width 411 height 26
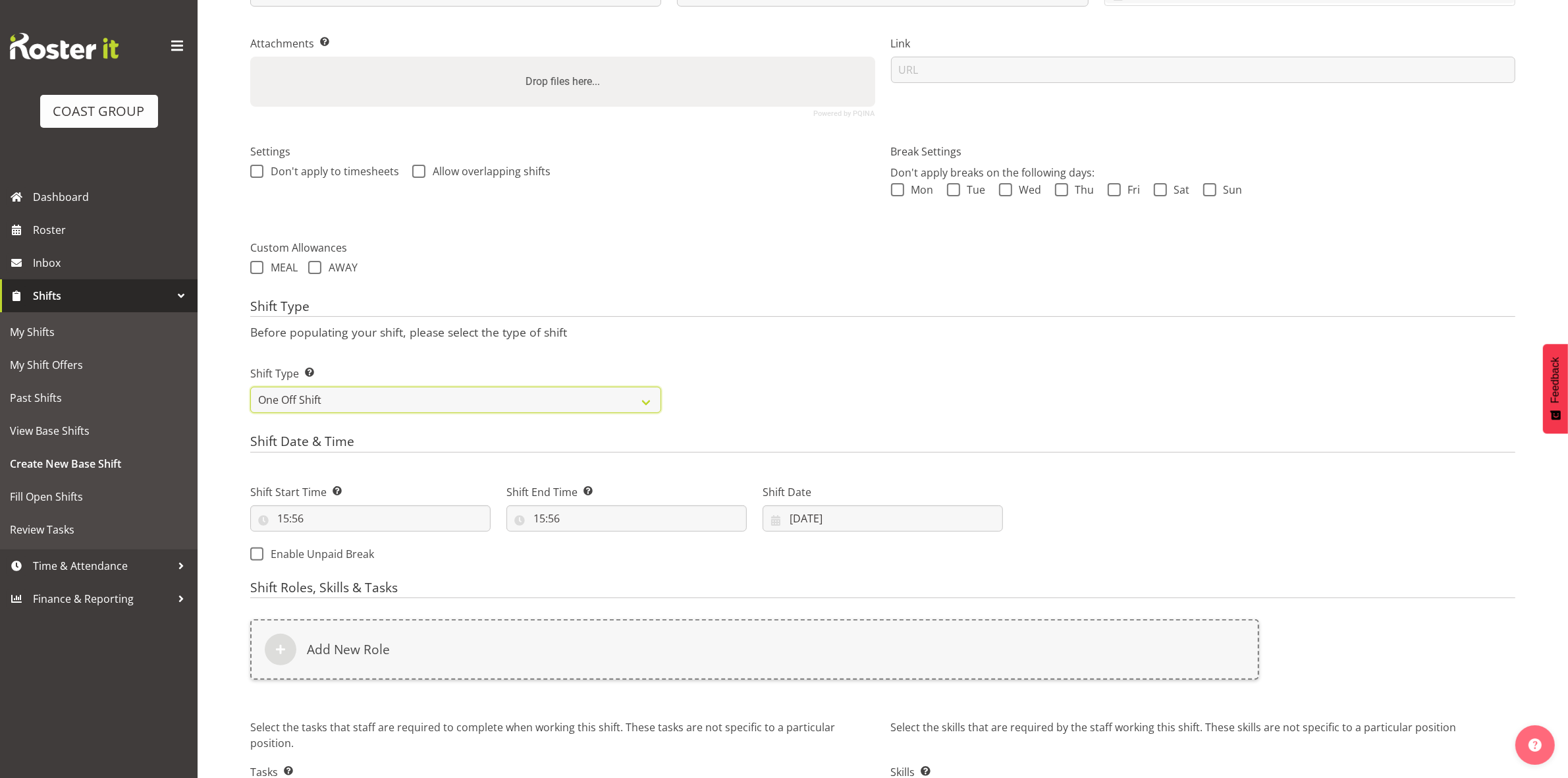
scroll to position [360, 0]
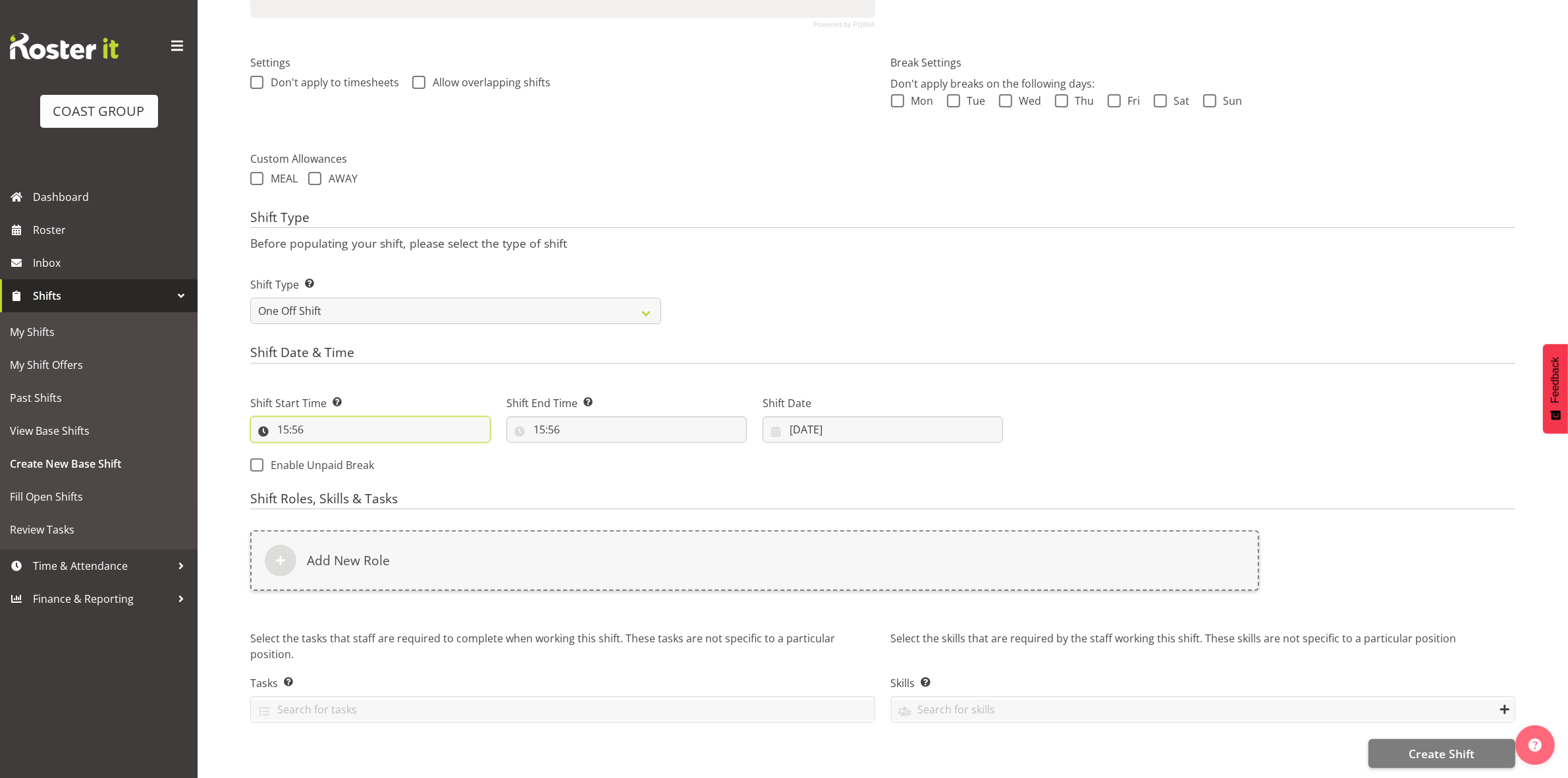
click at [286, 416] on input "15:56" at bounding box center [370, 429] width 240 height 26
drag, startPoint x: 333, startPoint y: 446, endPoint x: 338, endPoint y: 439, distance: 8.6
click at [333, 450] on select "00 01 02 03 04 05 06 07 08 09 10 11 12 13 14 15 16 17 18 19 20 21 22 23" at bounding box center [340, 463] width 29 height 26
select select "8"
click at [325, 450] on select "00 01 02 03 04 05 06 07 08 09 10 11 12 13 14 15 16 17 18 19 20 21 22 23" at bounding box center [340, 463] width 29 height 26
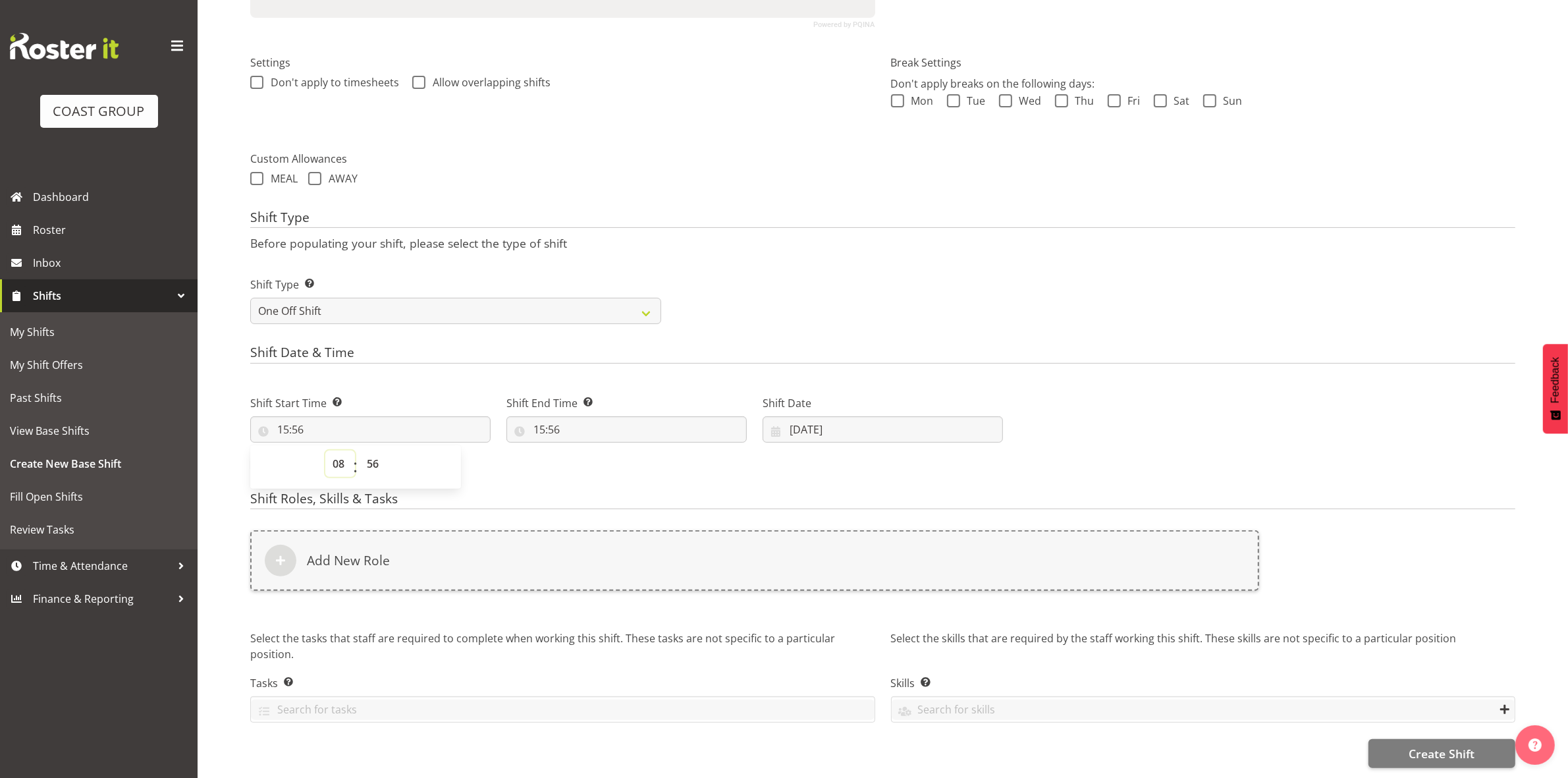
type input "08:56"
click at [377, 452] on select "00 01 02 03 04 05 06 07 08 09 10 11 12 13 14 15 16 17 18 19 20 21 22 23 24 25 2…" at bounding box center [374, 463] width 29 height 26
select select "0"
click at [359, 450] on select "00 01 02 03 04 05 06 07 08 09 10 11 12 13 14 15 16 17 18 19 20 21 22 23 24 25 2…" at bounding box center [374, 463] width 29 height 26
type input "08:00"
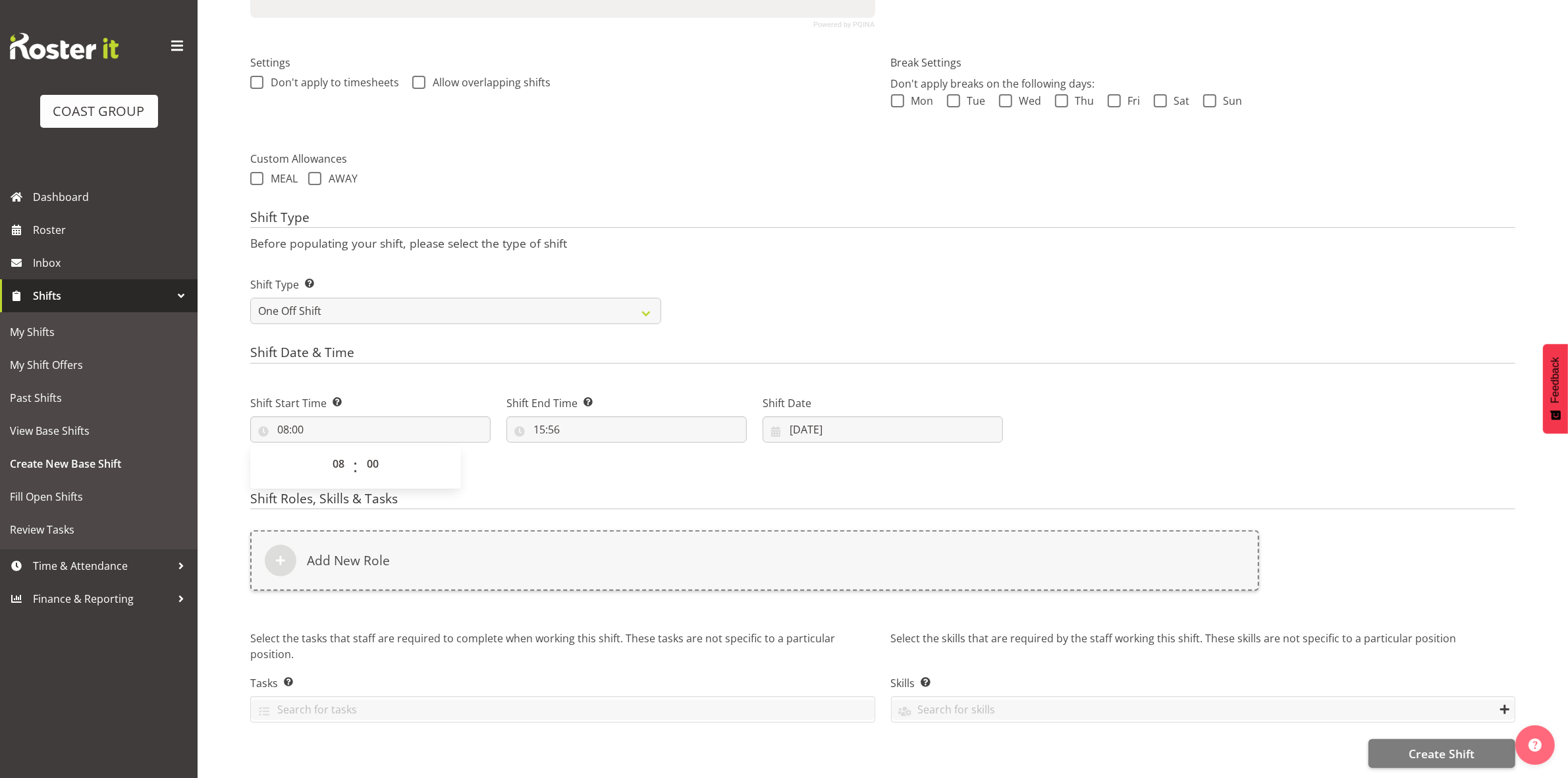
click at [816, 258] on div "Shift Type Shift Types: One Off – Select this if you would like a single shift …" at bounding box center [883, 295] width 1281 height 74
click at [538, 416] on input "15:56" at bounding box center [626, 429] width 240 height 26
click at [596, 450] on select "00 01 02 03 04 05 06 07 08 09 10 11 12 13 14 15 16 17 18 19 20 21 22 23" at bounding box center [596, 463] width 29 height 26
select select "16"
click at [581, 450] on select "00 01 02 03 04 05 06 07 08 09 10 11 12 13 14 15 16 17 18 19 20 21 22 23" at bounding box center [596, 463] width 29 height 26
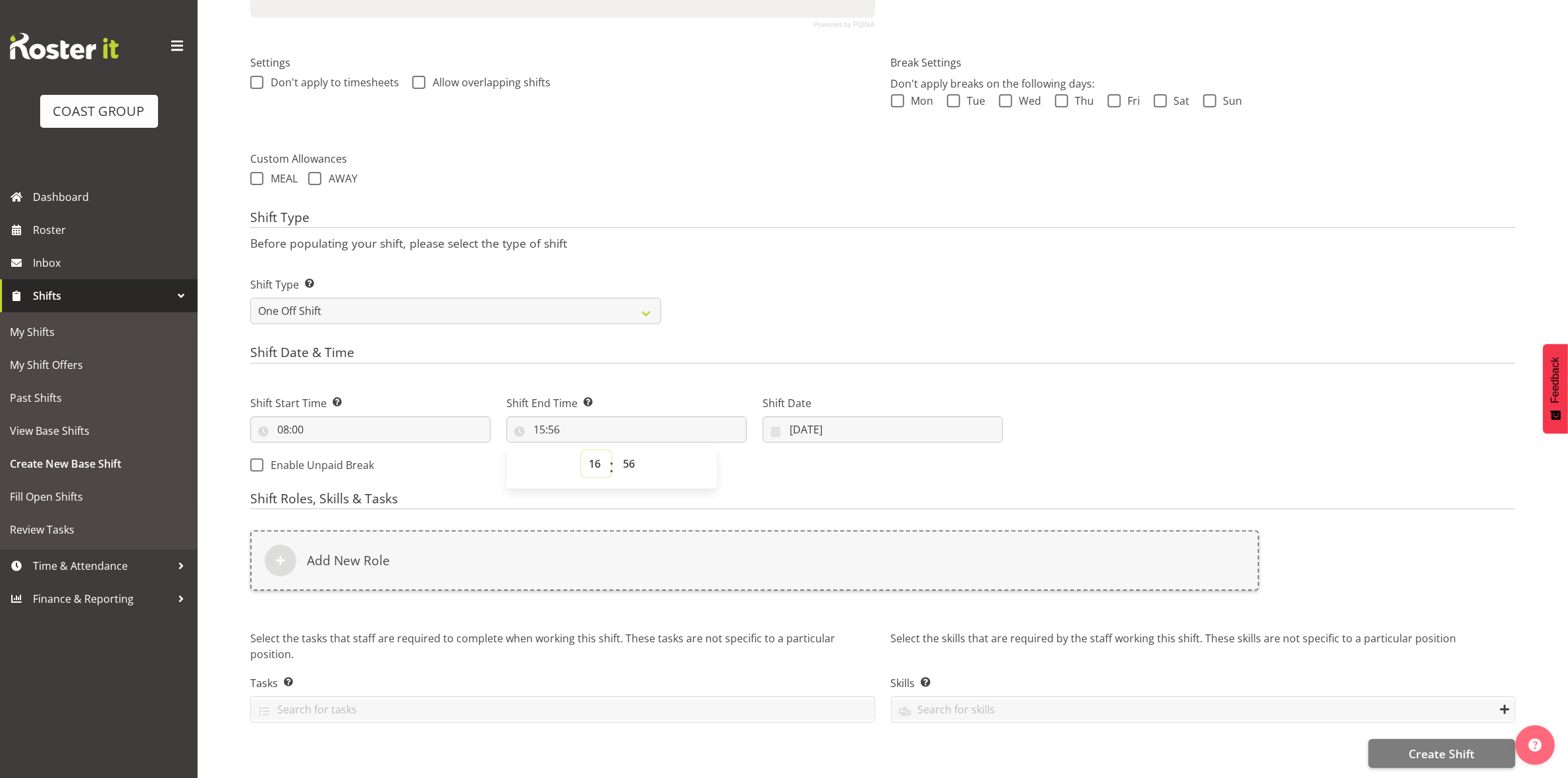
type input "16:56"
click at [636, 450] on select "00 01 02 03 04 05 06 07 08 09 10 11 12 13 14 15 16 17 18 19 20 21 22 23 24 25 2…" at bounding box center [630, 463] width 29 height 26
select select "31"
click at [616, 450] on select "00 01 02 03 04 05 06 07 08 09 10 11 12 13 14 15 16 17 18 19 20 21 22 23 24 25 2…" at bounding box center [630, 463] width 29 height 26
type input "16:31"
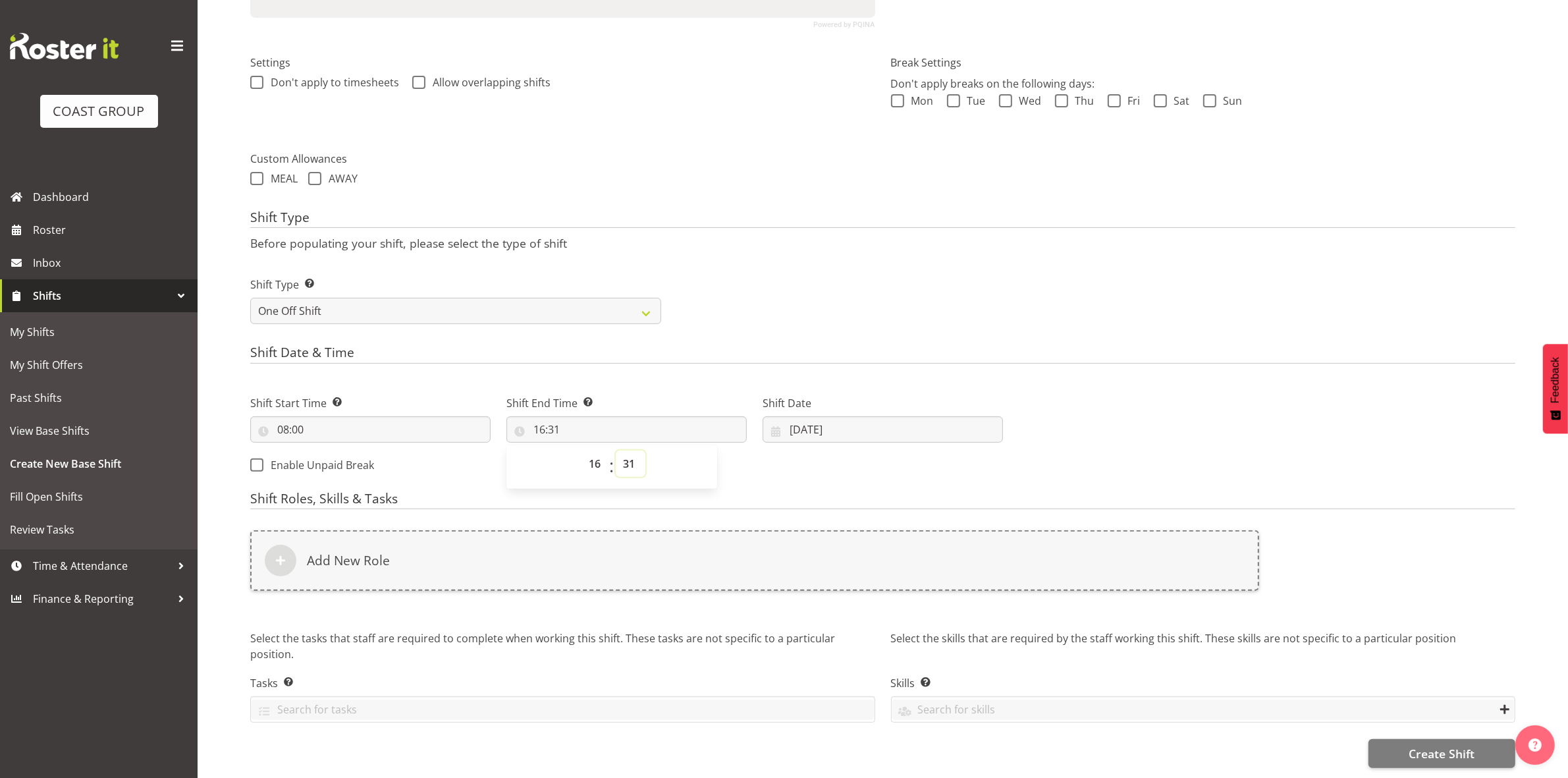
click at [630, 450] on select "00 01 02 03 04 05 06 07 08 09 10 11 12 13 14 15 16 17 18 19 20 21 22 23 24 25 2…" at bounding box center [630, 463] width 29 height 26
select select "30"
click at [616, 450] on select "00 01 02 03 04 05 06 07 08 09 10 11 12 13 14 15 16 17 18 19 20 21 22 23 24 25 2…" at bounding box center [630, 463] width 29 height 26
type input "16:30"
click at [696, 291] on div "Shift Type Shift Types: One Off – Select this if you would like a single shift …" at bounding box center [883, 295] width 1281 height 74
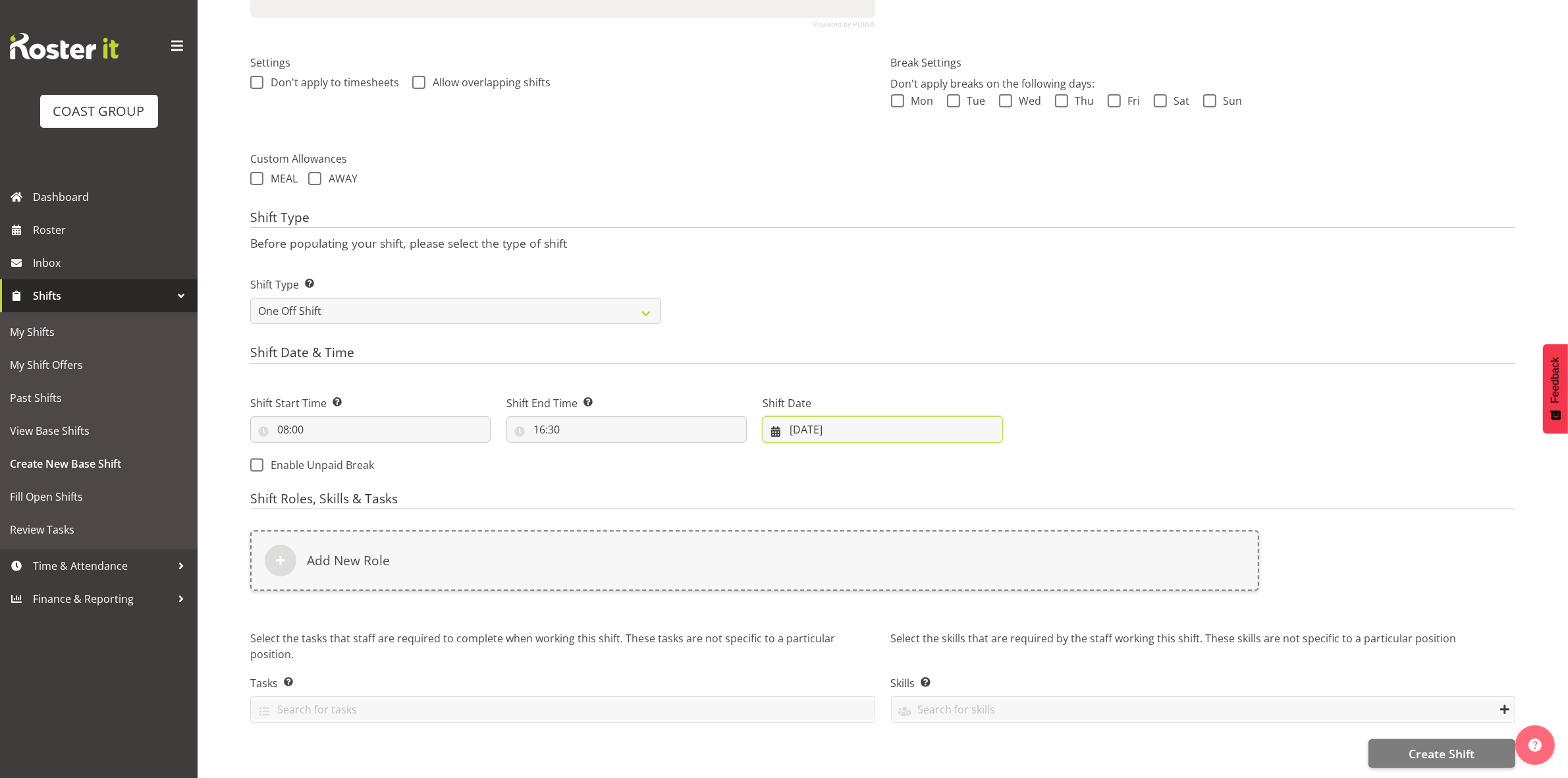
click at [797, 416] on input "[DATE]" at bounding box center [883, 429] width 240 height 26
click at [861, 550] on link "7" at bounding box center [856, 562] width 26 height 24
type input "[DATE]"
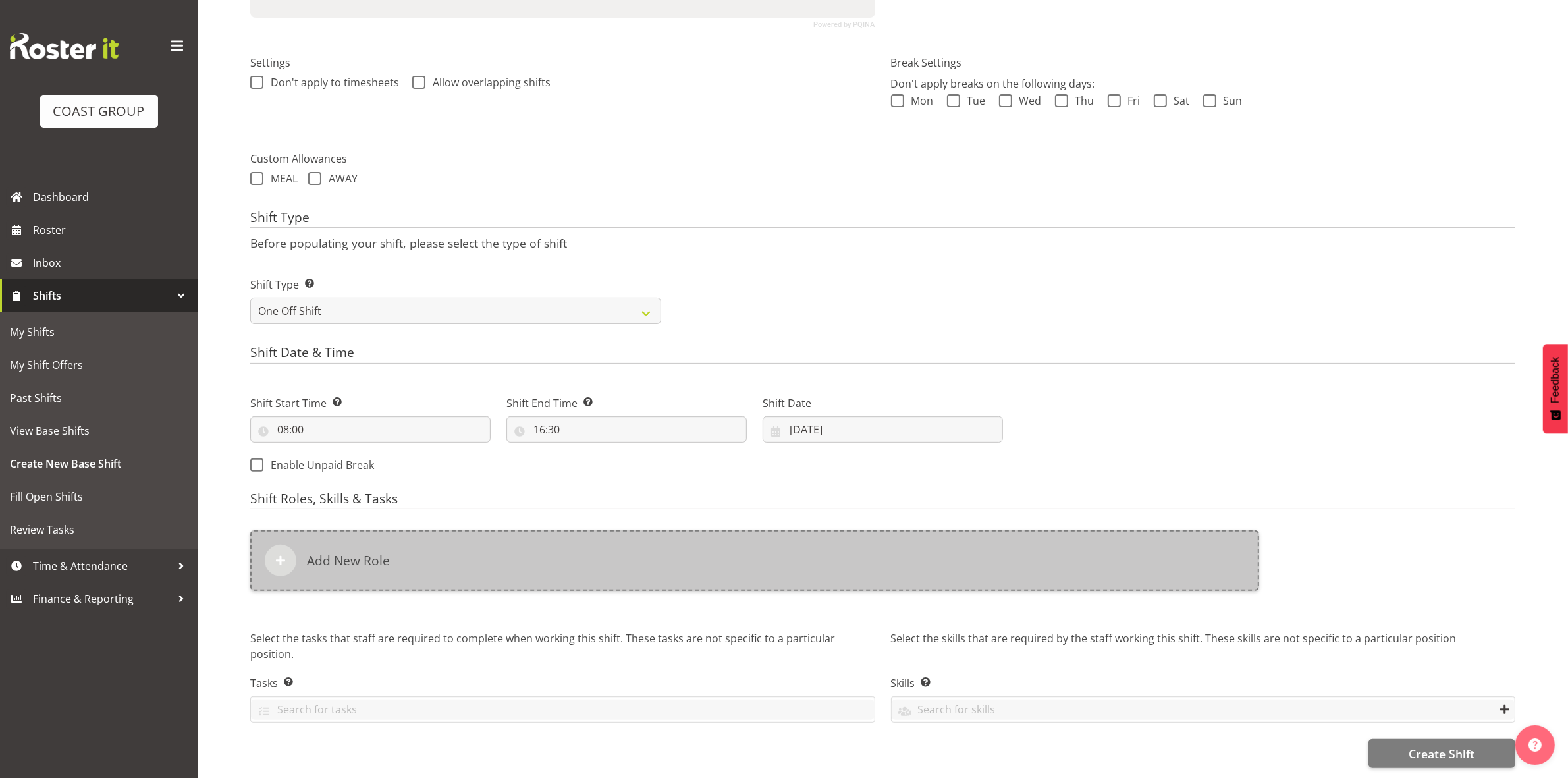
click at [550, 565] on div "Add New Role" at bounding box center [755, 560] width 1009 height 60
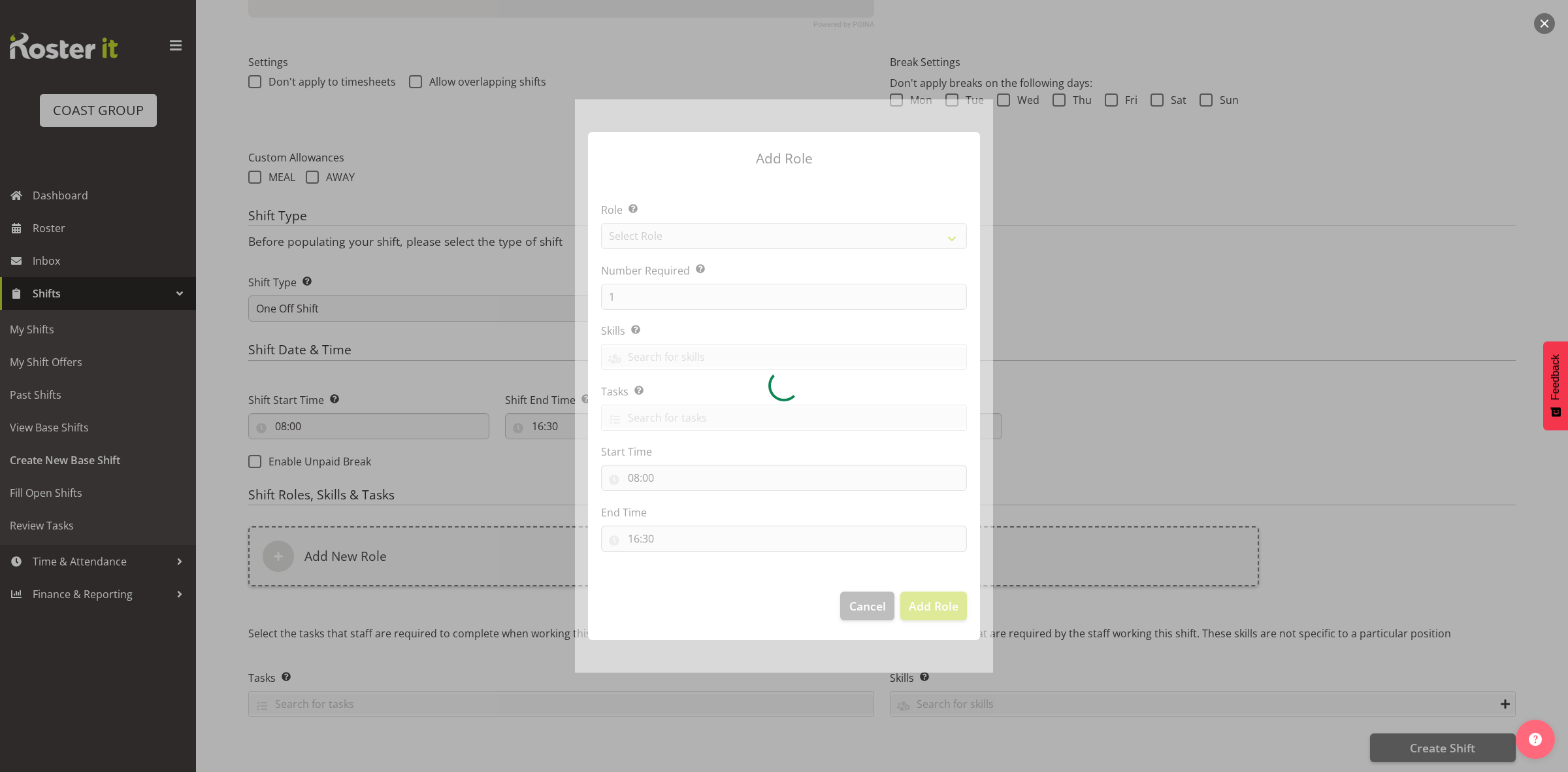
click at [729, 233] on div at bounding box center [784, 386] width 418 height 573
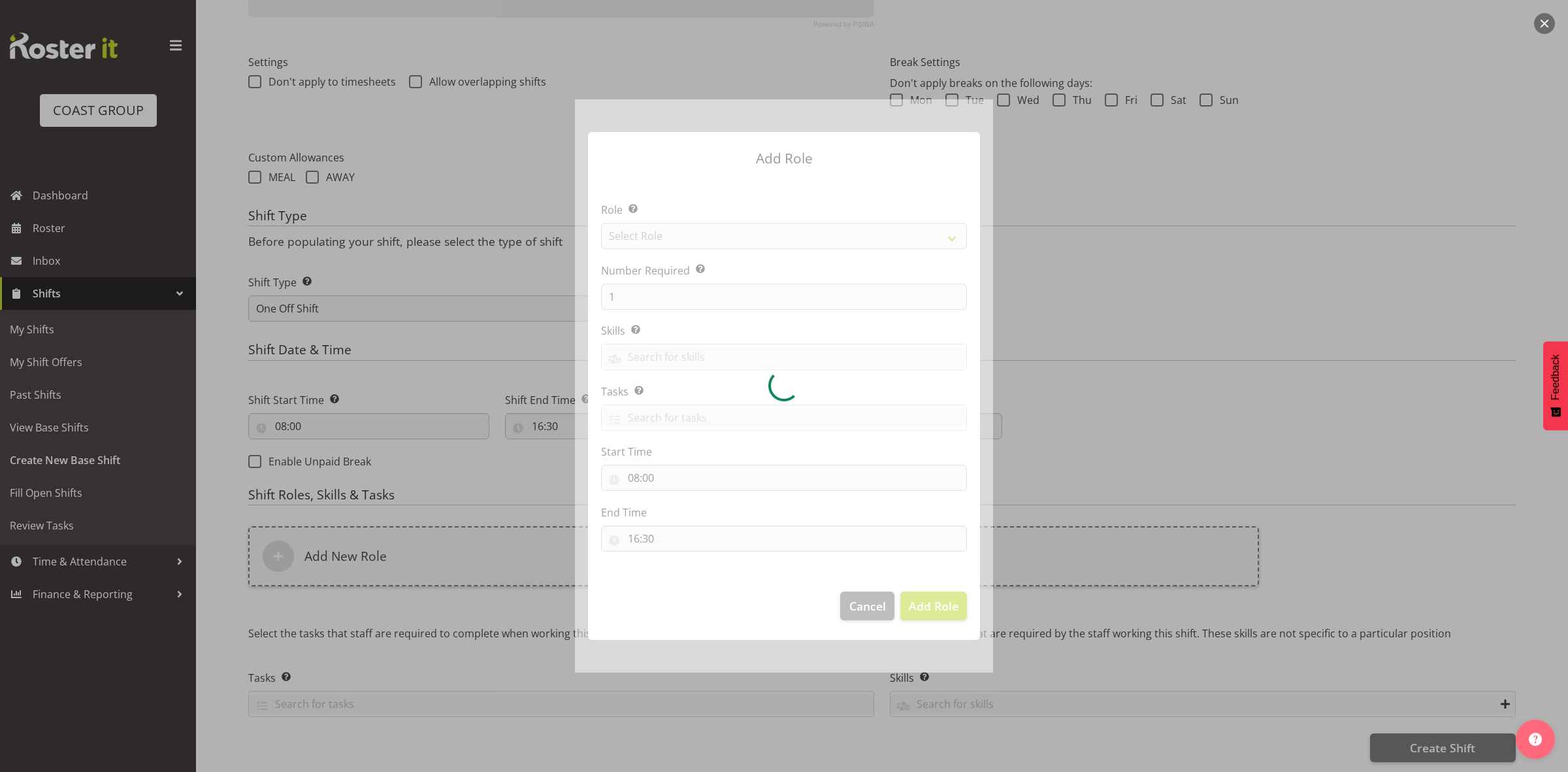
click at [729, 233] on div at bounding box center [784, 386] width 418 height 573
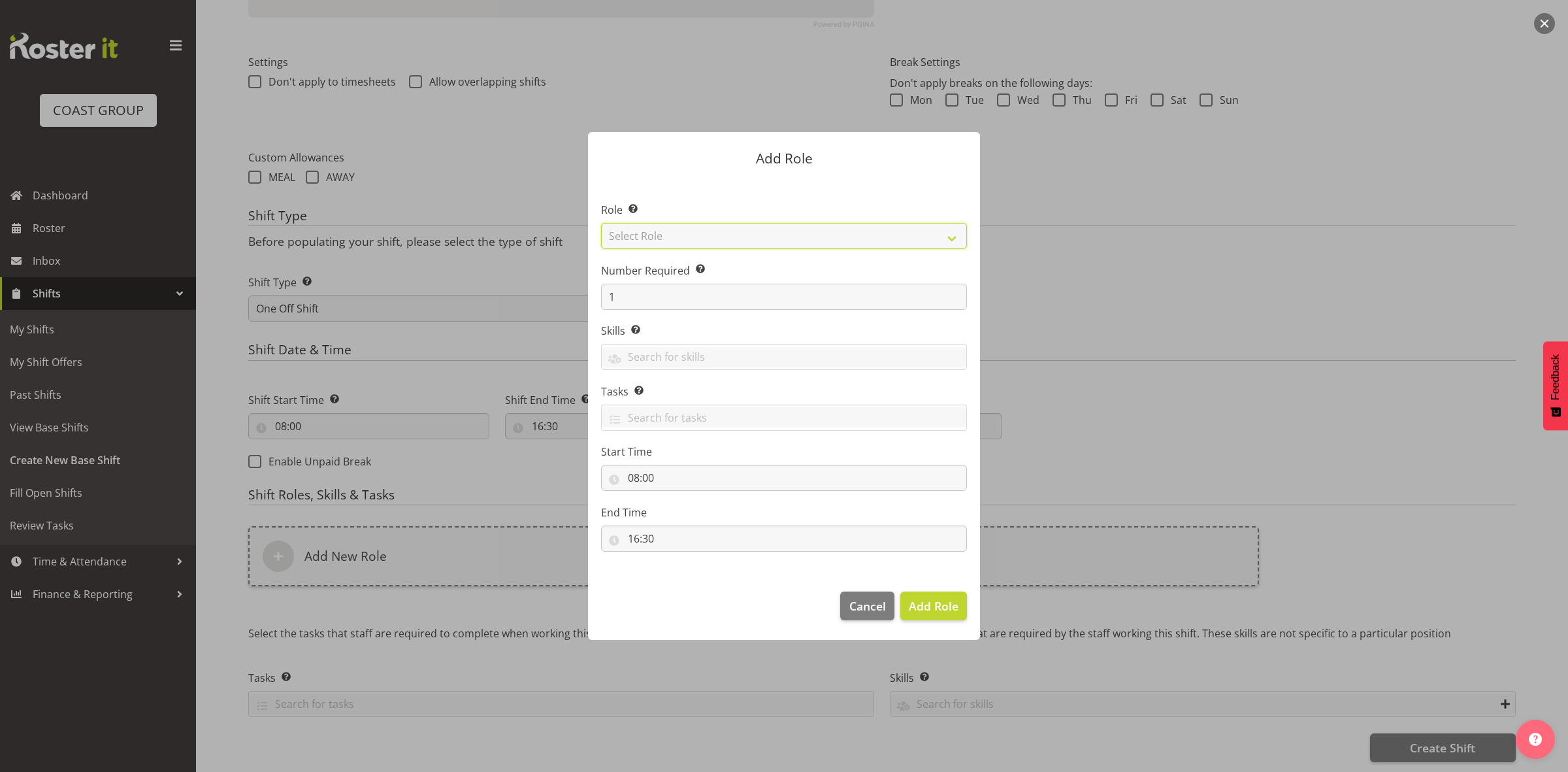
click at [729, 234] on select "Select Role ACCOUNT MANAGER ACCOUNT MANAGER DW ACCOUNTS [PERSON_NAME] VEHICLES …" at bounding box center [784, 235] width 366 height 26
select select "192"
click at [601, 223] on select "Select Role ACCOUNT MANAGER ACCOUNT MANAGER DW ACCOUNTS [PERSON_NAME] VEHICLES …" at bounding box center [784, 235] width 366 height 26
click at [929, 602] on span "Add Role" at bounding box center [933, 605] width 49 height 16
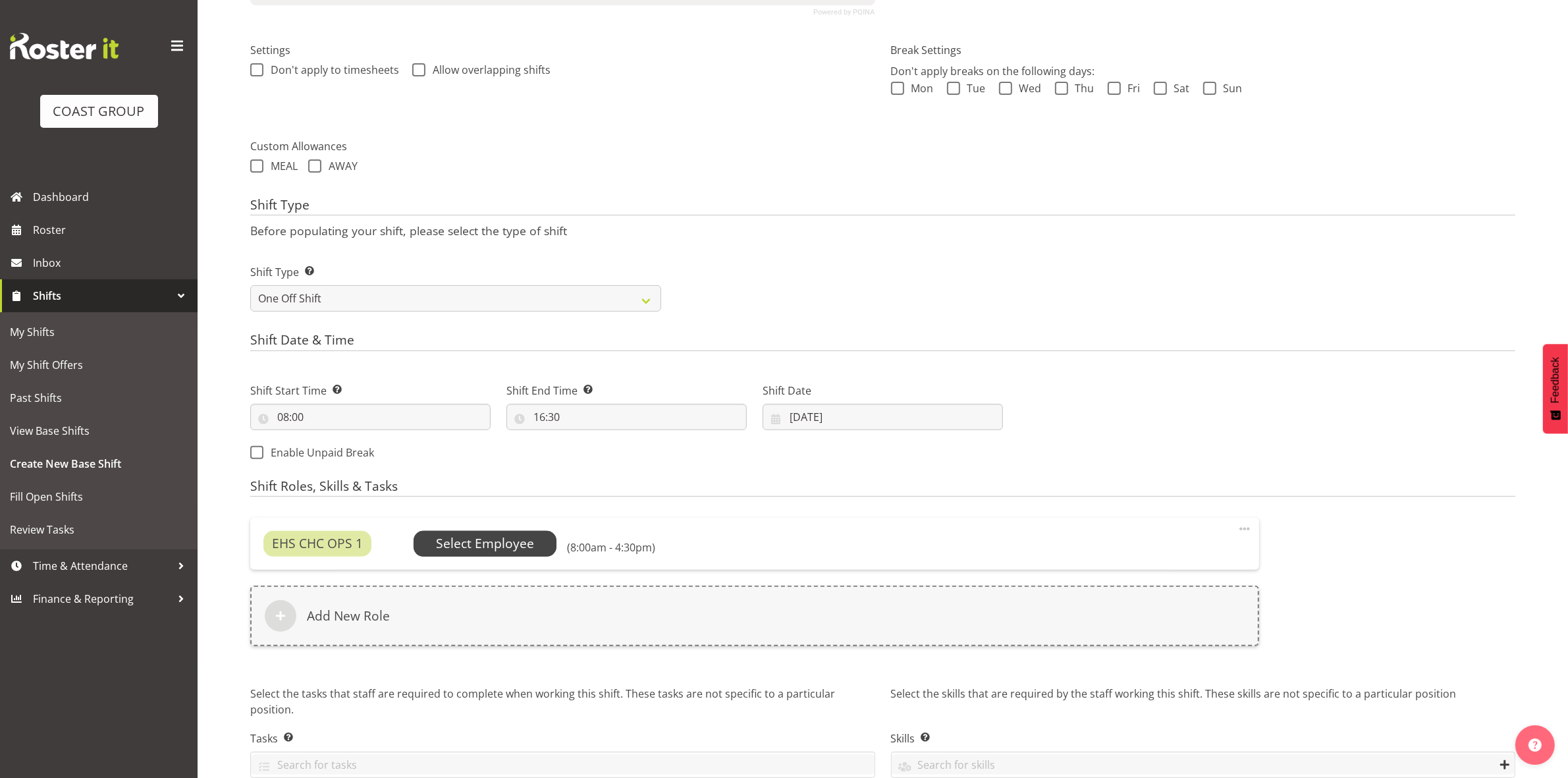
click at [501, 543] on span "Select Employee" at bounding box center [485, 543] width 98 height 19
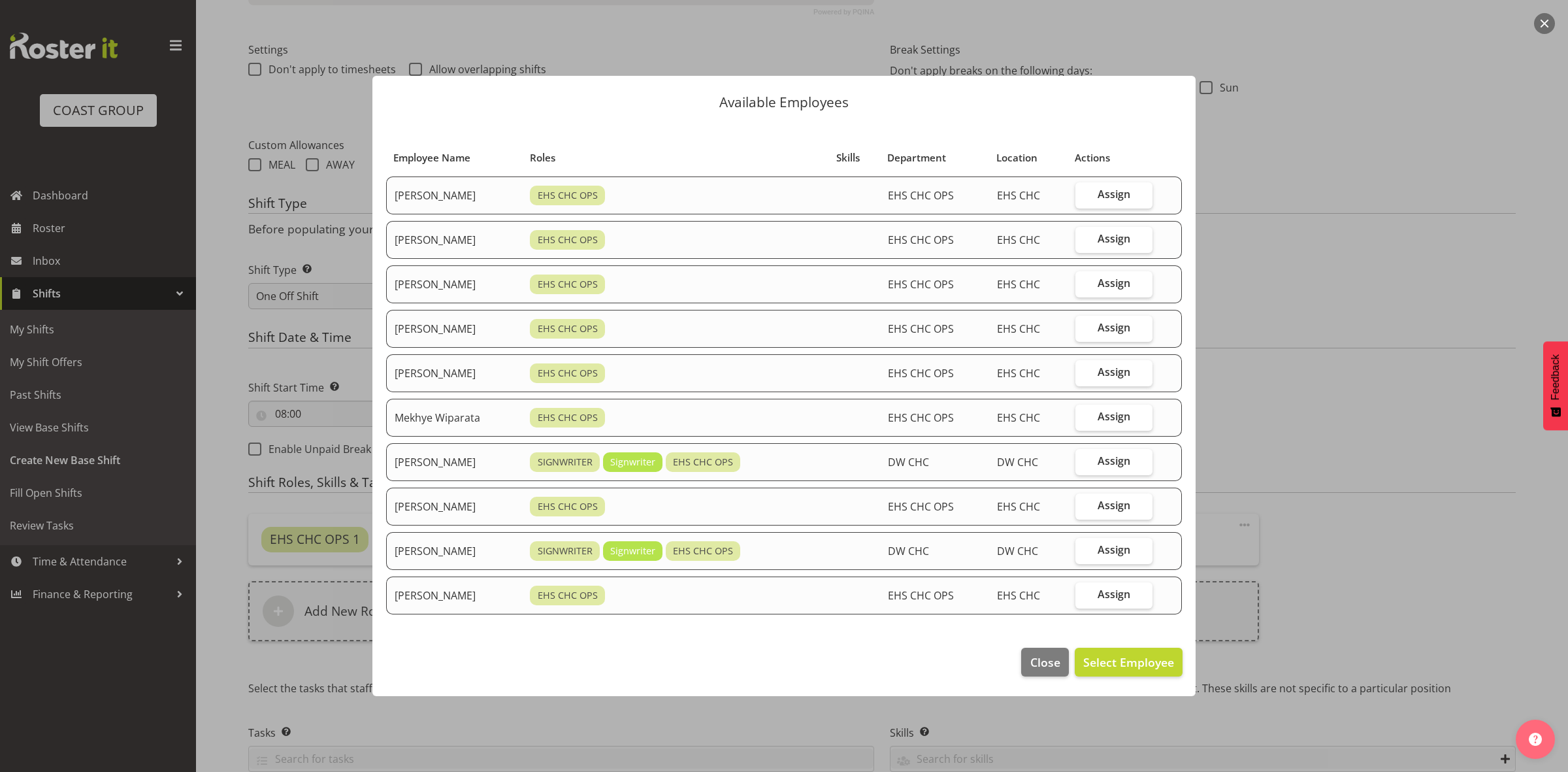
click at [1108, 377] on span "Assign" at bounding box center [1114, 371] width 33 height 13
click at [1084, 377] on input "Assign" at bounding box center [1079, 371] width 8 height 8
checkbox input "true"
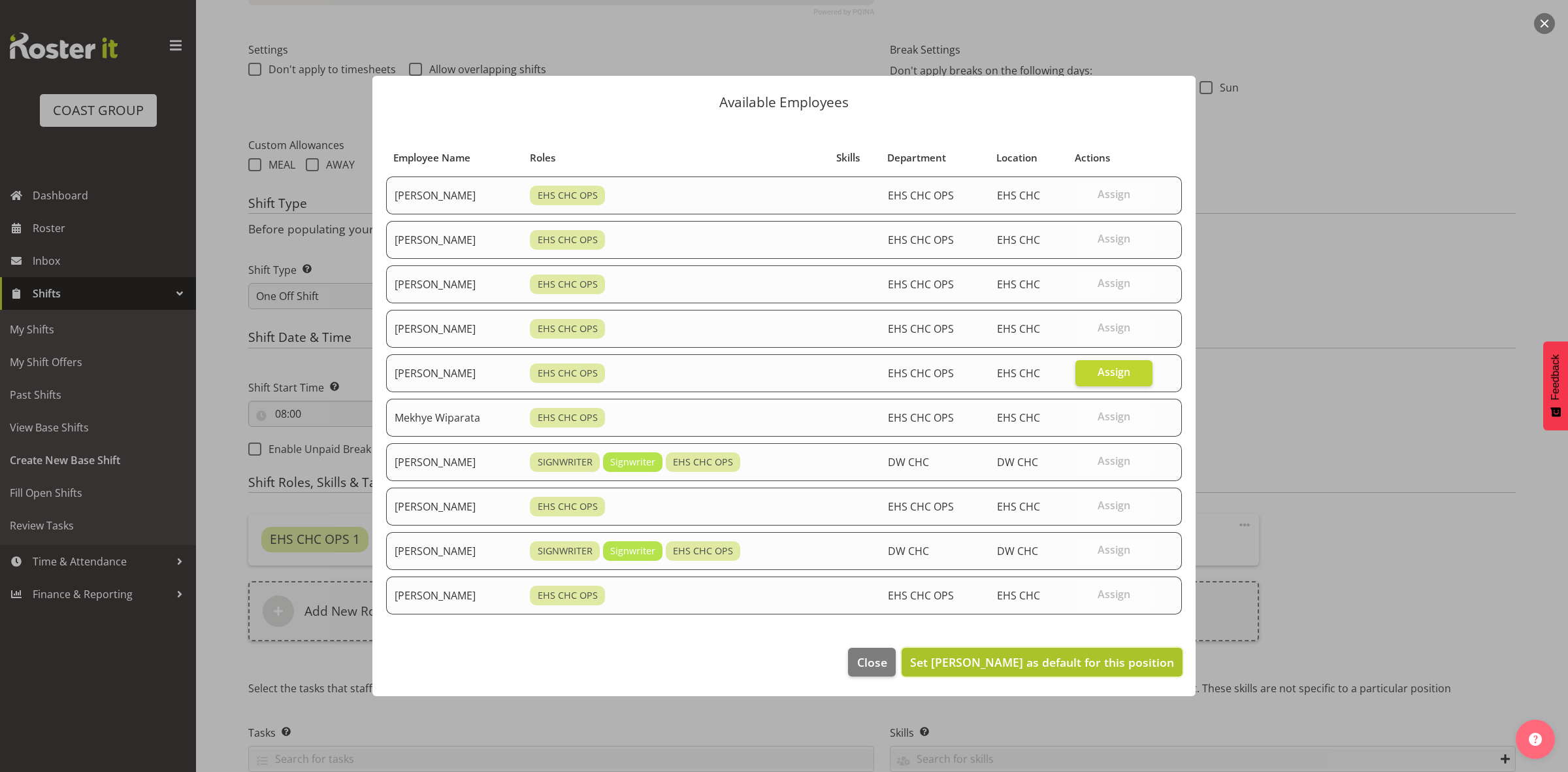
click at [1076, 653] on button "Set Martin Gorzeman as default for this position" at bounding box center [1042, 662] width 281 height 28
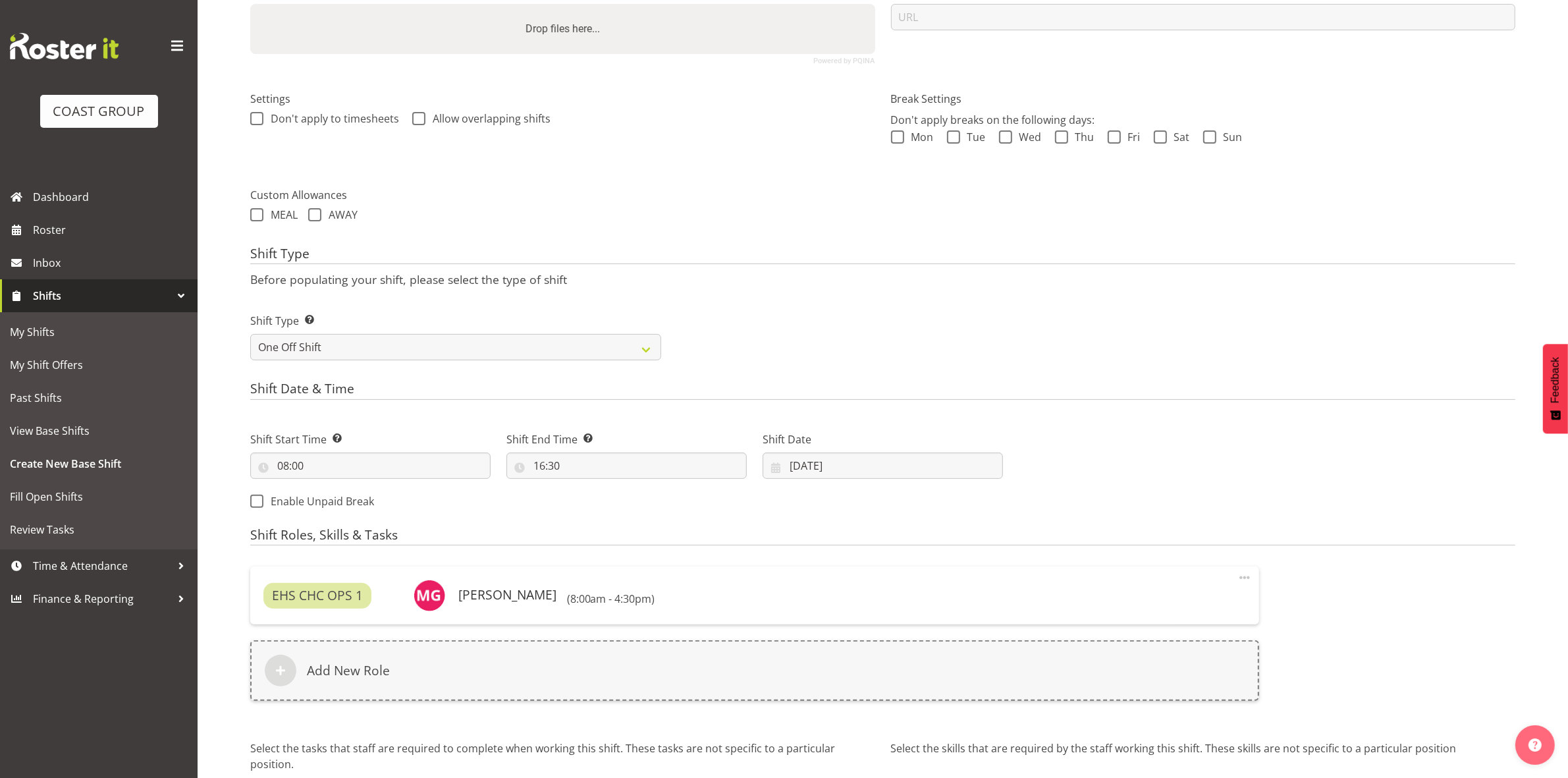
scroll to position [435, 0]
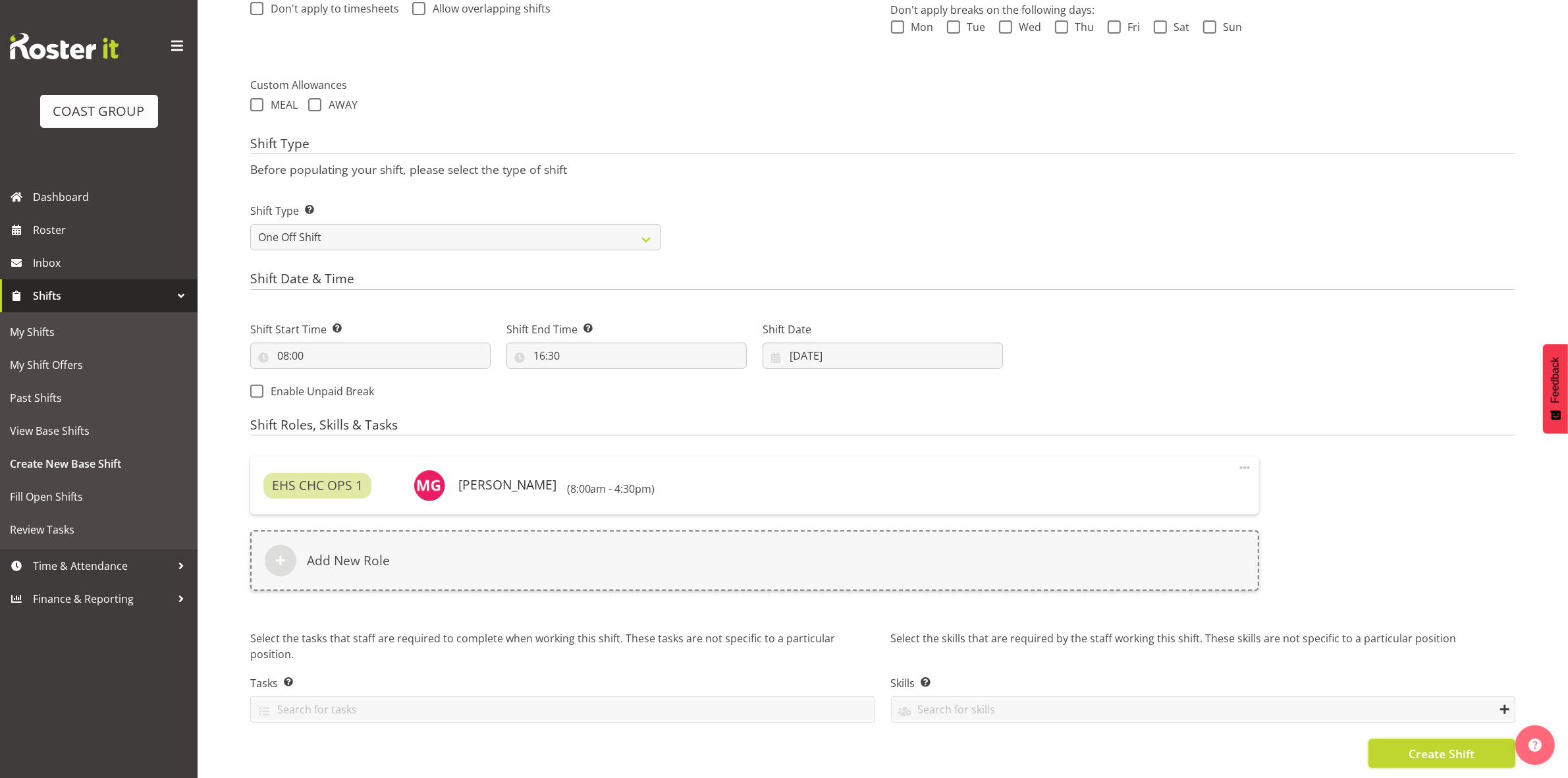
click at [1447, 745] on span "Create Shift" at bounding box center [1441, 753] width 66 height 17
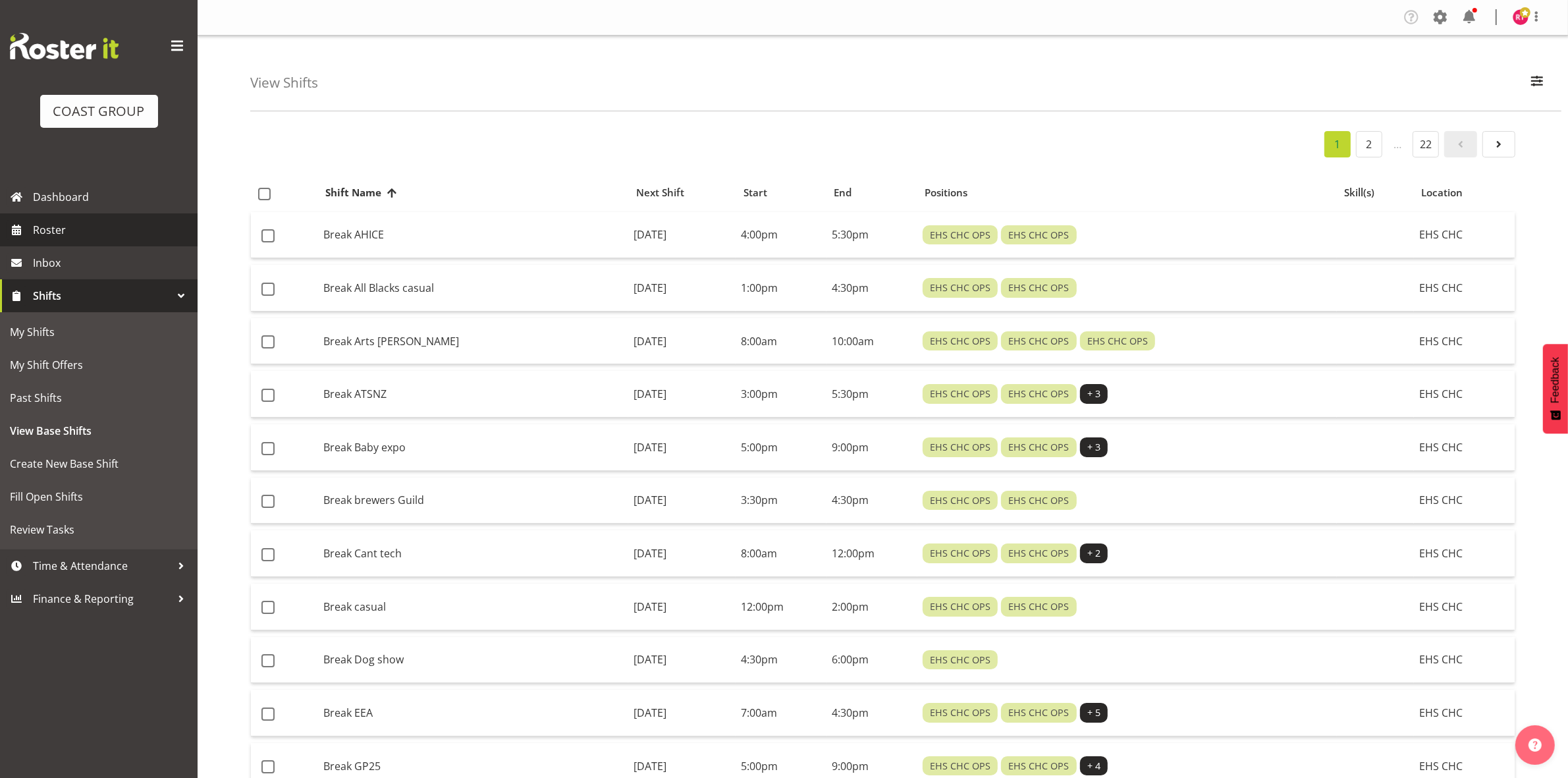
click at [50, 223] on span "Roster" at bounding box center [112, 230] width 158 height 20
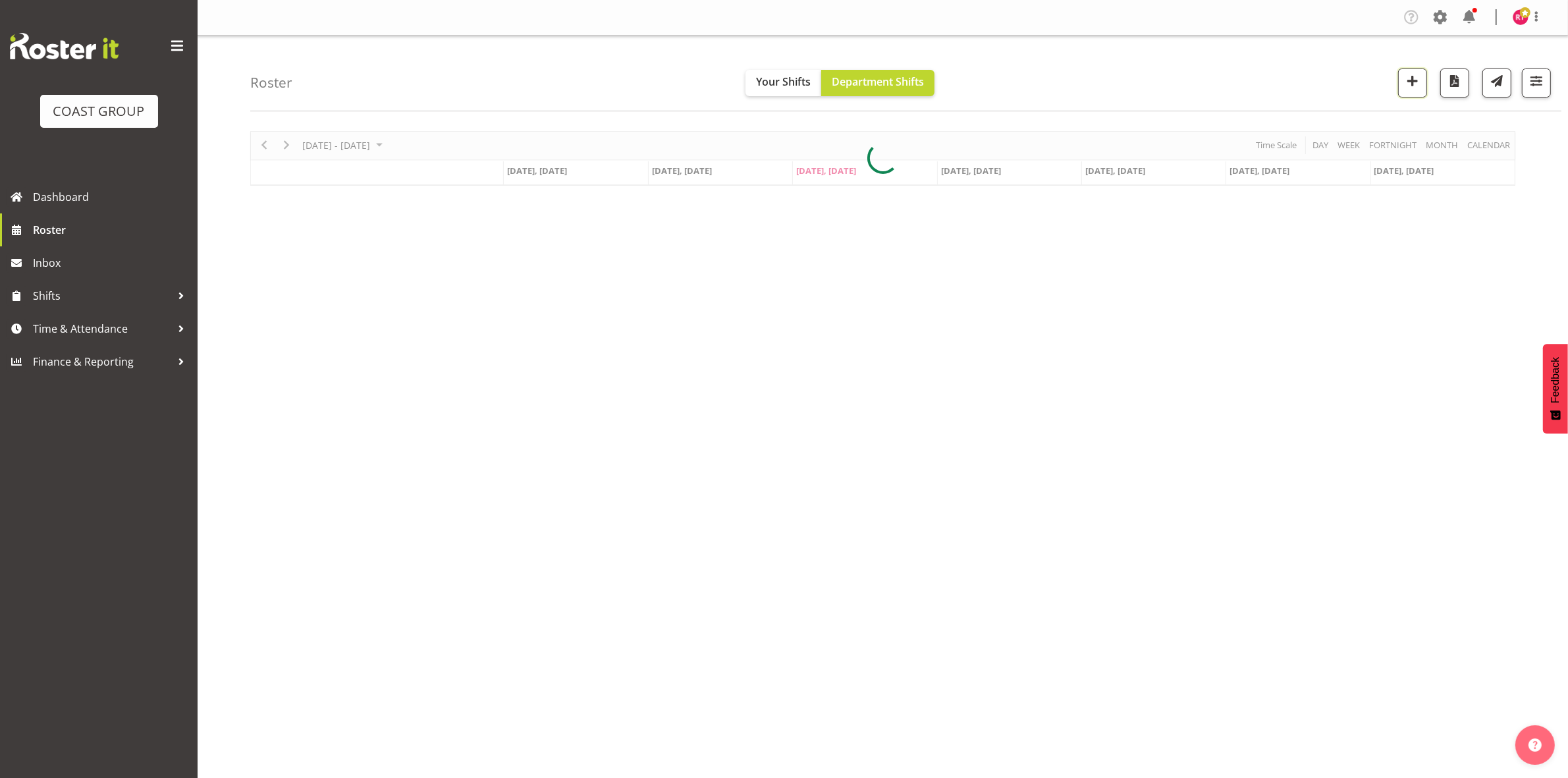
drag, startPoint x: 1413, startPoint y: 84, endPoint x: 1011, endPoint y: 186, distance: 414.7
click at [1411, 84] on span "button" at bounding box center [1412, 81] width 17 height 17
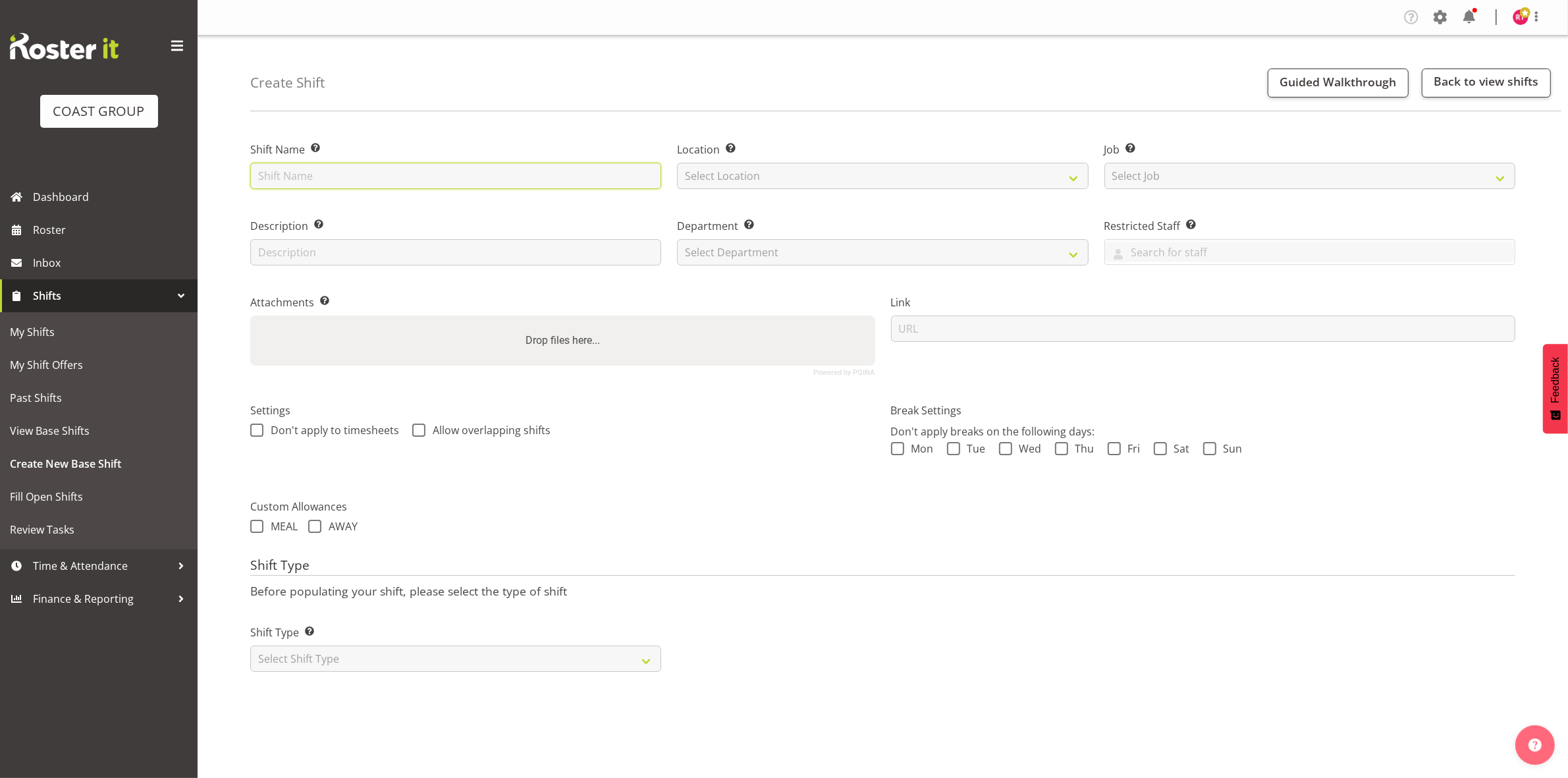
click at [354, 175] on input "text" at bounding box center [456, 175] width 411 height 26
type input "Drive to Dunedin"
click at [732, 182] on select "Select Location EHS CHC" at bounding box center [883, 175] width 411 height 26
select select "107"
click at [677, 163] on select "Select Location EHS CHC" at bounding box center [883, 175] width 411 height 26
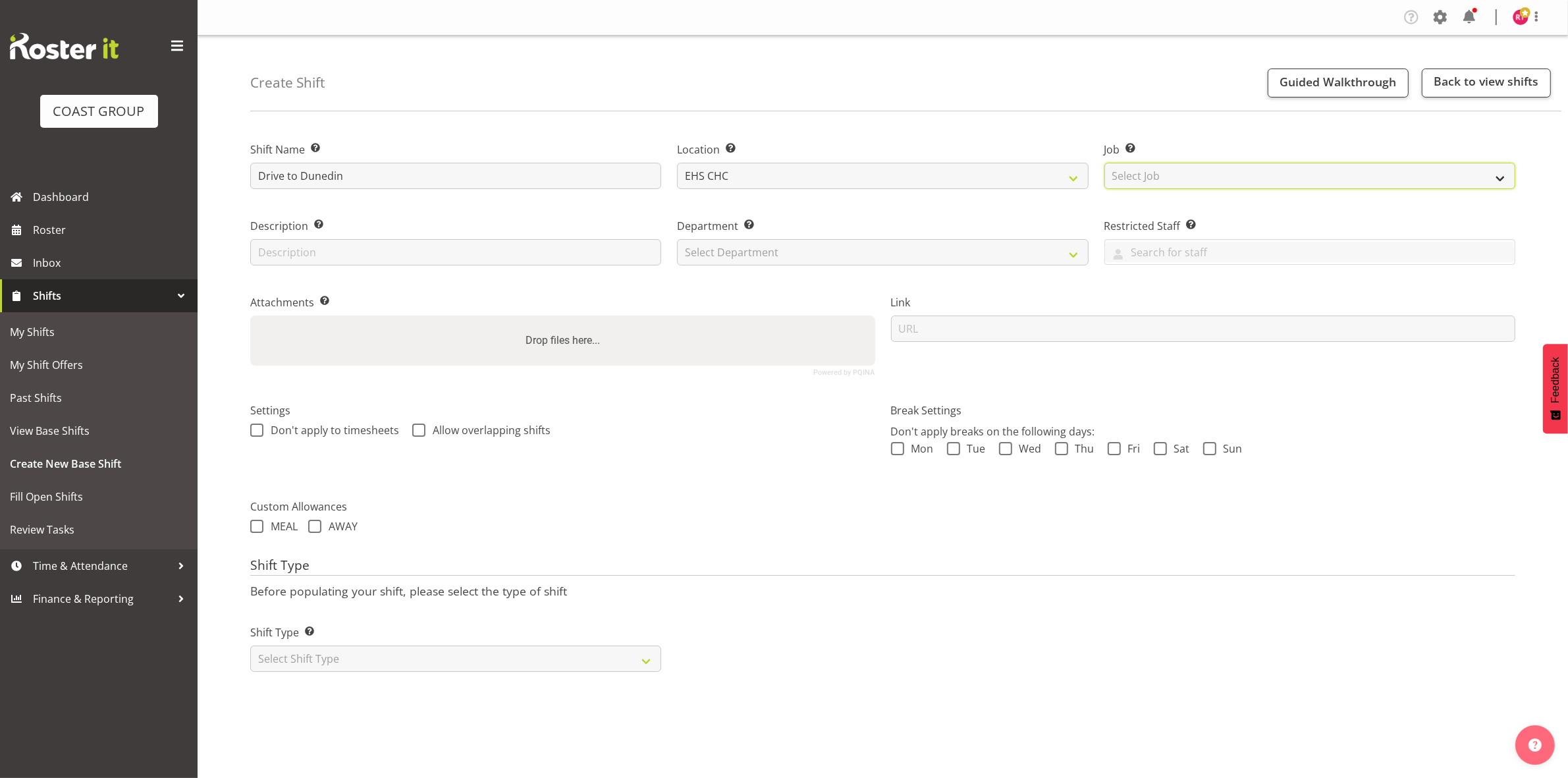
click at [1222, 178] on select "Select Job Create new job 1 Carlton Events 1 [PERSON_NAME][GEOGRAPHIC_DATA] 1 […" at bounding box center [1310, 175] width 411 height 26
select select "10294"
click at [1105, 163] on select "Select Job Create new job 1 Carlton Events 1 Carlton Hamilton 1 Carlton Welling…" at bounding box center [1310, 175] width 411 height 26
click at [843, 265] on select "Select Department EHS CHC OPS" at bounding box center [883, 252] width 411 height 26
select select "41"
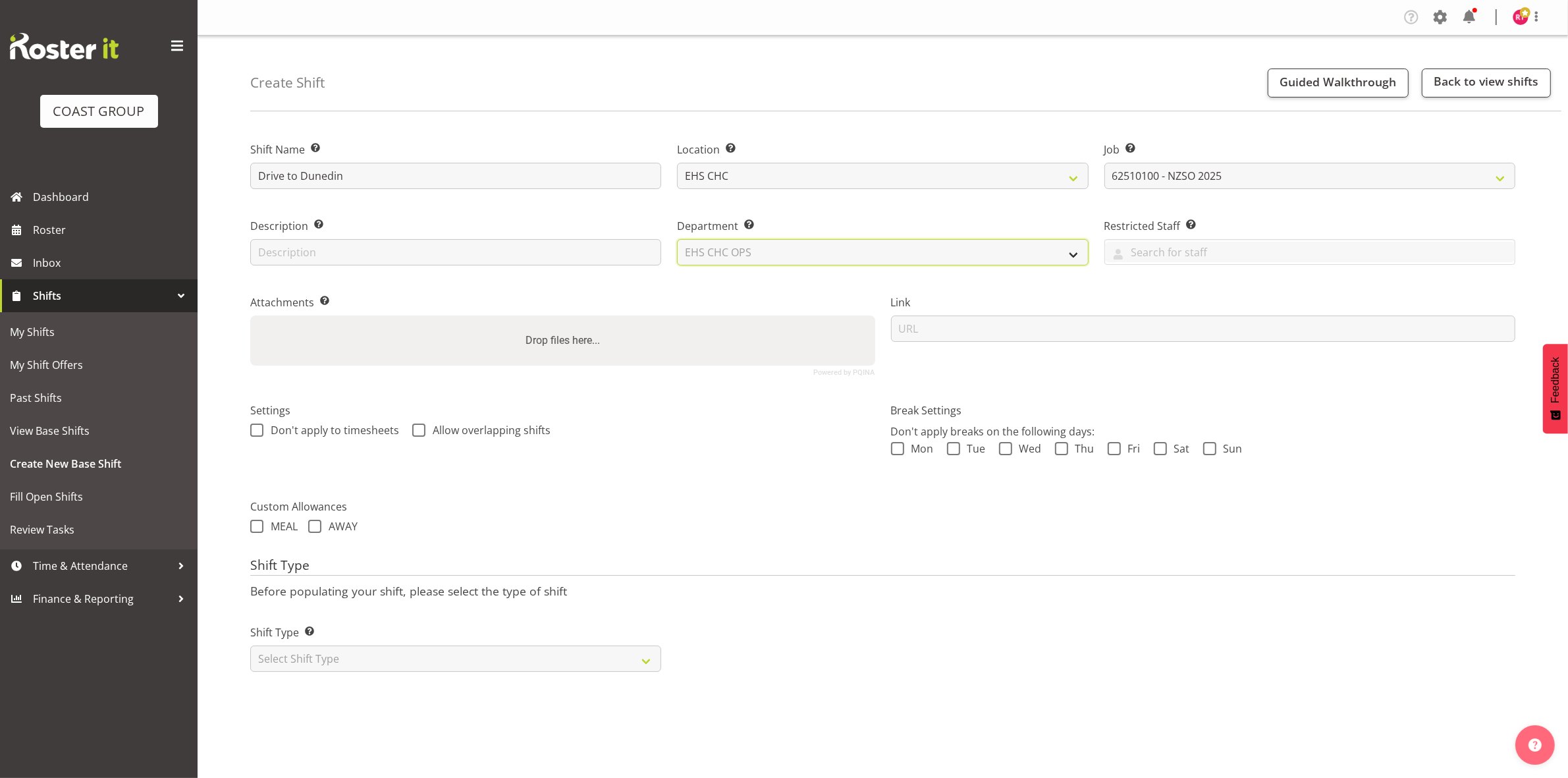
click at [677, 239] on select "Select Department EHS CHC OPS" at bounding box center [883, 252] width 411 height 26
click at [322, 657] on select "Select Shift Type One Off Shift Recurring Shift Rotating Shift" at bounding box center [456, 658] width 411 height 26
select select "one_off"
click at [250, 647] on select "Select Shift Type One Off Shift Recurring Shift Rotating Shift" at bounding box center [456, 658] width 411 height 26
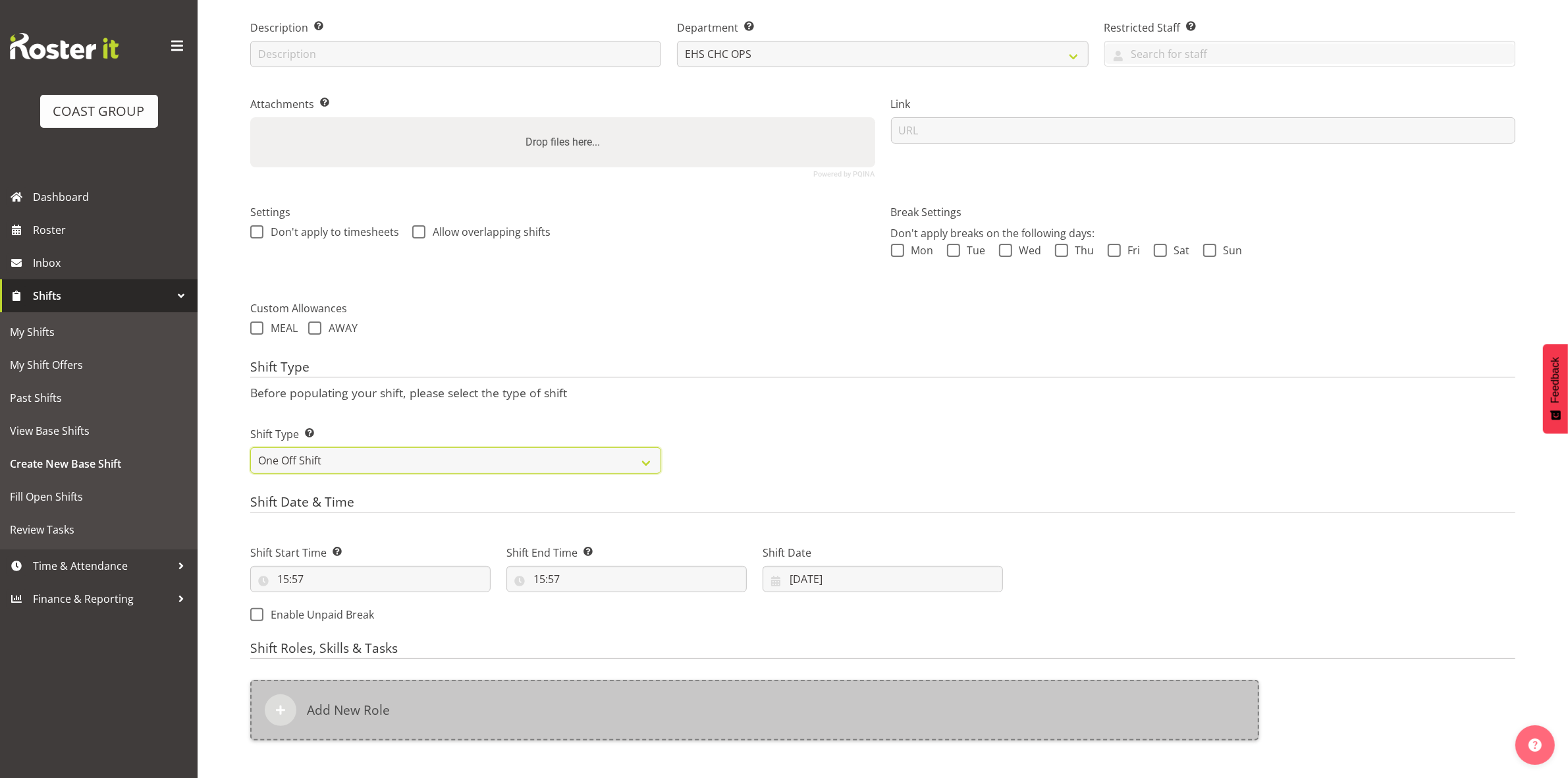
scroll to position [360, 0]
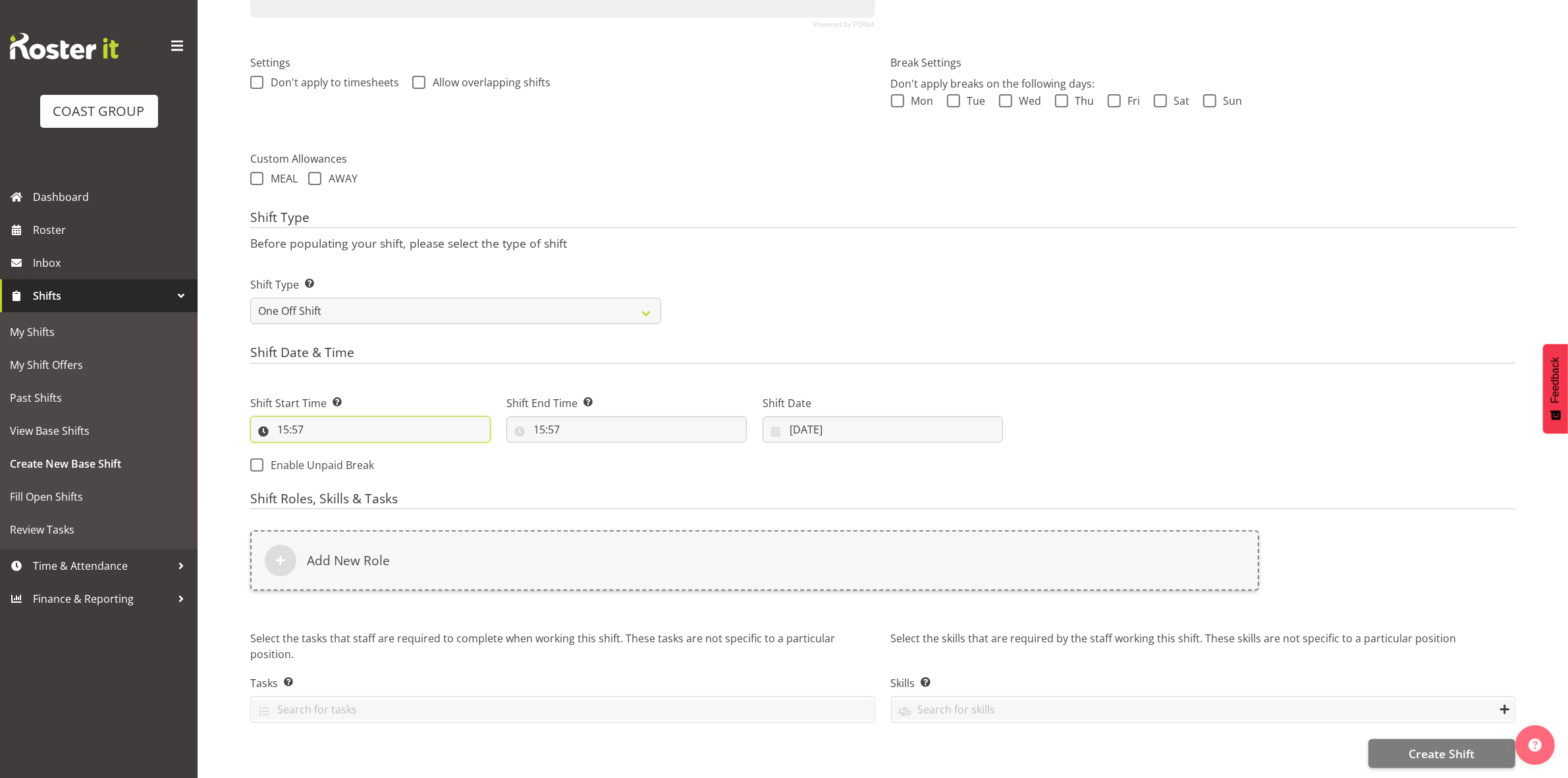
click at [284, 416] on input "15:57" at bounding box center [370, 429] width 240 height 26
click at [344, 450] on select "00 01 02 03 04 05 06 07 08 09 10 11 12 13 14 15 16 17 18 19 20 21 22 23" at bounding box center [340, 463] width 29 height 26
select select "8"
click at [325, 450] on select "00 01 02 03 04 05 06 07 08 09 10 11 12 13 14 15 16 17 18 19 20 21 22 23" at bounding box center [340, 463] width 29 height 26
type input "08:57"
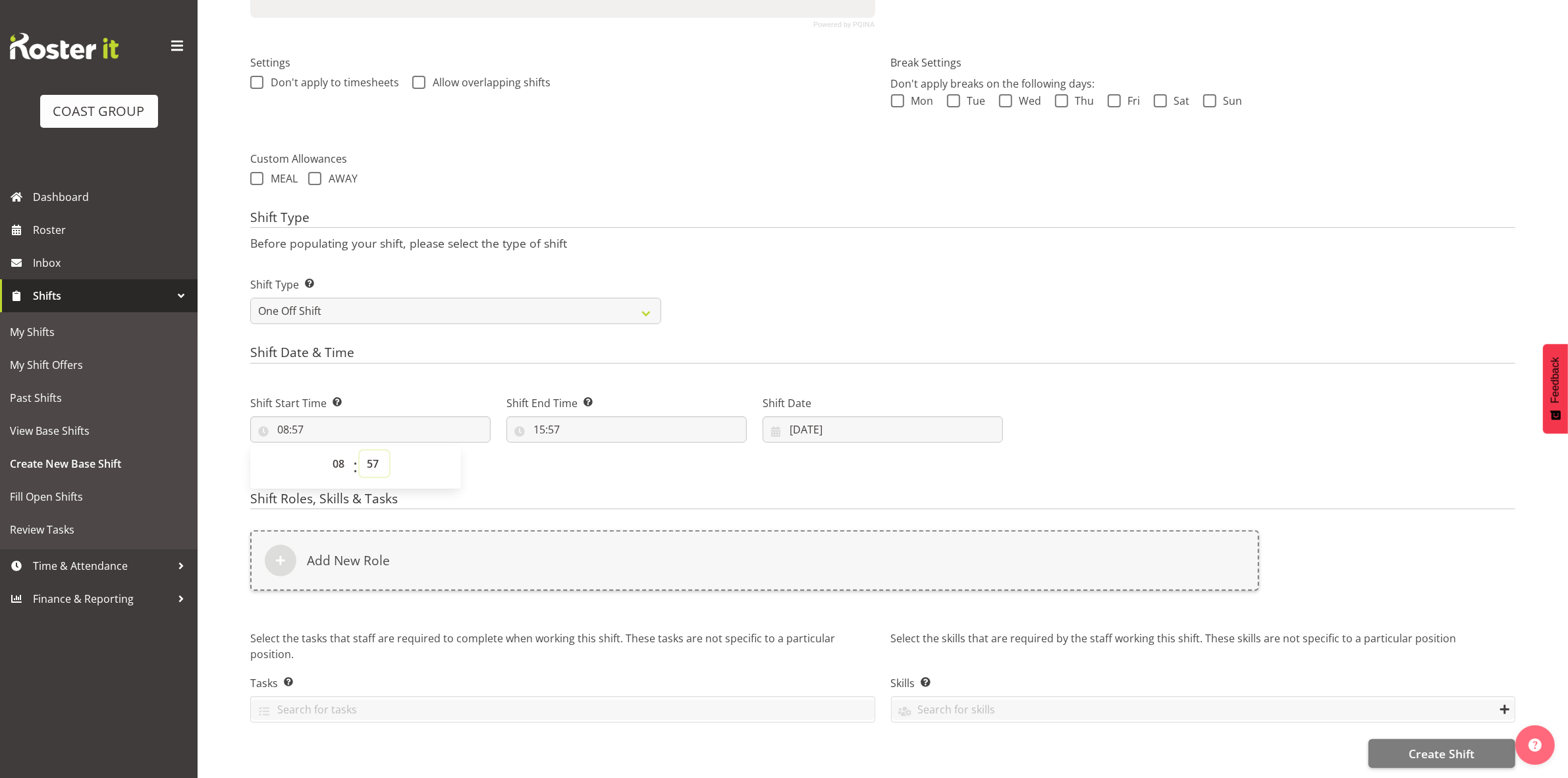
drag, startPoint x: 370, startPoint y: 446, endPoint x: 370, endPoint y: 438, distance: 8.0
click at [370, 450] on select "00 01 02 03 04 05 06 07 08 09 10 11 12 13 14 15 16 17 18 19 20 21 22 23 24 25 2…" at bounding box center [374, 463] width 29 height 26
select select "0"
click at [359, 450] on select "00 01 02 03 04 05 06 07 08 09 10 11 12 13 14 15 16 17 18 19 20 21 22 23 24 25 2…" at bounding box center [374, 463] width 29 height 26
type input "08:00"
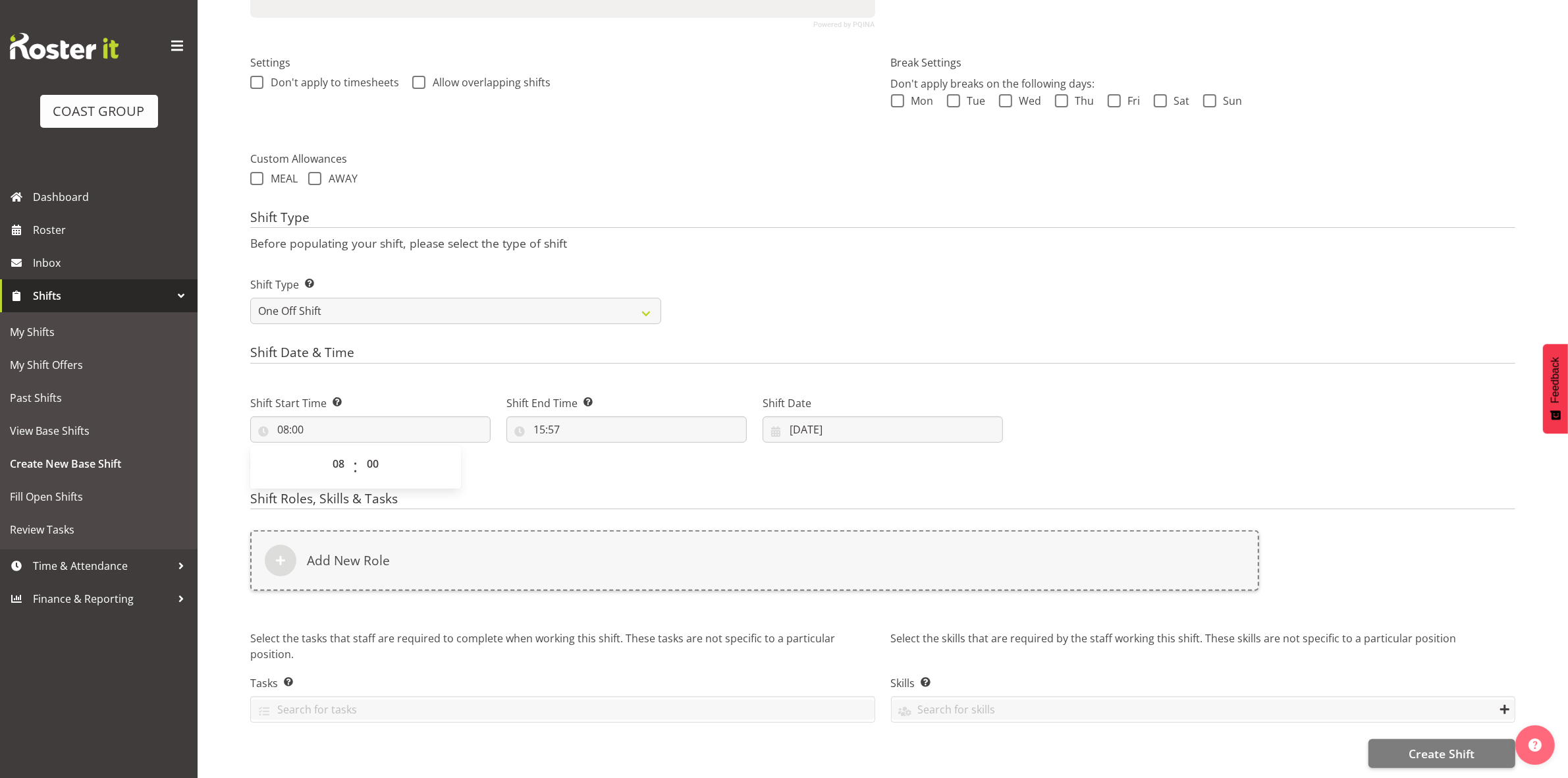
drag, startPoint x: 837, startPoint y: 281, endPoint x: 703, endPoint y: 368, distance: 159.8
click at [831, 280] on div "Shift Type Shift Types: One Off – Select this if you would like a single shift …" at bounding box center [883, 295] width 1281 height 74
click at [547, 416] on input "15:57" at bounding box center [626, 429] width 240 height 26
click at [596, 450] on select "00 01 02 03 04 05 06 07 08 09 10 11 12 13 14 15 16 17 18 19 20 21 22 23" at bounding box center [596, 463] width 29 height 26
select select "16"
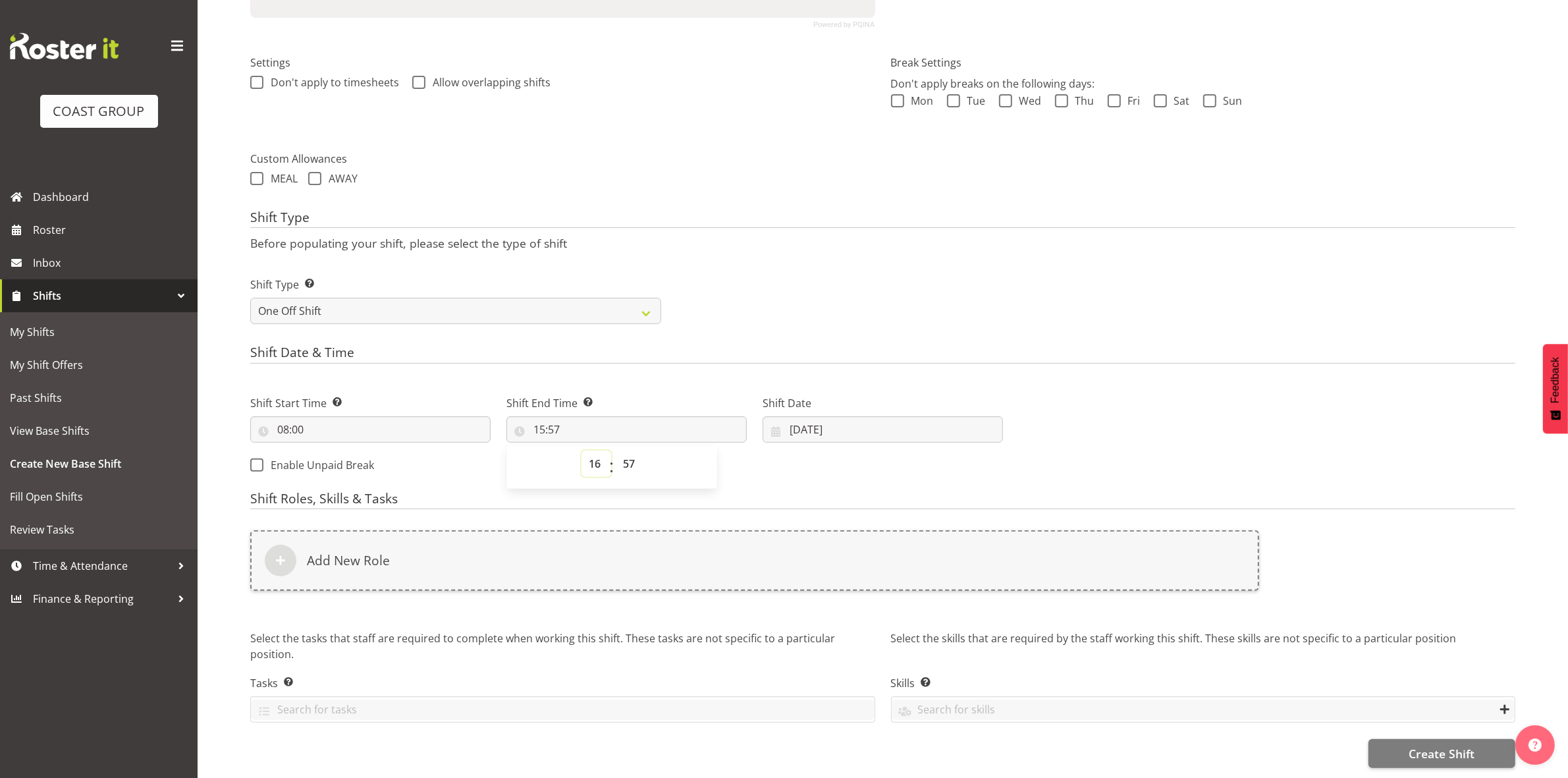
click at [581, 450] on select "00 01 02 03 04 05 06 07 08 09 10 11 12 13 14 15 16 17 18 19 20 21 22 23" at bounding box center [596, 463] width 29 height 26
type input "16:57"
click at [633, 455] on select "00 01 02 03 04 05 06 07 08 09 10 11 12 13 14 15 16 17 18 19 20 21 22 23 24 25 2…" at bounding box center [630, 463] width 29 height 26
select select "30"
click at [616, 450] on select "00 01 02 03 04 05 06 07 08 09 10 11 12 13 14 15 16 17 18 19 20 21 22 23 24 25 2…" at bounding box center [630, 463] width 29 height 26
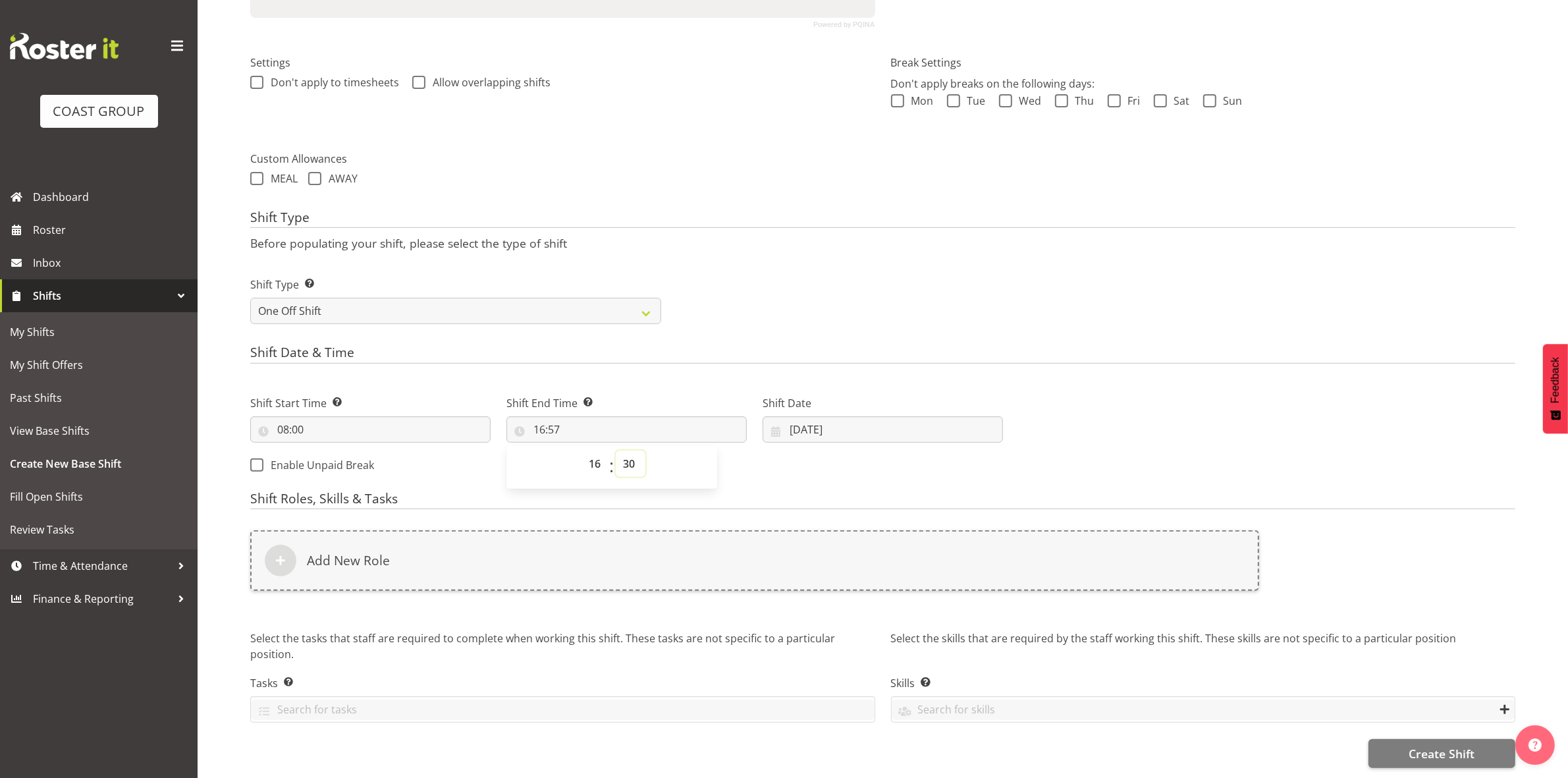
type input "16:30"
click at [758, 236] on p "Before populating your shift, please select the type of shift" at bounding box center [883, 243] width 1265 height 14
click at [801, 416] on input "01/10/2025" at bounding box center [883, 429] width 240 height 26
click at [860, 551] on link "7" at bounding box center [856, 562] width 26 height 24
type input "07/10/2025"
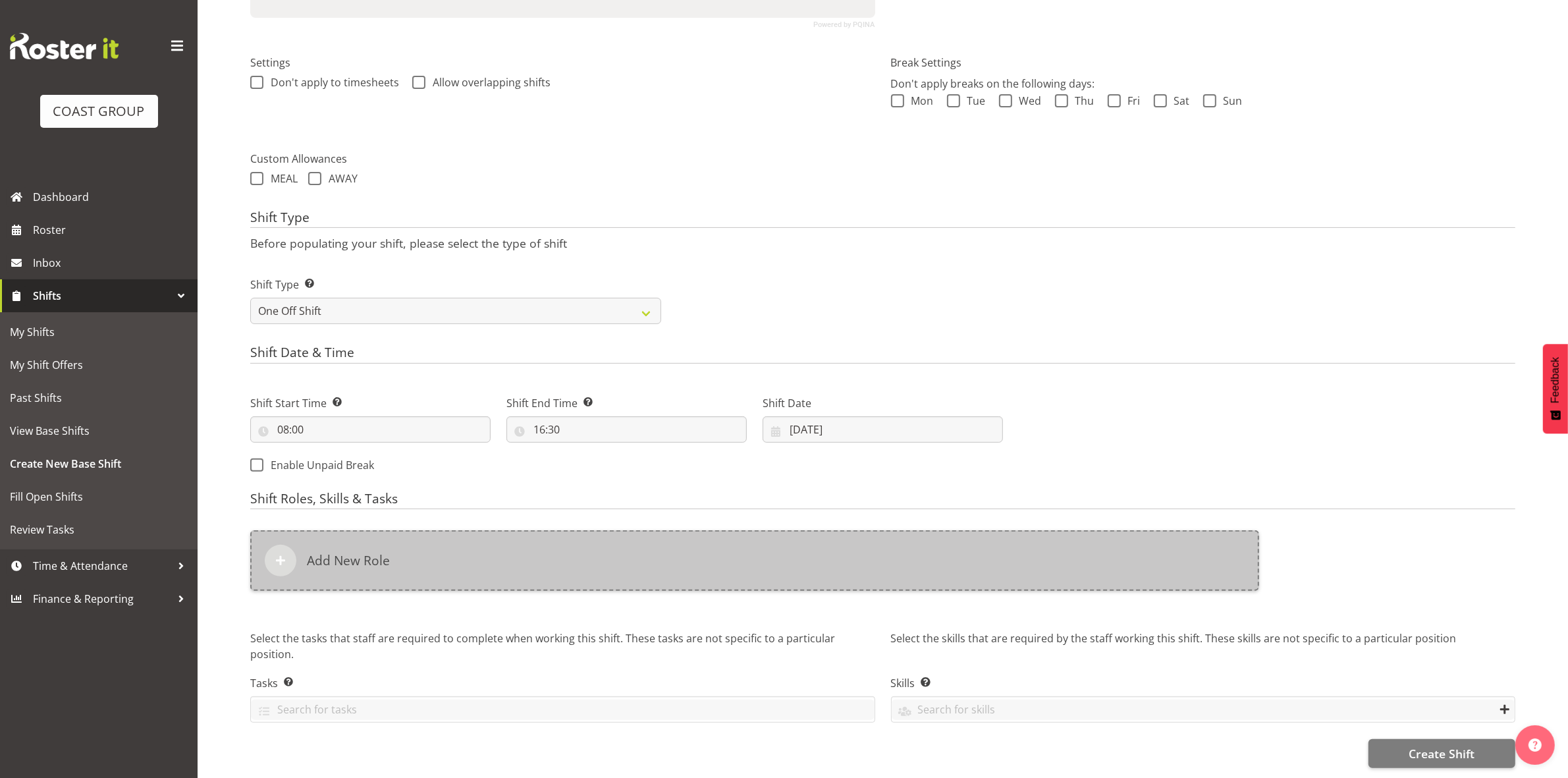
click at [572, 547] on div "Add New Role" at bounding box center [755, 560] width 1009 height 60
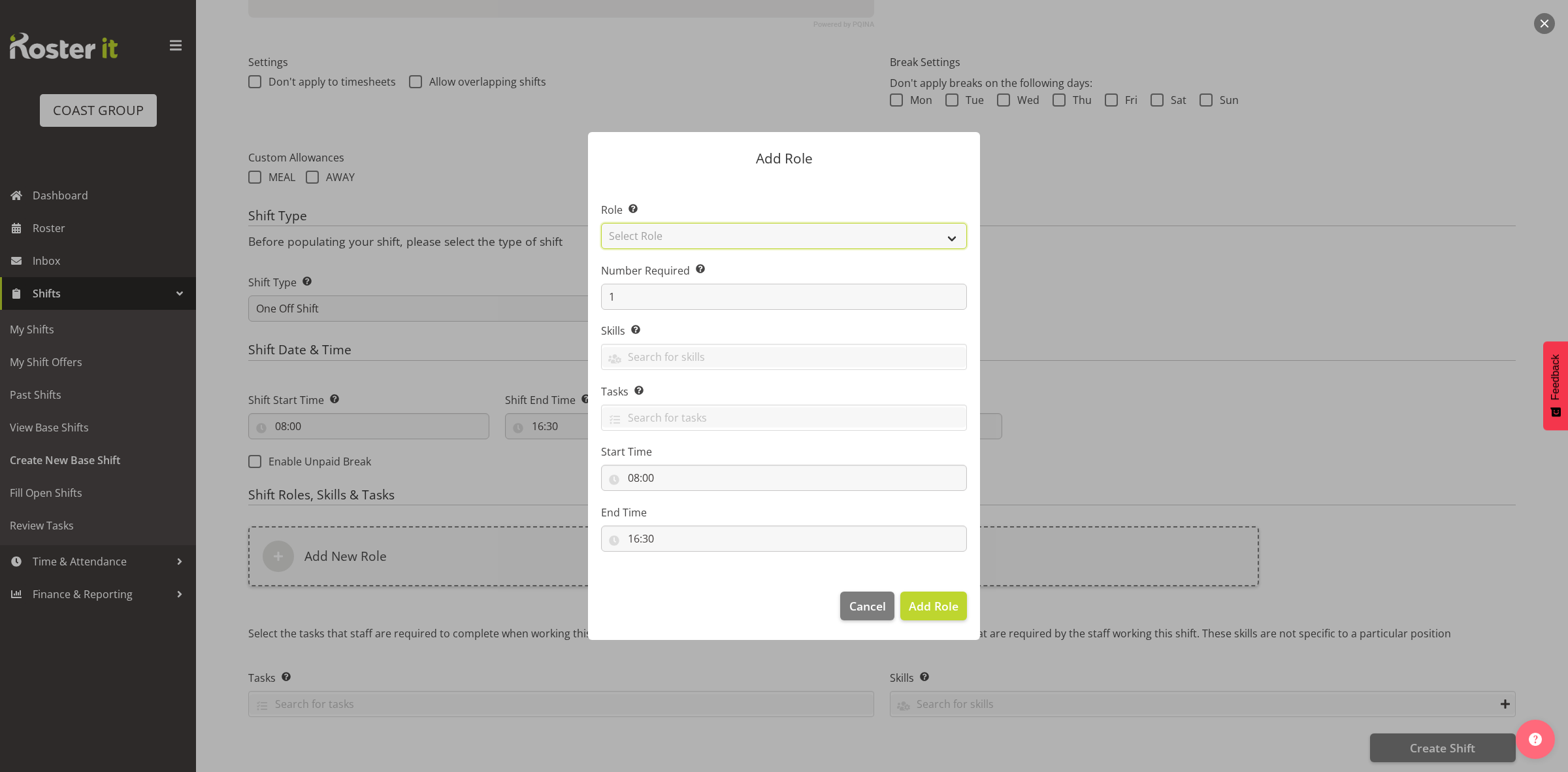
click at [688, 235] on select "Select Role ACCOUNT MANAGER ACCOUNT MANAGER DW ACCOUNTS AKL DIANNA VEHICLES AKL…" at bounding box center [784, 235] width 366 height 26
select select "192"
click at [601, 223] on select "Select Role ACCOUNT MANAGER ACCOUNT MANAGER DW ACCOUNTS AKL DIANNA VEHICLES AKL…" at bounding box center [784, 235] width 366 height 26
click at [683, 299] on input "1" at bounding box center [784, 297] width 366 height 26
type input "2"
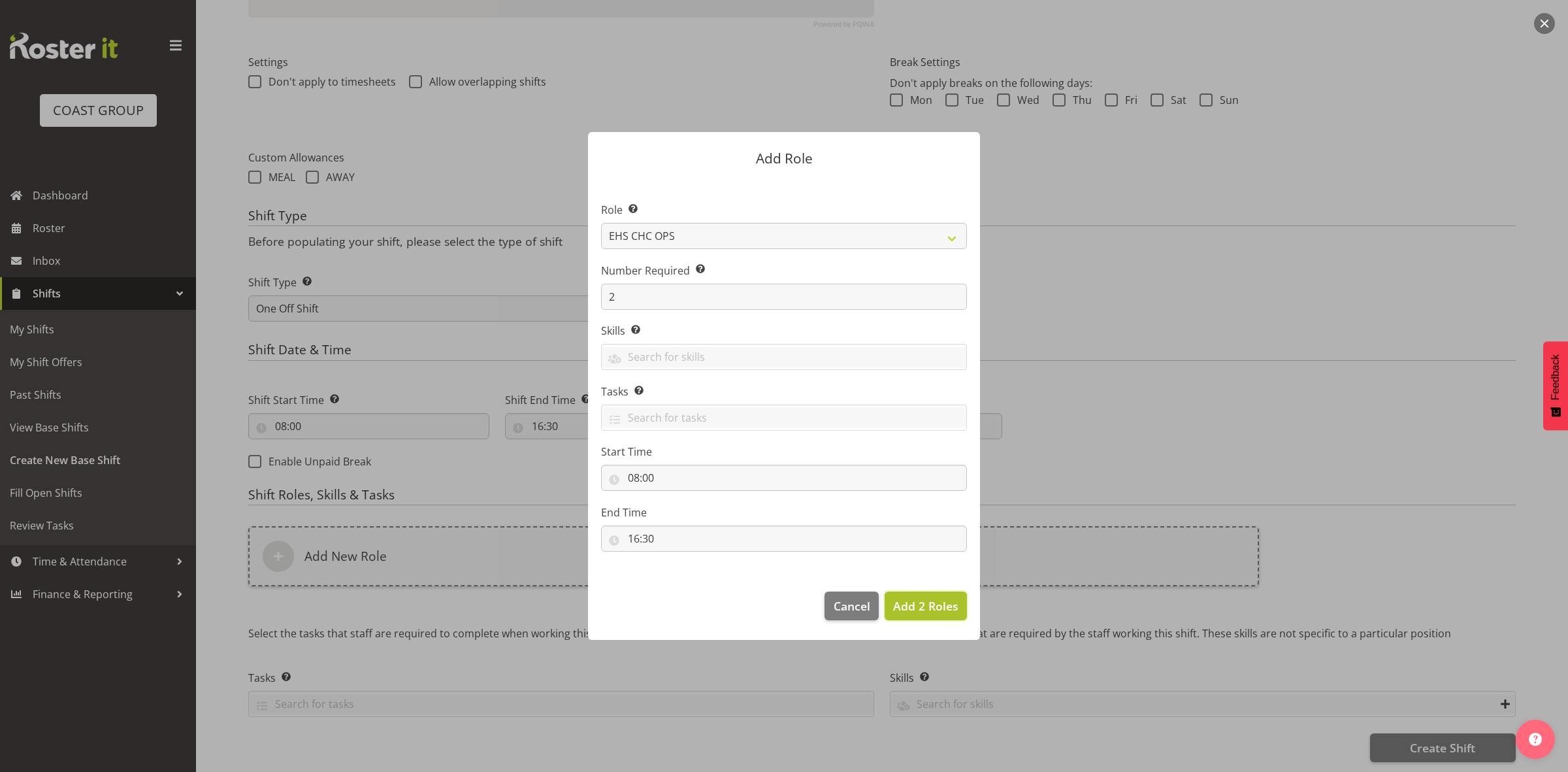
click at [911, 611] on span "Add 2 Roles" at bounding box center [925, 605] width 65 height 16
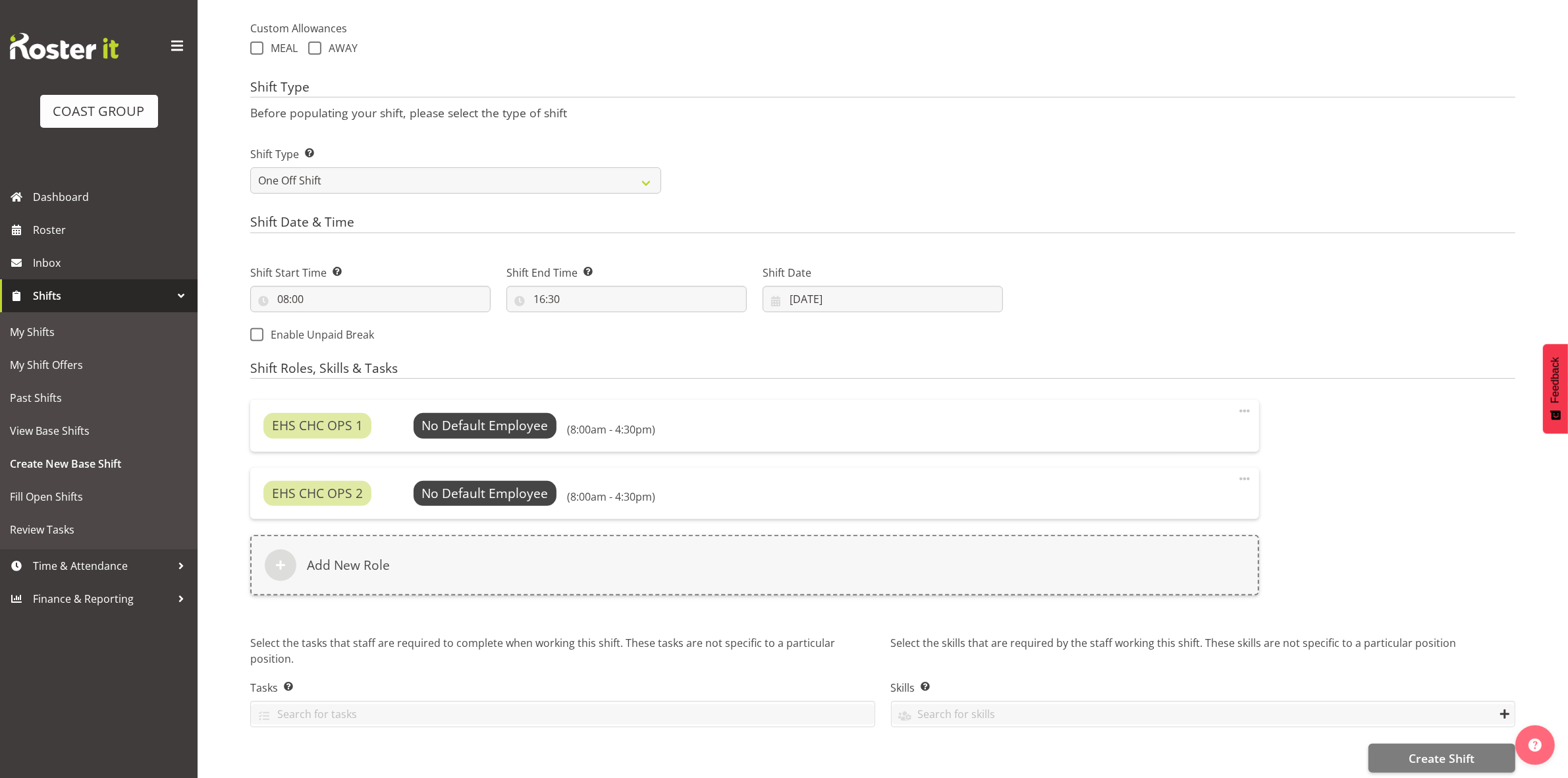
scroll to position [496, 0]
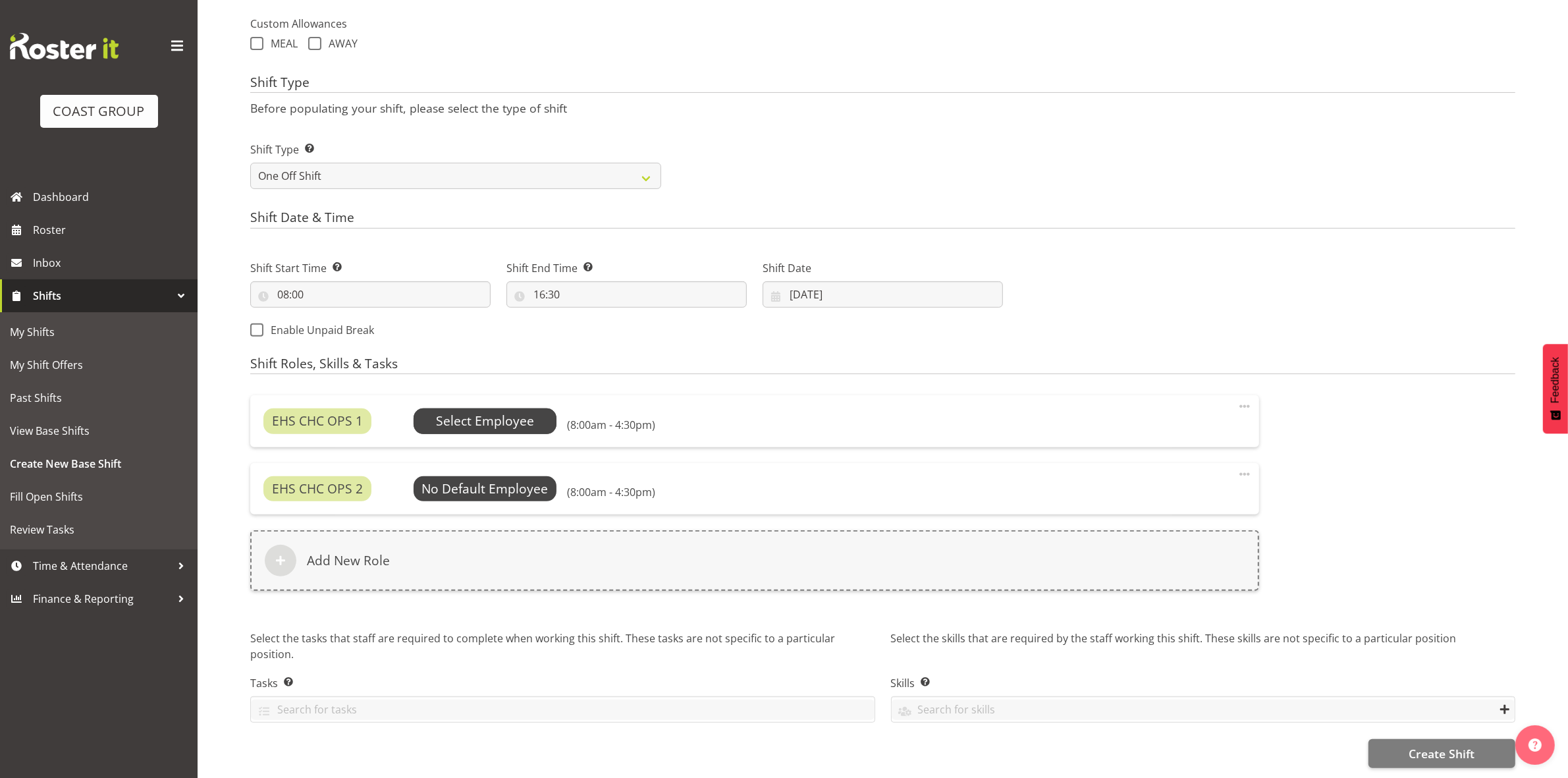
click at [517, 412] on span "Select Employee" at bounding box center [485, 421] width 98 height 19
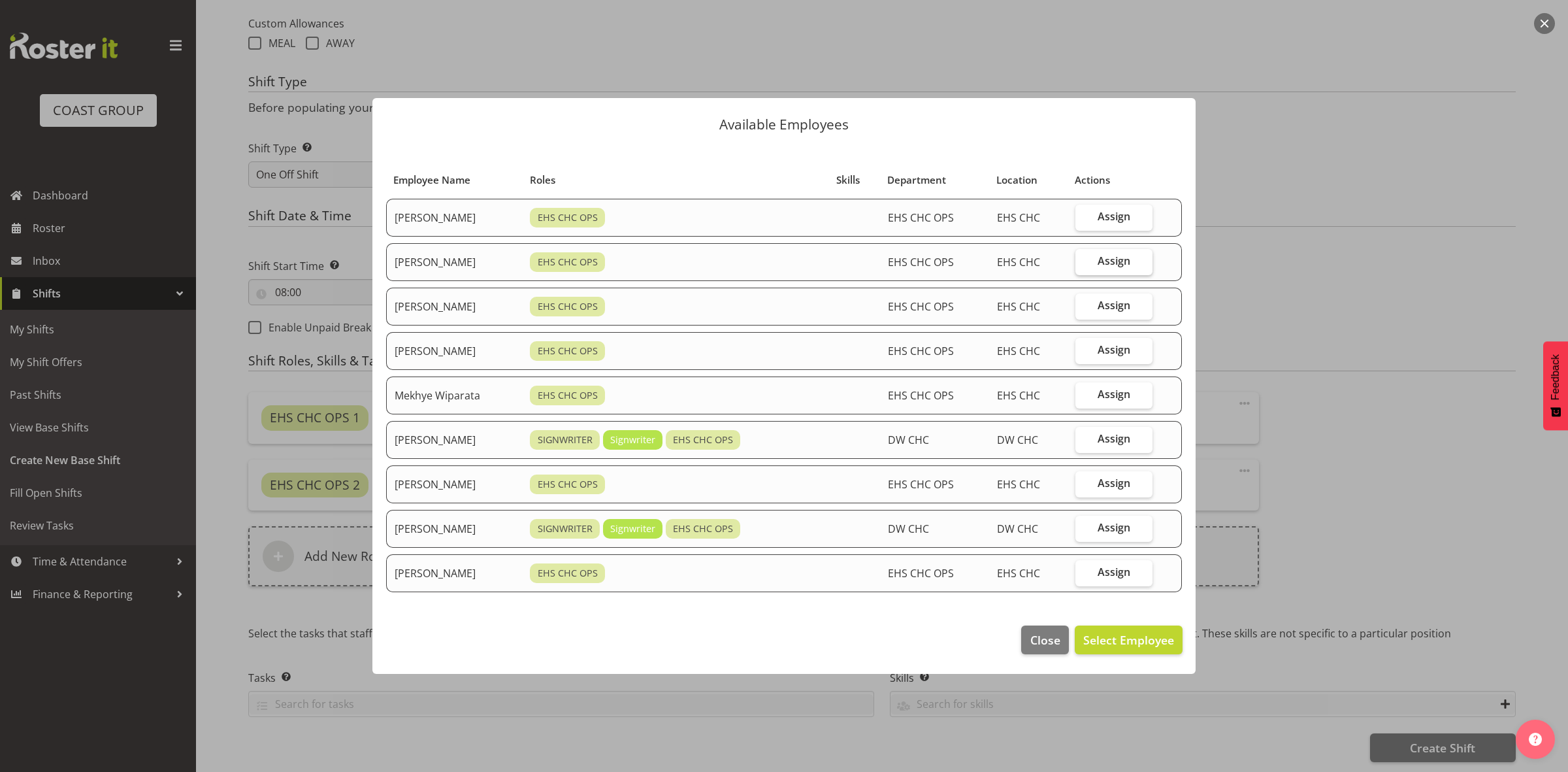
click at [1101, 265] on label "Assign" at bounding box center [1113, 262] width 77 height 26
click at [1084, 265] on input "Assign" at bounding box center [1079, 261] width 8 height 8
checkbox input "true"
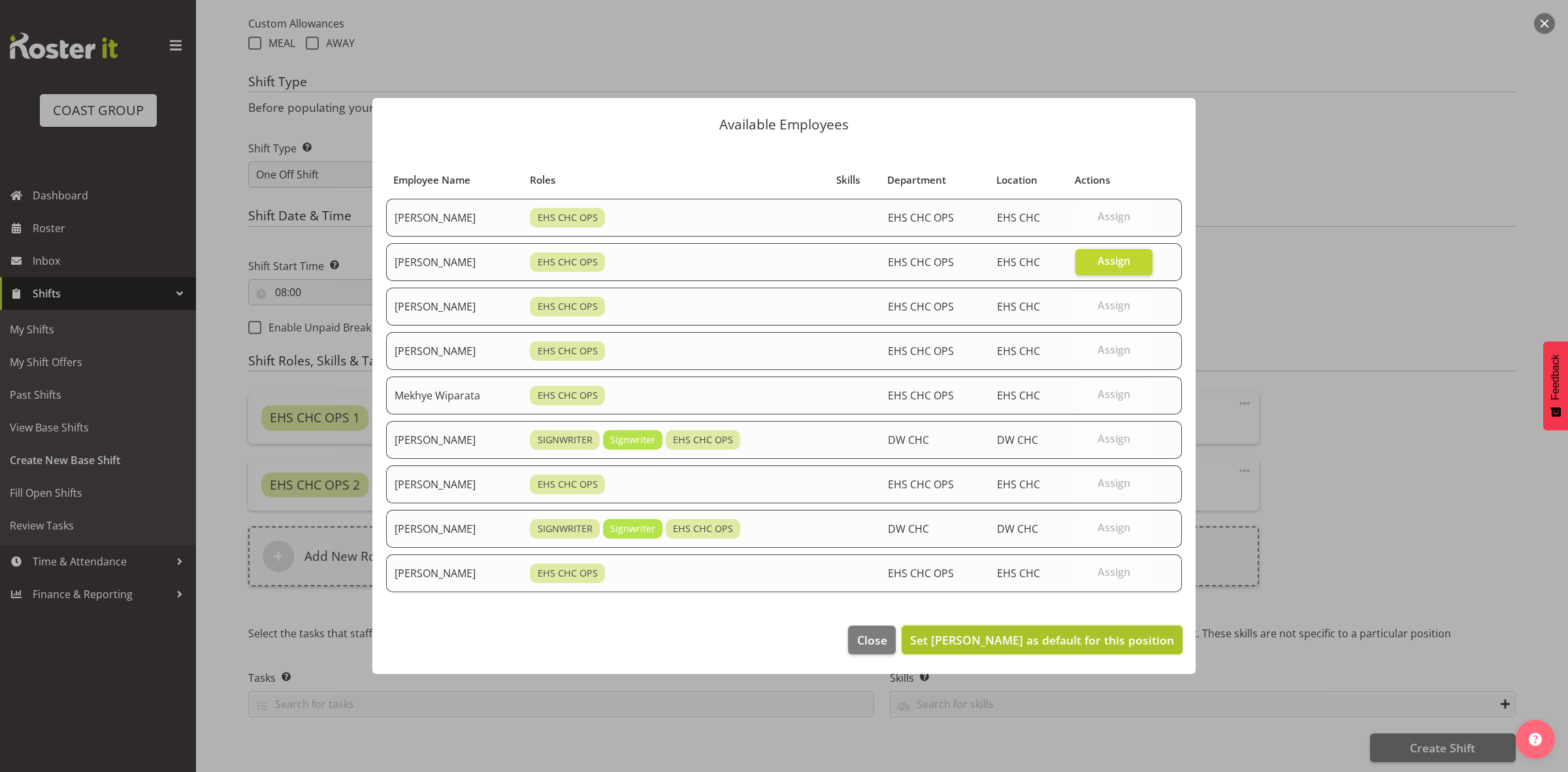
click at [1041, 639] on span "Set David Wiseman as default for this position" at bounding box center [1041, 640] width 264 height 16
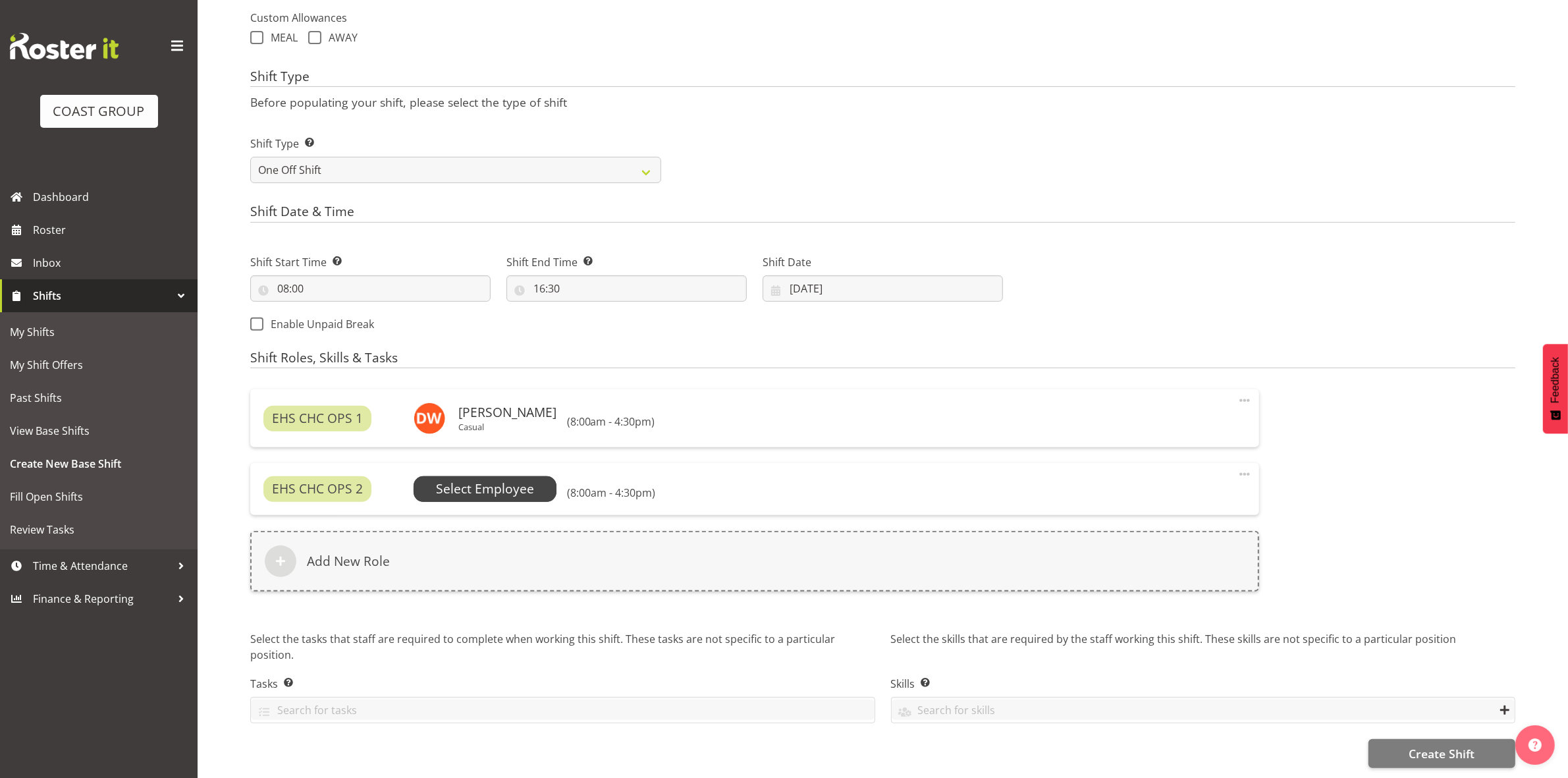
click at [463, 476] on span "Select Employee" at bounding box center [485, 488] width 144 height 25
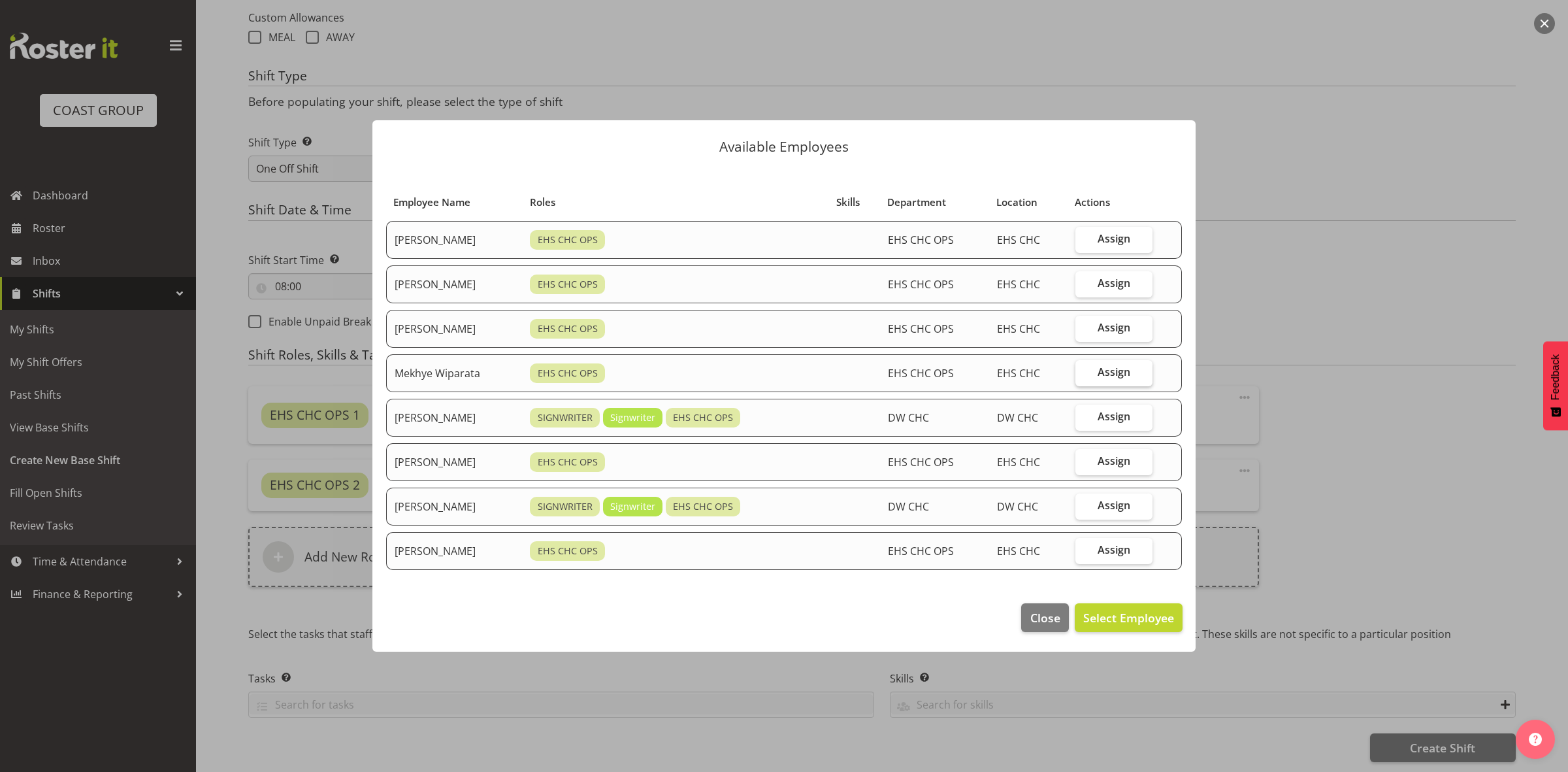
click at [1112, 367] on span "Assign" at bounding box center [1114, 371] width 33 height 13
click at [1084, 368] on input "Assign" at bounding box center [1079, 371] width 8 height 8
checkbox input "true"
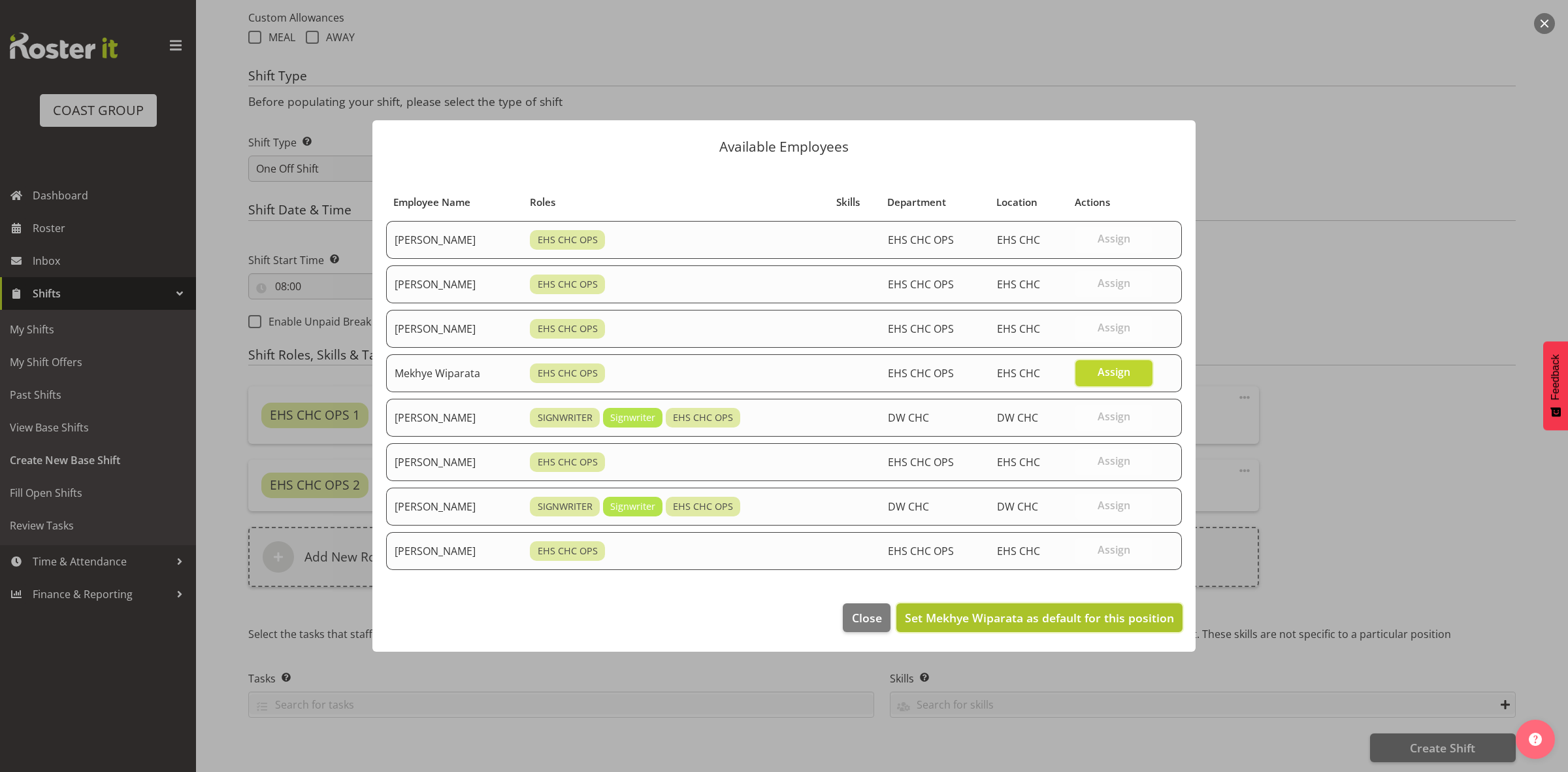
click at [1045, 629] on button "Set Mekhye Wiparata as default for this position" at bounding box center [1039, 617] width 286 height 28
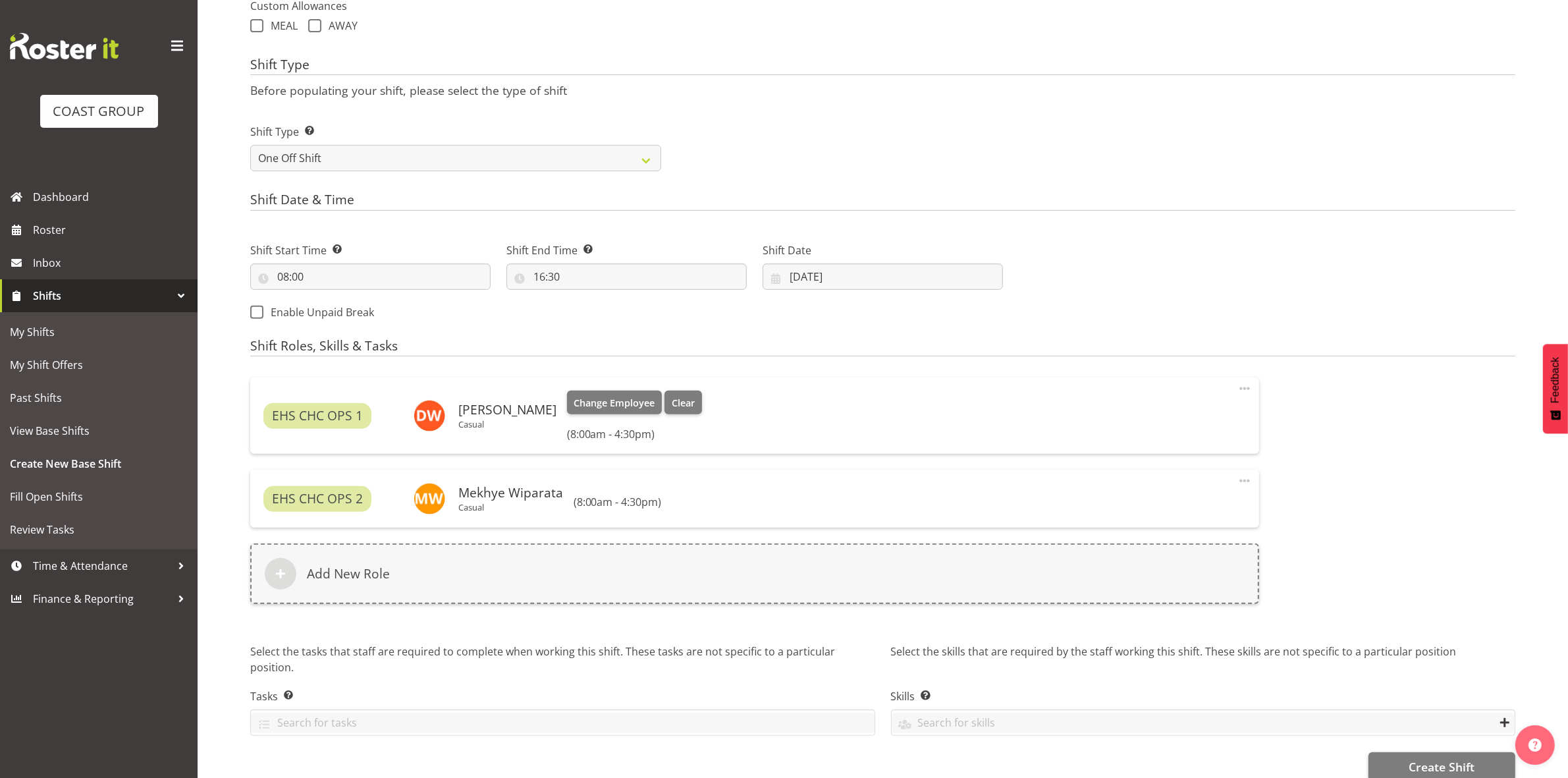
scroll to position [508, 0]
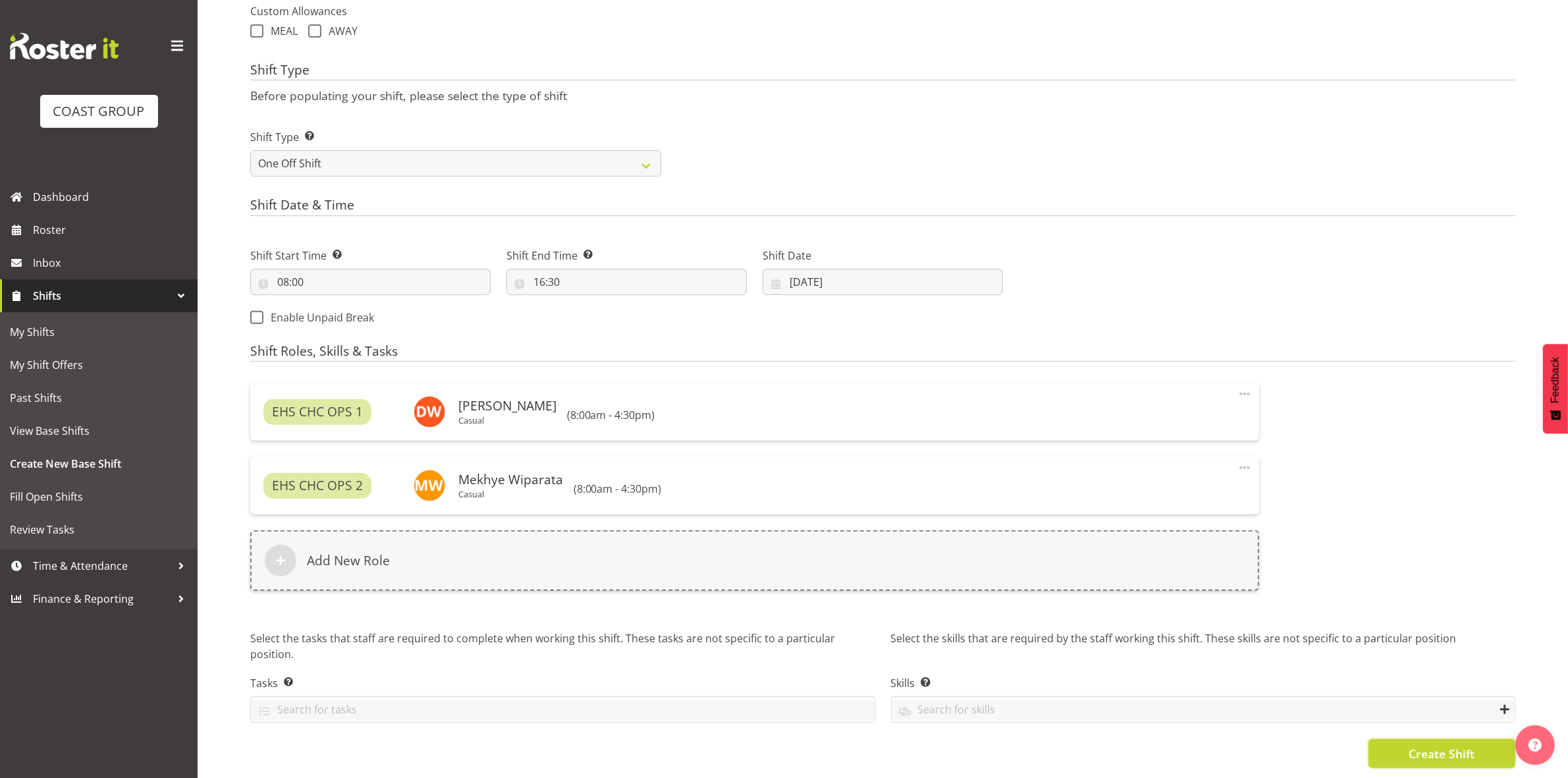
click at [1438, 745] on span "Create Shift" at bounding box center [1441, 753] width 66 height 17
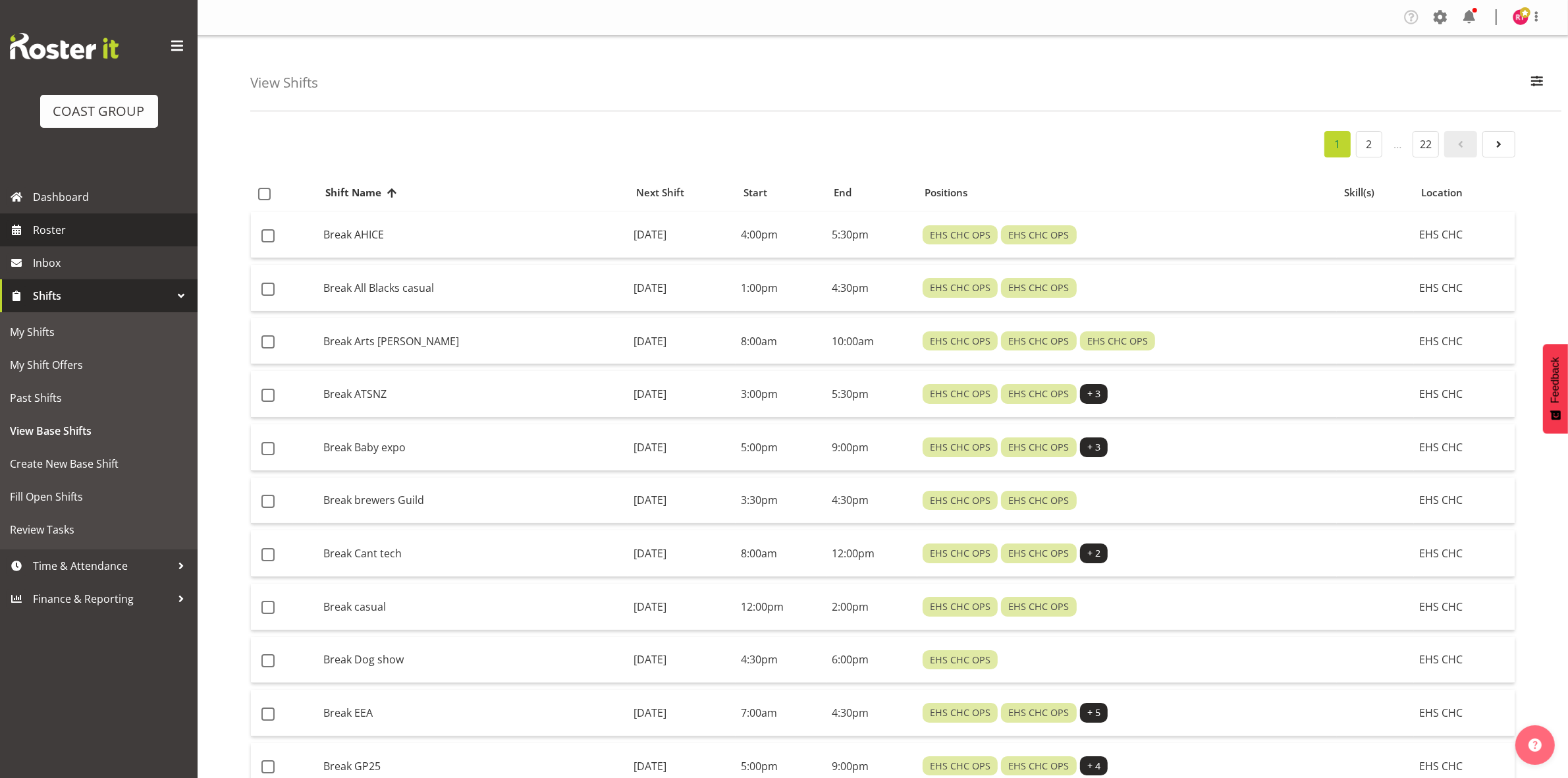
click at [44, 221] on span "Roster" at bounding box center [112, 230] width 158 height 20
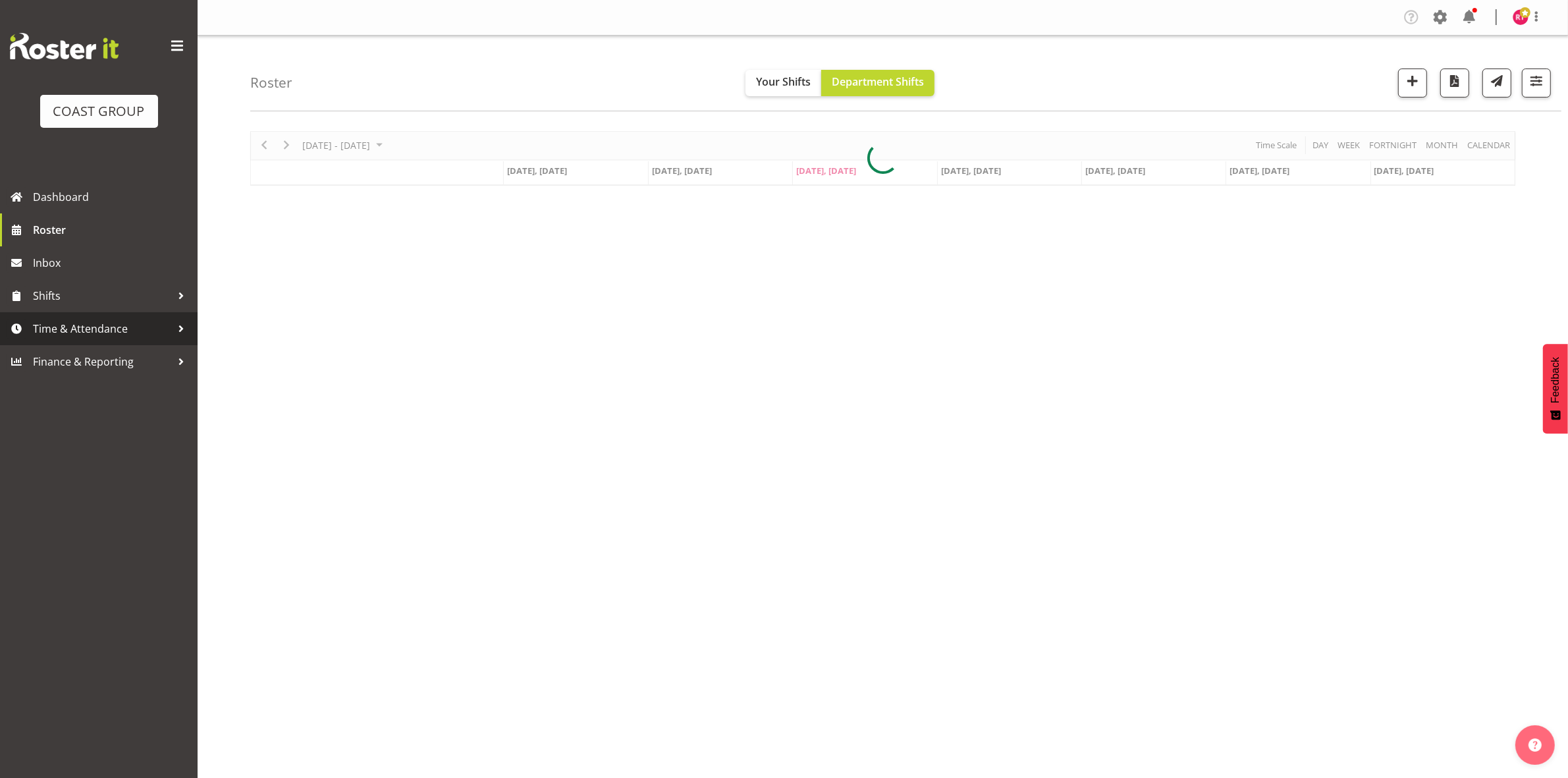
click at [87, 328] on span "Time & Attendance" at bounding box center [102, 328] width 139 height 20
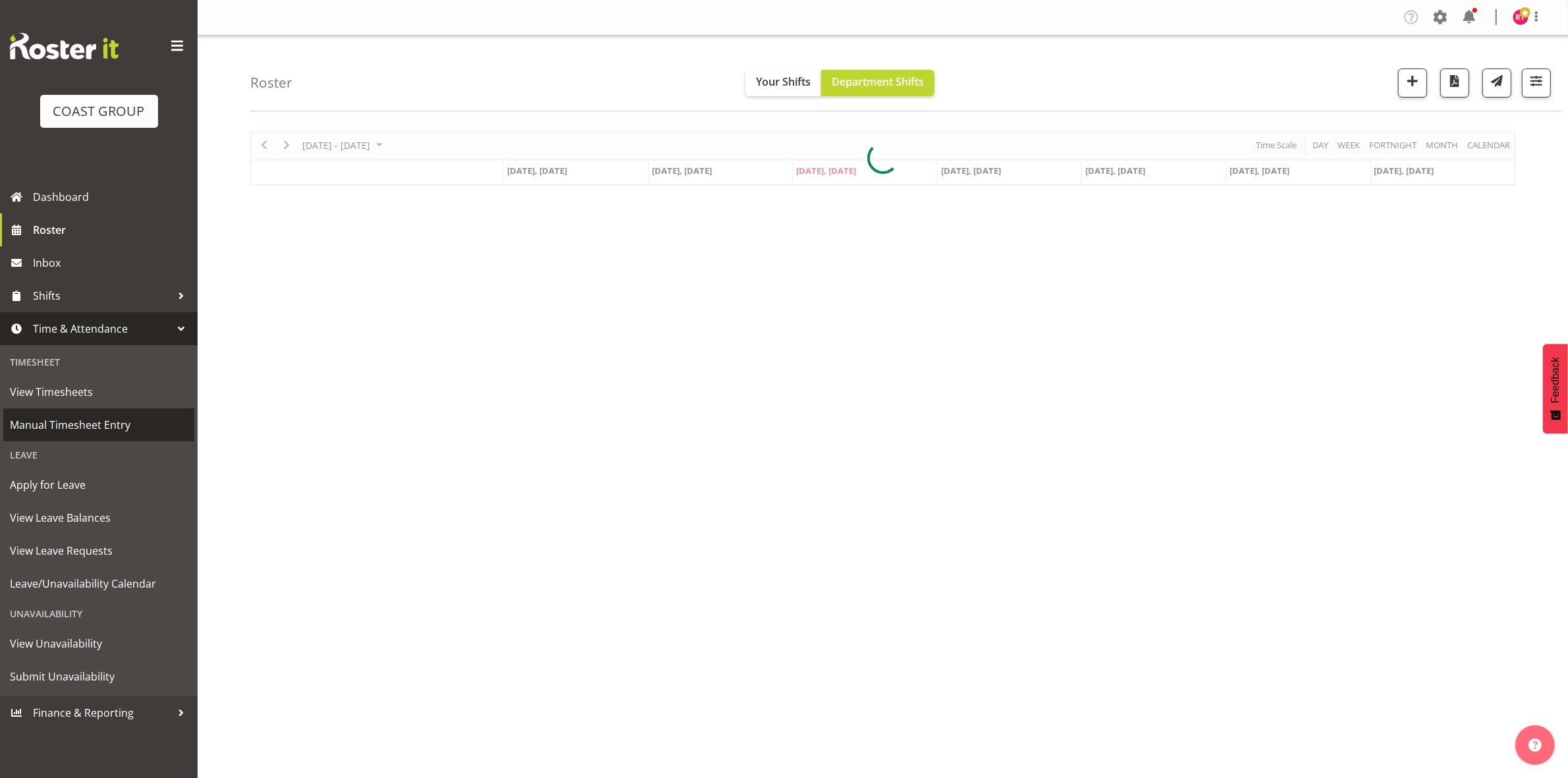
click at [83, 419] on span "Manual Timesheet Entry" at bounding box center [99, 425] width 178 height 20
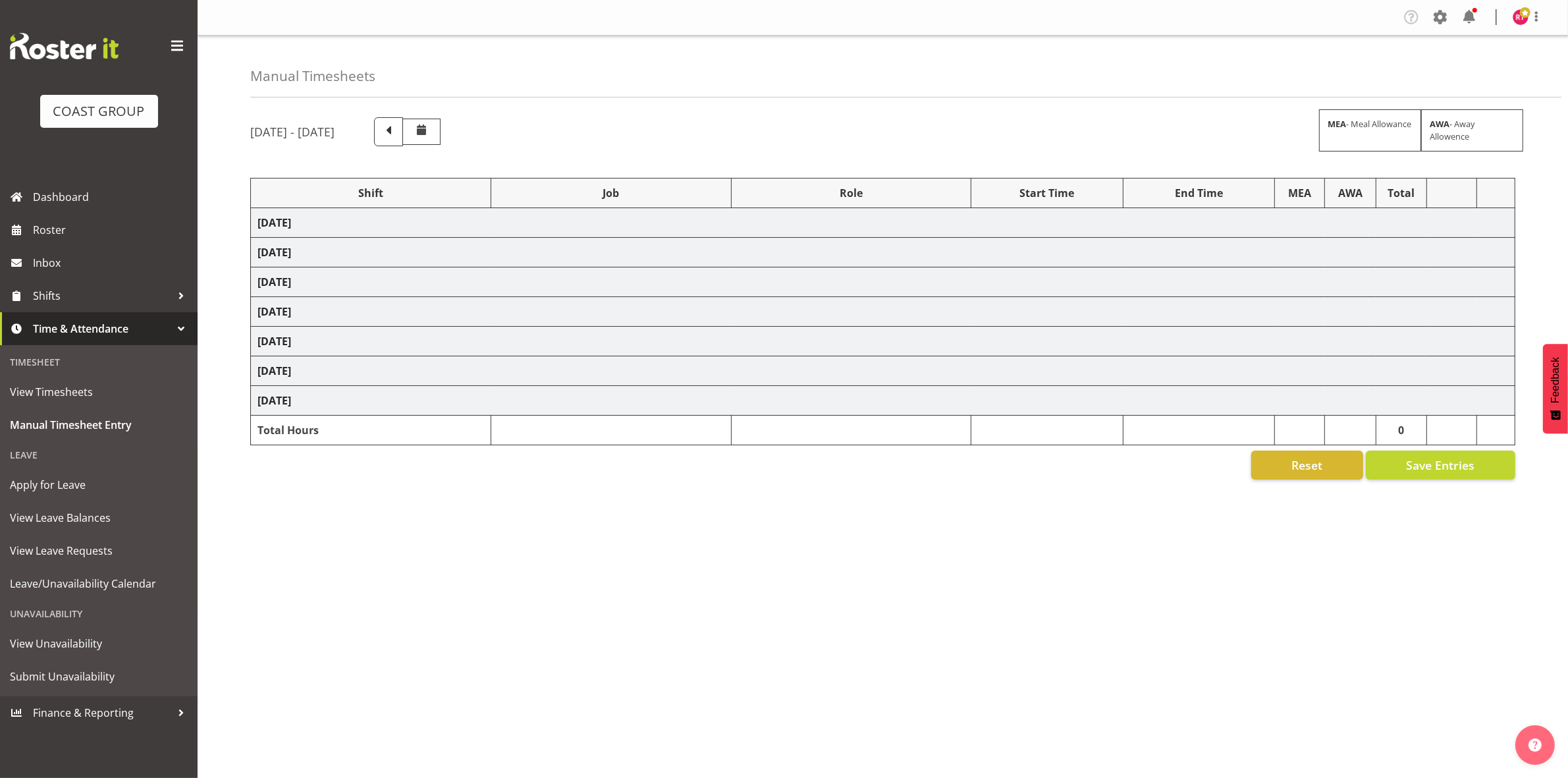
select select "83092"
select select "69"
select select "83093"
select select "9028"
select select "83094"
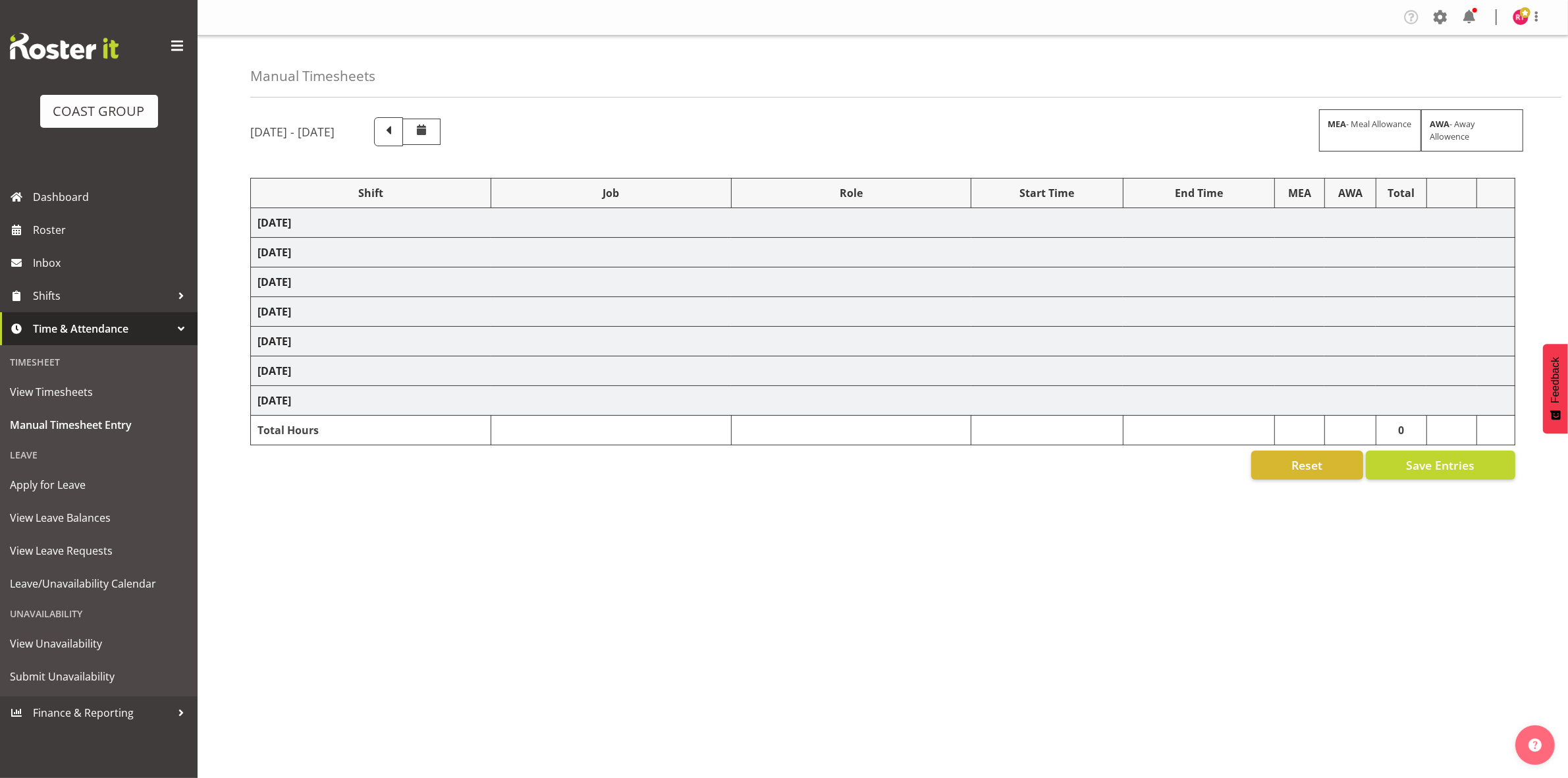
select select "69"
select select "83095"
select select "9028"
select select "83096"
select select "9028"
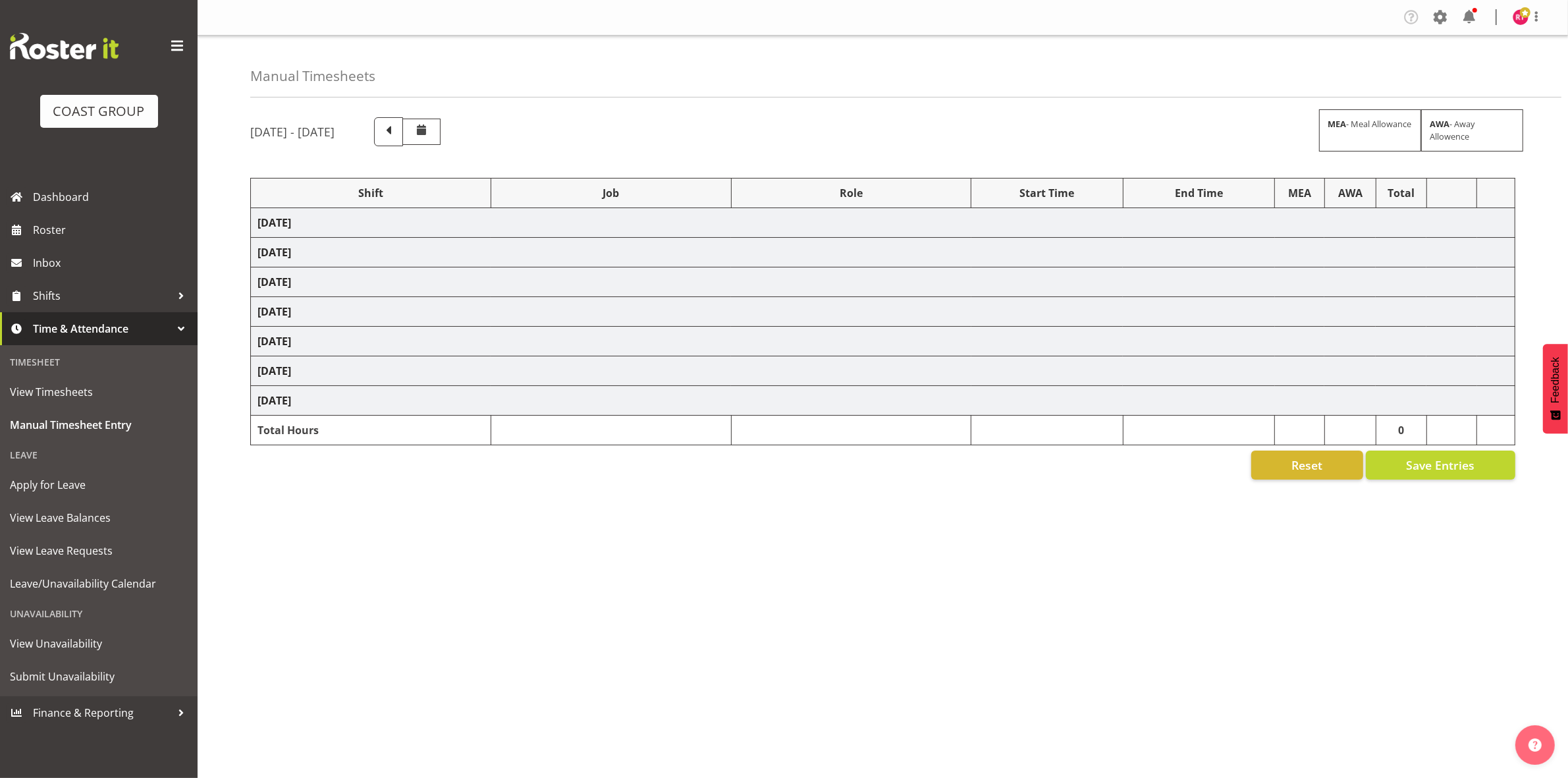
select select "83097"
select select "9901"
select select "83098"
select select "9901"
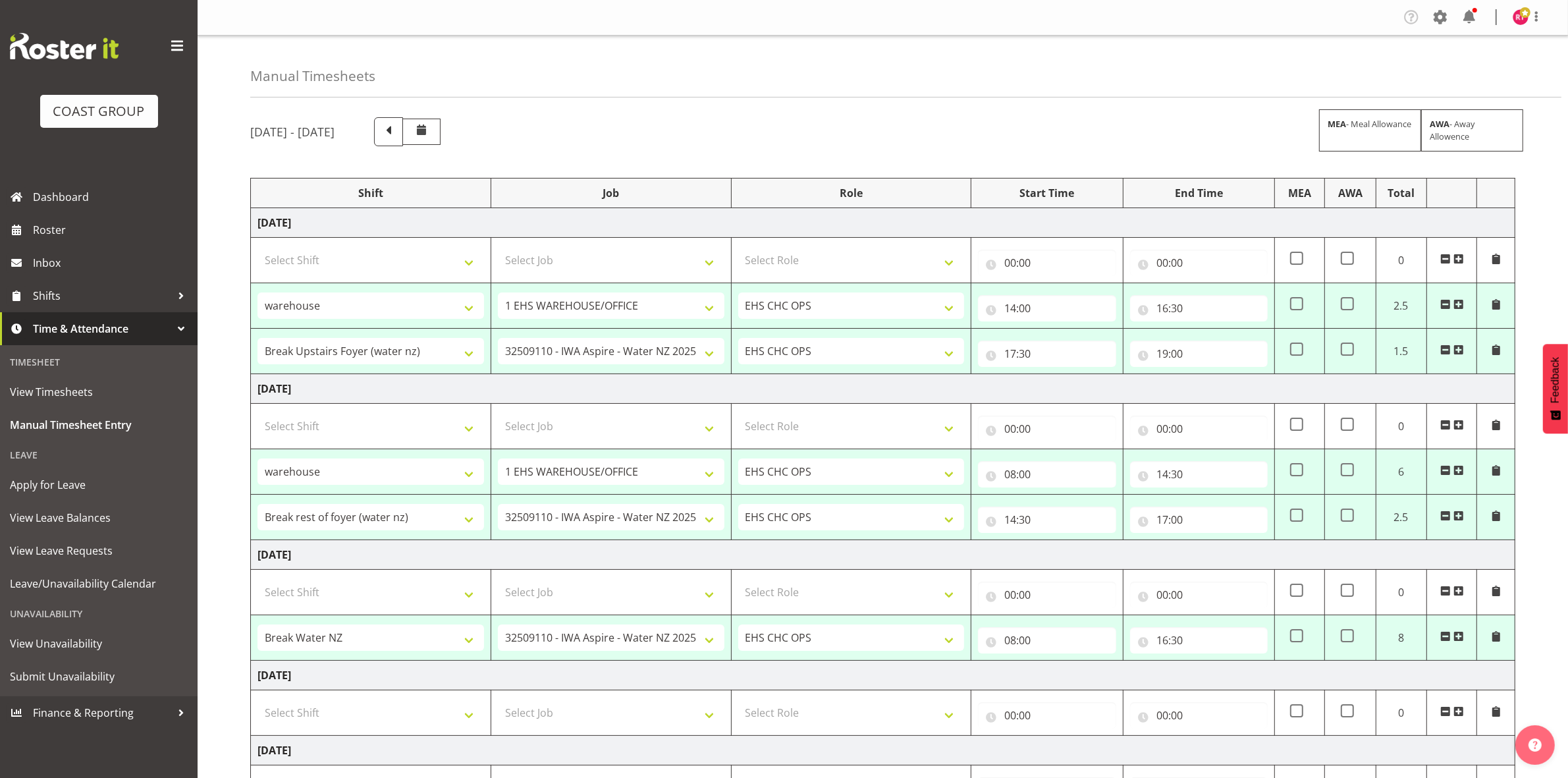
click at [1513, 11] on figure at bounding box center [1521, 17] width 16 height 16
click at [1456, 71] on link "Log Out" at bounding box center [1481, 69] width 127 height 23
